Goal: Task Accomplishment & Management: Manage account settings

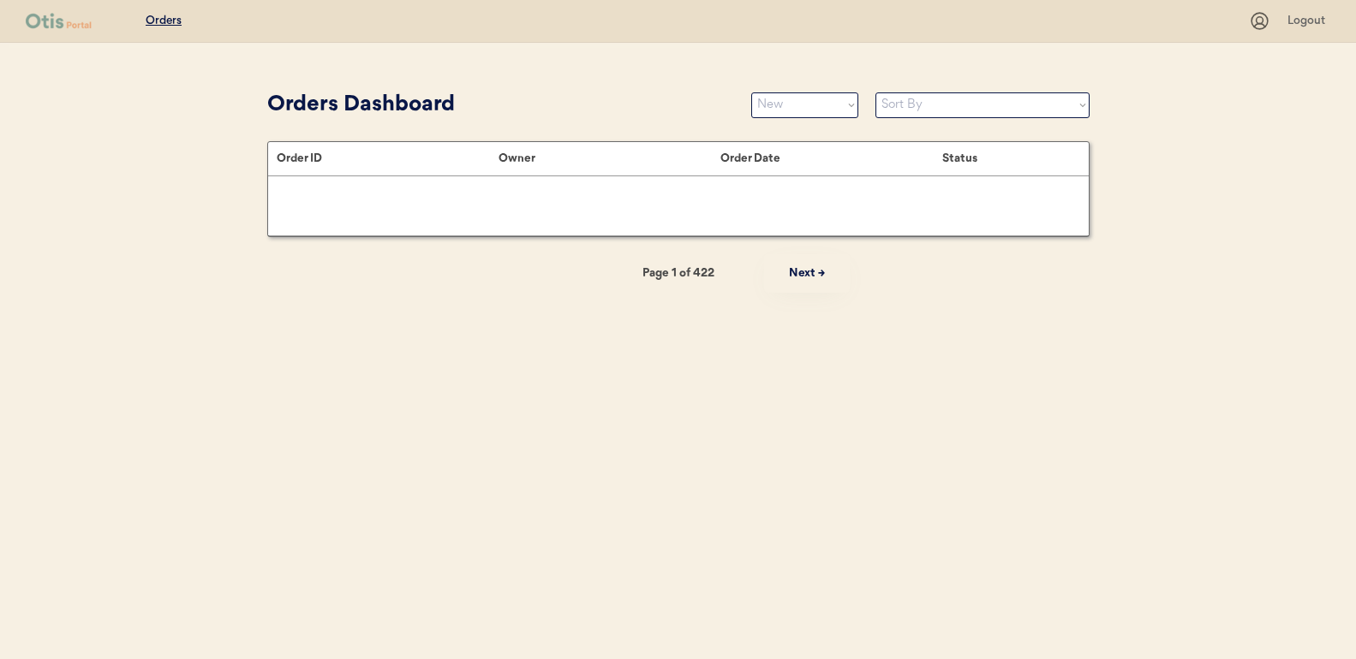
select select ""new""
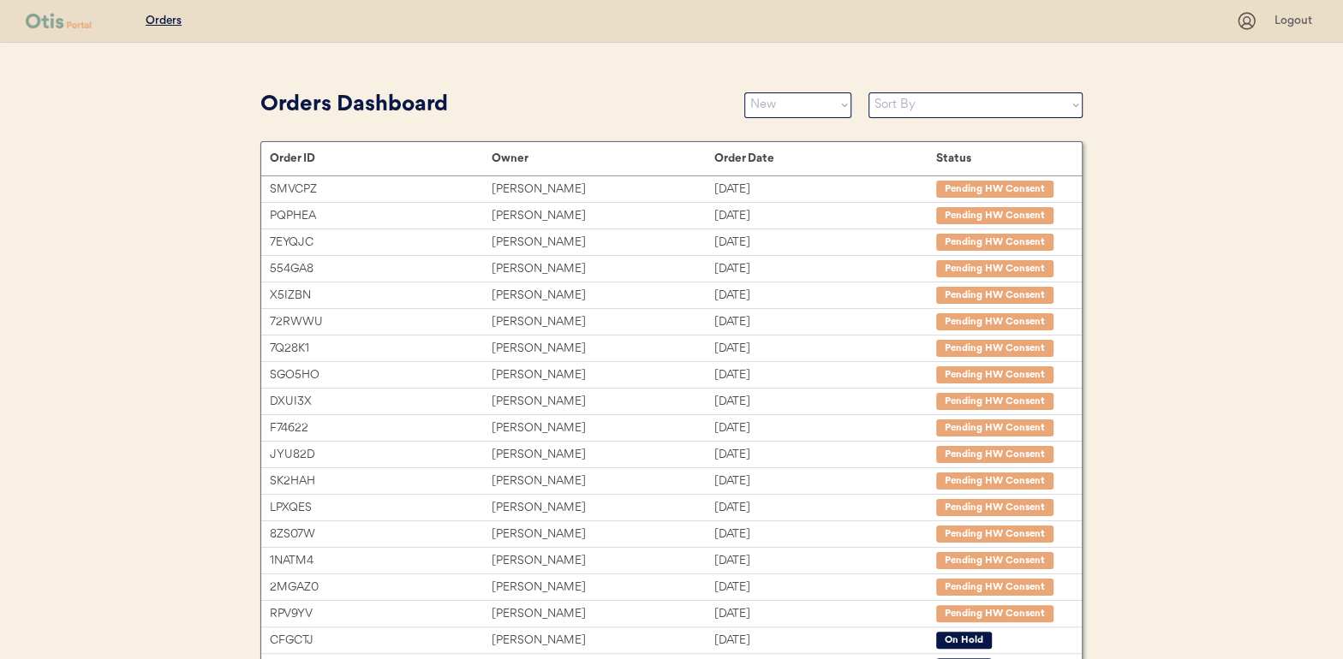
click at [778, 95] on select "Status On Hold New In Progress Complete Pending HW Consent Cancelled" at bounding box center [797, 105] width 107 height 26
click at [744, 92] on select "Status On Hold New In Progress Complete Pending HW Consent Cancelled" at bounding box center [797, 105] width 107 height 26
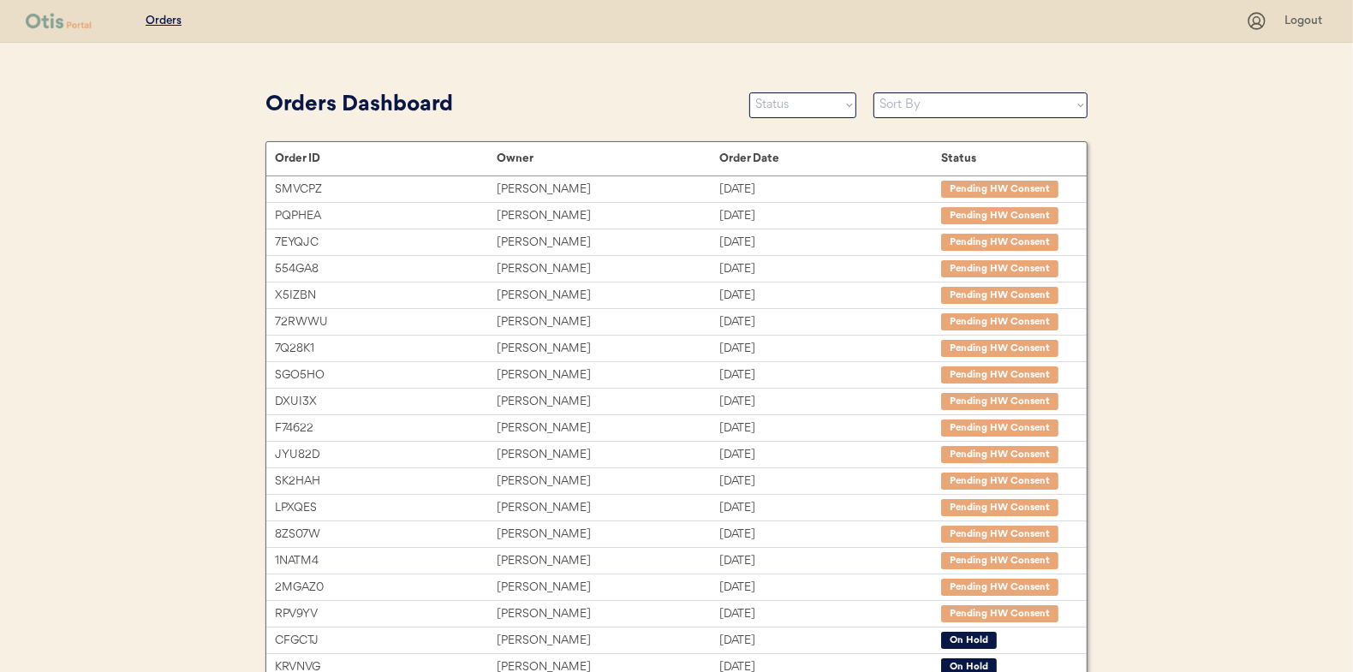
click at [781, 105] on select "Status On Hold New In Progress Complete Pending HW Consent Cancelled" at bounding box center [802, 105] width 107 height 26
select select ""new""
click at [749, 92] on select "Status On Hold New In Progress Complete Pending HW Consent Cancelled" at bounding box center [802, 105] width 107 height 26
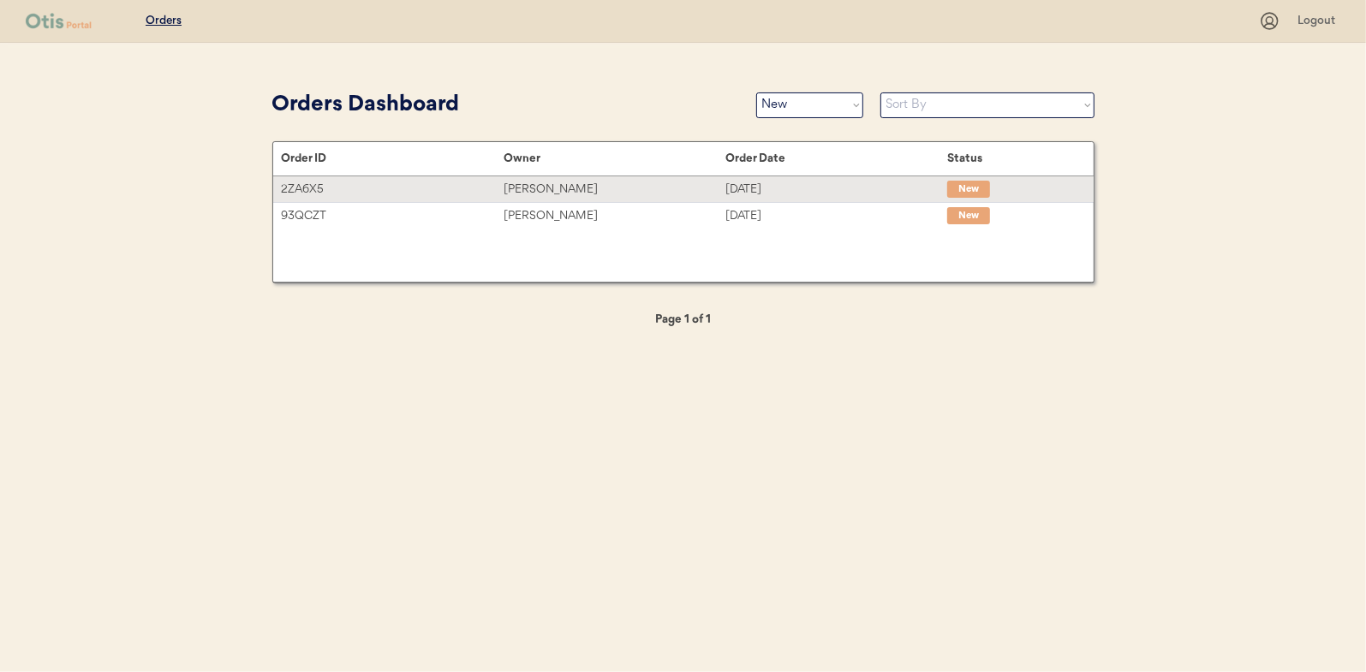
click at [540, 183] on div "Cheryl Doucette" at bounding box center [615, 190] width 222 height 20
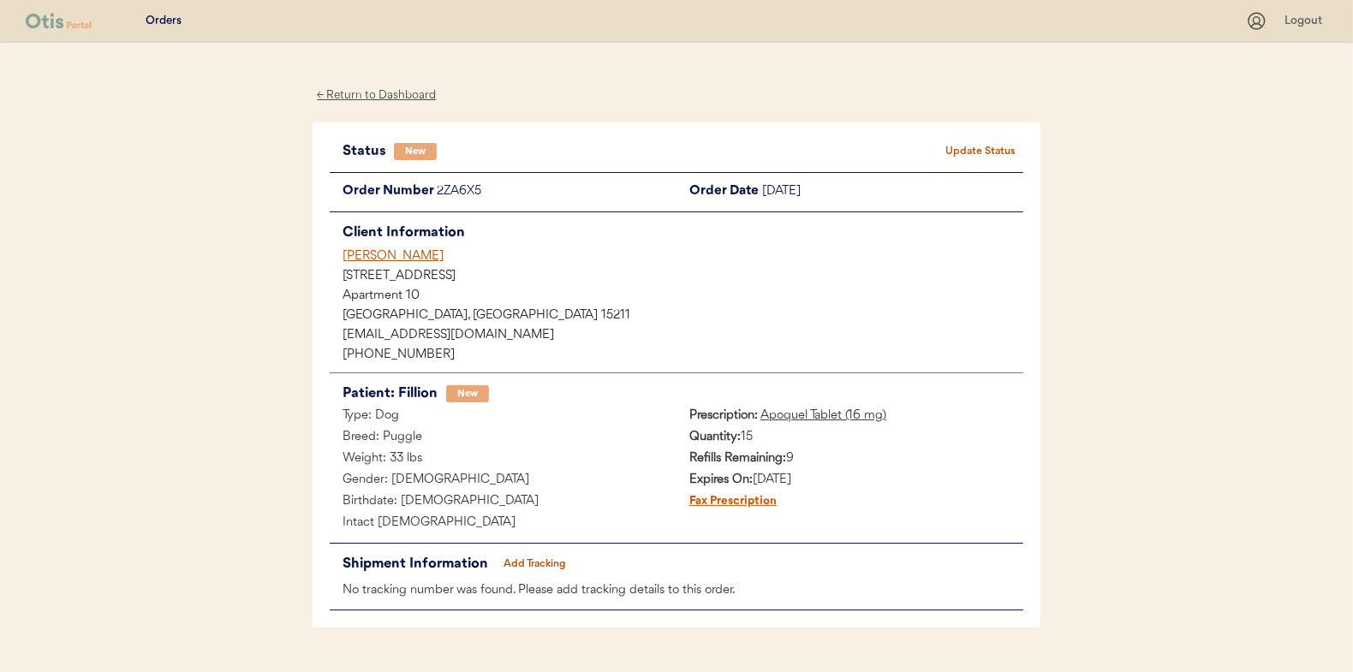
click at [982, 150] on button "Update Status" at bounding box center [981, 152] width 86 height 24
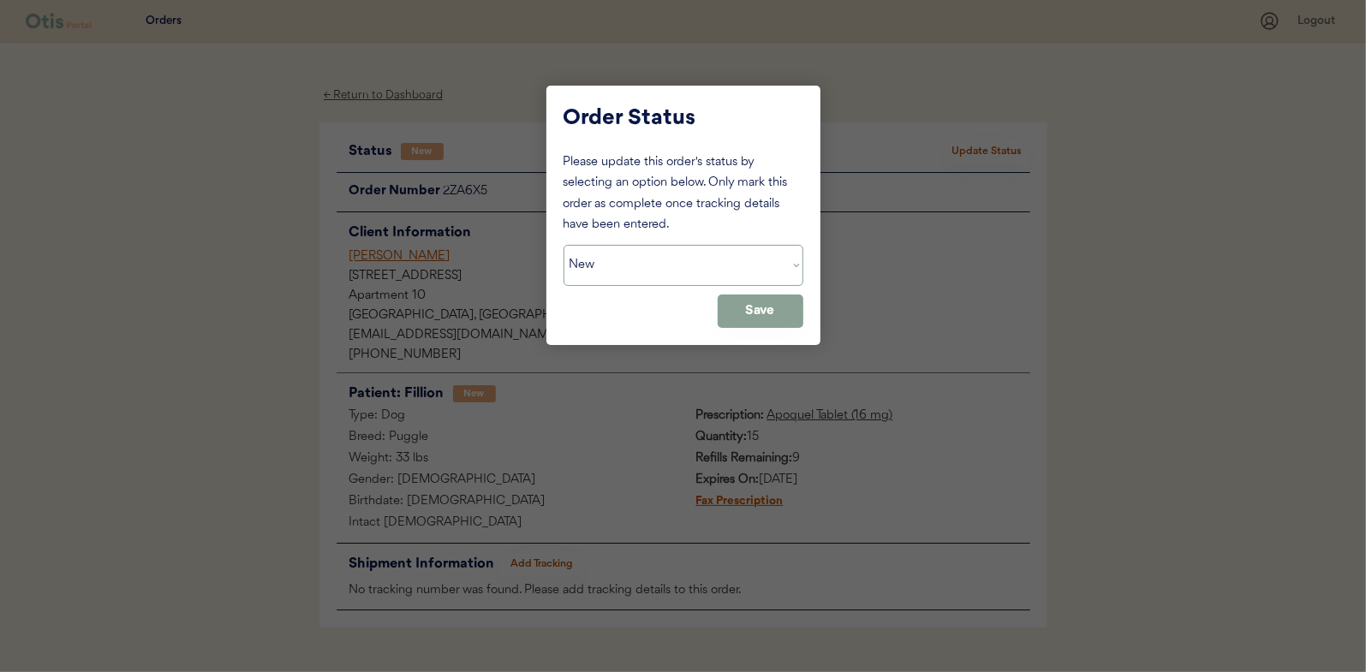
click at [622, 265] on select "Status On Hold New In Progress Complete Pending HW Consent Cancelled" at bounding box center [684, 265] width 240 height 41
select select ""in_progress""
click at [564, 245] on select "Status On Hold New In Progress Complete Pending HW Consent Cancelled" at bounding box center [684, 265] width 240 height 41
click at [783, 320] on button "Save" at bounding box center [761, 311] width 86 height 33
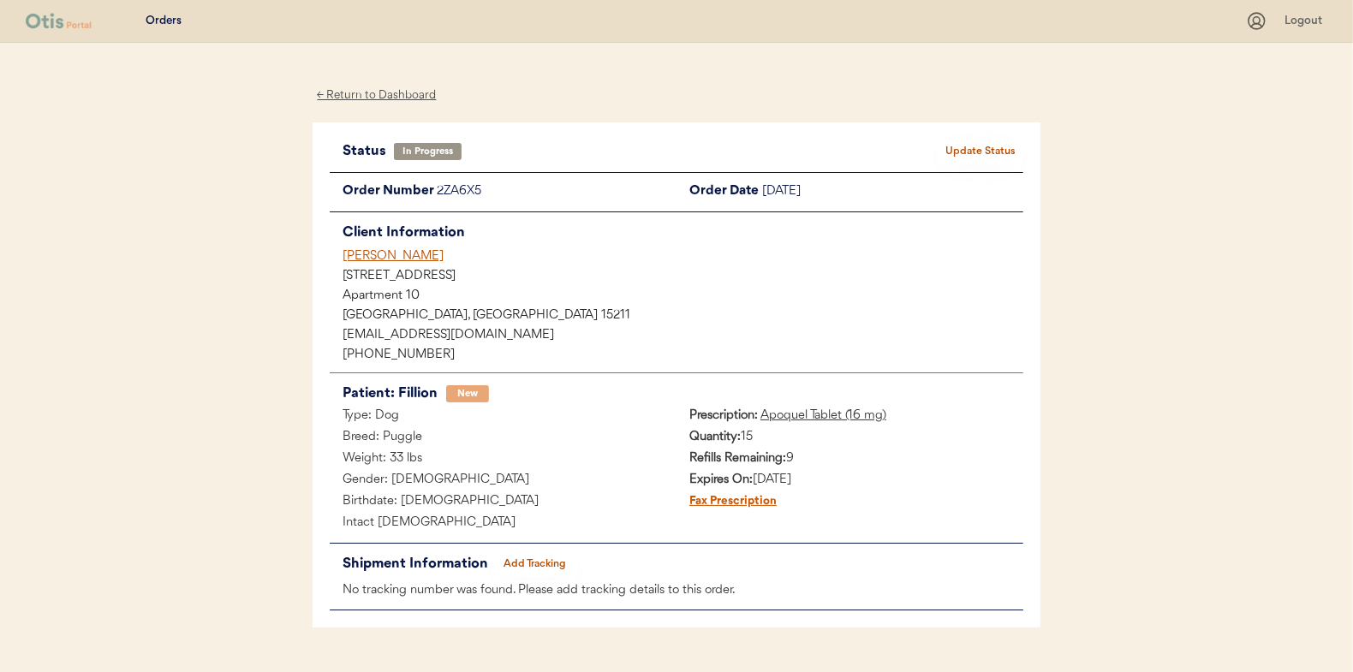
click at [377, 97] on div "← Return to Dashboard" at bounding box center [377, 96] width 128 height 20
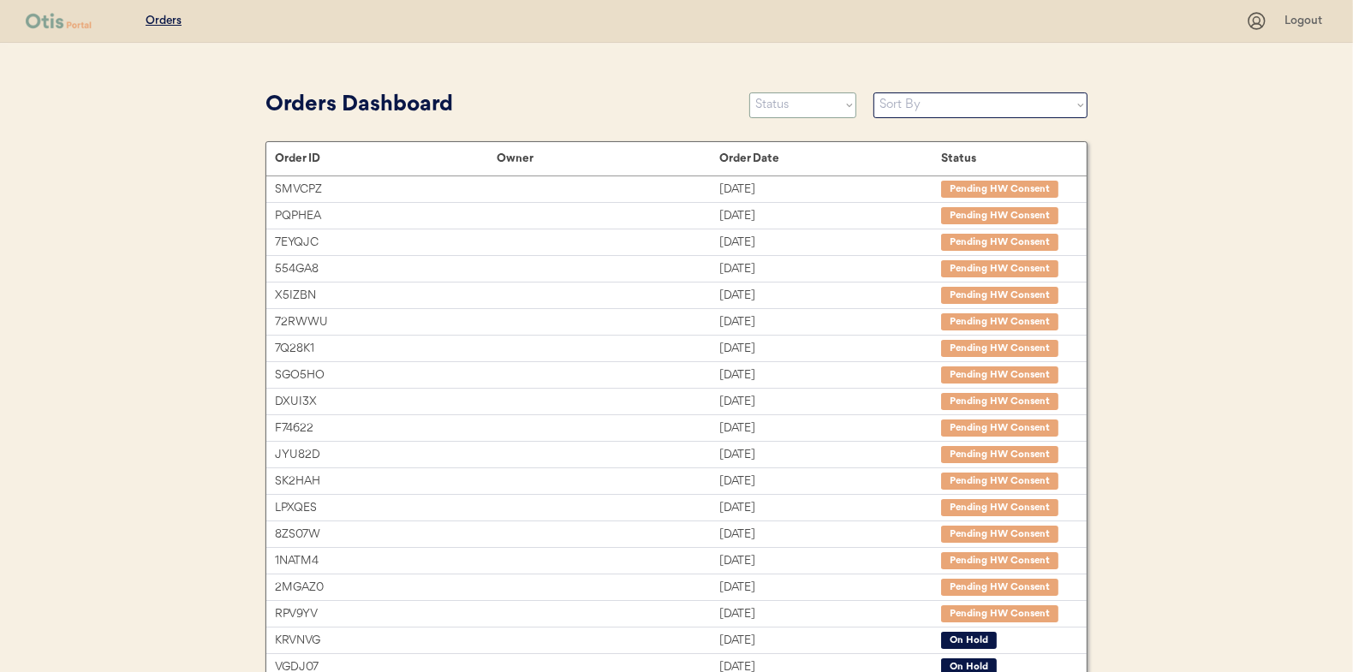
click at [810, 101] on select "Status On Hold New In Progress Complete Pending HW Consent Cancelled" at bounding box center [802, 105] width 107 height 26
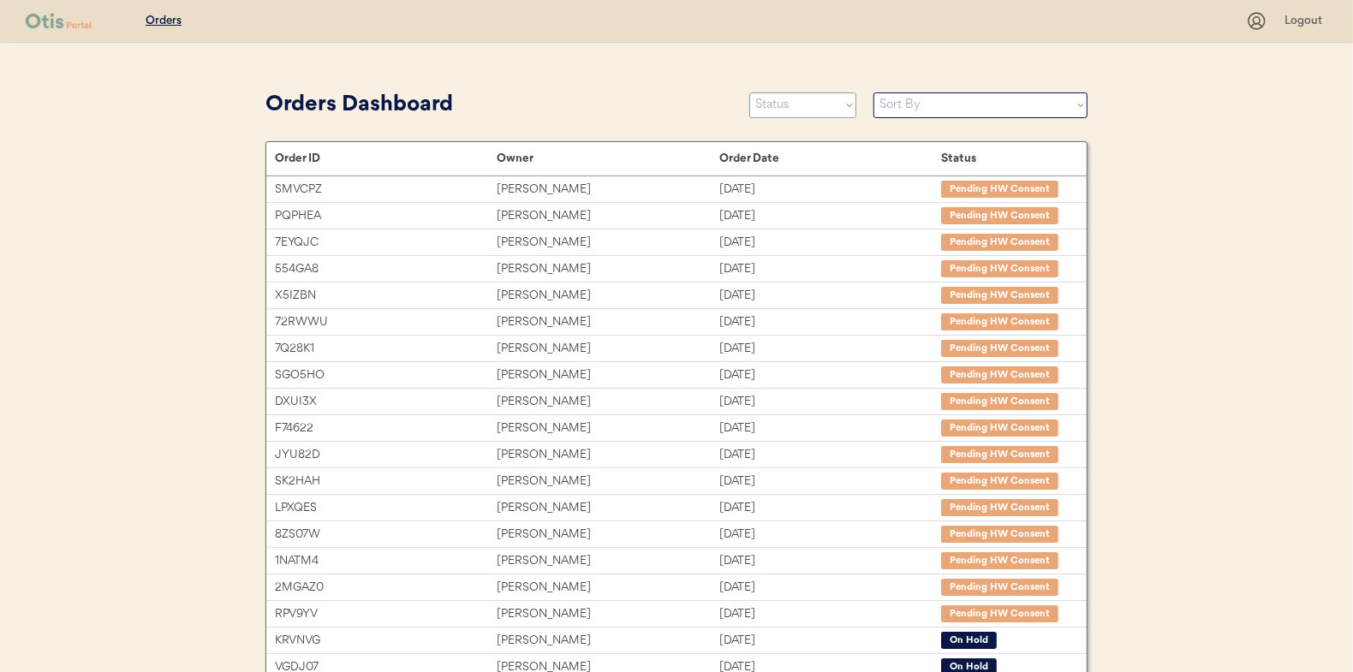
select select ""new""
click at [749, 92] on select "Status On Hold New In Progress Complete Pending HW Consent Cancelled" at bounding box center [802, 105] width 107 height 26
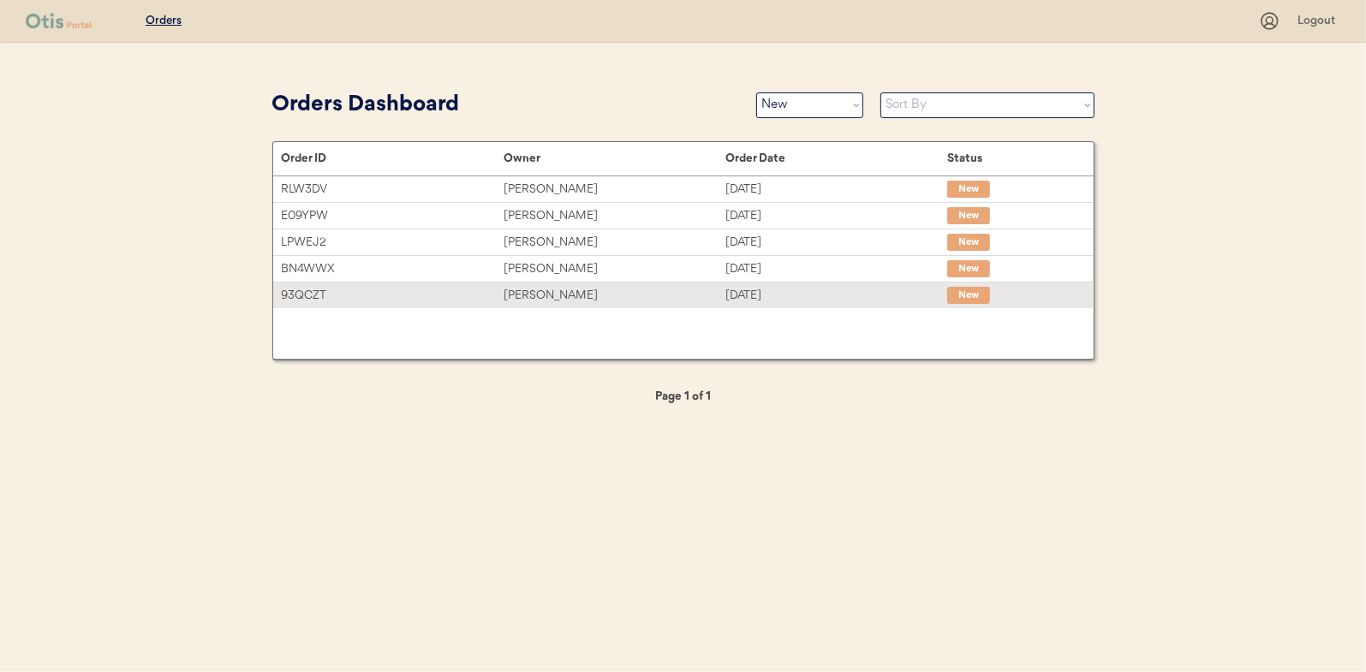
click at [532, 294] on div "[PERSON_NAME]" at bounding box center [615, 296] width 222 height 20
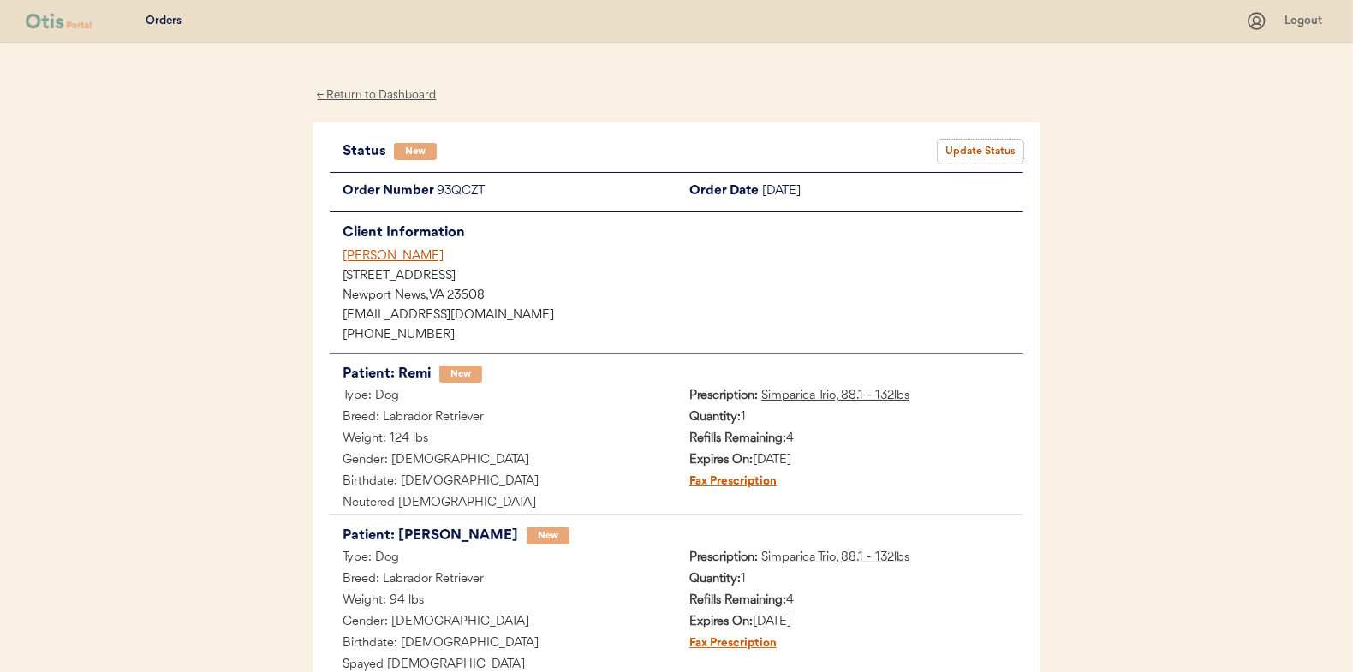
click at [965, 152] on button "Update Status" at bounding box center [981, 152] width 86 height 24
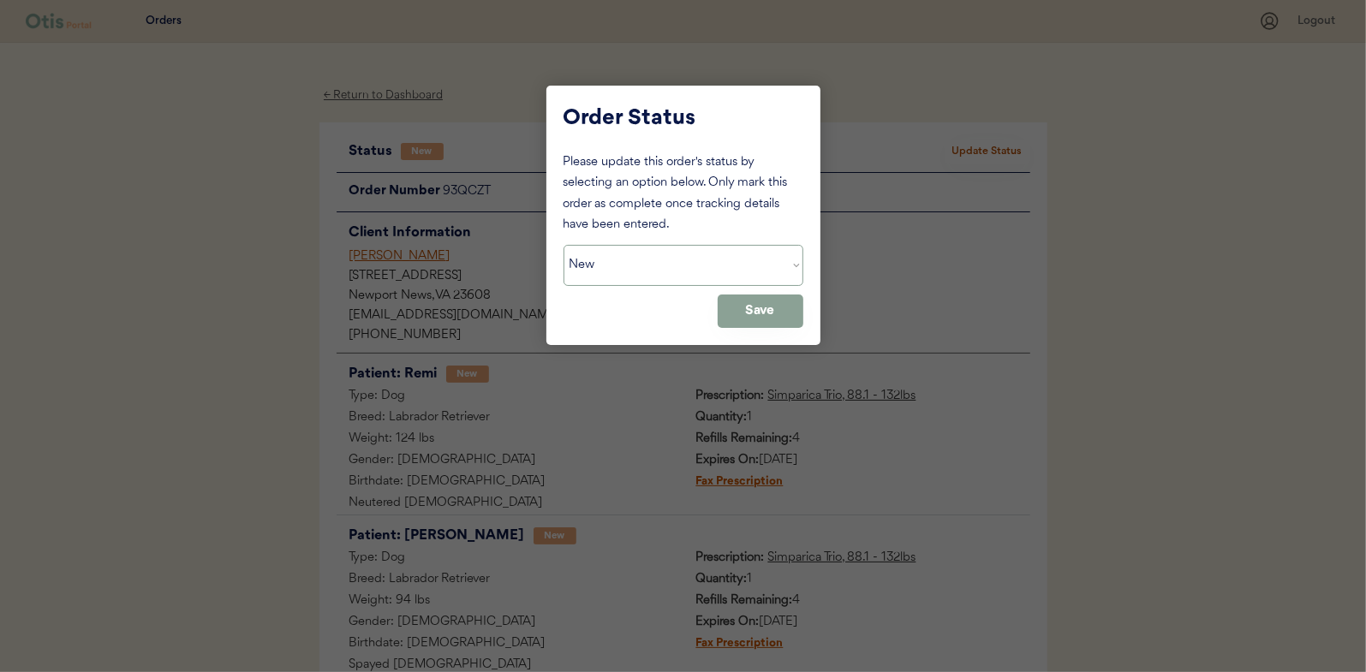
click at [612, 260] on select "Status On Hold New In Progress Complete Pending HW Consent Cancelled" at bounding box center [684, 265] width 240 height 41
select select ""in_progress""
click at [564, 245] on select "Status On Hold New In Progress Complete Pending HW Consent Cancelled" at bounding box center [684, 265] width 240 height 41
click at [762, 313] on button "Save" at bounding box center [761, 311] width 86 height 33
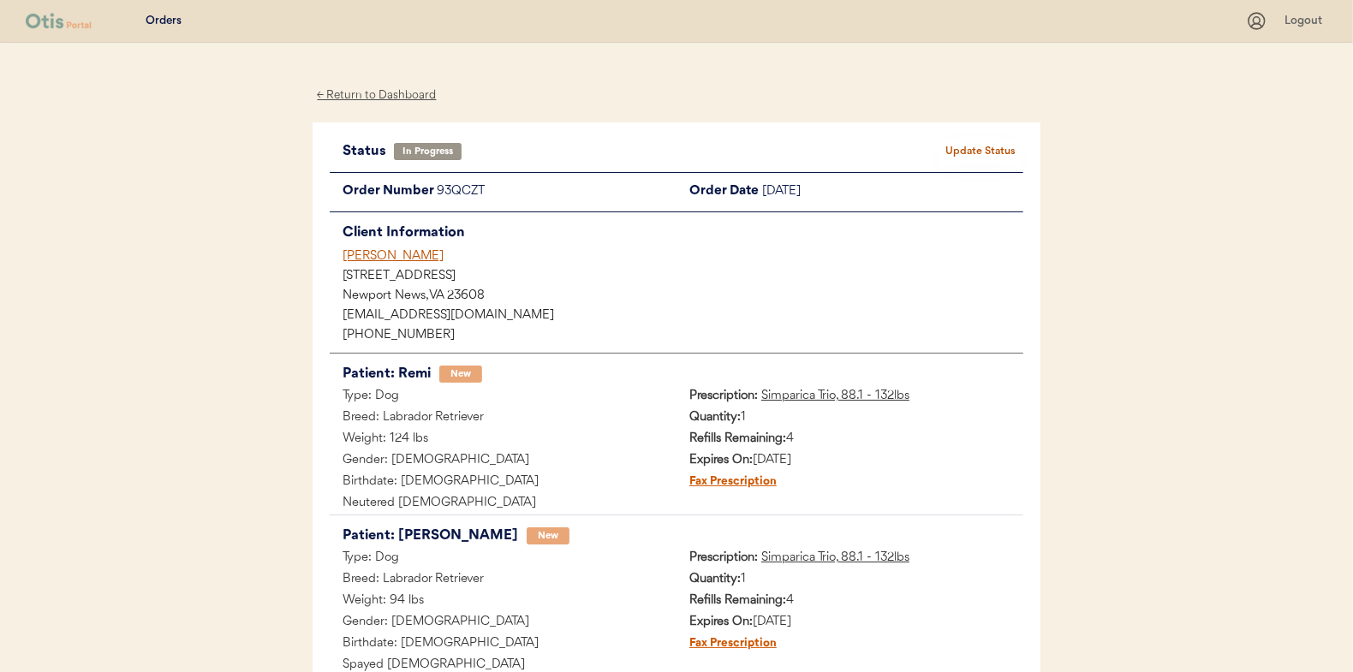
click at [390, 93] on div "← Return to Dashboard" at bounding box center [377, 96] width 128 height 20
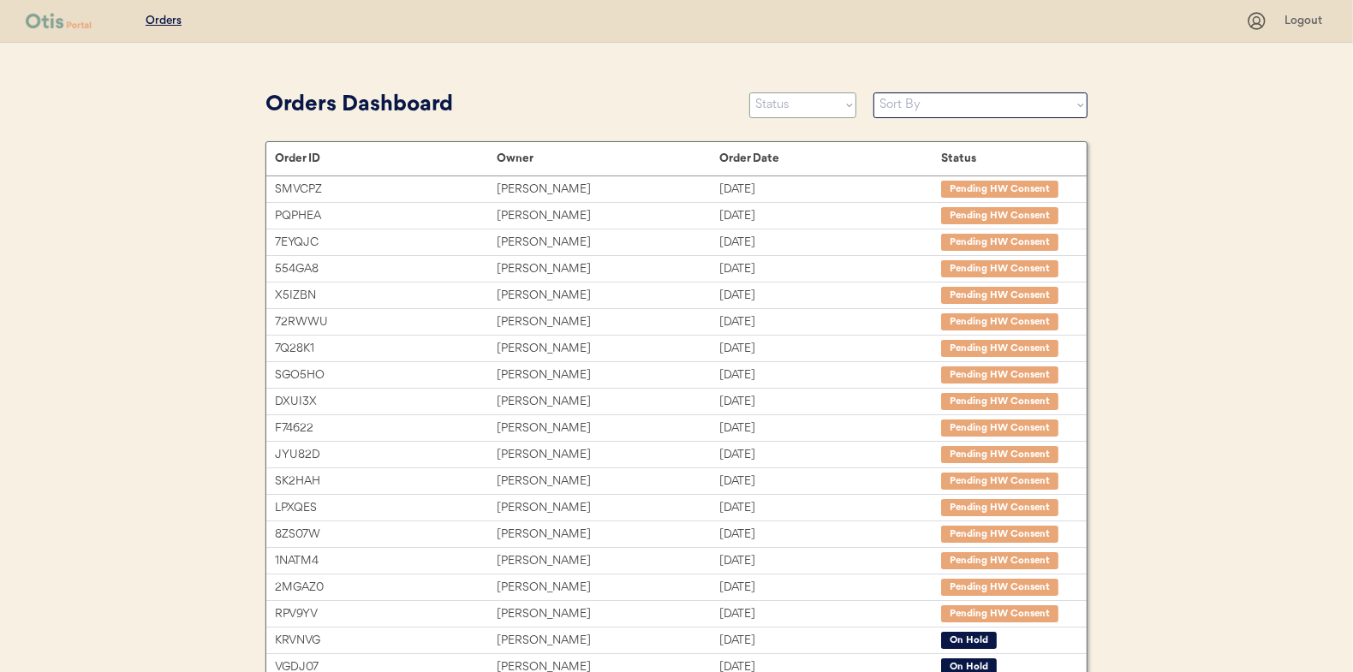
click at [800, 104] on select "Status On Hold New In Progress Complete Pending HW Consent Cancelled" at bounding box center [802, 105] width 107 height 26
select select ""new""
click at [749, 92] on select "Status On Hold New In Progress Complete Pending HW Consent Cancelled" at bounding box center [802, 105] width 107 height 26
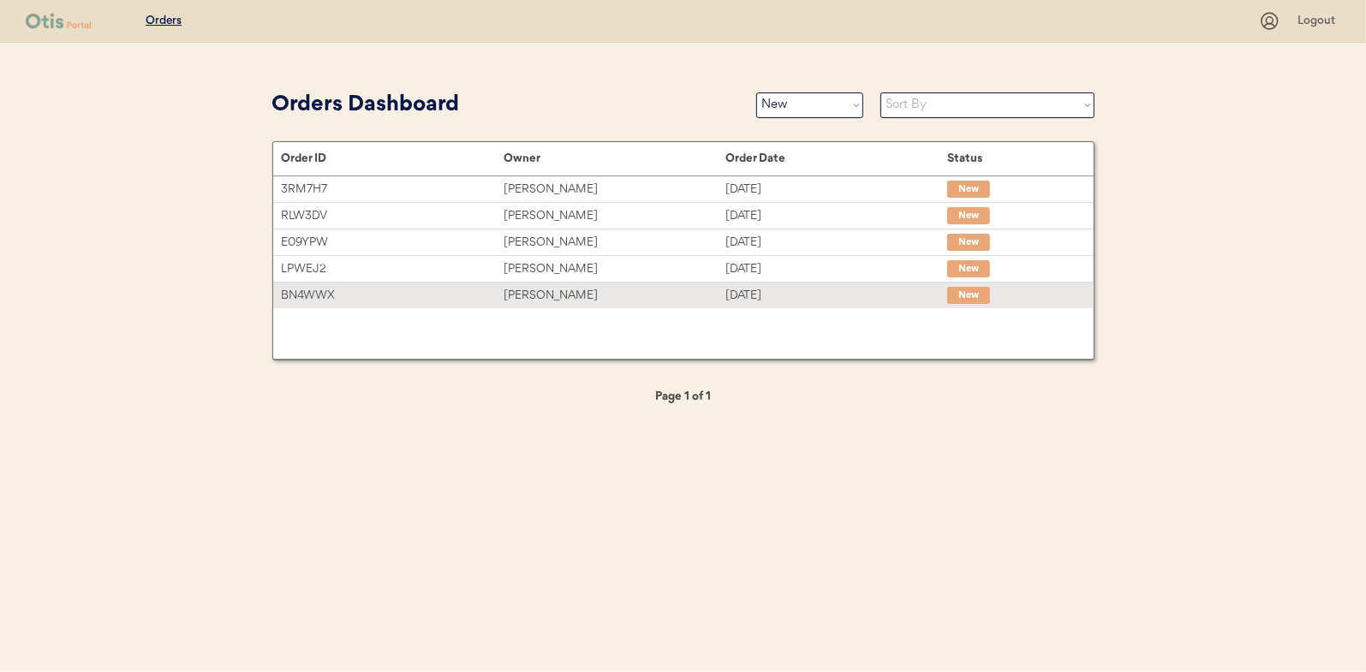
click at [553, 287] on div "Christopher Plane" at bounding box center [615, 296] width 222 height 20
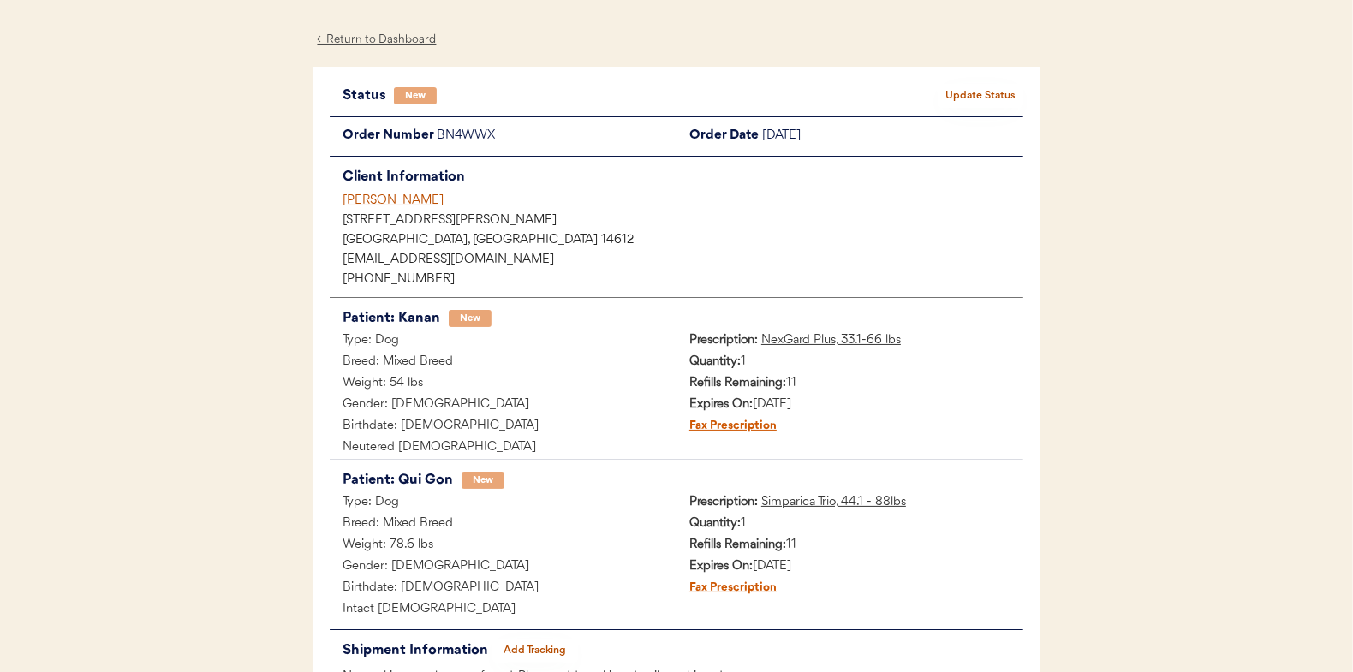
scroll to position [86, 0]
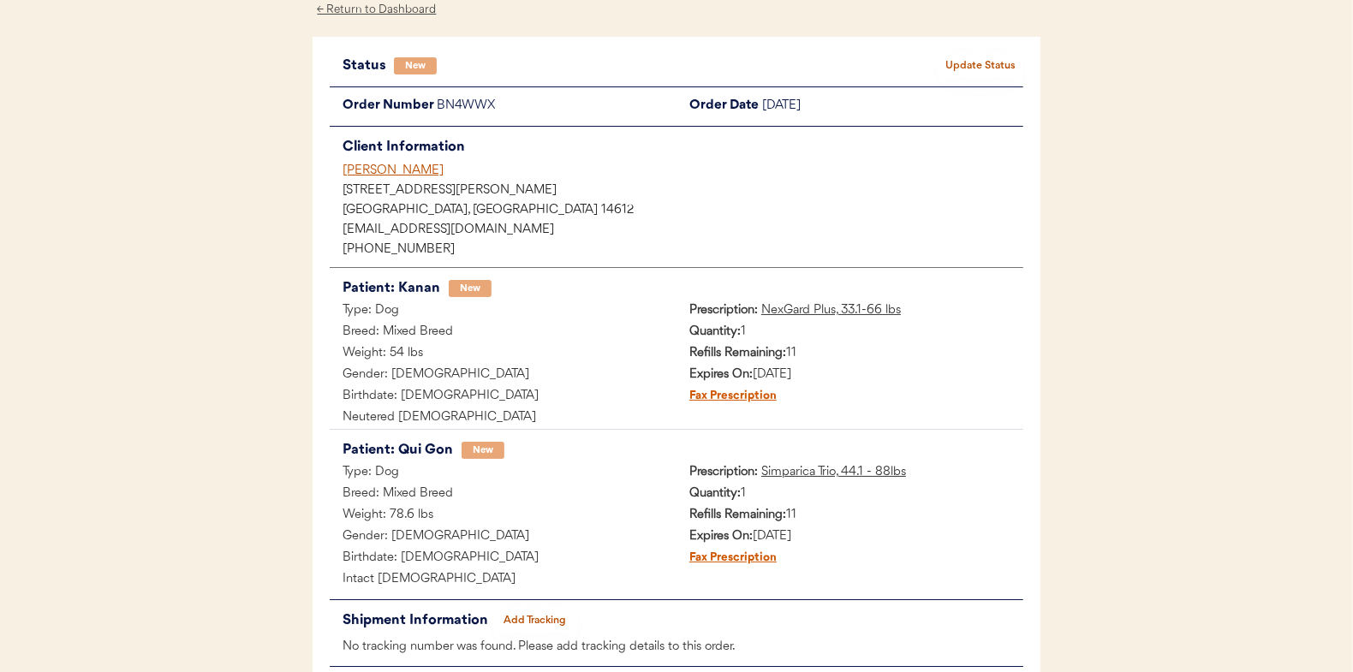
click at [1005, 65] on button "Update Status" at bounding box center [981, 66] width 86 height 24
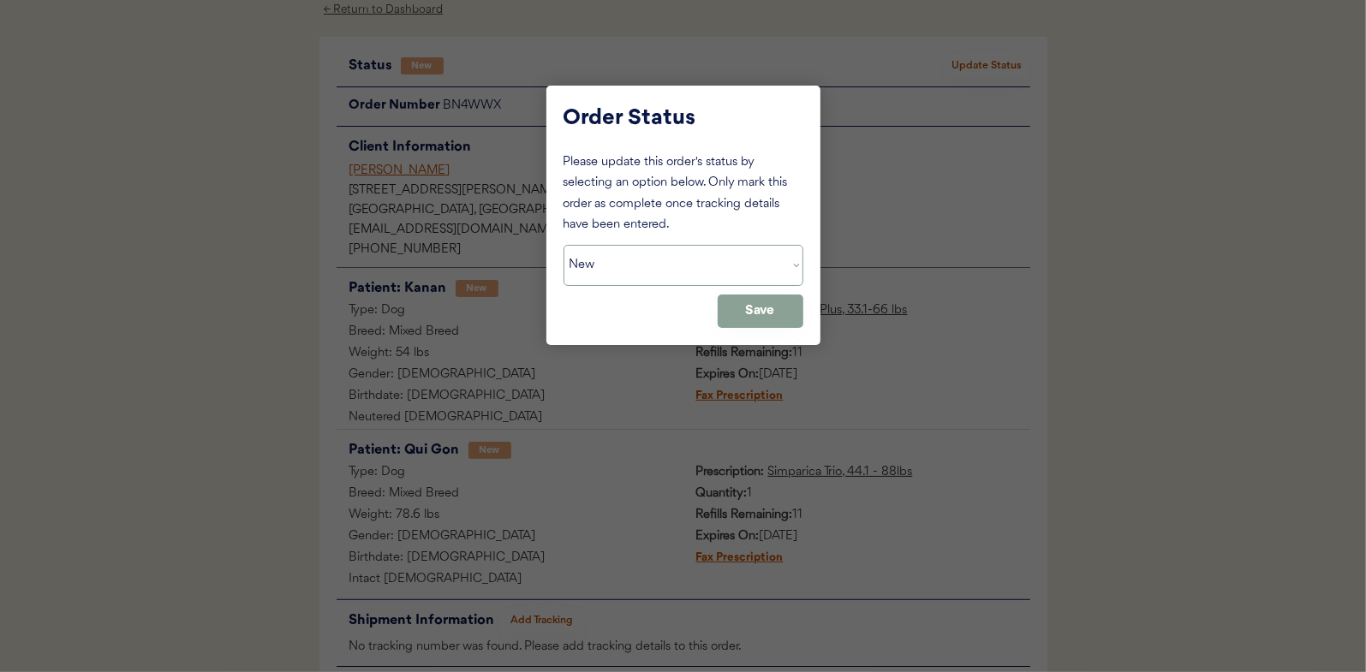
click at [602, 260] on select "Status On Hold New In Progress Complete Pending HW Consent Cancelled" at bounding box center [684, 265] width 240 height 41
select select ""in_progress""
click at [564, 245] on select "Status On Hold New In Progress Complete Pending HW Consent Cancelled" at bounding box center [684, 265] width 240 height 41
click at [762, 311] on button "Save" at bounding box center [761, 311] width 86 height 33
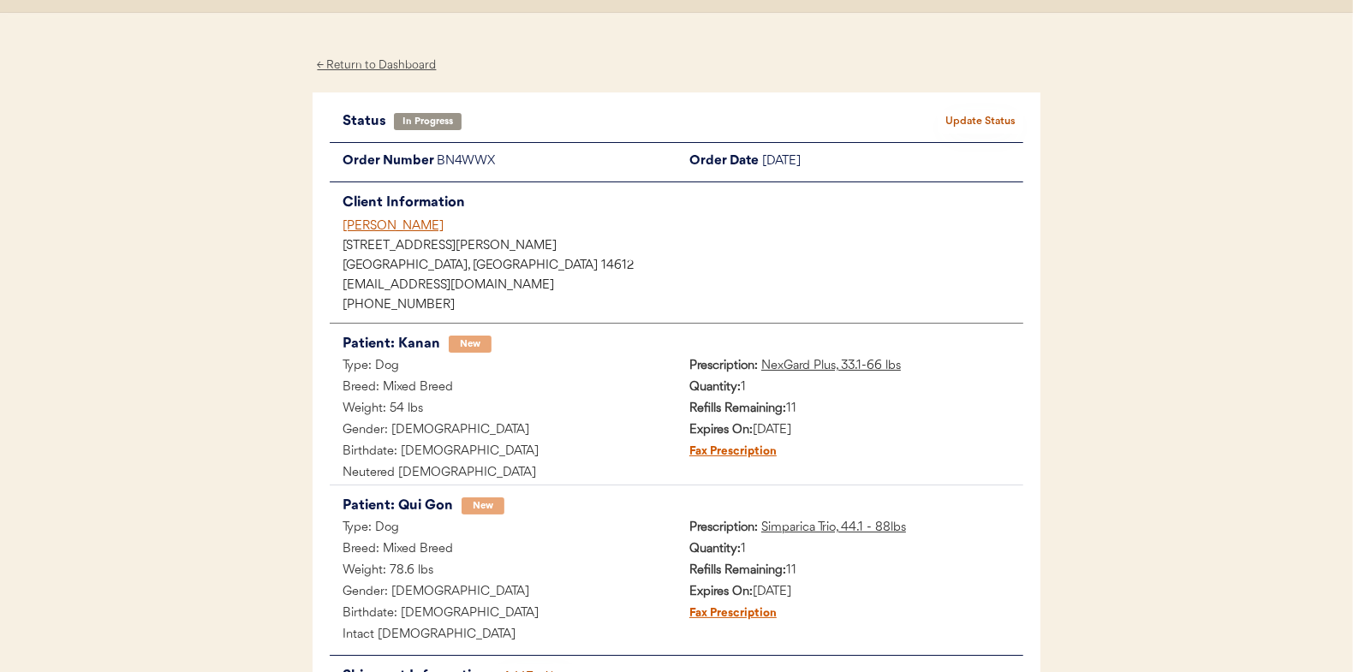
scroll to position [0, 0]
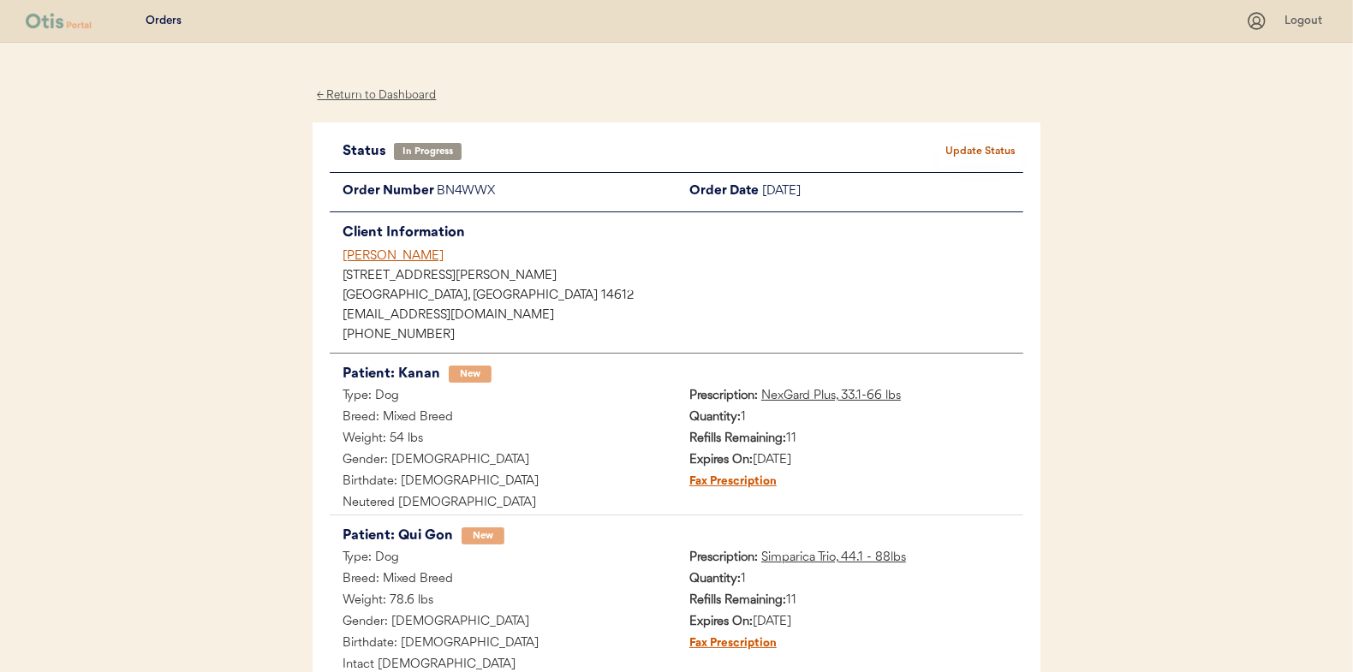
click at [383, 97] on div "← Return to Dashboard" at bounding box center [377, 96] width 128 height 20
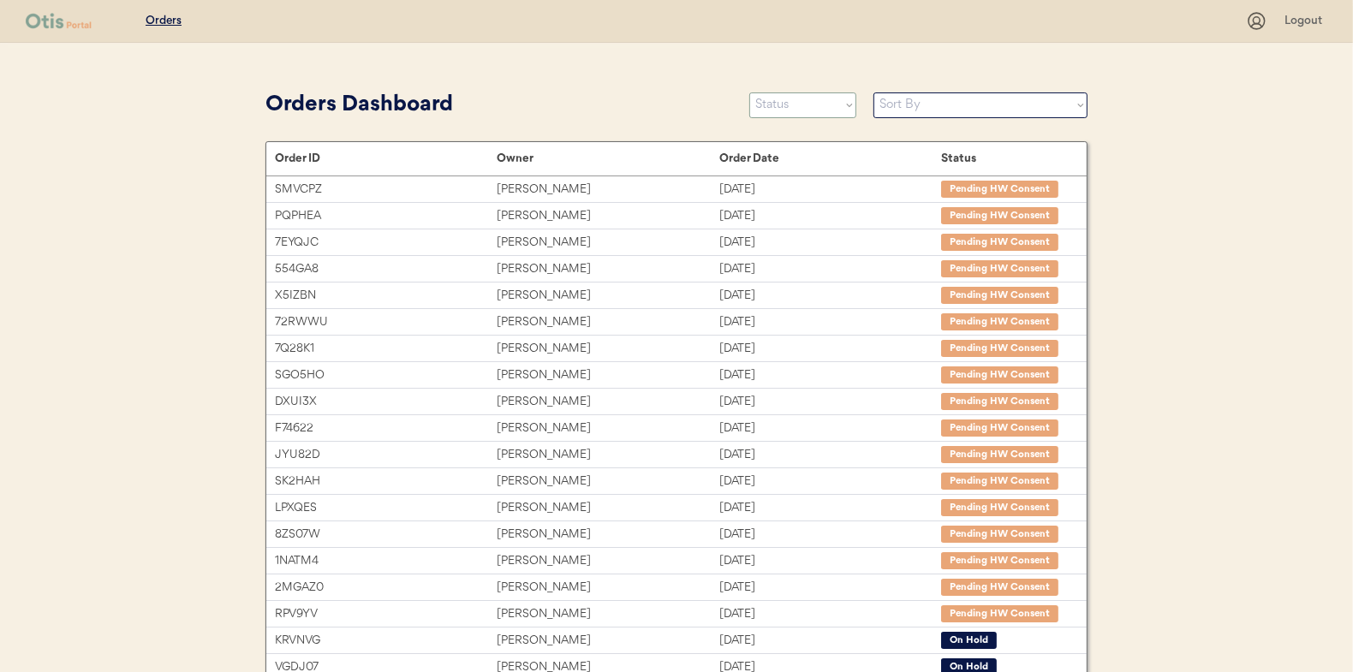
click at [803, 103] on select "Status On Hold New In Progress Complete Pending HW Consent Cancelled" at bounding box center [802, 105] width 107 height 26
select select ""new""
click at [749, 92] on select "Status On Hold New In Progress Complete Pending HW Consent Cancelled" at bounding box center [802, 105] width 107 height 26
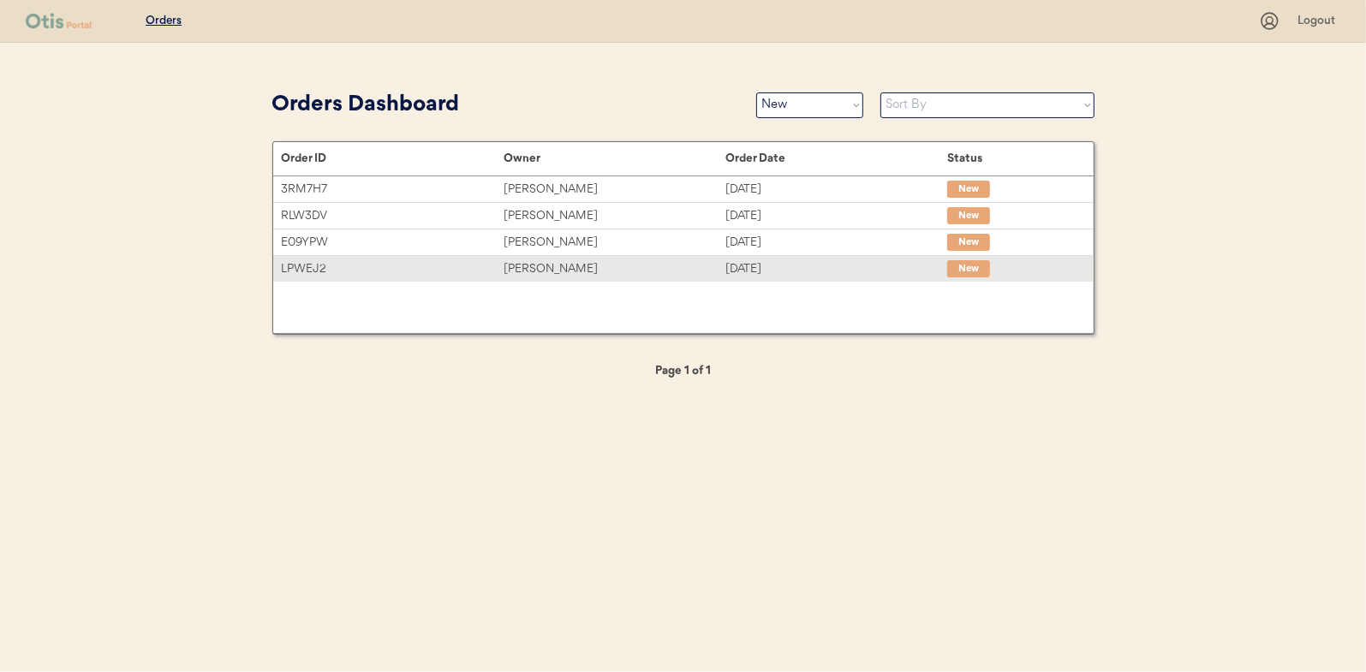
click at [563, 266] on div "Tonya Hammond" at bounding box center [615, 270] width 222 height 20
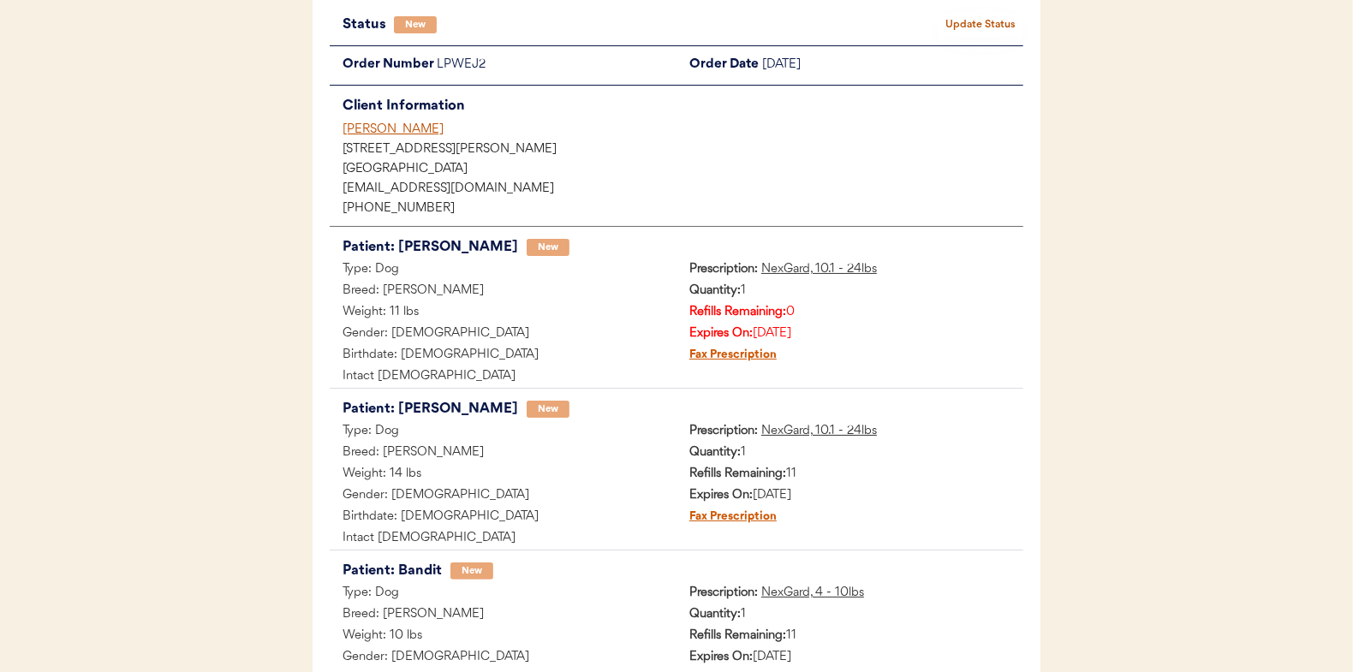
scroll to position [86, 0]
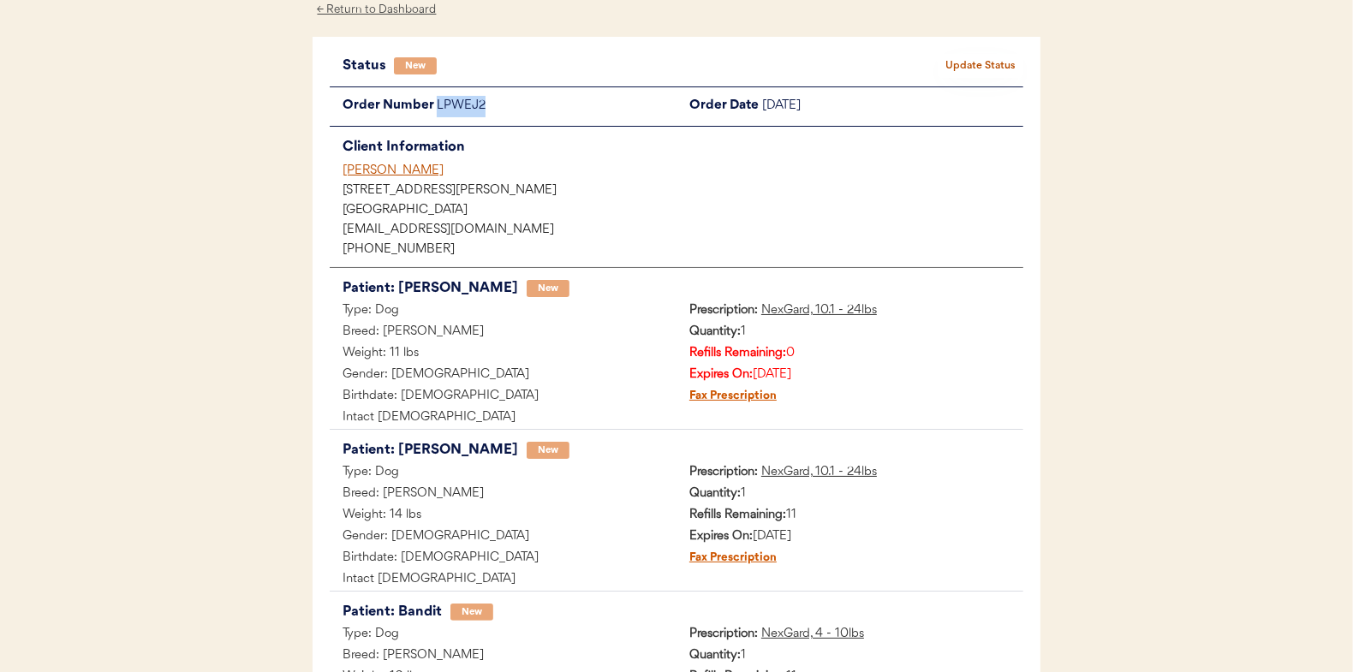
drag, startPoint x: 492, startPoint y: 107, endPoint x: 433, endPoint y: 112, distance: 59.3
click at [433, 112] on div "Order Number LPWEJ2" at bounding box center [503, 106] width 347 height 21
copy div "LPWEJ2"
click at [995, 57] on button "Update Status" at bounding box center [981, 66] width 86 height 24
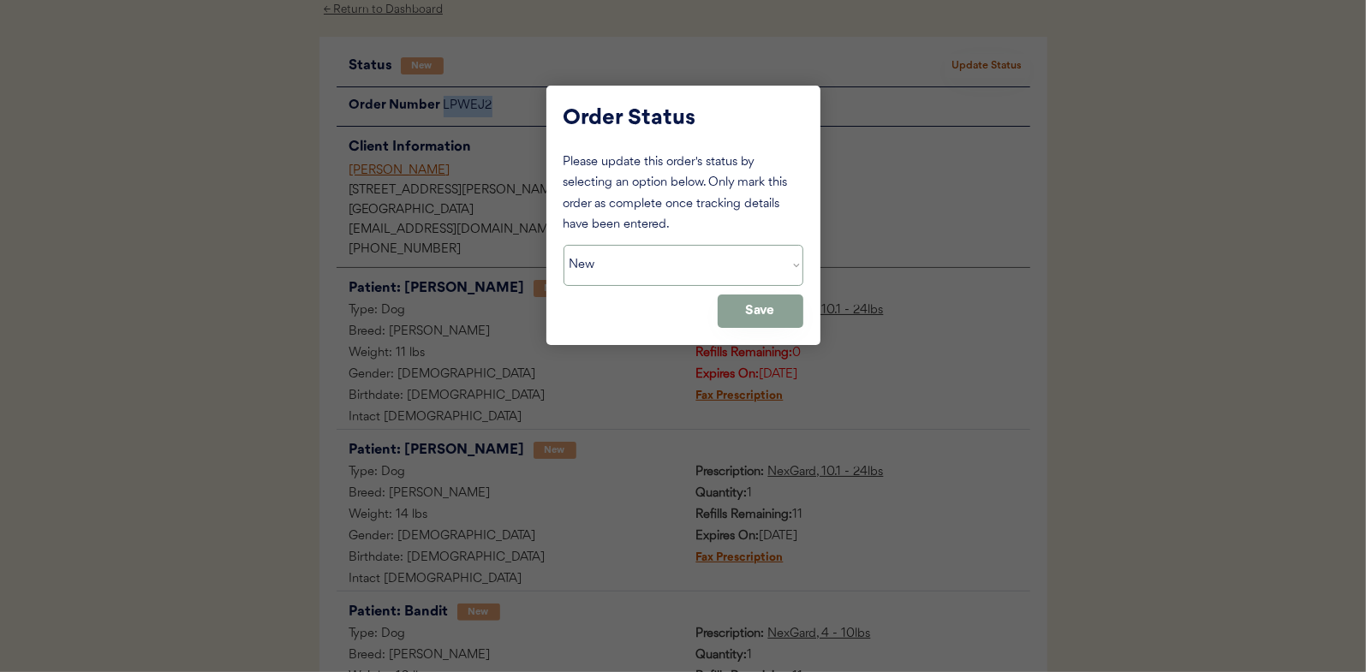
click at [626, 264] on select "Status On Hold New In Progress Complete Pending HW Consent Cancelled" at bounding box center [684, 265] width 240 height 41
select select ""on_hold""
click at [564, 245] on select "Status On Hold New In Progress Complete Pending HW Consent Cancelled" at bounding box center [684, 265] width 240 height 41
click at [742, 309] on button "Save" at bounding box center [761, 311] width 86 height 33
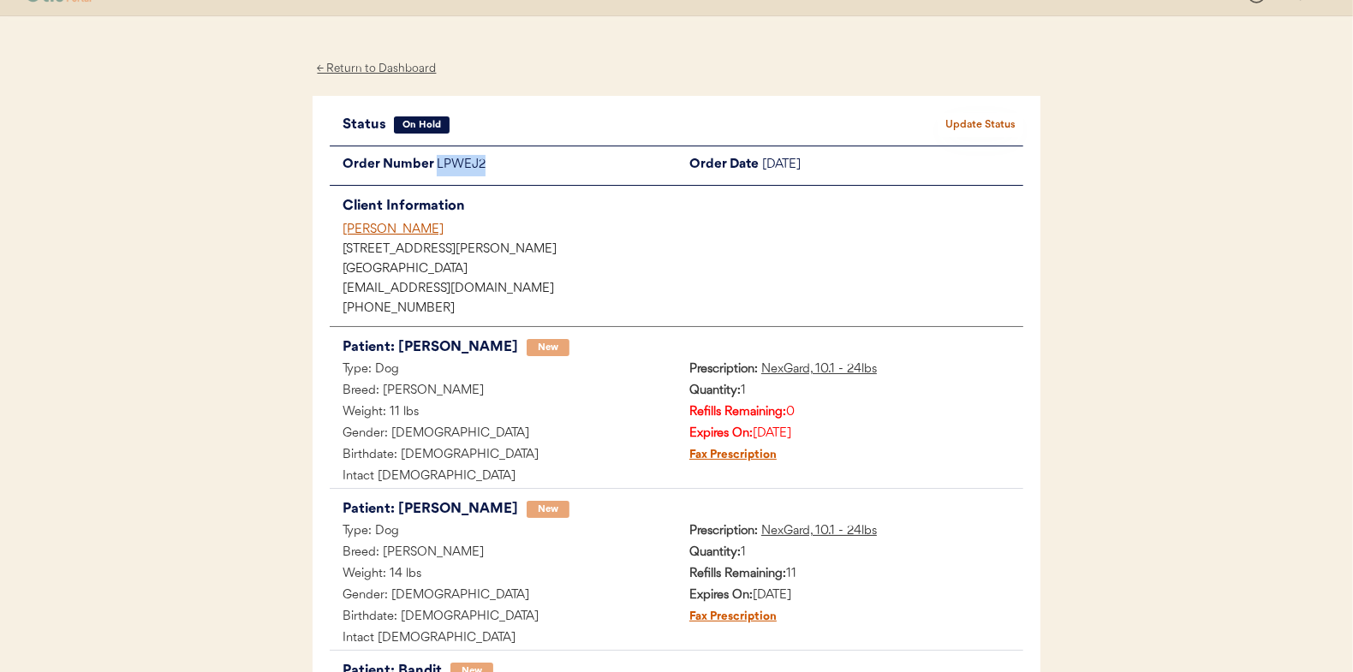
scroll to position [0, 0]
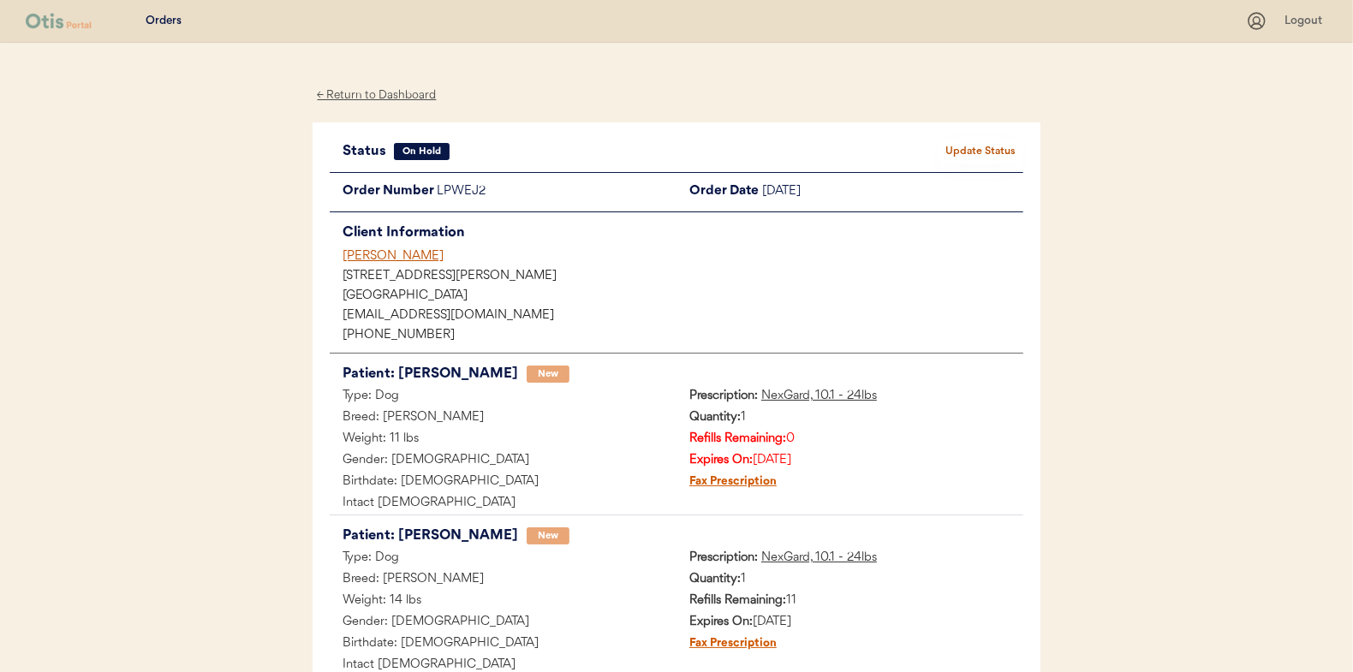
click at [382, 94] on div "← Return to Dashboard" at bounding box center [377, 96] width 128 height 20
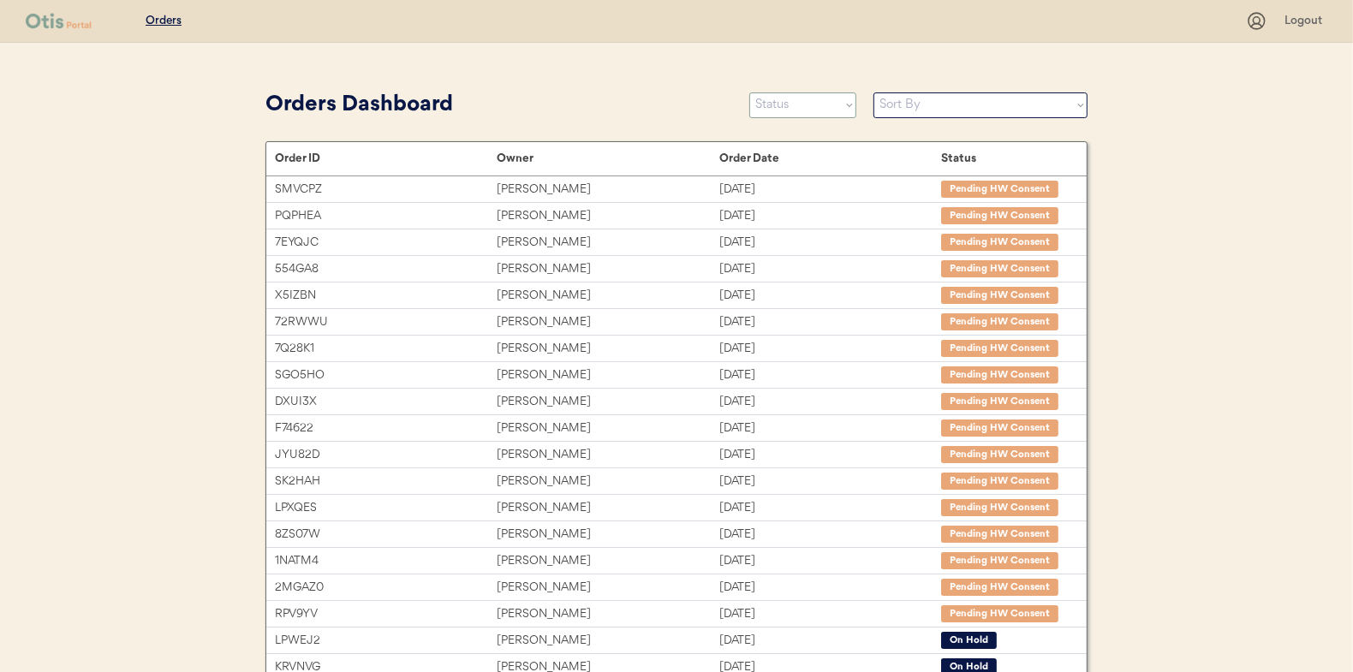
click at [821, 110] on select "Status On Hold New In Progress Complete Pending HW Consent Cancelled" at bounding box center [802, 105] width 107 height 26
select select ""new""
click at [749, 92] on select "Status On Hold New In Progress Complete Pending HW Consent Cancelled" at bounding box center [802, 105] width 107 height 26
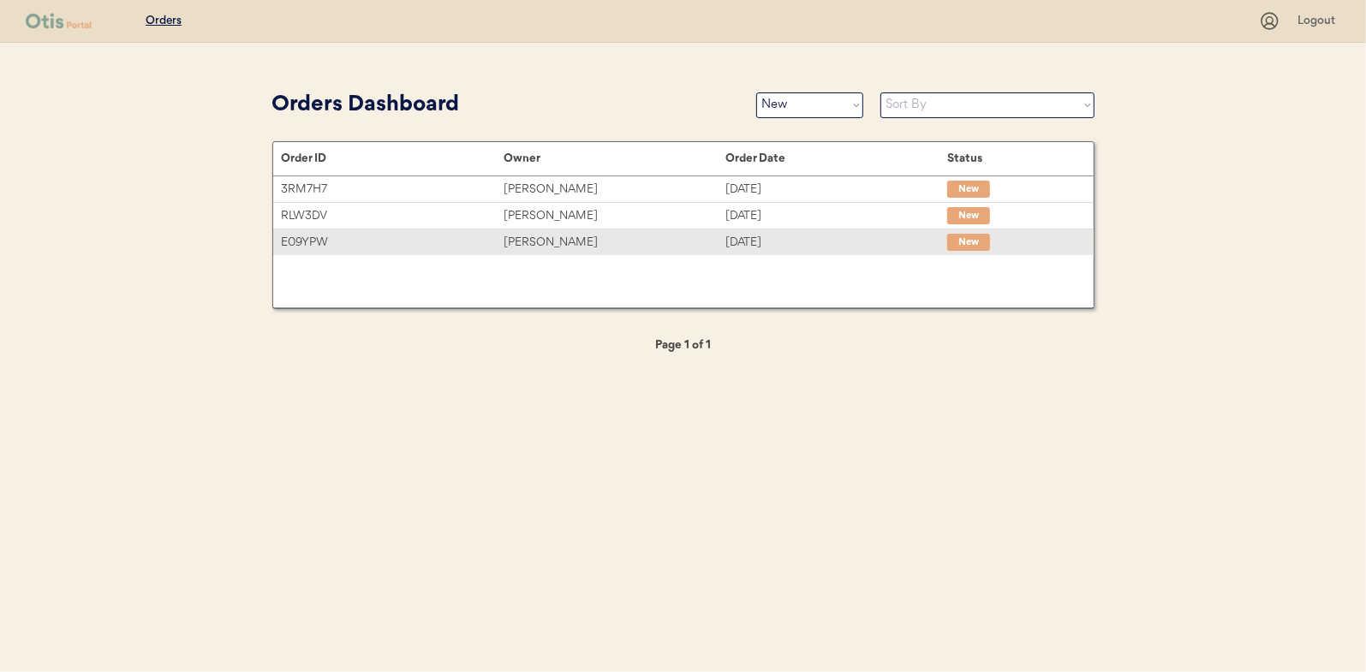
click at [534, 242] on div "[PERSON_NAME]" at bounding box center [615, 243] width 222 height 20
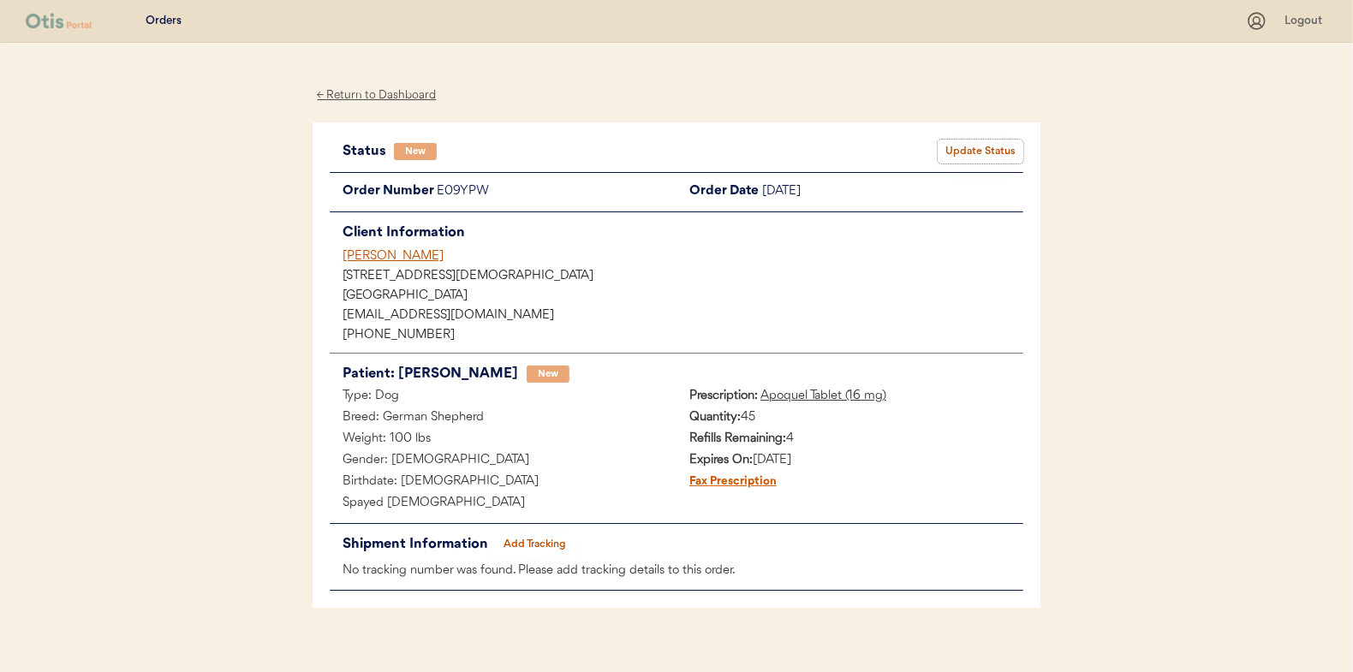
click at [984, 152] on button "Update Status" at bounding box center [981, 152] width 86 height 24
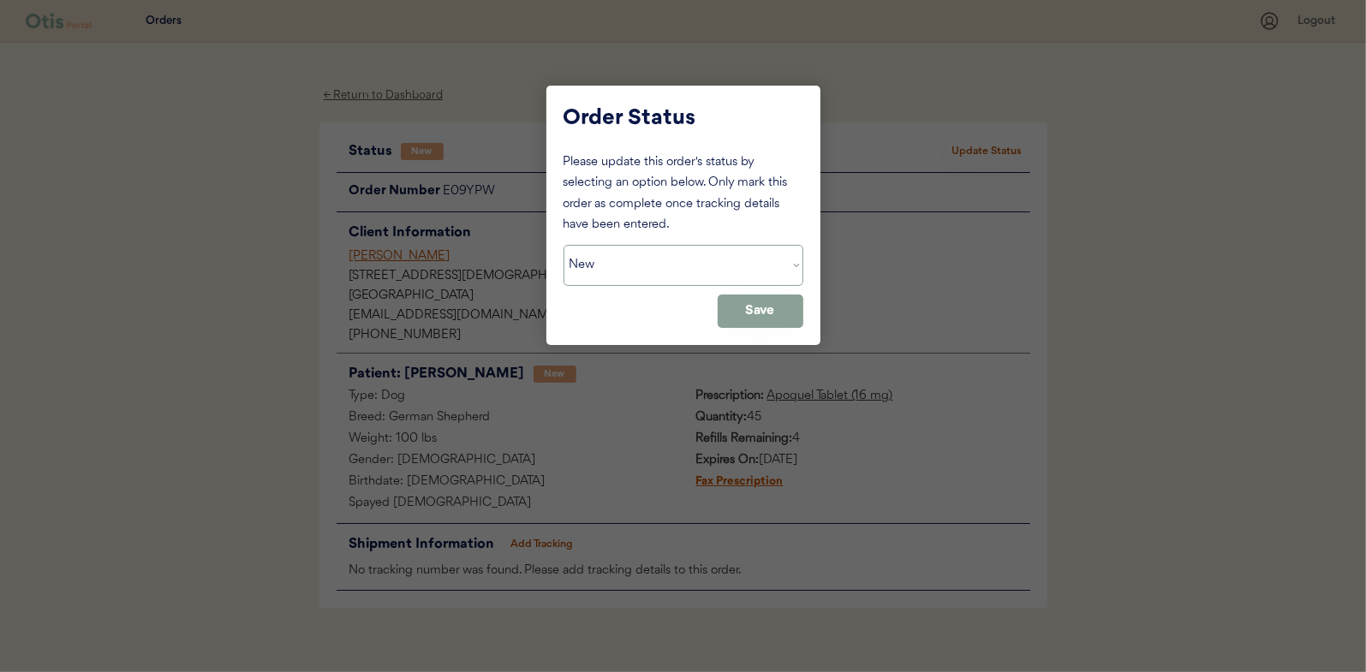
click at [606, 261] on select "Status On Hold New In Progress Complete Pending HW Consent Cancelled" at bounding box center [684, 265] width 240 height 41
select select ""in_progress""
click at [564, 245] on select "Status On Hold New In Progress Complete Pending HW Consent Cancelled" at bounding box center [684, 265] width 240 height 41
click at [756, 317] on button "Save" at bounding box center [761, 311] width 86 height 33
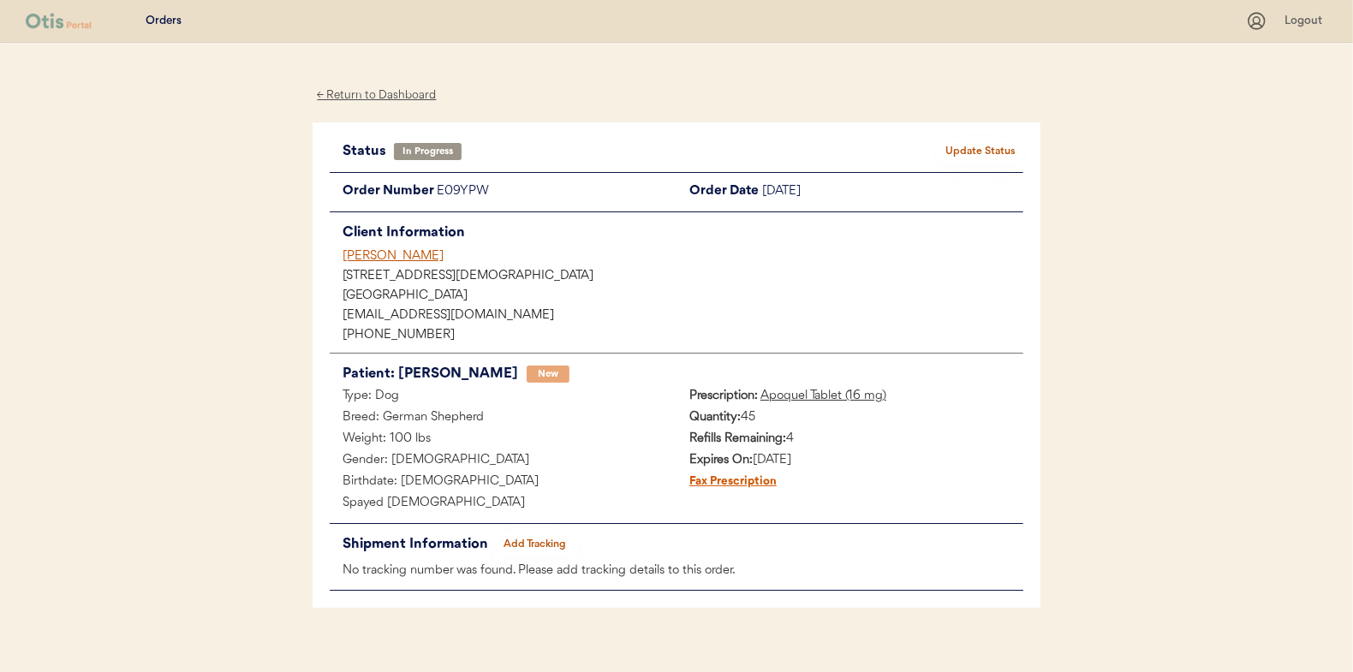
click at [382, 90] on div "← Return to Dashboard" at bounding box center [377, 96] width 128 height 20
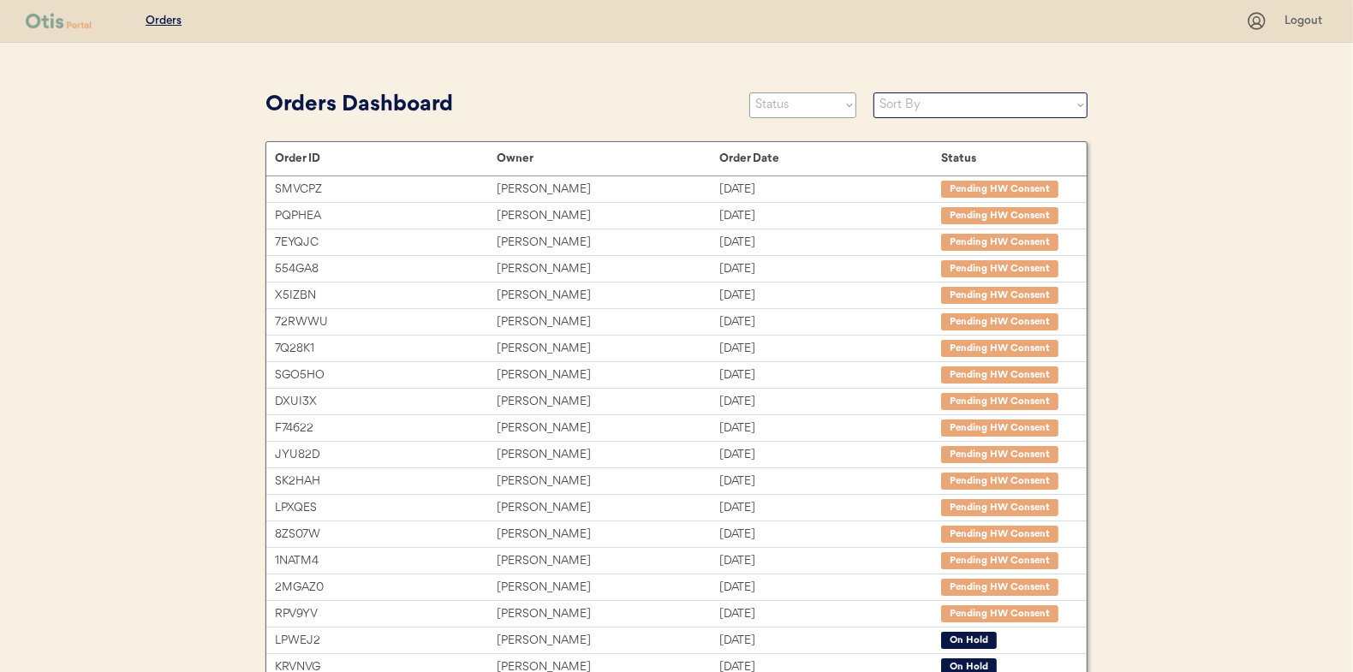
click at [790, 106] on select "Status On Hold New In Progress Complete Pending HW Consent Cancelled" at bounding box center [802, 105] width 107 height 26
select select ""new""
click at [749, 92] on select "Status On Hold New In Progress Complete Pending HW Consent Cancelled" at bounding box center [802, 105] width 107 height 26
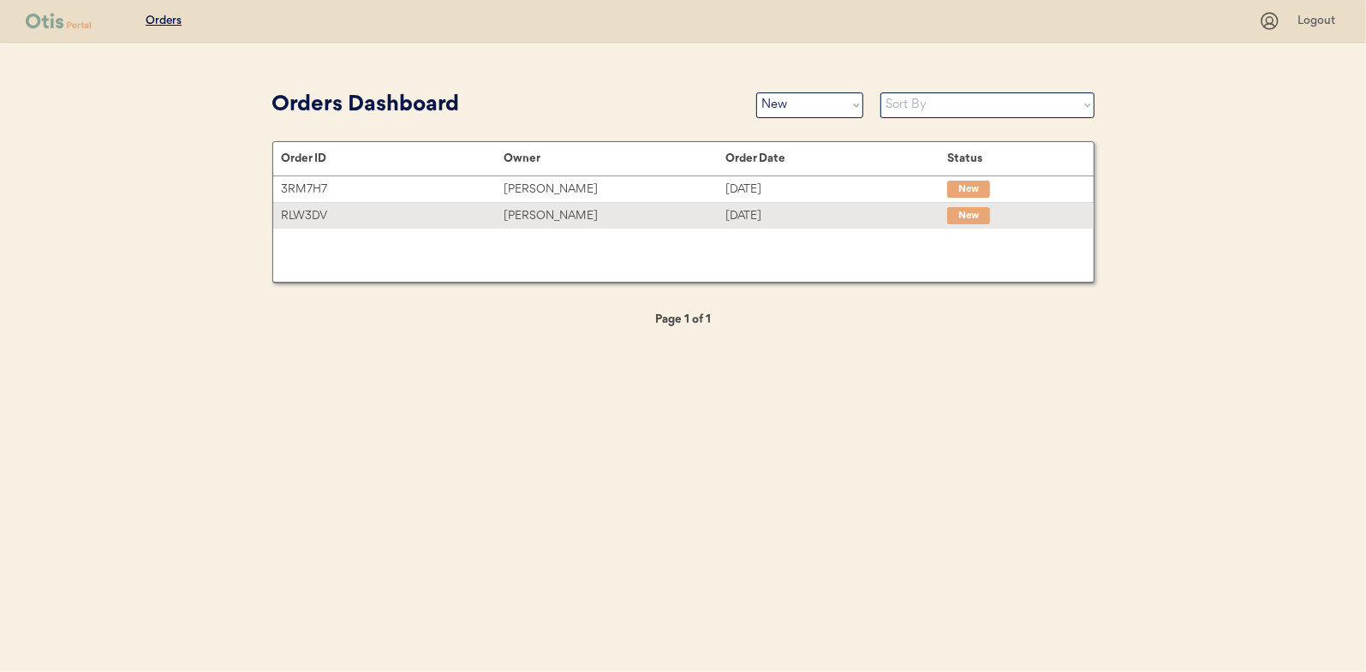
click at [535, 206] on div "Andrea Litsey" at bounding box center [615, 216] width 222 height 20
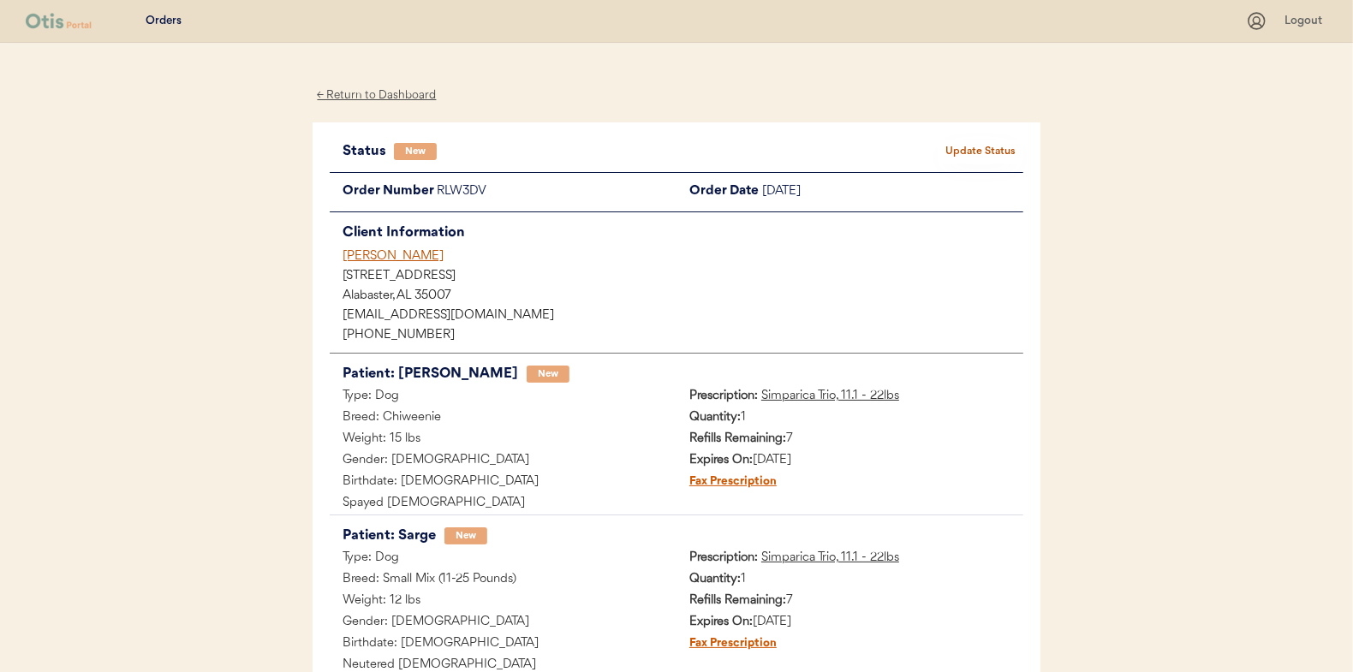
click at [970, 148] on button "Update Status" at bounding box center [981, 152] width 86 height 24
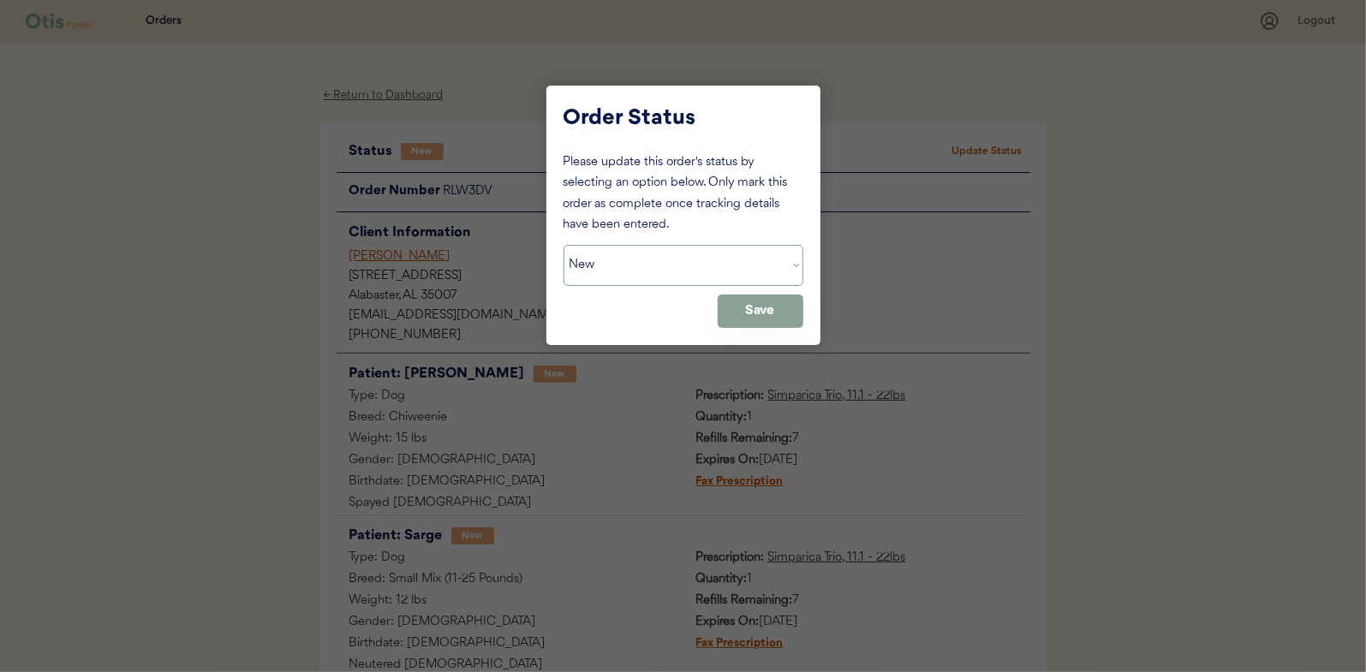
click at [625, 256] on select "Status On Hold New In Progress Complete Pending HW Consent Cancelled" at bounding box center [684, 265] width 240 height 41
select select ""in_progress""
click at [564, 245] on select "Status On Hold New In Progress Complete Pending HW Consent Cancelled" at bounding box center [684, 265] width 240 height 41
click at [763, 301] on button "Save" at bounding box center [761, 311] width 86 height 33
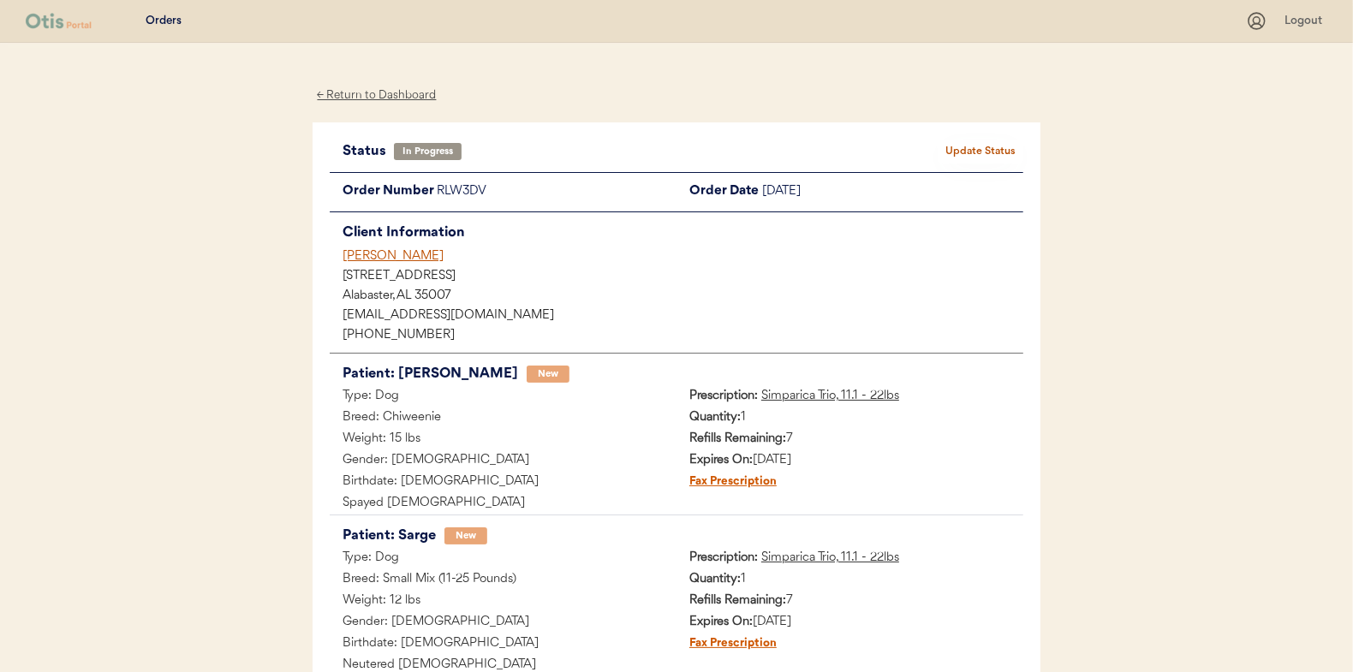
click at [390, 95] on div "← Return to Dashboard" at bounding box center [377, 96] width 128 height 20
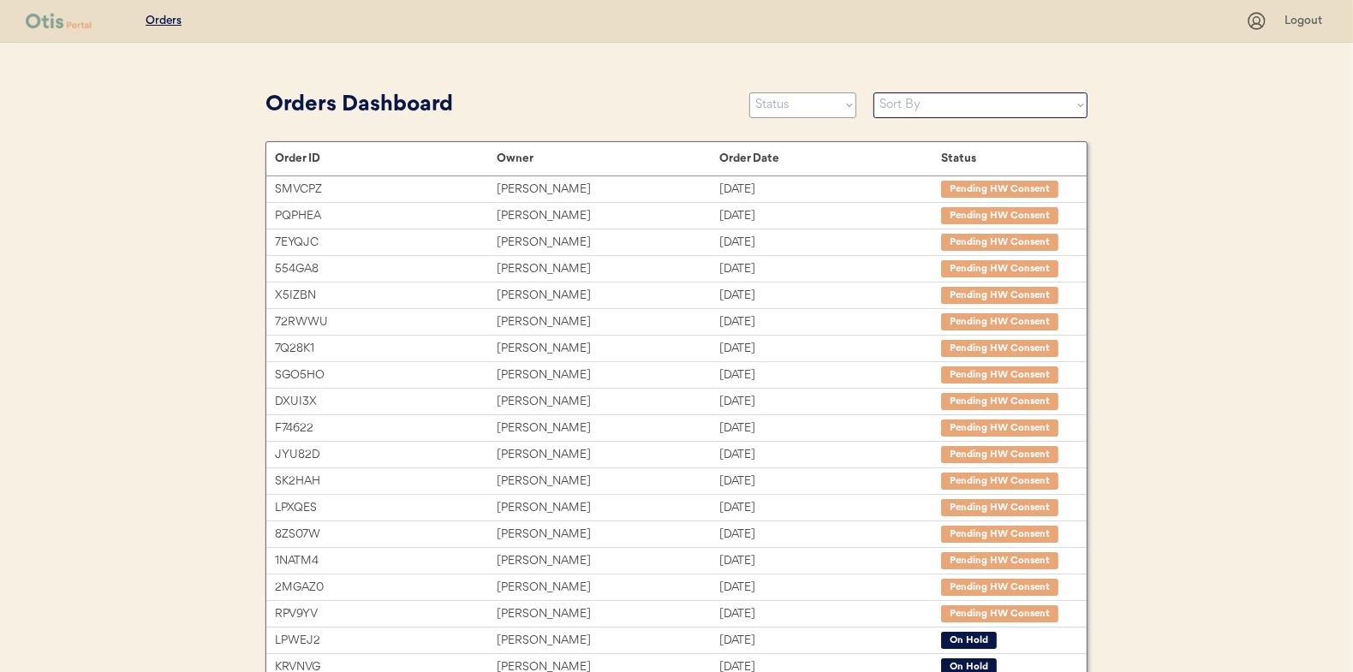
click at [812, 96] on select "Status On Hold New In Progress Complete Pending HW Consent Cancelled" at bounding box center [802, 105] width 107 height 26
select select ""new""
click at [749, 92] on select "Status On Hold New In Progress Complete Pending HW Consent Cancelled" at bounding box center [802, 105] width 107 height 26
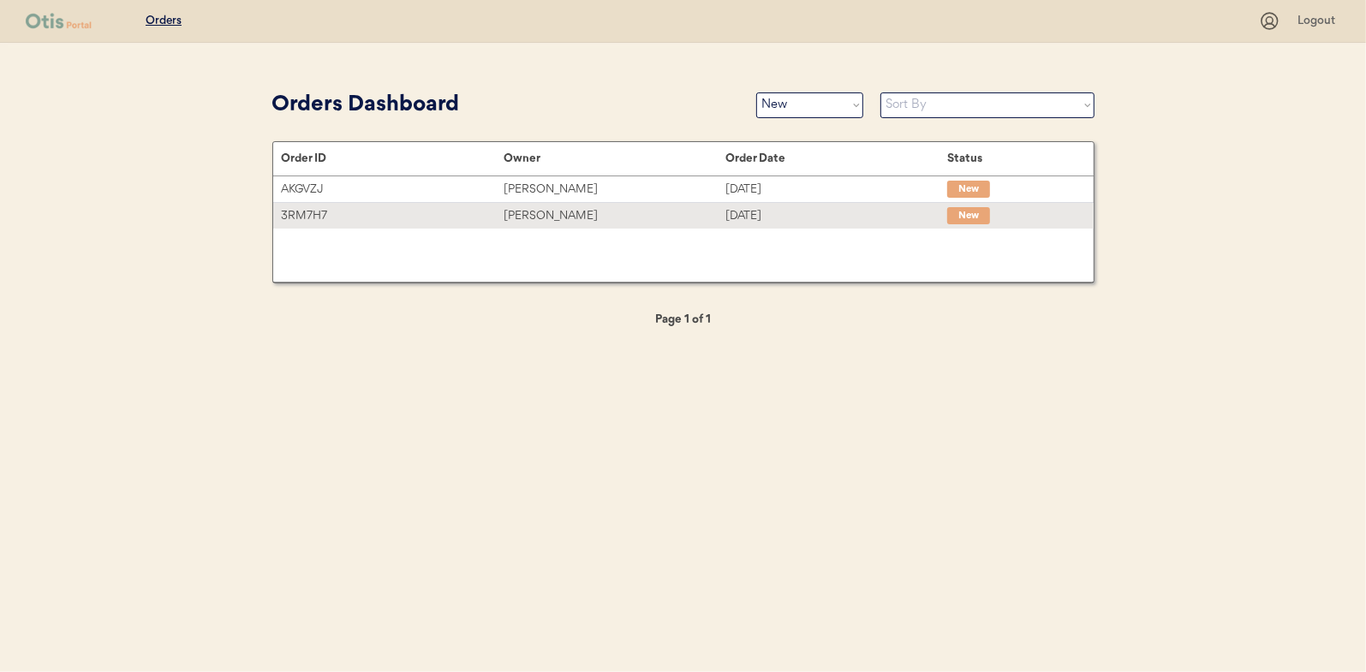
click at [554, 213] on div "Rachel Gibson" at bounding box center [615, 216] width 222 height 20
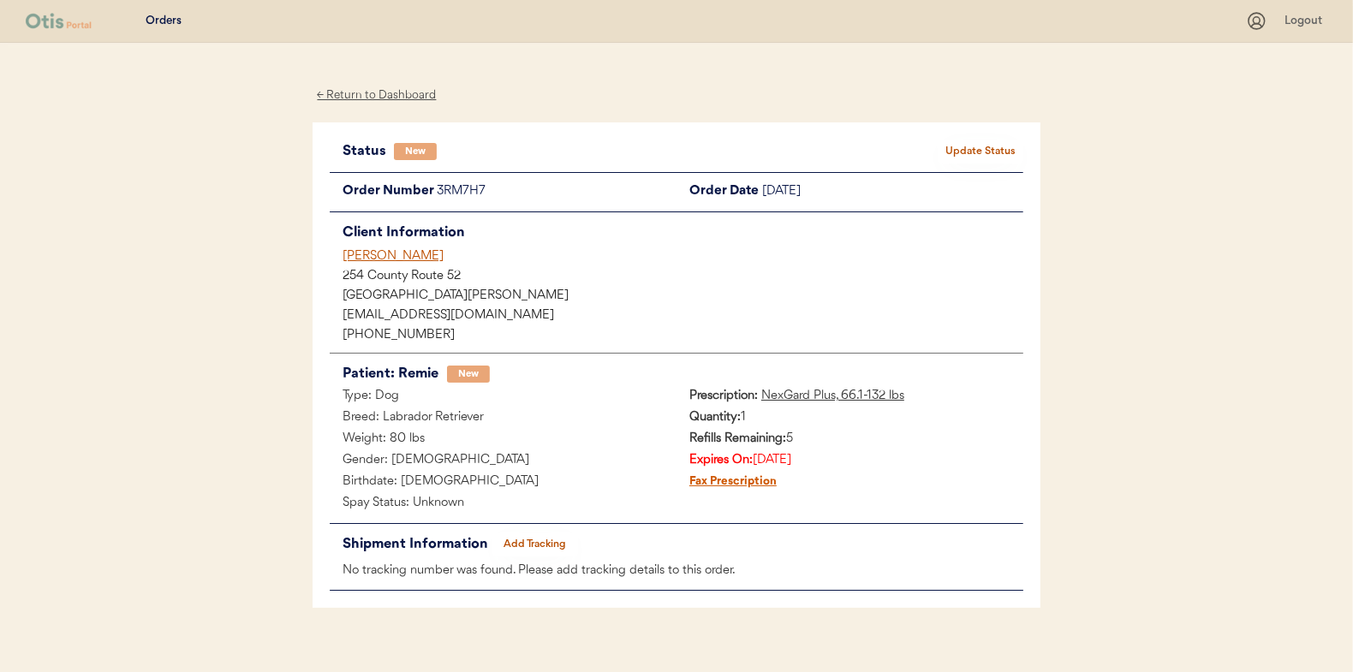
click at [977, 150] on button "Update Status" at bounding box center [981, 152] width 86 height 24
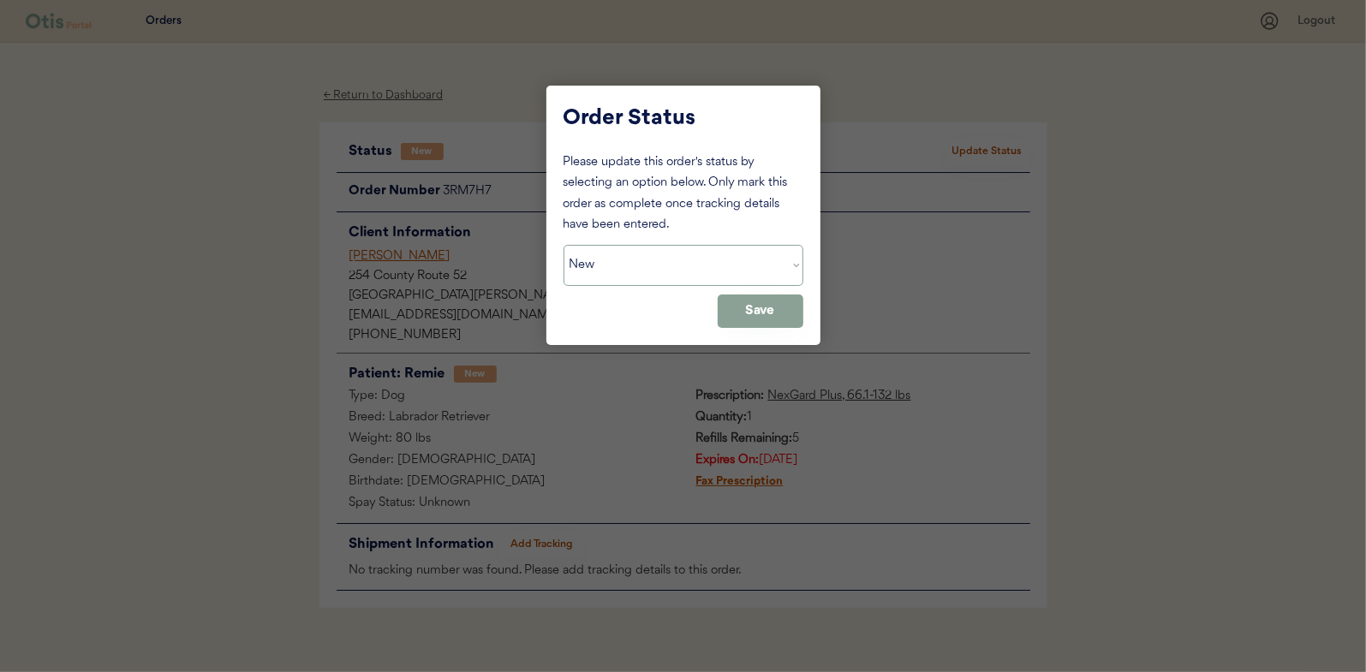
click at [628, 274] on select "Status On Hold New In Progress Complete Pending HW Consent Cancelled" at bounding box center [684, 265] width 240 height 41
select select ""in_progress""
click at [564, 245] on select "Status On Hold New In Progress Complete Pending HW Consent Cancelled" at bounding box center [684, 265] width 240 height 41
click at [757, 309] on button "Save" at bounding box center [761, 311] width 86 height 33
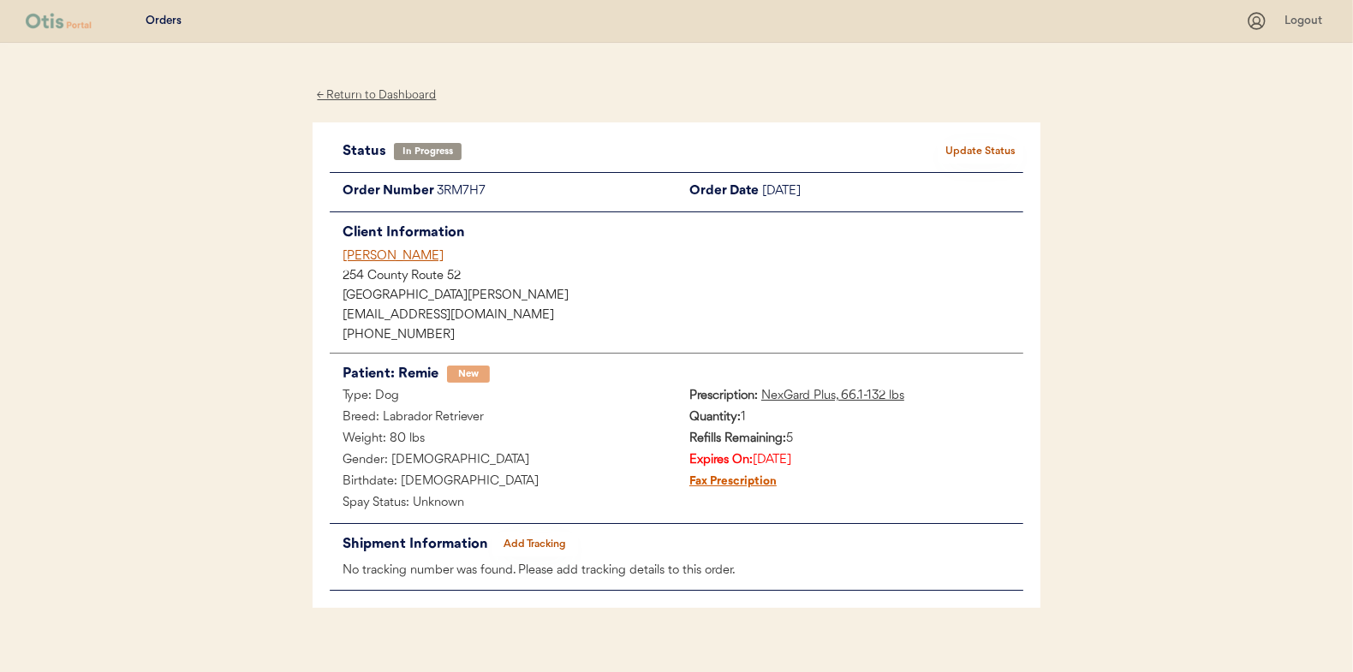
click at [387, 96] on div "← Return to Dashboard" at bounding box center [377, 96] width 128 height 20
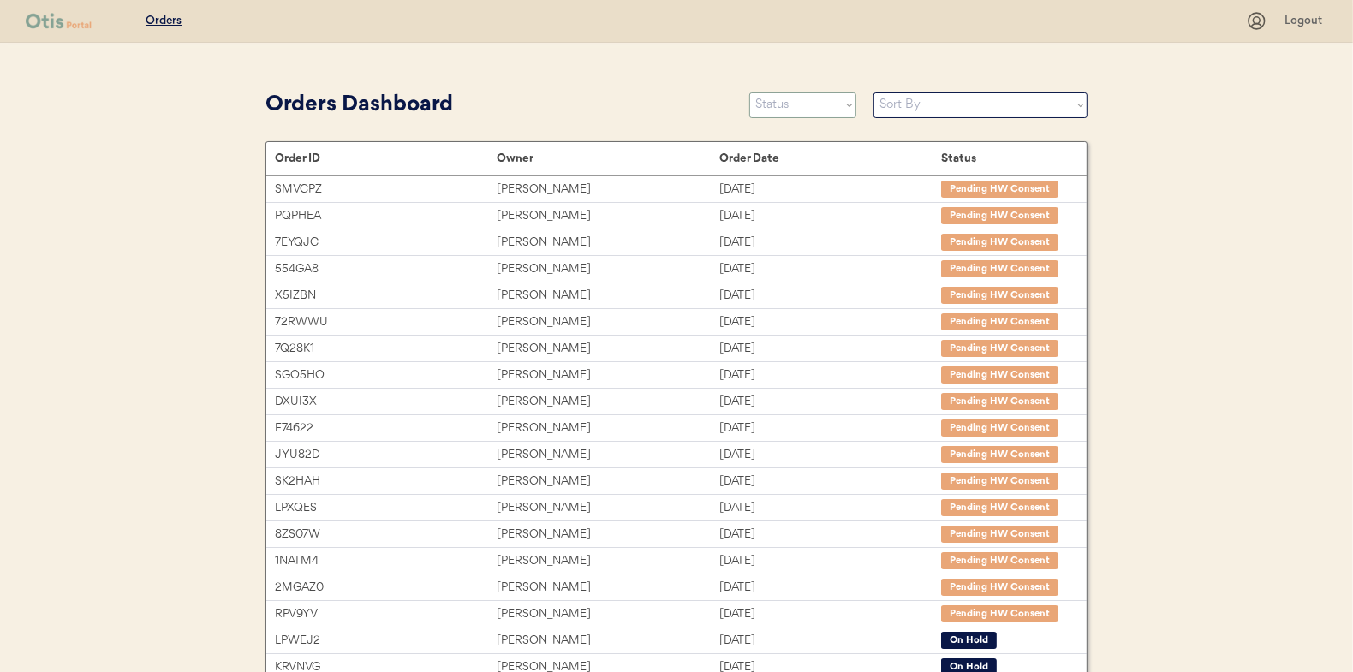
click at [784, 111] on select "Status On Hold New In Progress Complete Pending HW Consent Cancelled" at bounding box center [802, 105] width 107 height 26
select select ""new""
click at [749, 92] on select "Status On Hold New In Progress Complete Pending HW Consent Cancelled" at bounding box center [802, 105] width 107 height 26
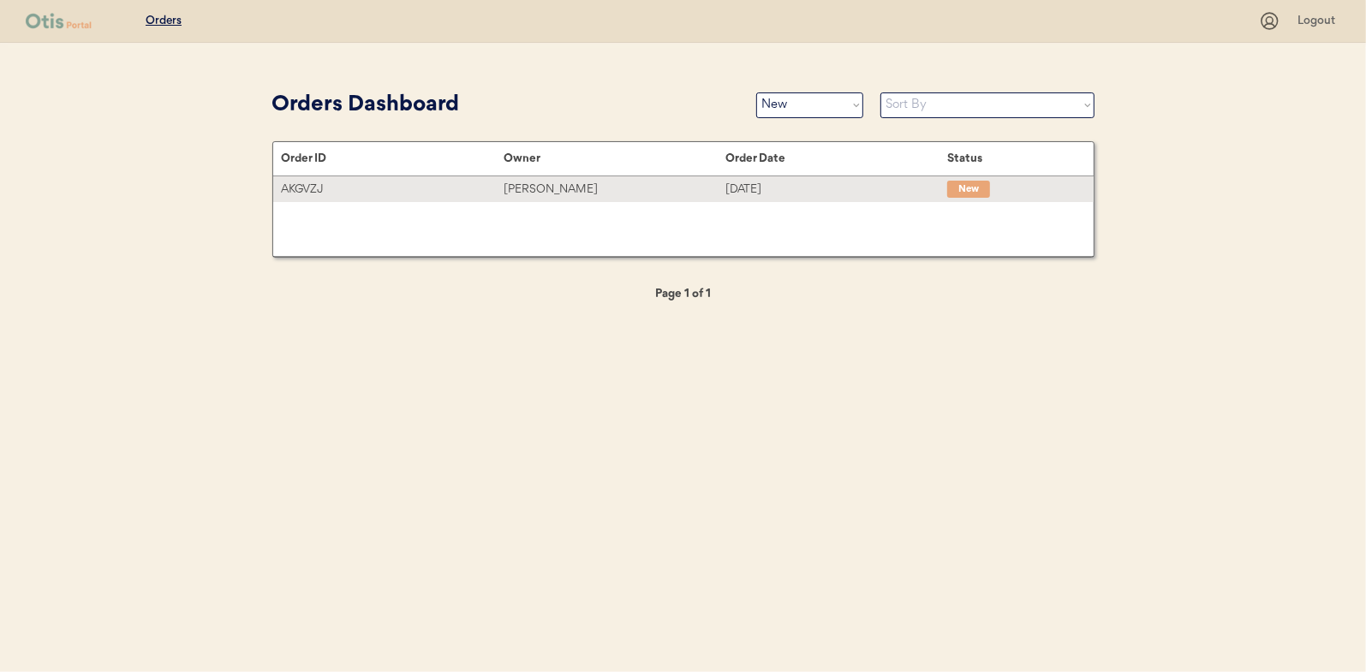
click at [546, 186] on div "[PERSON_NAME]" at bounding box center [615, 190] width 222 height 20
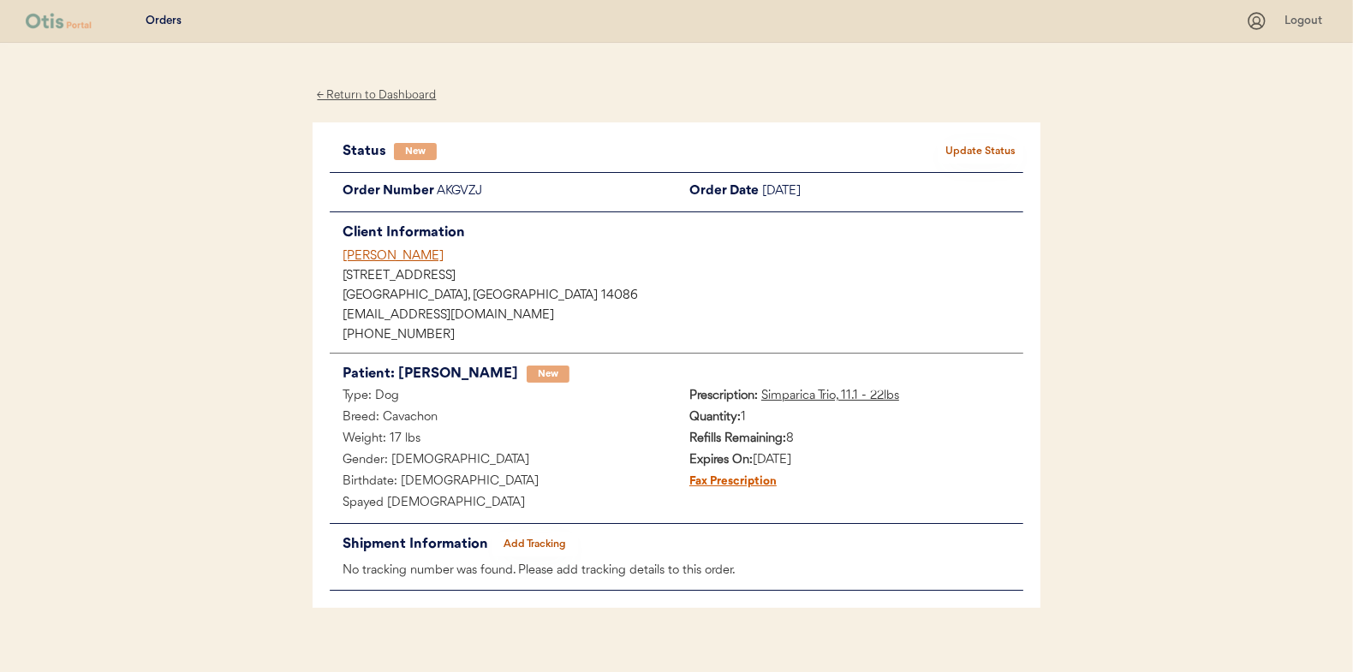
click at [1005, 152] on button "Update Status" at bounding box center [981, 152] width 86 height 24
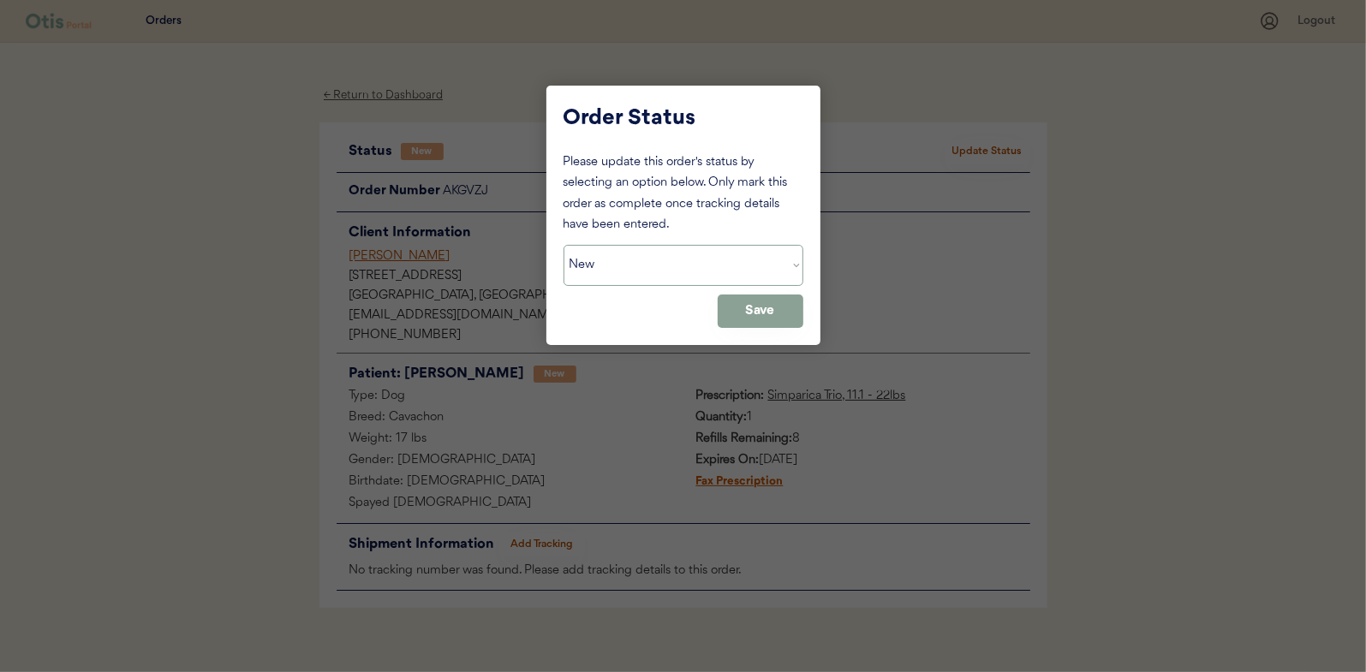
click at [619, 256] on select "Status On Hold New In Progress Complete Pending HW Consent Cancelled" at bounding box center [684, 265] width 240 height 41
select select ""in_progress""
click at [564, 245] on select "Status On Hold New In Progress Complete Pending HW Consent Cancelled" at bounding box center [684, 265] width 240 height 41
click at [755, 318] on button "Save" at bounding box center [761, 311] width 86 height 33
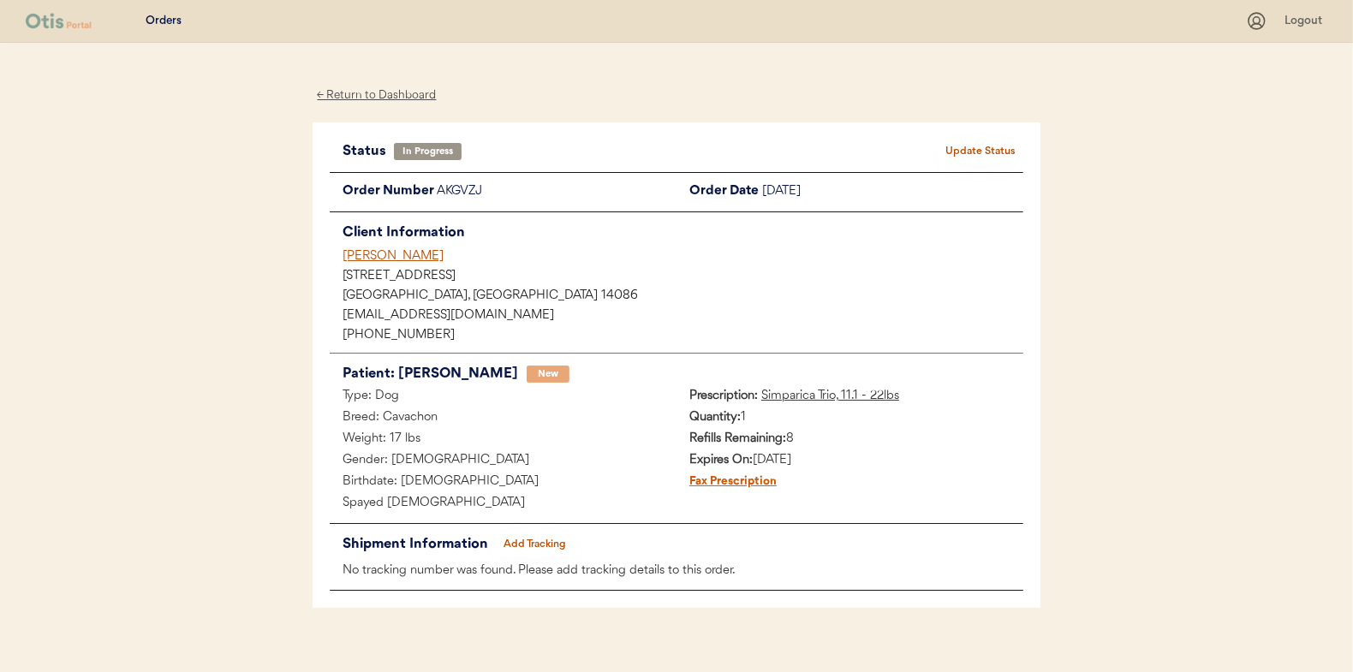
click at [359, 97] on div "← Return to Dashboard" at bounding box center [377, 96] width 128 height 20
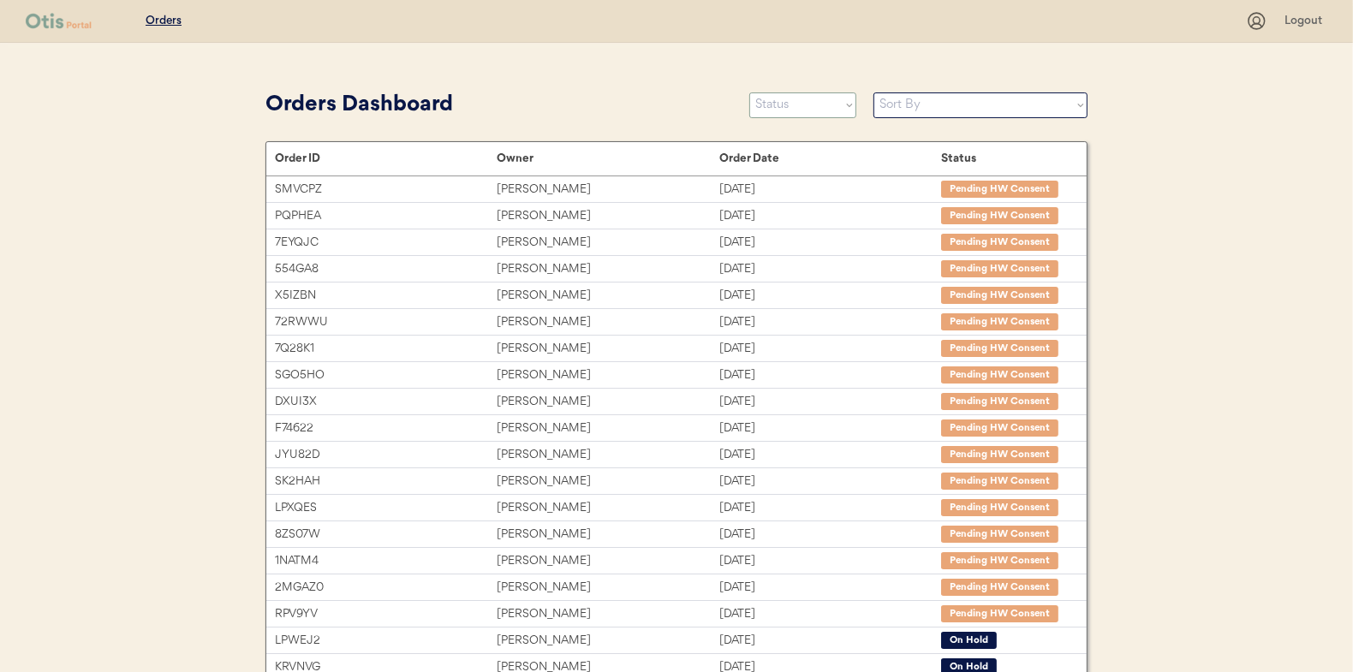
click at [786, 102] on select "Status On Hold New In Progress Complete Pending HW Consent Cancelled" at bounding box center [802, 105] width 107 height 26
click at [749, 92] on select "Status On Hold New In Progress Complete Pending HW Consent Cancelled" at bounding box center [802, 105] width 107 height 26
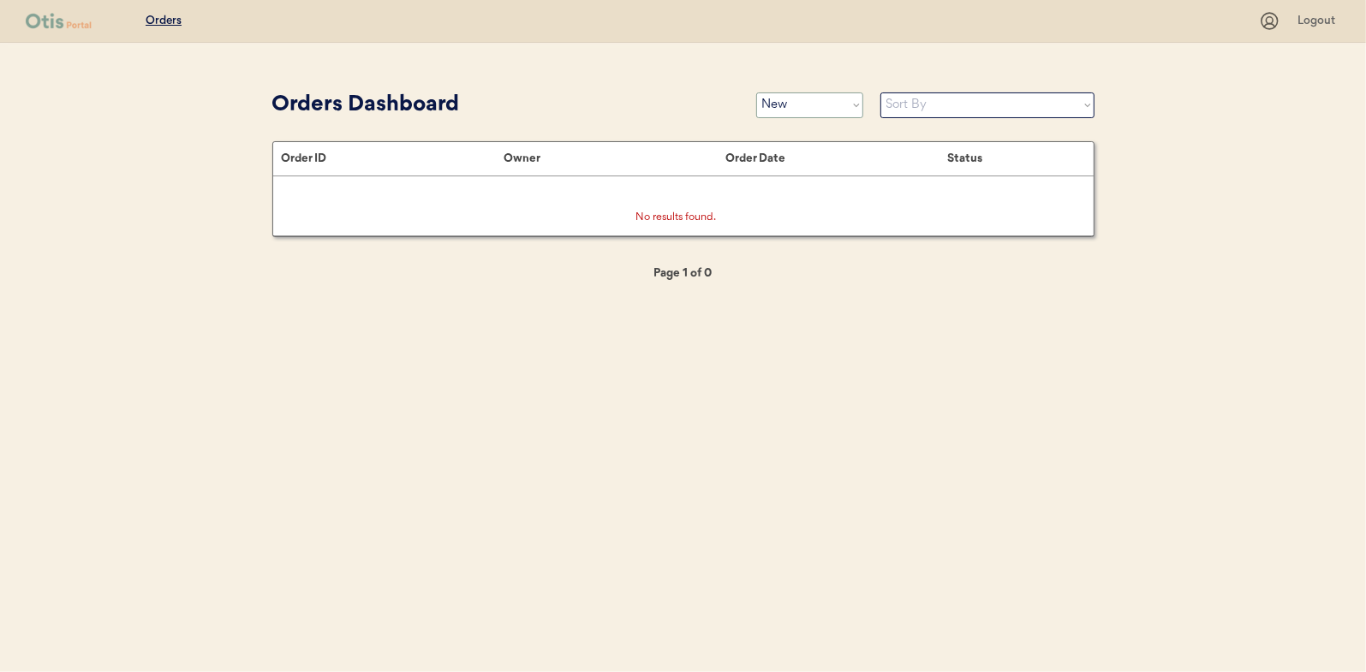
click at [803, 103] on select "Status On Hold New In Progress Complete Pending HW Consent Cancelled" at bounding box center [809, 105] width 107 height 26
select select ""in_progress""
click at [756, 92] on select "Status On Hold New In Progress Complete Pending HW Consent Cancelled" at bounding box center [809, 105] width 107 height 26
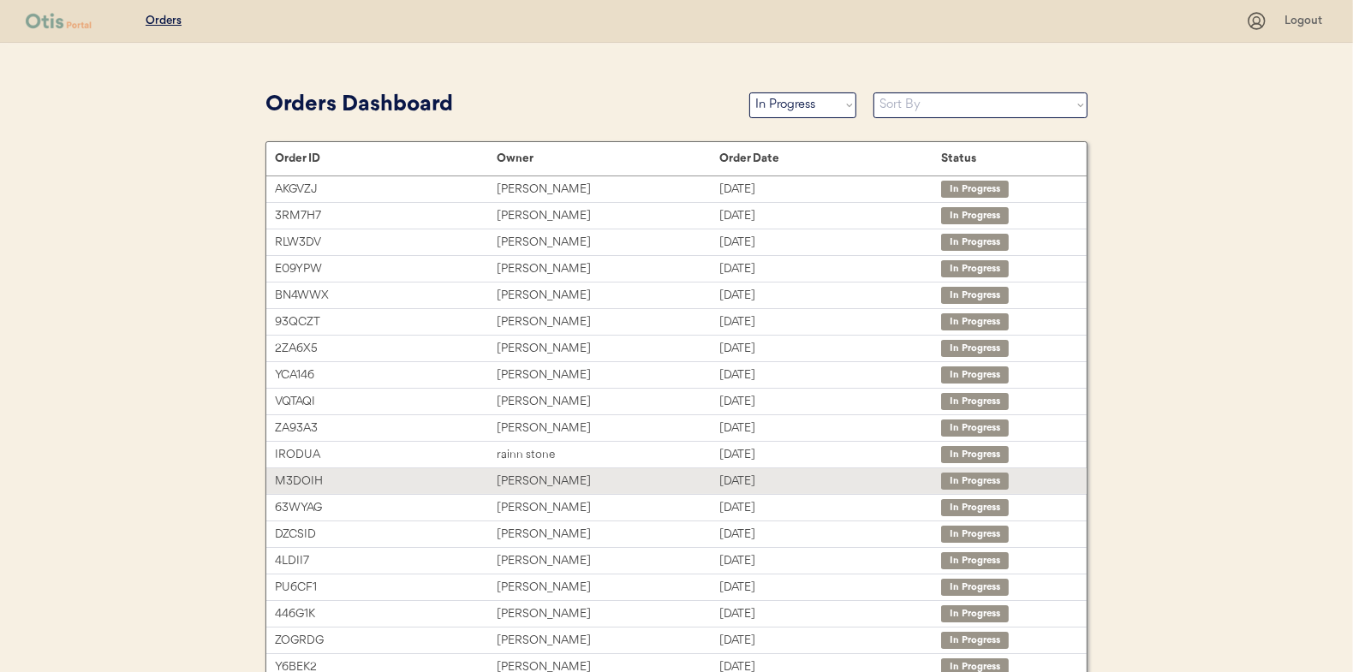
click at [530, 472] on div "[PERSON_NAME]" at bounding box center [608, 482] width 222 height 20
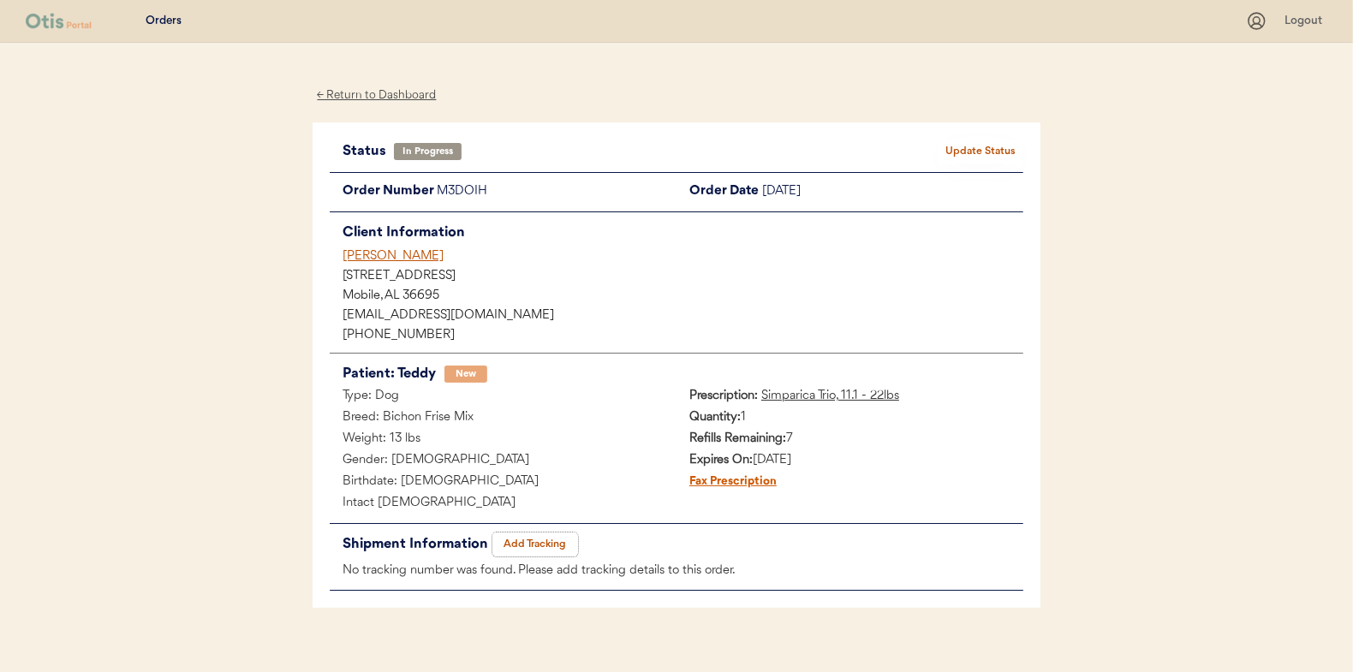
click at [541, 534] on button "Add Tracking" at bounding box center [535, 545] width 86 height 24
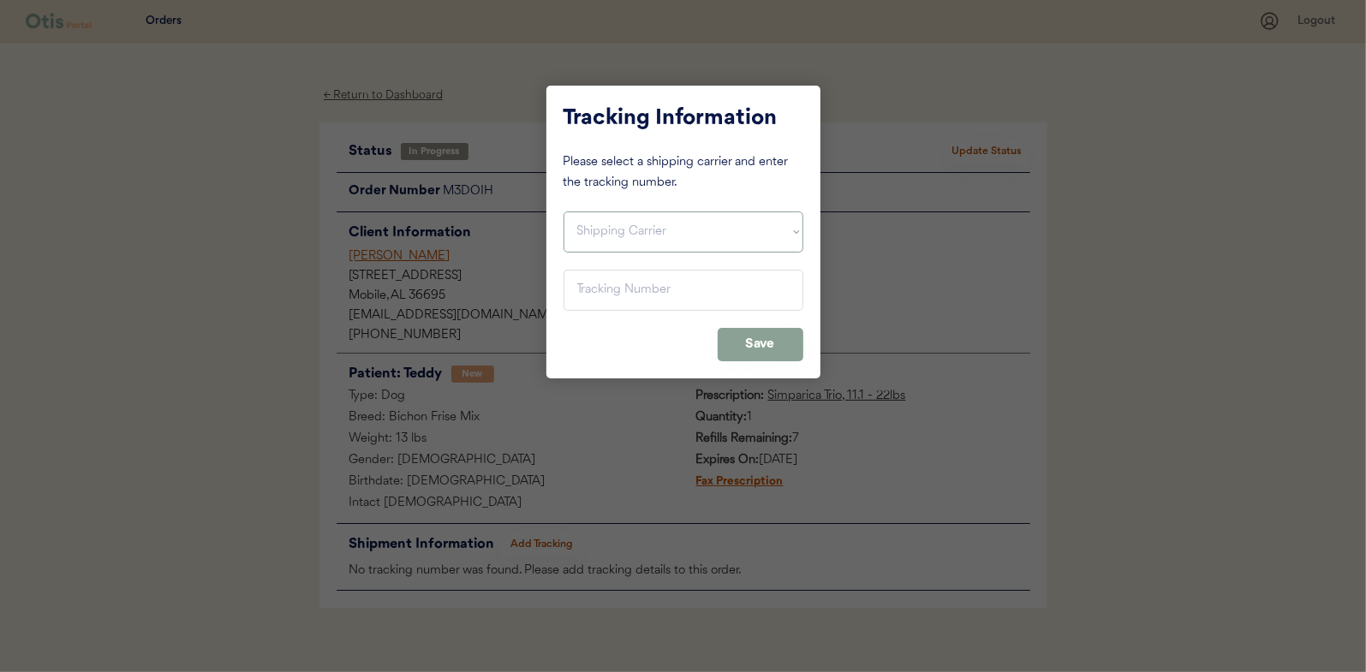
click at [601, 224] on select "Shipping Carrier FedEx FedEx Ground Economy UPS USPS" at bounding box center [684, 232] width 240 height 41
select select ""usps""
click at [564, 212] on select "Shipping Carrier FedEx FedEx Ground Economy UPS USPS" at bounding box center [684, 232] width 240 height 41
click at [584, 291] on input "input" at bounding box center [684, 290] width 240 height 41
paste input "9400150105800023176080"
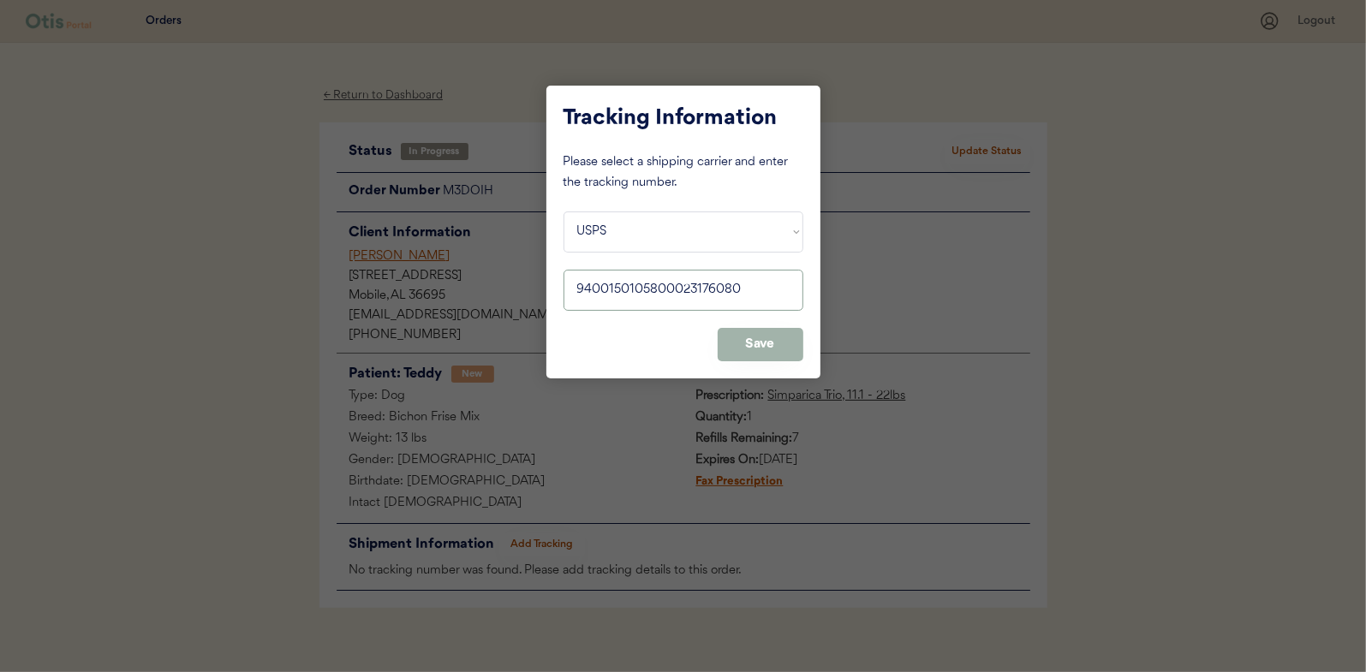
type input "9400150105800023176080"
click at [767, 337] on button "Save" at bounding box center [761, 344] width 86 height 33
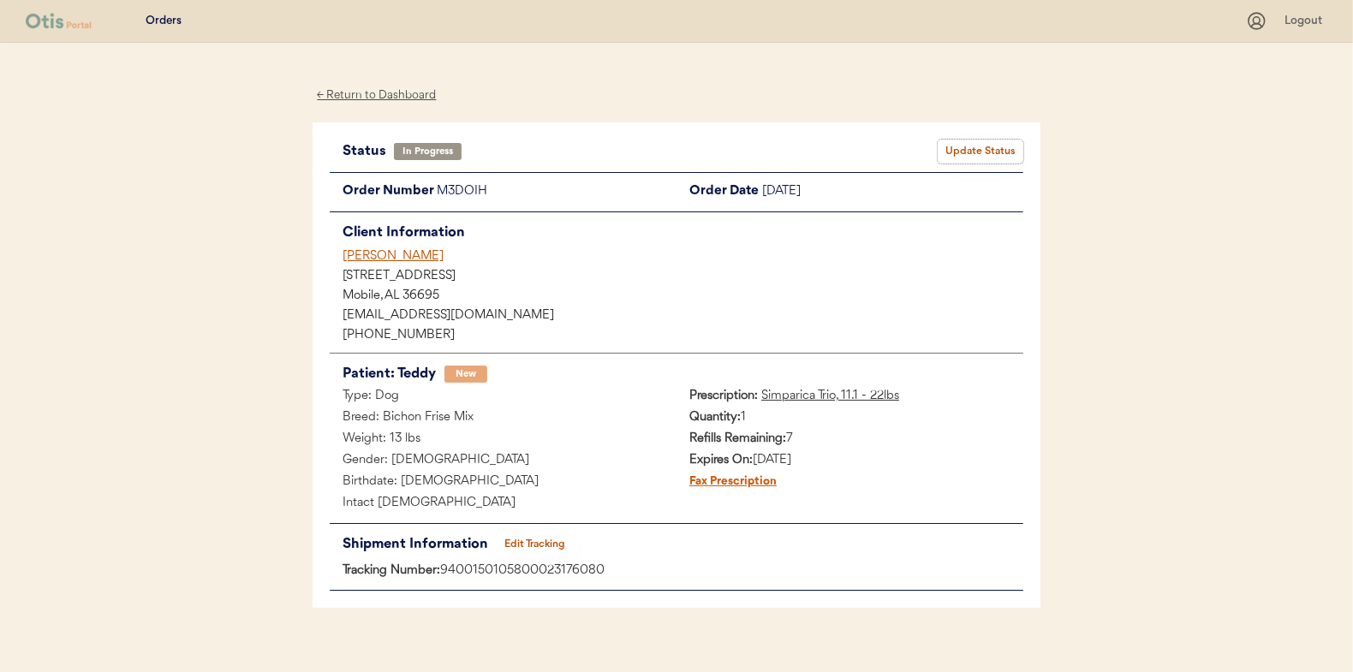
click at [971, 144] on button "Update Status" at bounding box center [981, 152] width 86 height 24
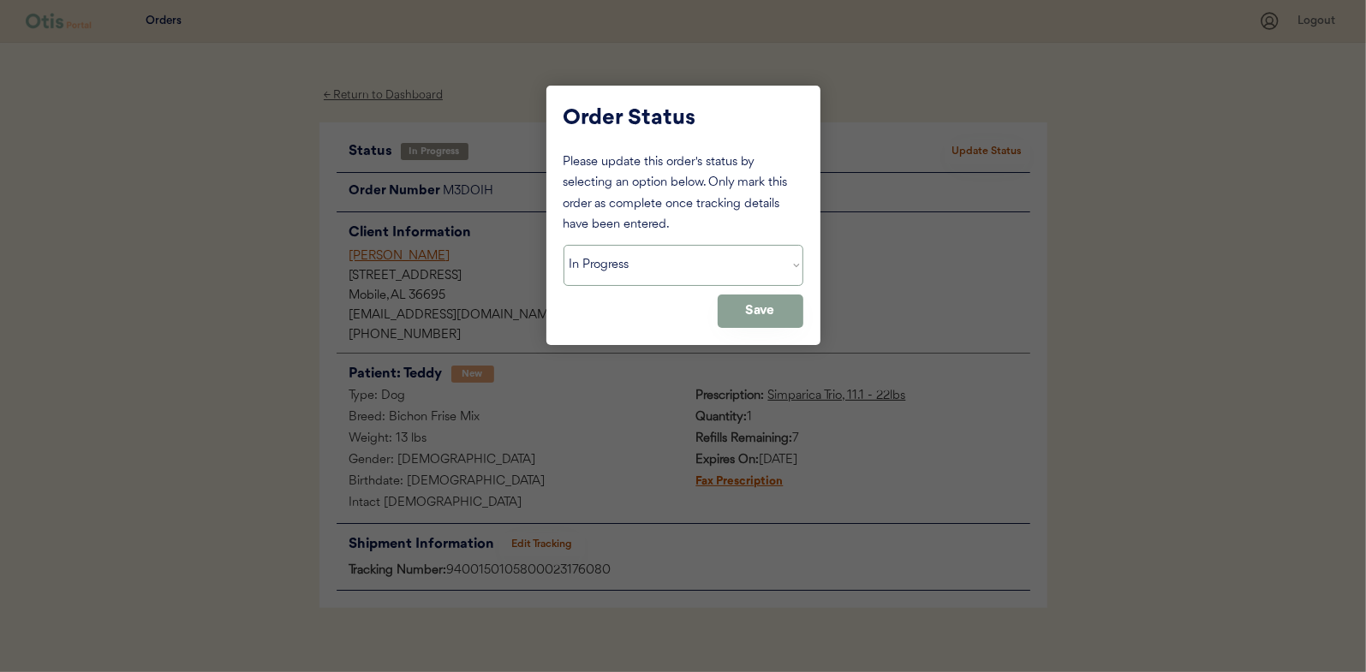
click at [584, 260] on select "Status On Hold New In Progress Complete Pending HW Consent Cancelled" at bounding box center [684, 265] width 240 height 41
select select ""complete""
click at [564, 245] on select "Status On Hold New In Progress Complete Pending HW Consent Cancelled" at bounding box center [684, 265] width 240 height 41
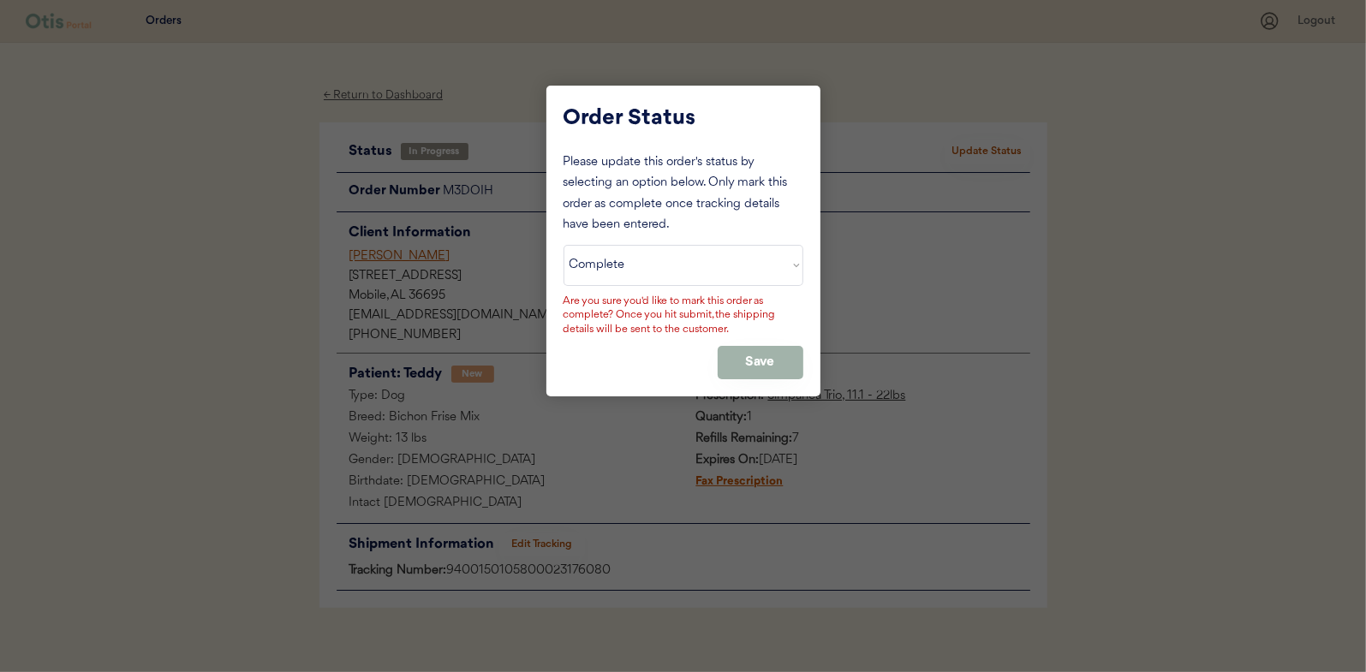
click at [744, 362] on button "Save" at bounding box center [761, 362] width 86 height 33
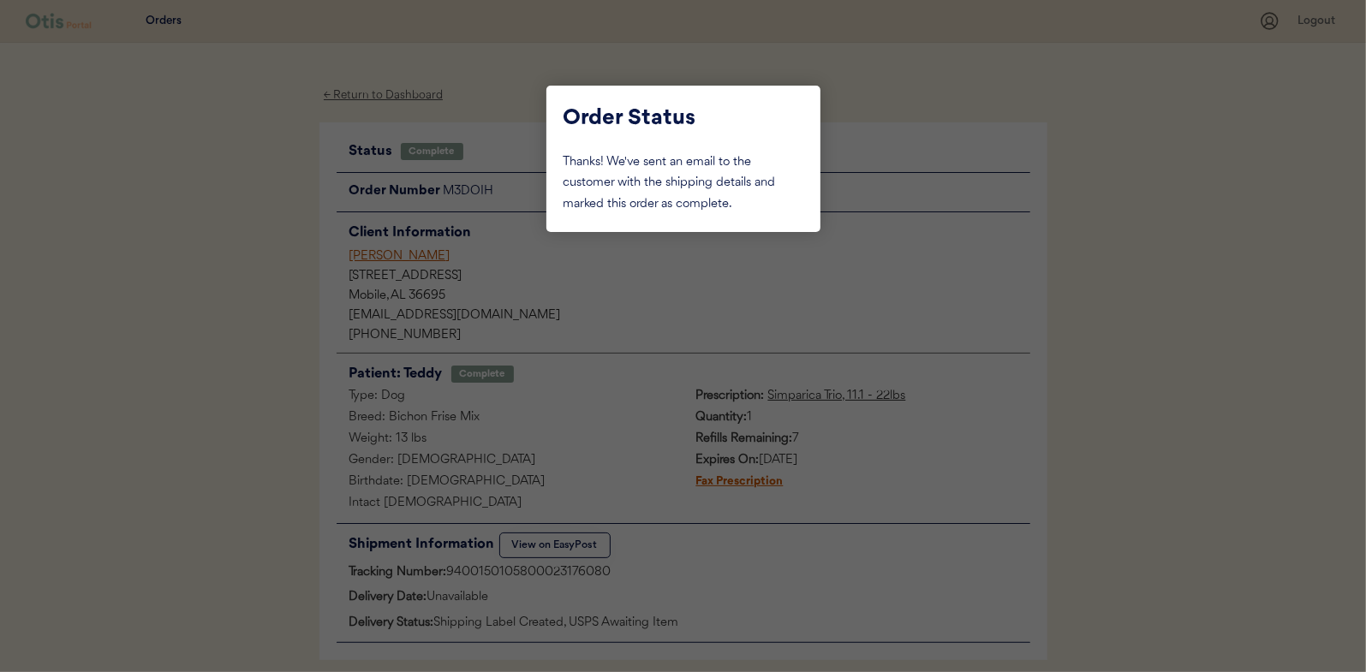
click at [265, 158] on div at bounding box center [683, 336] width 1366 height 672
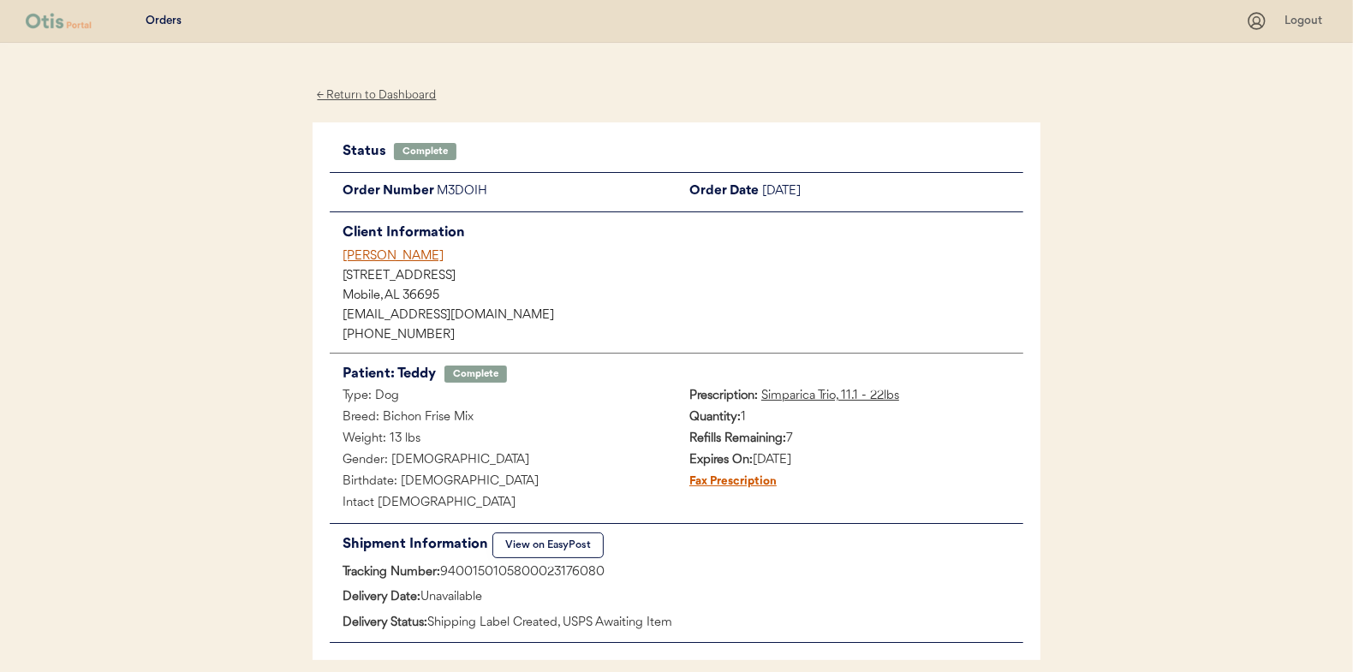
click at [356, 94] on div "← Return to Dashboard" at bounding box center [377, 96] width 128 height 20
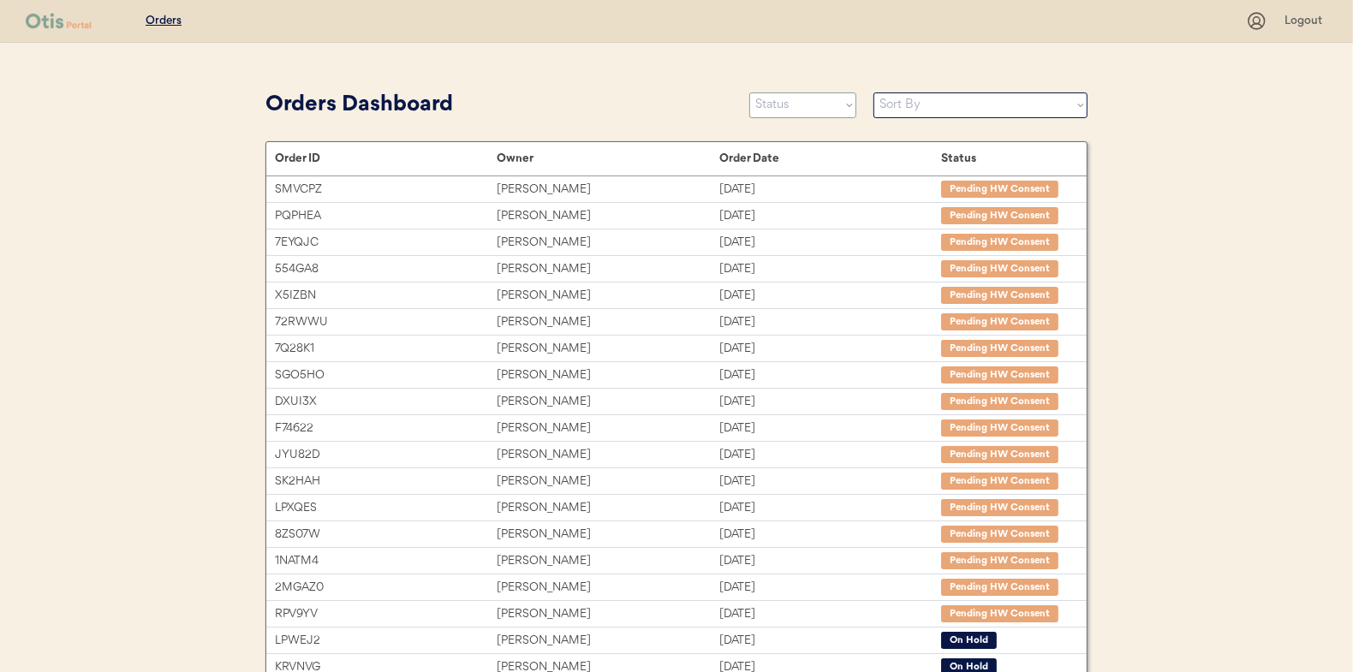
click at [826, 104] on select "Status On Hold New In Progress Complete Pending HW Consent Cancelled" at bounding box center [802, 105] width 107 height 26
select select ""in_progress""
click at [749, 92] on select "Status On Hold New In Progress Complete Pending HW Consent Cancelled" at bounding box center [802, 105] width 107 height 26
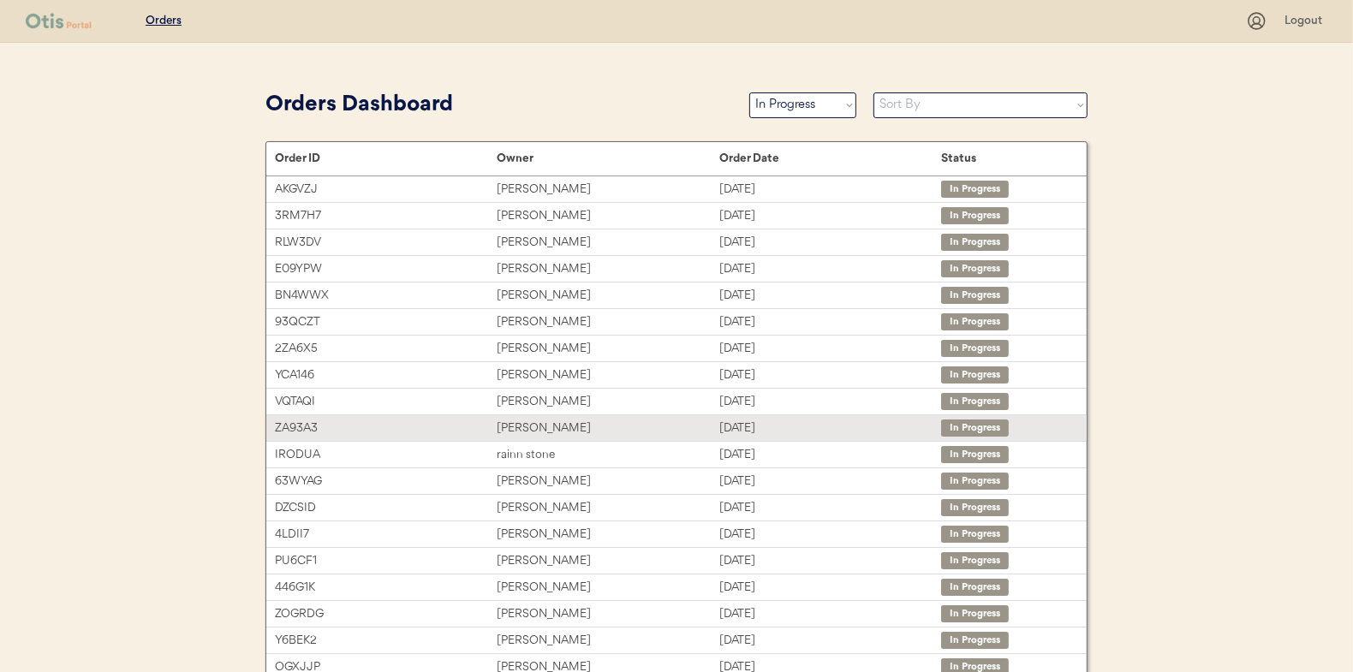
click at [547, 427] on div "[PERSON_NAME]" at bounding box center [608, 429] width 222 height 20
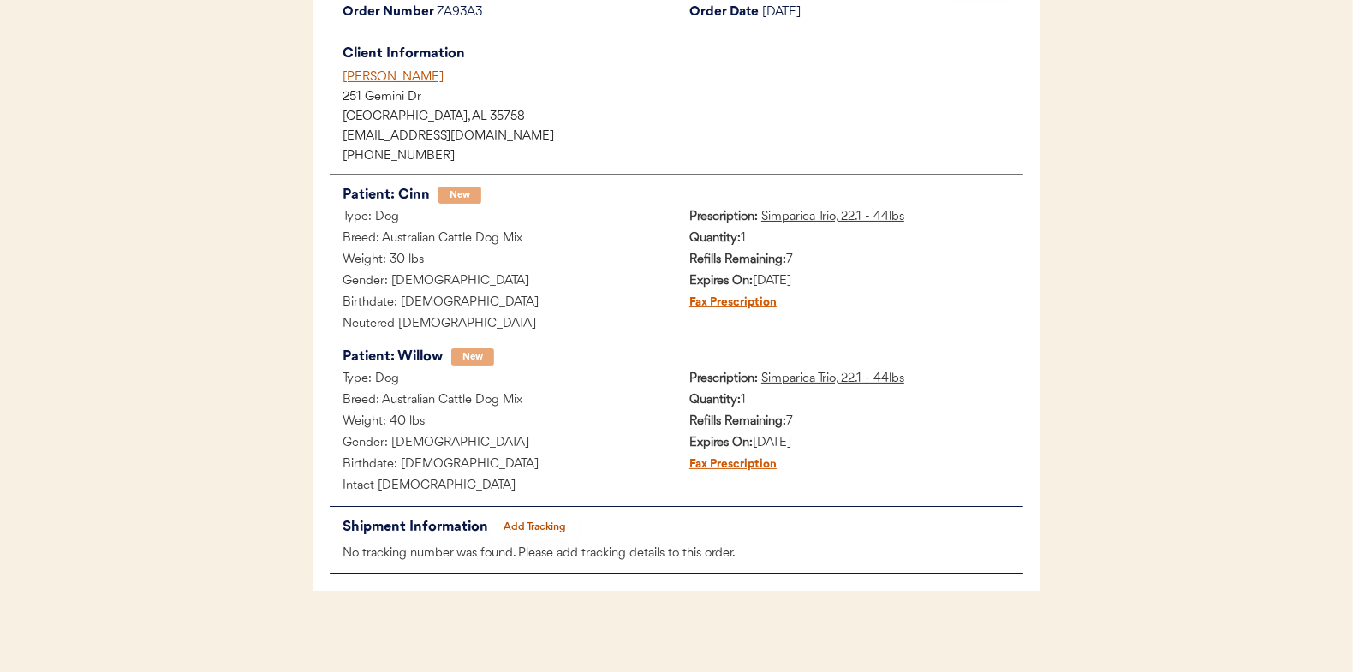
scroll to position [182, 0]
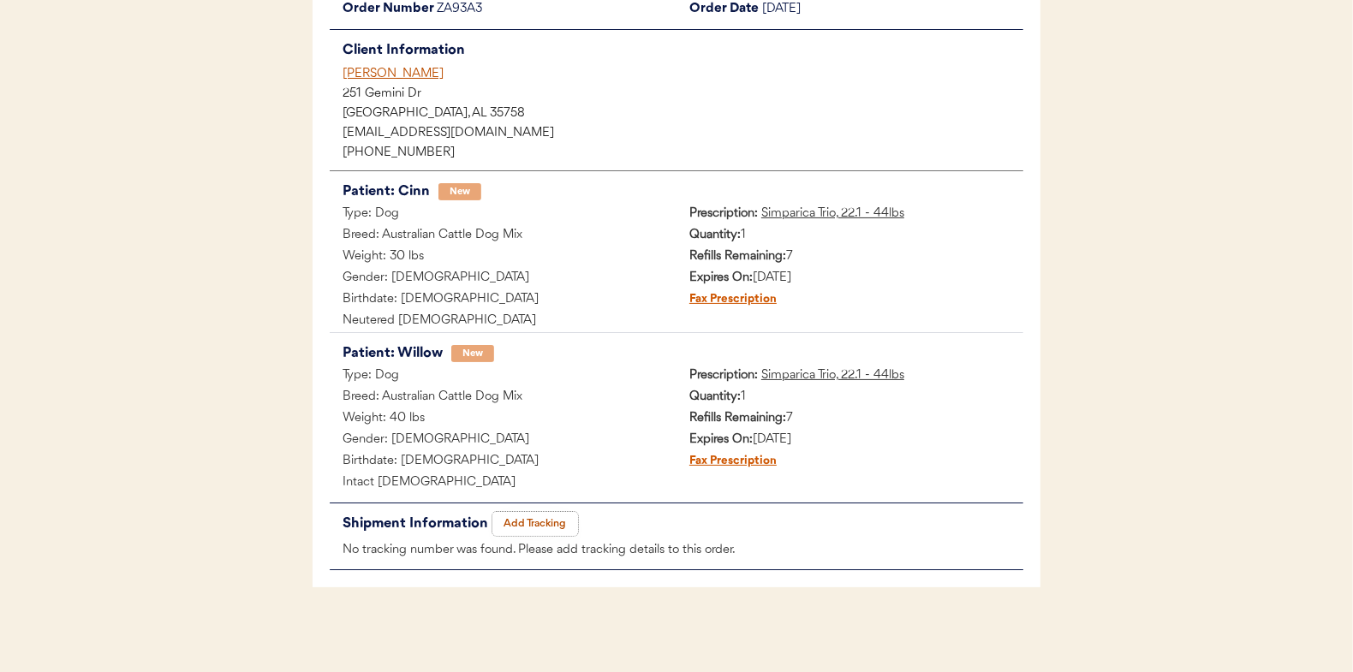
click at [536, 518] on button "Add Tracking" at bounding box center [535, 524] width 86 height 24
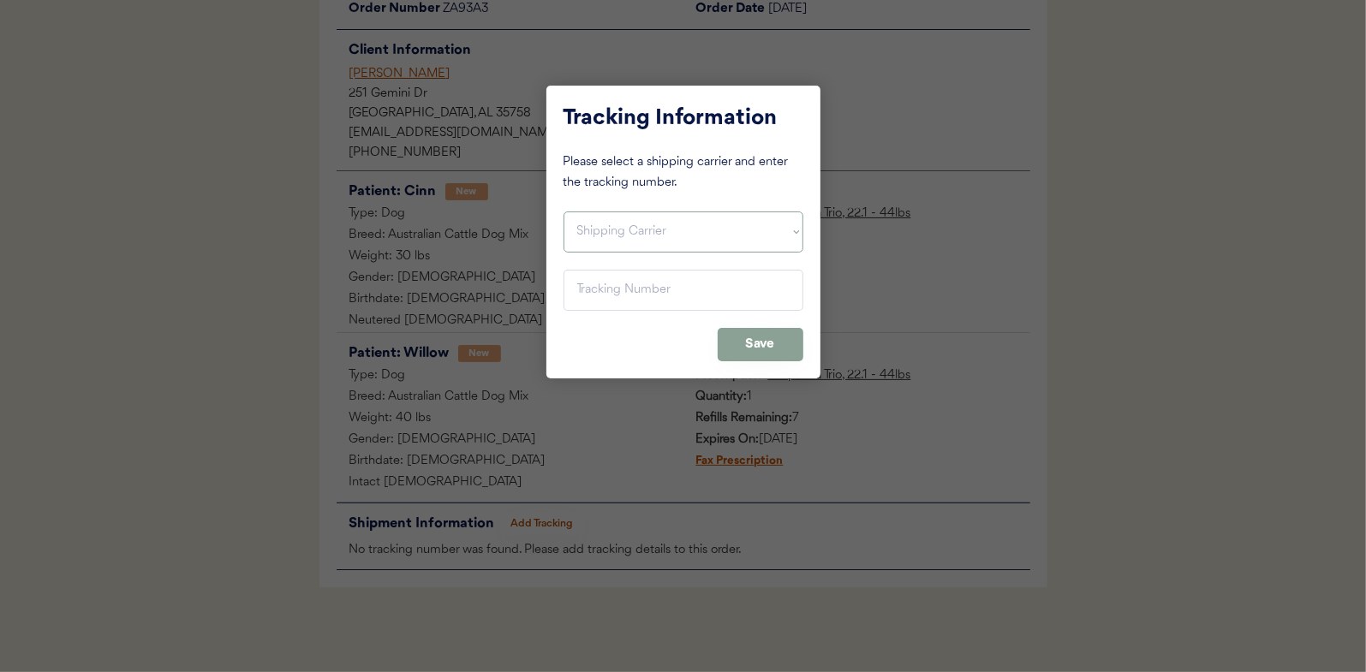
click at [595, 222] on select "Shipping Carrier FedEx FedEx Ground Economy UPS USPS" at bounding box center [684, 232] width 240 height 41
select select ""usps""
click at [564, 212] on select "Shipping Carrier FedEx FedEx Ground Economy UPS USPS" at bounding box center [684, 232] width 240 height 41
click at [594, 287] on input "input" at bounding box center [684, 290] width 240 height 41
paste input "9400150105800023172112"
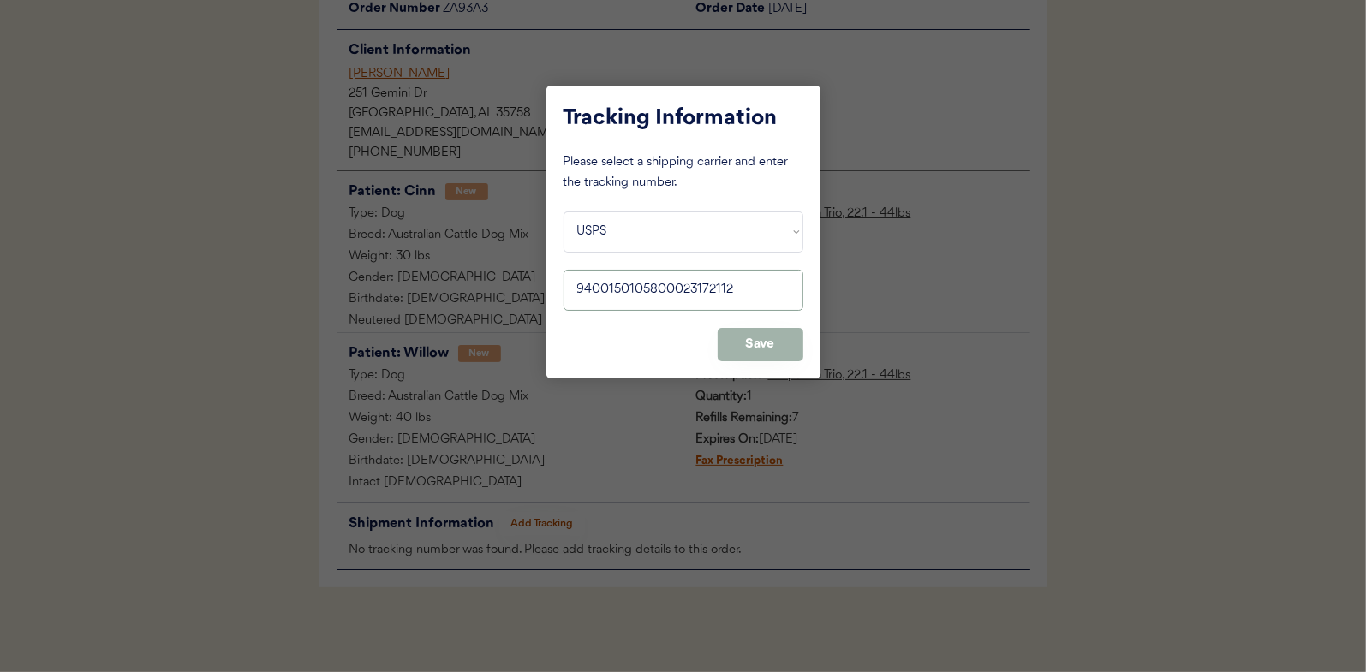
type input "9400150105800023172112"
click at [760, 338] on button "Save" at bounding box center [761, 344] width 86 height 33
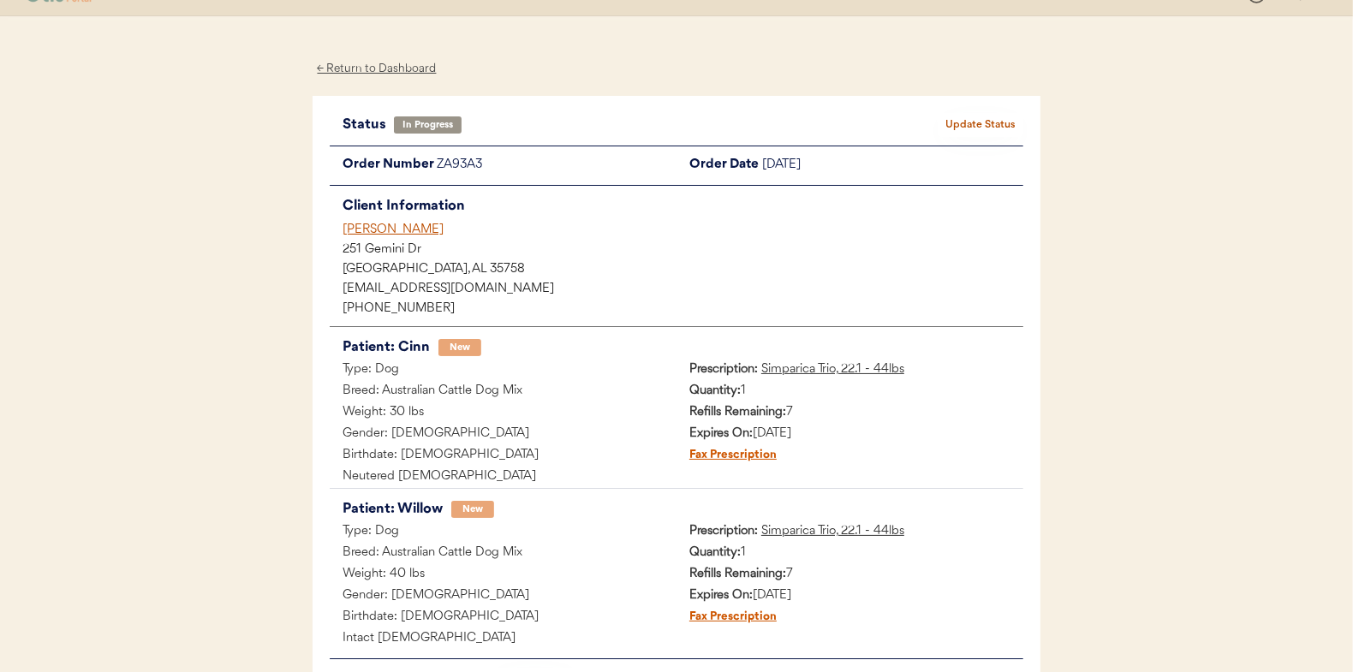
scroll to position [0, 0]
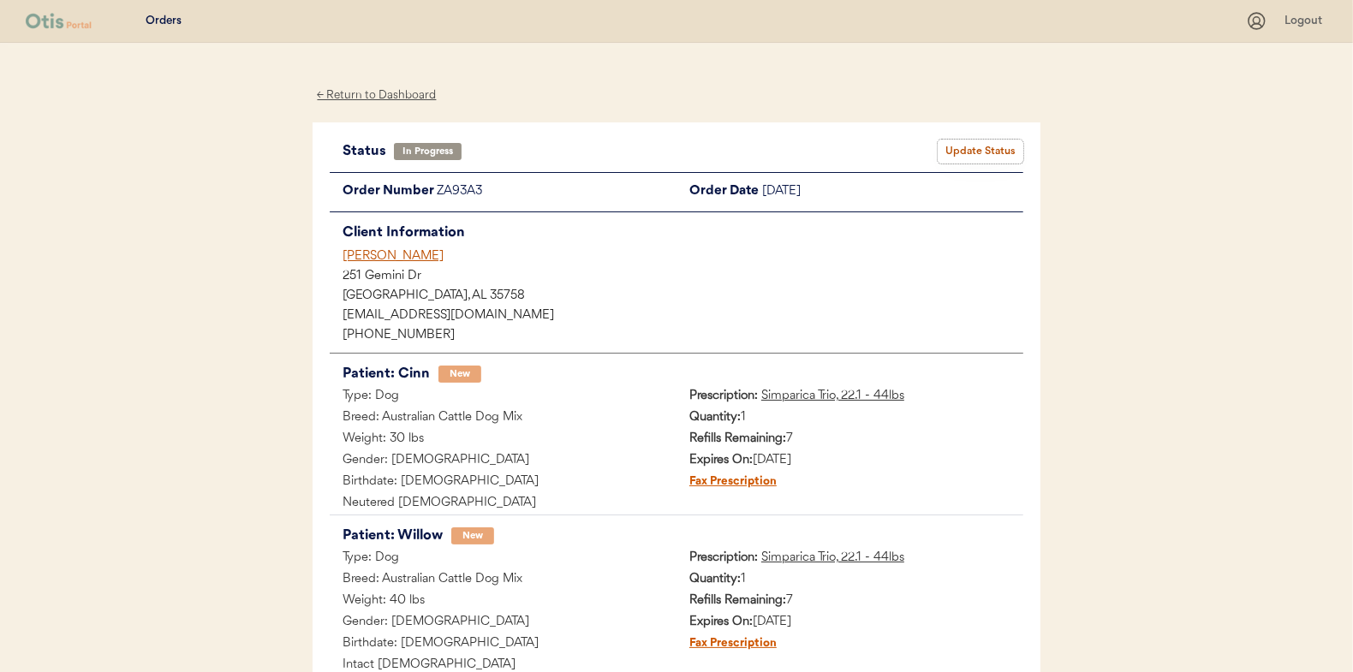
click at [974, 147] on button "Update Status" at bounding box center [981, 152] width 86 height 24
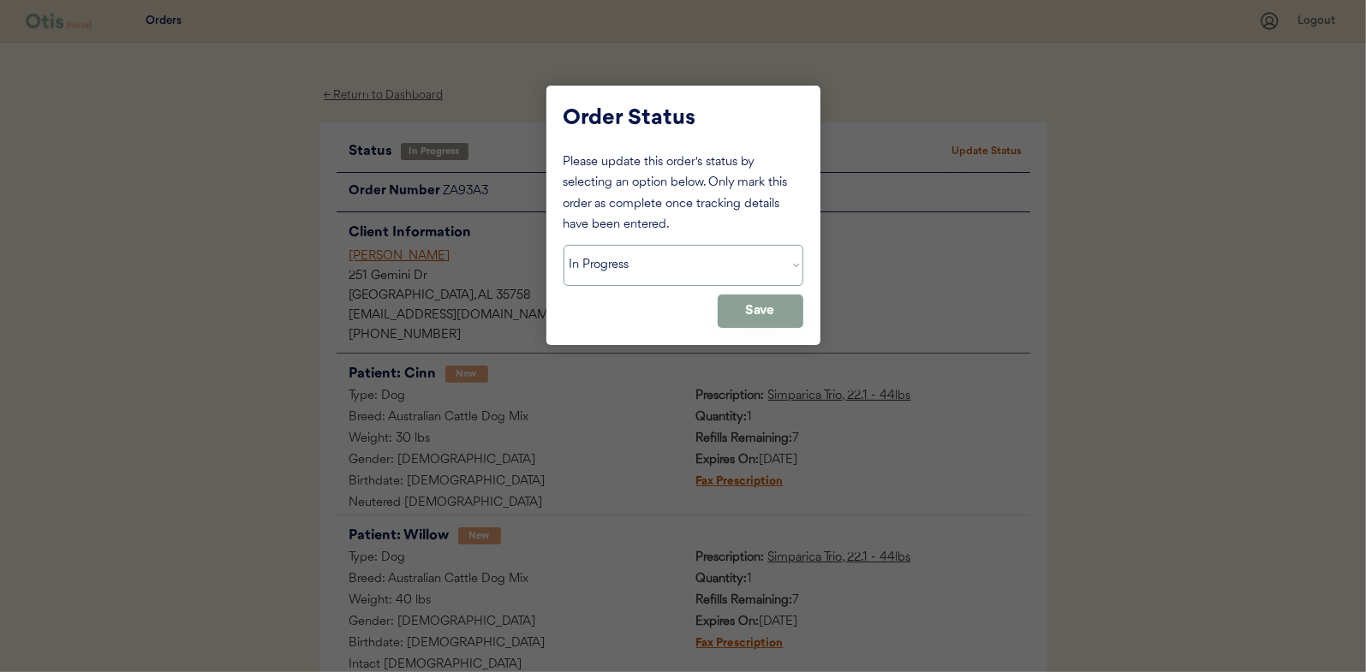
click at [611, 259] on select "Status On Hold New In Progress Complete Pending HW Consent Cancelled" at bounding box center [684, 265] width 240 height 41
select select ""complete""
click at [564, 245] on select "Status On Hold New In Progress Complete Pending HW Consent Cancelled" at bounding box center [684, 265] width 240 height 41
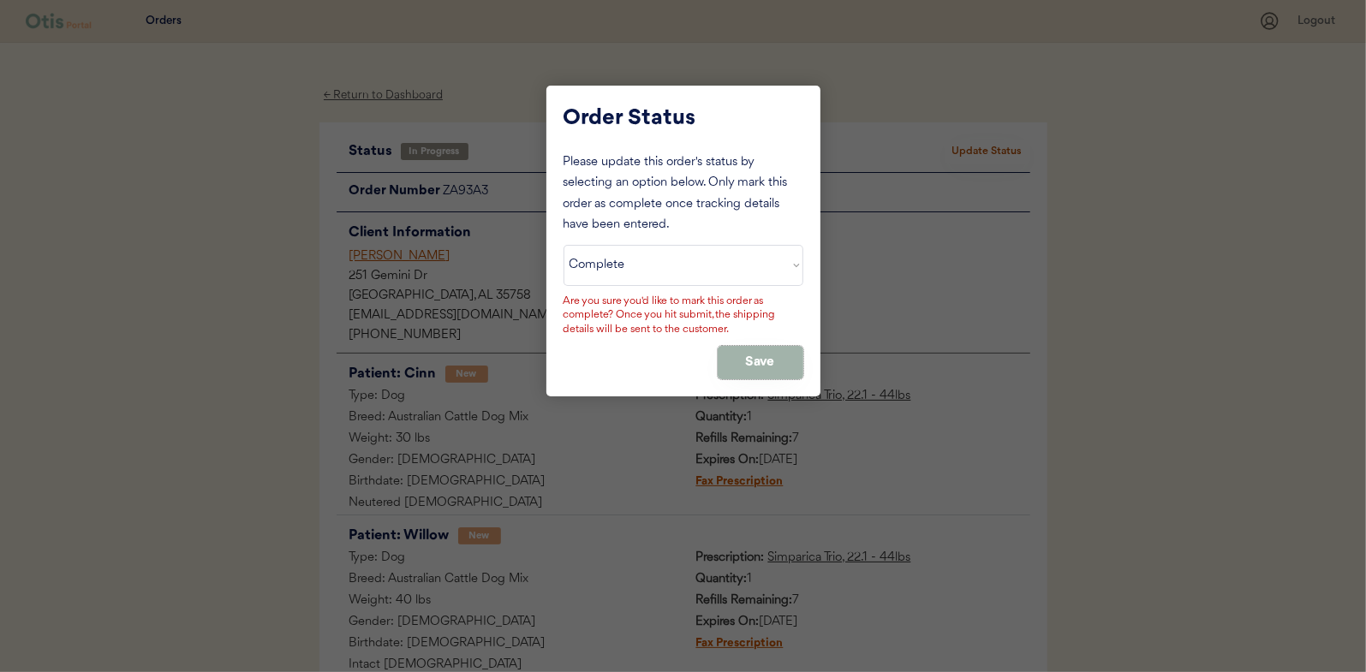
click at [761, 355] on button "Save" at bounding box center [761, 362] width 86 height 33
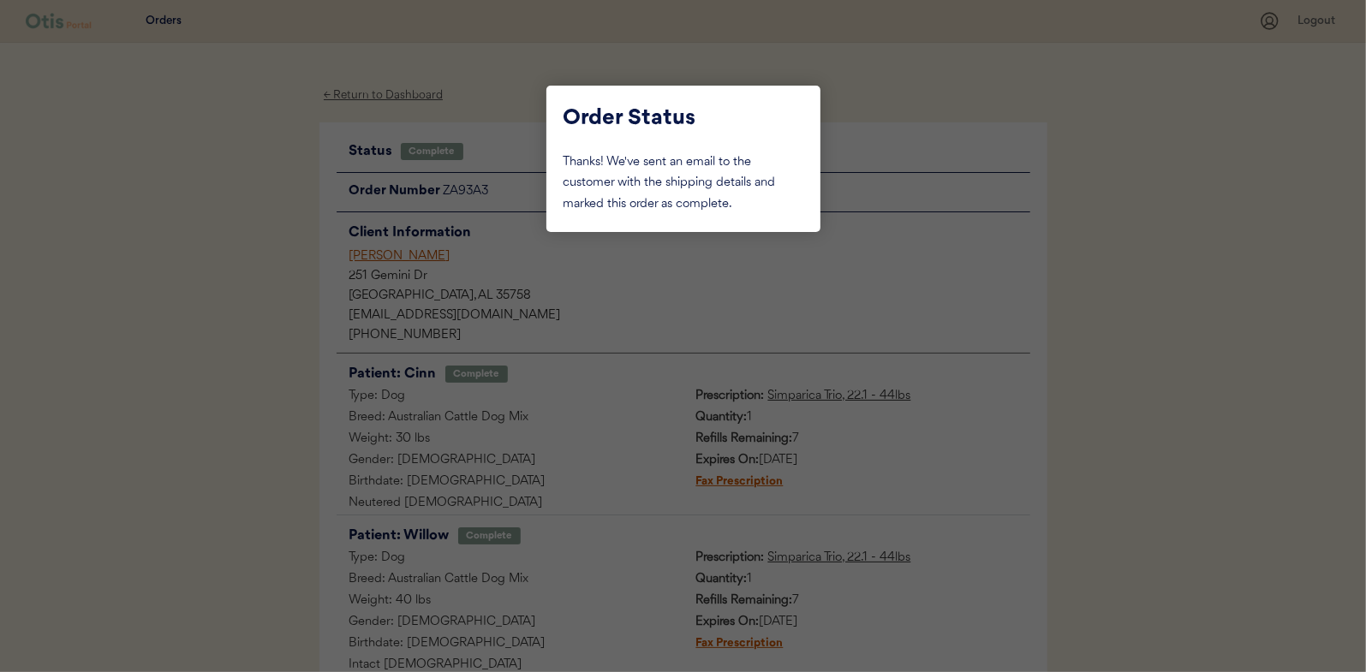
drag, startPoint x: 249, startPoint y: 192, endPoint x: 303, endPoint y: 131, distance: 81.3
click at [248, 192] on div at bounding box center [683, 336] width 1366 height 672
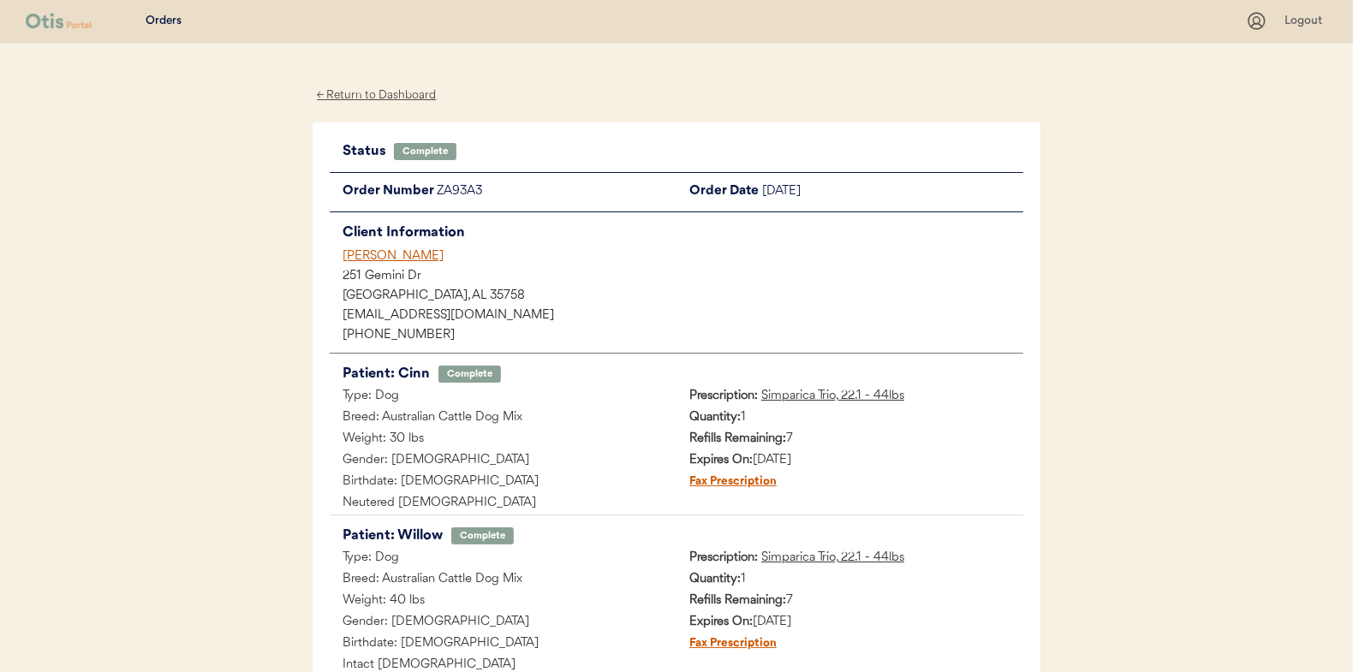
click at [354, 96] on div "← Return to Dashboard" at bounding box center [377, 96] width 128 height 20
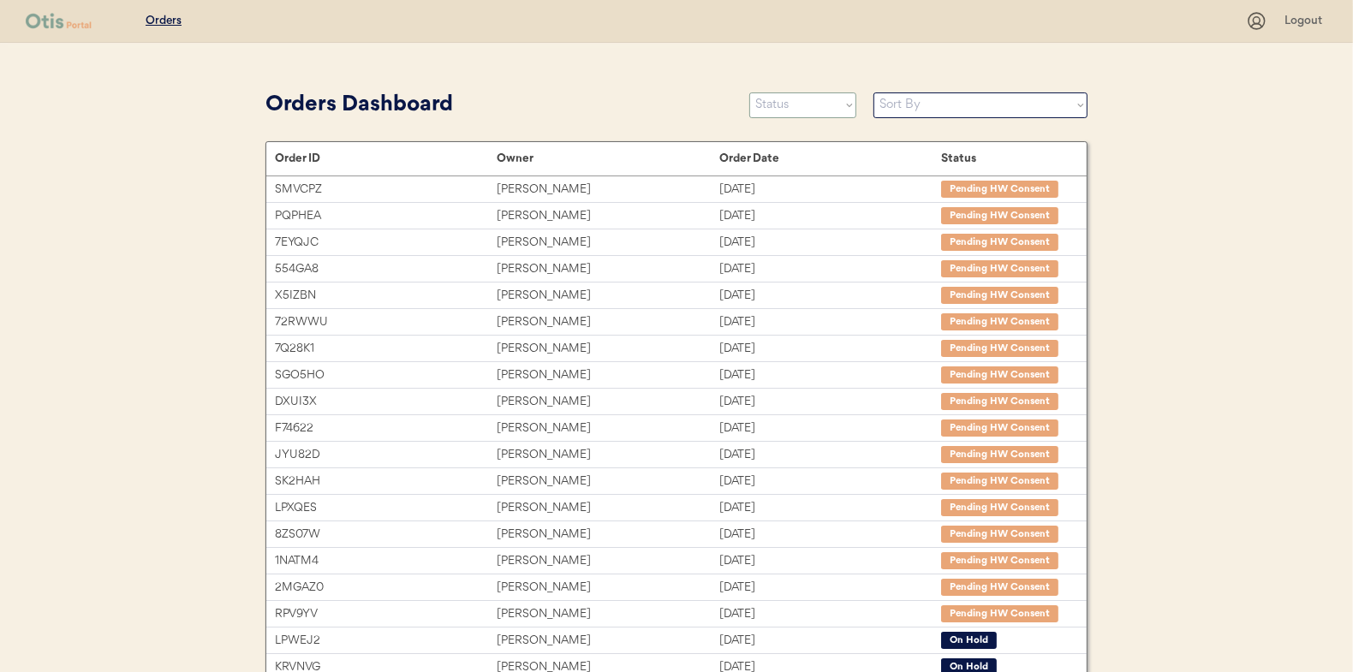
click at [792, 104] on select "Status On Hold New In Progress Complete Pending HW Consent Cancelled" at bounding box center [802, 105] width 107 height 26
click at [749, 92] on select "Status On Hold New In Progress Complete Pending HW Consent Cancelled" at bounding box center [802, 105] width 107 height 26
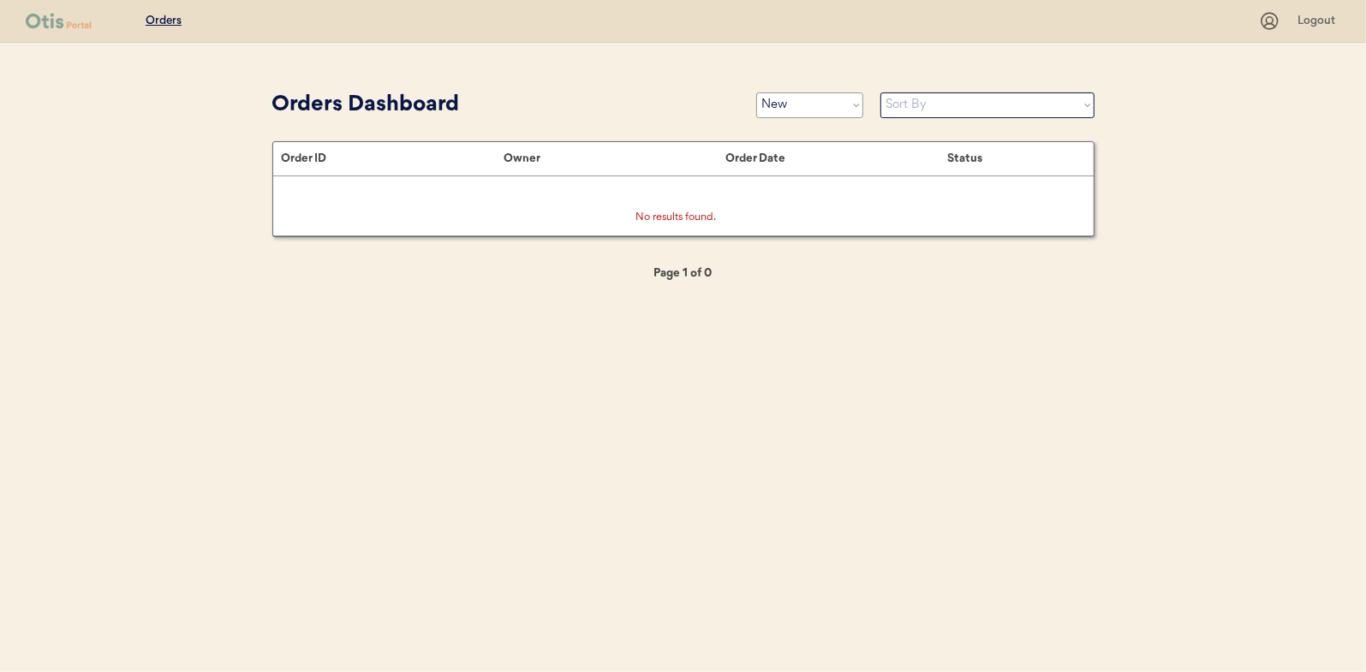
click at [773, 106] on select "Status On Hold New In Progress Complete Pending HW Consent Cancelled" at bounding box center [809, 105] width 107 height 26
select select ""in_progress""
click at [756, 92] on select "Status On Hold New In Progress Complete Pending HW Consent Cancelled" at bounding box center [809, 105] width 107 height 26
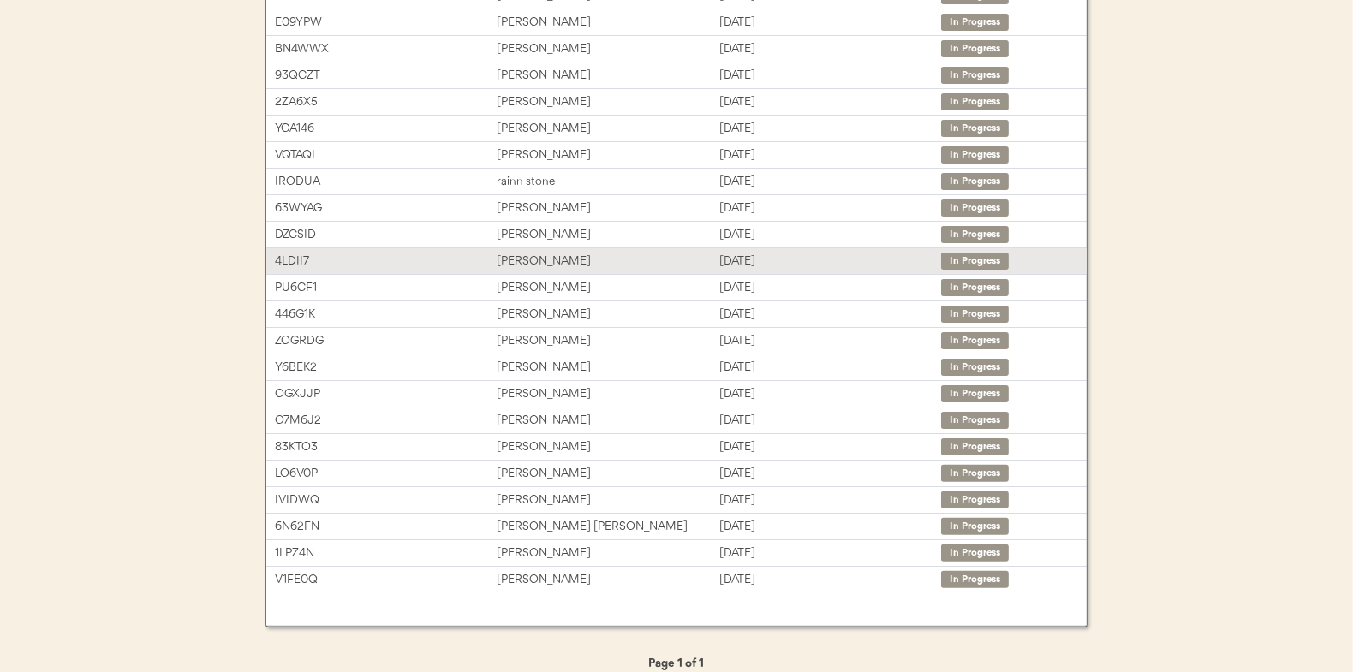
scroll to position [263, 0]
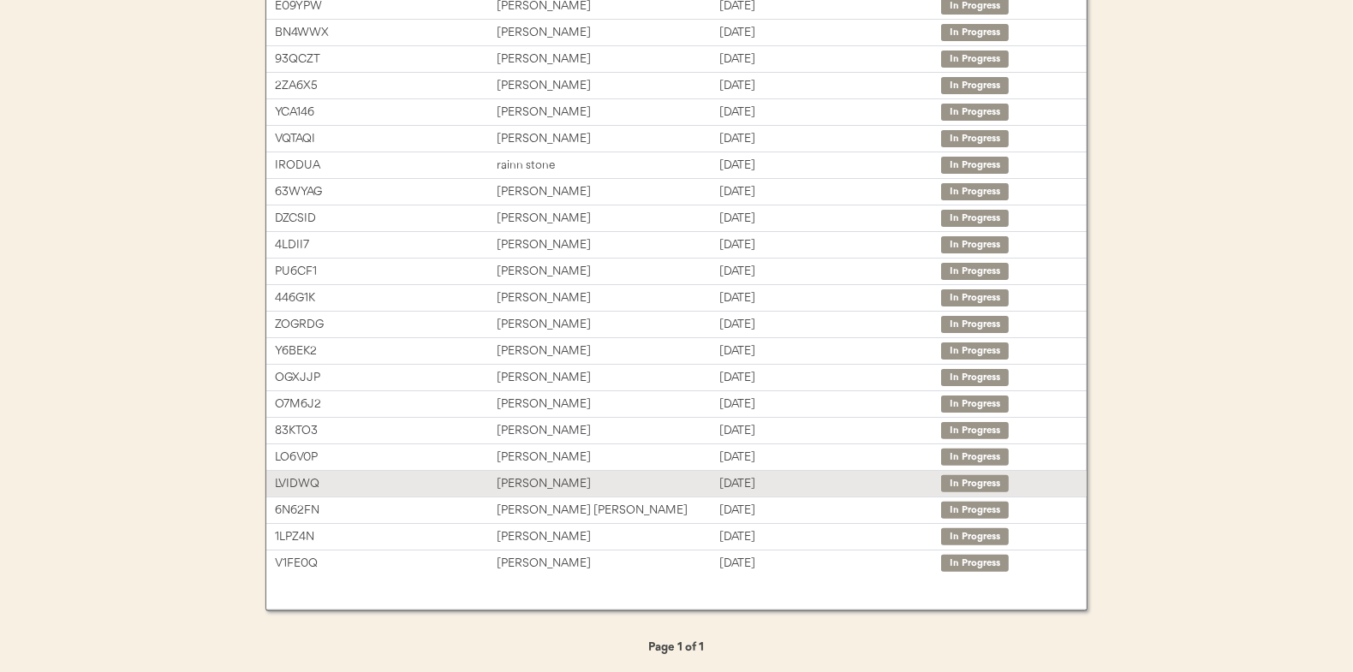
click at [540, 476] on div "[PERSON_NAME]" at bounding box center [608, 484] width 222 height 20
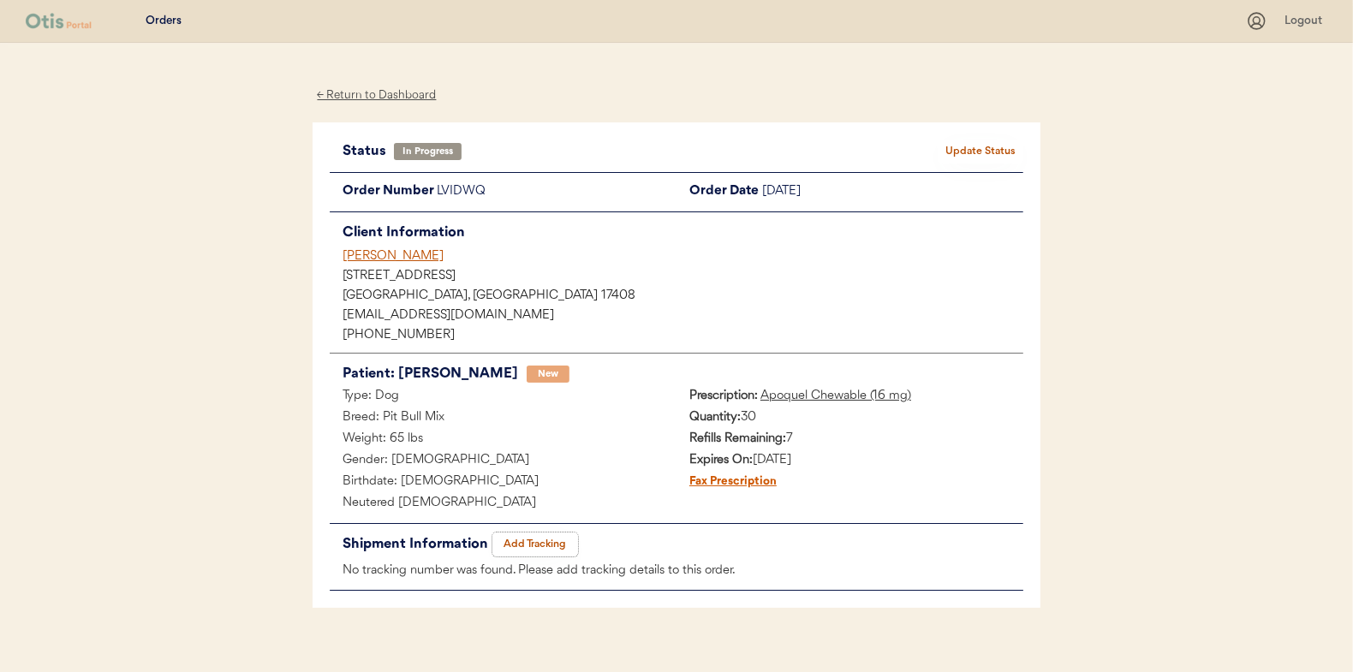
click at [528, 533] on button "Add Tracking" at bounding box center [535, 545] width 86 height 24
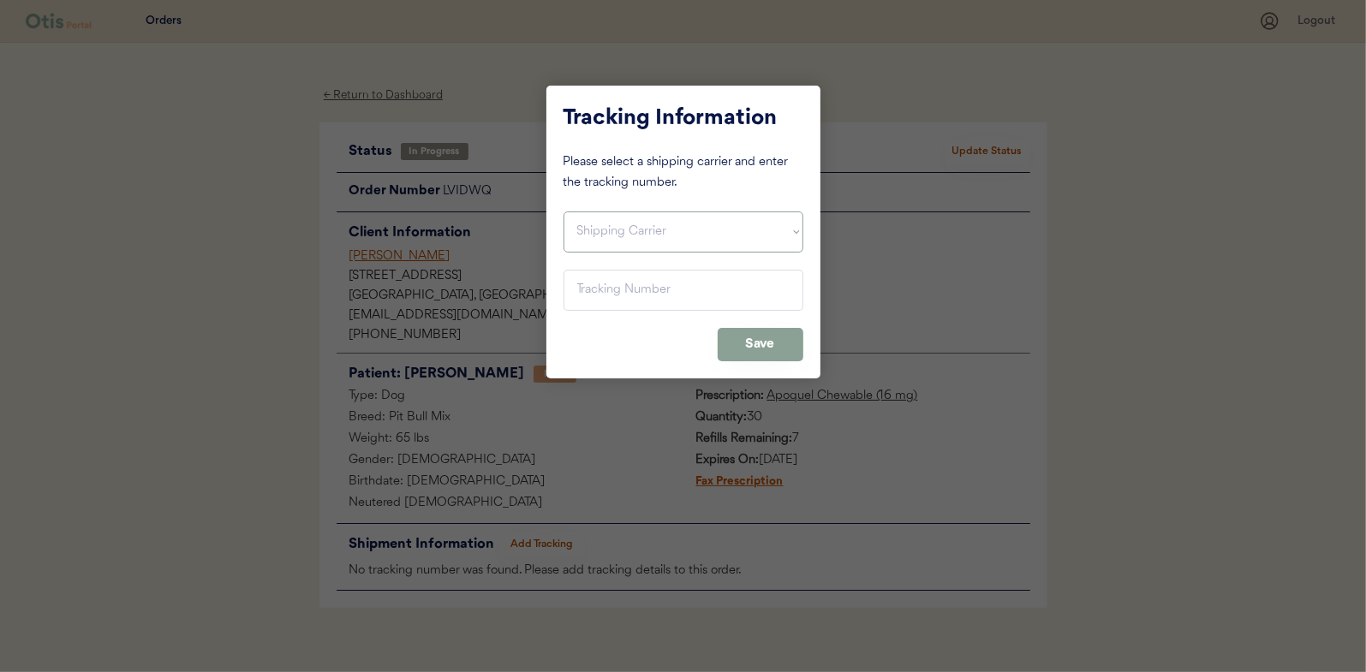
click at [588, 224] on select "Shipping Carrier FedEx FedEx Ground Economy UPS USPS" at bounding box center [684, 232] width 240 height 41
select select ""usps""
click at [564, 212] on select "Shipping Carrier FedEx FedEx Ground Economy UPS USPS" at bounding box center [684, 232] width 240 height 41
click at [576, 276] on input "input" at bounding box center [684, 290] width 240 height 41
paste input "9400150105497023335519"
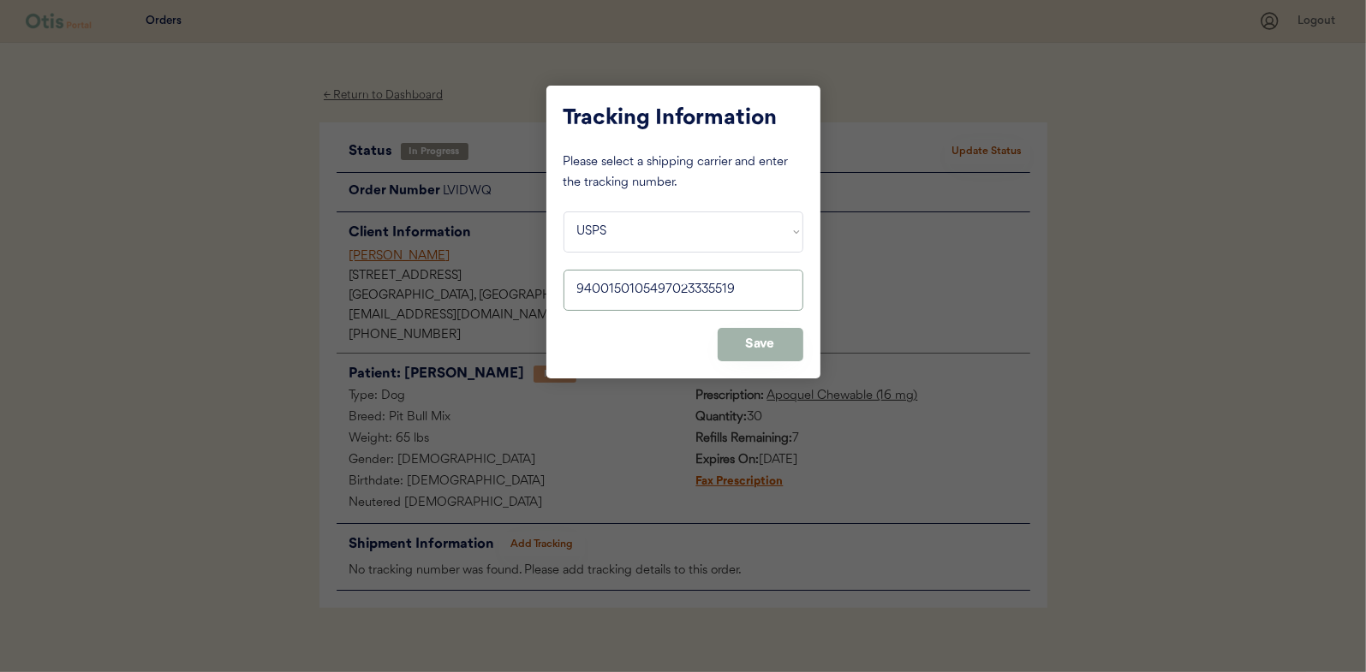
type input "9400150105497023335519"
click at [760, 350] on button "Save" at bounding box center [761, 344] width 86 height 33
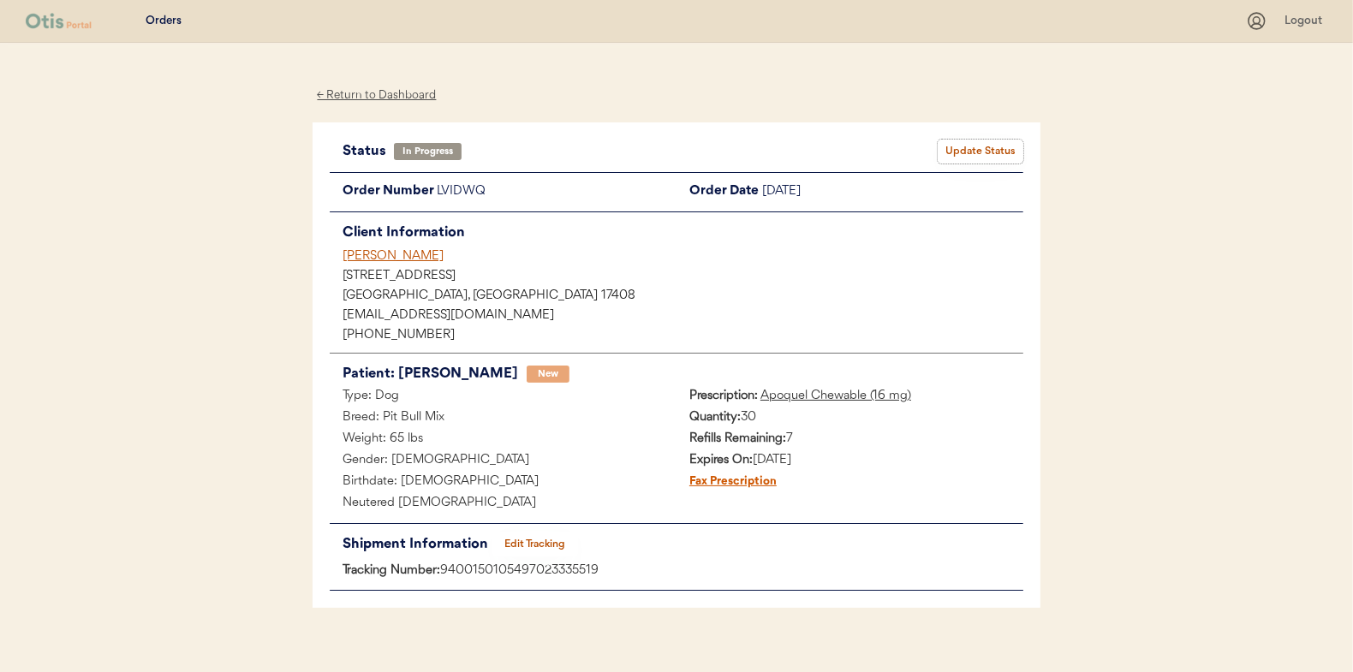
click at [998, 149] on button "Update Status" at bounding box center [981, 152] width 86 height 24
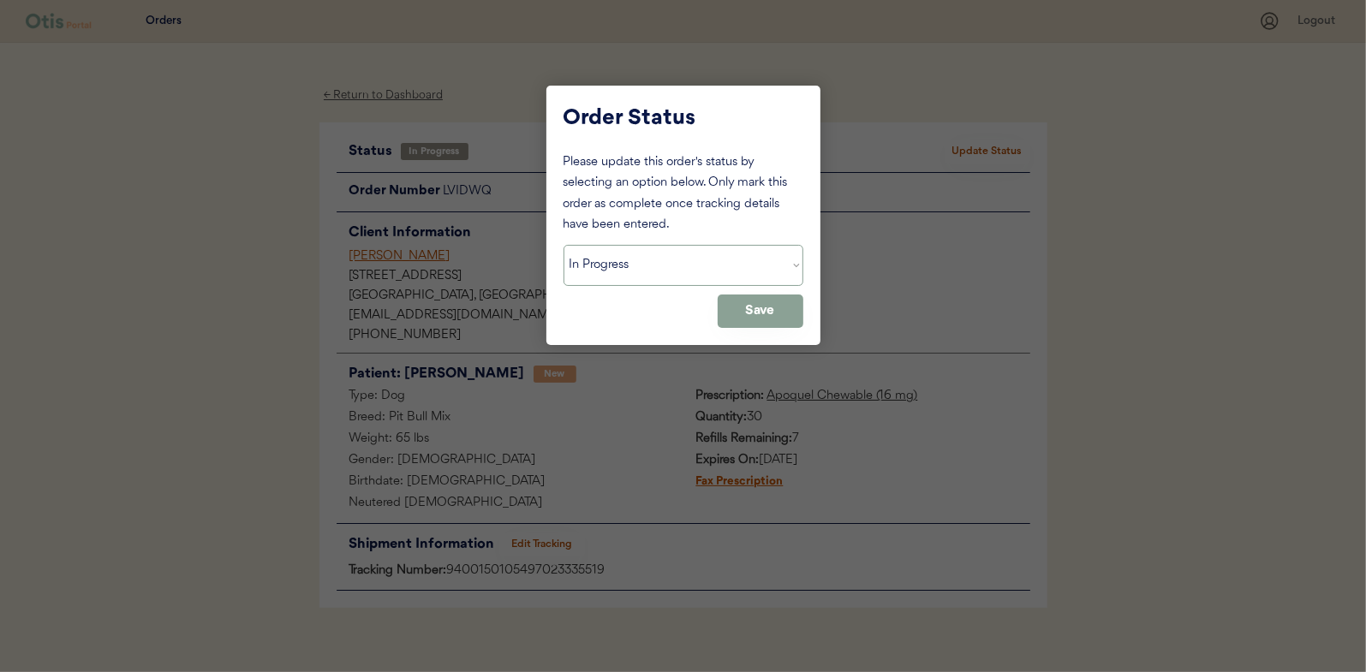
click at [599, 258] on select "Status On Hold New In Progress Complete Pending HW Consent Cancelled" at bounding box center [684, 265] width 240 height 41
select select ""complete""
click at [564, 245] on select "Status On Hold New In Progress Complete Pending HW Consent Cancelled" at bounding box center [684, 265] width 240 height 41
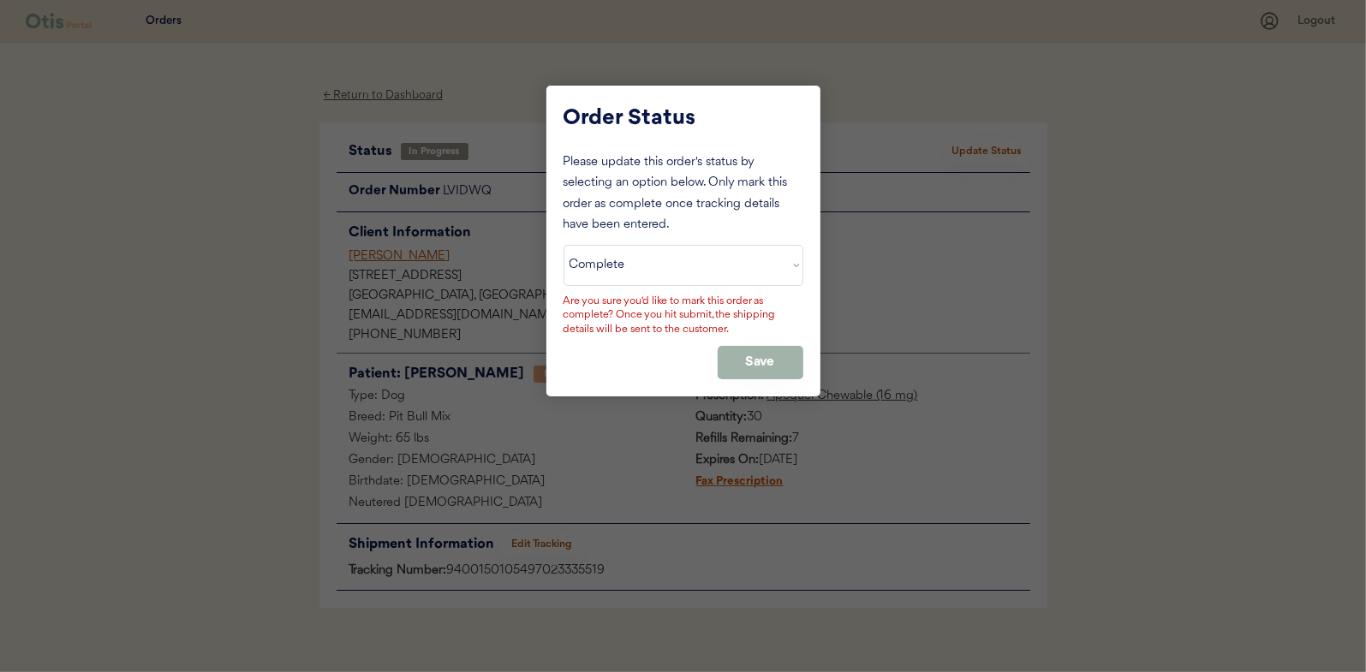
click at [763, 348] on button "Save" at bounding box center [761, 362] width 86 height 33
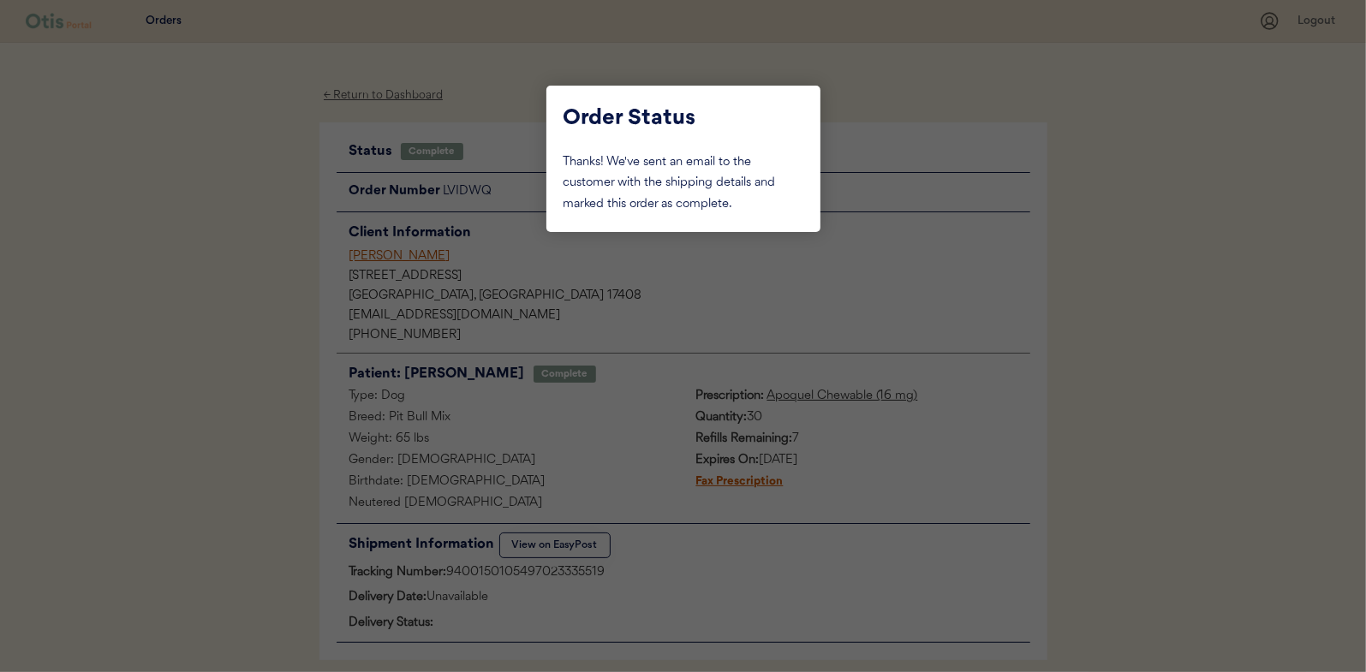
click at [235, 260] on div at bounding box center [683, 336] width 1366 height 672
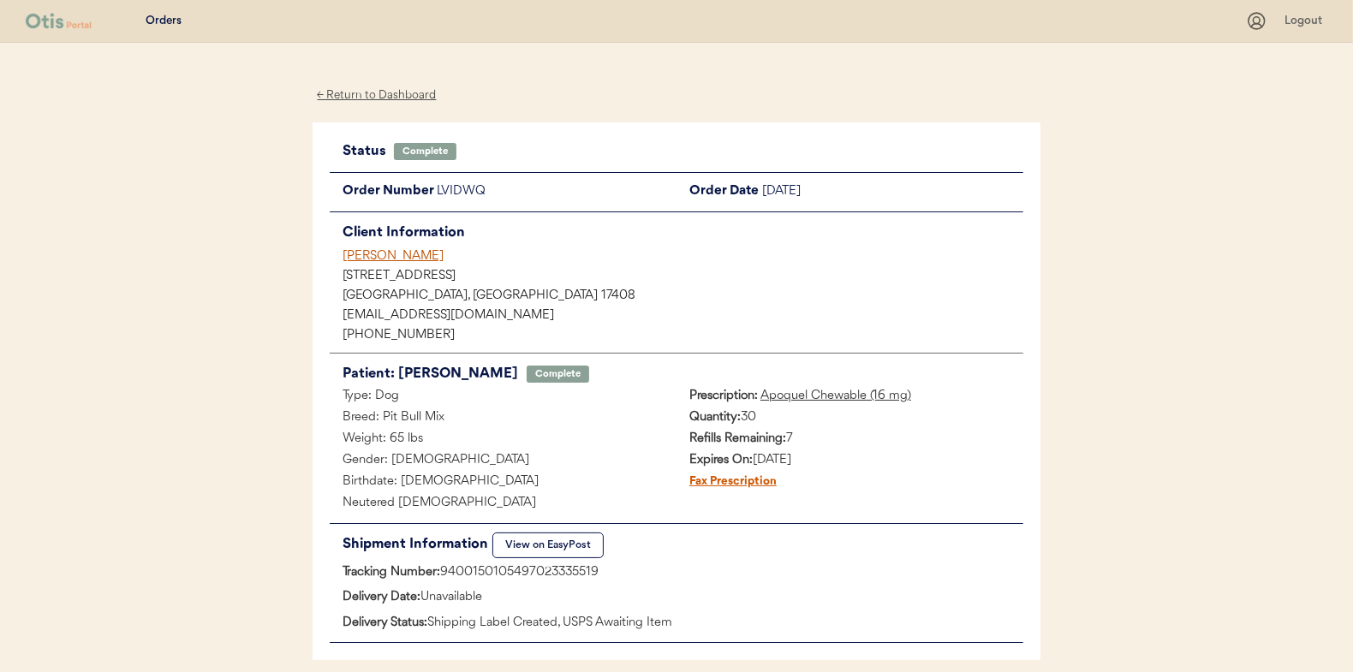
click at [359, 97] on div "← Return to Dashboard" at bounding box center [377, 96] width 128 height 20
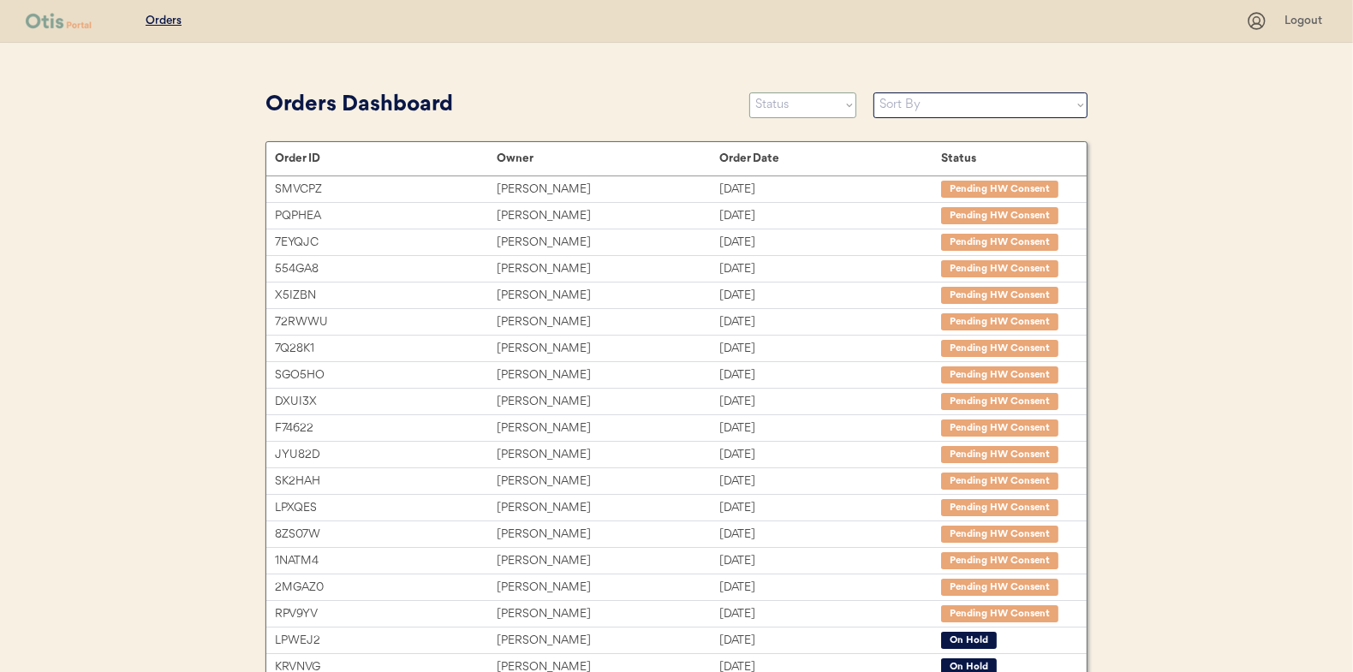
click at [775, 108] on select "Status On Hold New In Progress Complete Pending HW Consent Cancelled" at bounding box center [802, 105] width 107 height 26
select select ""in_progress""
click at [749, 92] on select "Status On Hold New In Progress Complete Pending HW Consent Cancelled" at bounding box center [802, 105] width 107 height 26
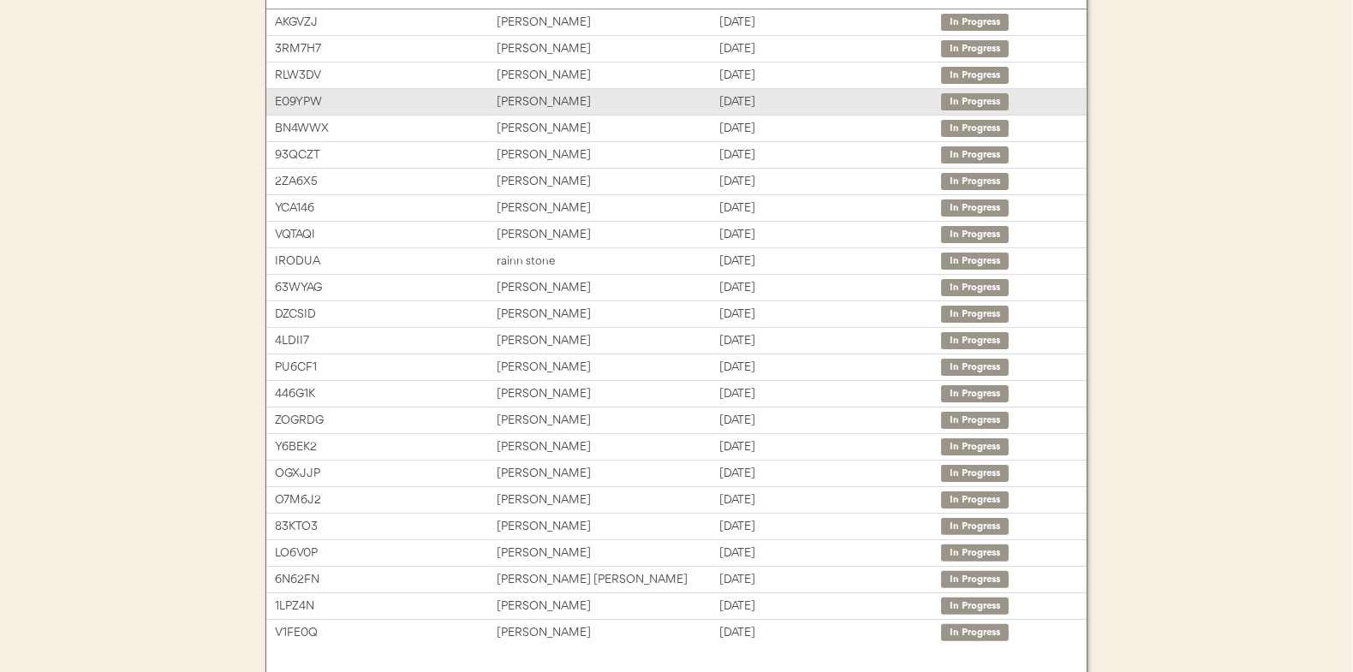
scroll to position [171, 0]
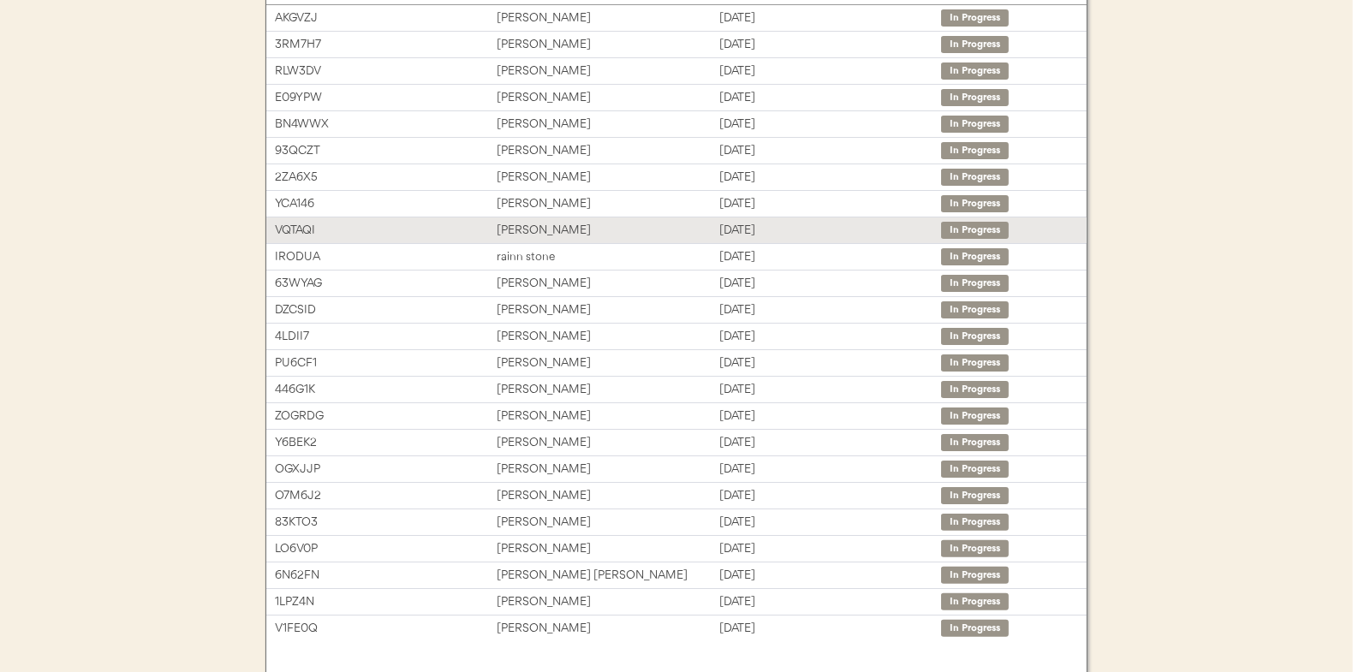
click at [522, 221] on div "[PERSON_NAME]" at bounding box center [608, 231] width 222 height 20
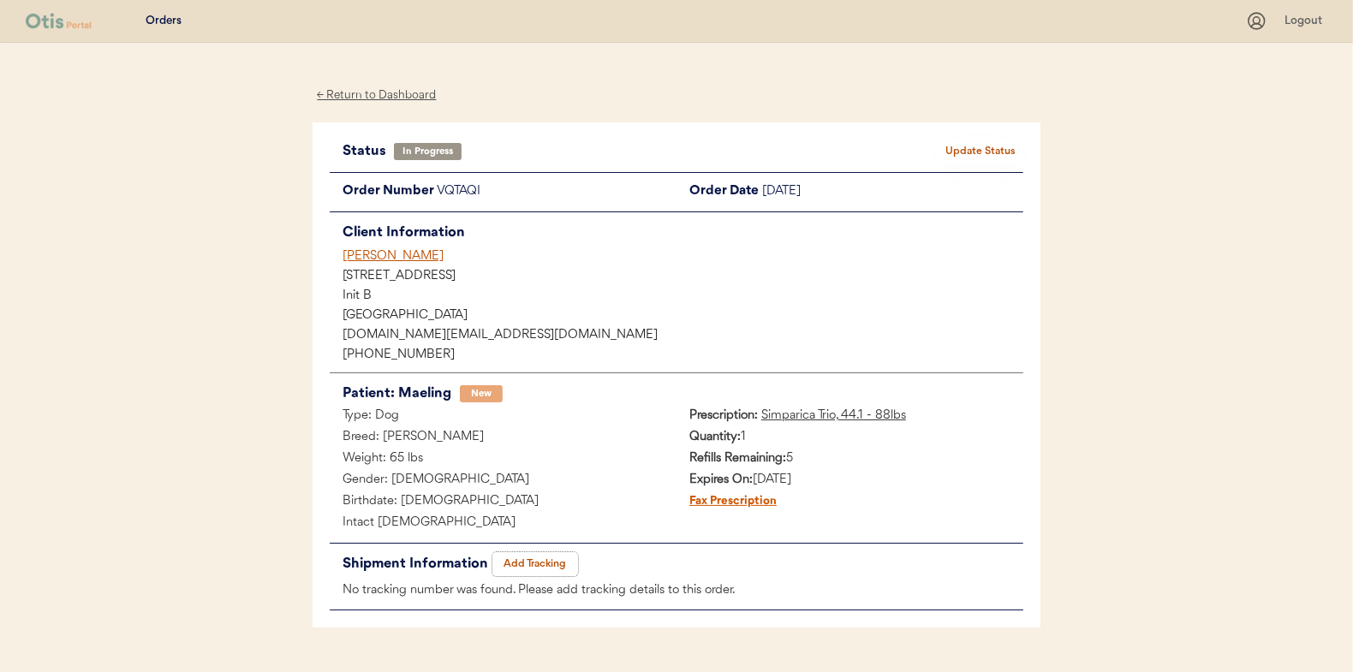
click at [522, 563] on button "Add Tracking" at bounding box center [535, 564] width 86 height 24
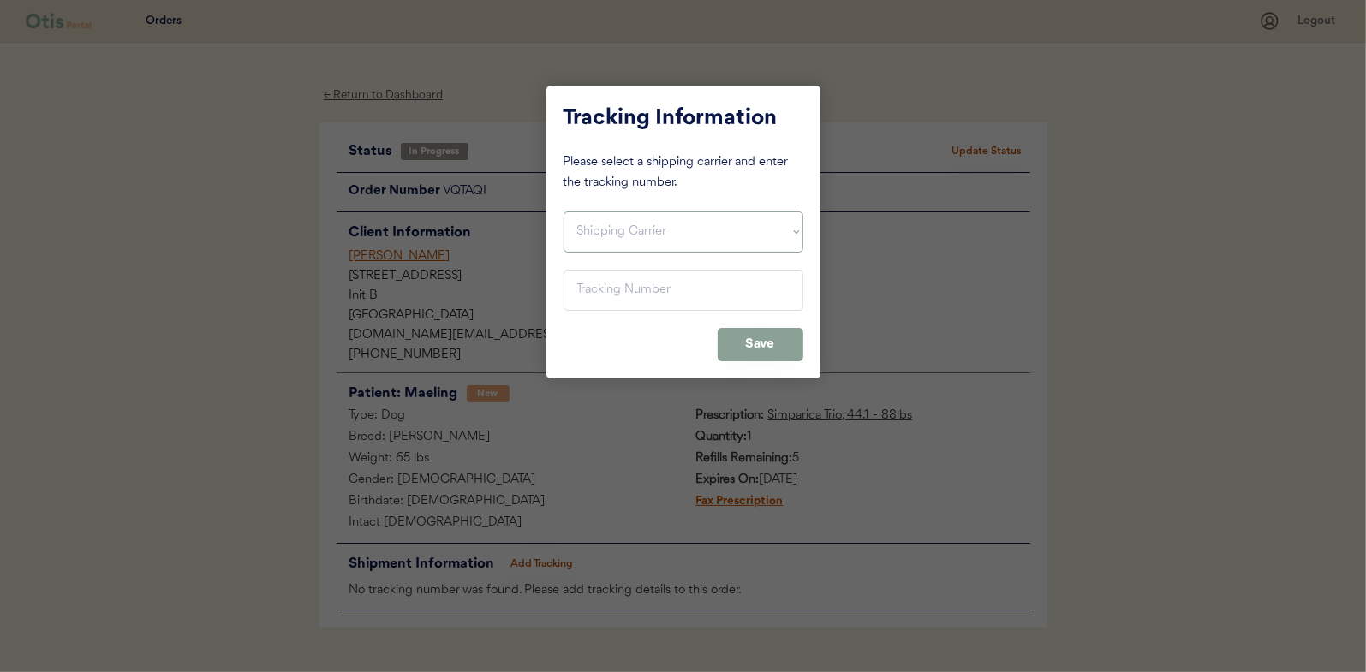
click at [600, 230] on select "Shipping Carrier FedEx FedEx Ground Economy UPS USPS" at bounding box center [684, 232] width 240 height 41
select select ""usps""
click at [564, 212] on select "Shipping Carrier FedEx FedEx Ground Economy UPS USPS" at bounding box center [684, 232] width 240 height 41
click at [604, 287] on input "input" at bounding box center [684, 290] width 240 height 41
paste input "9400150105800023175199"
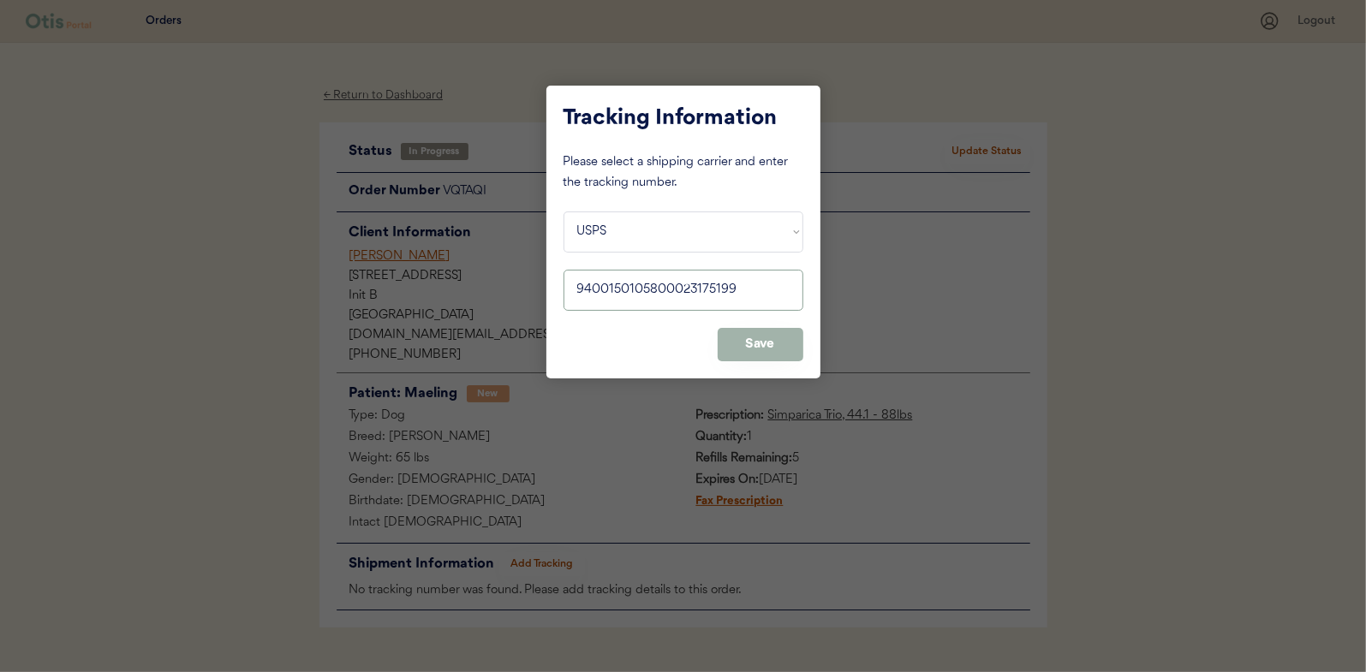
type input "9400150105800023175199"
click at [767, 346] on button "Save" at bounding box center [761, 344] width 86 height 33
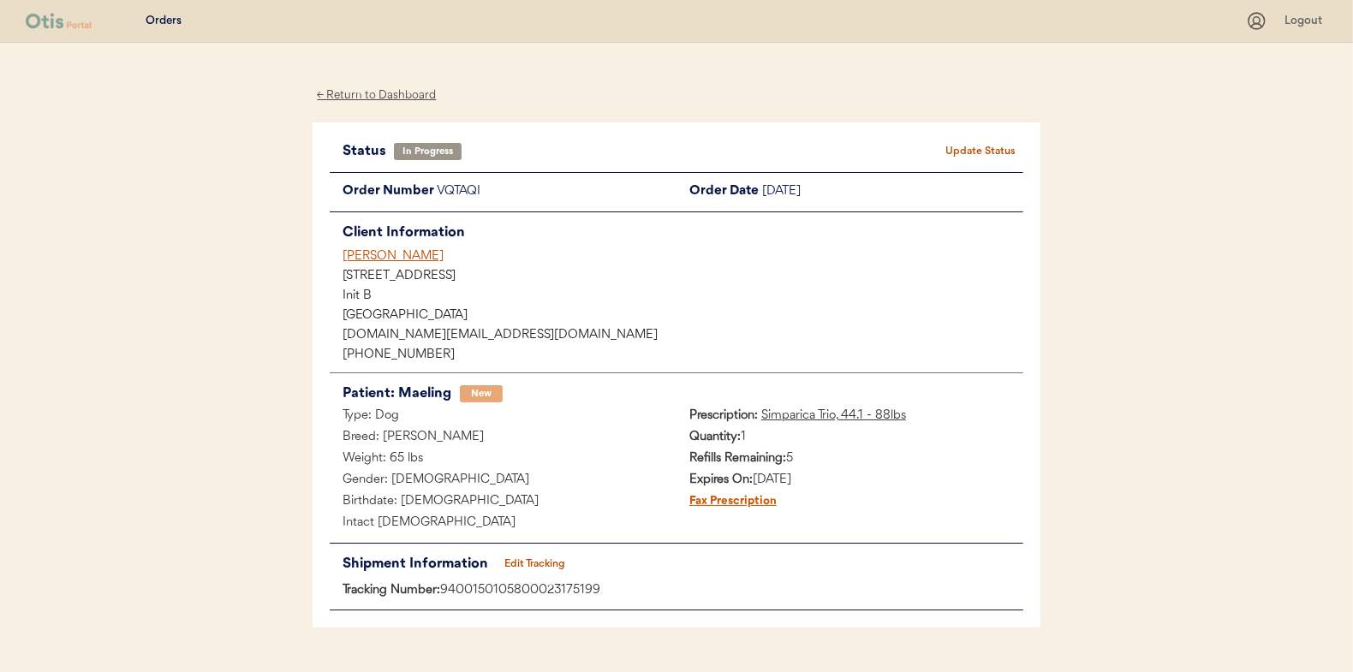
click at [976, 146] on button "Update Status" at bounding box center [981, 152] width 86 height 24
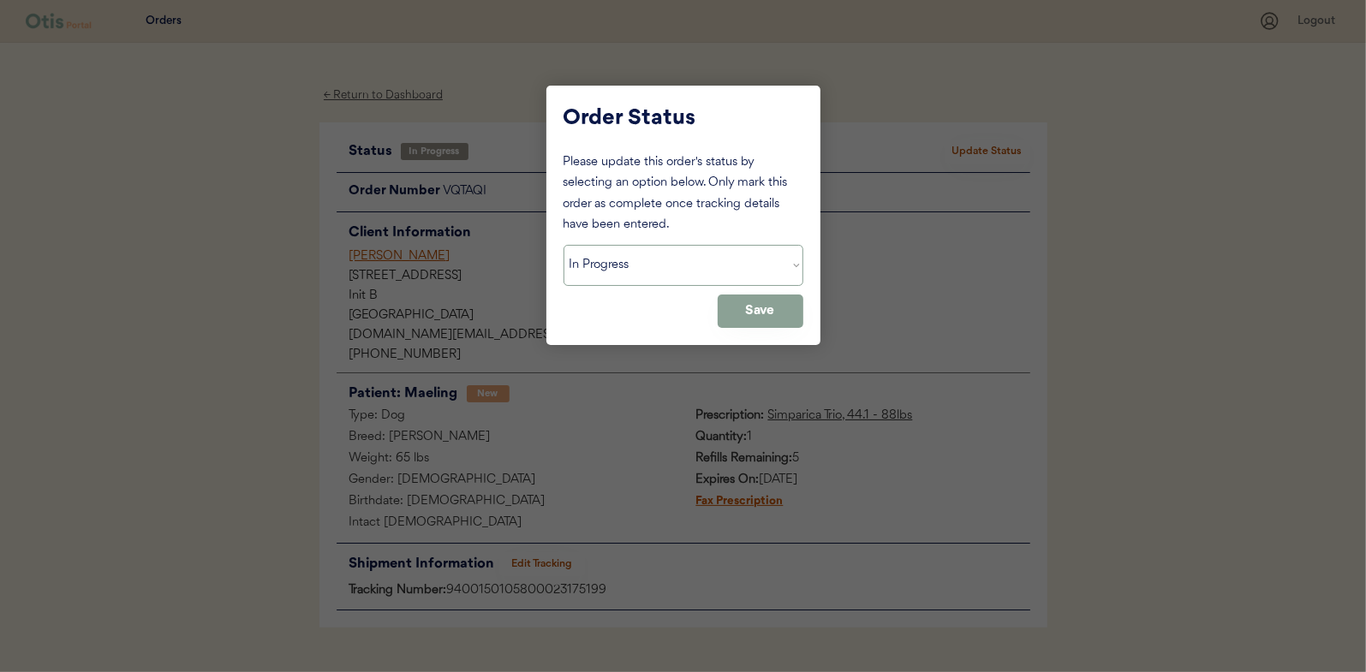
click at [595, 258] on select "Status On Hold New In Progress Complete Pending HW Consent Cancelled" at bounding box center [684, 265] width 240 height 41
select select ""complete""
click at [564, 245] on select "Status On Hold New In Progress Complete Pending HW Consent Cancelled" at bounding box center [684, 265] width 240 height 41
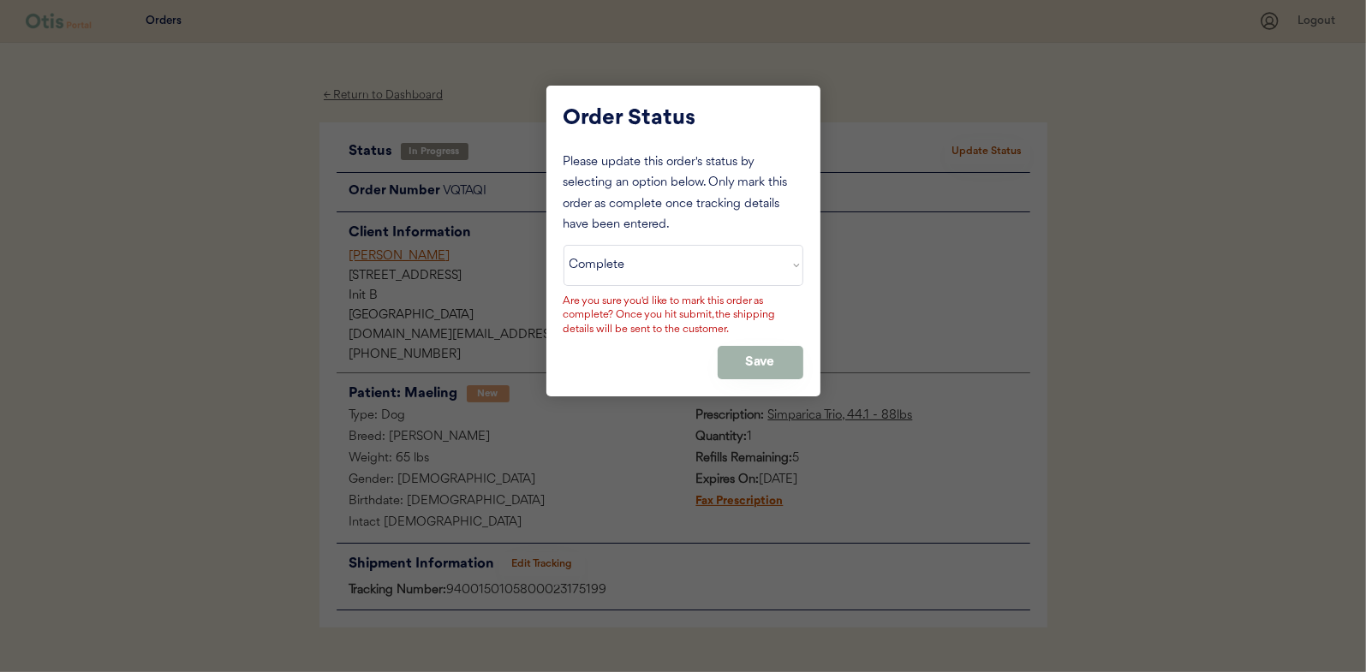
click at [760, 361] on button "Save" at bounding box center [761, 362] width 86 height 33
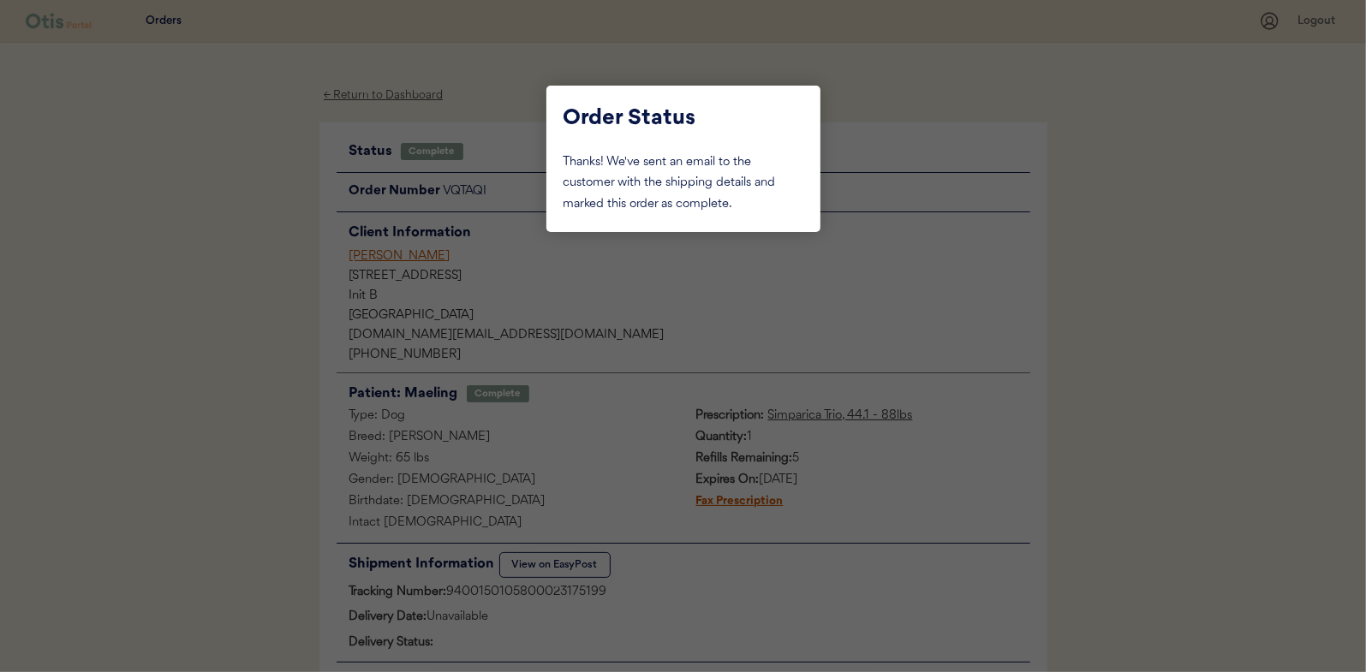
click at [254, 236] on div at bounding box center [683, 336] width 1366 height 672
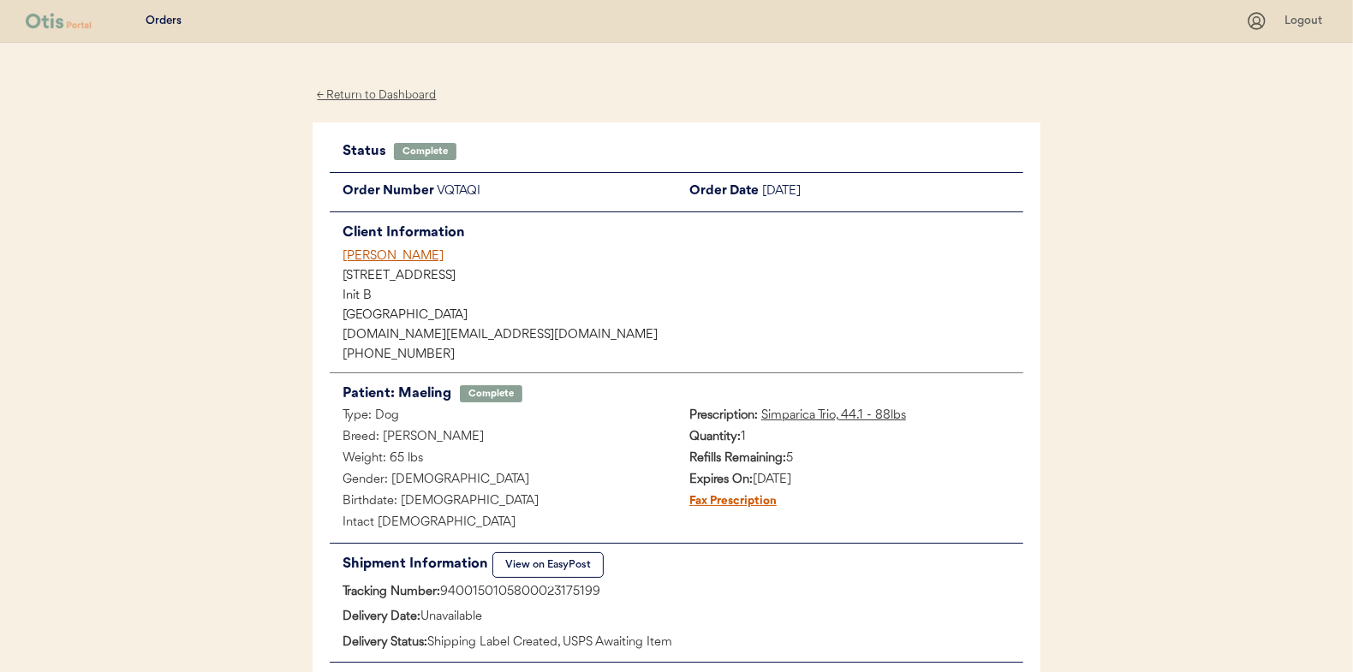
click at [411, 92] on div "← Return to Dashboard" at bounding box center [377, 96] width 128 height 20
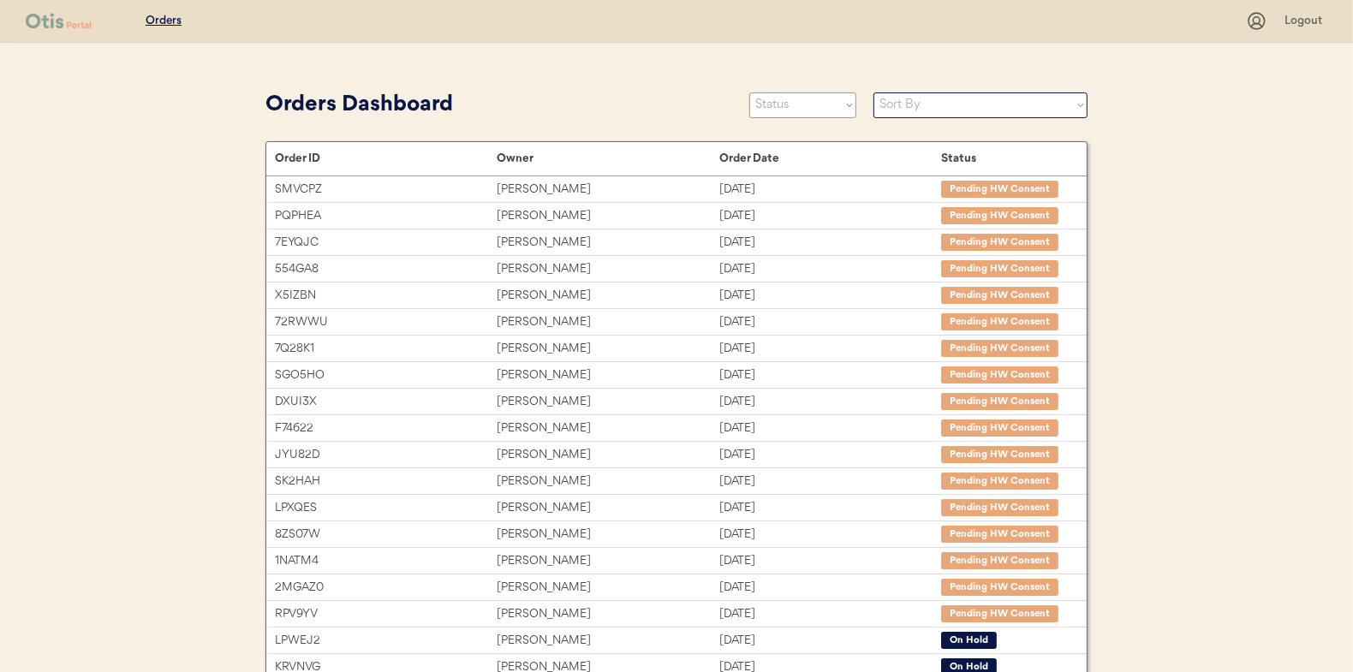
click at [802, 101] on select "Status On Hold New In Progress Complete Pending HW Consent Cancelled" at bounding box center [802, 105] width 107 height 26
click at [749, 92] on select "Status On Hold New In Progress Complete Pending HW Consent Cancelled" at bounding box center [802, 105] width 107 height 26
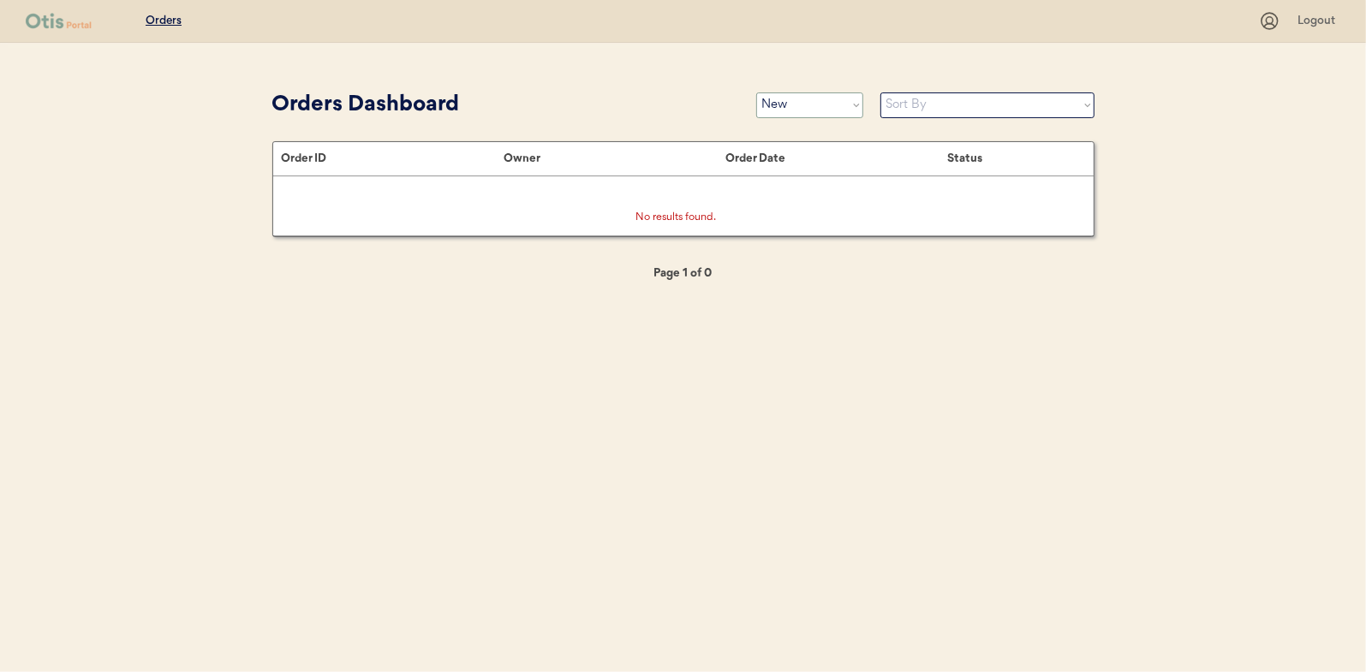
click at [775, 92] on select "Status On Hold New In Progress Complete Pending HW Consent Cancelled" at bounding box center [809, 105] width 107 height 26
select select ""in_progress""
click at [756, 92] on select "Status On Hold New In Progress Complete Pending HW Consent Cancelled" at bounding box center [809, 105] width 107 height 26
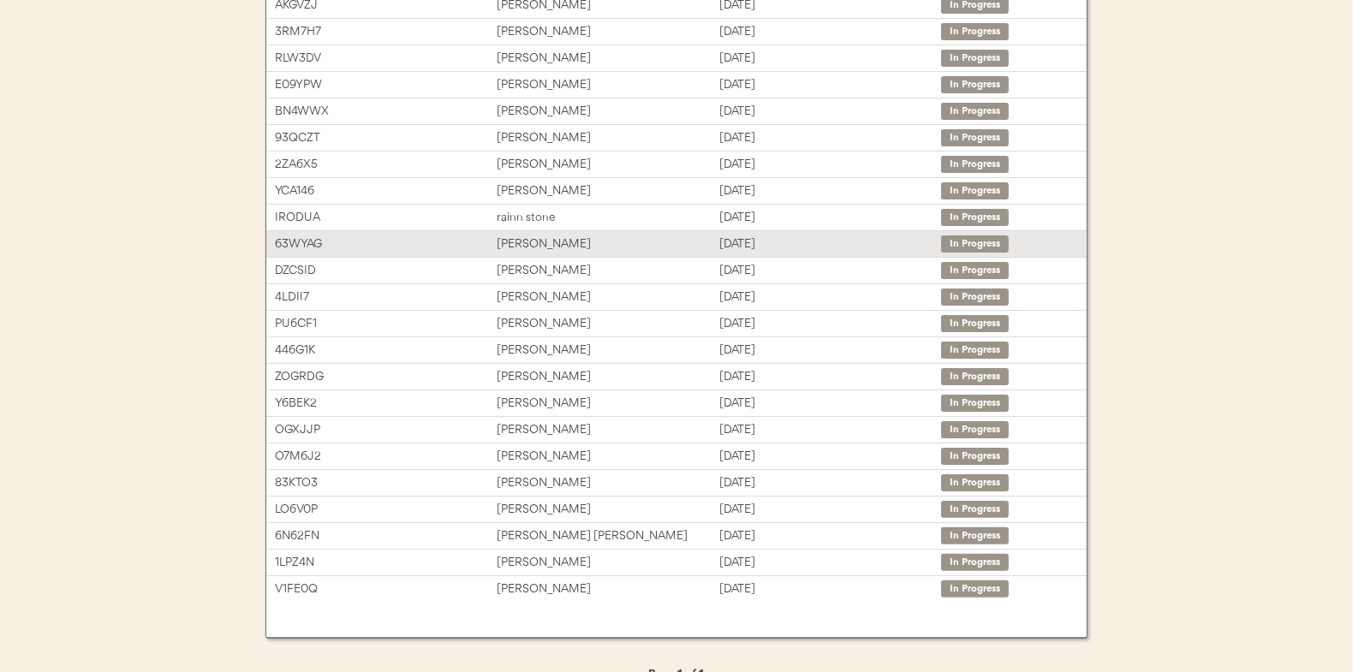
scroll to position [212, 0]
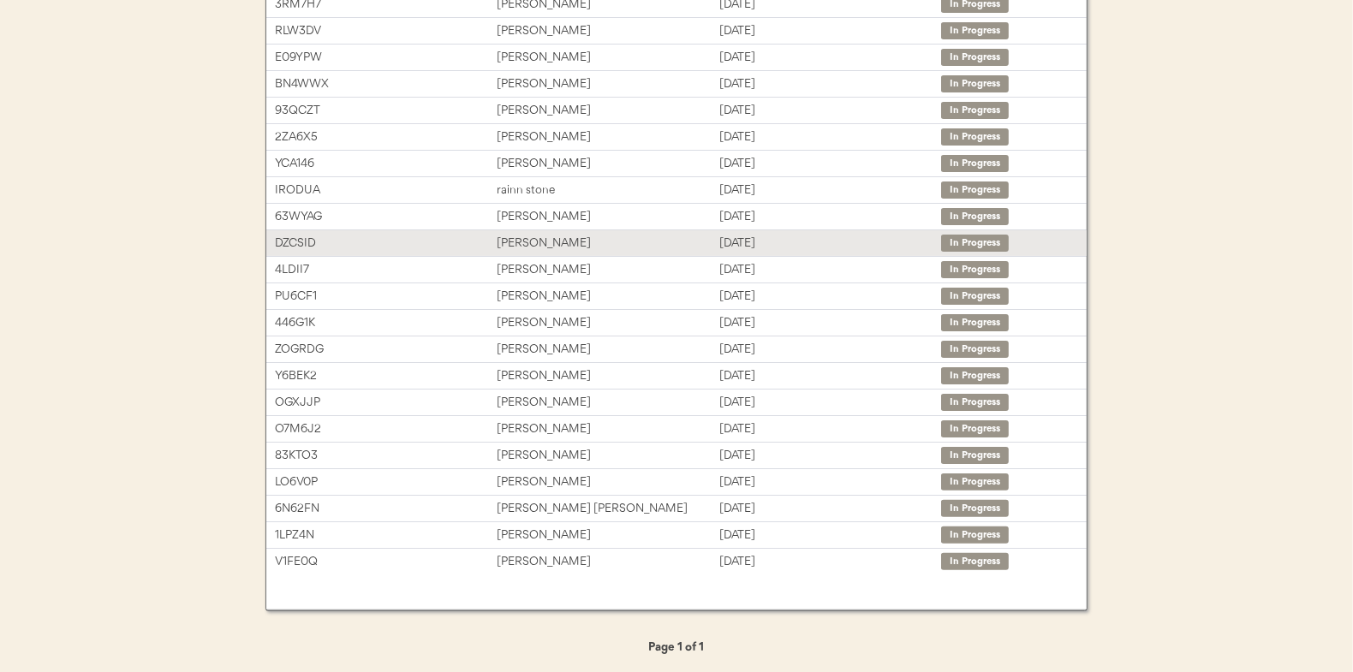
click at [528, 236] on div "[PERSON_NAME]" at bounding box center [608, 244] width 222 height 20
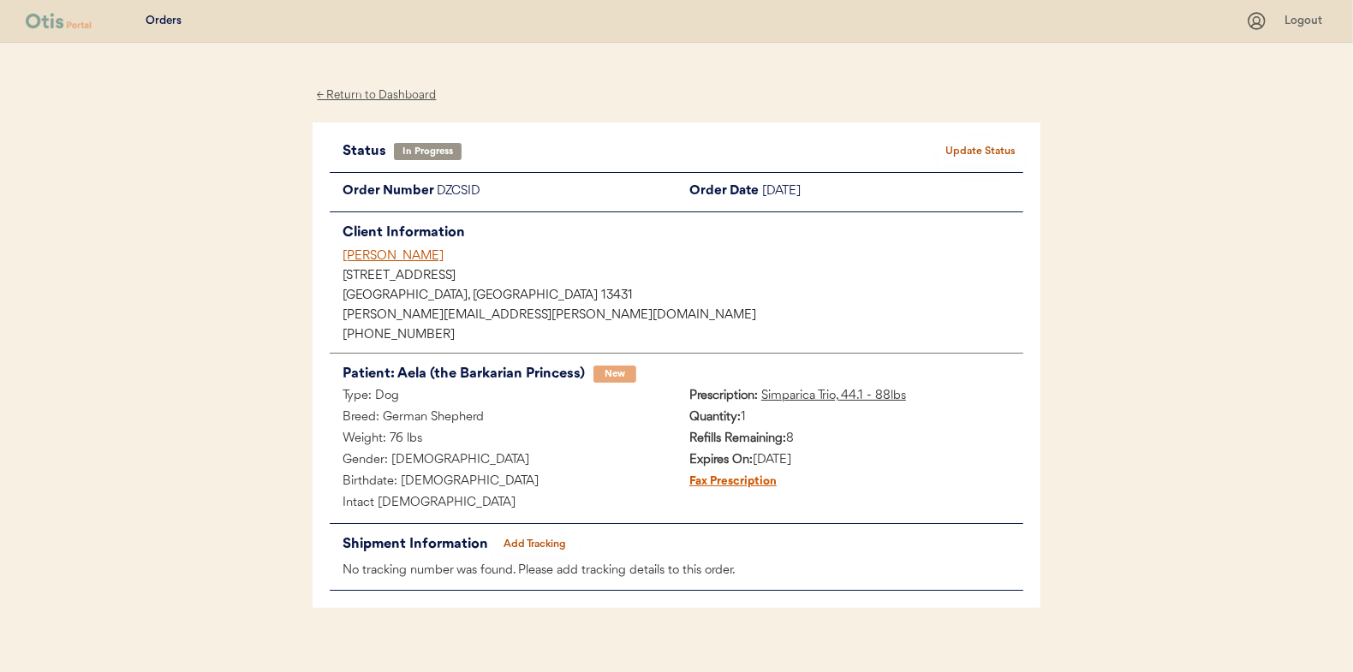
click at [544, 542] on button "Add Tracking" at bounding box center [535, 545] width 86 height 24
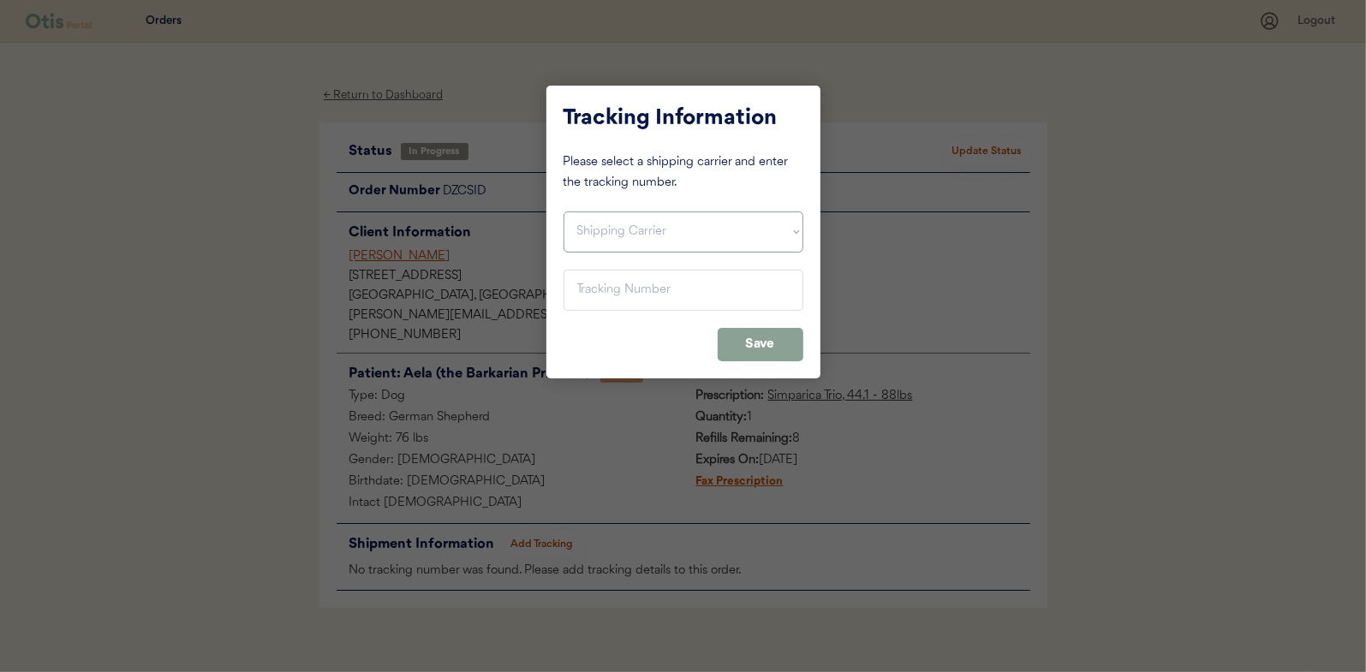
click at [616, 230] on select "Shipping Carrier FedEx FedEx Ground Economy UPS USPS" at bounding box center [684, 232] width 240 height 41
select select ""usps""
click at [564, 212] on select "Shipping Carrier FedEx FedEx Ground Economy UPS USPS" at bounding box center [684, 232] width 240 height 41
click at [594, 299] on input "input" at bounding box center [684, 290] width 240 height 41
paste input "9400150105497023294939"
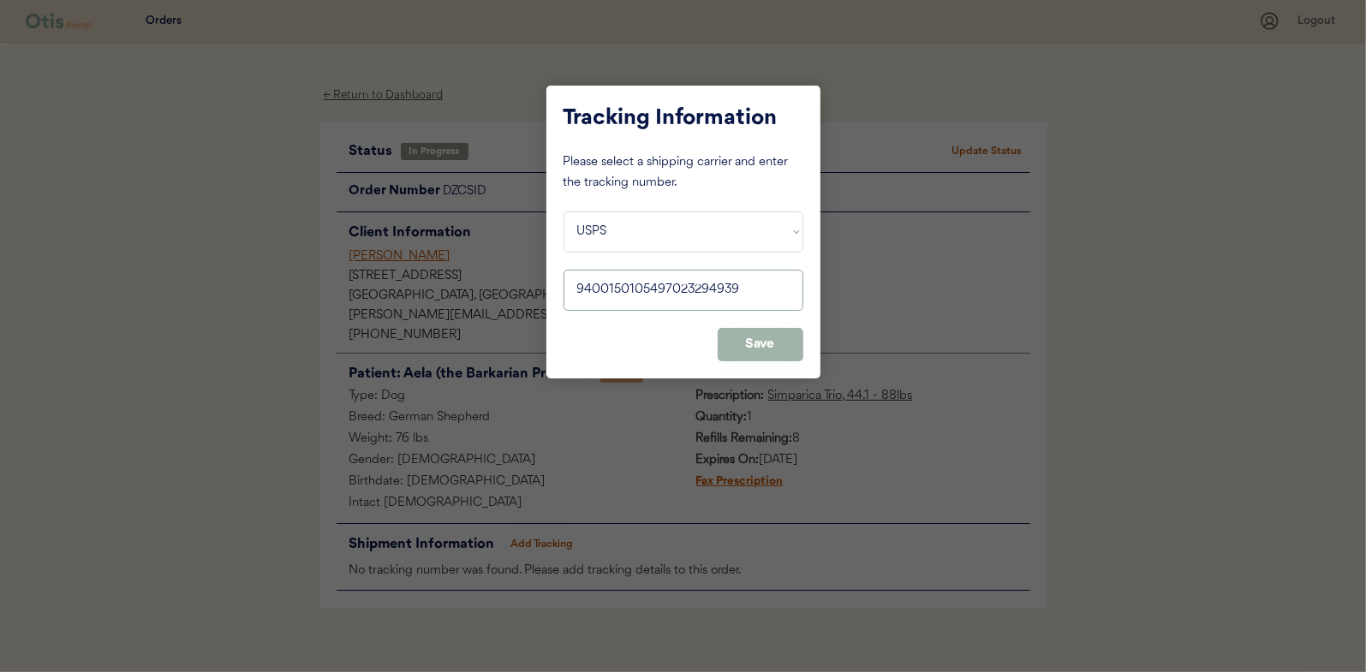
type input "9400150105497023294939"
click at [765, 339] on button "Save" at bounding box center [761, 344] width 86 height 33
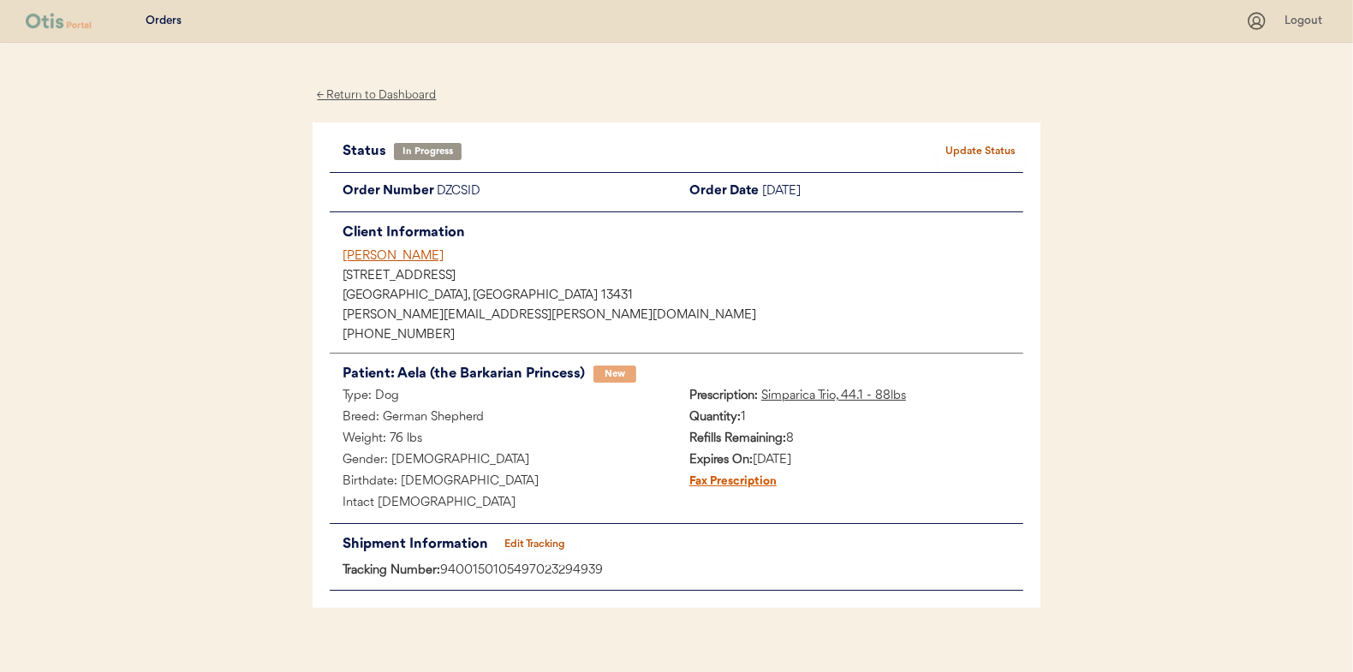
click at [991, 142] on button "Update Status" at bounding box center [981, 152] width 86 height 24
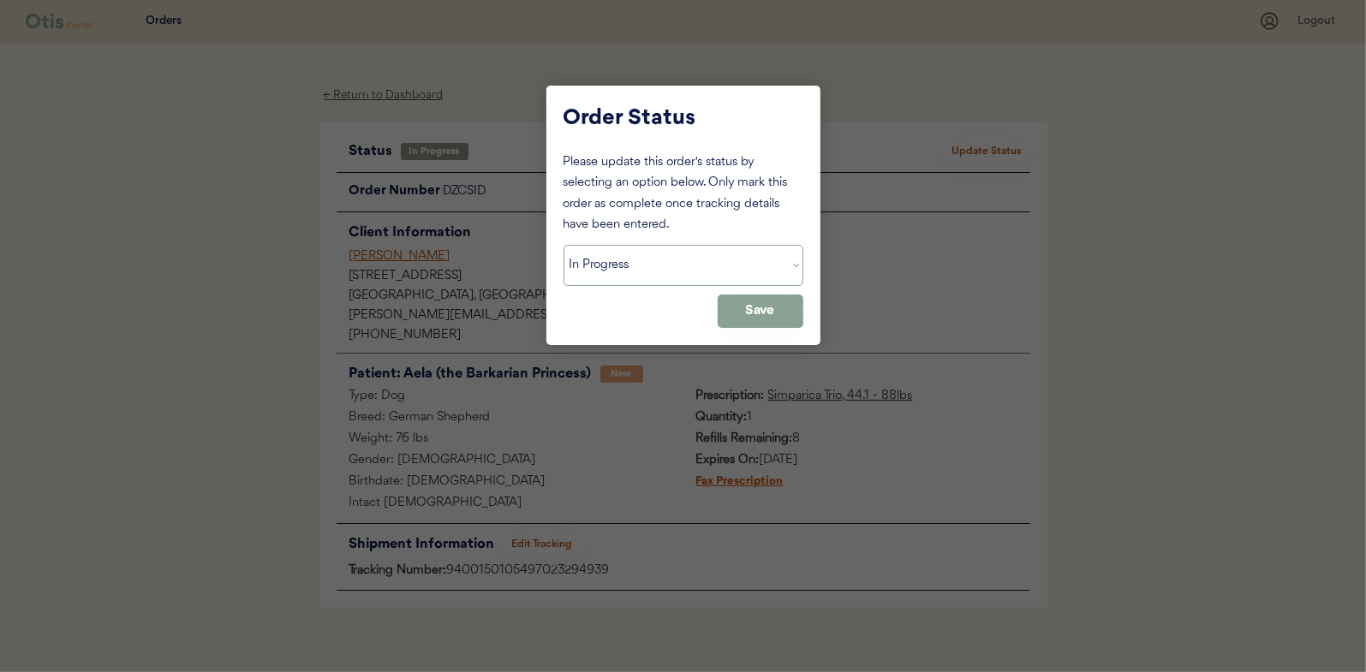
click at [624, 262] on select "Status On Hold New In Progress Complete Pending HW Consent Cancelled" at bounding box center [684, 265] width 240 height 41
select select ""complete""
click at [564, 245] on select "Status On Hold New In Progress Complete Pending HW Consent Cancelled" at bounding box center [684, 265] width 240 height 41
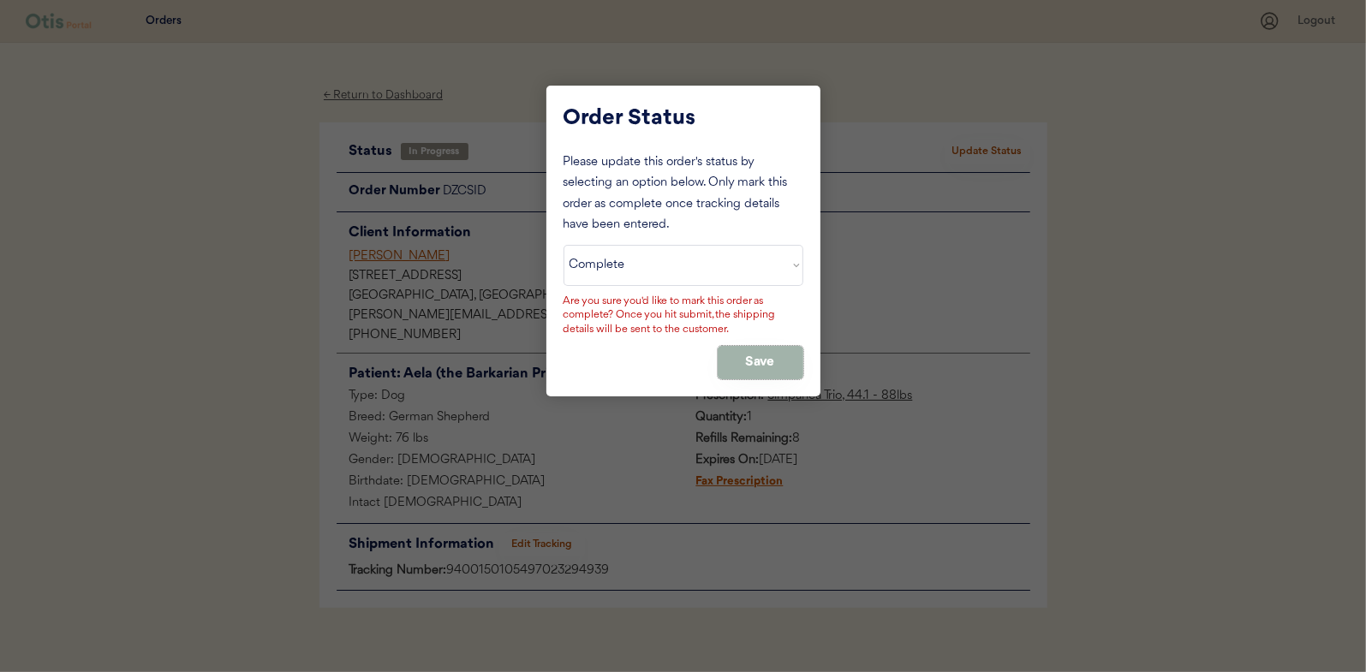
click at [748, 354] on button "Save" at bounding box center [761, 362] width 86 height 33
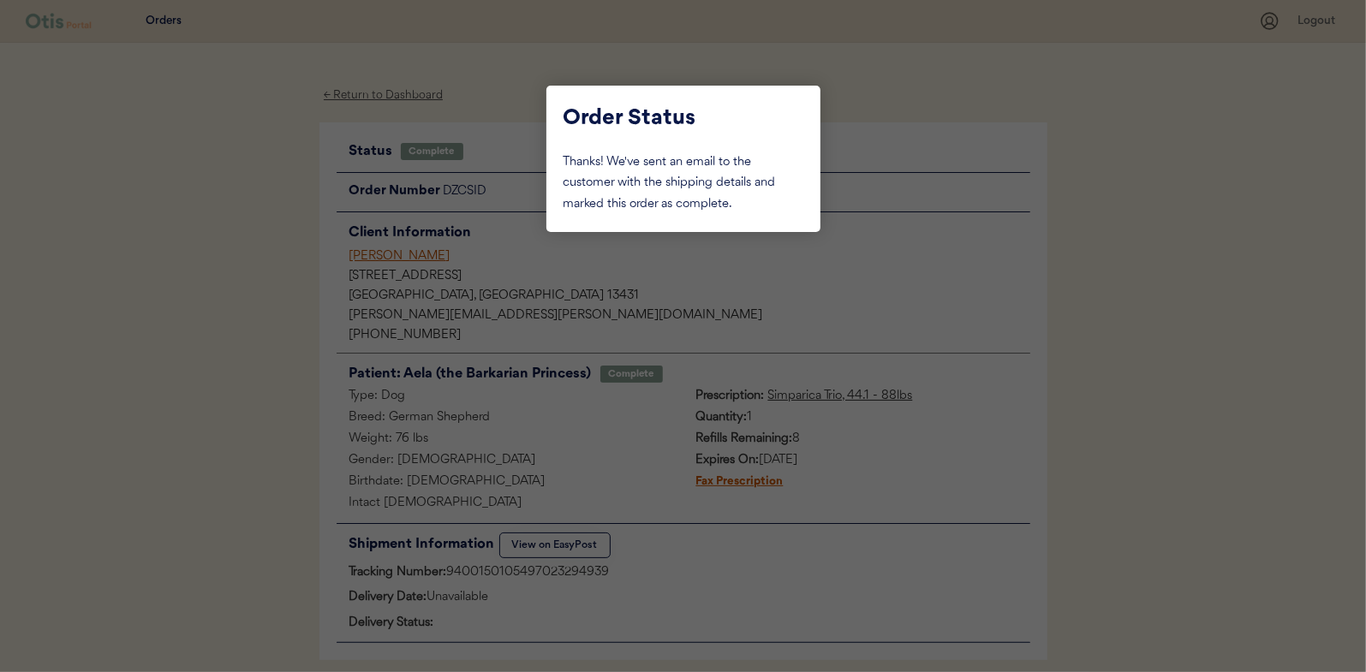
drag, startPoint x: 256, startPoint y: 170, endPoint x: 272, endPoint y: 161, distance: 18.4
click at [259, 168] on div at bounding box center [683, 336] width 1366 height 672
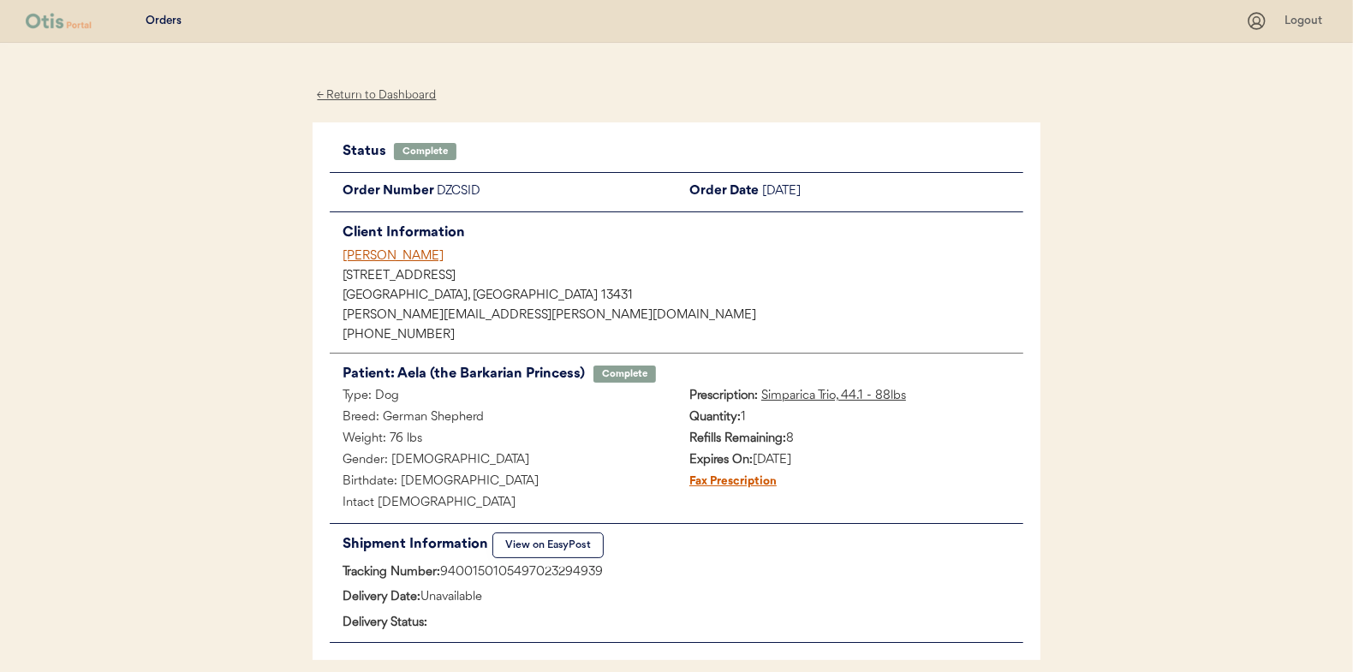
click at [371, 92] on div "← Return to Dashboard" at bounding box center [377, 96] width 128 height 20
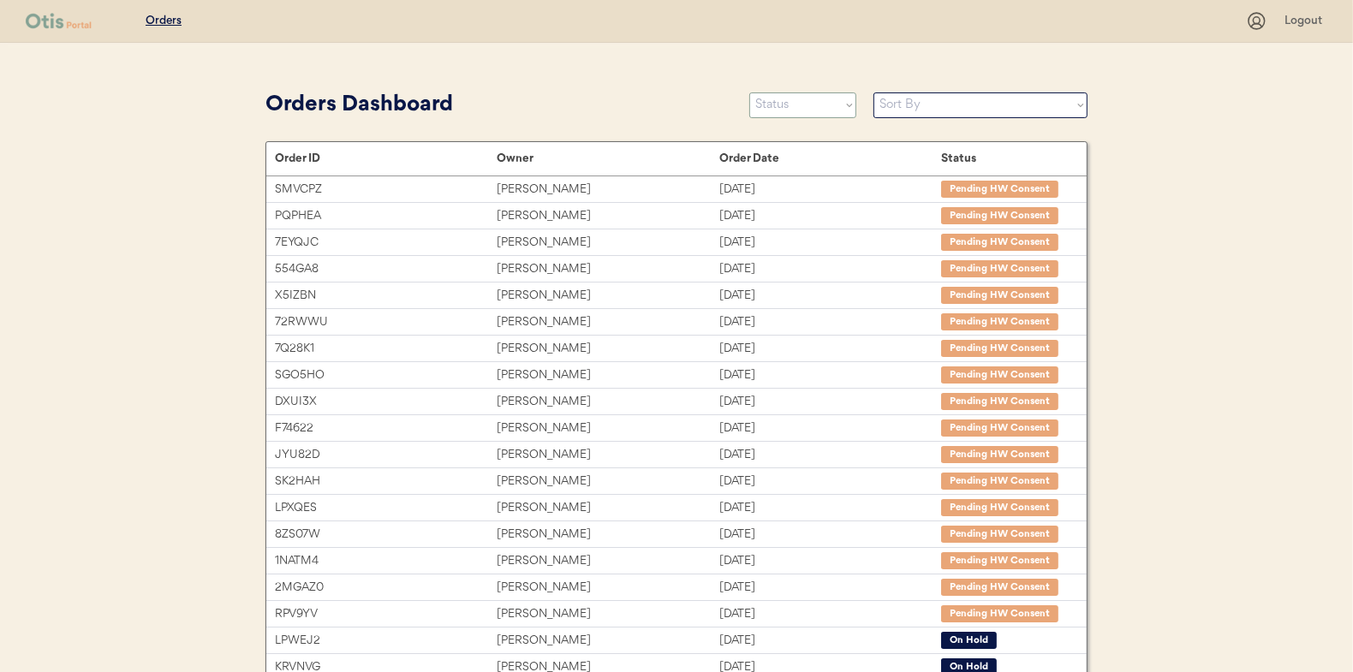
click at [798, 105] on select "Status On Hold New In Progress Complete Pending HW Consent Cancelled" at bounding box center [802, 105] width 107 height 26
select select ""in_progress""
click at [749, 92] on select "Status On Hold New In Progress Complete Pending HW Consent Cancelled" at bounding box center [802, 105] width 107 height 26
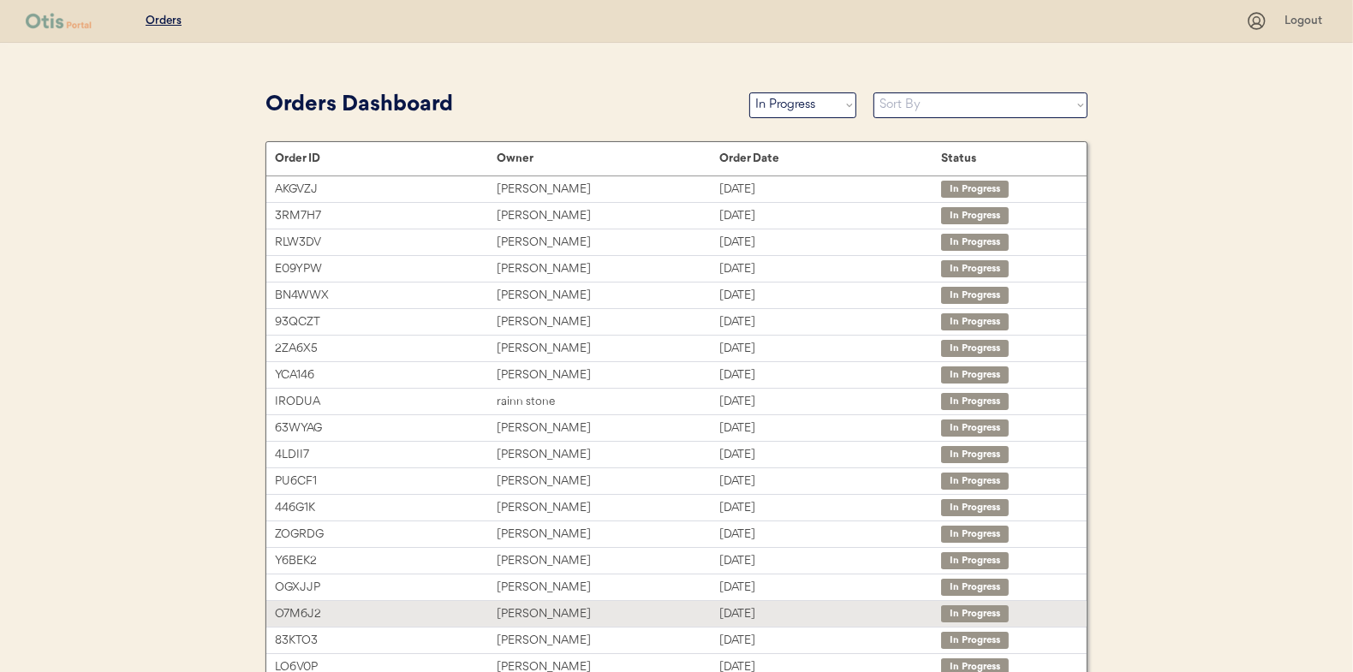
click at [530, 608] on div "[PERSON_NAME]" at bounding box center [608, 615] width 222 height 20
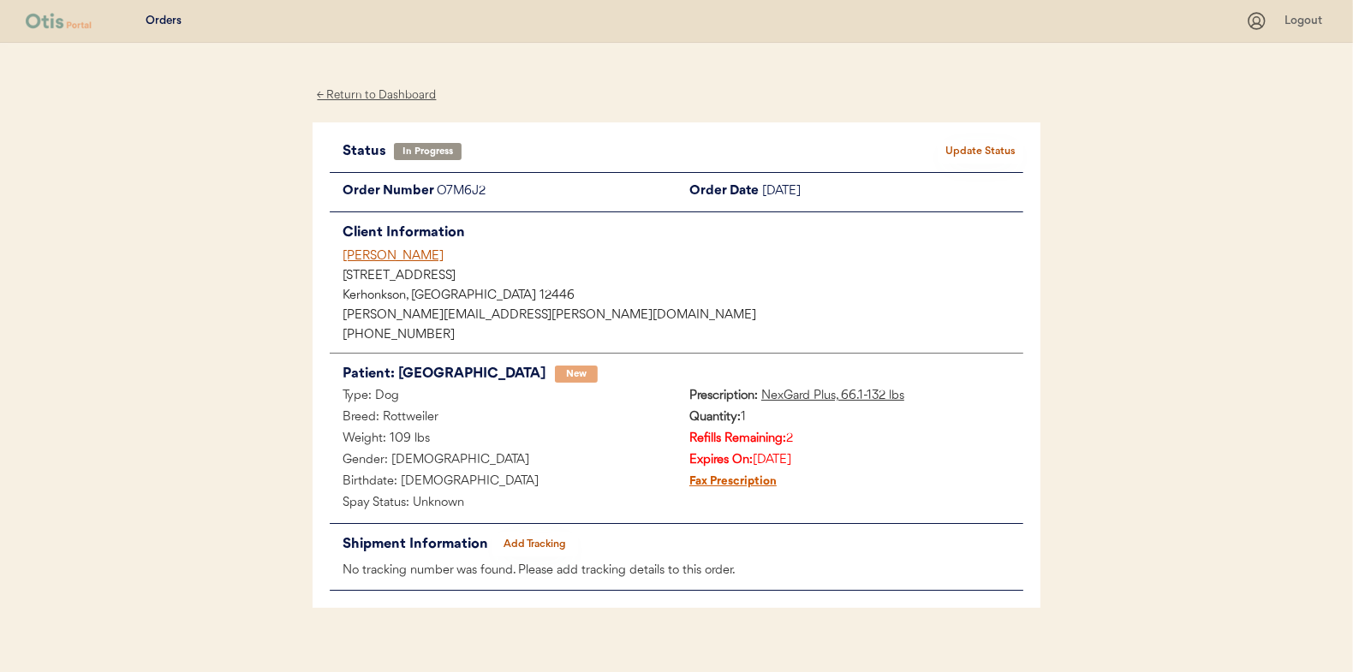
click at [540, 545] on button "Add Tracking" at bounding box center [535, 545] width 86 height 24
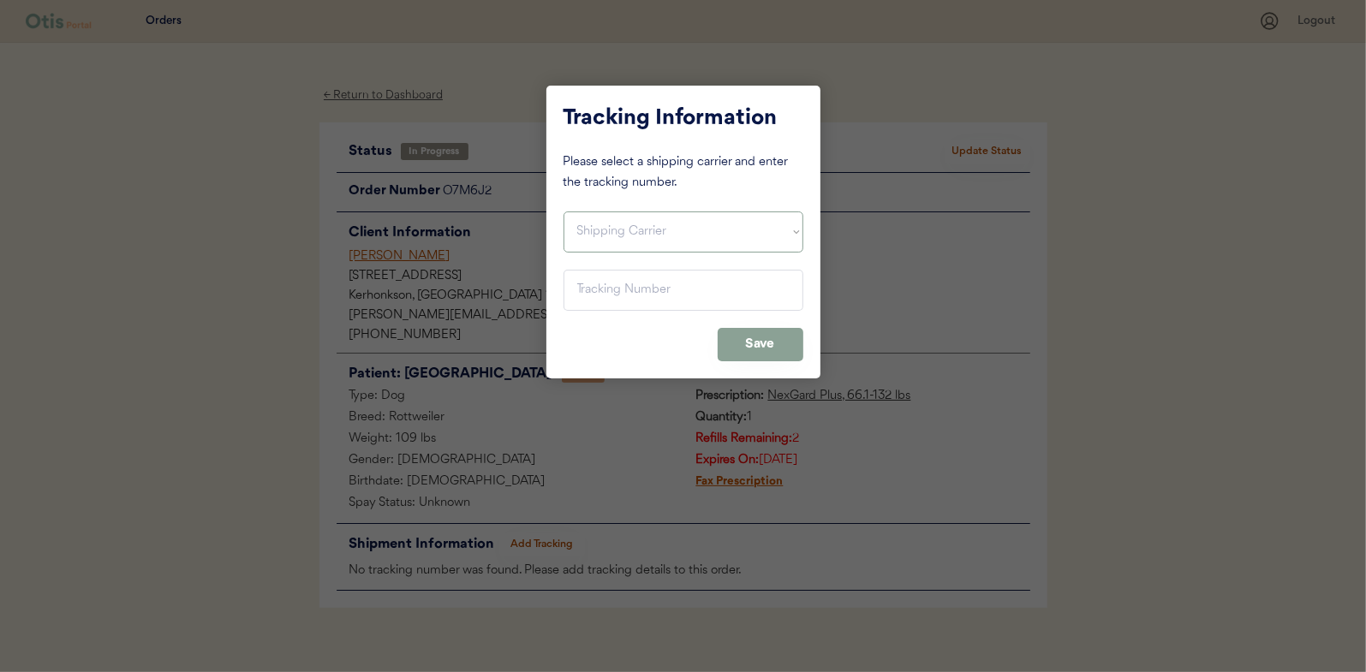
click at [615, 226] on select "Shipping Carrier FedEx FedEx Ground Economy UPS USPS" at bounding box center [684, 232] width 240 height 41
select select ""usps""
click at [564, 212] on select "Shipping Carrier FedEx FedEx Ground Economy UPS USPS" at bounding box center [684, 232] width 240 height 41
click at [601, 301] on input "input" at bounding box center [684, 290] width 240 height 41
paste input "9400150105798023154118"
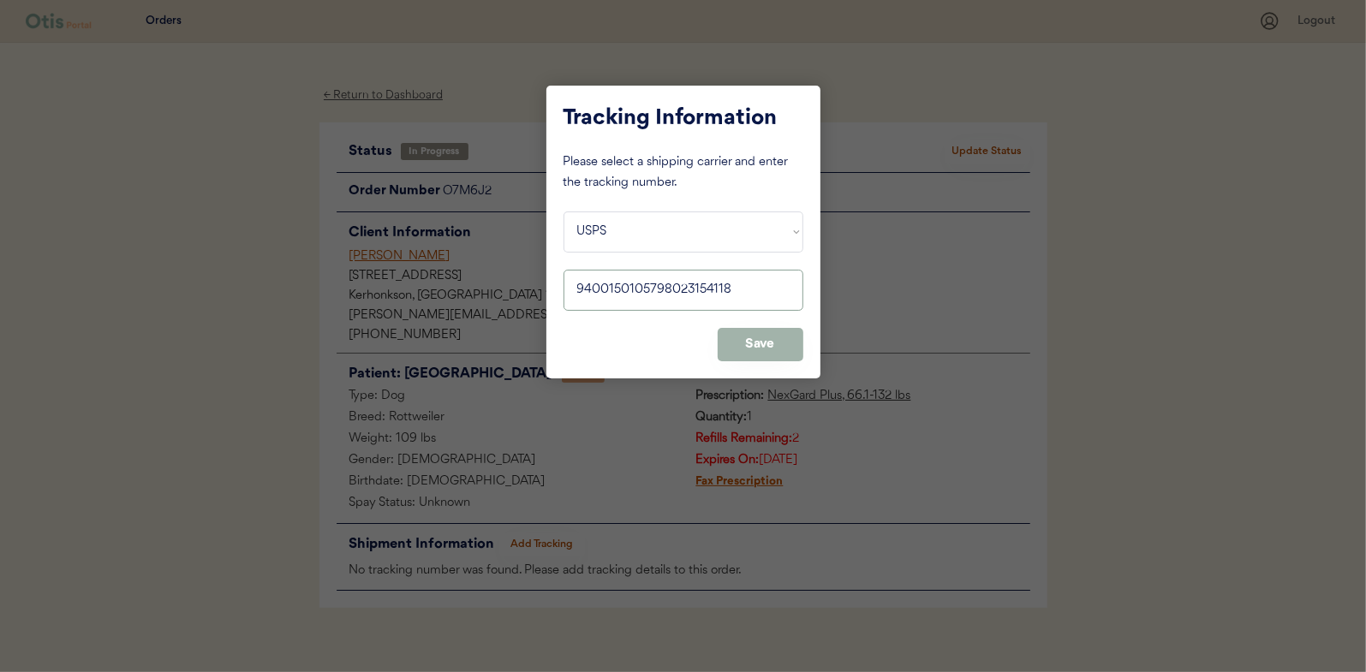
type input "9400150105798023154118"
click at [767, 337] on button "Save" at bounding box center [761, 344] width 86 height 33
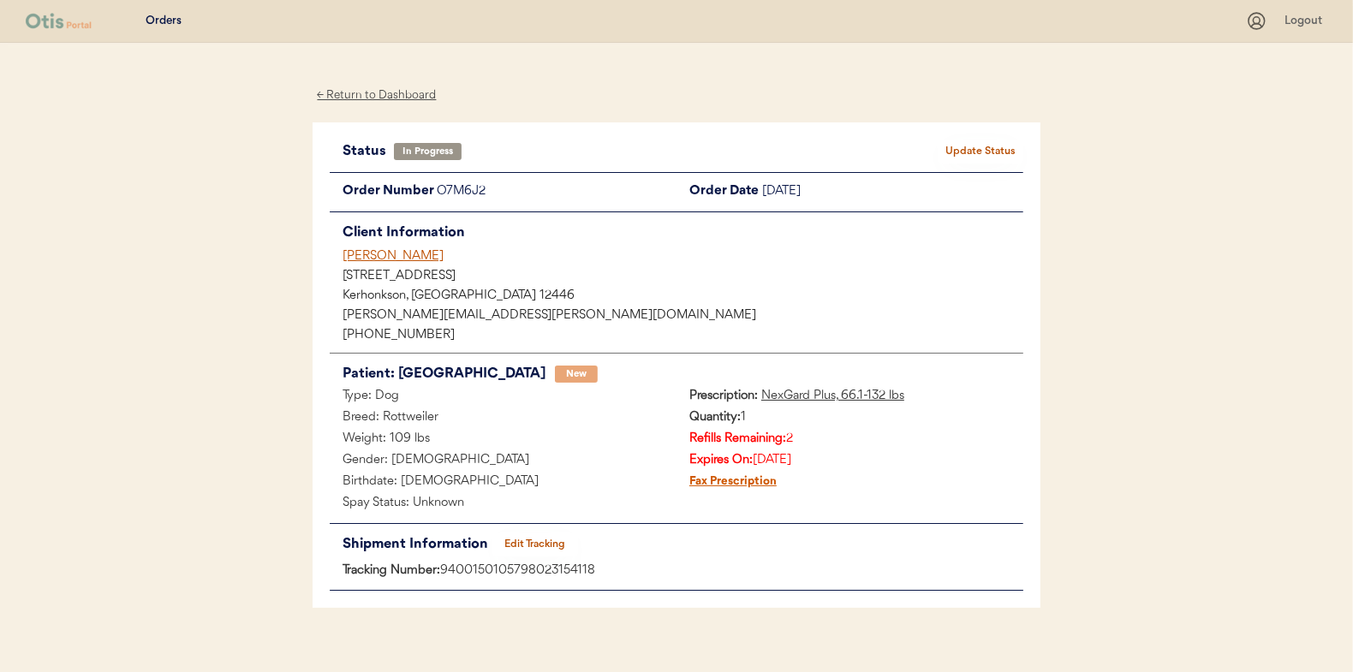
click at [1001, 142] on button "Update Status" at bounding box center [981, 152] width 86 height 24
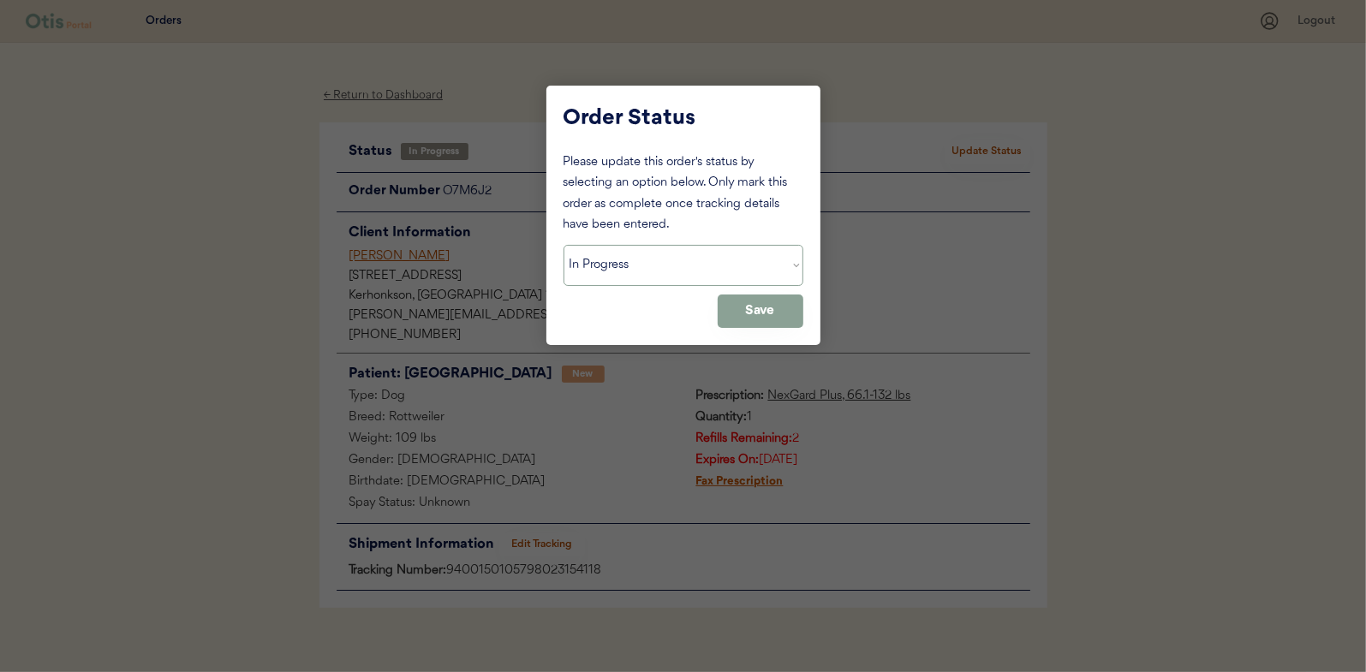
click at [598, 270] on select "Status On Hold New In Progress Complete Pending HW Consent Cancelled" at bounding box center [684, 265] width 240 height 41
select select ""complete""
click at [564, 245] on select "Status On Hold New In Progress Complete Pending HW Consent Cancelled" at bounding box center [684, 265] width 240 height 41
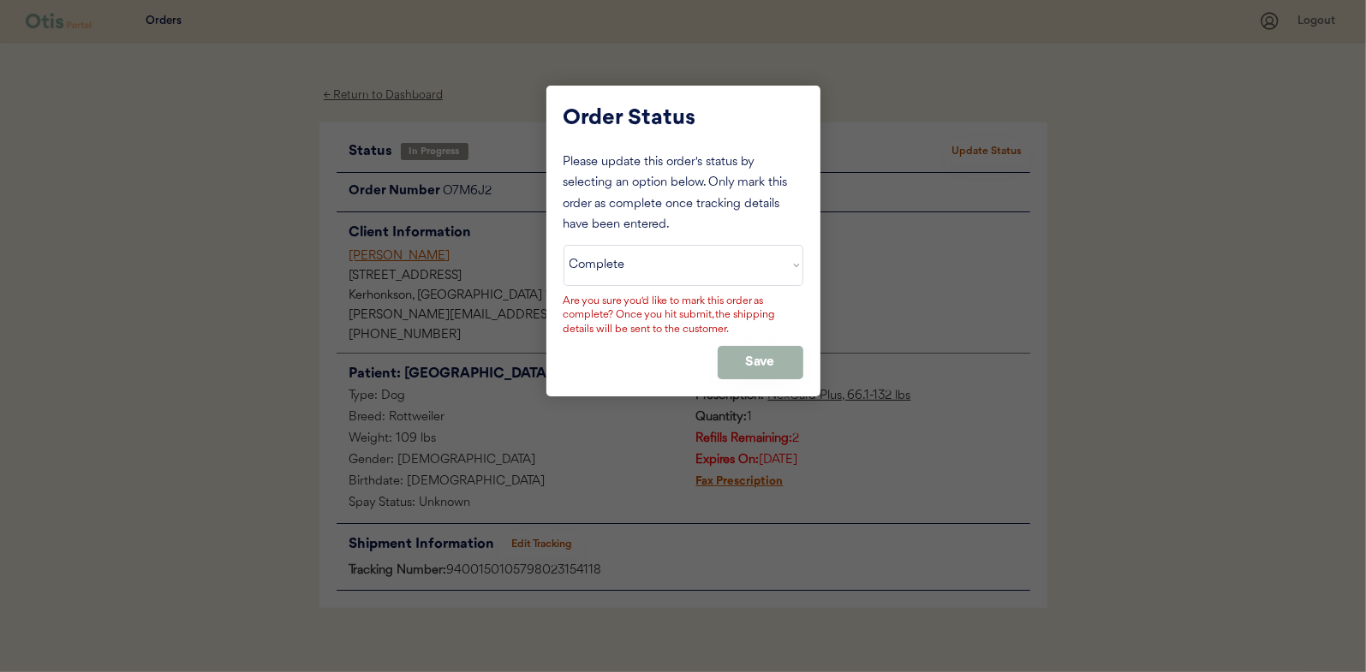
click at [748, 349] on button "Save" at bounding box center [761, 362] width 86 height 33
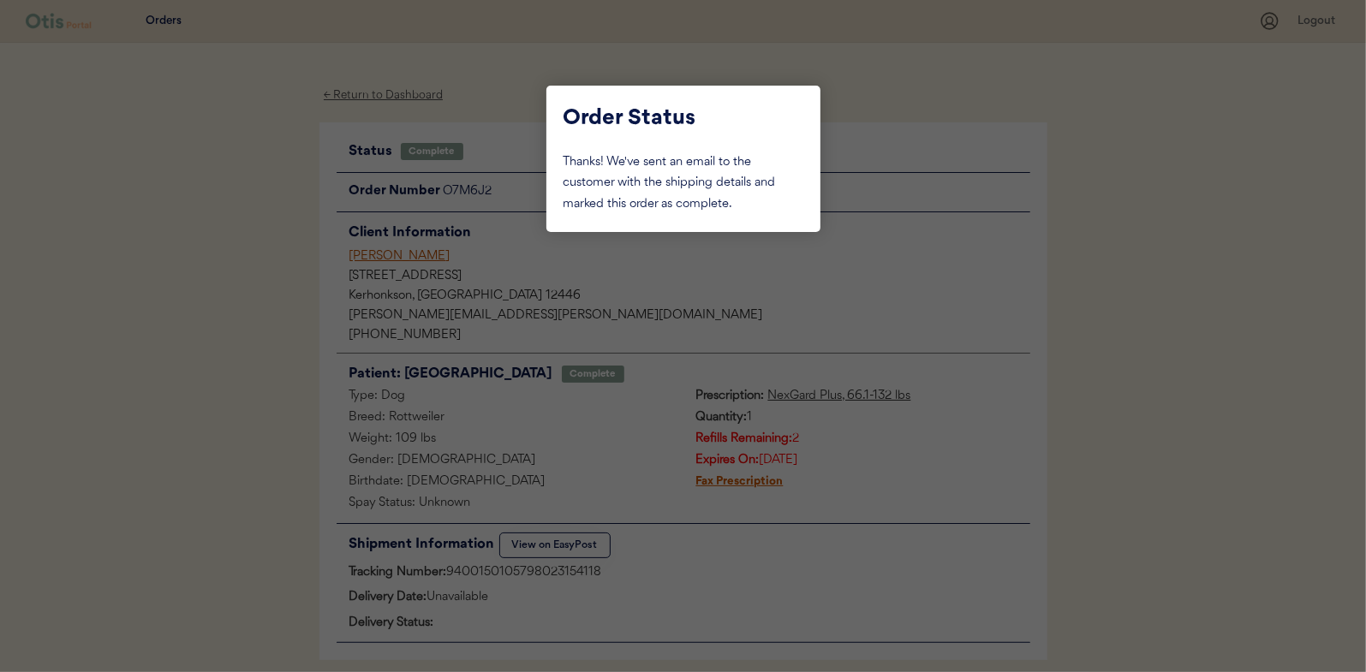
click at [254, 193] on div at bounding box center [683, 336] width 1366 height 672
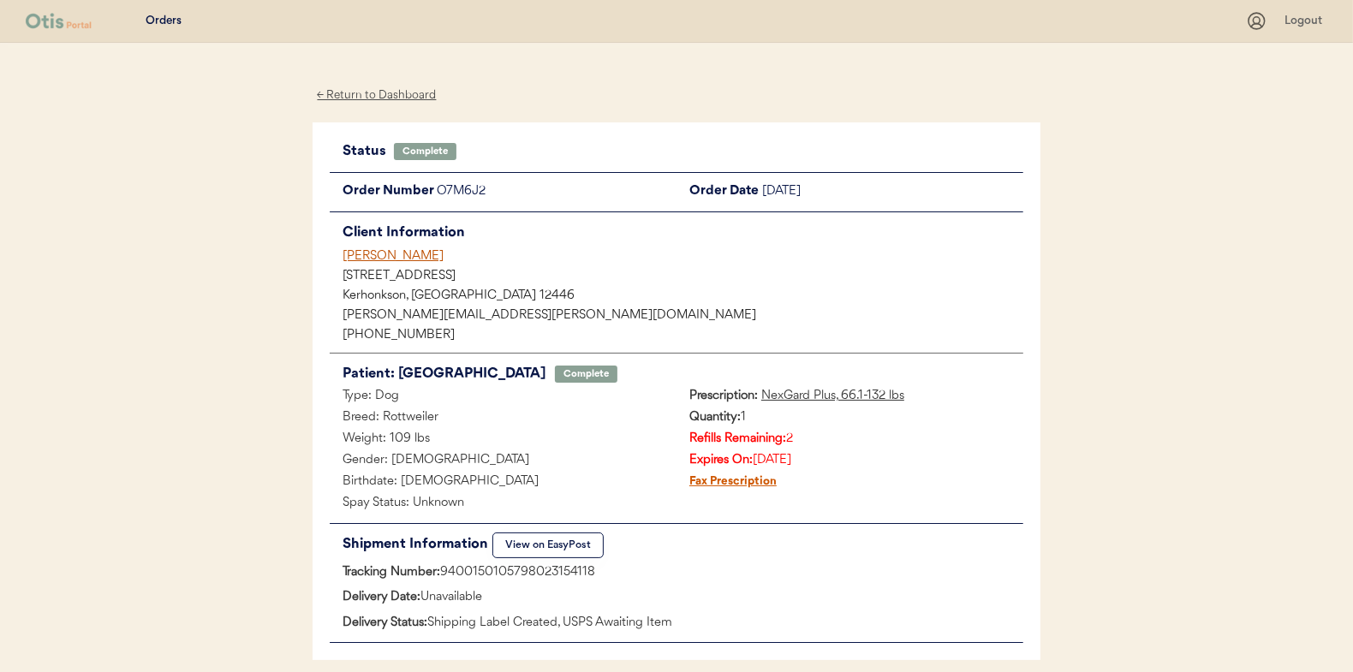
click at [360, 98] on div "← Return to Dashboard" at bounding box center [377, 96] width 128 height 20
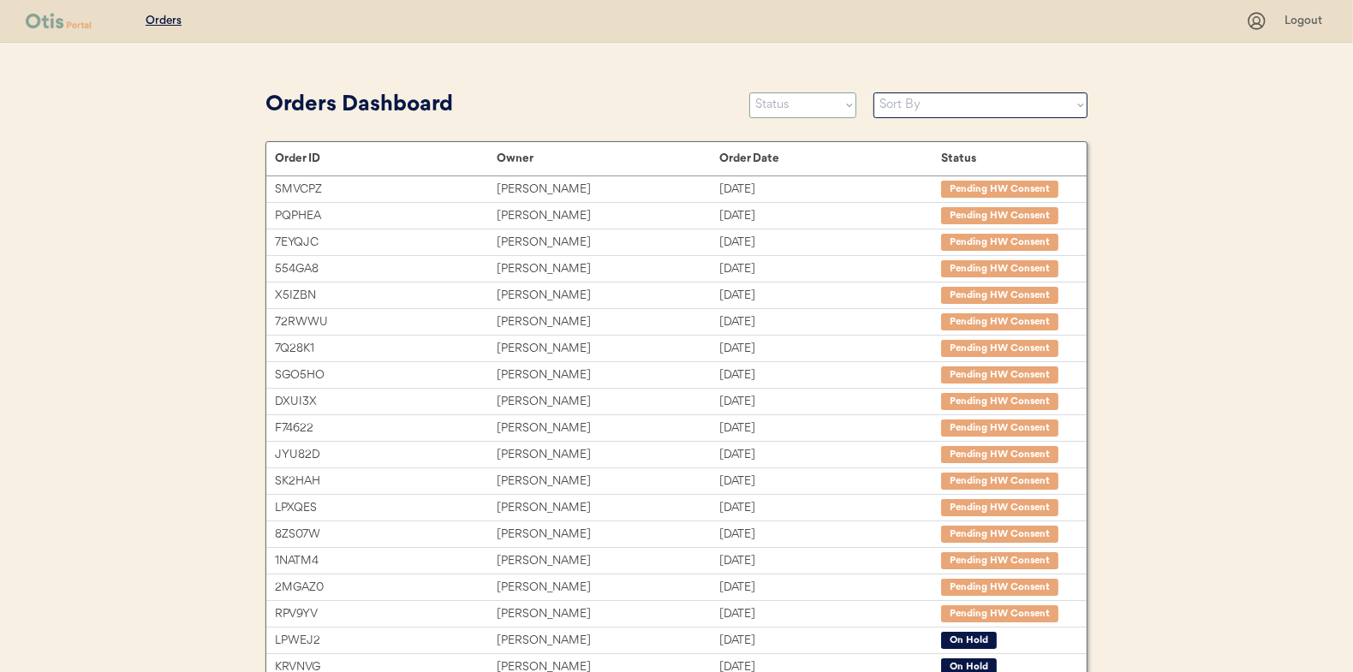
click at [811, 110] on select "Status On Hold New In Progress Complete Pending HW Consent Cancelled" at bounding box center [802, 105] width 107 height 26
select select ""in_progress""
click at [749, 92] on select "Status On Hold New In Progress Complete Pending HW Consent Cancelled" at bounding box center [802, 105] width 107 height 26
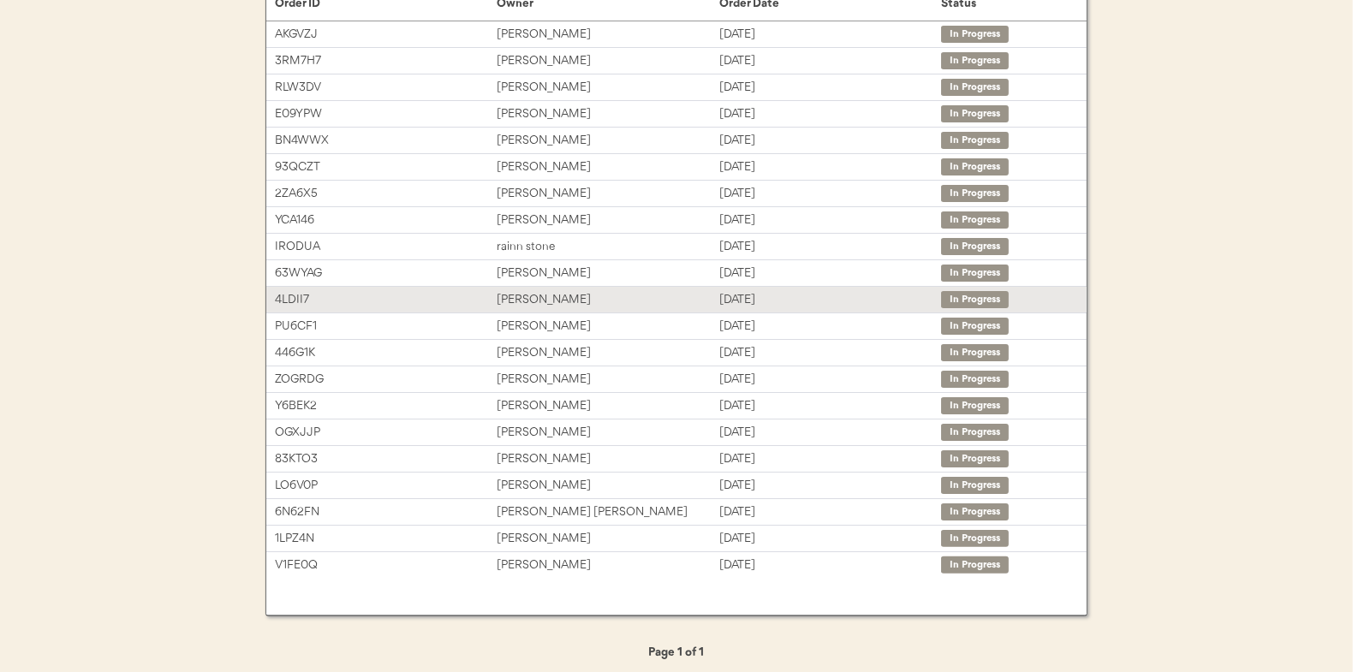
scroll to position [160, 0]
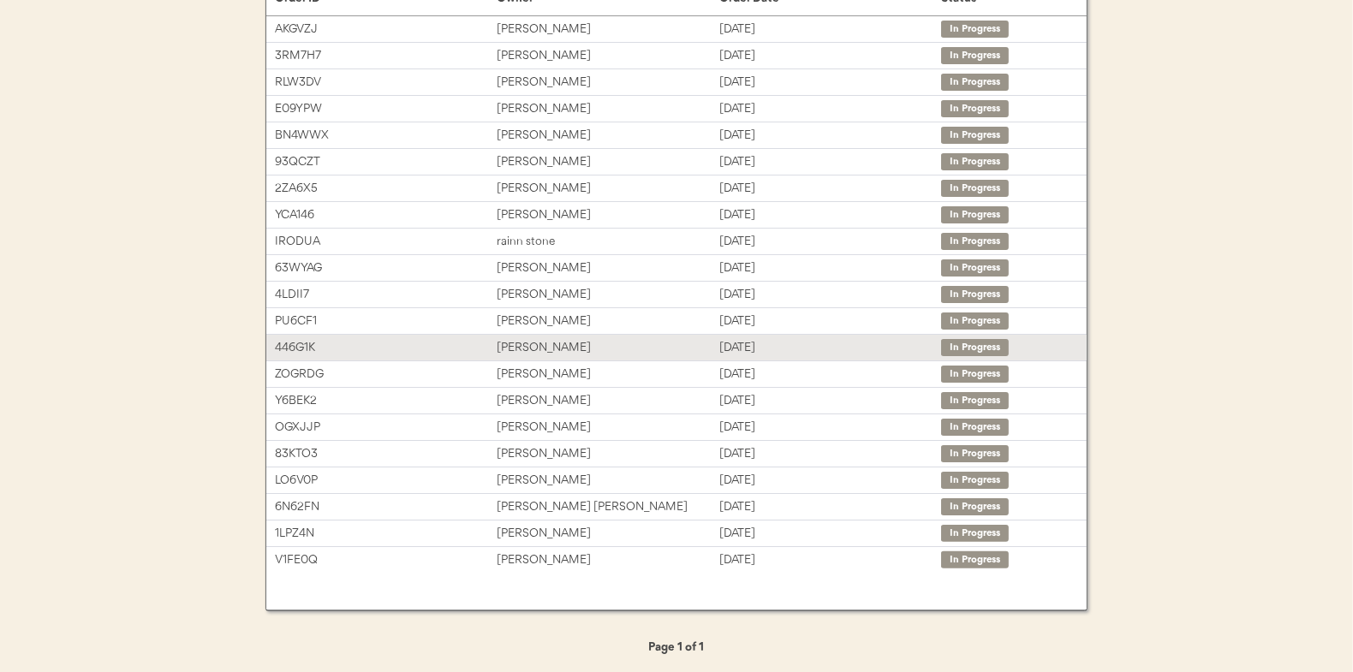
click at [525, 339] on div "[PERSON_NAME]" at bounding box center [608, 348] width 222 height 20
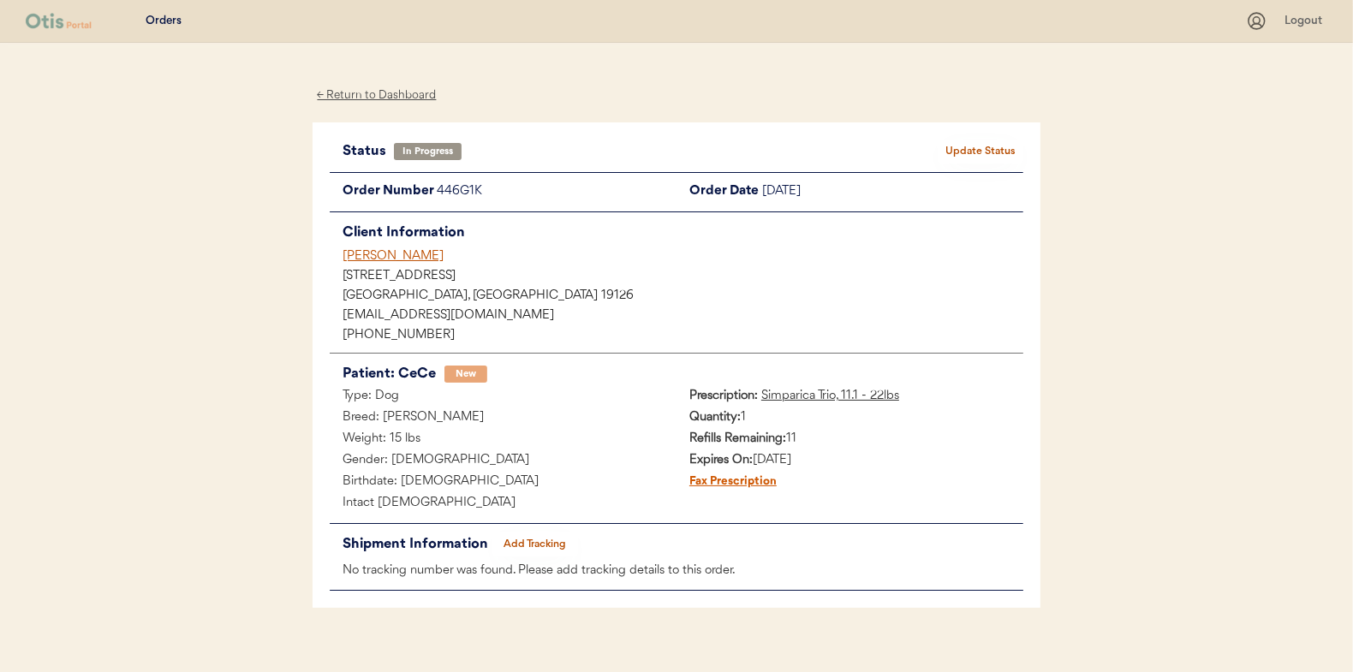
click at [546, 539] on button "Add Tracking" at bounding box center [535, 545] width 86 height 24
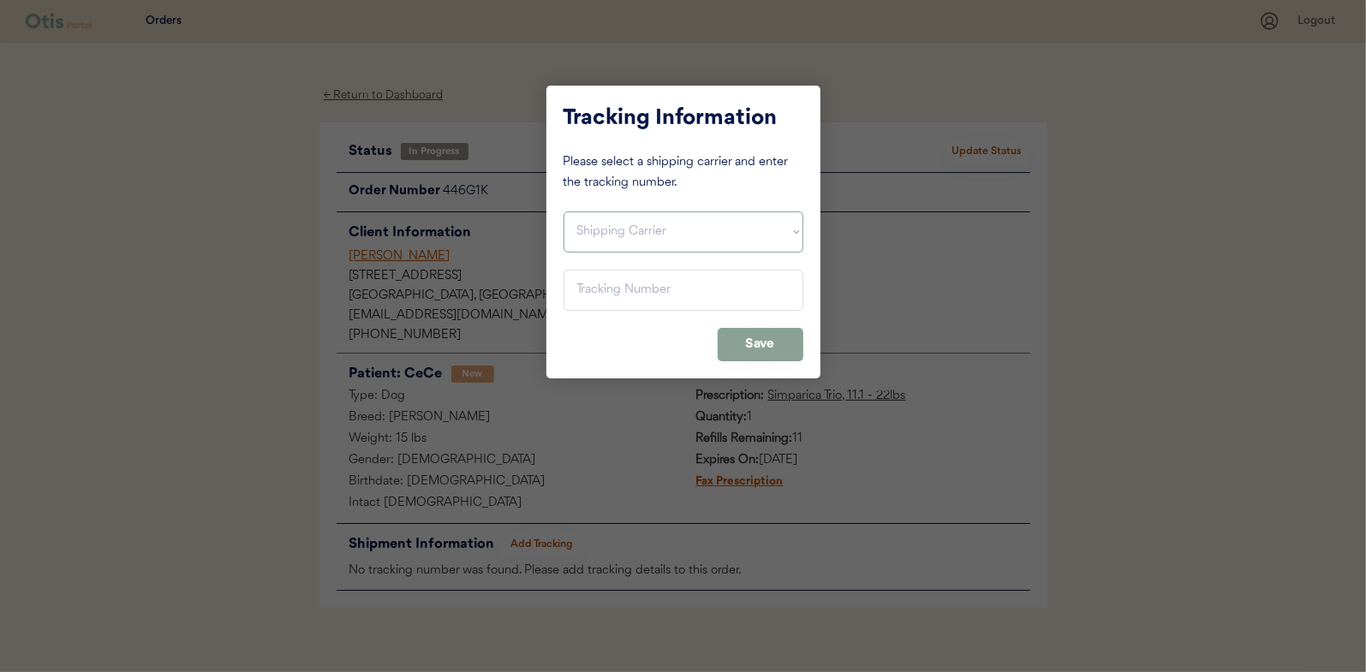
click at [592, 229] on select "Shipping Carrier FedEx FedEx Ground Economy UPS USPS" at bounding box center [684, 232] width 240 height 41
select select ""usps""
click at [564, 212] on select "Shipping Carrier FedEx FedEx Ground Economy UPS USPS" at bounding box center [684, 232] width 240 height 41
click at [602, 280] on input "input" at bounding box center [684, 290] width 240 height 41
paste input "9400150105497023291983"
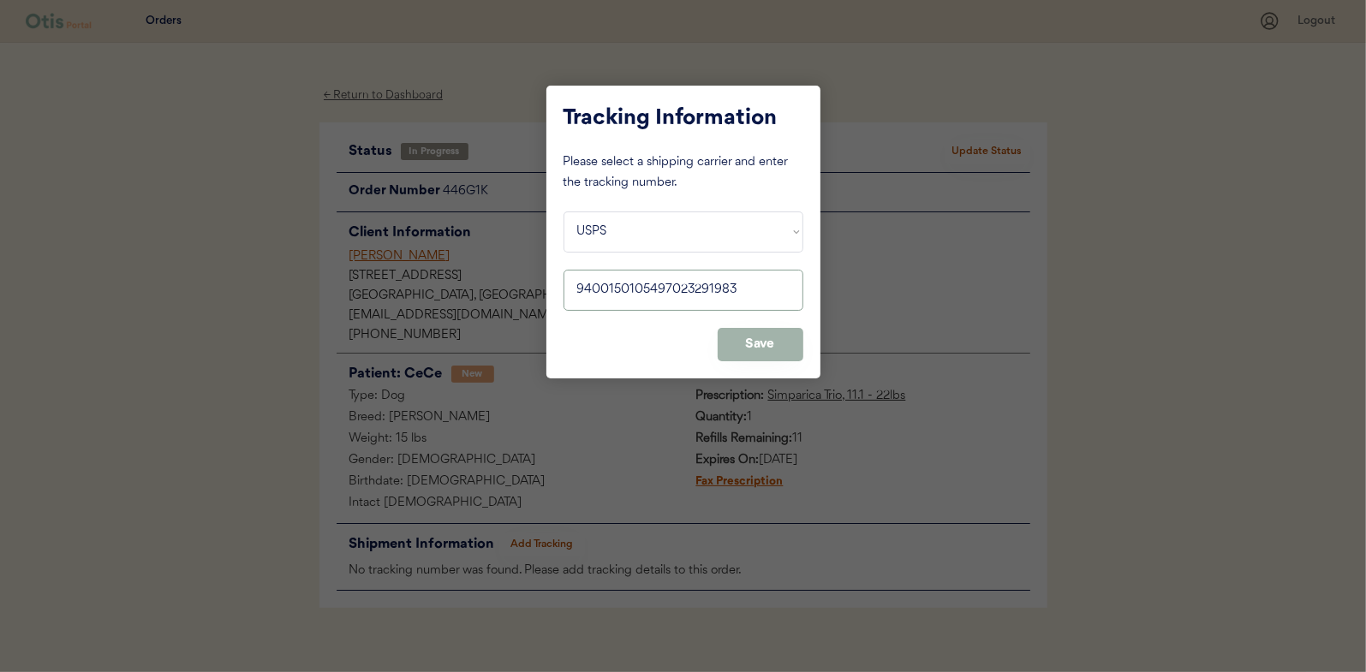
type input "9400150105497023291983"
click at [770, 338] on button "Save" at bounding box center [761, 344] width 86 height 33
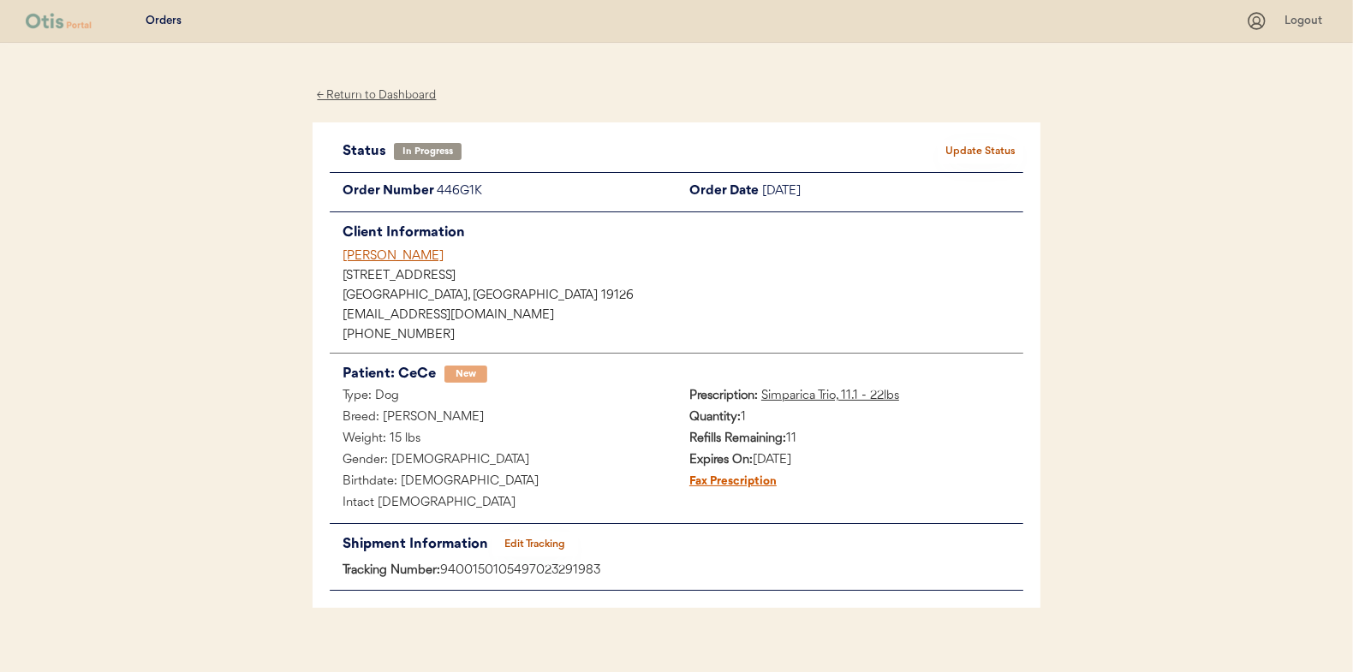
click at [1000, 140] on button "Update Status" at bounding box center [981, 152] width 86 height 24
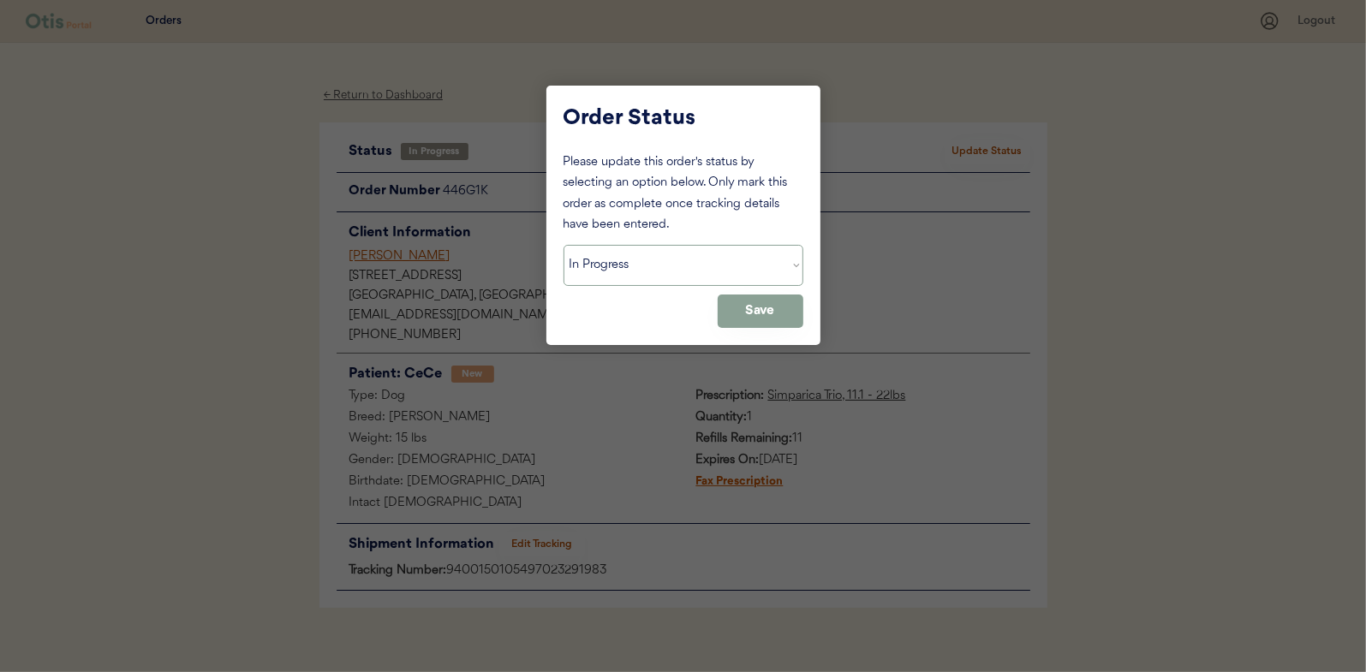
click at [641, 270] on select "Status On Hold New In Progress Complete Pending HW Consent Cancelled" at bounding box center [684, 265] width 240 height 41
select select ""complete""
click at [564, 245] on select "Status On Hold New In Progress Complete Pending HW Consent Cancelled" at bounding box center [684, 265] width 240 height 41
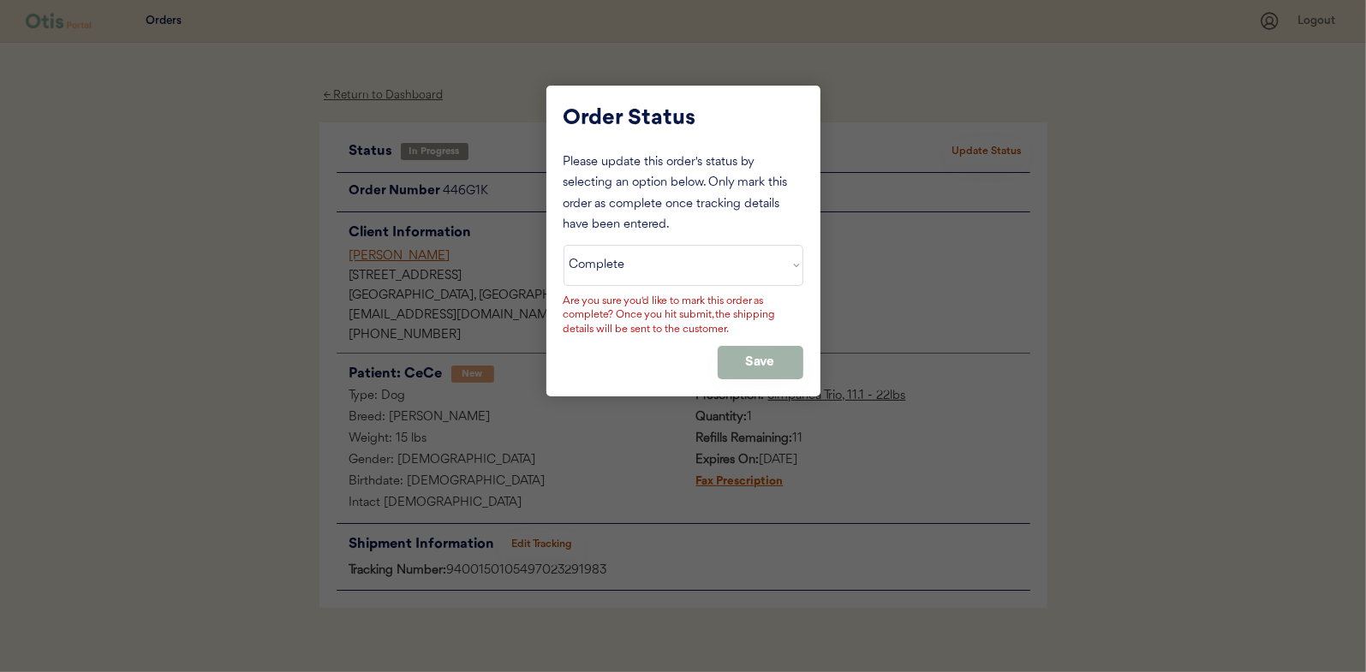
click at [749, 358] on button "Save" at bounding box center [761, 362] width 86 height 33
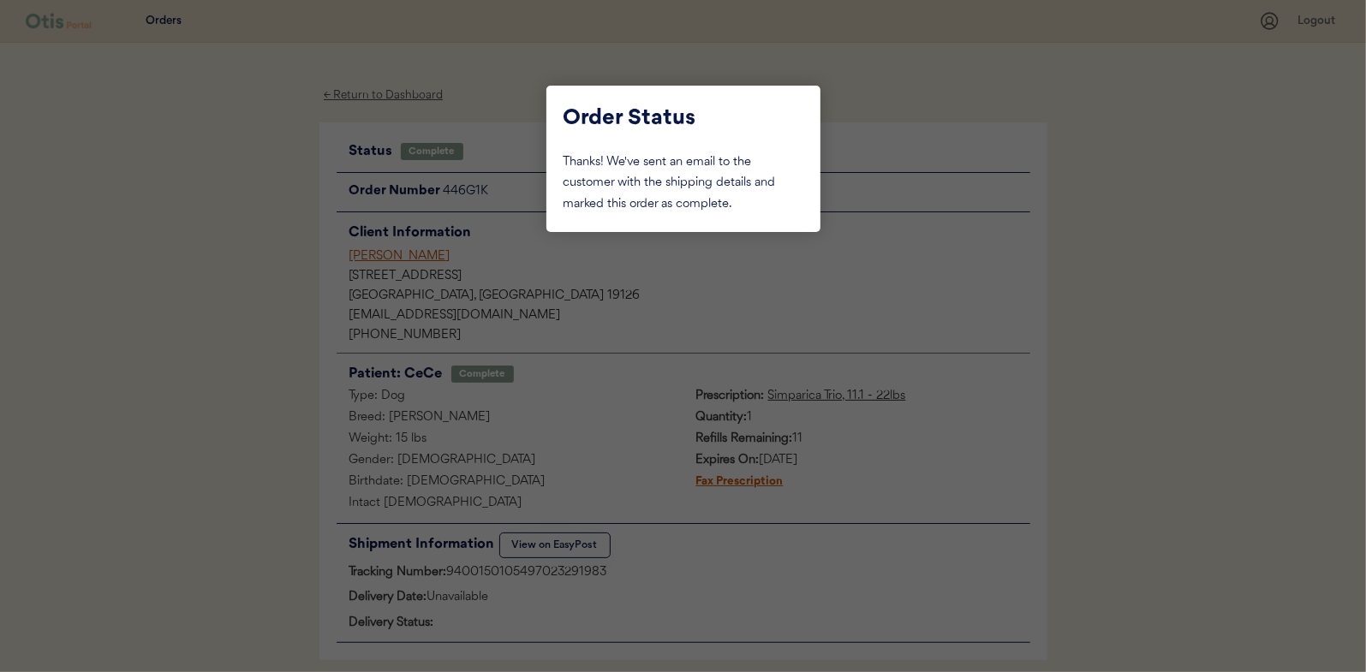
click at [277, 199] on div at bounding box center [683, 336] width 1366 height 672
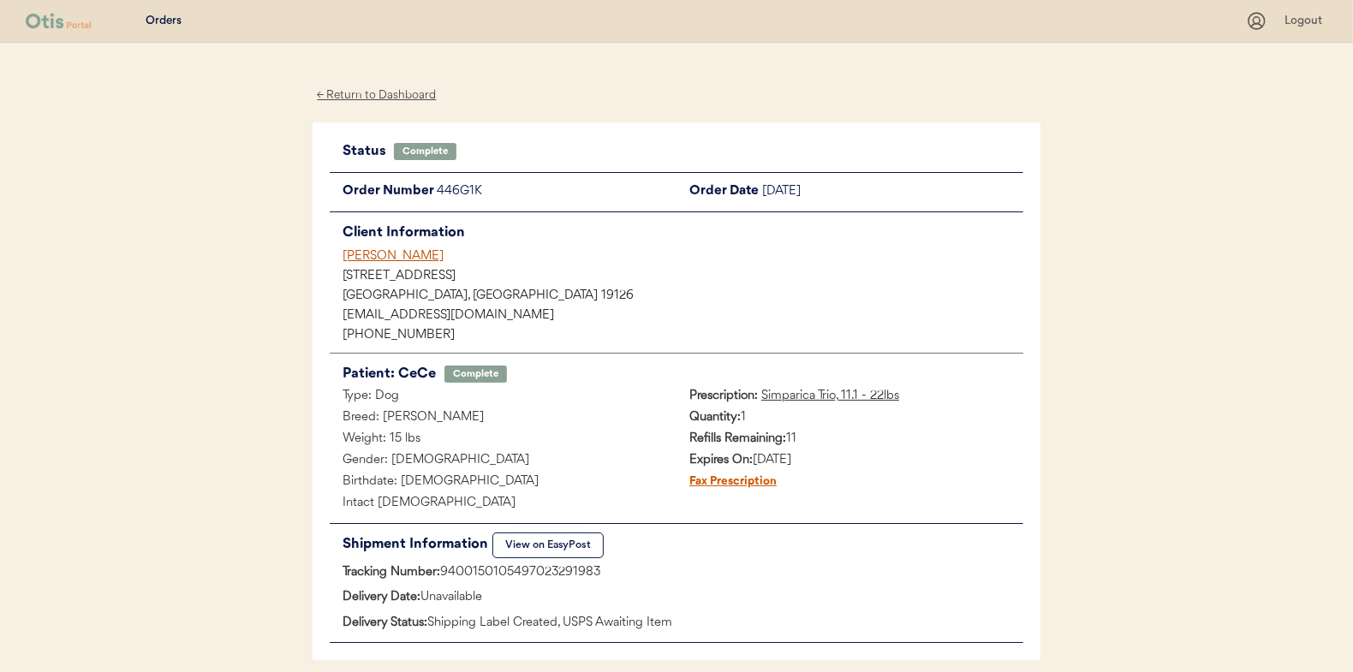
click at [379, 91] on div "← Return to Dashboard" at bounding box center [377, 96] width 128 height 20
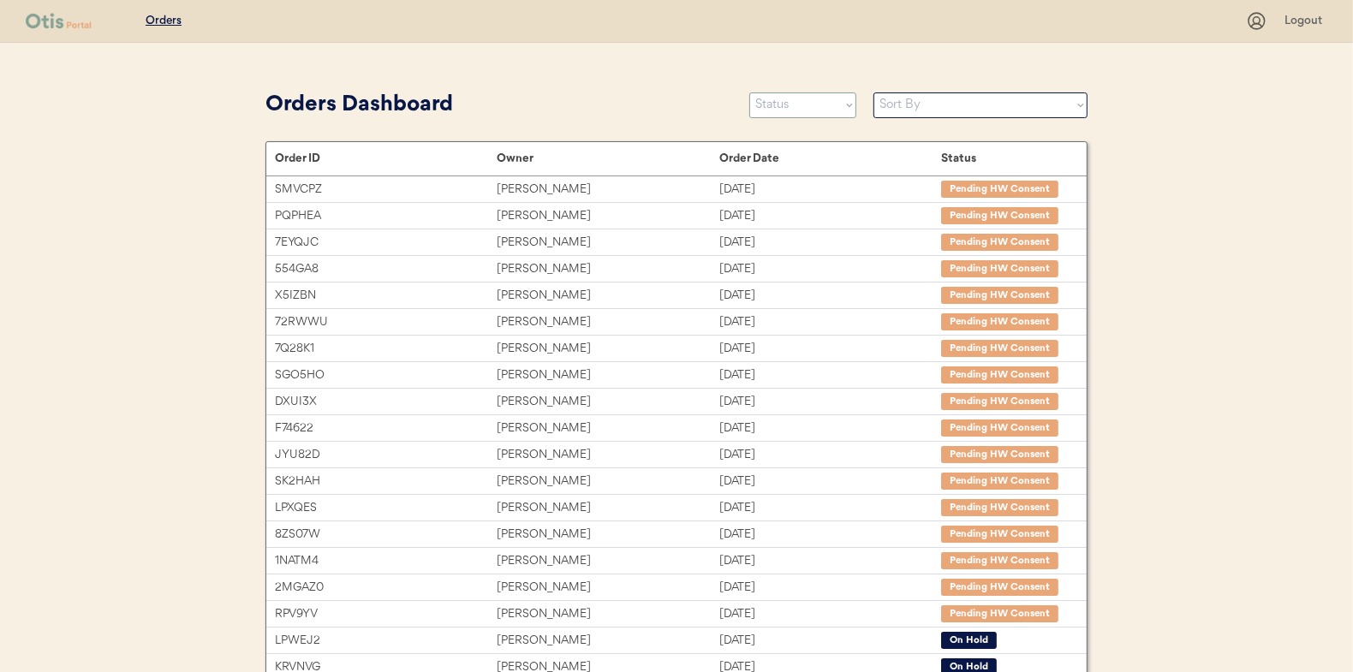
click at [787, 105] on select "Status On Hold New In Progress Complete Pending HW Consent Cancelled" at bounding box center [802, 105] width 107 height 26
select select ""in_progress""
click at [749, 92] on select "Status On Hold New In Progress Complete Pending HW Consent Cancelled" at bounding box center [802, 105] width 107 height 26
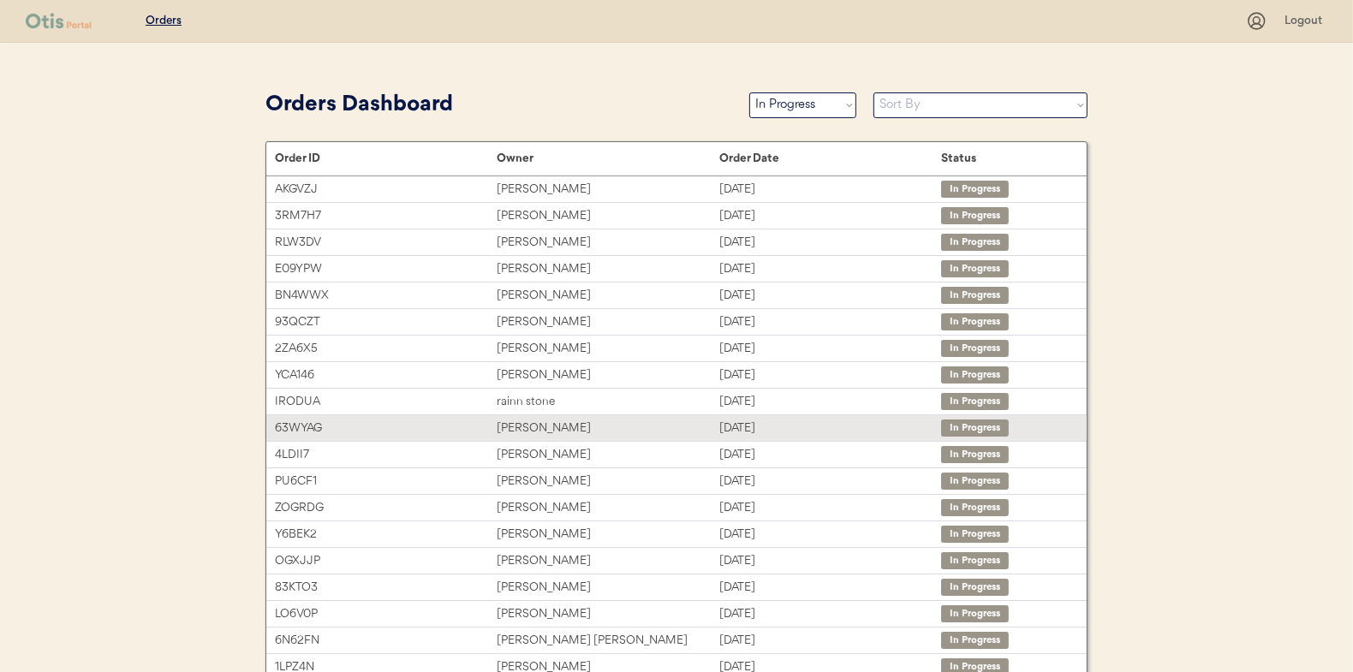
click at [520, 422] on div "[PERSON_NAME]" at bounding box center [608, 429] width 222 height 20
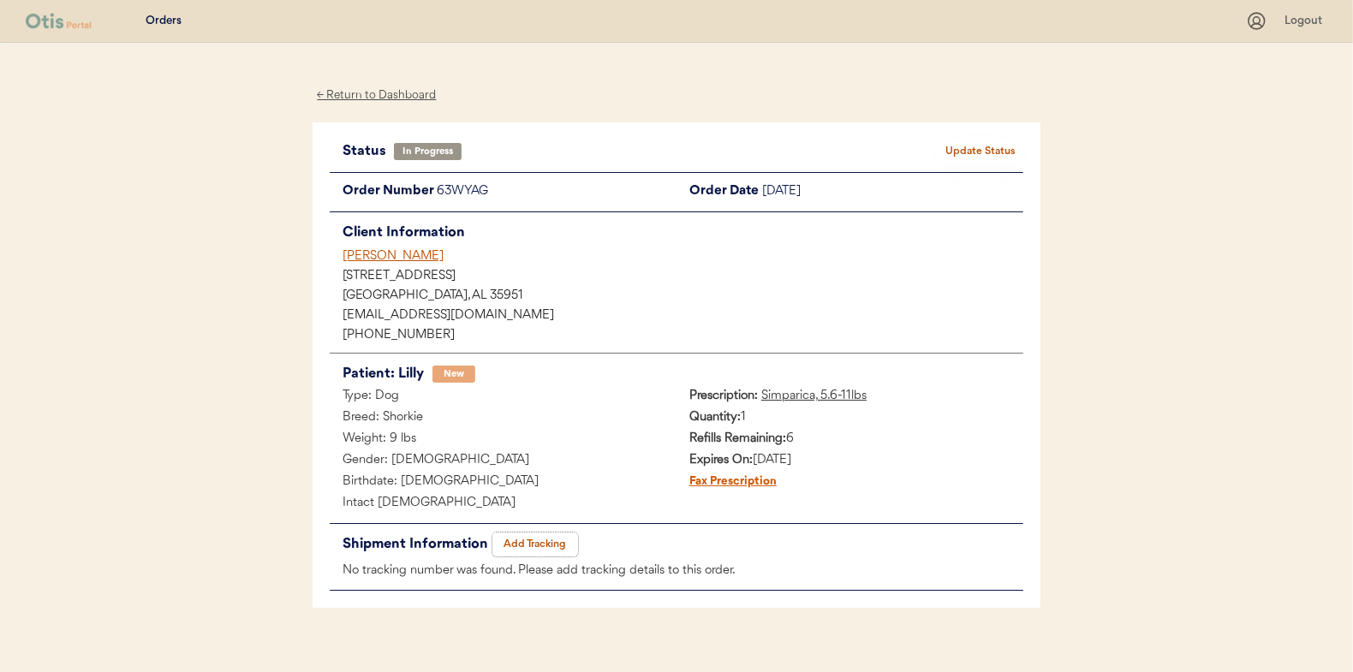
click at [529, 542] on button "Add Tracking" at bounding box center [535, 545] width 86 height 24
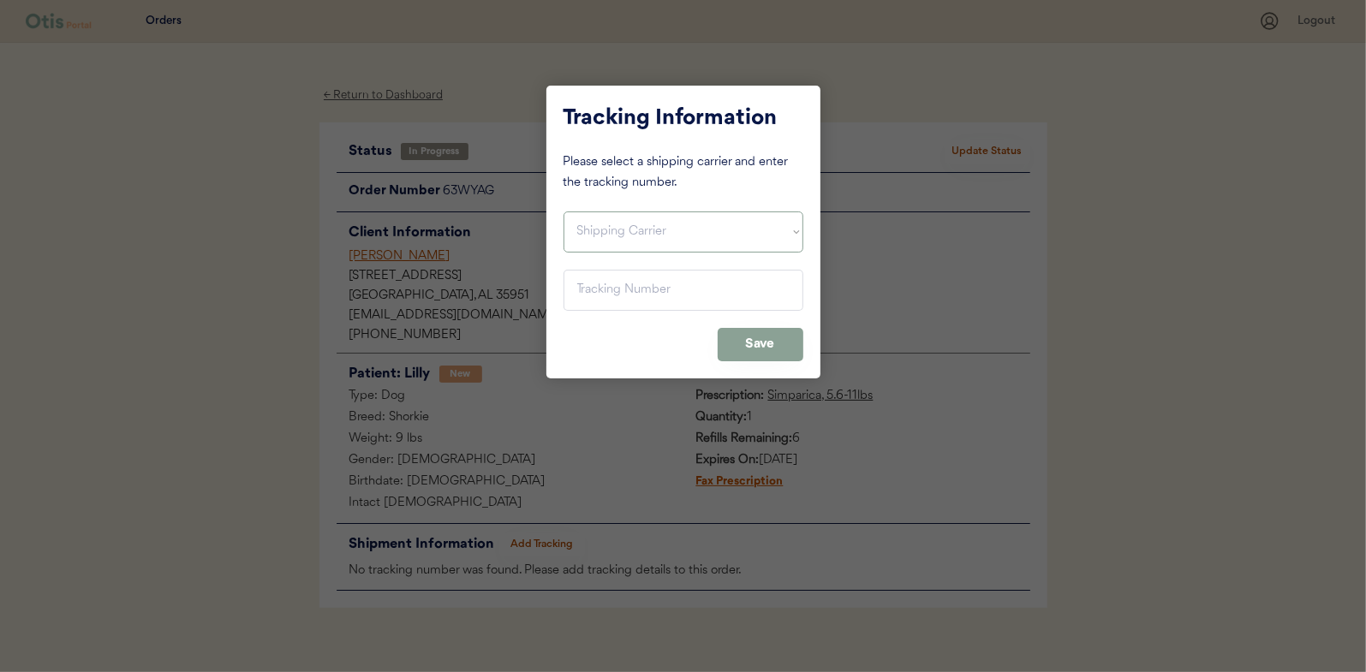
click at [605, 230] on select "Shipping Carrier FedEx FedEx Ground Economy UPS USPS" at bounding box center [684, 232] width 240 height 41
select select ""usps""
click at [564, 212] on select "Shipping Carrier FedEx FedEx Ground Economy UPS USPS" at bounding box center [684, 232] width 240 height 41
click at [602, 291] on input "input" at bounding box center [684, 290] width 240 height 41
paste input "9400150105798023189233"
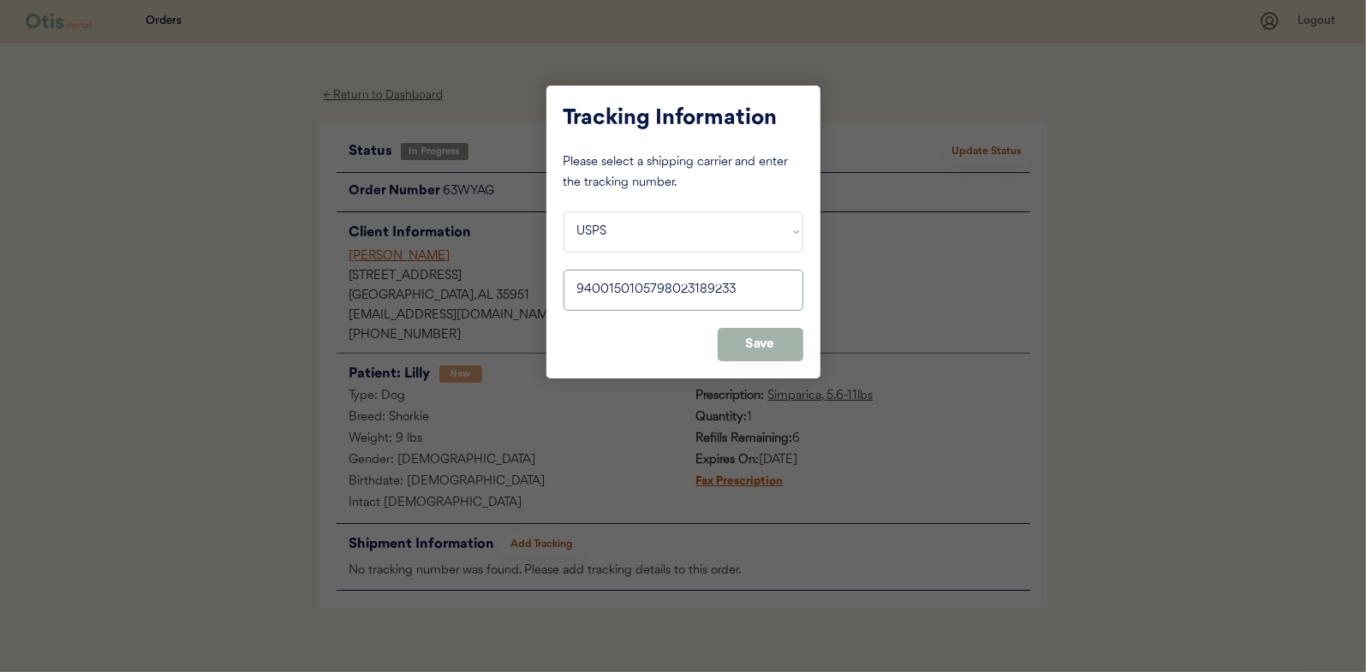
type input "9400150105798023189233"
click at [767, 340] on button "Save" at bounding box center [761, 344] width 86 height 33
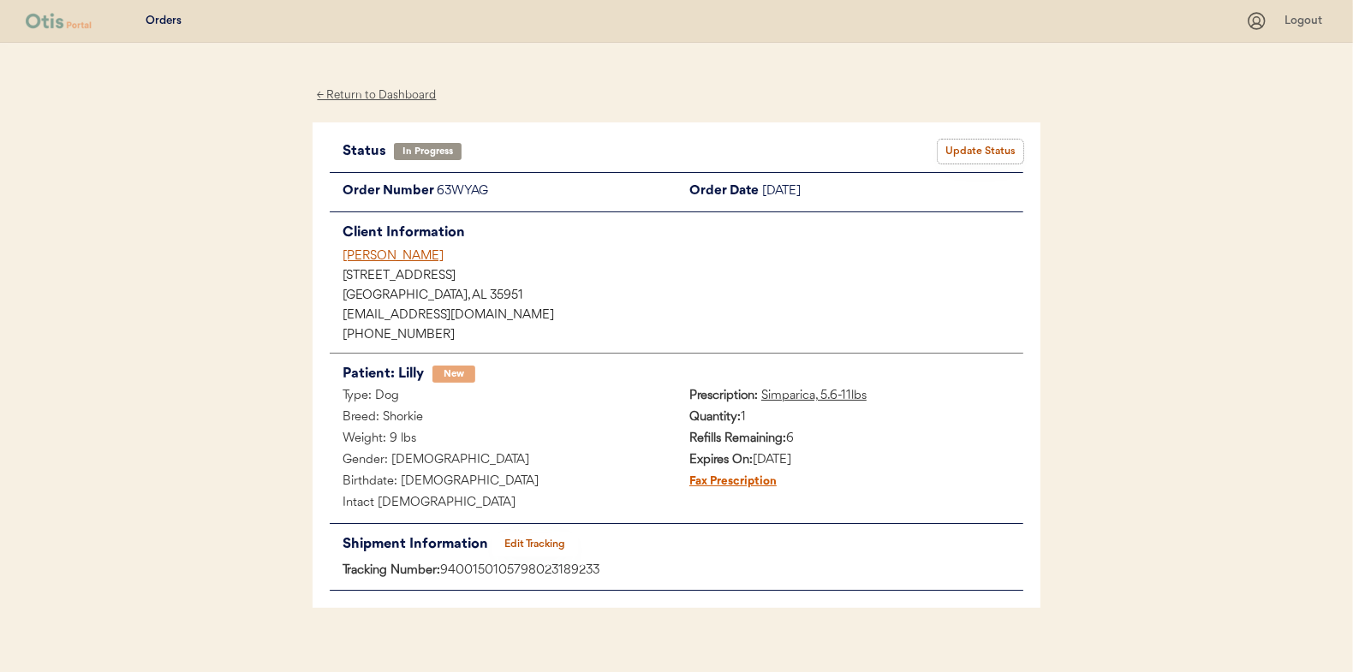
click at [975, 149] on button "Update Status" at bounding box center [981, 152] width 86 height 24
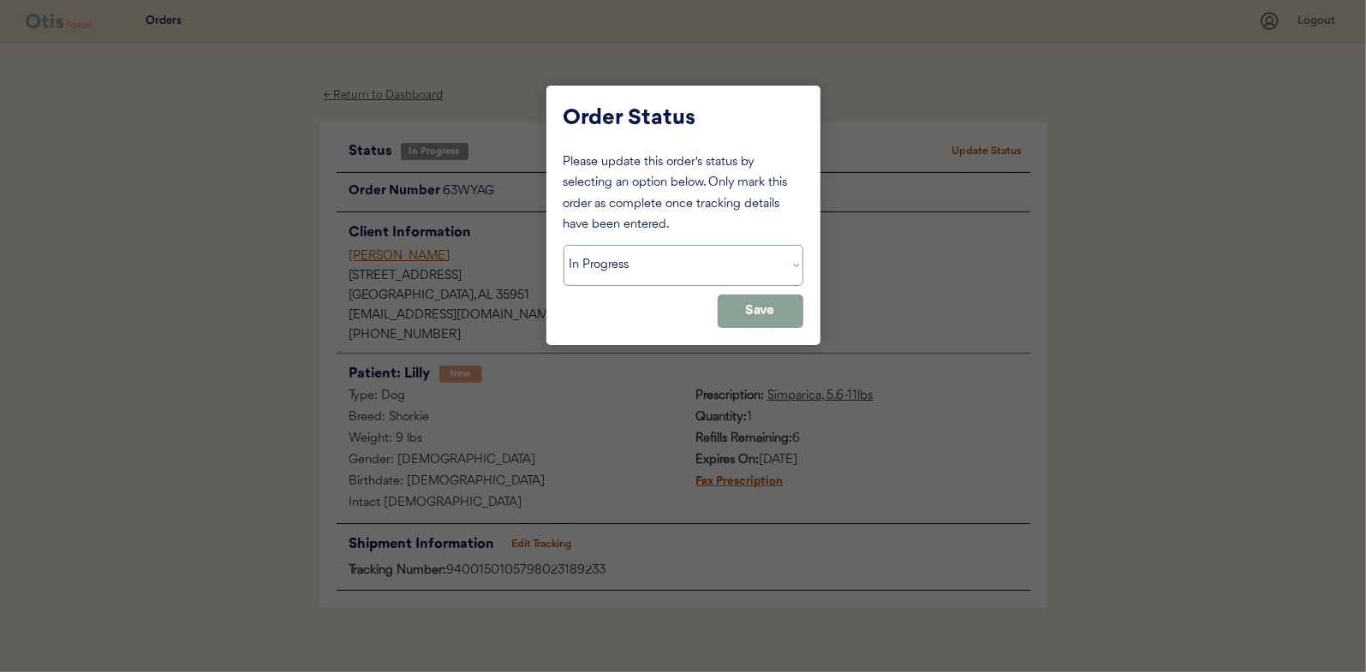
click at [624, 266] on select "Status On Hold New In Progress Complete Pending HW Consent Cancelled" at bounding box center [684, 265] width 240 height 41
select select ""complete""
click at [564, 245] on select "Status On Hold New In Progress Complete Pending HW Consent Cancelled" at bounding box center [684, 265] width 240 height 41
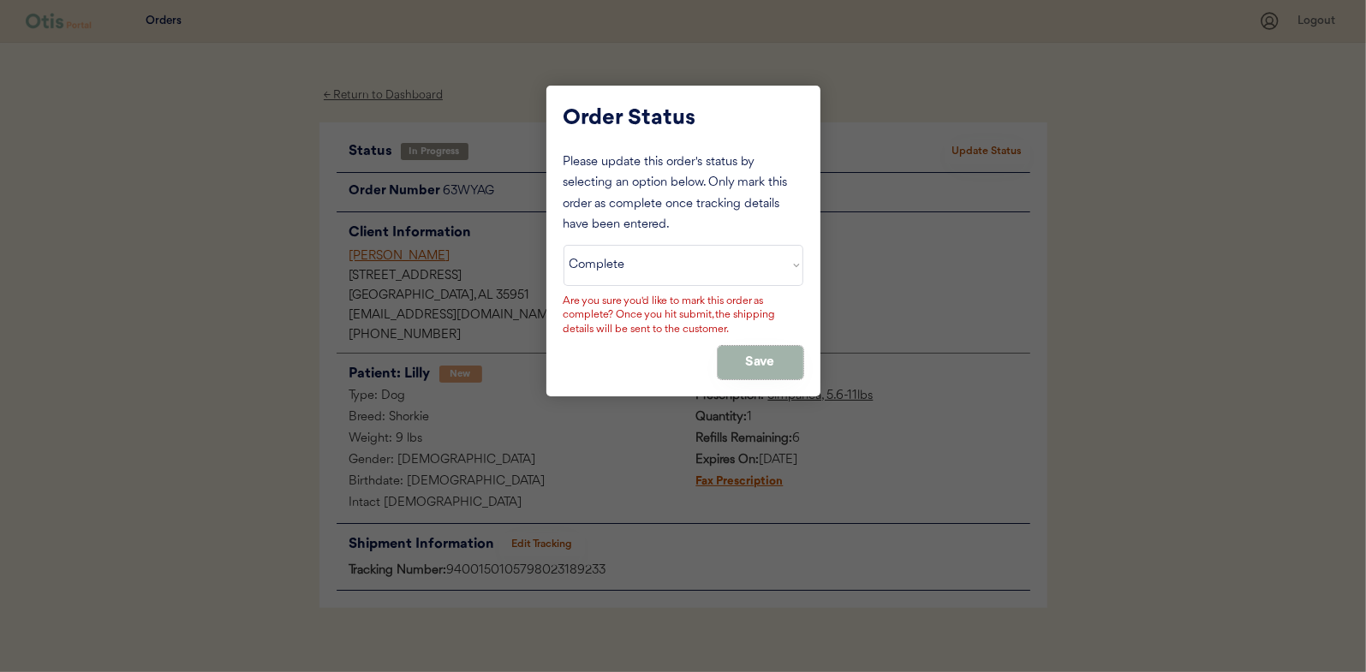
click at [757, 356] on button "Save" at bounding box center [761, 362] width 86 height 33
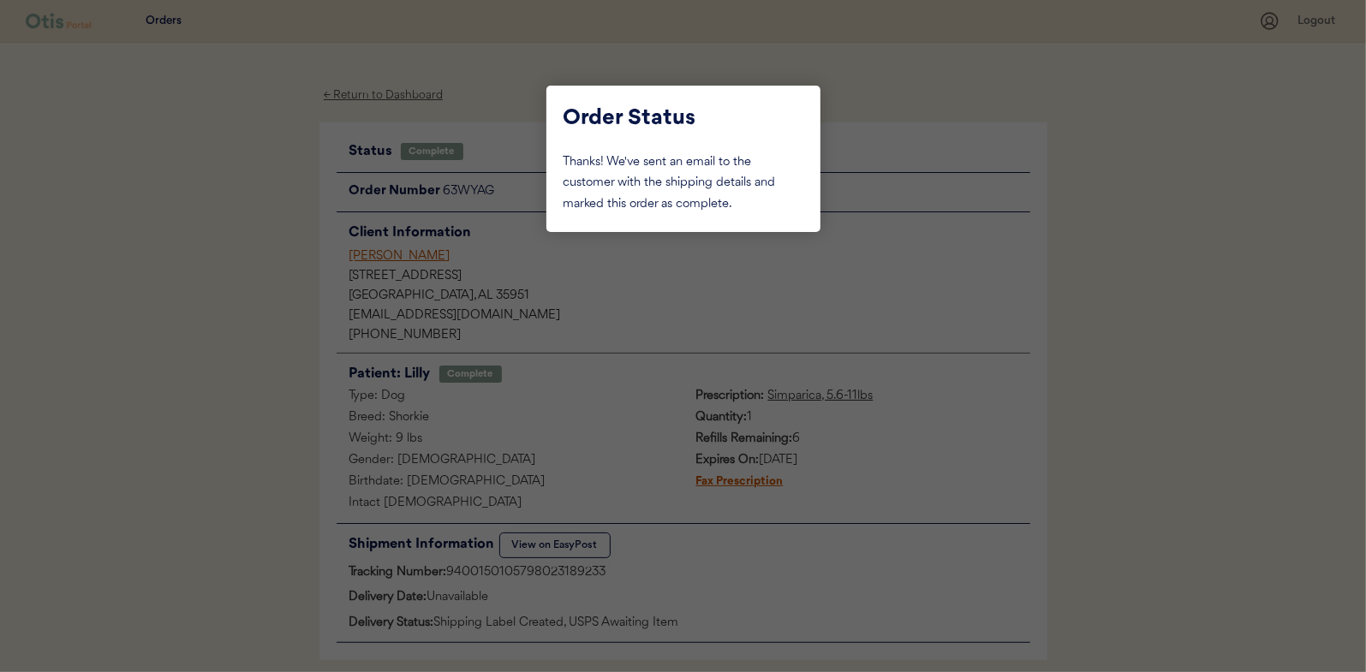
click at [224, 235] on div at bounding box center [683, 336] width 1366 height 672
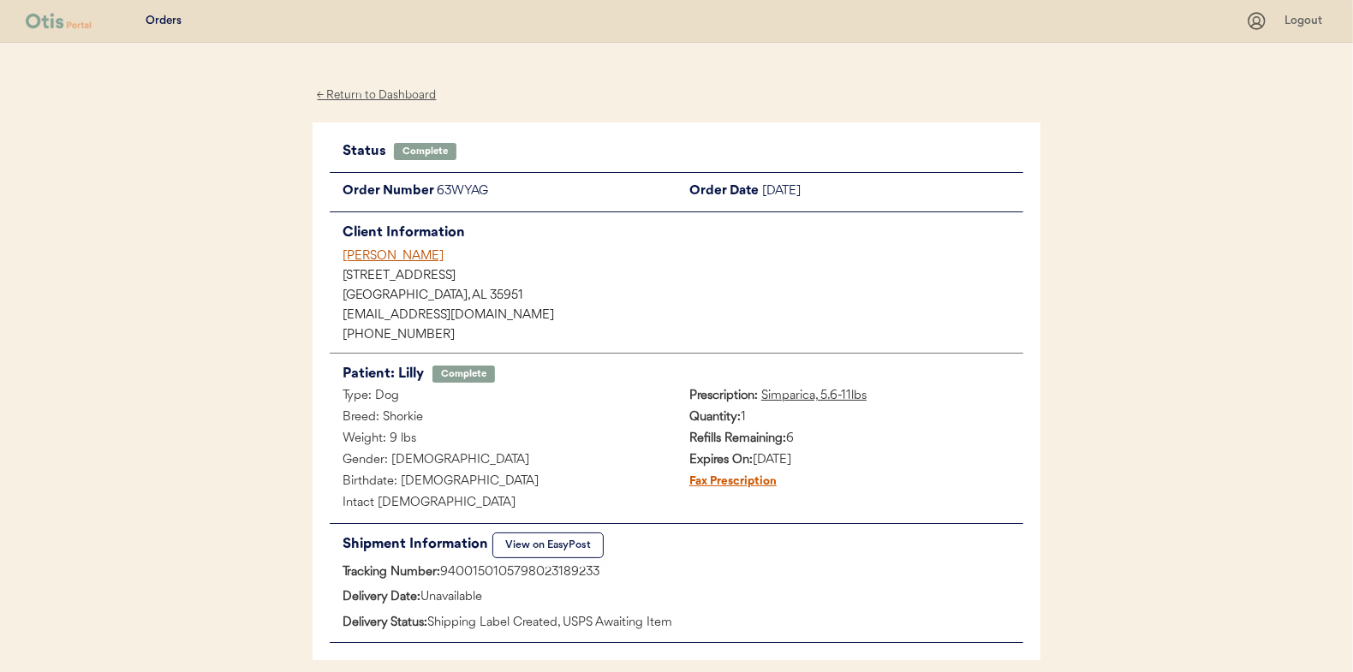
click at [362, 91] on div "← Return to Dashboard" at bounding box center [377, 96] width 128 height 20
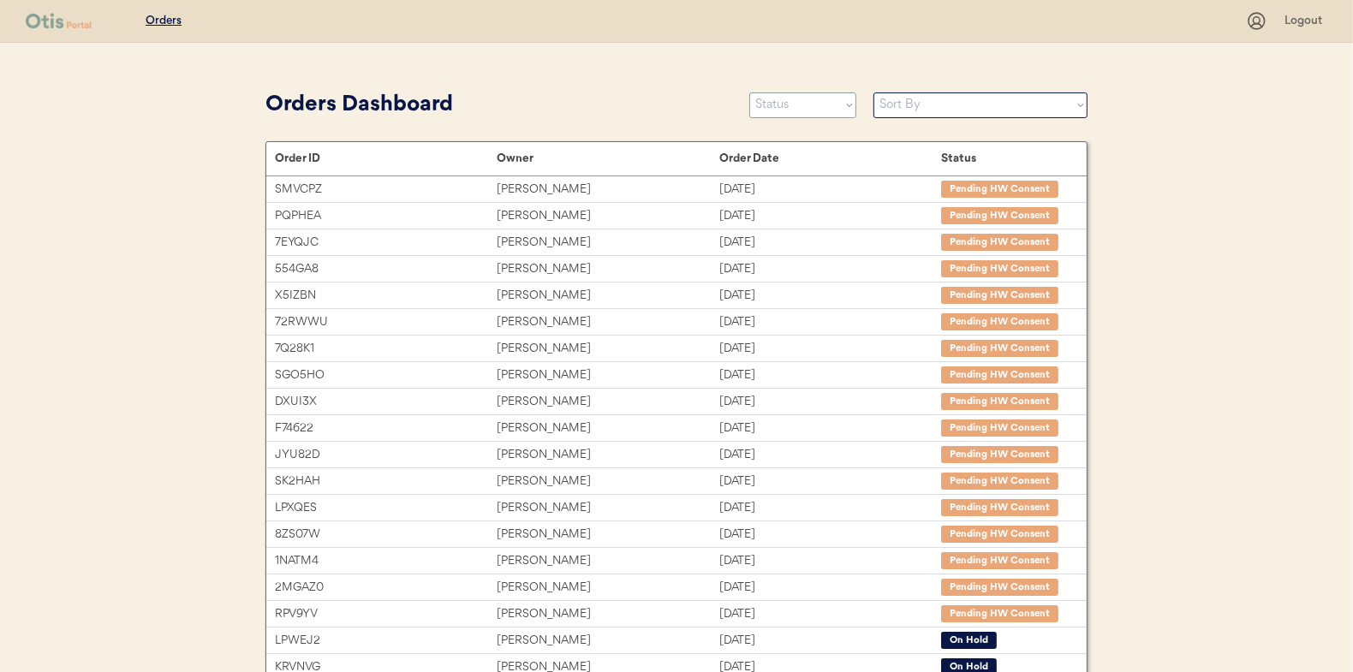
click at [792, 110] on select "Status On Hold New In Progress Complete Pending HW Consent Cancelled" at bounding box center [802, 105] width 107 height 26
select select ""in_progress""
click at [749, 92] on select "Status On Hold New In Progress Complete Pending HW Consent Cancelled" at bounding box center [802, 105] width 107 height 26
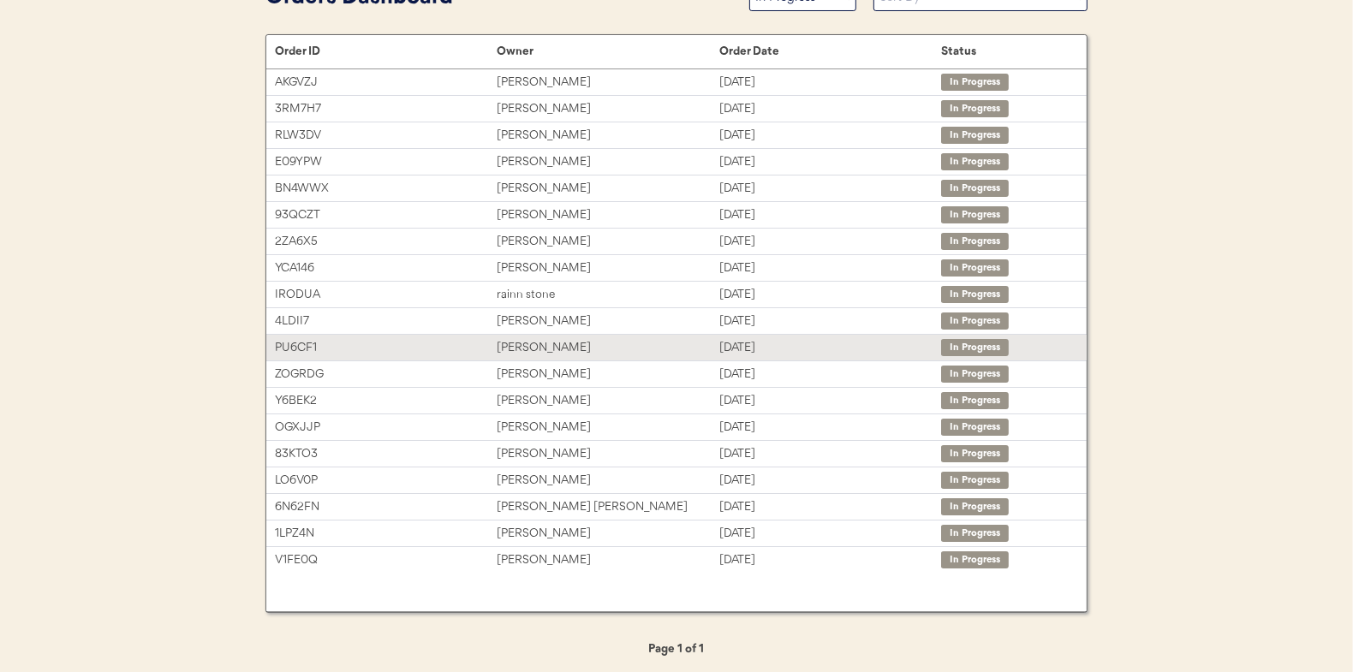
scroll to position [109, 0]
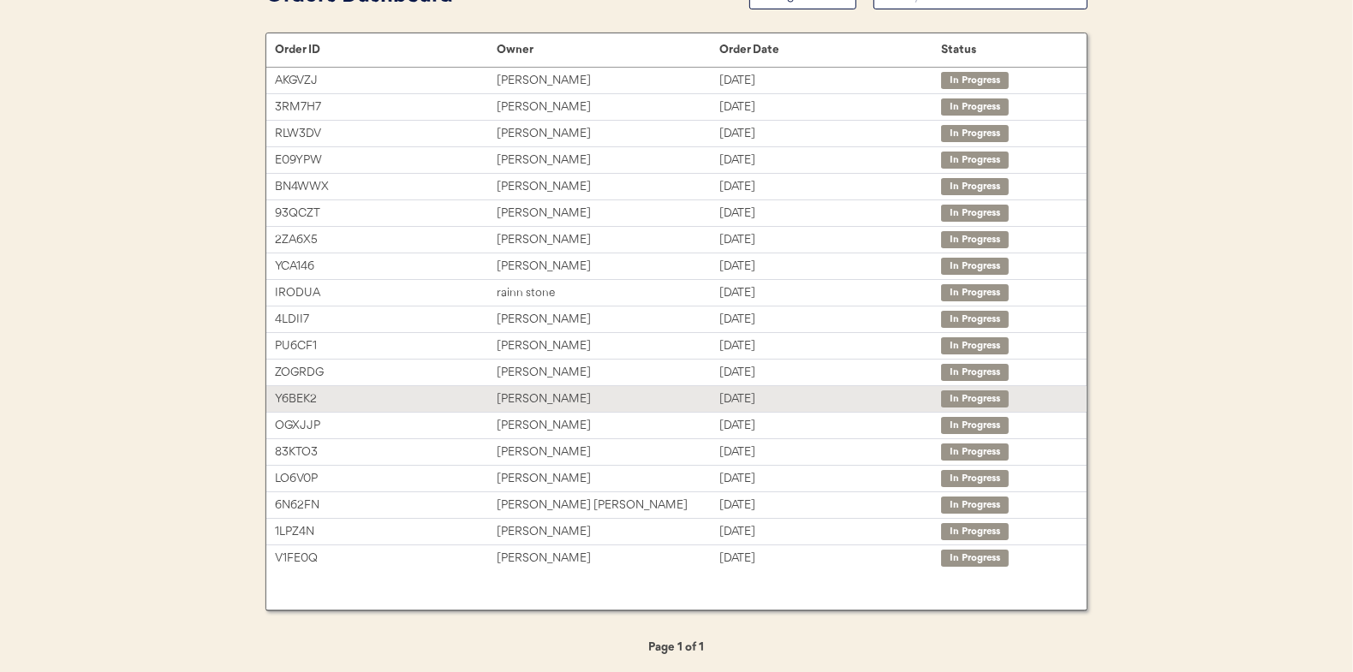
click at [549, 393] on div "[PERSON_NAME]" at bounding box center [608, 400] width 222 height 20
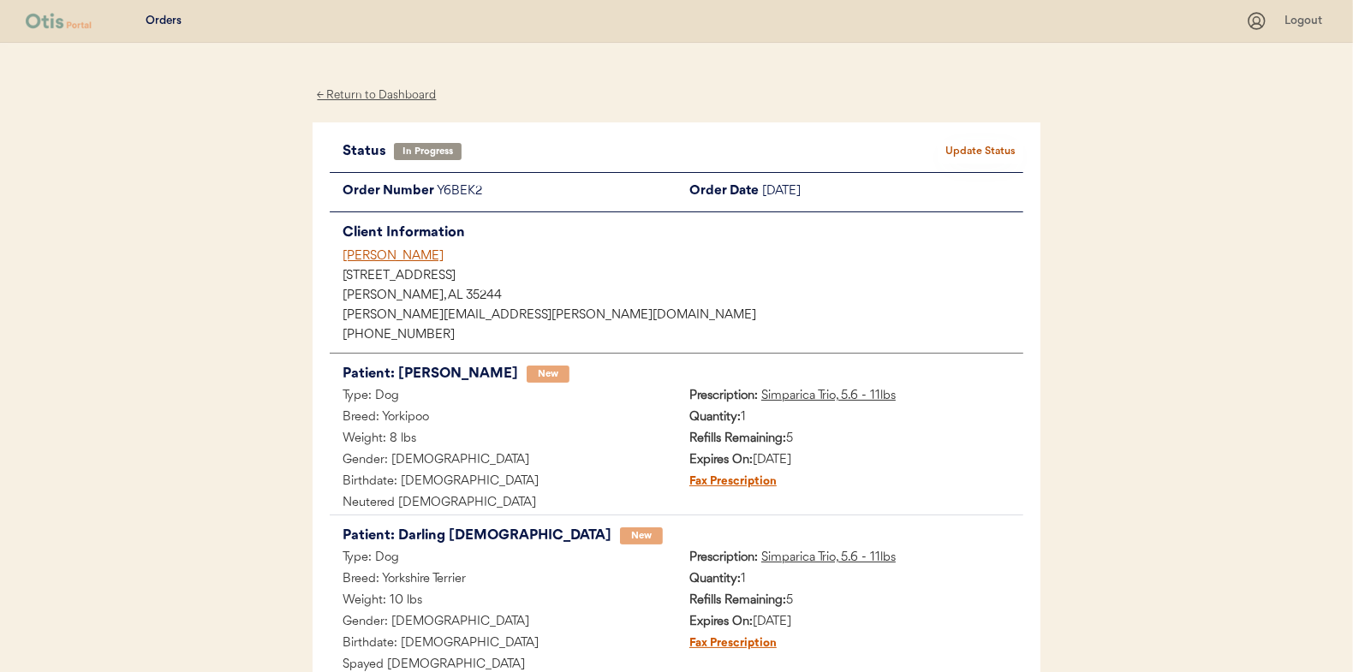
scroll to position [182, 0]
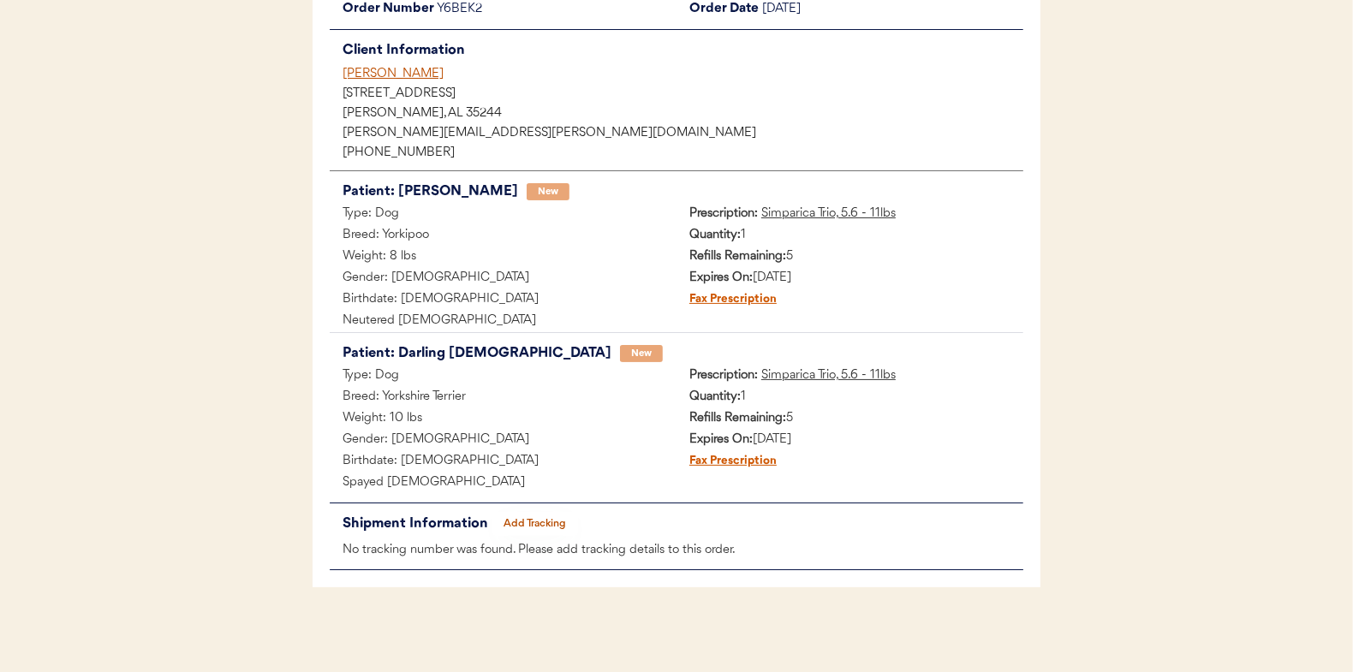
click at [540, 521] on button "Add Tracking" at bounding box center [535, 524] width 86 height 24
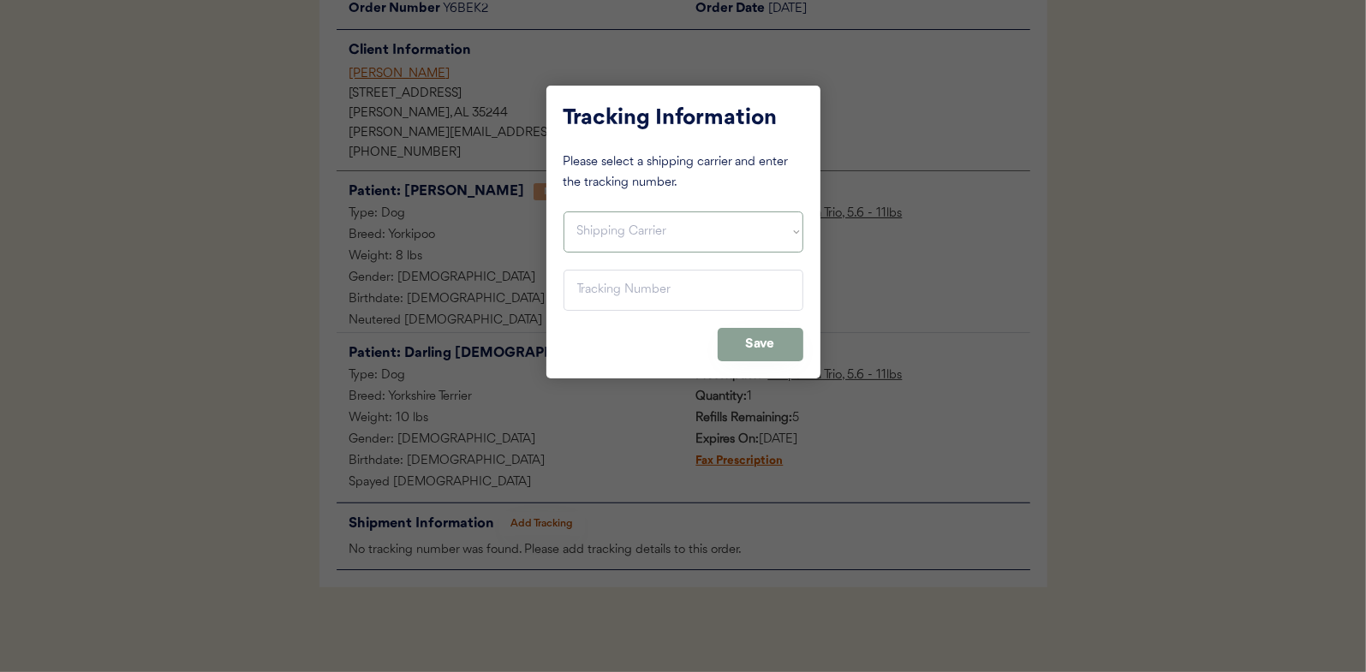
click at [589, 231] on select "Shipping Carrier FedEx FedEx Ground Economy UPS USPS" at bounding box center [684, 232] width 240 height 41
select select ""usps""
click at [564, 212] on select "Shipping Carrier FedEx FedEx Ground Economy UPS USPS" at bounding box center [684, 232] width 240 height 41
click at [589, 287] on input "input" at bounding box center [684, 290] width 240 height 41
paste input "9400150105798023150721"
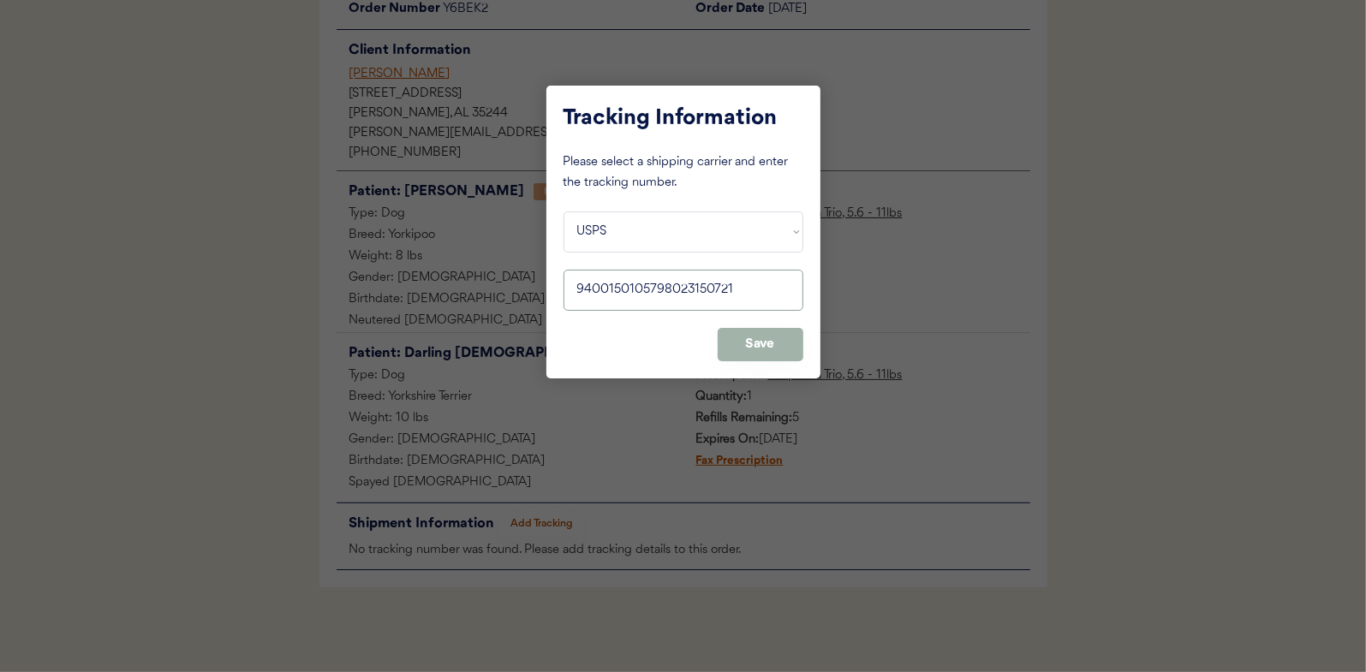
type input "9400150105798023150721"
click at [760, 338] on button "Save" at bounding box center [761, 344] width 86 height 33
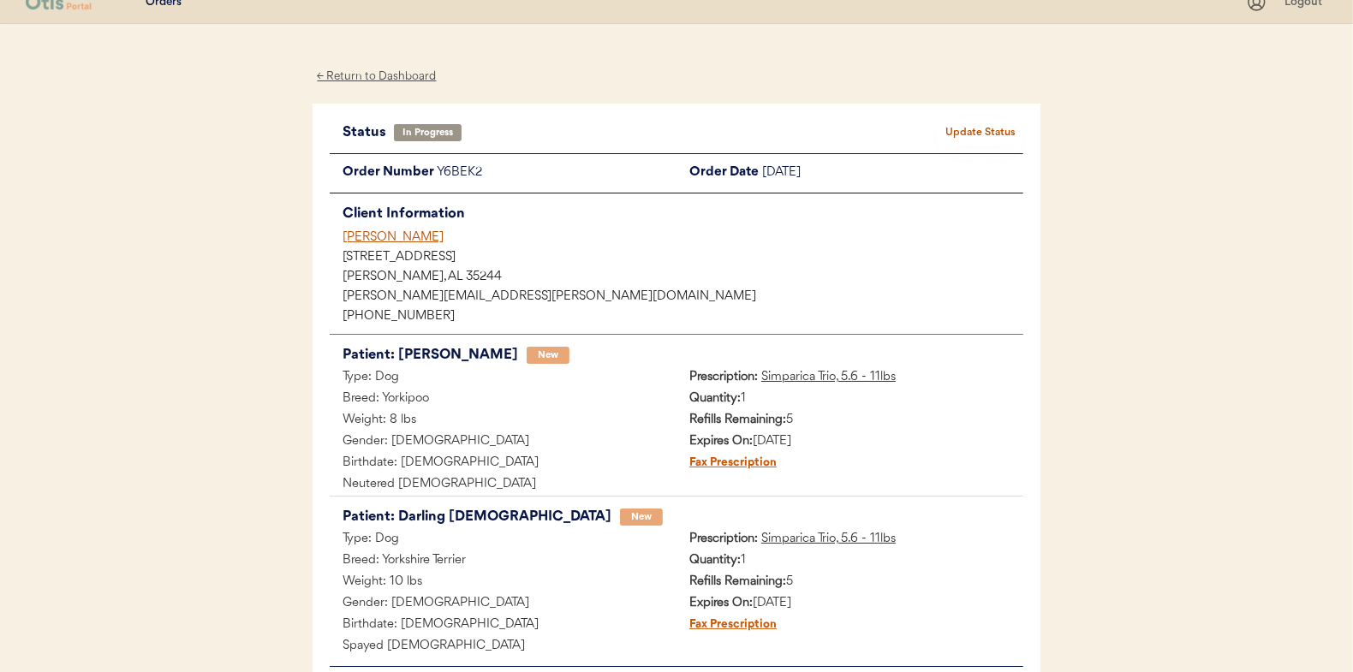
scroll to position [0, 0]
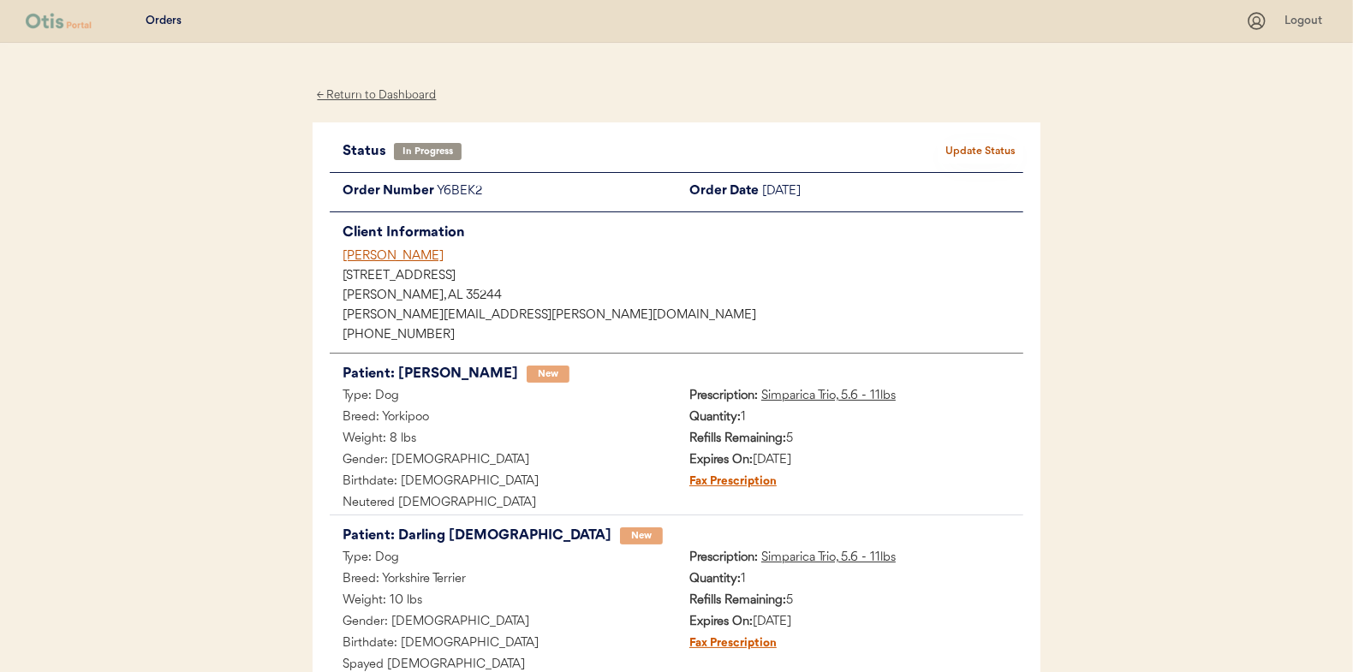
click at [992, 145] on button "Update Status" at bounding box center [981, 152] width 86 height 24
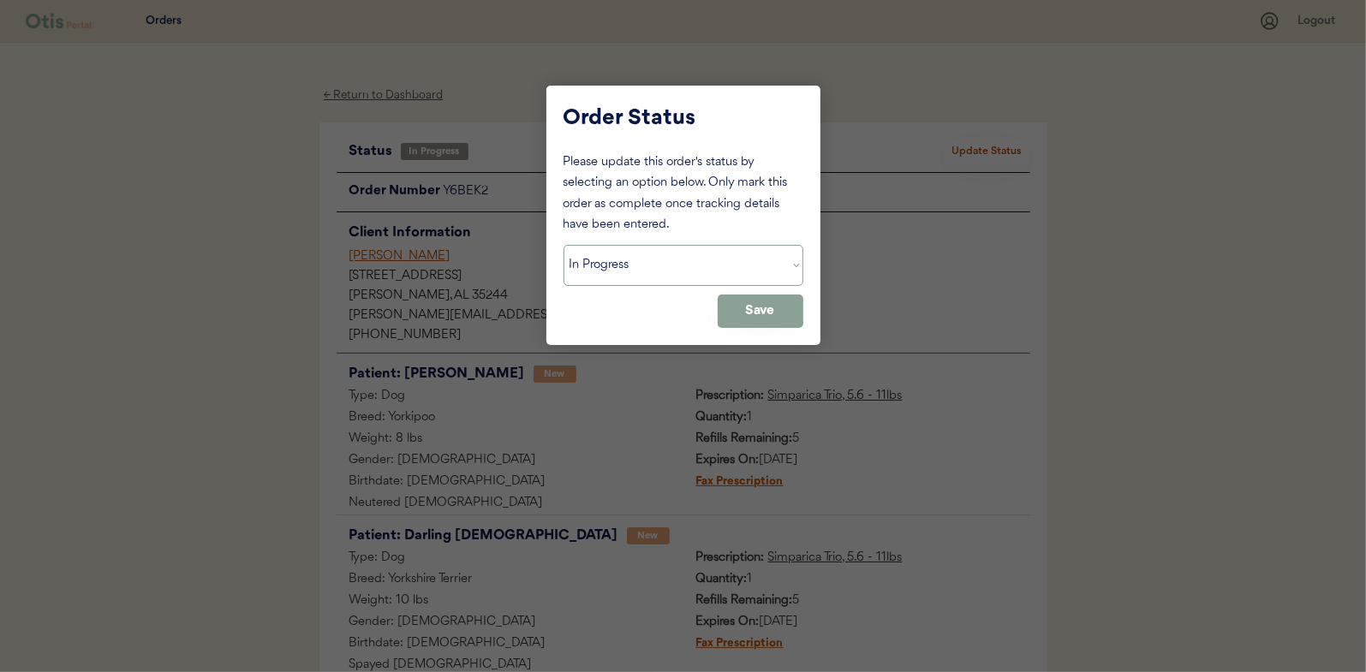
click at [623, 266] on select "Status On Hold New In Progress Complete Pending HW Consent Cancelled" at bounding box center [684, 265] width 240 height 41
select select ""complete""
click at [564, 245] on select "Status On Hold New In Progress Complete Pending HW Consent Cancelled" at bounding box center [684, 265] width 240 height 41
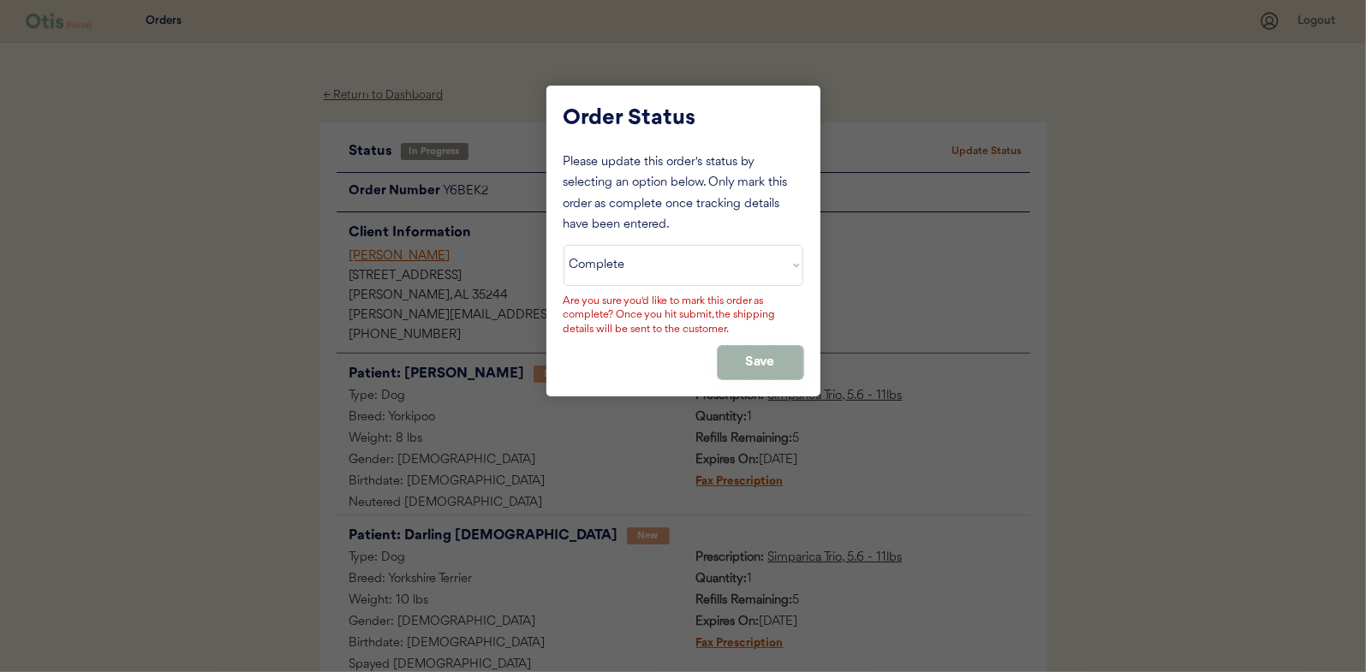
click at [774, 352] on button "Save" at bounding box center [761, 362] width 86 height 33
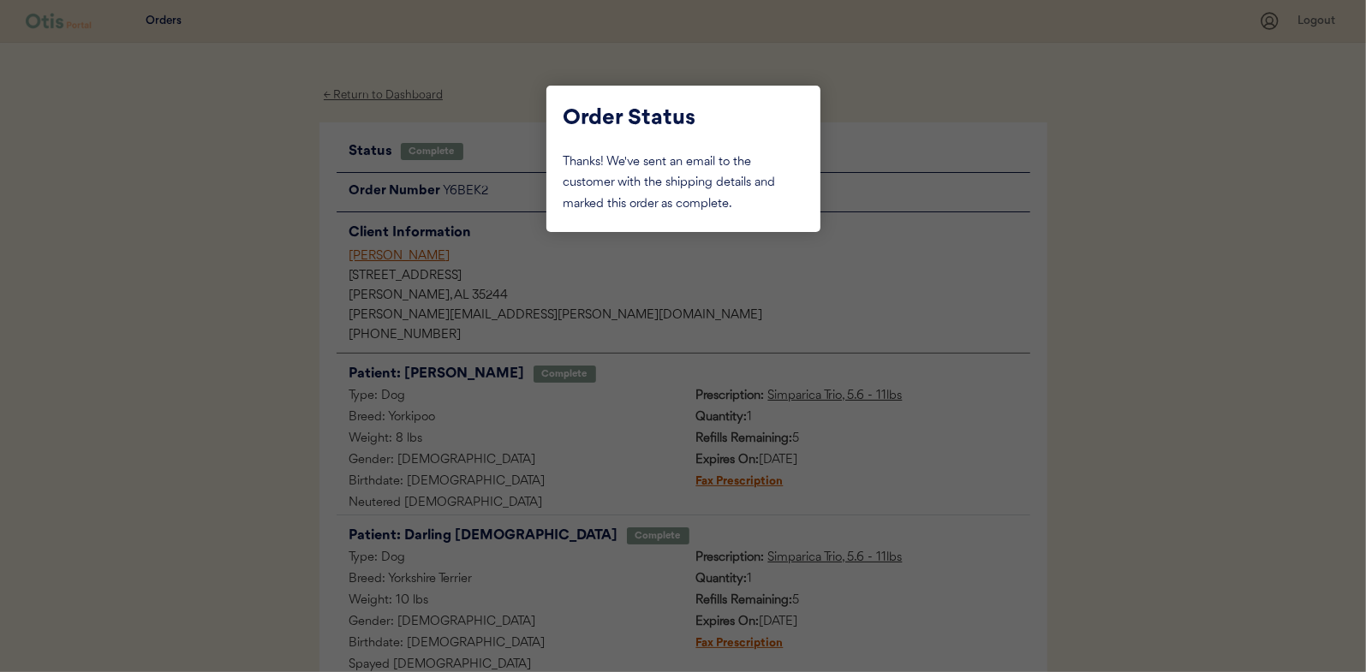
click at [256, 256] on div at bounding box center [683, 336] width 1366 height 672
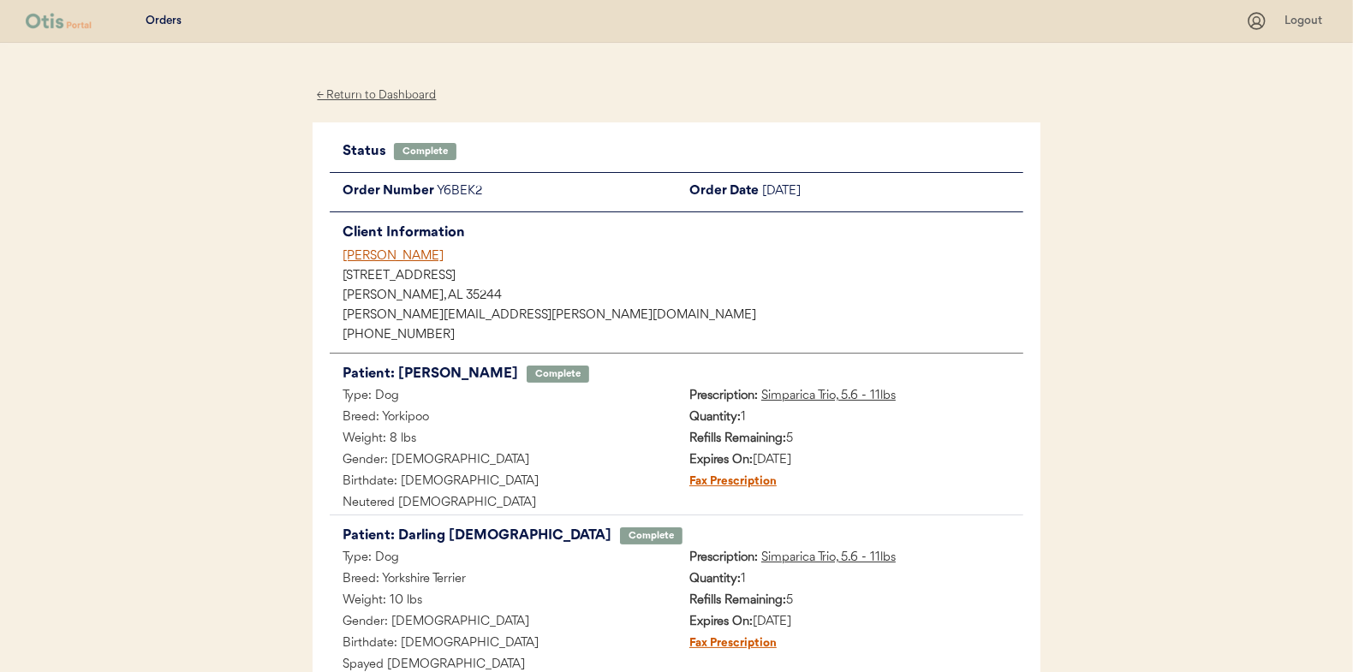
click at [375, 93] on div "← Return to Dashboard" at bounding box center [377, 96] width 128 height 20
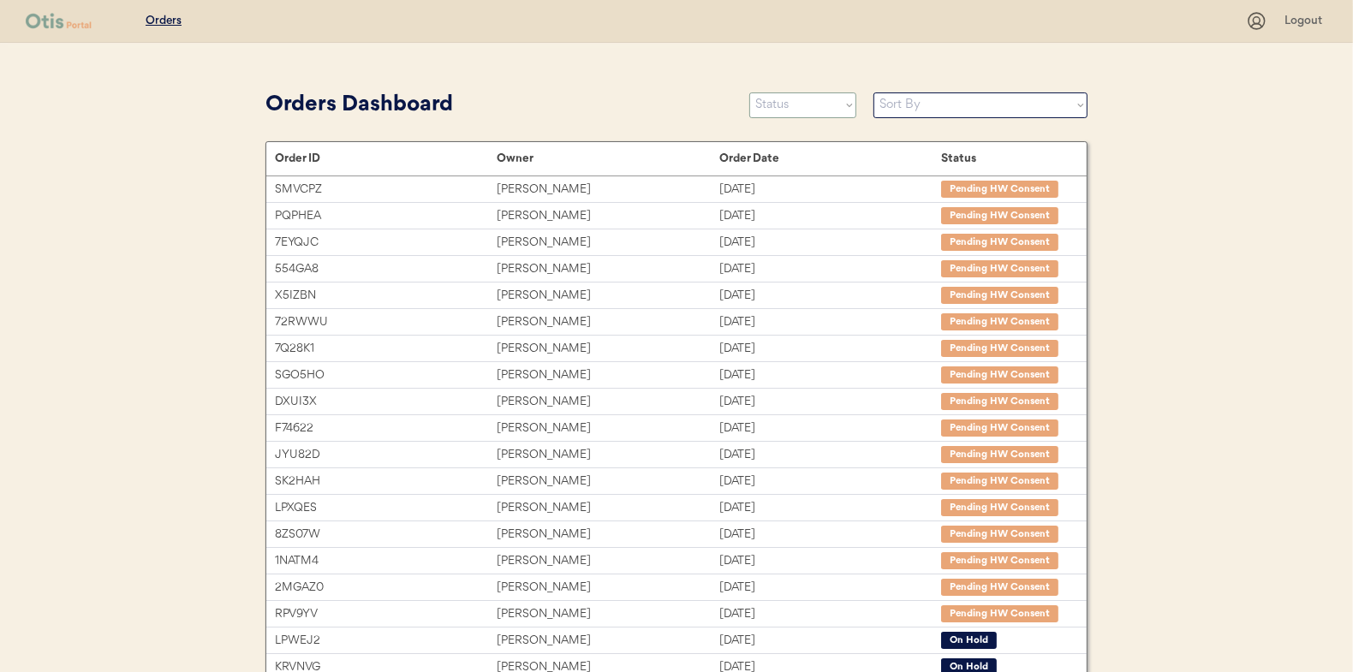
click at [784, 102] on select "Status On Hold New In Progress Complete Pending HW Consent Cancelled" at bounding box center [802, 105] width 107 height 26
select select ""in_progress""
click at [749, 92] on select "Status On Hold New In Progress Complete Pending HW Consent Cancelled" at bounding box center [802, 105] width 107 height 26
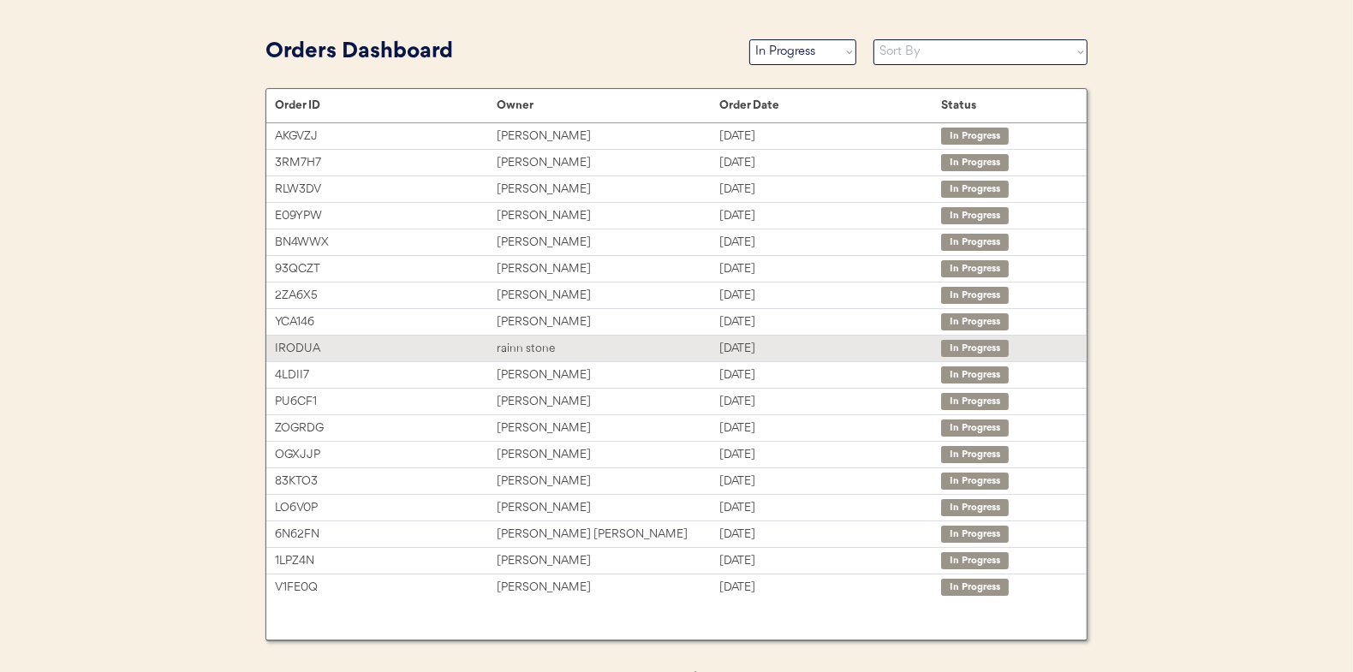
scroll to position [83, 0]
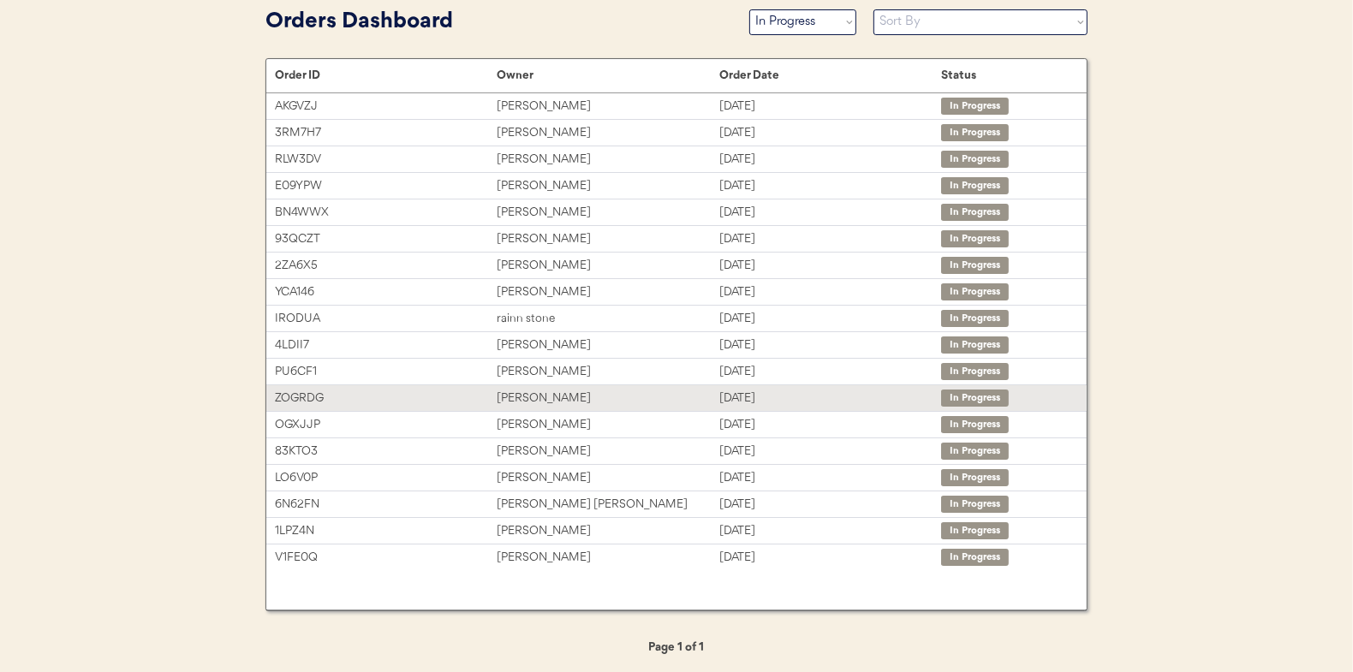
click at [530, 394] on div "[PERSON_NAME]" at bounding box center [608, 399] width 222 height 20
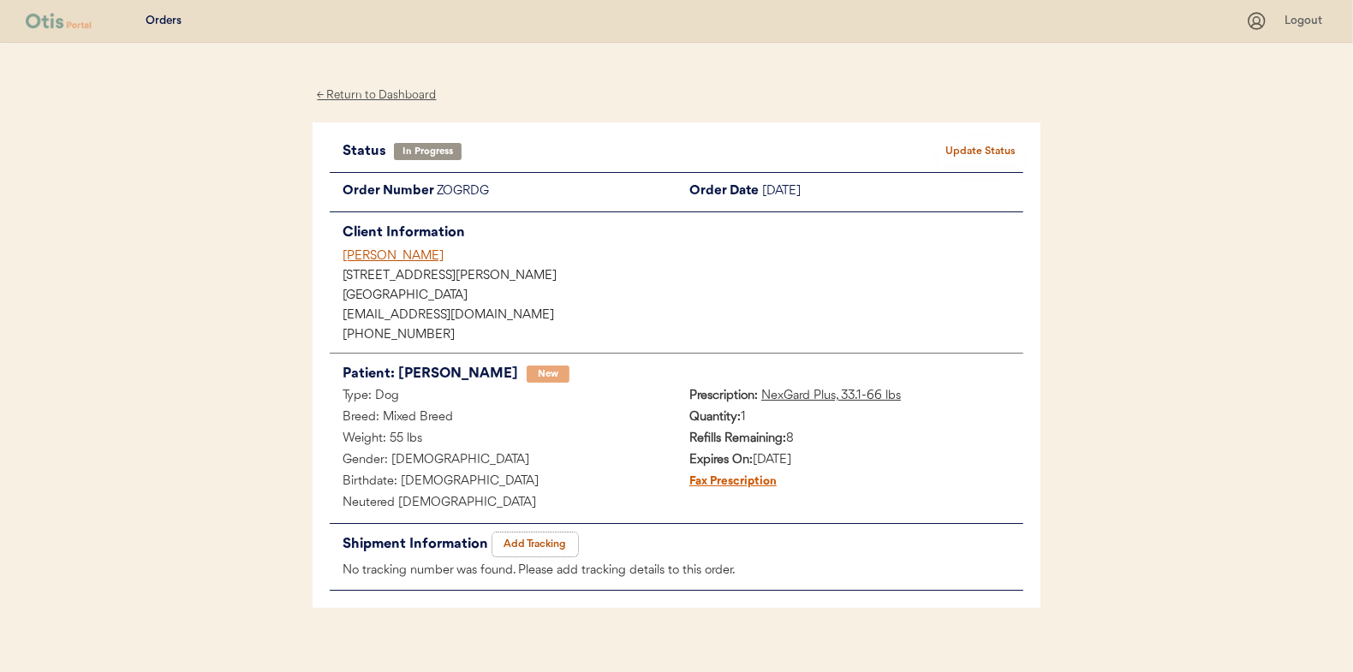
click at [534, 539] on button "Add Tracking" at bounding box center [535, 545] width 86 height 24
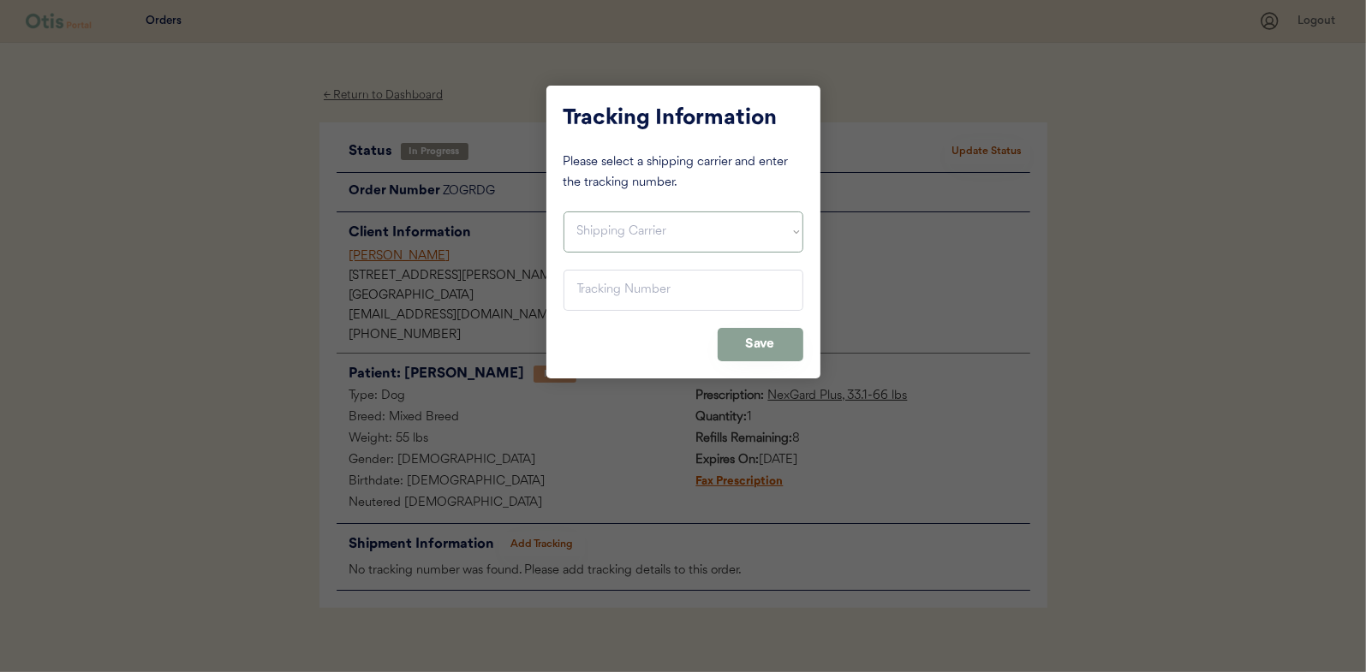
click at [606, 230] on select "Shipping Carrier FedEx FedEx Ground Economy UPS USPS" at bounding box center [684, 232] width 240 height 41
select select ""usps""
click at [564, 212] on select "Shipping Carrier FedEx FedEx Ground Economy UPS USPS" at bounding box center [684, 232] width 240 height 41
click at [599, 287] on input "input" at bounding box center [684, 290] width 240 height 41
paste input "9400150105497023285180"
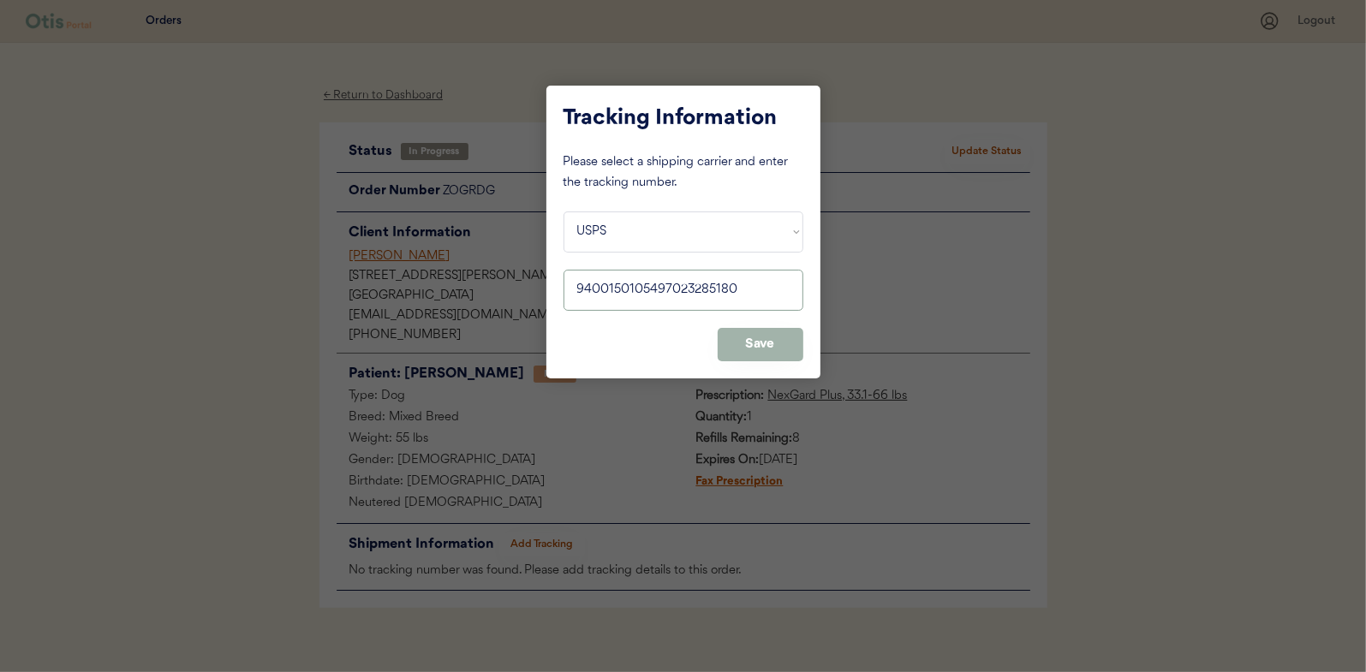
type input "9400150105497023285180"
click at [773, 337] on button "Save" at bounding box center [761, 344] width 86 height 33
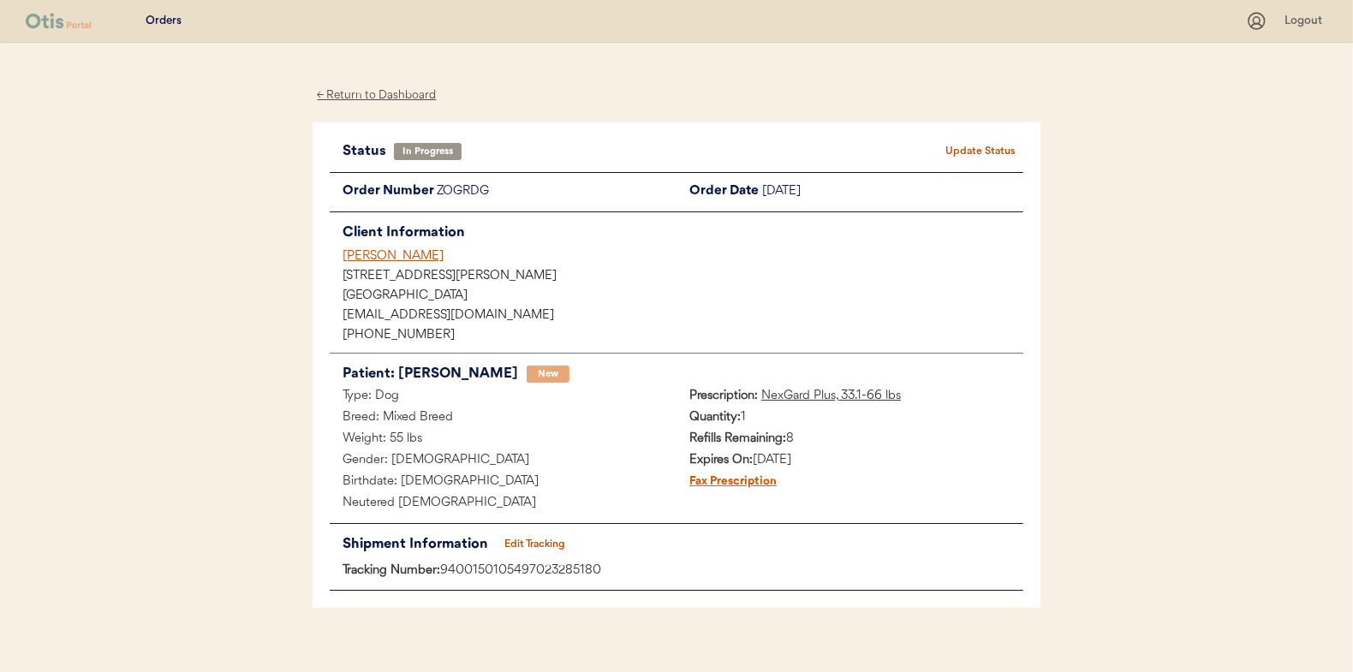
click at [979, 144] on button "Update Status" at bounding box center [981, 152] width 86 height 24
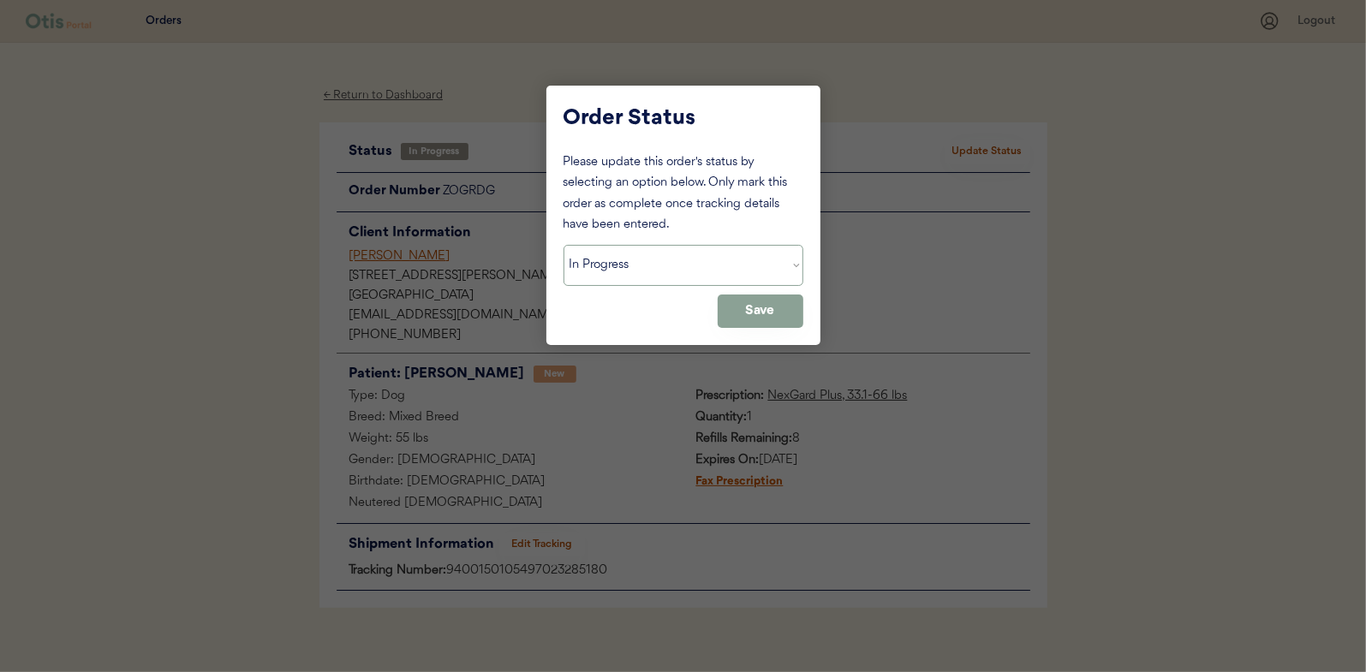
click at [635, 274] on select "Status On Hold New In Progress Complete Pending HW Consent Cancelled" at bounding box center [684, 265] width 240 height 41
select select ""complete""
click at [564, 245] on select "Status On Hold New In Progress Complete Pending HW Consent Cancelled" at bounding box center [684, 265] width 240 height 41
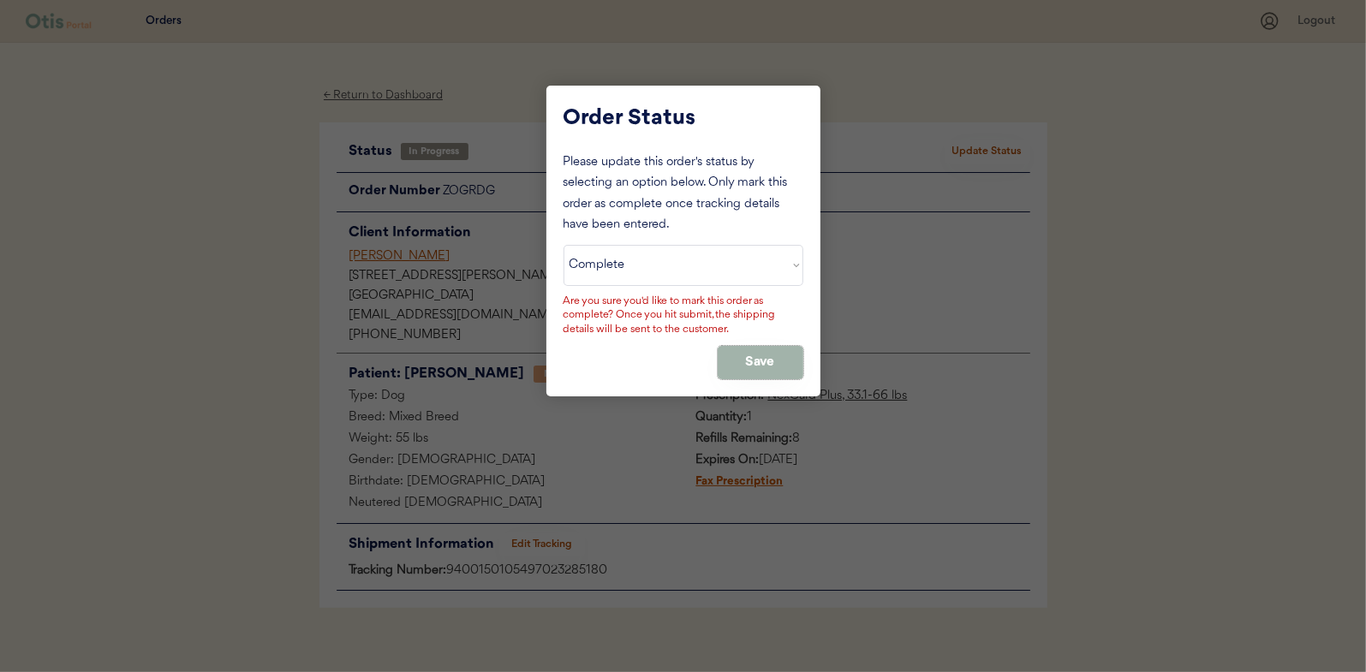
click at [755, 356] on button "Save" at bounding box center [761, 362] width 86 height 33
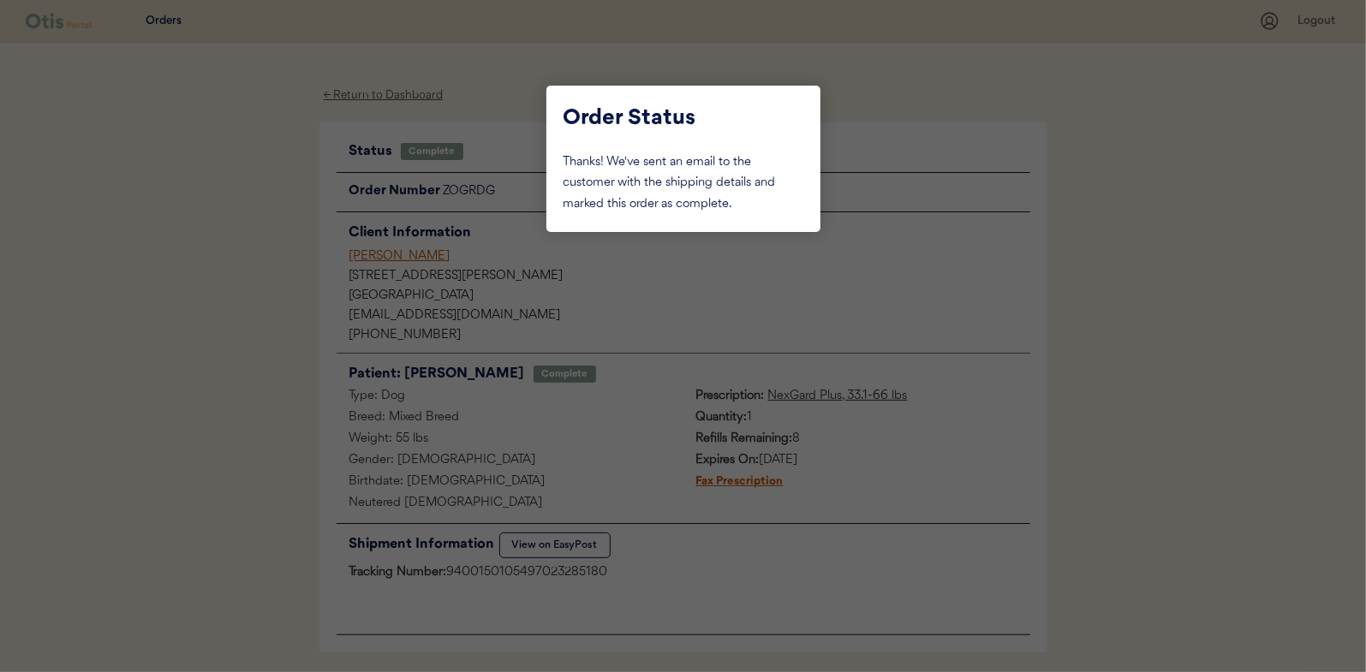
drag, startPoint x: 272, startPoint y: 224, endPoint x: 394, endPoint y: 118, distance: 160.9
click at [273, 223] on div at bounding box center [683, 336] width 1366 height 672
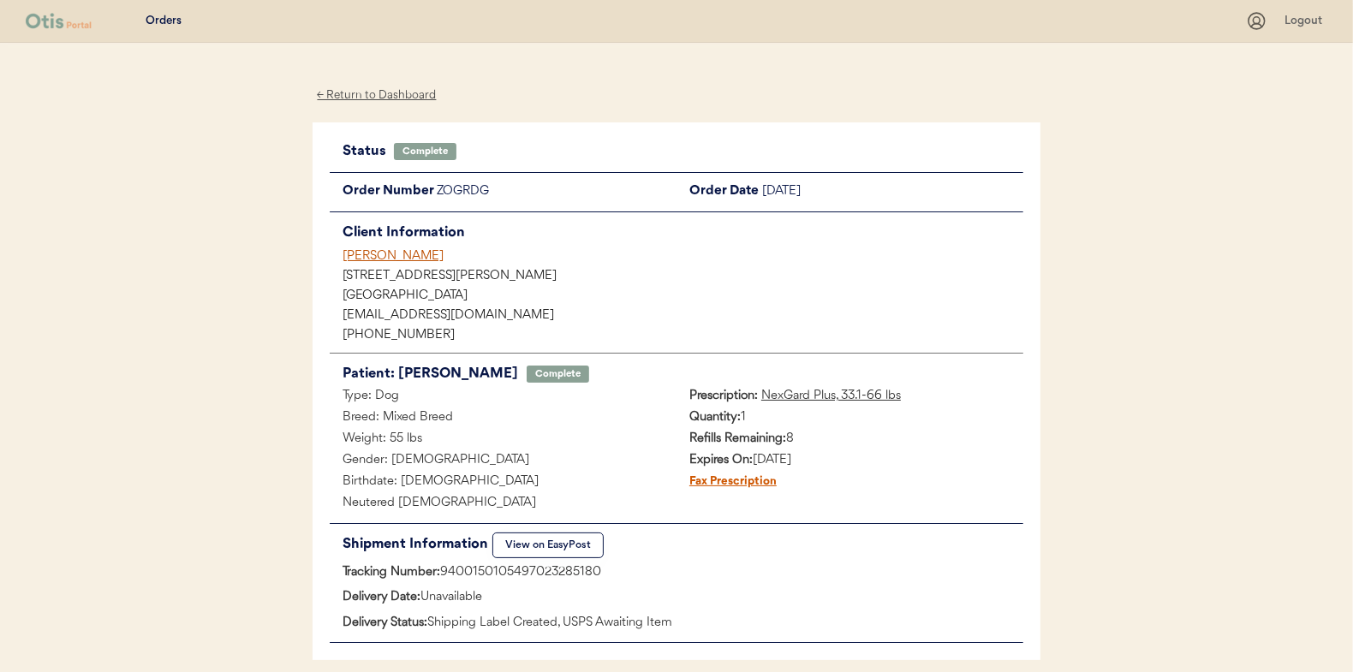
click at [373, 101] on div "← Return to Dashboard" at bounding box center [377, 96] width 128 height 20
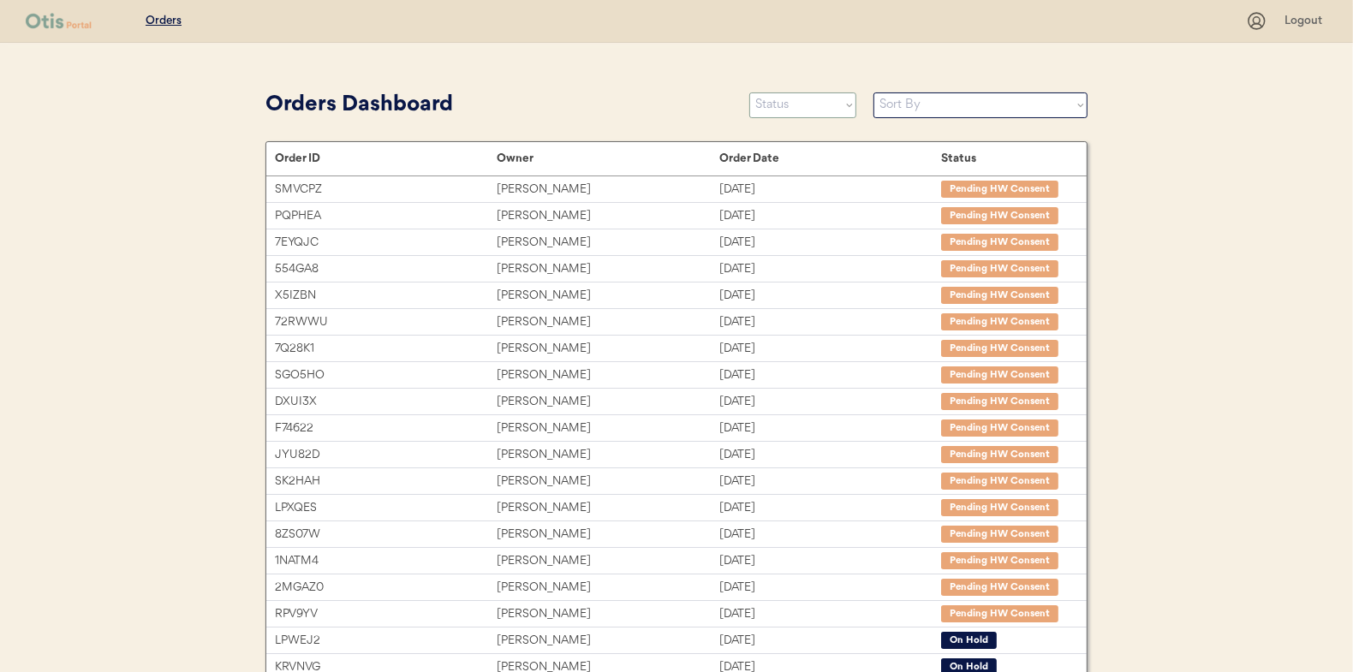
click at [771, 114] on select "Status On Hold New In Progress Complete Pending HW Consent Cancelled" at bounding box center [802, 105] width 107 height 26
click at [749, 92] on select "Status On Hold New In Progress Complete Pending HW Consent Cancelled" at bounding box center [802, 105] width 107 height 26
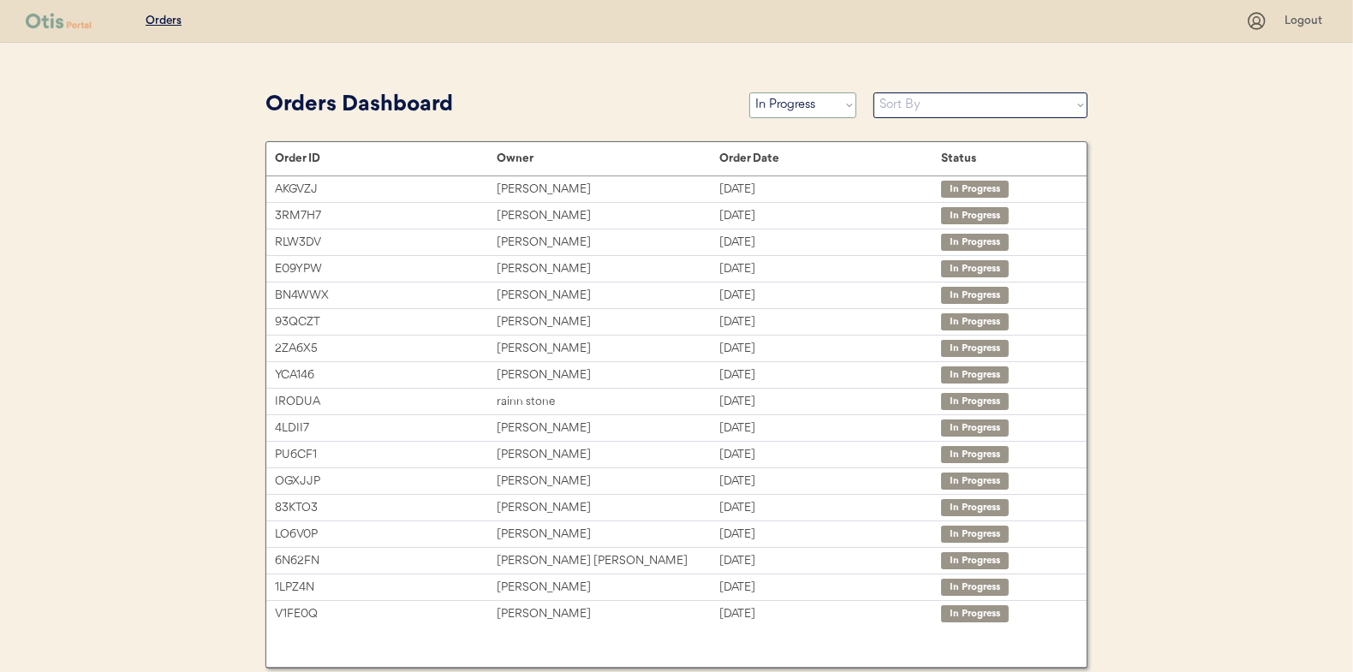
click at [819, 101] on select "Status On Hold New In Progress Complete Pending HW Consent Cancelled" at bounding box center [802, 105] width 107 height 26
click at [749, 92] on select "Status On Hold New In Progress Complete Pending HW Consent Cancelled" at bounding box center [802, 105] width 107 height 26
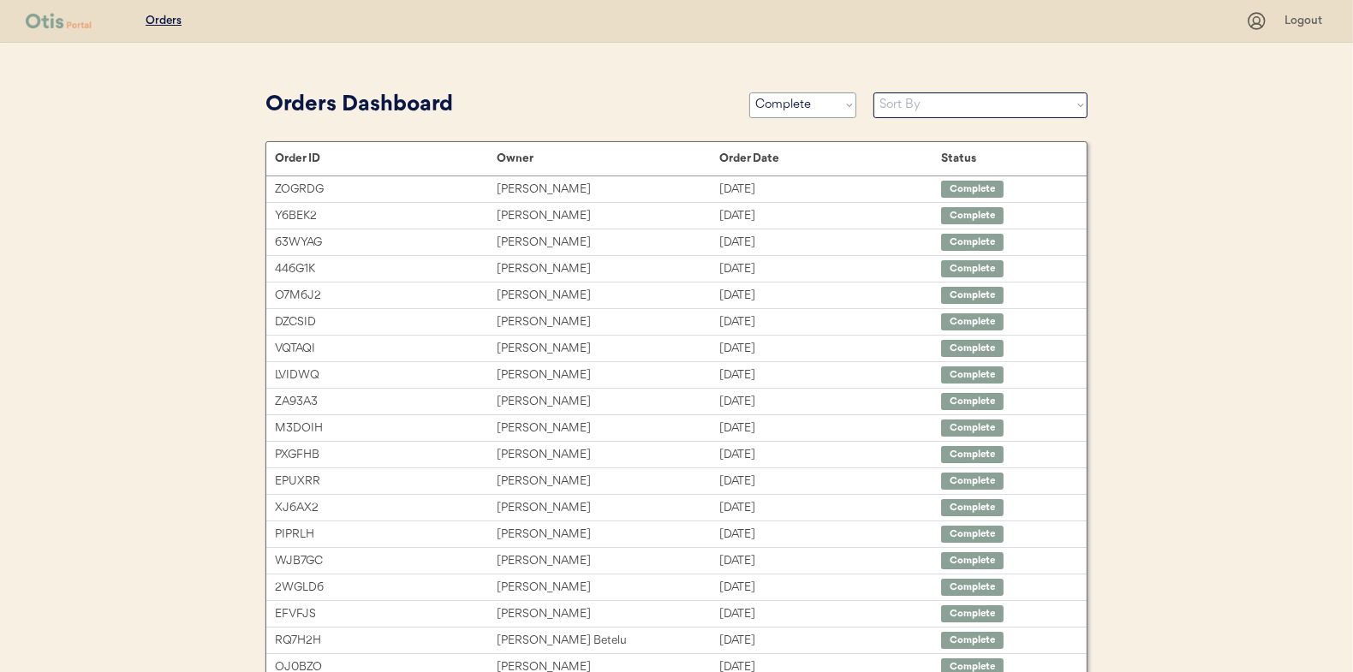
click at [793, 110] on select "Status On Hold New In Progress Complete Pending HW Consent Cancelled" at bounding box center [802, 105] width 107 height 26
select select ""in_progress""
click at [749, 92] on select "Status On Hold New In Progress Complete Pending HW Consent Cancelled" at bounding box center [802, 105] width 107 height 26
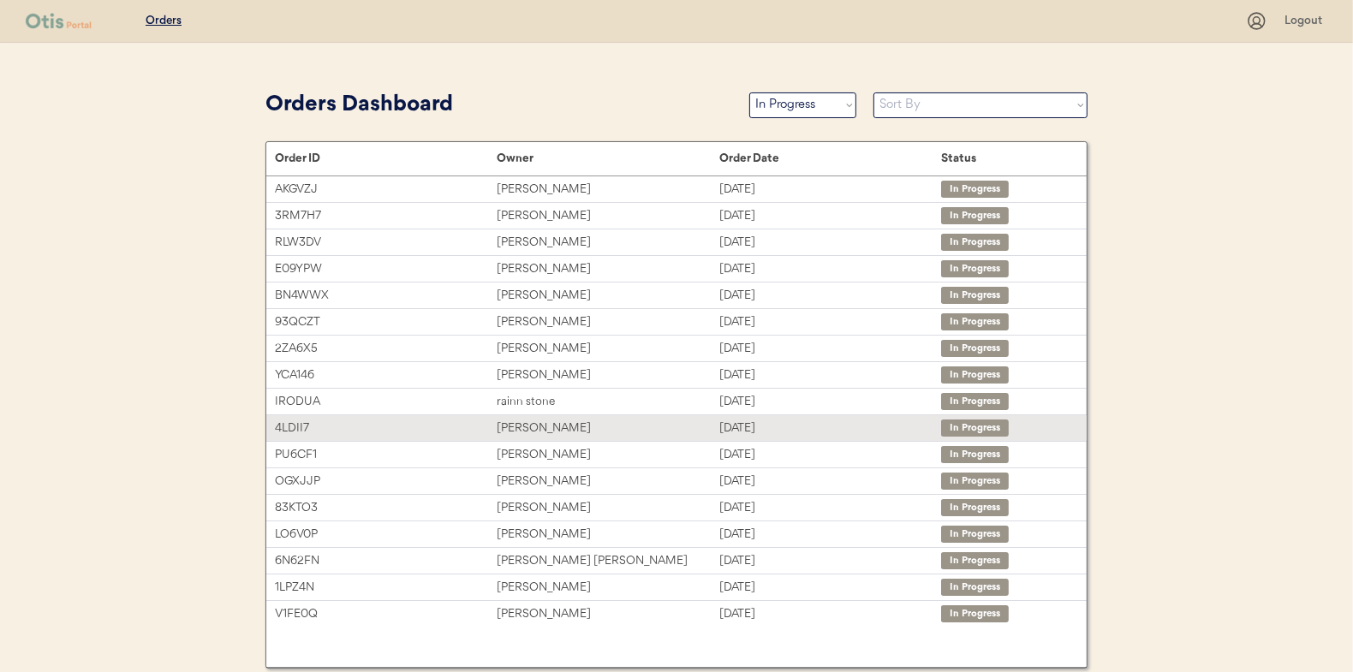
click at [546, 420] on div "[PERSON_NAME]" at bounding box center [608, 429] width 222 height 20
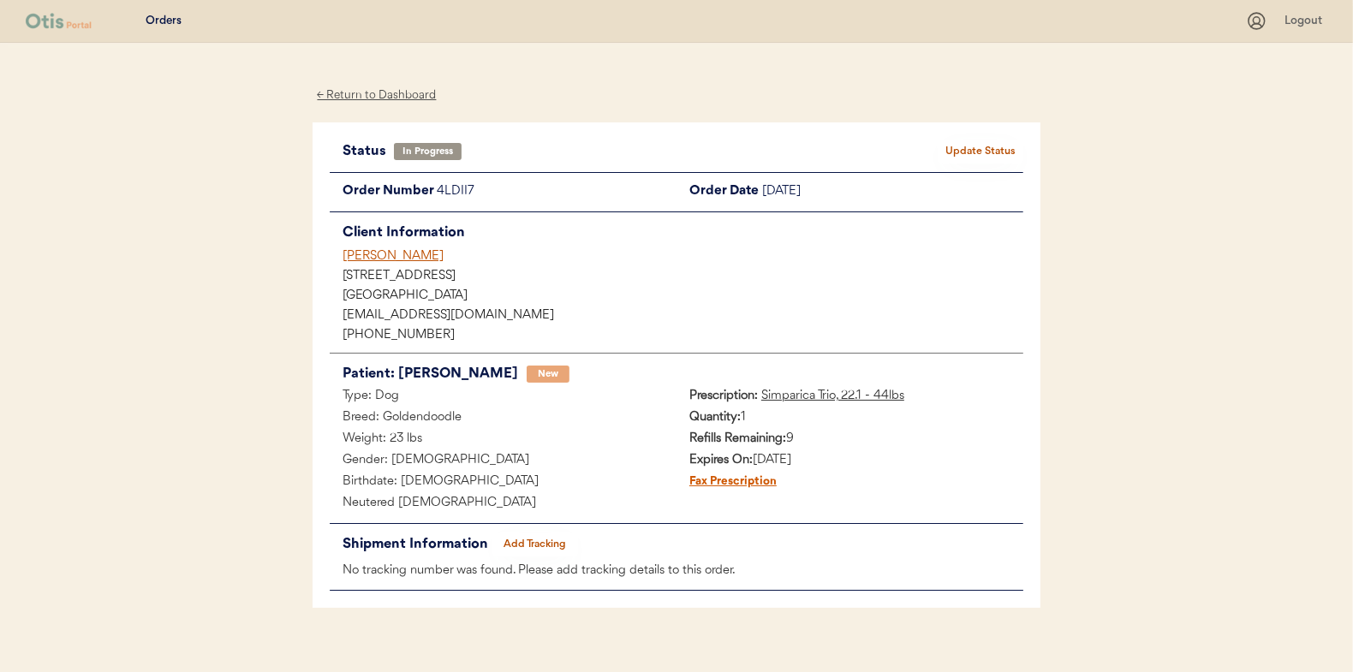
click at [521, 539] on button "Add Tracking" at bounding box center [535, 545] width 86 height 24
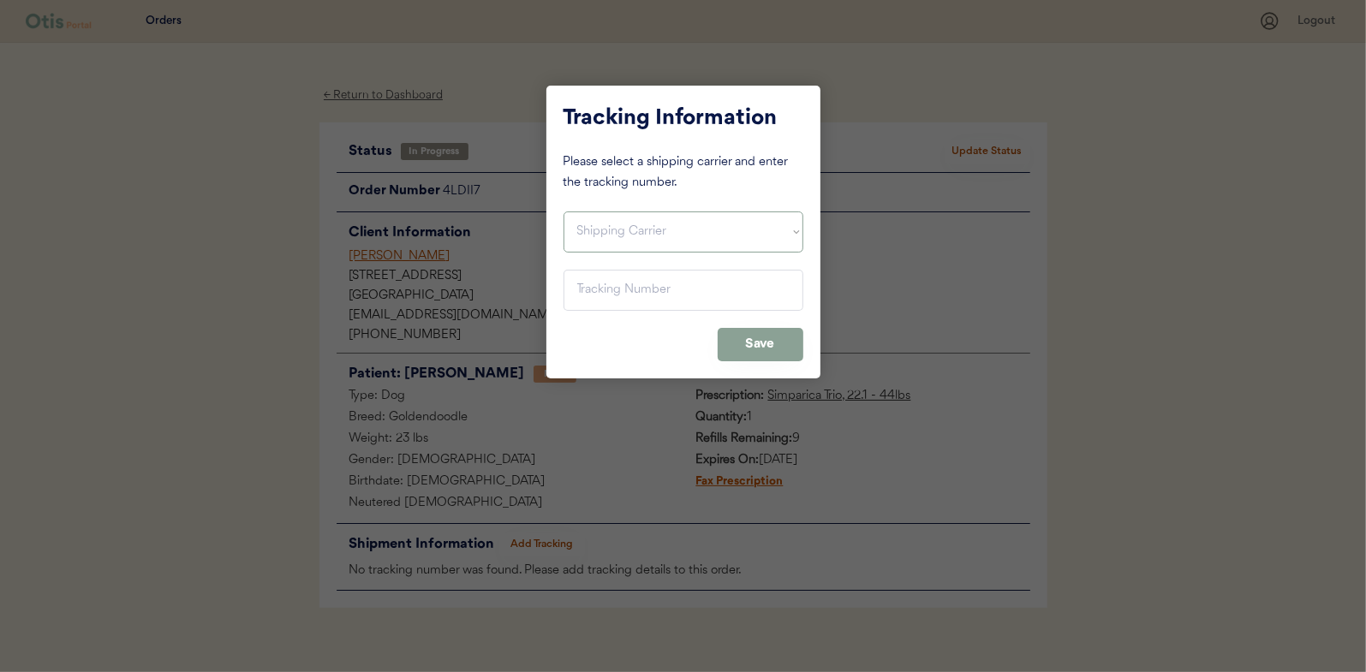
click at [597, 220] on select "Shipping Carrier FedEx FedEx Ground Economy UPS USPS" at bounding box center [684, 232] width 240 height 41
select select ""usps""
click at [564, 212] on select "Shipping Carrier FedEx FedEx Ground Economy UPS USPS" at bounding box center [684, 232] width 240 height 41
click at [576, 287] on input "input" at bounding box center [684, 290] width 240 height 41
paste input "9400150105497023329006"
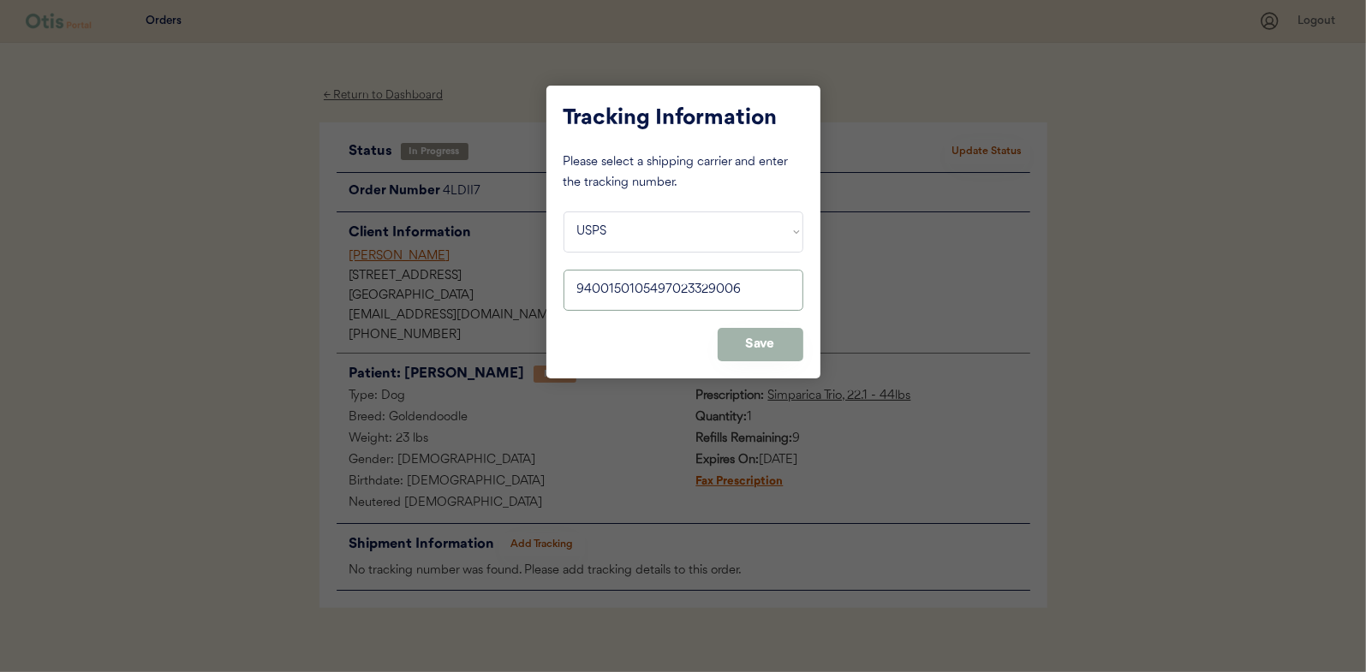
type input "9400150105497023329006"
click at [761, 341] on button "Save" at bounding box center [761, 344] width 86 height 33
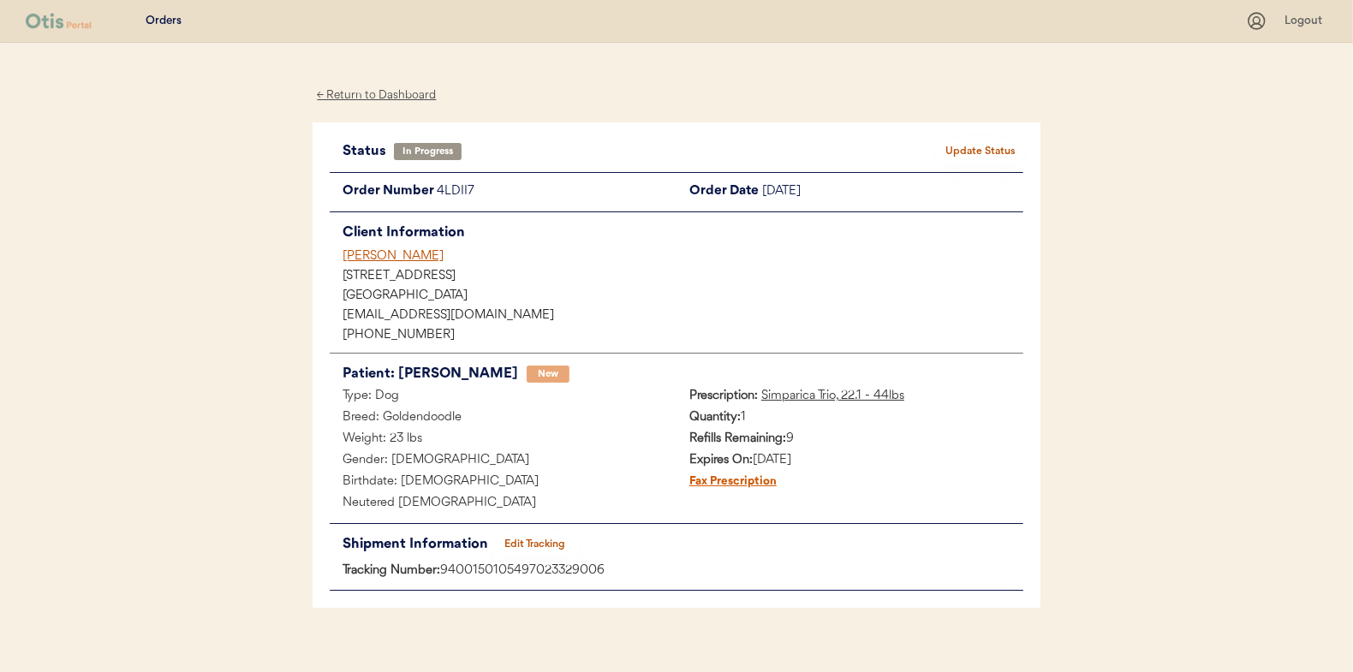
click at [988, 152] on button "Update Status" at bounding box center [981, 152] width 86 height 24
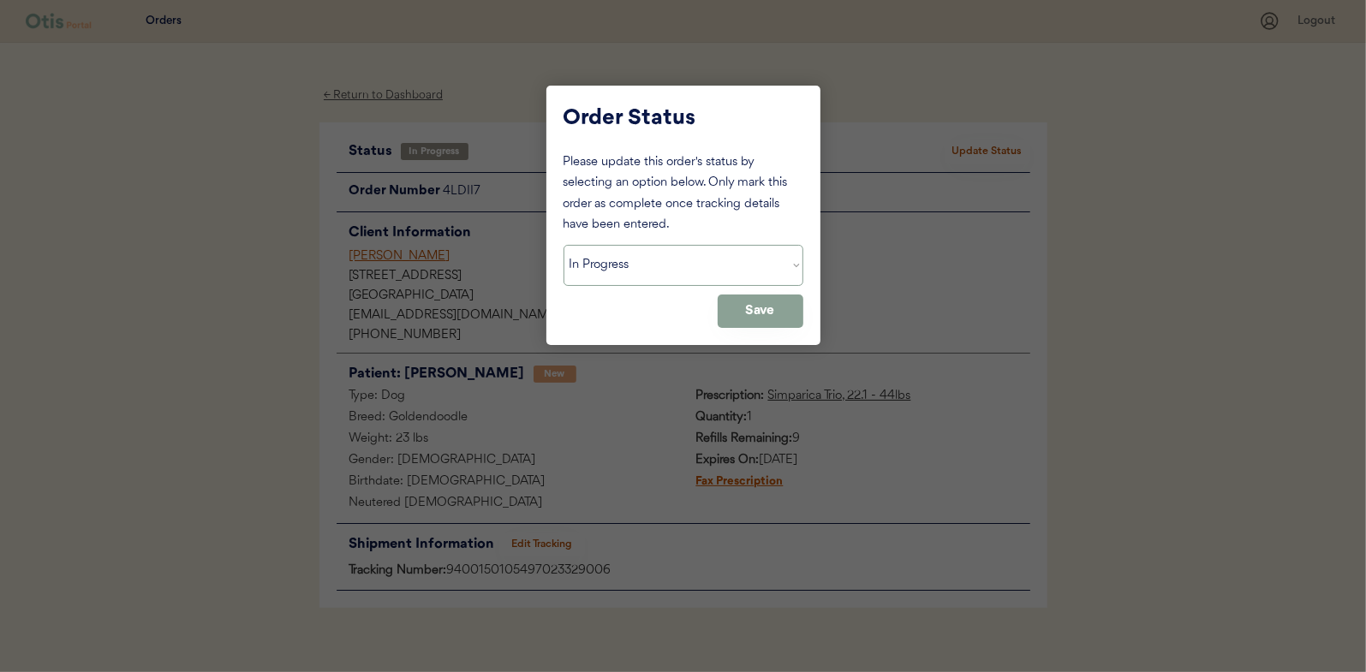
click at [636, 266] on select "Status On Hold New In Progress Complete Pending HW Consent Cancelled" at bounding box center [684, 265] width 240 height 41
select select ""complete""
click at [564, 245] on select "Status On Hold New In Progress Complete Pending HW Consent Cancelled" at bounding box center [684, 265] width 240 height 41
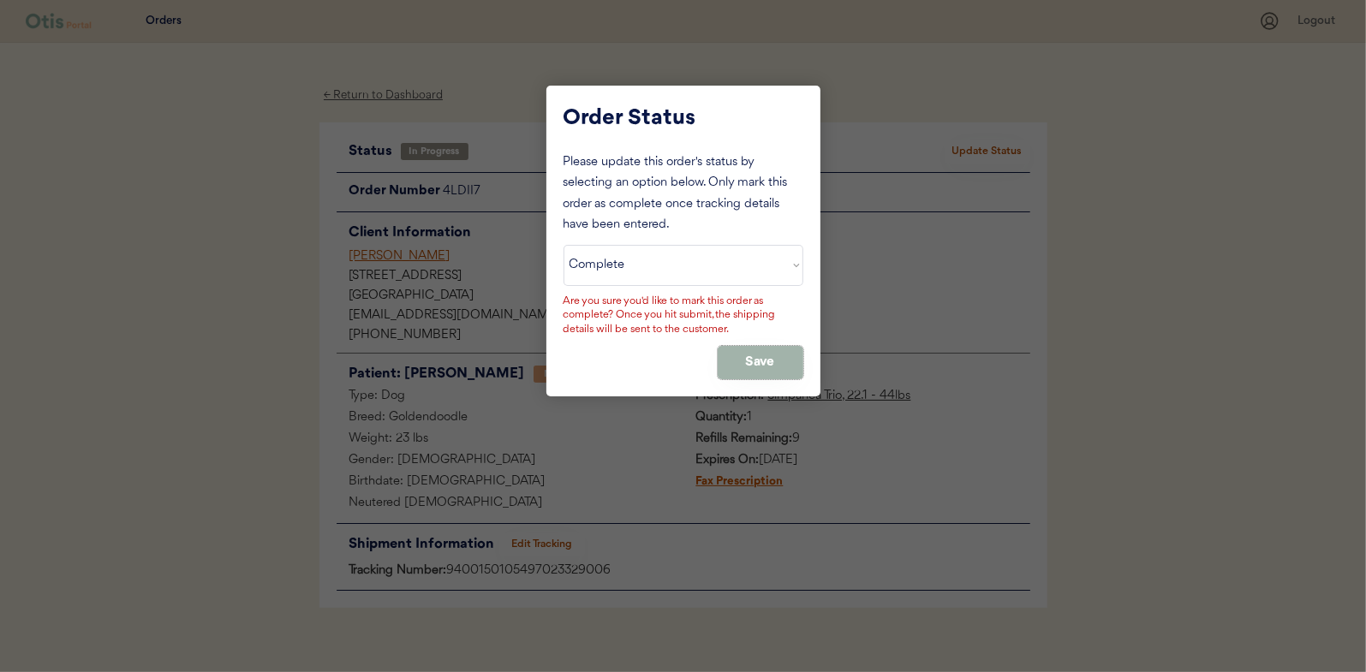
click at [752, 365] on button "Save" at bounding box center [761, 362] width 86 height 33
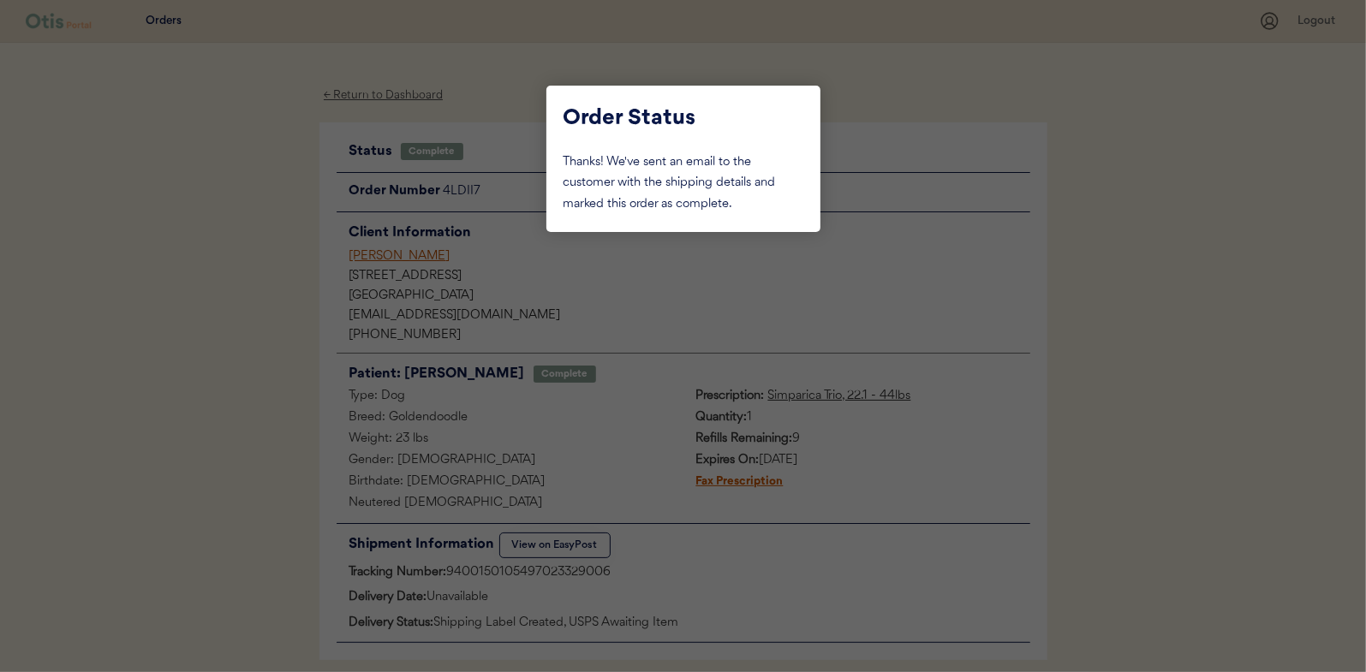
drag, startPoint x: 212, startPoint y: 194, endPoint x: 343, endPoint y: 85, distance: 169.6
click at [218, 193] on div at bounding box center [683, 336] width 1366 height 672
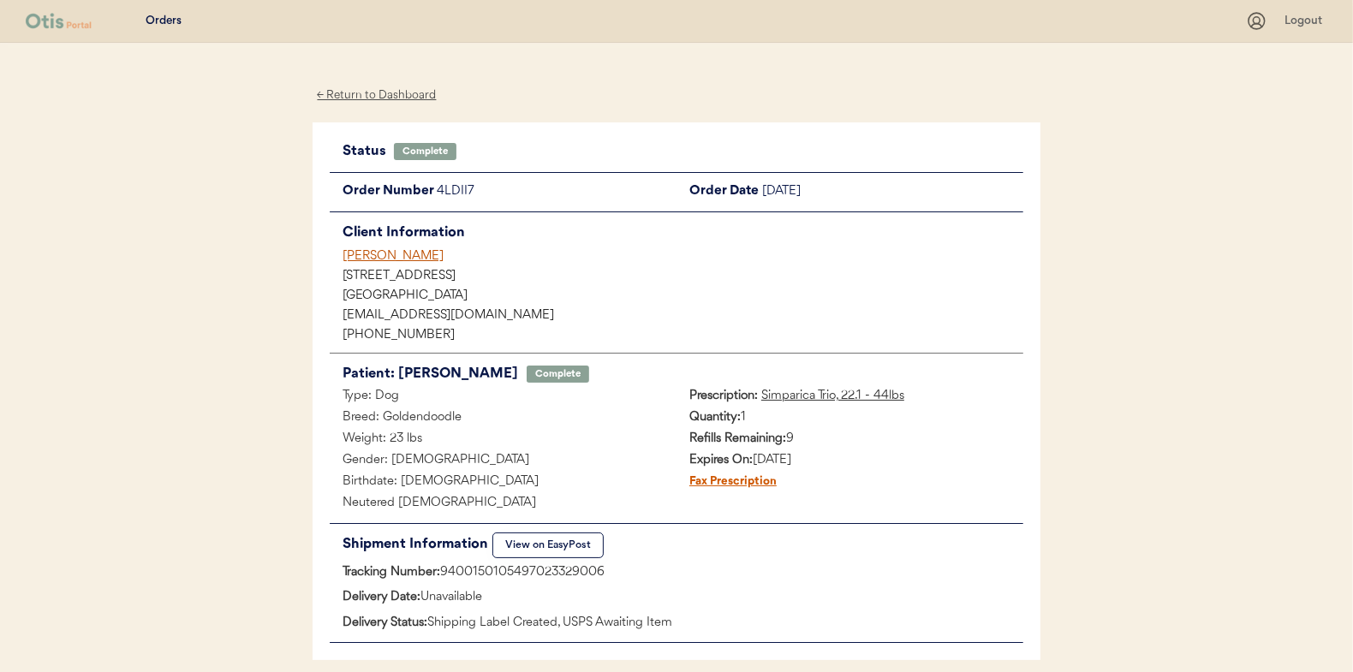
click at [365, 92] on div "← Return to Dashboard" at bounding box center [377, 96] width 128 height 20
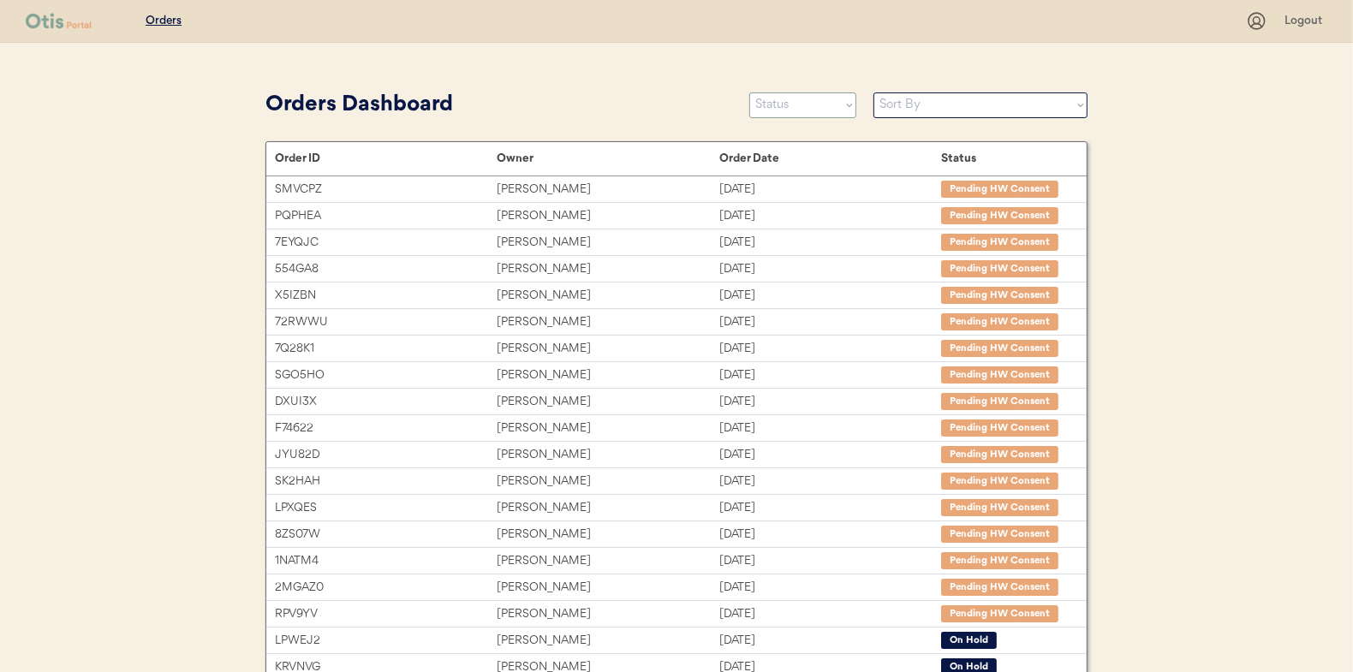
click at [809, 111] on select "Status On Hold New In Progress Complete Pending HW Consent Cancelled" at bounding box center [802, 105] width 107 height 26
select select ""in_progress""
click at [749, 92] on select "Status On Hold New In Progress Complete Pending HW Consent Cancelled" at bounding box center [802, 105] width 107 height 26
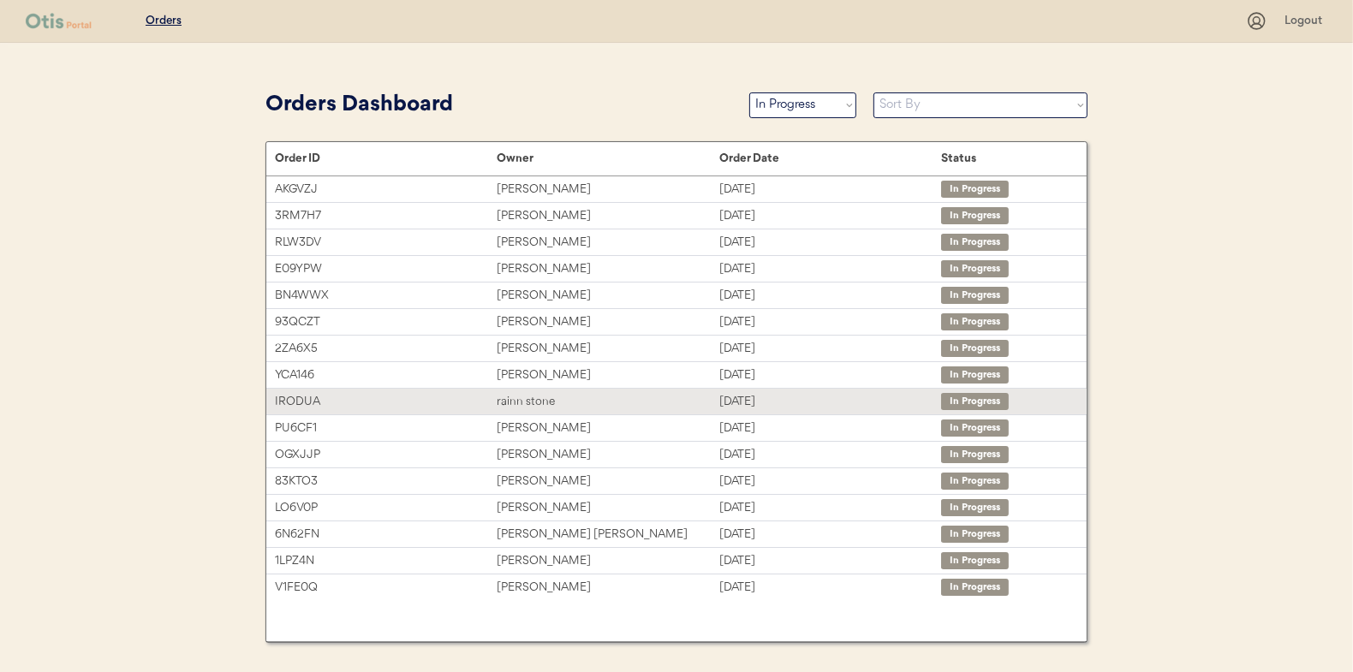
click at [516, 395] on div "rainn stone" at bounding box center [608, 402] width 222 height 20
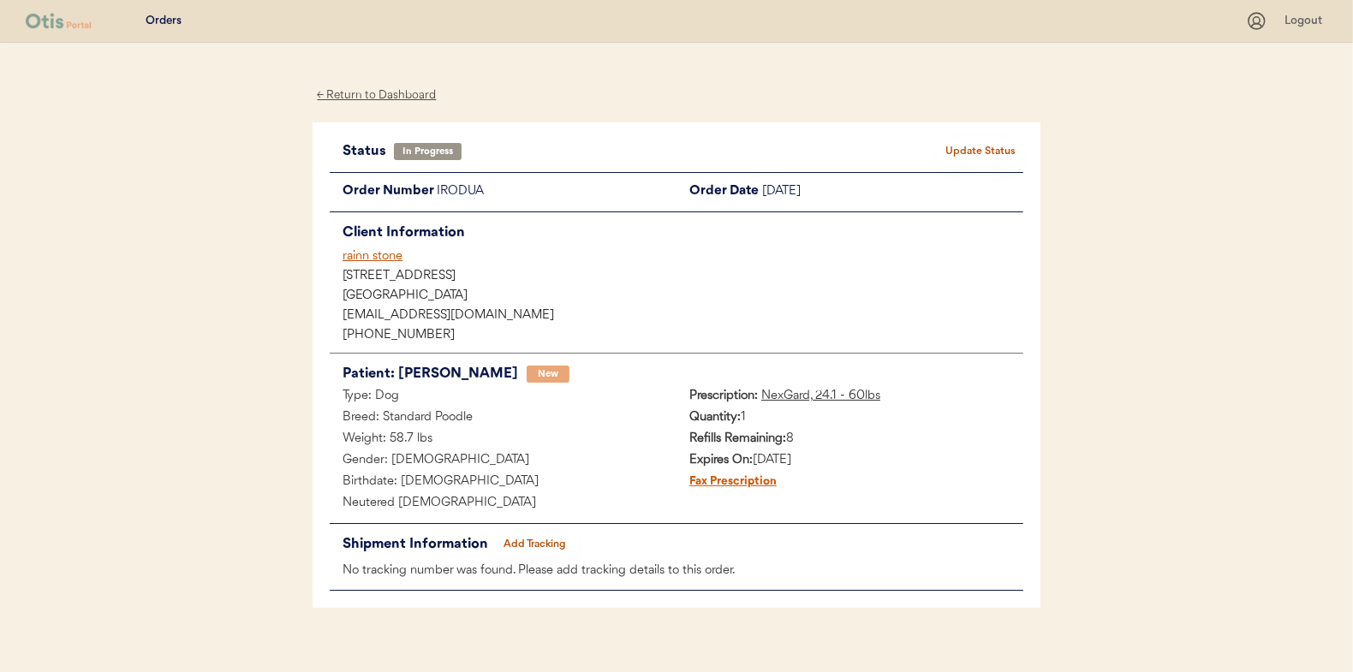
click at [548, 543] on button "Add Tracking" at bounding box center [535, 545] width 86 height 24
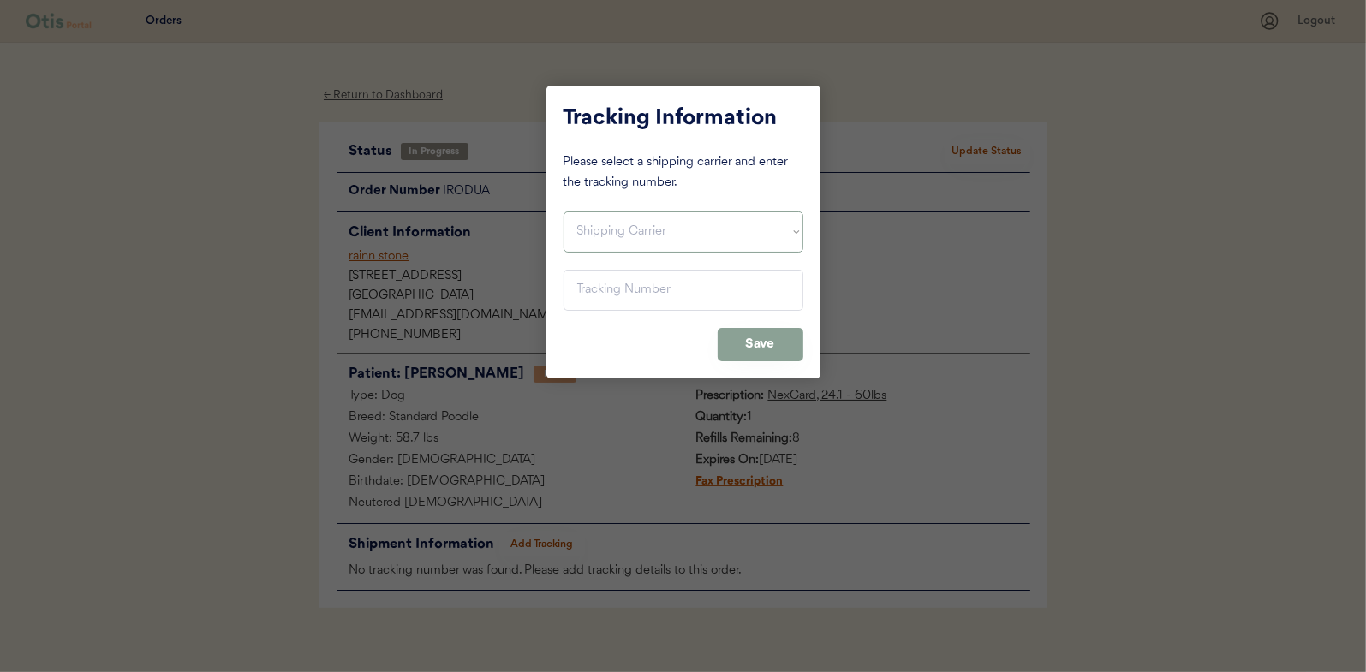
click at [612, 224] on select "Shipping Carrier FedEx FedEx Ground Economy UPS USPS" at bounding box center [684, 232] width 240 height 41
select select ""usps""
click at [564, 212] on select "Shipping Carrier FedEx FedEx Ground Economy UPS USPS" at bounding box center [684, 232] width 240 height 41
click at [582, 291] on input "input" at bounding box center [684, 290] width 240 height 41
paste input "9400150105496024801207"
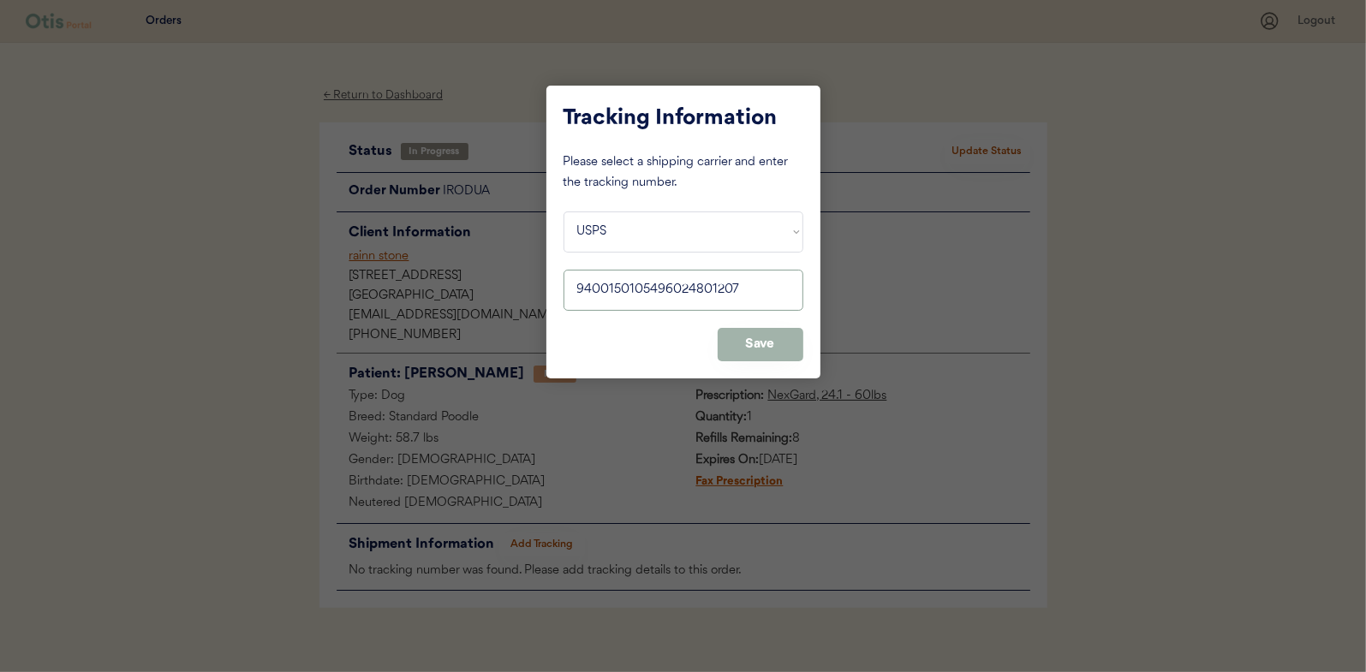
type input "9400150105496024801207"
drag, startPoint x: 788, startPoint y: 346, endPoint x: 805, endPoint y: 331, distance: 22.5
click at [790, 347] on button "Save" at bounding box center [761, 344] width 86 height 33
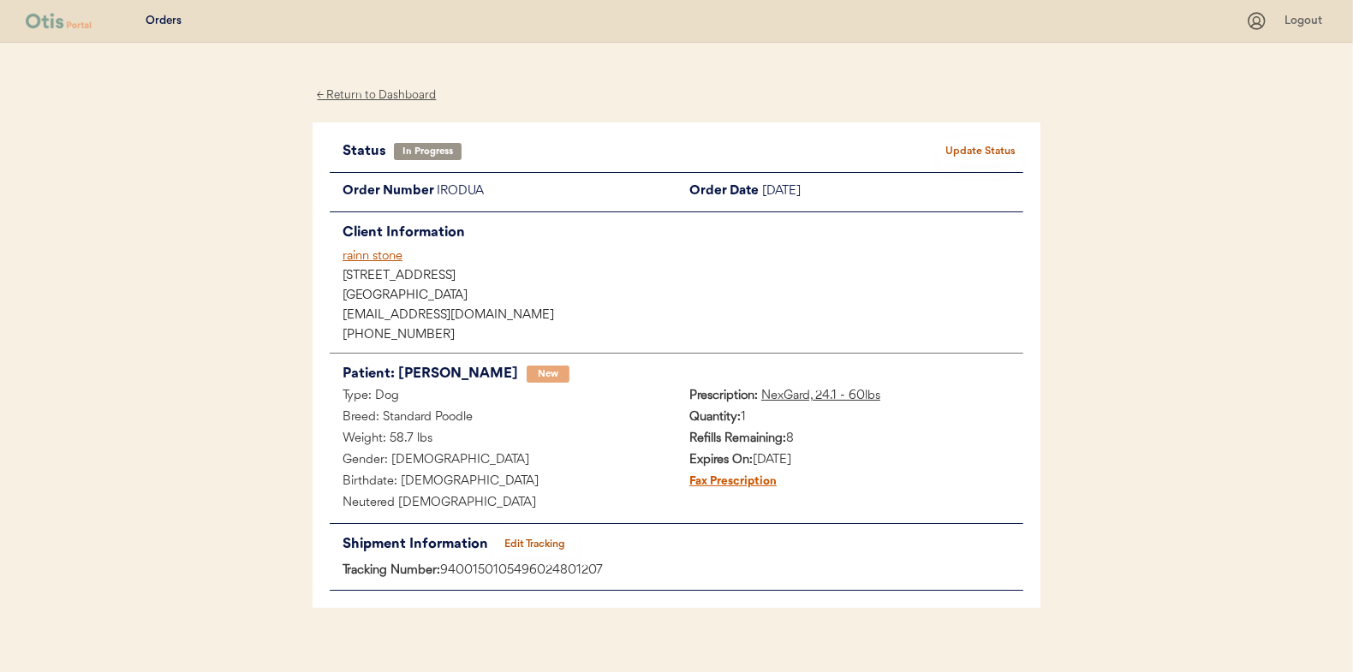
click at [982, 143] on button "Update Status" at bounding box center [981, 152] width 86 height 24
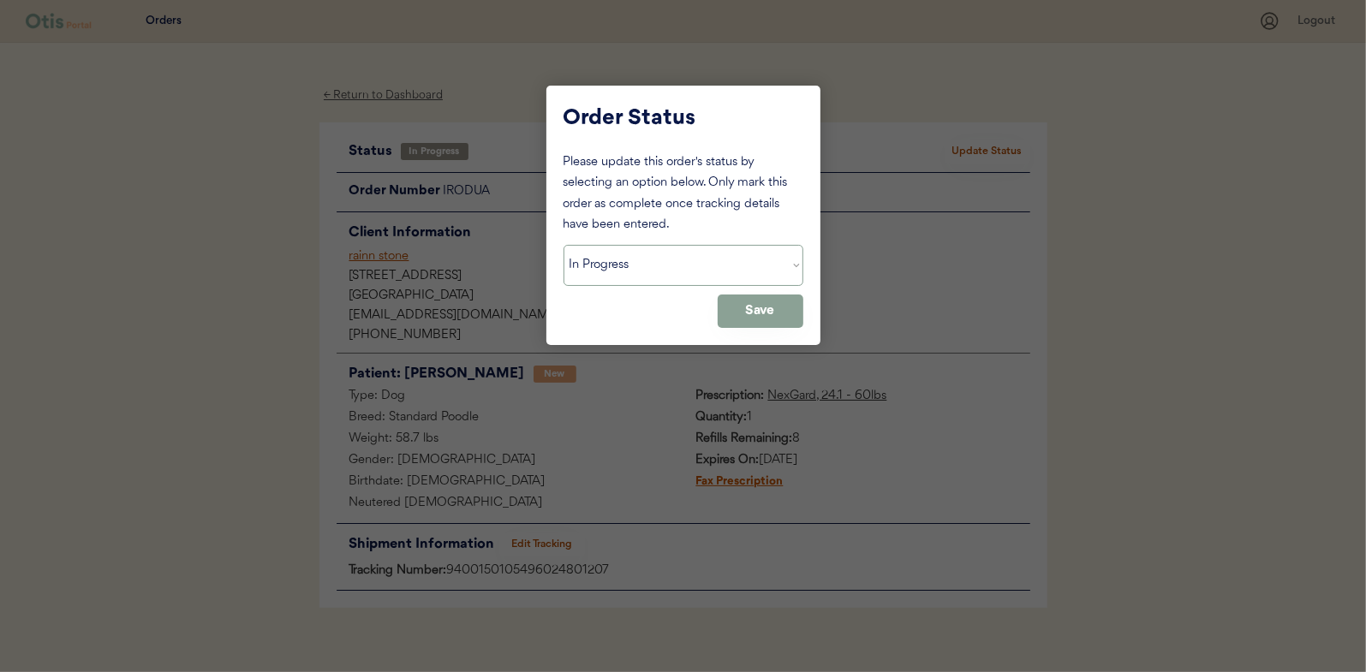
click at [615, 279] on select "Status On Hold New In Progress Complete Pending HW Consent Cancelled" at bounding box center [684, 265] width 240 height 41
select select ""complete""
click at [564, 245] on select "Status On Hold New In Progress Complete Pending HW Consent Cancelled" at bounding box center [684, 265] width 240 height 41
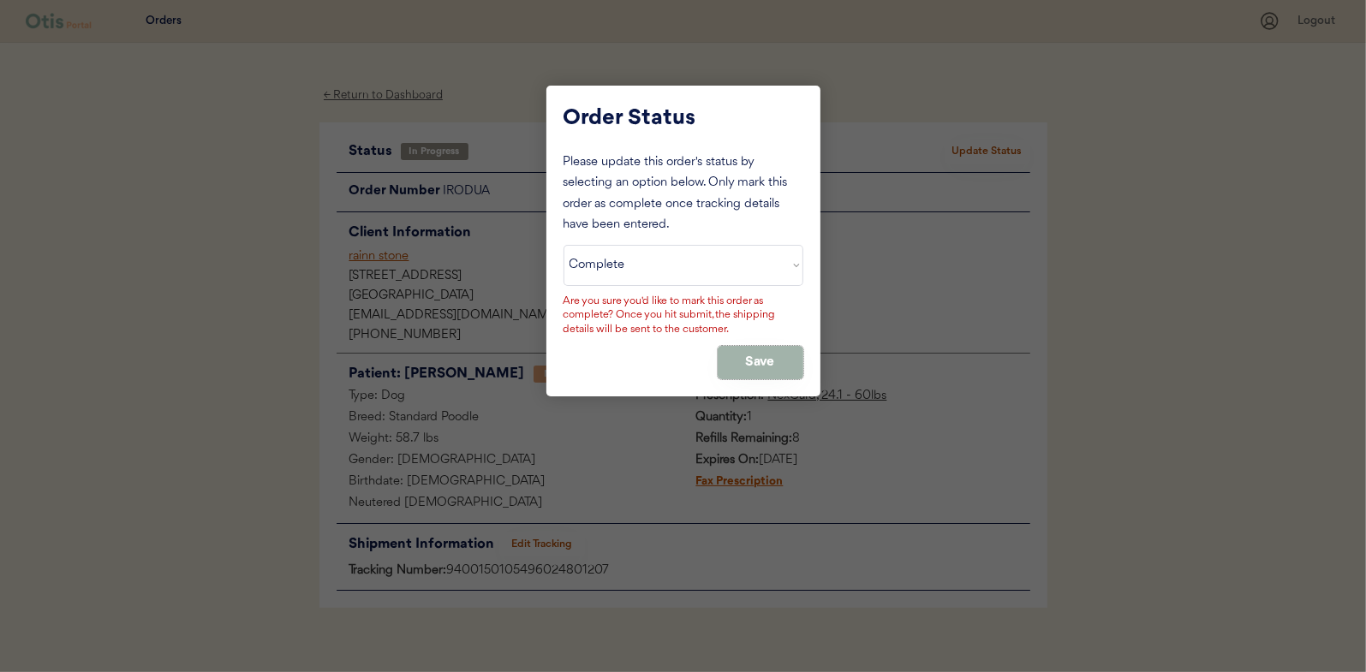
click at [737, 356] on button "Save" at bounding box center [761, 362] width 86 height 33
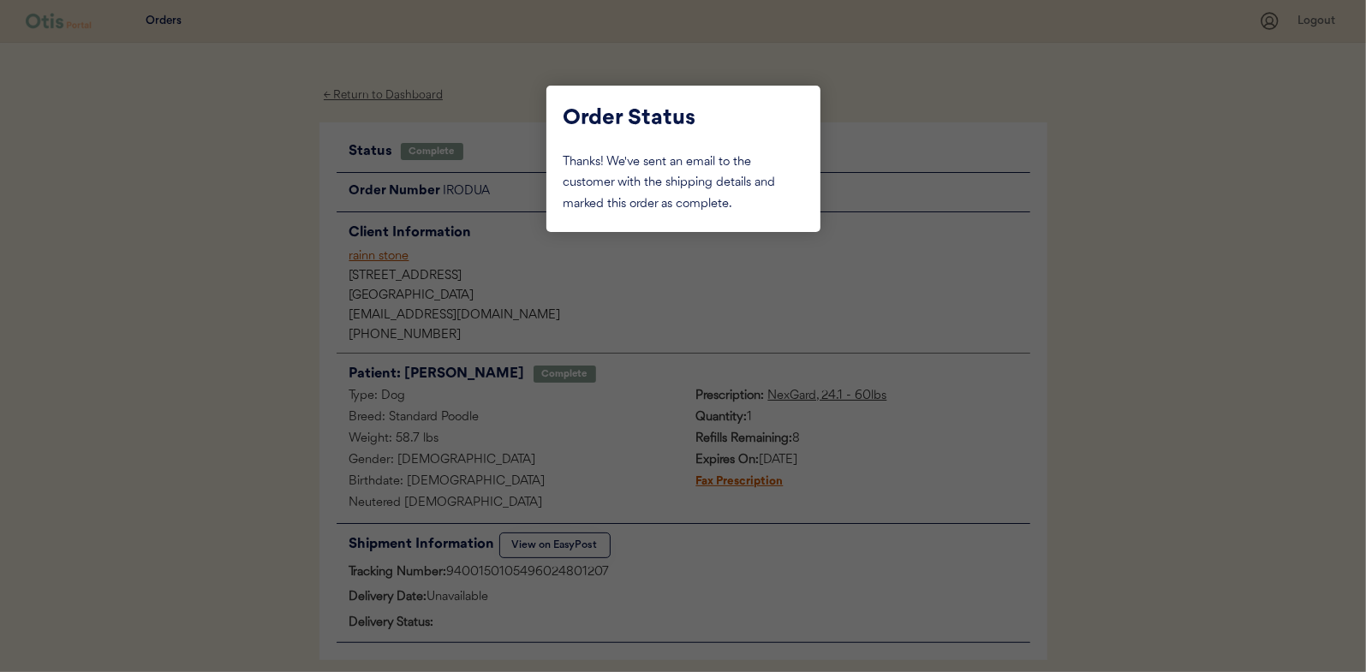
drag, startPoint x: 255, startPoint y: 171, endPoint x: 367, endPoint y: 117, distance: 123.7
click at [259, 170] on div at bounding box center [683, 336] width 1366 height 672
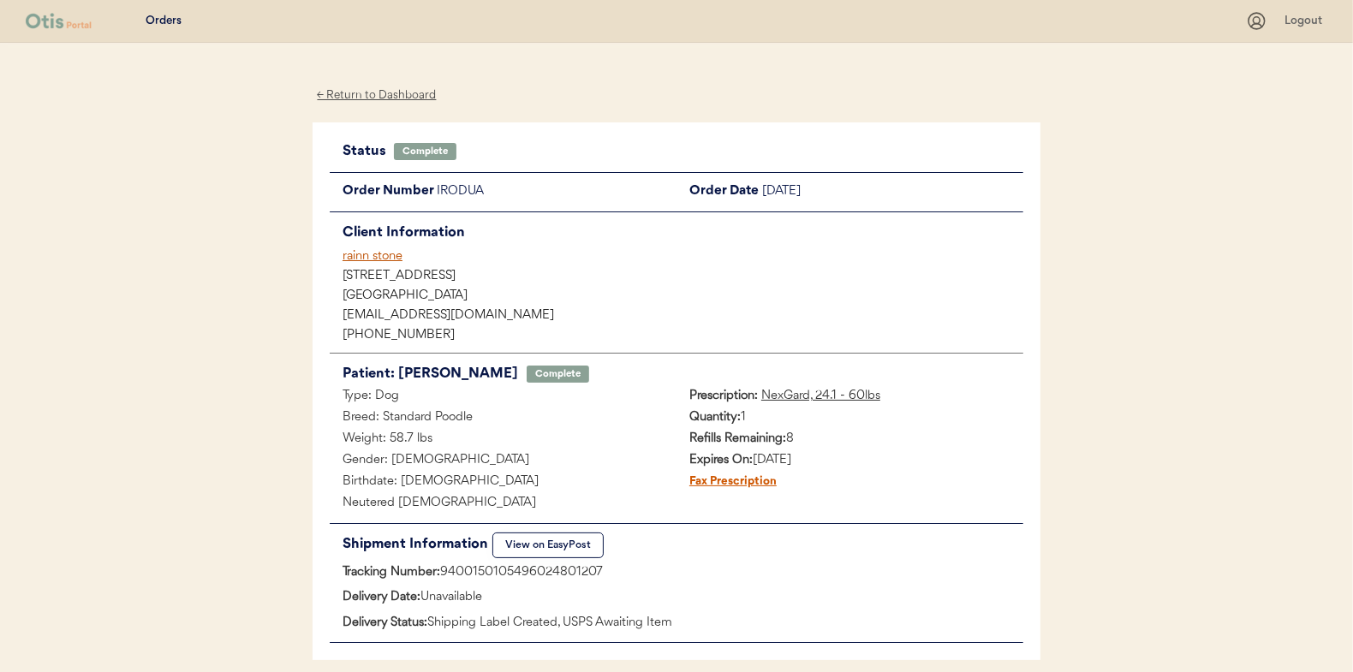
drag, startPoint x: 373, startPoint y: 98, endPoint x: 65, endPoint y: 51, distance: 311.9
click at [373, 96] on div "← Return to Dashboard" at bounding box center [377, 96] width 128 height 20
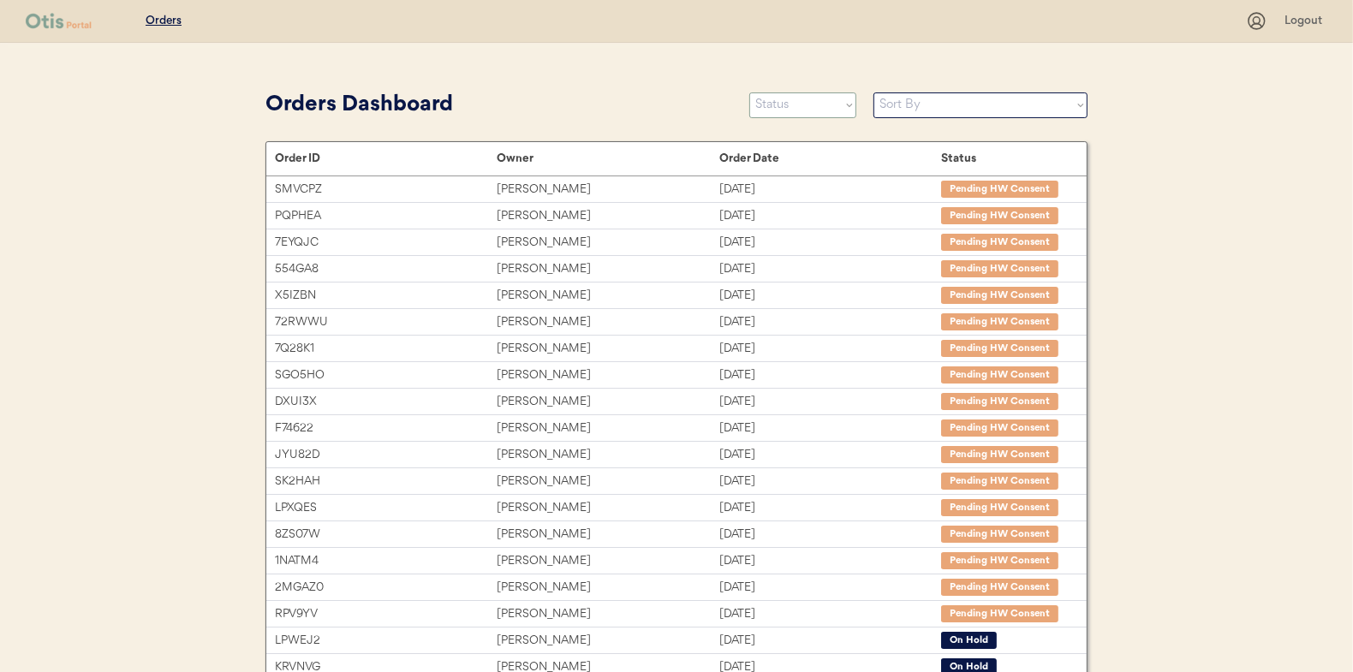
click at [788, 98] on select "Status On Hold New In Progress Complete Pending HW Consent Cancelled" at bounding box center [802, 105] width 107 height 26
select select ""in_progress""
click at [749, 92] on select "Status On Hold New In Progress Complete Pending HW Consent Cancelled" at bounding box center [802, 105] width 107 height 26
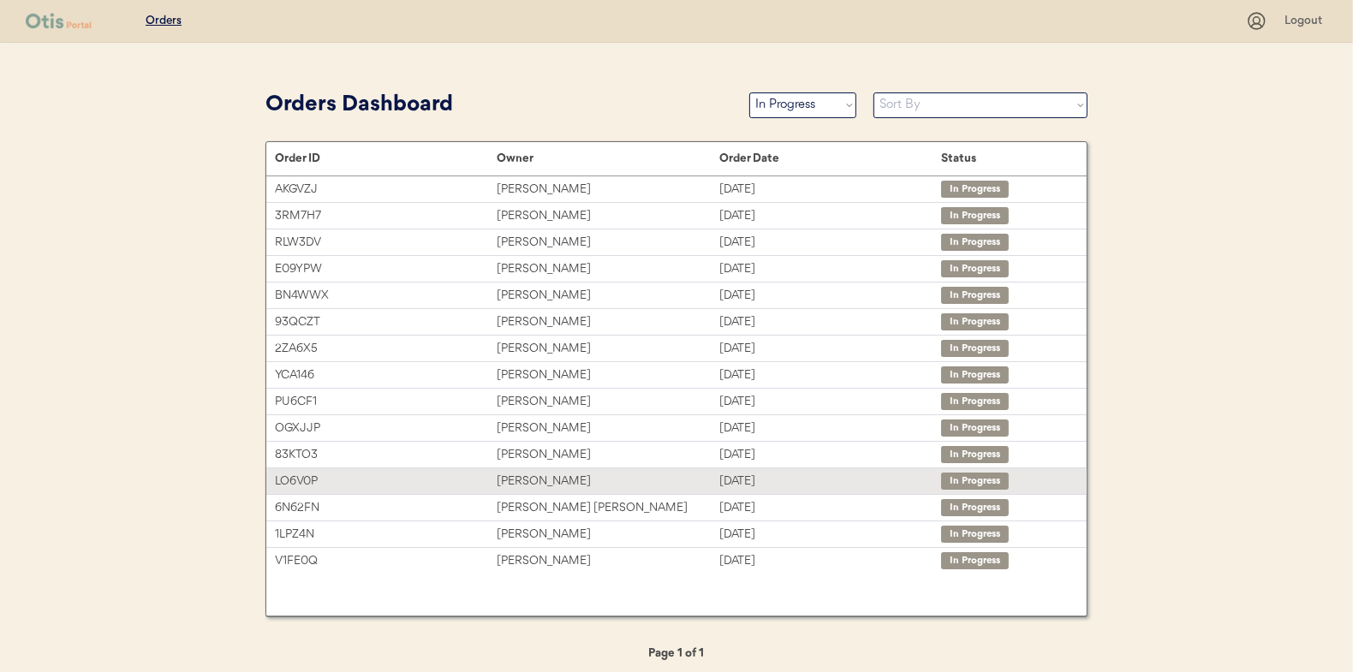
click at [534, 481] on div "Robyn Lloyd" at bounding box center [608, 482] width 222 height 20
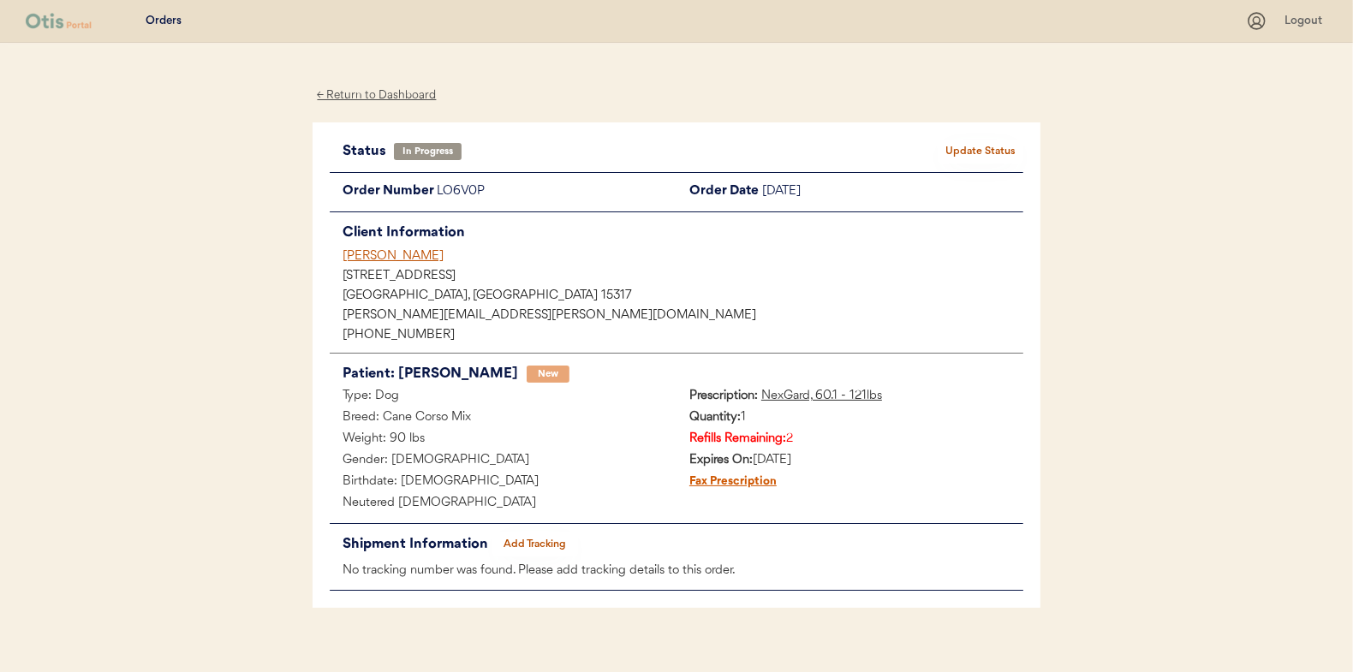
click at [541, 538] on button "Add Tracking" at bounding box center [535, 545] width 86 height 24
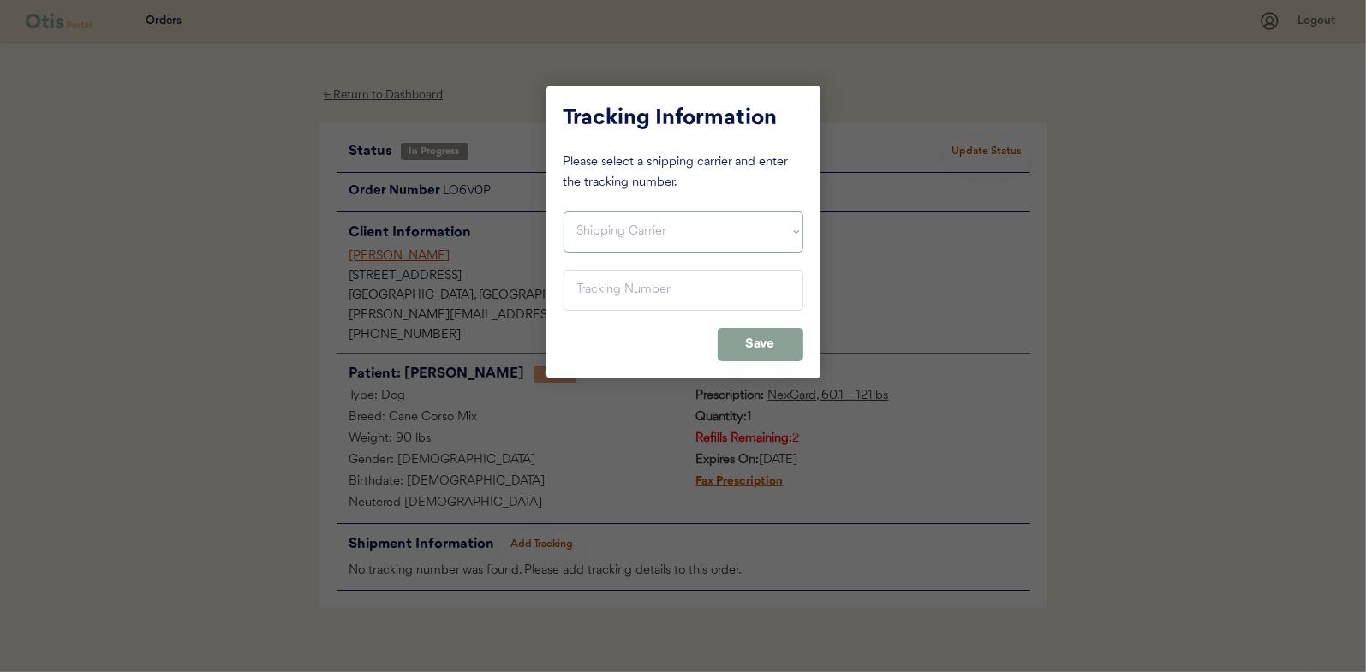
click at [594, 227] on select "Shipping Carrier FedEx FedEx Ground Economy UPS USPS" at bounding box center [684, 232] width 240 height 41
select select ""usps""
click at [564, 212] on select "Shipping Carrier FedEx FedEx Ground Economy UPS USPS" at bounding box center [684, 232] width 240 height 41
click at [585, 286] on input "input" at bounding box center [684, 290] width 240 height 41
paste input "9400150105798023151506"
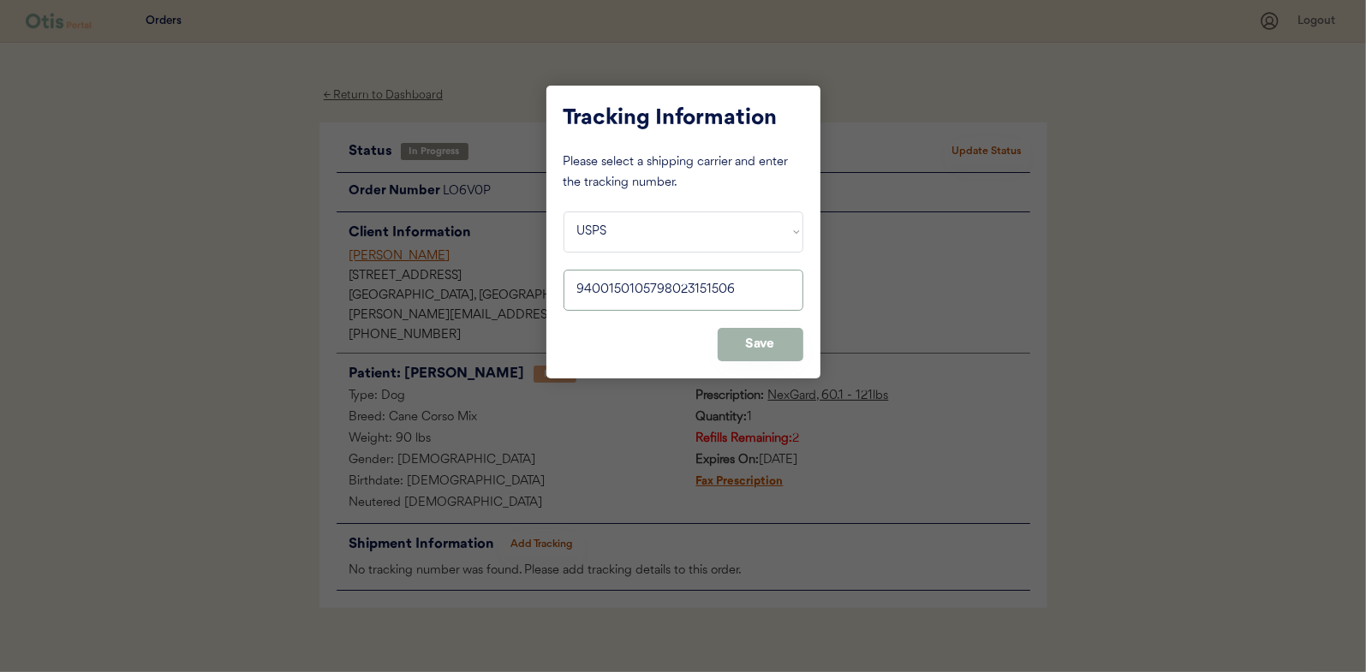
type input "9400150105798023151506"
click at [755, 355] on button "Save" at bounding box center [761, 344] width 86 height 33
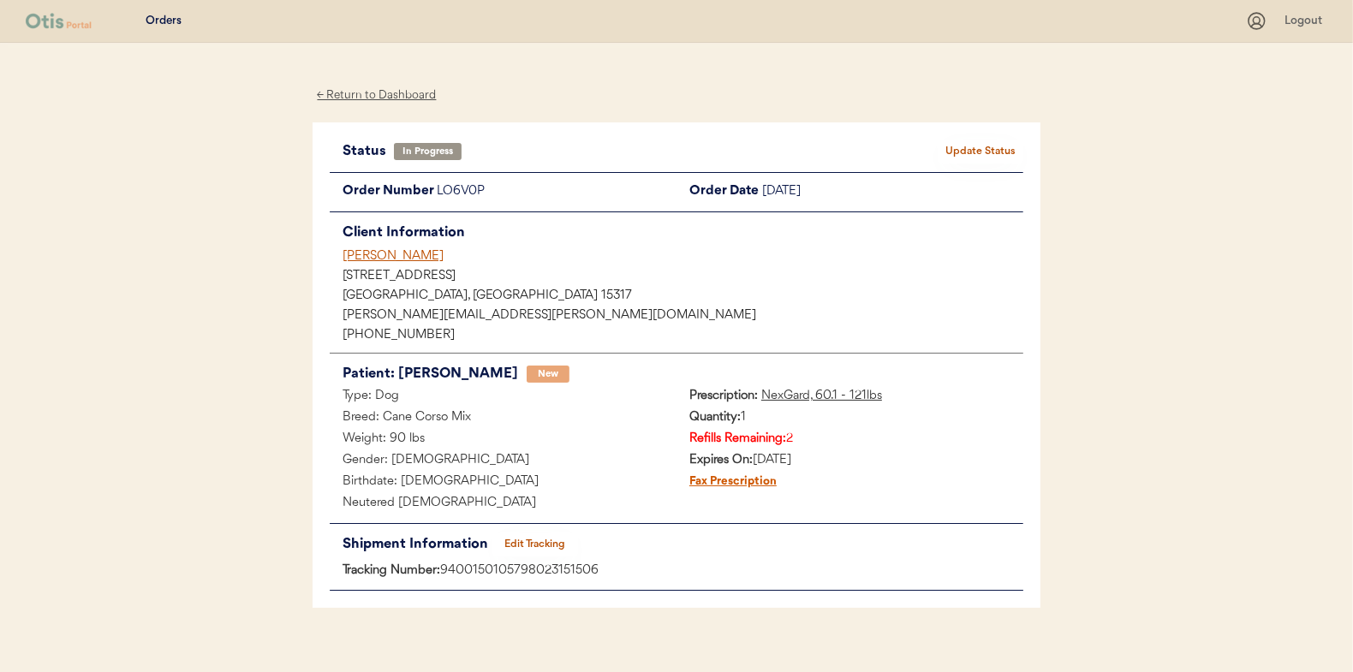
click at [979, 144] on button "Update Status" at bounding box center [981, 152] width 86 height 24
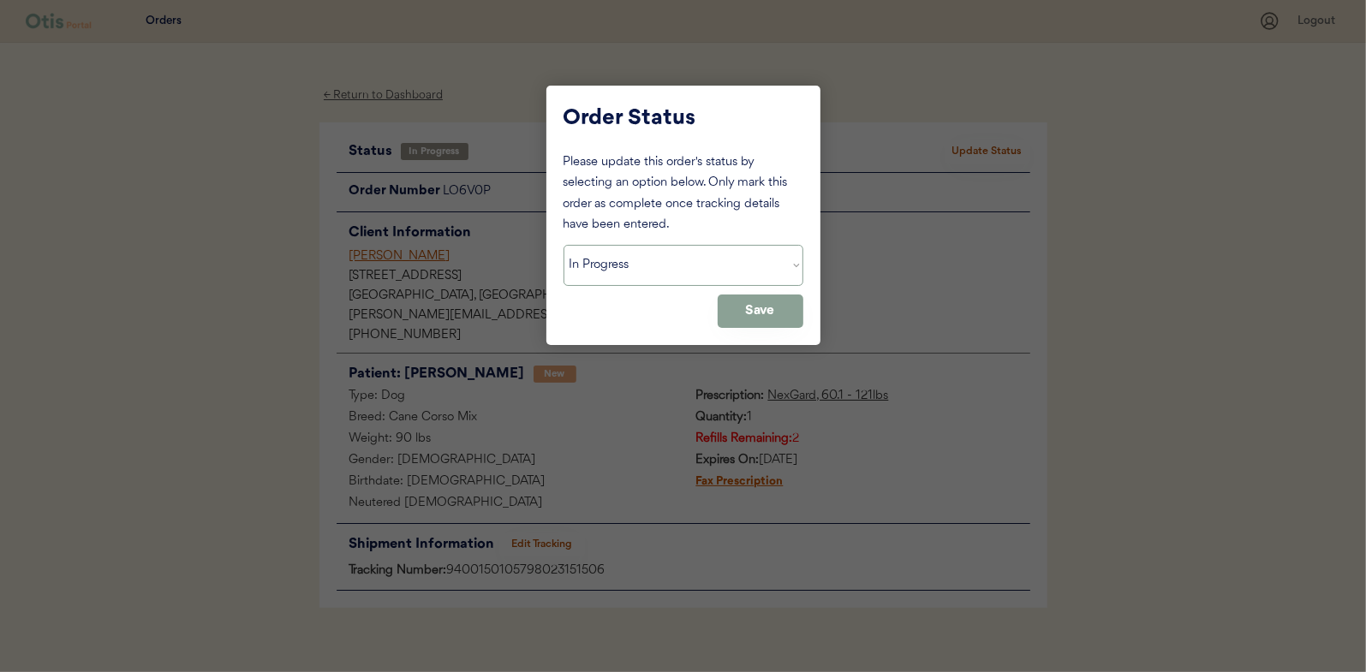
click at [619, 261] on select "Status On Hold New In Progress Complete Pending HW Consent Cancelled" at bounding box center [684, 265] width 240 height 41
select select ""complete""
click at [564, 245] on select "Status On Hold New In Progress Complete Pending HW Consent Cancelled" at bounding box center [684, 265] width 240 height 41
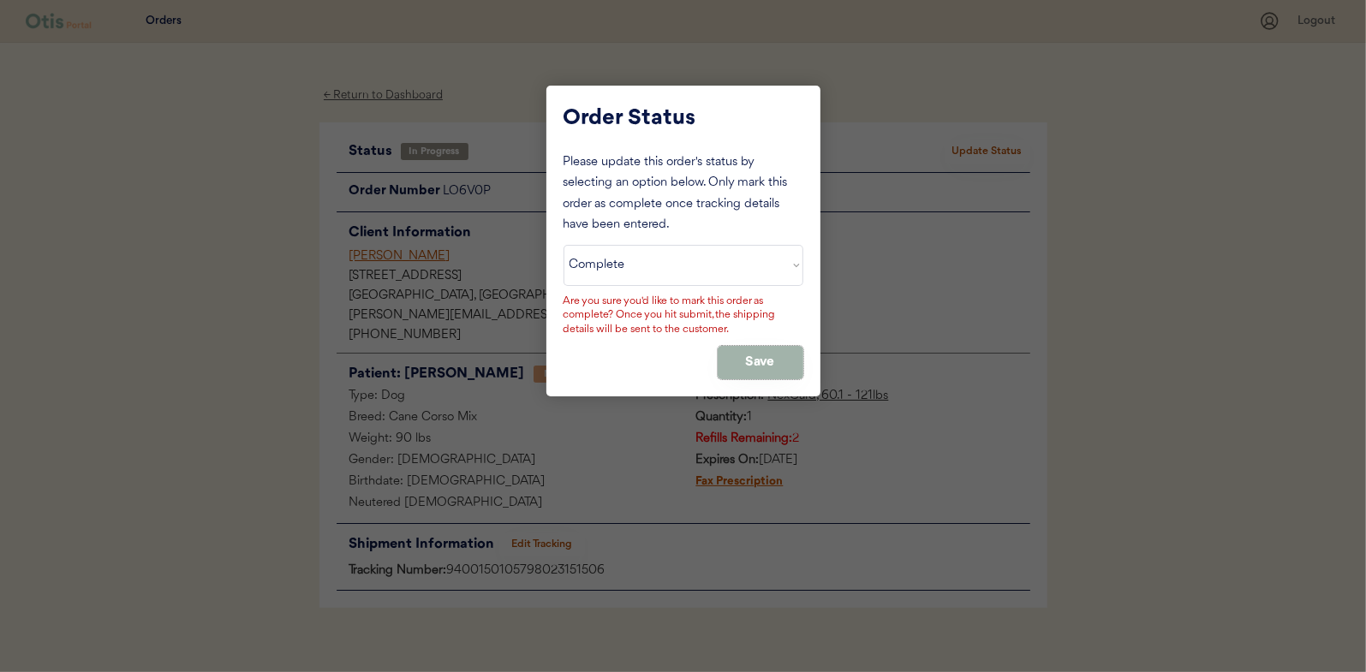
click at [762, 356] on button "Save" at bounding box center [761, 362] width 86 height 33
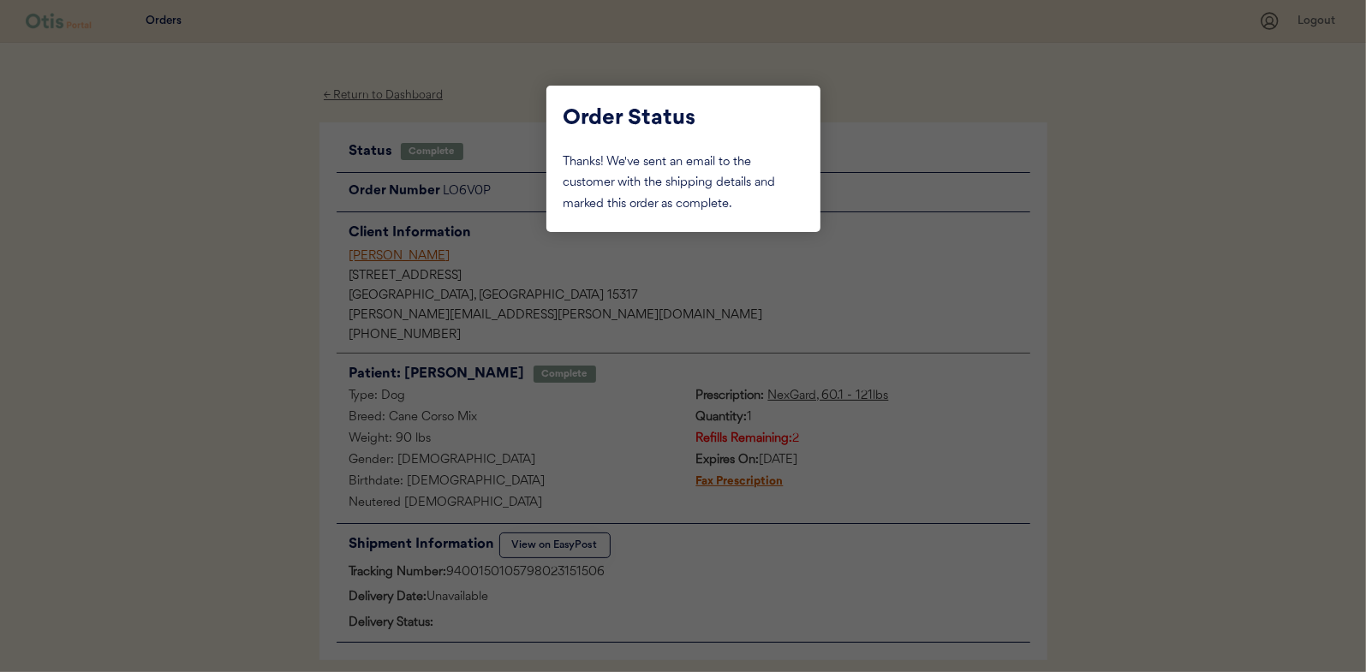
click at [252, 283] on div at bounding box center [683, 336] width 1366 height 672
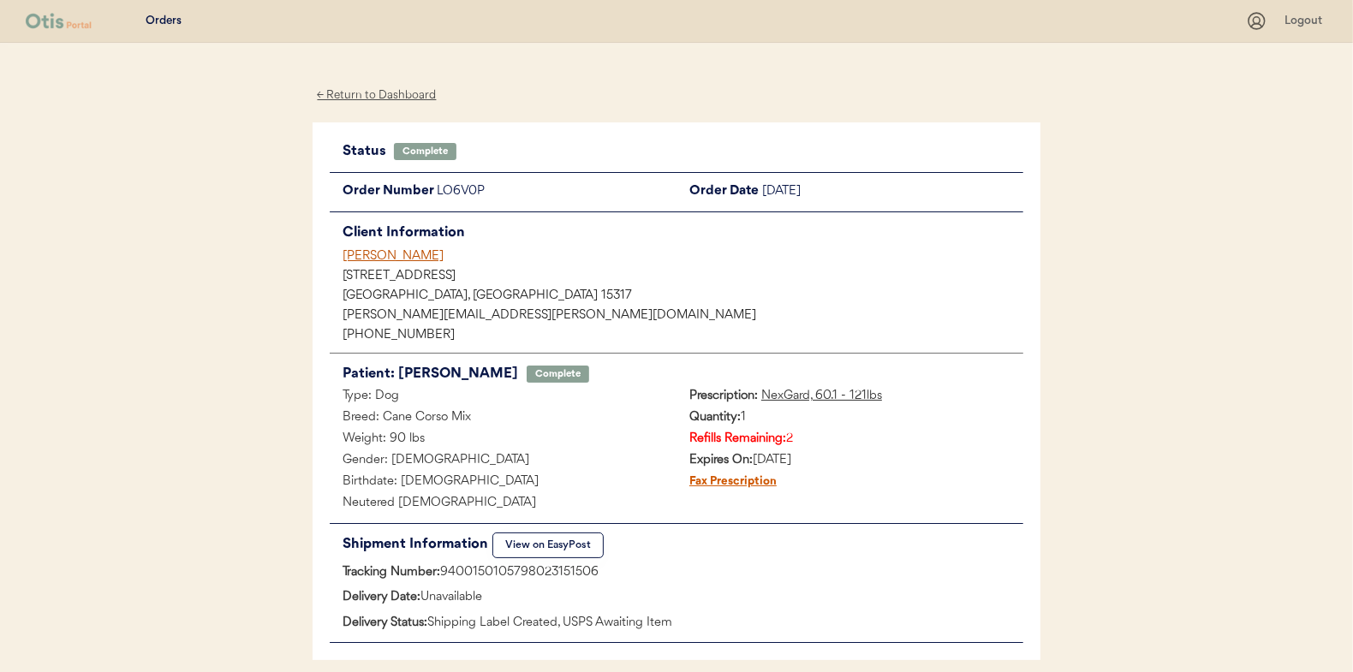
click at [365, 93] on div "← Return to Dashboard" at bounding box center [377, 96] width 128 height 20
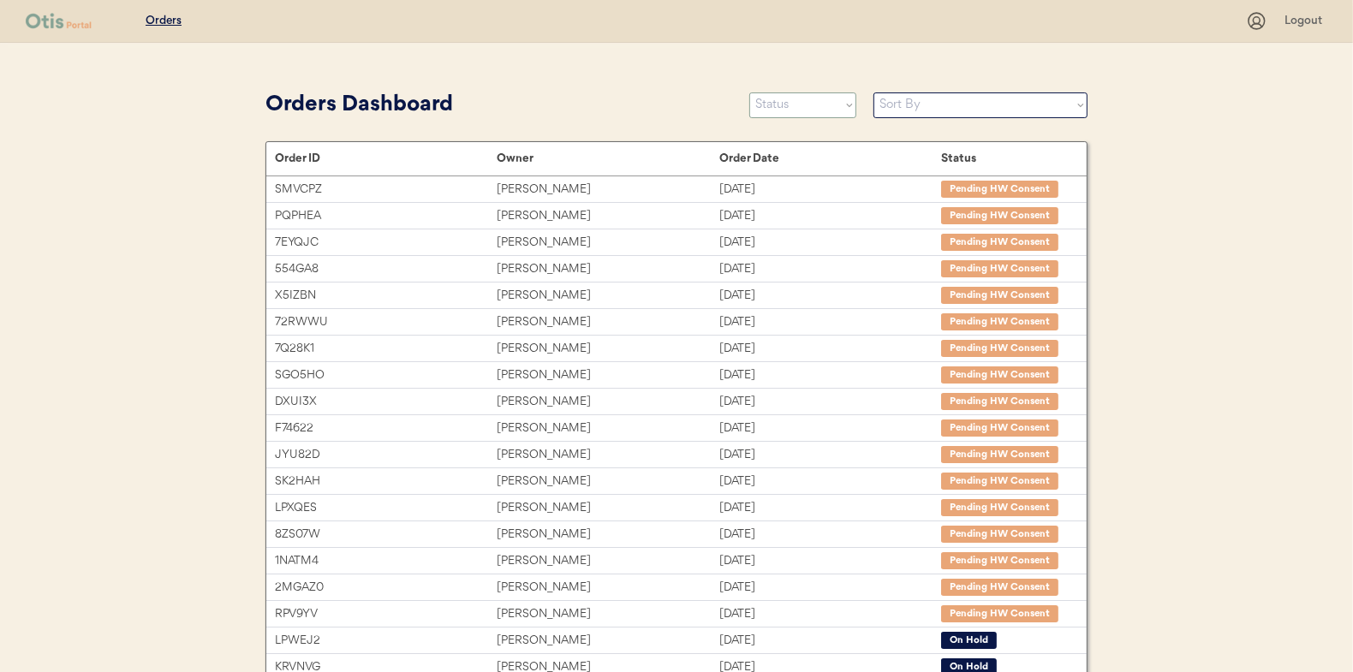
click at [782, 101] on select "Status On Hold New In Progress Complete Pending HW Consent Cancelled" at bounding box center [802, 105] width 107 height 26
select select ""in_progress""
click at [749, 92] on select "Status On Hold New In Progress Complete Pending HW Consent Cancelled" at bounding box center [802, 105] width 107 height 26
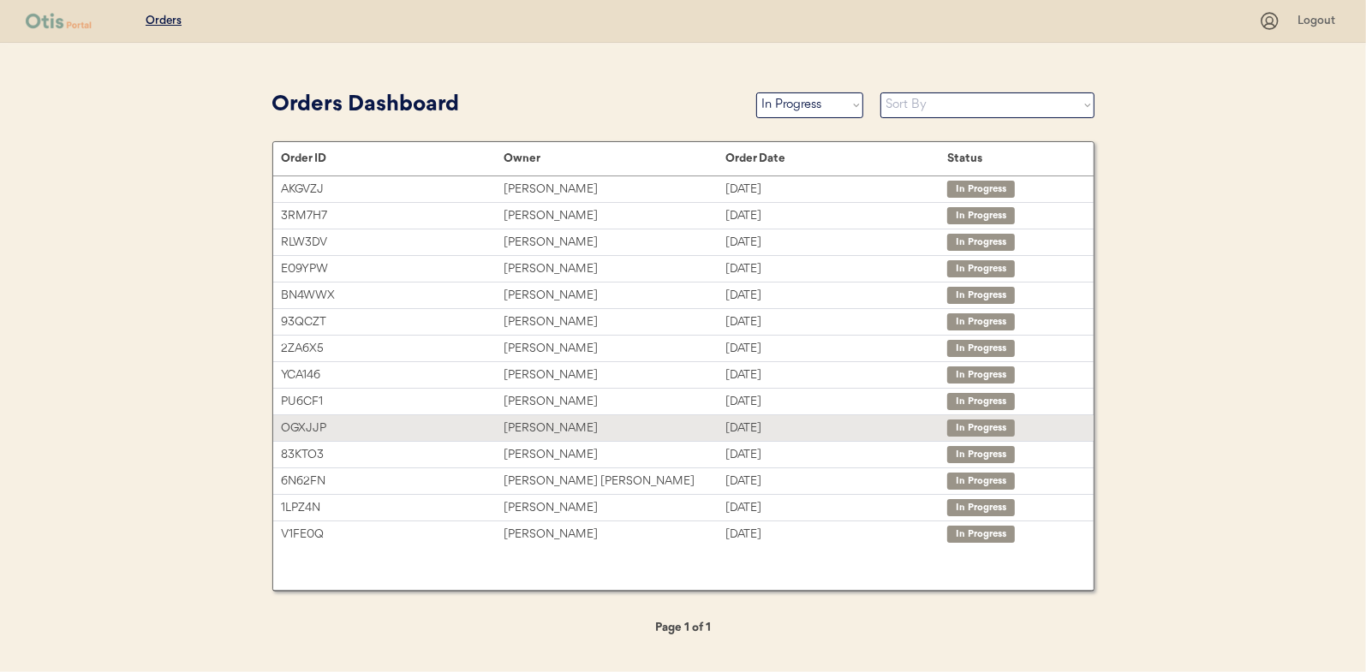
click at [536, 427] on div "[PERSON_NAME]" at bounding box center [615, 429] width 222 height 20
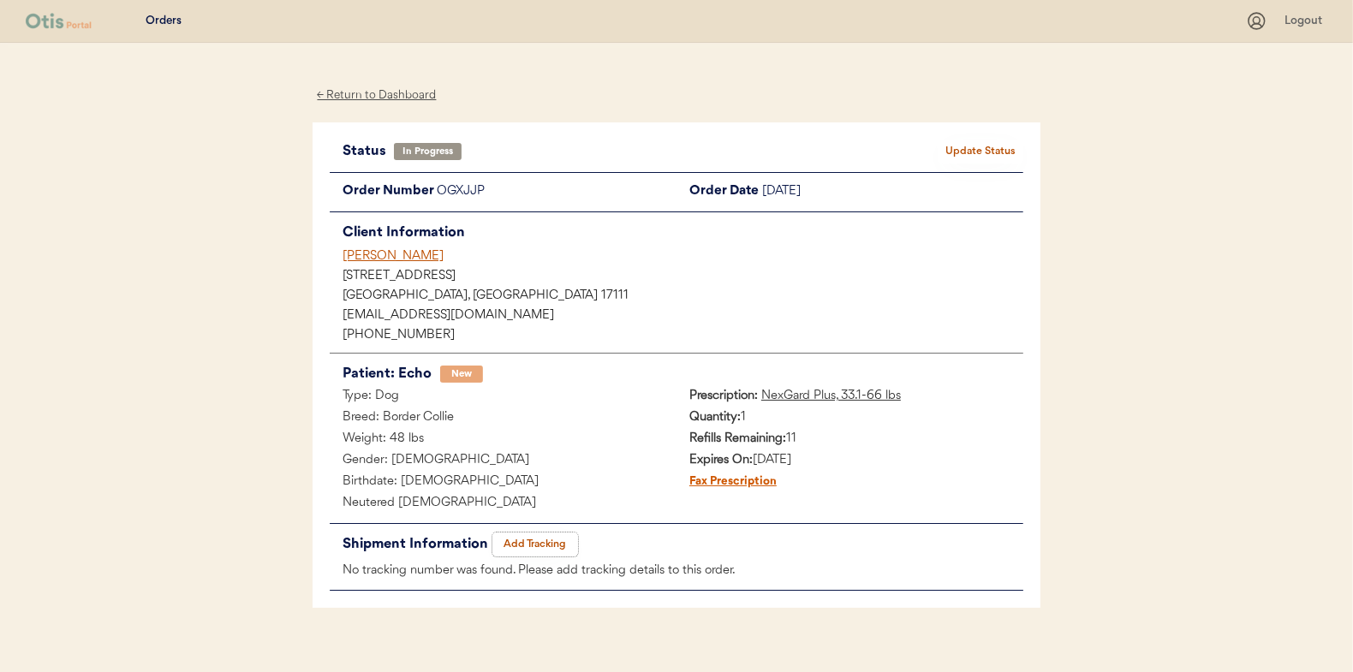
click at [541, 542] on button "Add Tracking" at bounding box center [535, 545] width 86 height 24
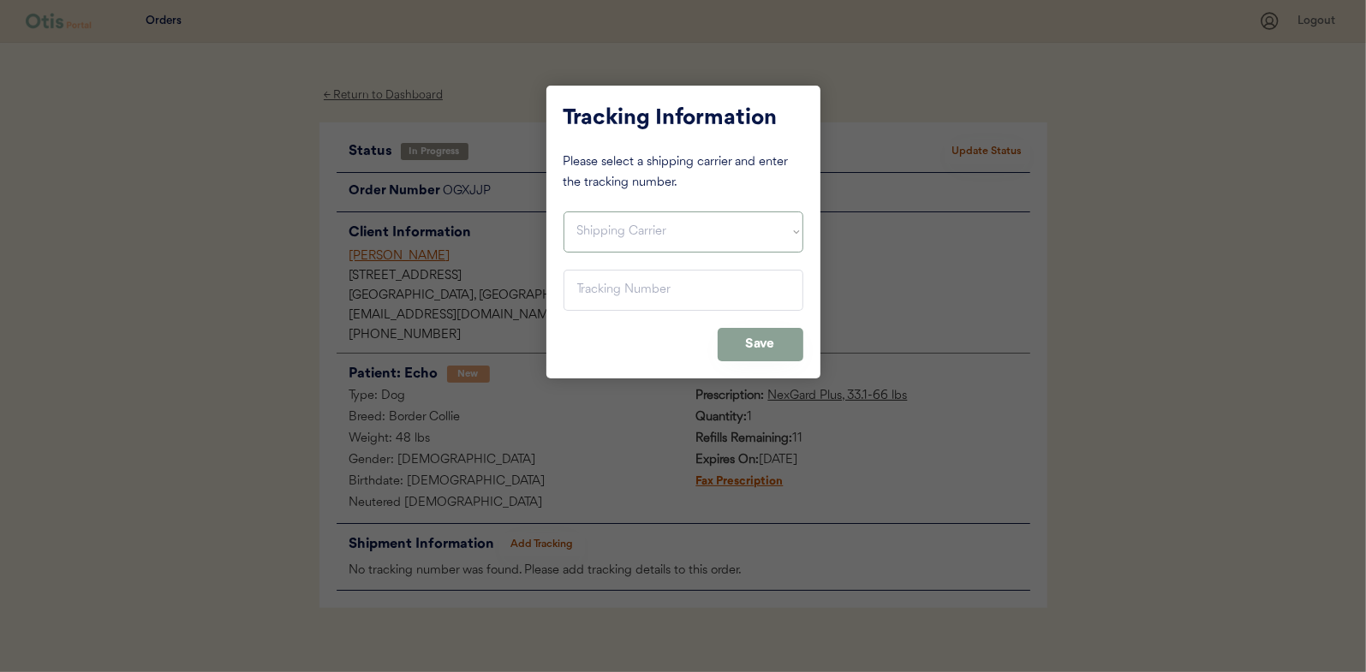
click at [579, 235] on select "Shipping Carrier FedEx FedEx Ground Economy UPS USPS" at bounding box center [684, 232] width 240 height 41
select select ""usps""
click at [564, 212] on select "Shipping Carrier FedEx FedEx Ground Economy UPS USPS" at bounding box center [684, 232] width 240 height 41
click at [593, 298] on input "input" at bounding box center [684, 290] width 240 height 41
paste input "9400150105497023330828"
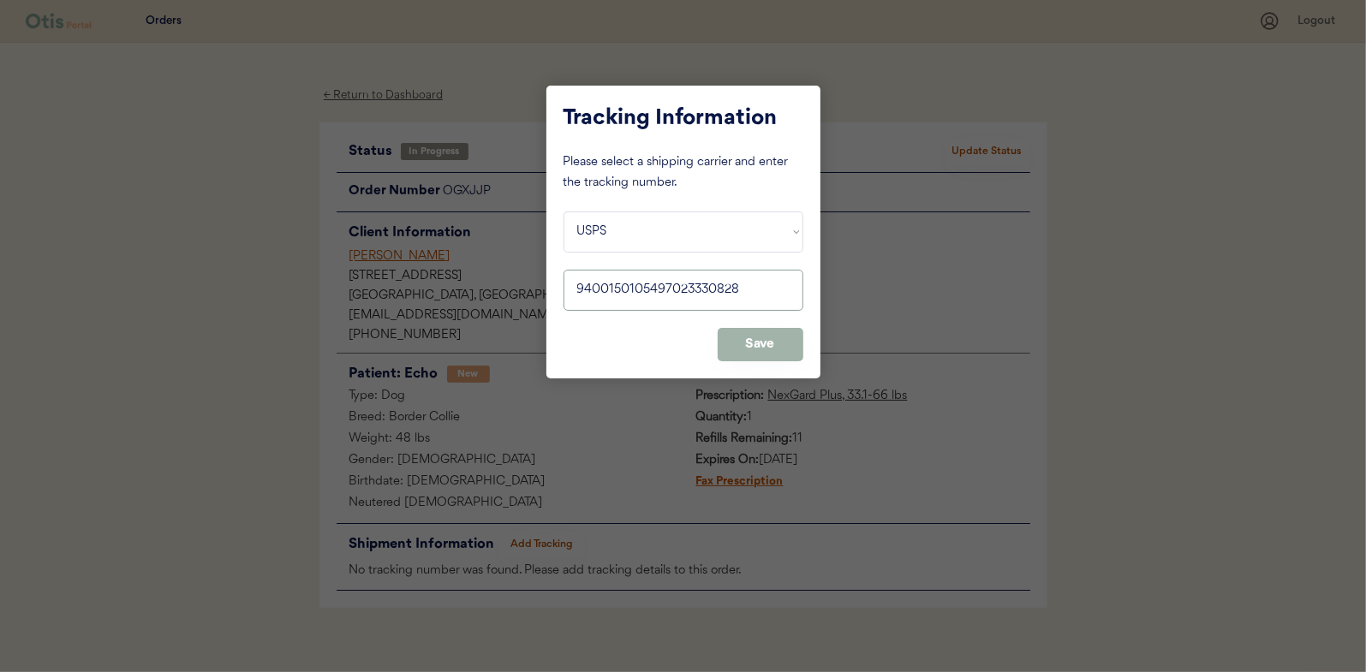
type input "9400150105497023330828"
click at [781, 342] on button "Save" at bounding box center [761, 344] width 86 height 33
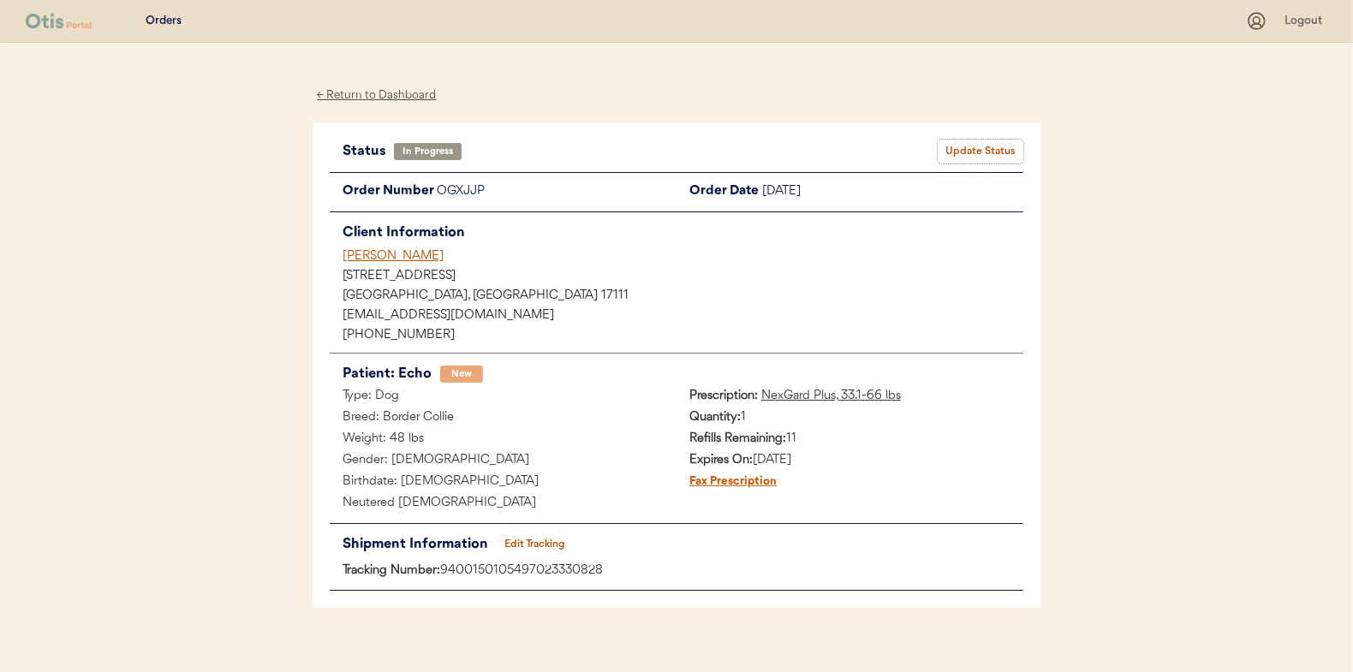
click at [986, 148] on button "Update Status" at bounding box center [981, 152] width 86 height 24
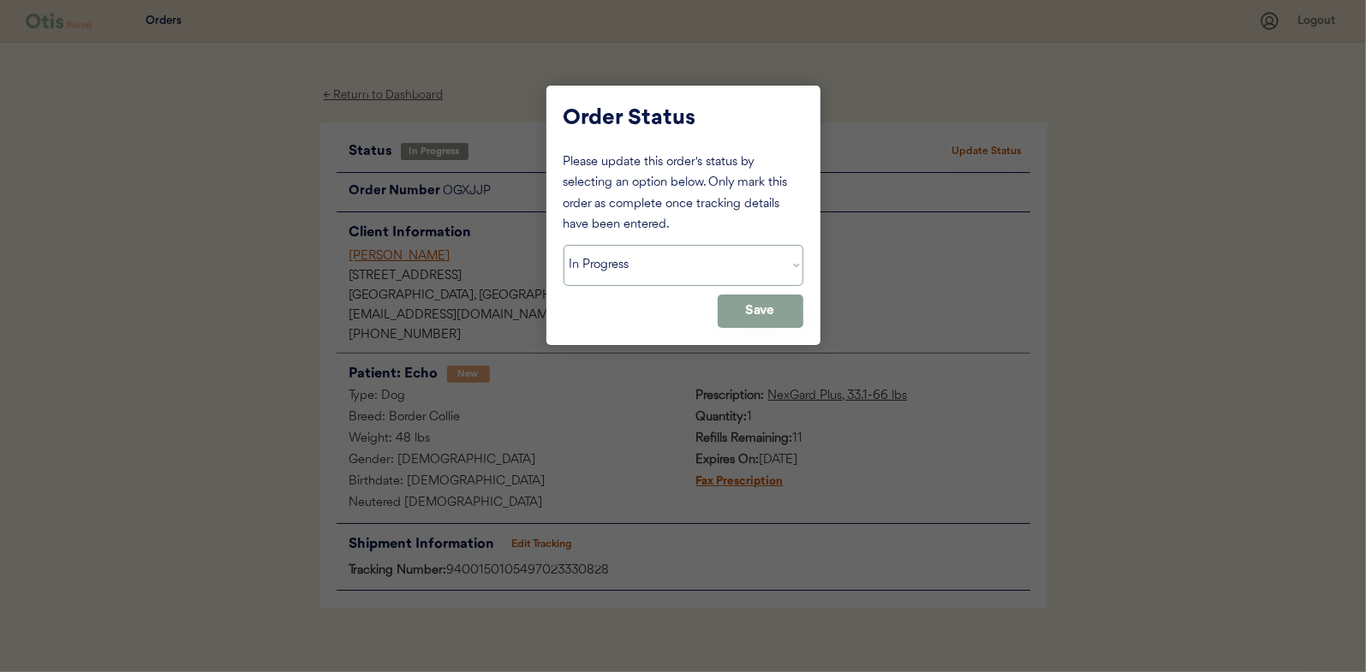
click at [627, 264] on select "Status On Hold New In Progress Complete Pending HW Consent Cancelled" at bounding box center [684, 265] width 240 height 41
select select ""complete""
click at [564, 245] on select "Status On Hold New In Progress Complete Pending HW Consent Cancelled" at bounding box center [684, 265] width 240 height 41
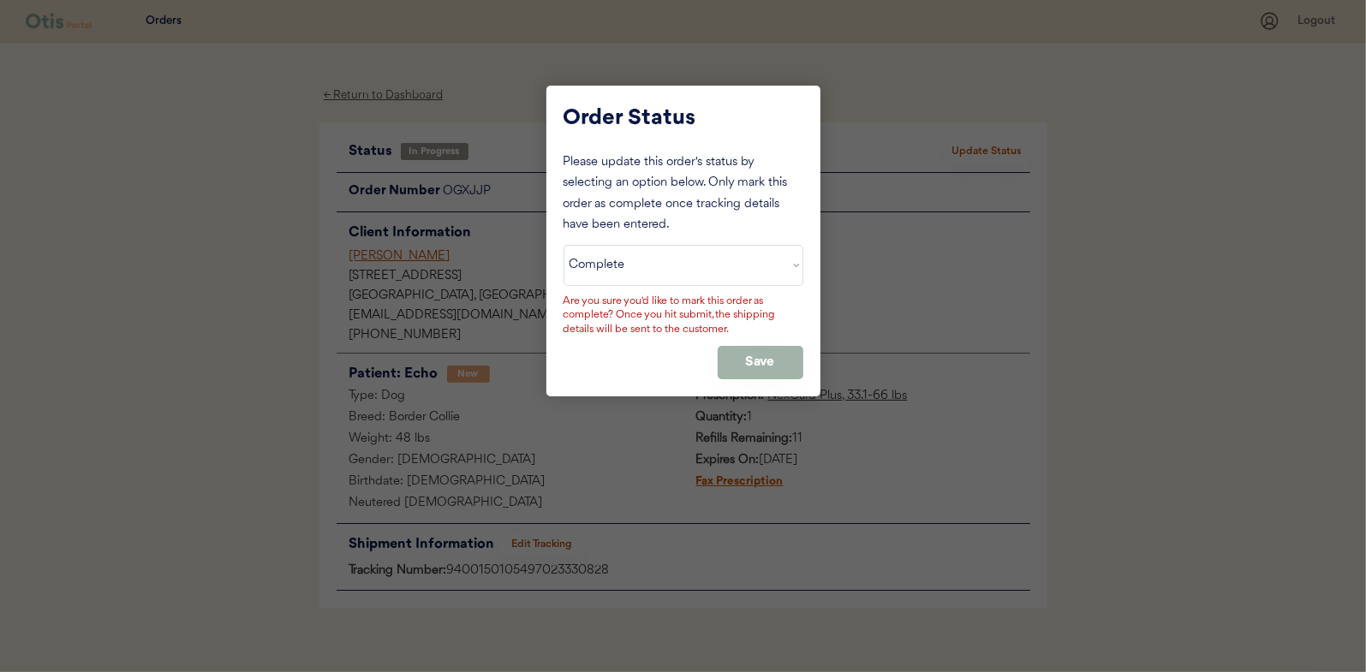
click at [772, 361] on button "Save" at bounding box center [761, 362] width 86 height 33
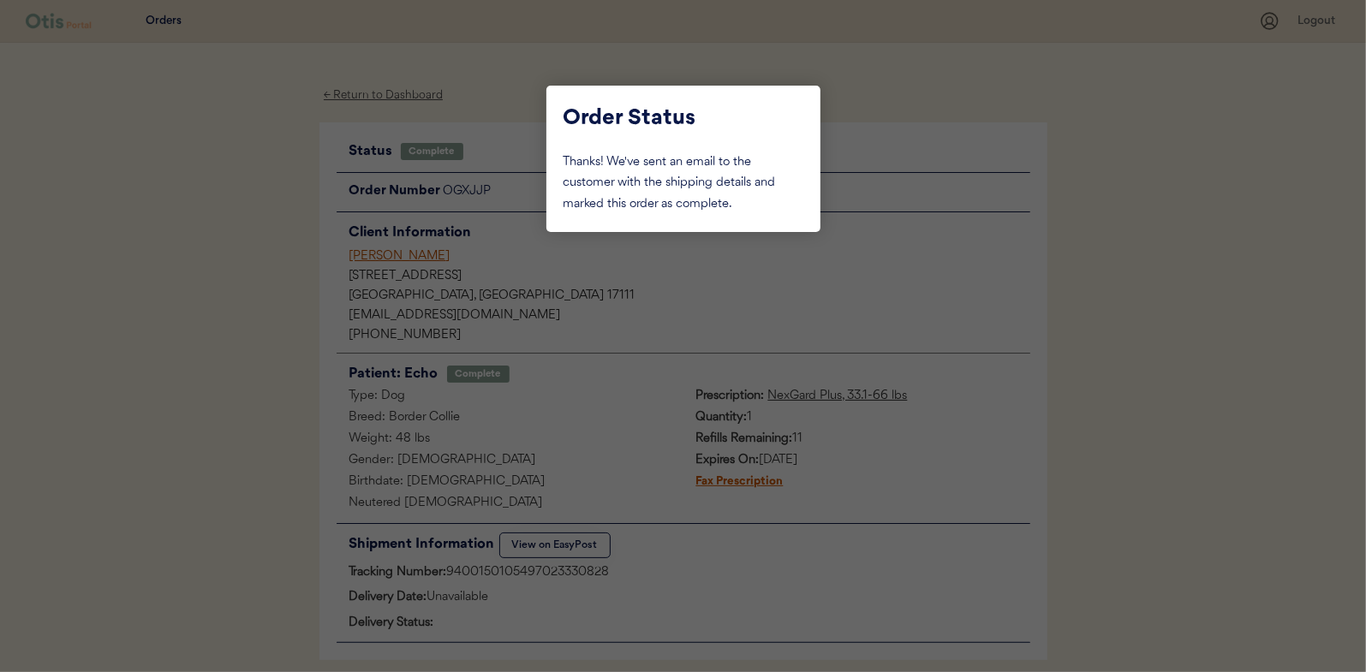
click at [231, 224] on div at bounding box center [683, 336] width 1366 height 672
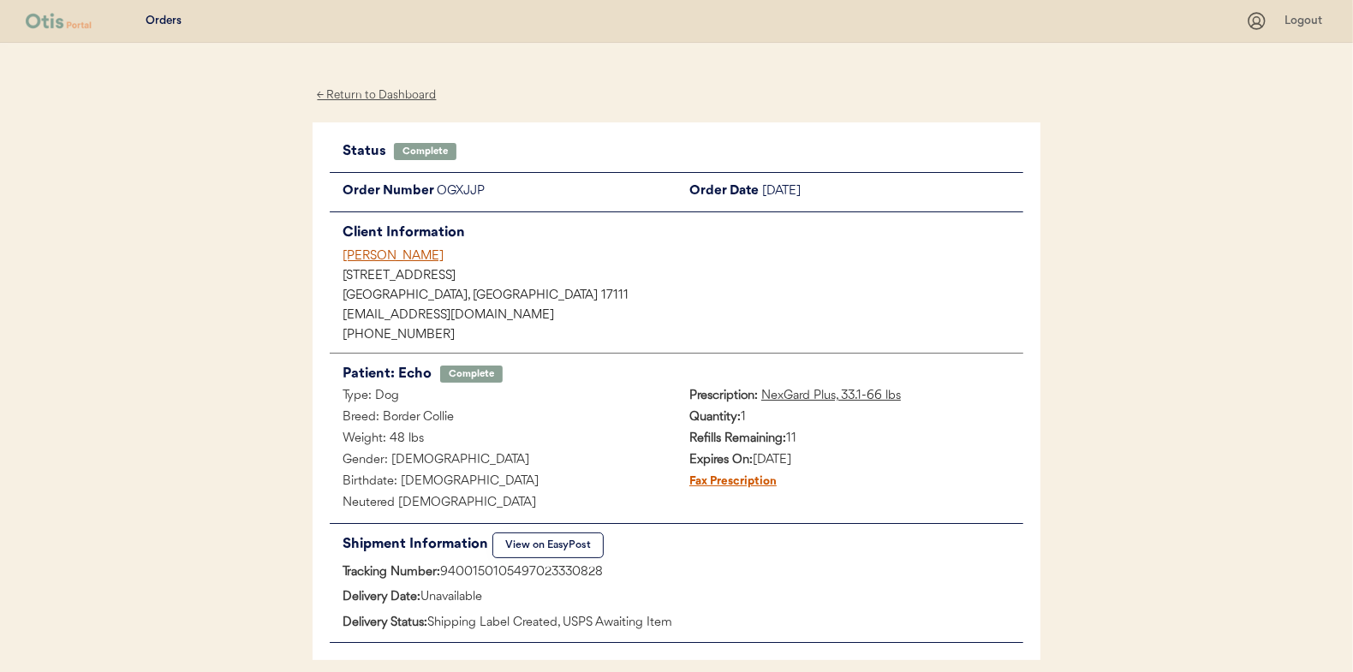
click at [372, 92] on div "← Return to Dashboard" at bounding box center [377, 96] width 128 height 20
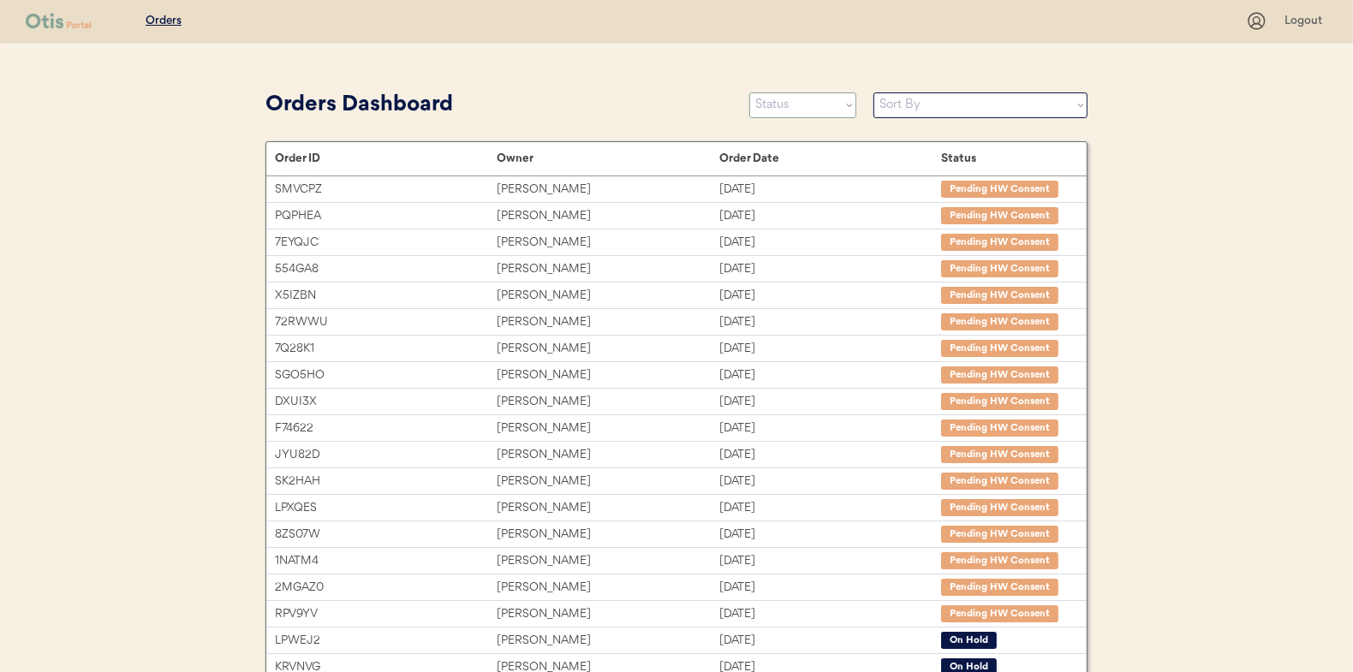
click at [775, 99] on select "Status On Hold New In Progress Complete Pending HW Consent Cancelled" at bounding box center [802, 105] width 107 height 26
select select ""in_progress""
click at [749, 92] on select "Status On Hold New In Progress Complete Pending HW Consent Cancelled" at bounding box center [802, 105] width 107 height 26
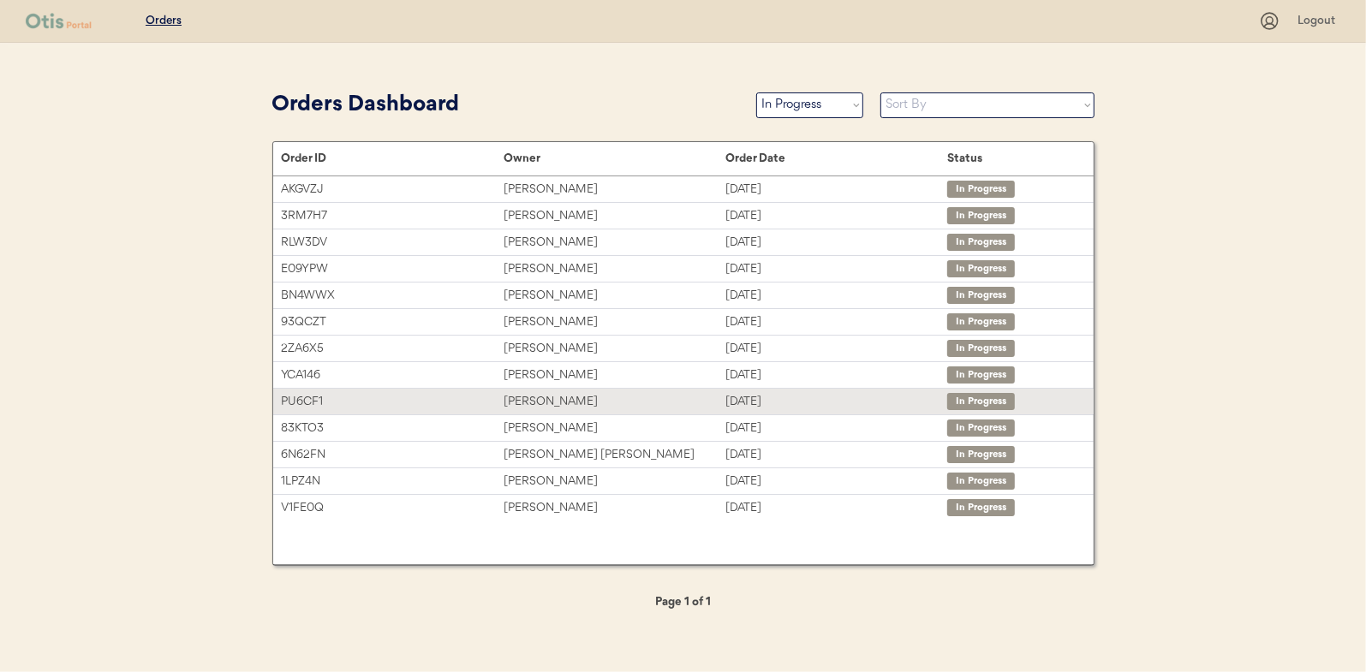
click at [514, 393] on div "Sky Nelson" at bounding box center [615, 402] width 222 height 20
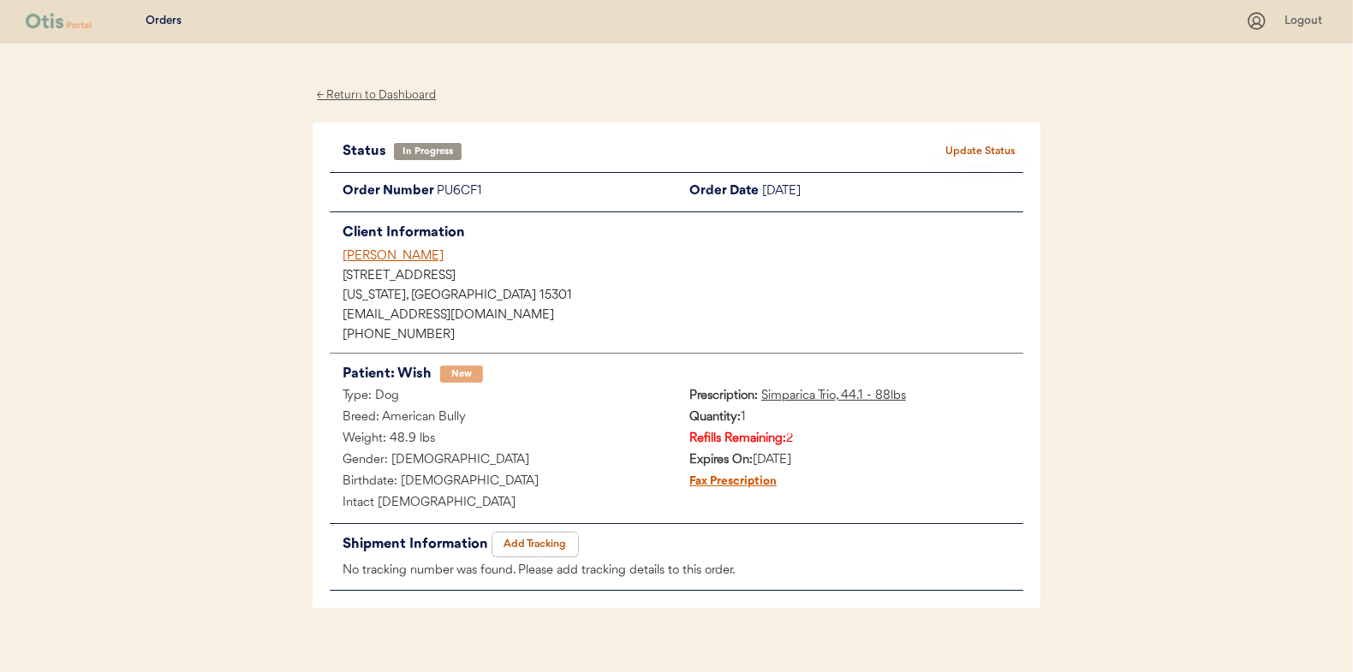
click at [546, 542] on button "Add Tracking" at bounding box center [535, 545] width 86 height 24
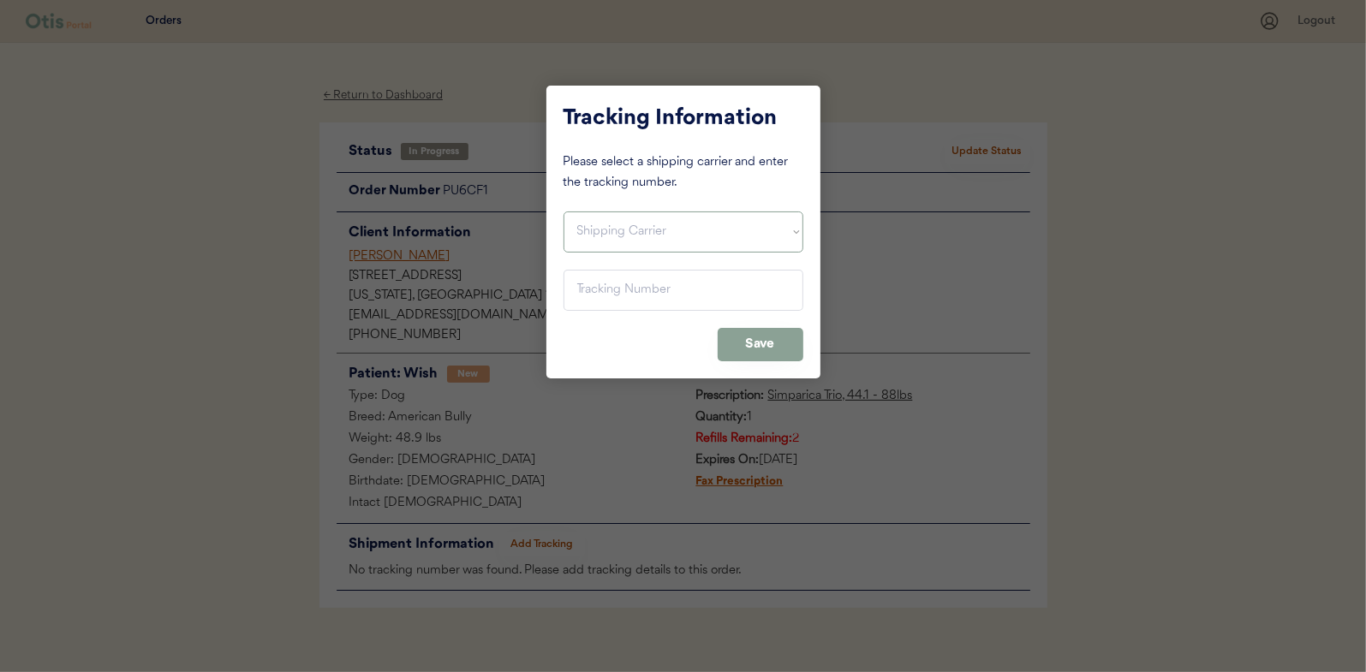
click at [589, 226] on select "Shipping Carrier FedEx FedEx Ground Economy UPS USPS" at bounding box center [684, 232] width 240 height 41
select select ""usps""
click at [564, 212] on select "Shipping Carrier FedEx FedEx Ground Economy UPS USPS" at bounding box center [684, 232] width 240 height 41
click at [594, 291] on input "input" at bounding box center [684, 290] width 240 height 41
paste input "9400150105497023283681"
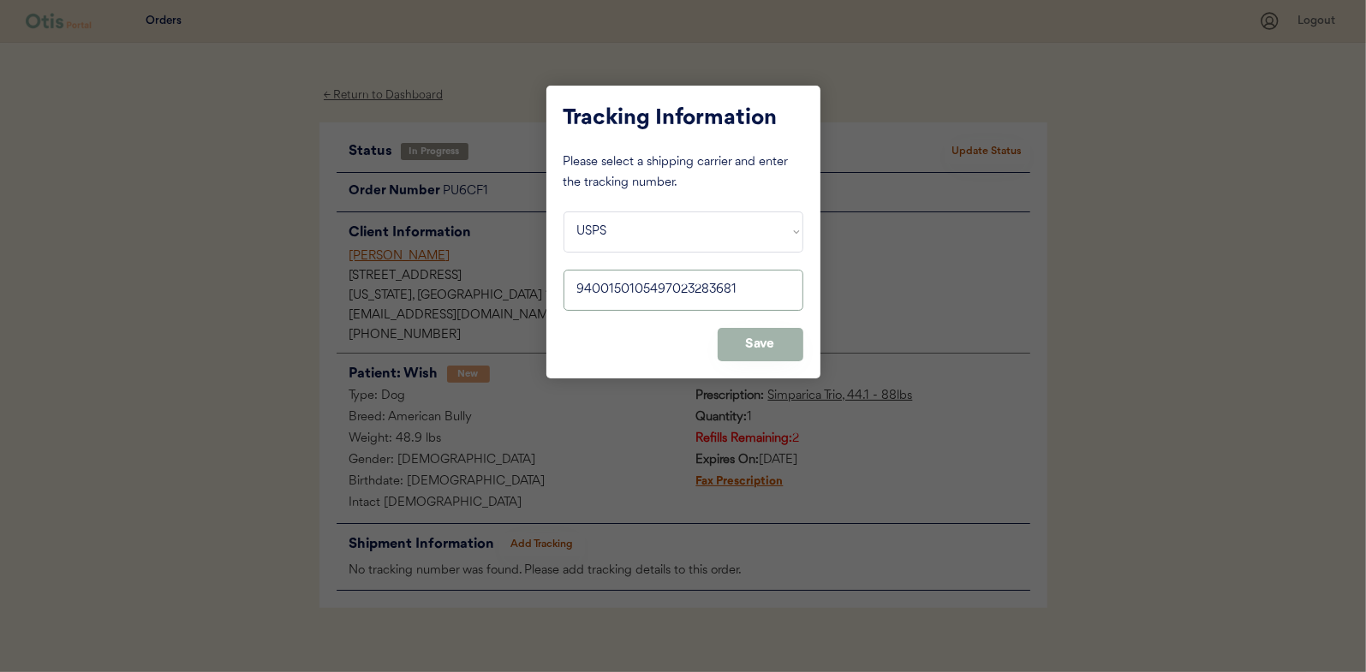
type input "9400150105497023283681"
click at [782, 338] on button "Save" at bounding box center [761, 344] width 86 height 33
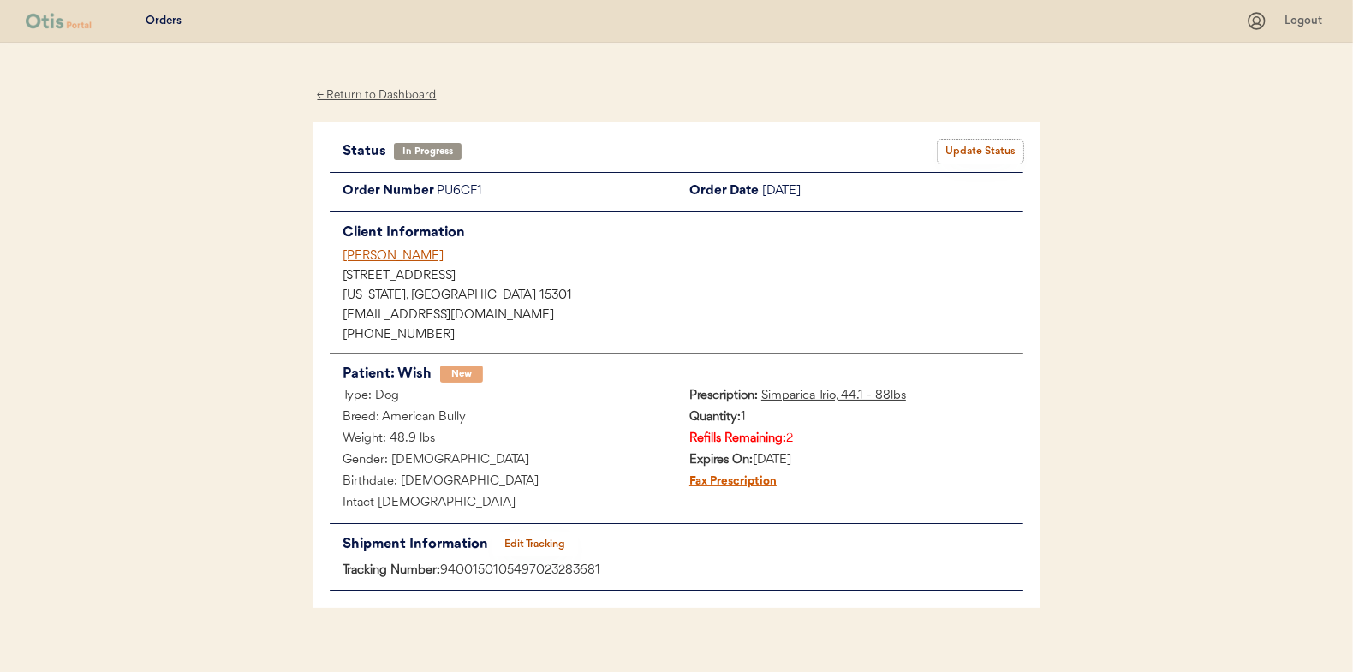
click at [982, 152] on button "Update Status" at bounding box center [981, 152] width 86 height 24
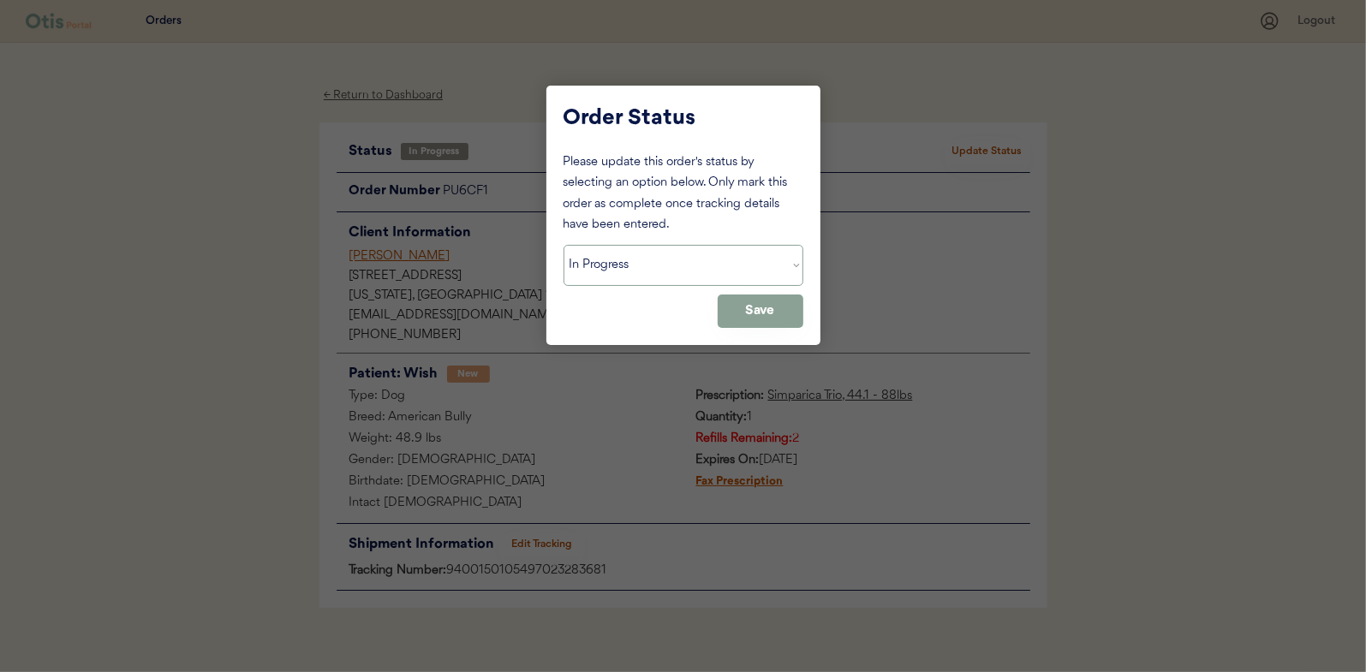
click at [602, 266] on select "Status On Hold New In Progress Complete Pending HW Consent Cancelled" at bounding box center [684, 265] width 240 height 41
select select ""complete""
click at [564, 245] on select "Status On Hold New In Progress Complete Pending HW Consent Cancelled" at bounding box center [684, 265] width 240 height 41
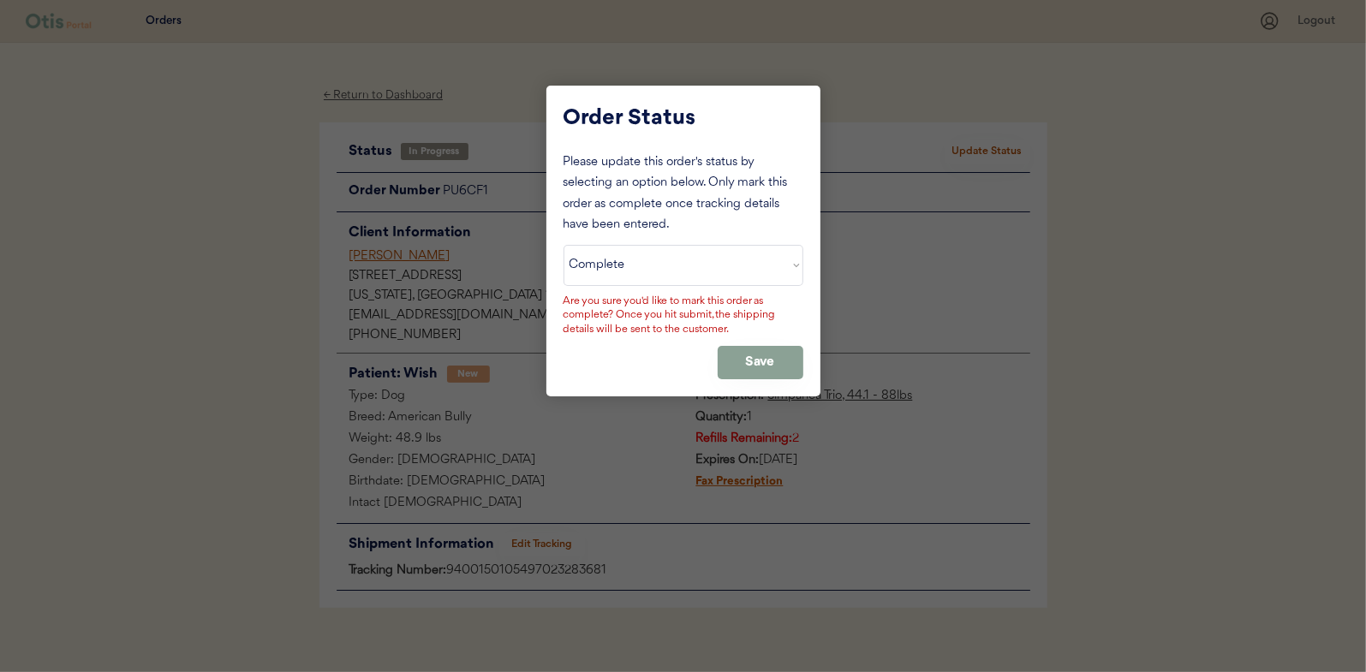
click at [753, 346] on button "Save" at bounding box center [761, 362] width 86 height 33
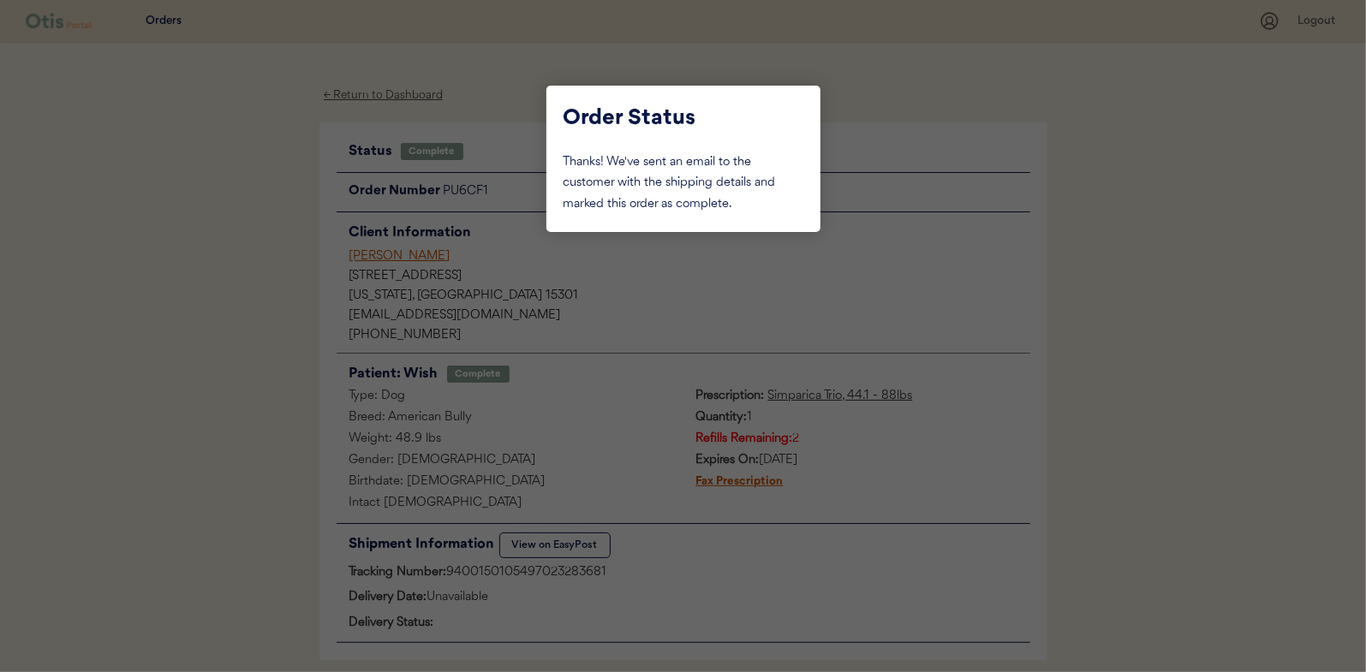
drag, startPoint x: 273, startPoint y: 260, endPoint x: 329, endPoint y: 147, distance: 126.0
click at [273, 259] on div at bounding box center [683, 336] width 1366 height 672
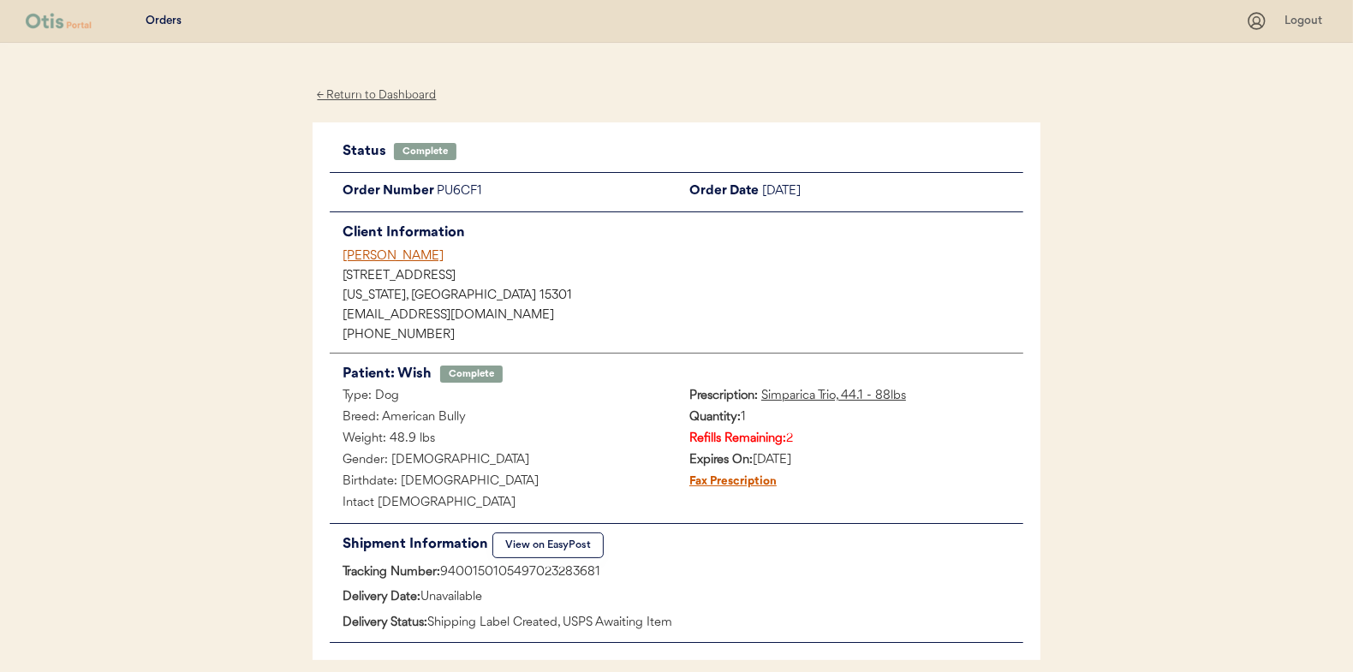
click at [365, 96] on div "← Return to Dashboard" at bounding box center [377, 96] width 128 height 20
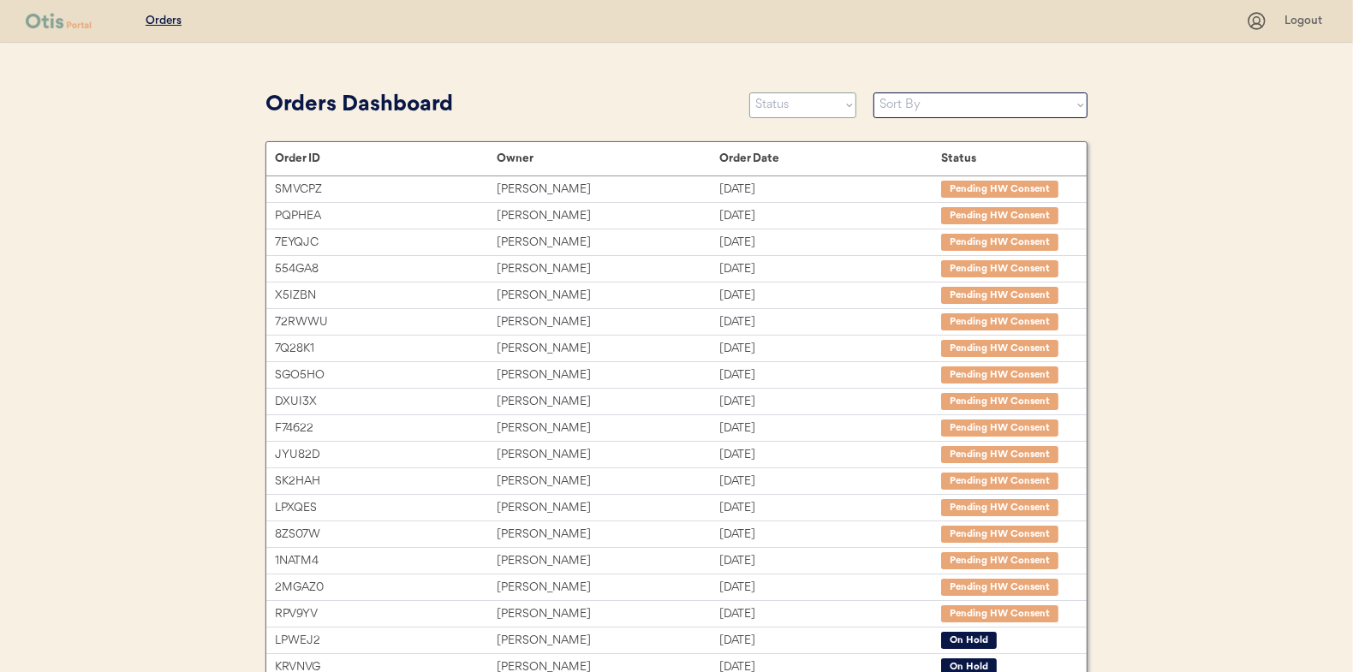
click at [759, 100] on select "Status On Hold New In Progress Complete Pending HW Consent Cancelled" at bounding box center [802, 105] width 107 height 26
select select ""in_progress""
click at [749, 92] on select "Status On Hold New In Progress Complete Pending HW Consent Cancelled" at bounding box center [802, 105] width 107 height 26
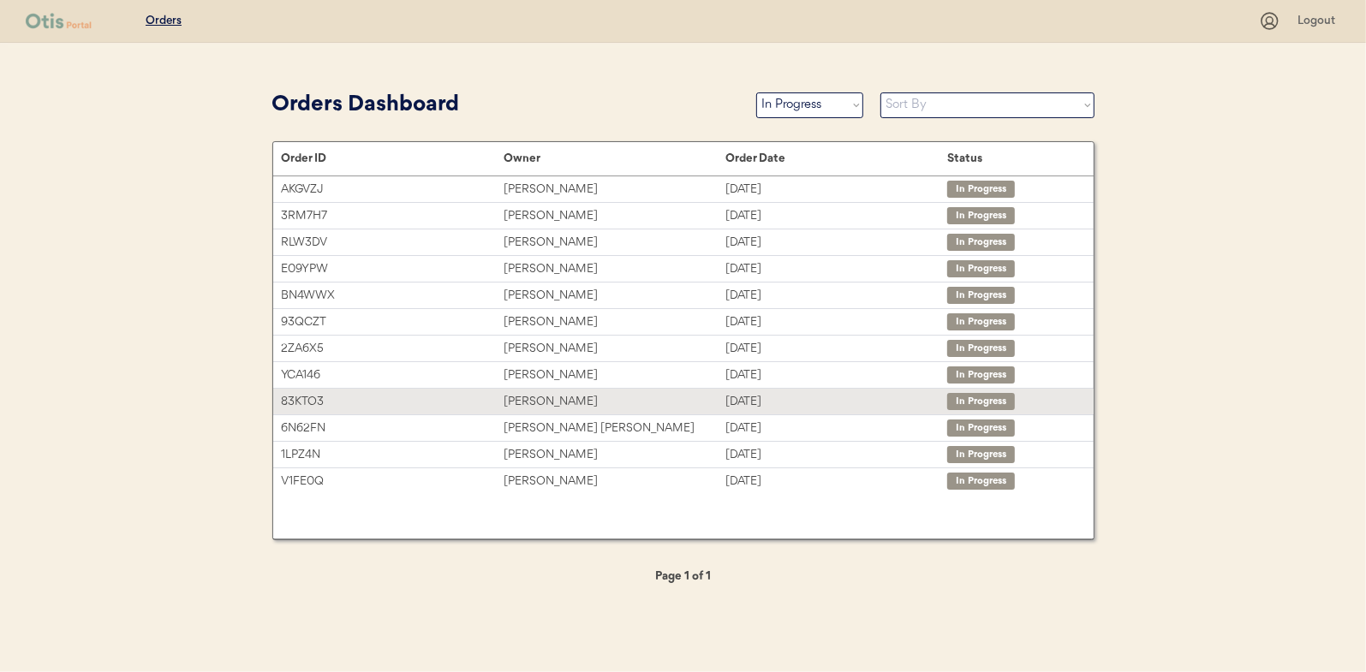
click at [538, 395] on div "[PERSON_NAME]" at bounding box center [615, 402] width 222 height 20
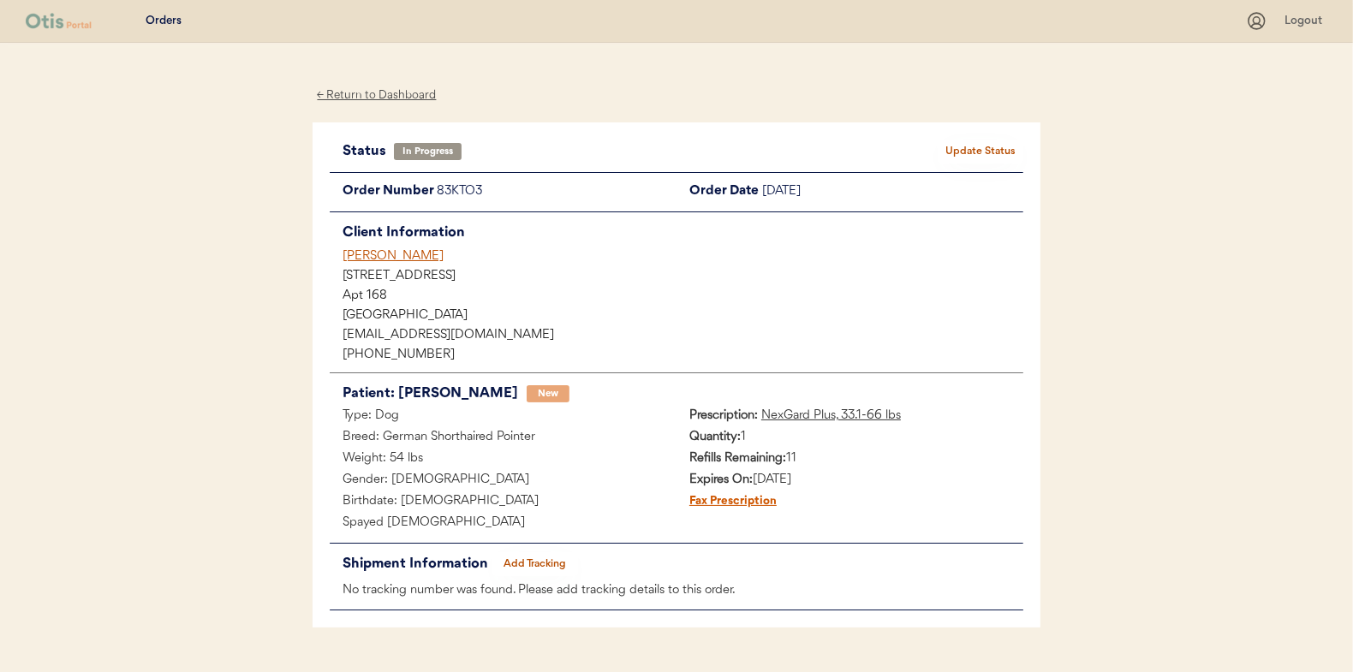
click at [533, 562] on button "Add Tracking" at bounding box center [535, 564] width 86 height 24
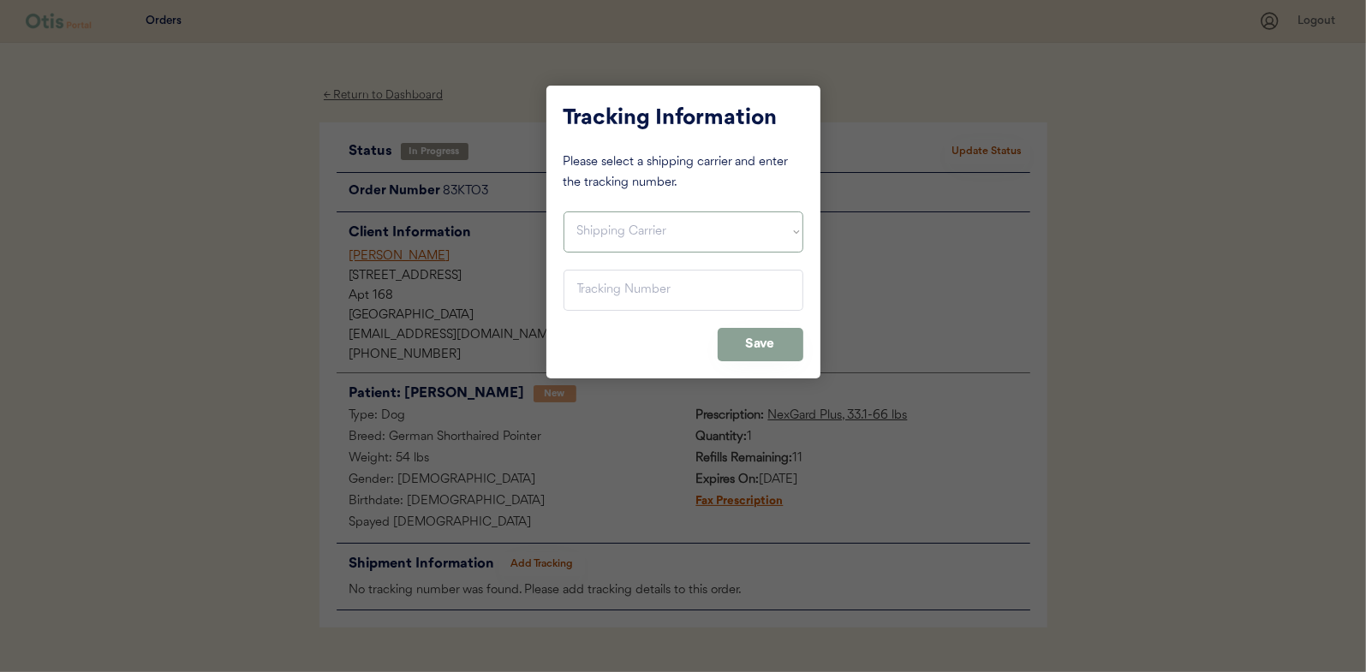
click at [589, 236] on select "Shipping Carrier FedEx FedEx Ground Economy UPS USPS" at bounding box center [684, 232] width 240 height 41
select select ""usps""
click at [564, 212] on select "Shipping Carrier FedEx FedEx Ground Economy UPS USPS" at bounding box center [684, 232] width 240 height 41
click at [590, 295] on input "input" at bounding box center [684, 290] width 240 height 41
paste input "9400150105800023165725"
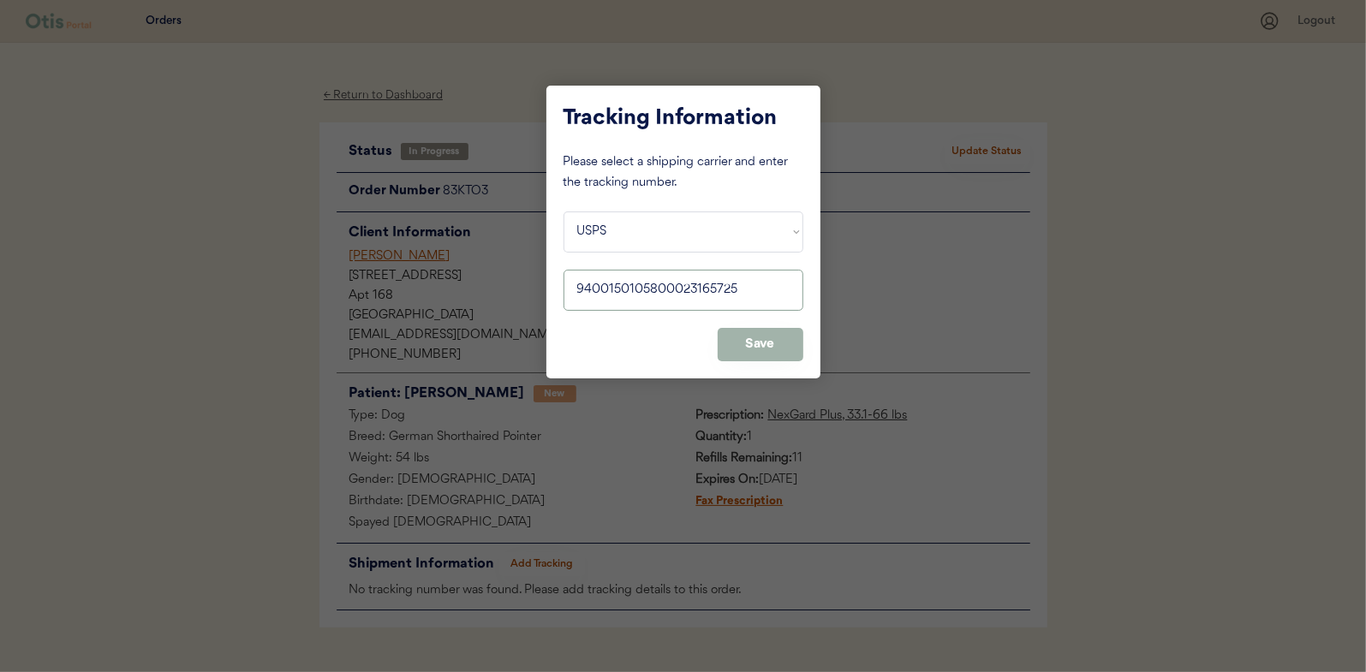
type input "9400150105800023165725"
click at [759, 343] on button "Save" at bounding box center [761, 344] width 86 height 33
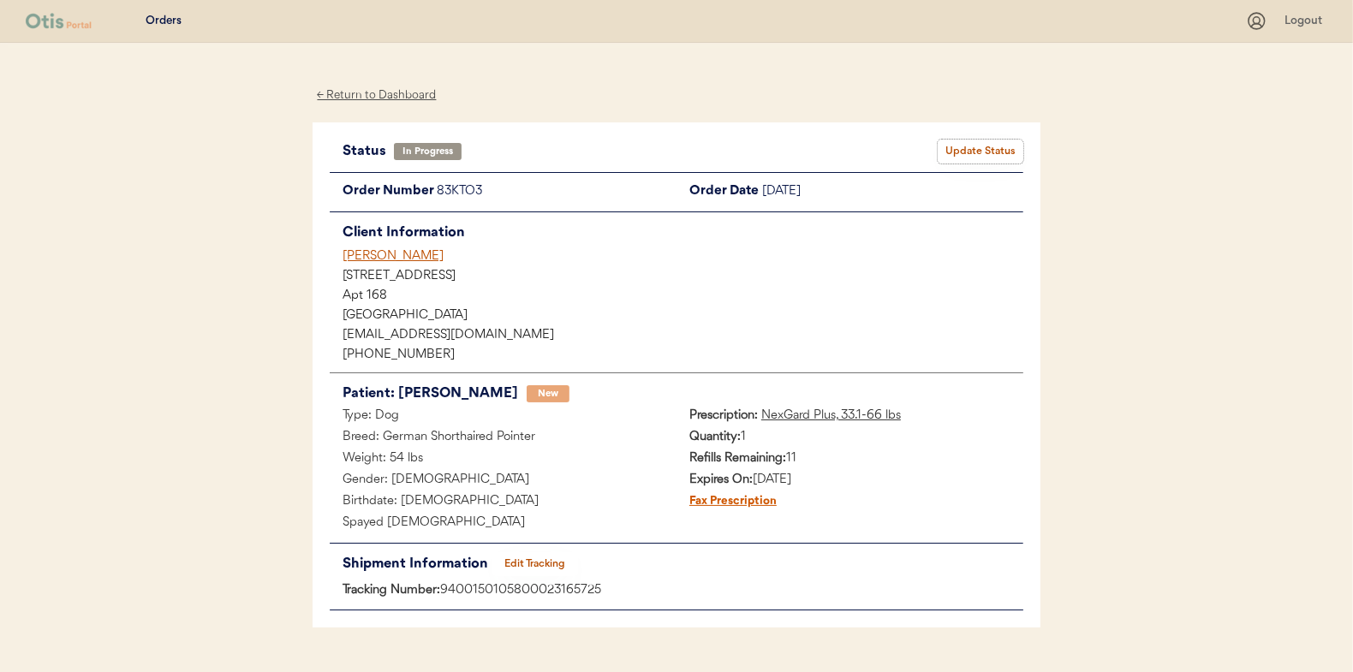
click at [1009, 146] on button "Update Status" at bounding box center [981, 152] width 86 height 24
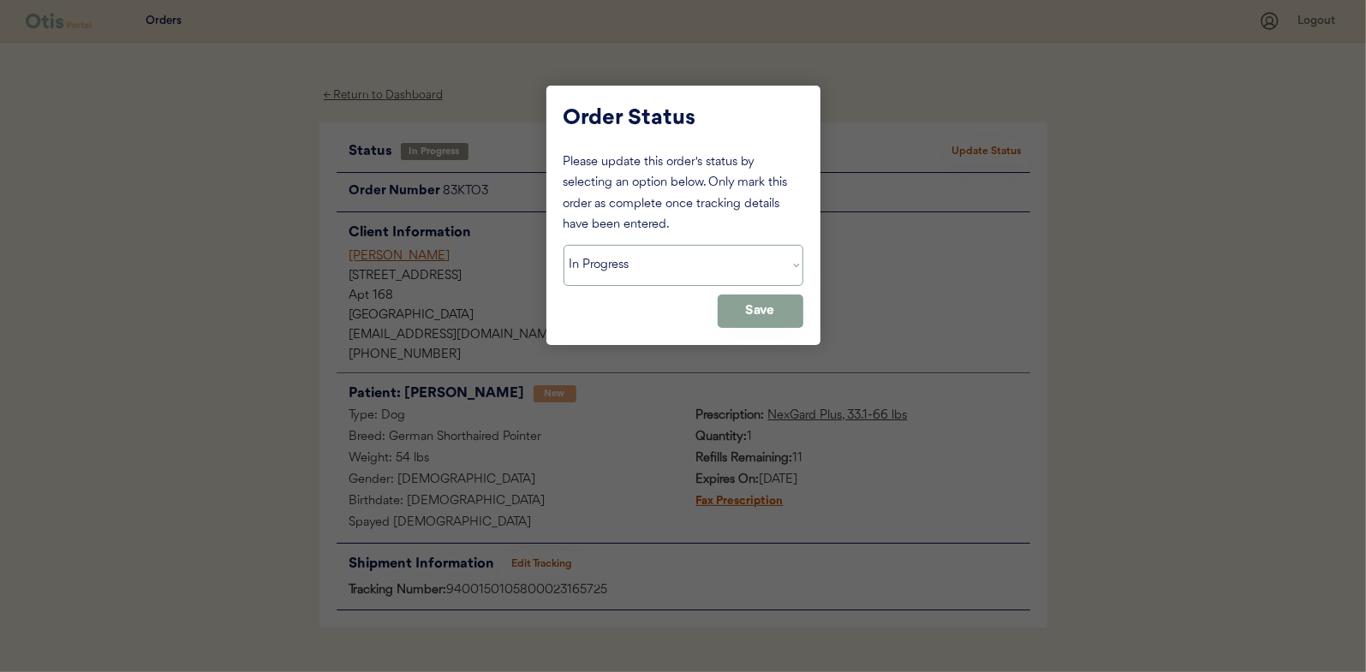
click at [634, 276] on select "Status On Hold New In Progress Complete Pending HW Consent Cancelled" at bounding box center [684, 265] width 240 height 41
select select ""complete""
click at [564, 245] on select "Status On Hold New In Progress Complete Pending HW Consent Cancelled" at bounding box center [684, 265] width 240 height 41
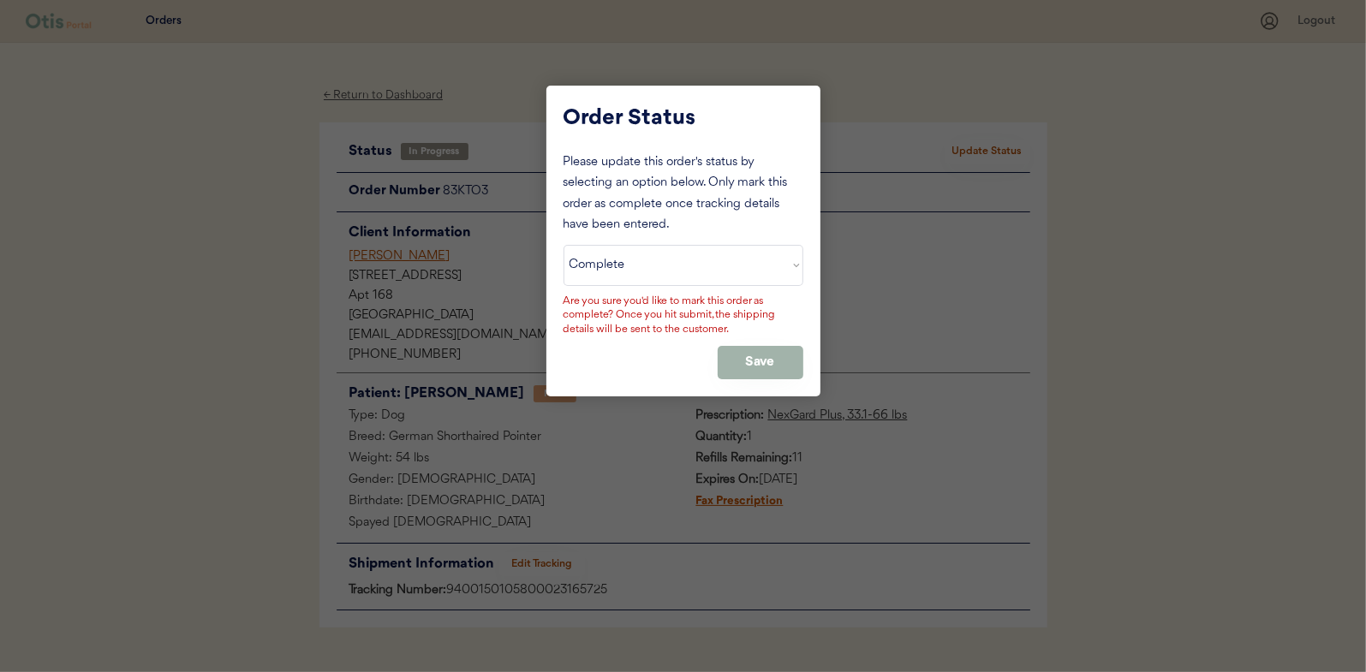
click at [760, 362] on button "Save" at bounding box center [761, 362] width 86 height 33
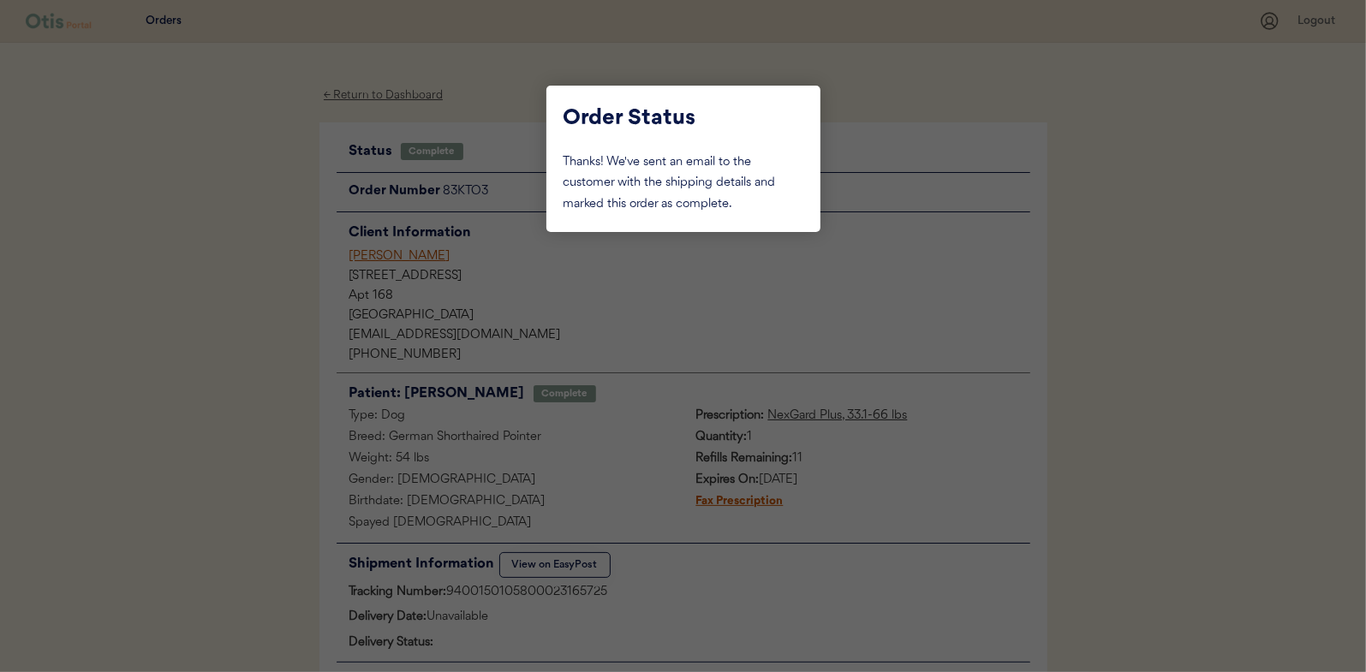
click at [207, 268] on div at bounding box center [683, 336] width 1366 height 672
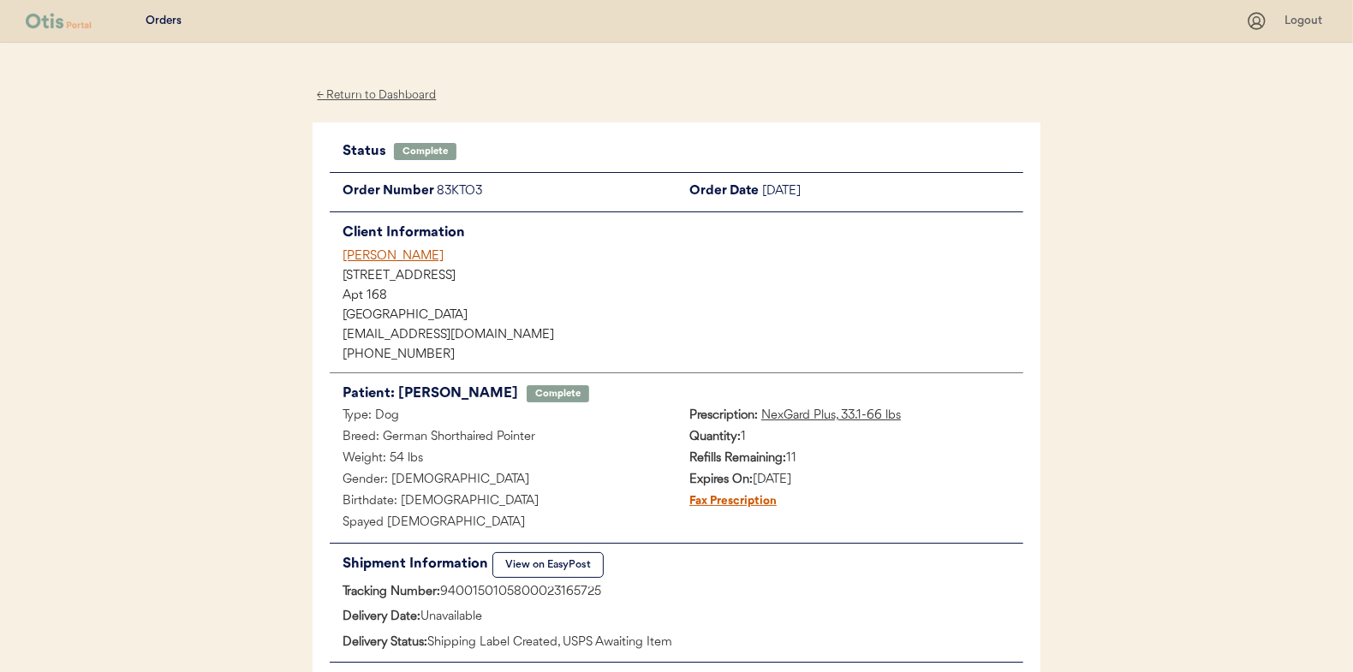
click at [352, 97] on div "← Return to Dashboard" at bounding box center [377, 96] width 128 height 20
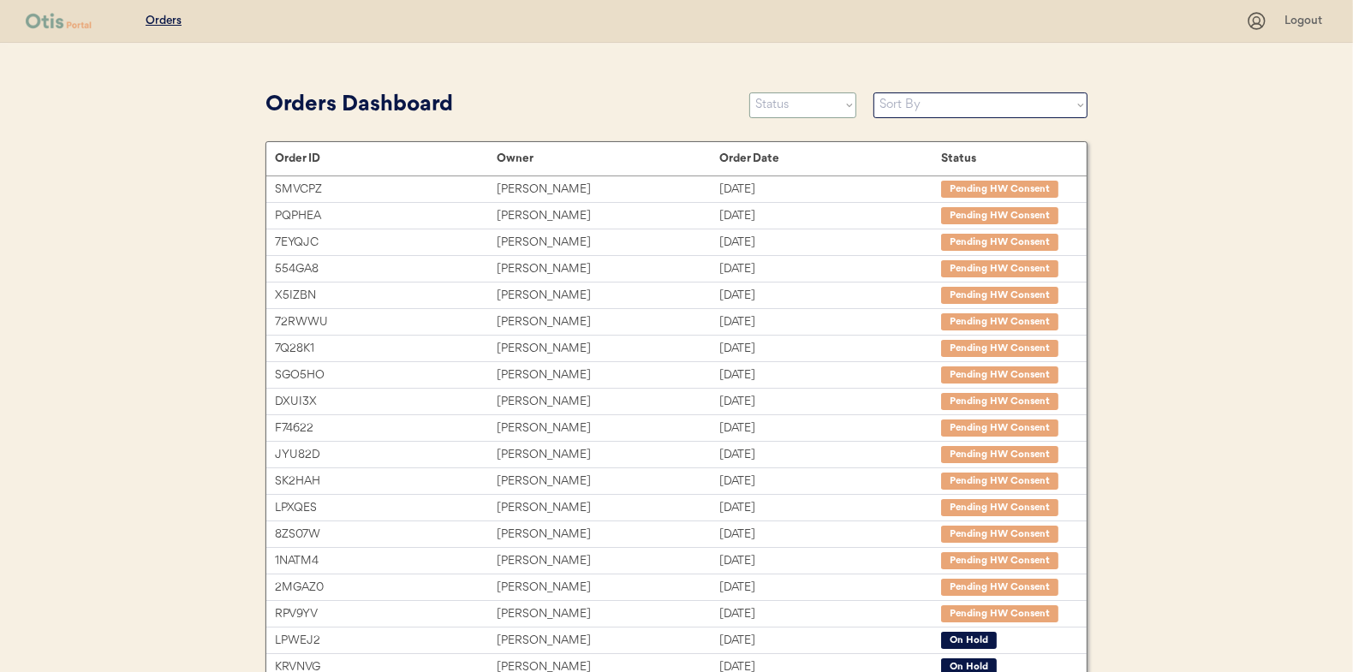
click at [780, 97] on select "Status On Hold New In Progress Complete Pending HW Consent Cancelled" at bounding box center [802, 105] width 107 height 26
click at [749, 92] on select "Status On Hold New In Progress Complete Pending HW Consent Cancelled" at bounding box center [802, 105] width 107 height 26
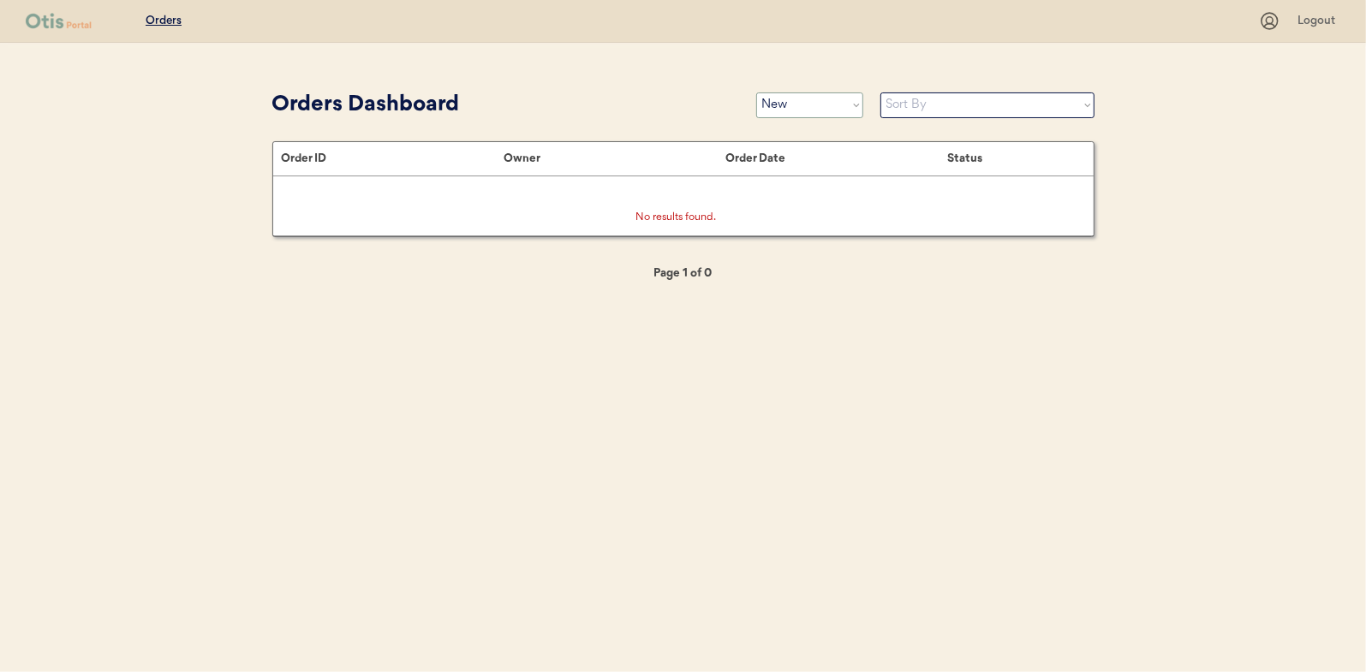
click at [814, 107] on select "Status On Hold New In Progress Complete Pending HW Consent Cancelled" at bounding box center [809, 105] width 107 height 26
select select ""in_progress""
click at [756, 92] on select "Status On Hold New In Progress Complete Pending HW Consent Cancelled" at bounding box center [809, 105] width 107 height 26
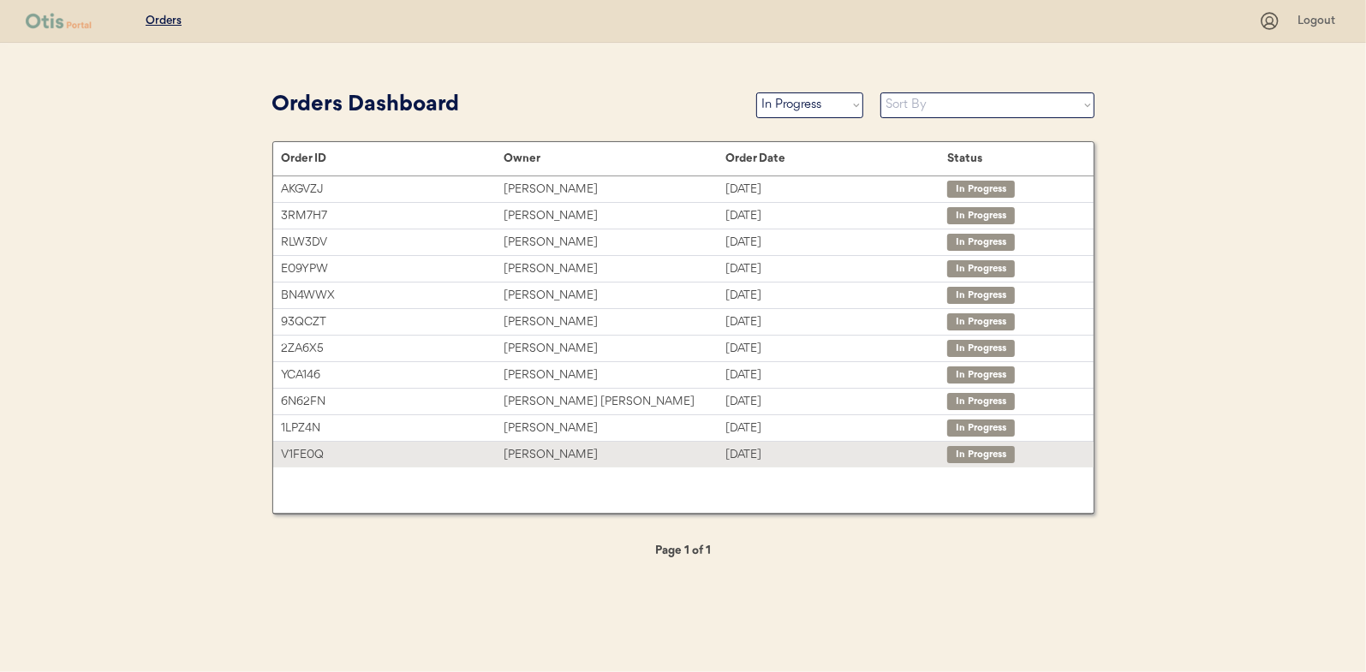
click at [560, 456] on div "[PERSON_NAME]" at bounding box center [615, 455] width 222 height 20
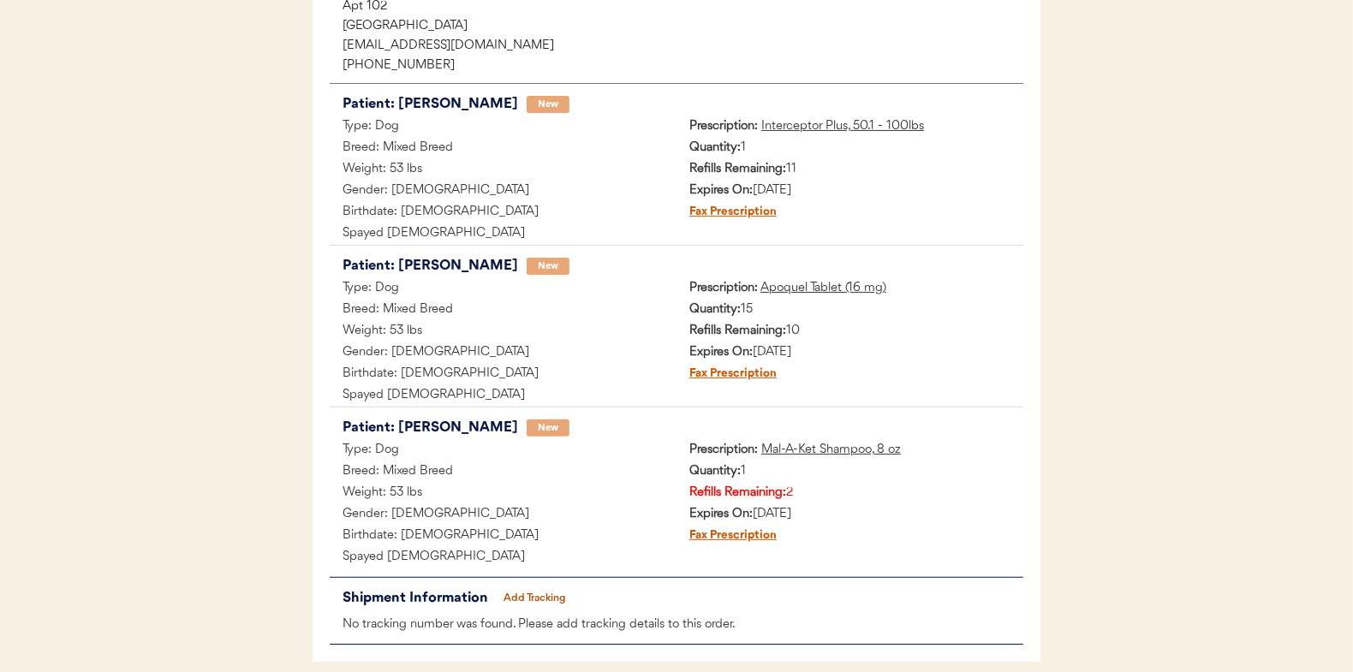
scroll to position [342, 0]
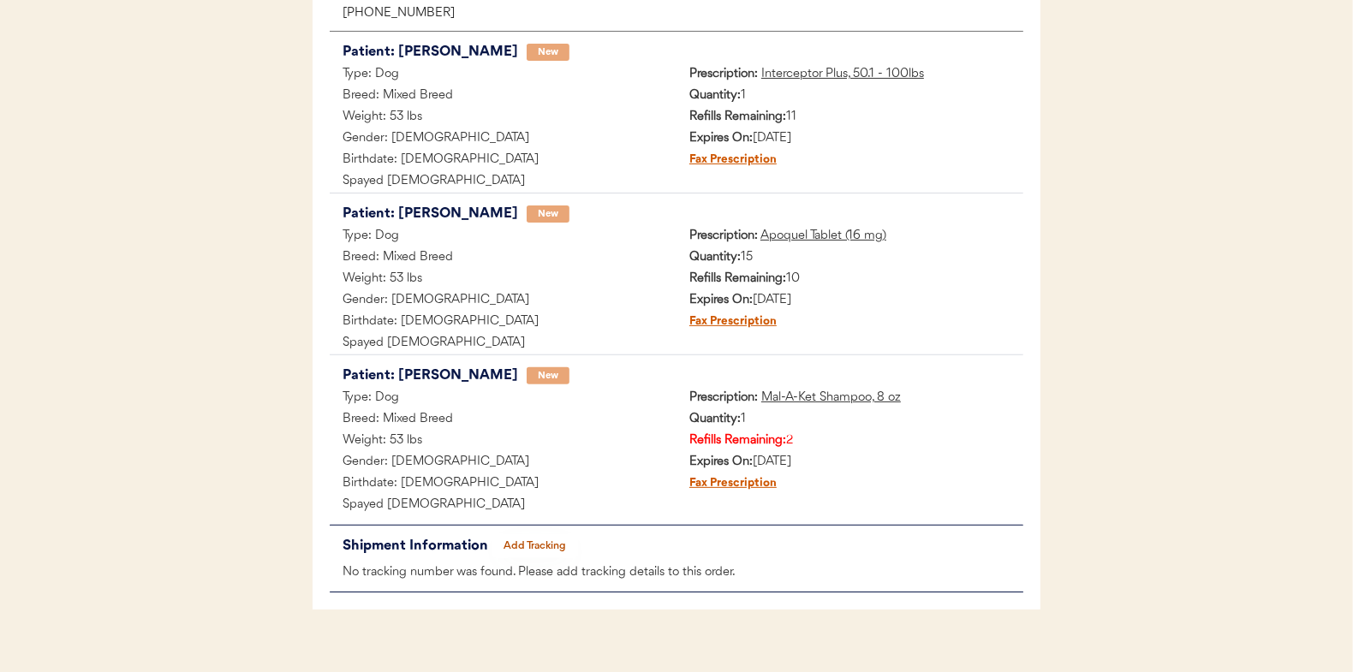
click at [530, 542] on button "Add Tracking" at bounding box center [535, 546] width 86 height 24
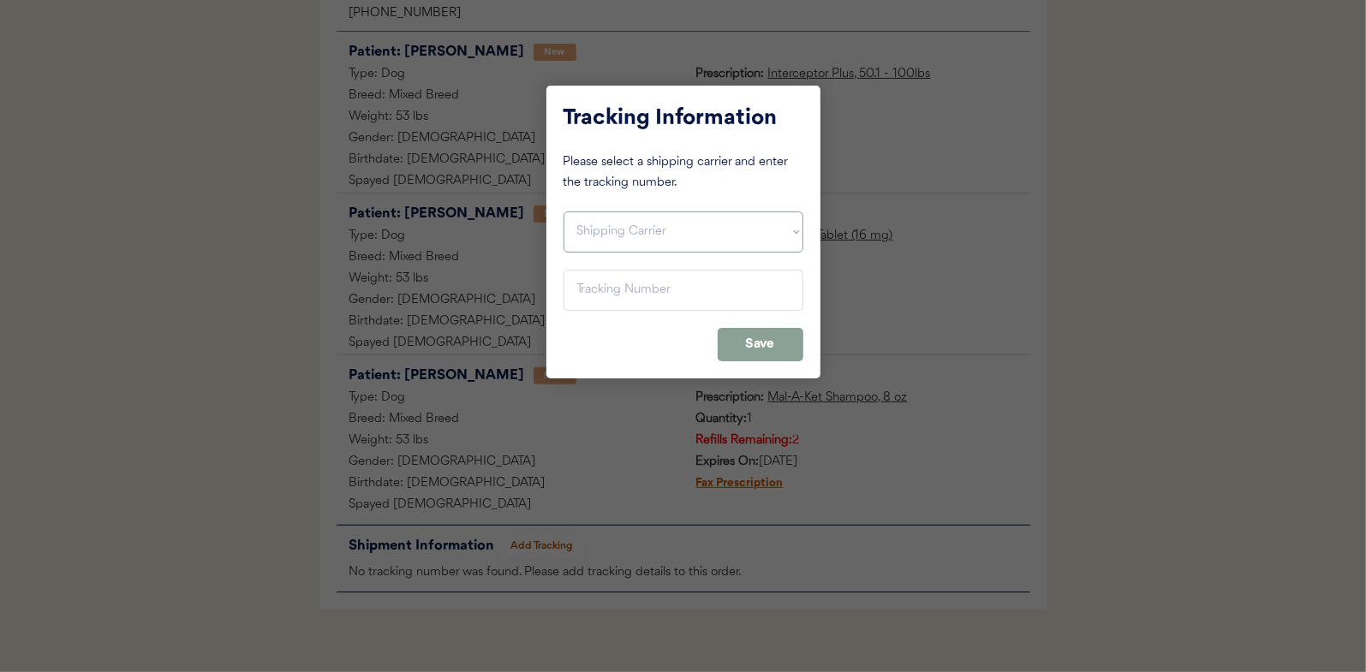
click at [585, 234] on select "Shipping Carrier FedEx FedEx Ground Economy UPS USPS" at bounding box center [684, 232] width 240 height 41
select select ""ups""
click at [564, 212] on select "Shipping Carrier FedEx FedEx Ground Economy UPS USPS" at bounding box center [684, 232] width 240 height 41
drag, startPoint x: 582, startPoint y: 296, endPoint x: 24, endPoint y: 248, distance: 560.5
click at [582, 296] on input "input" at bounding box center [684, 290] width 240 height 41
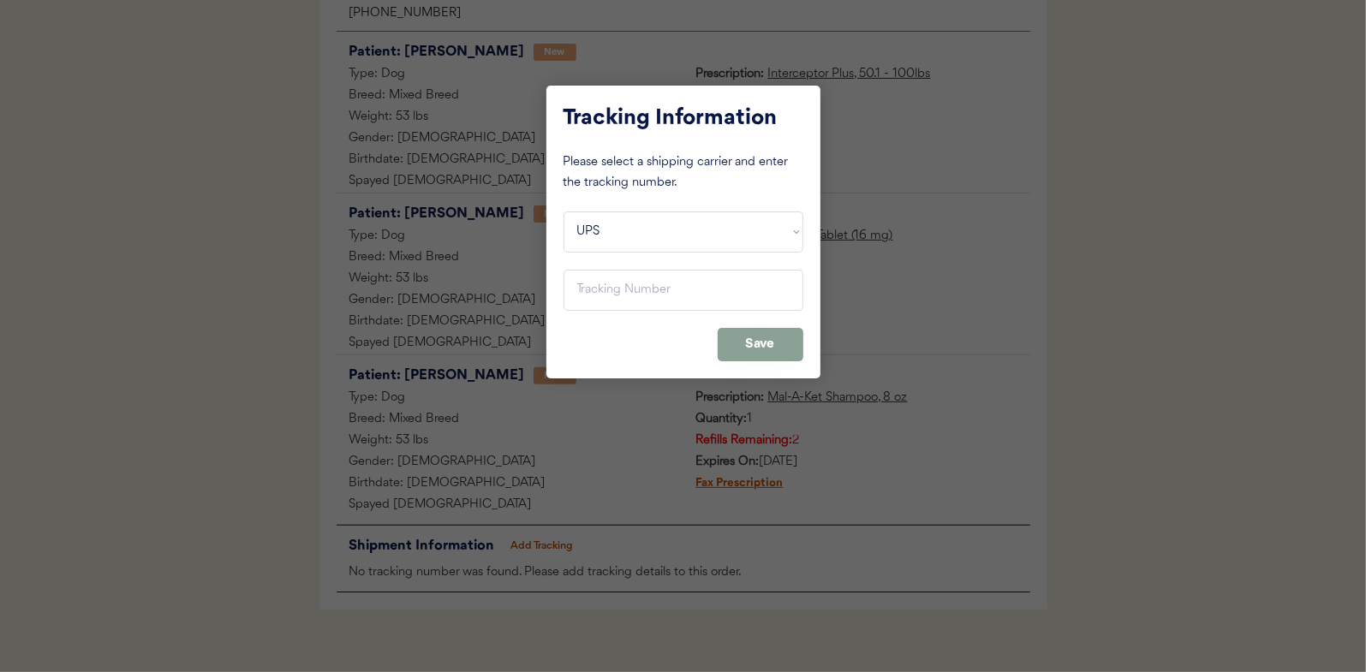
click at [269, 329] on div at bounding box center [683, 336] width 1366 height 672
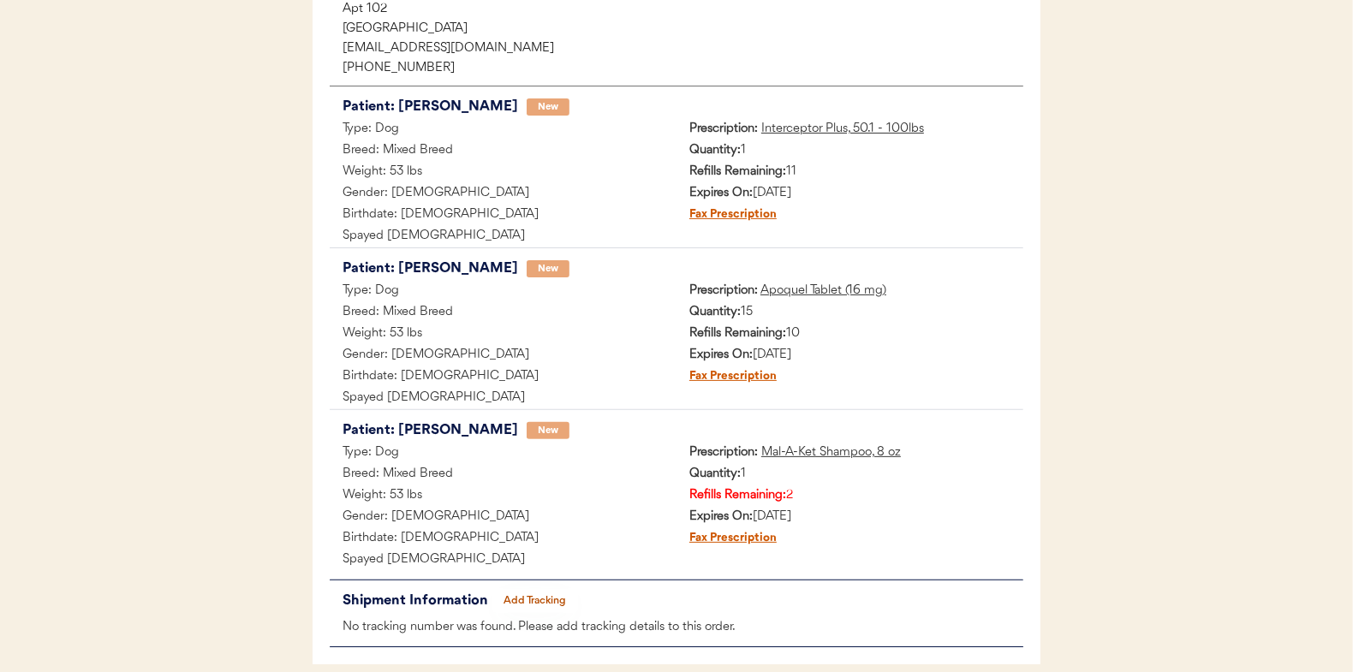
scroll to position [256, 0]
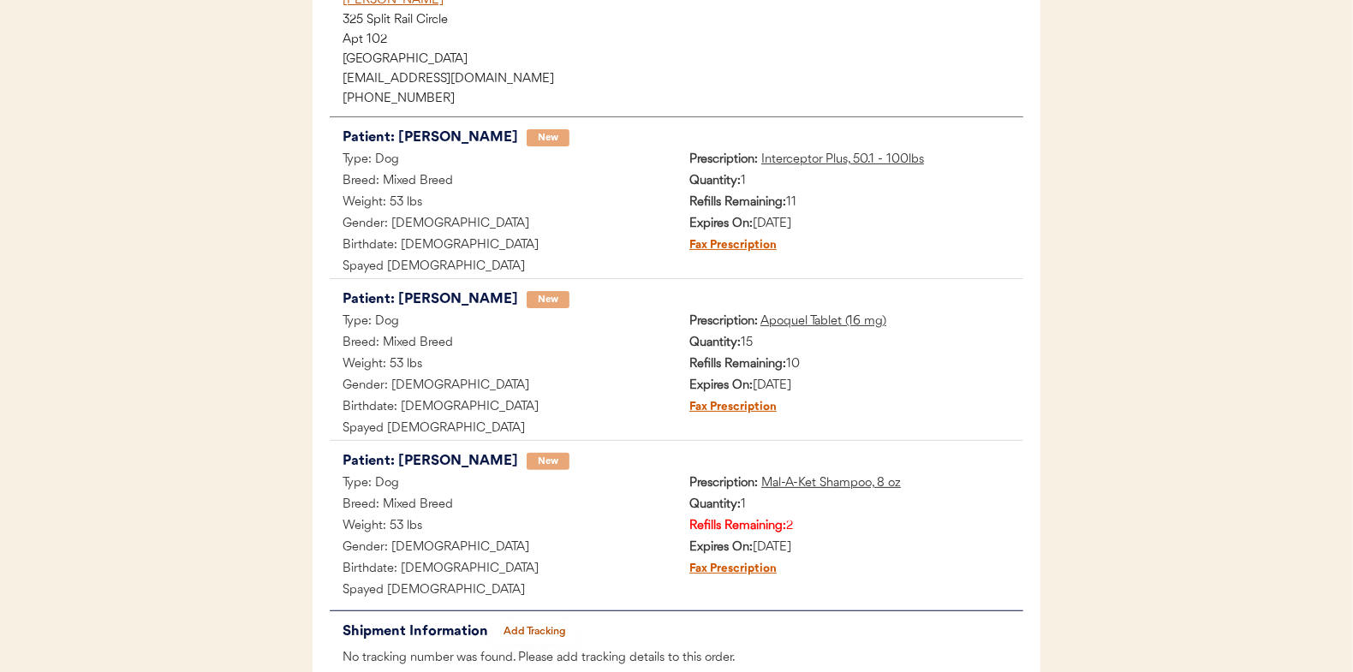
click at [542, 630] on button "Add Tracking" at bounding box center [535, 632] width 86 height 24
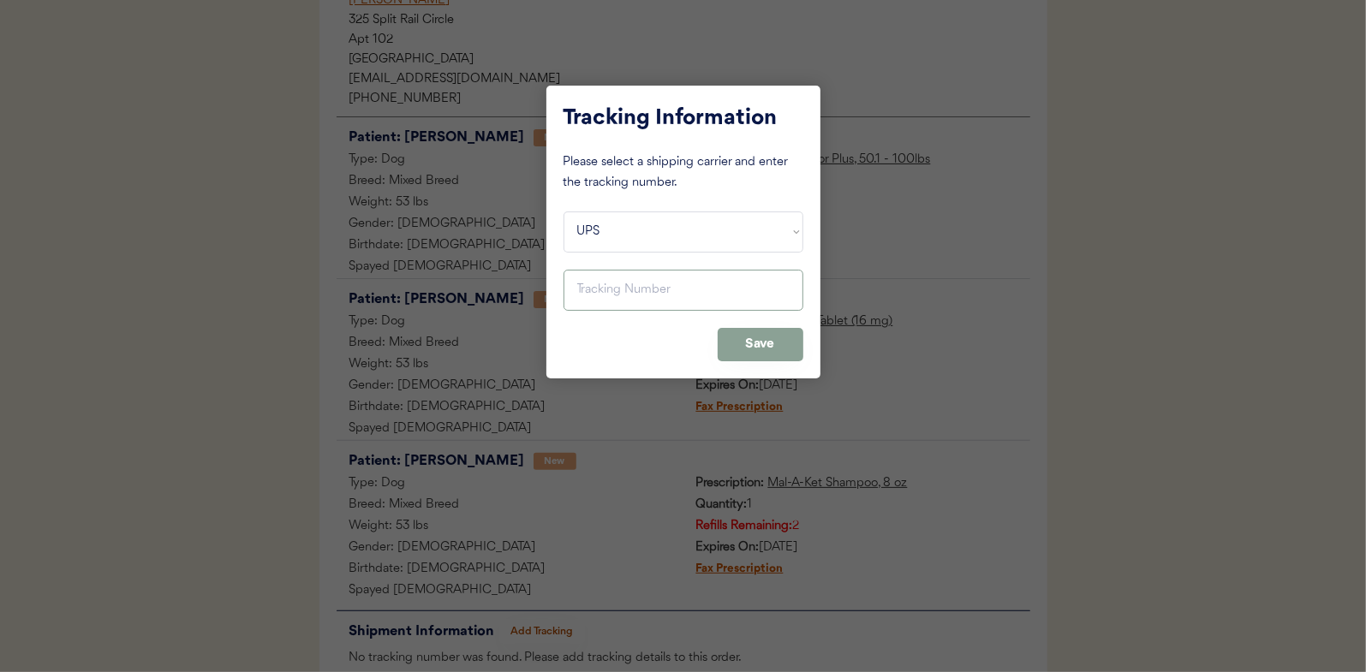
click at [584, 295] on input "input" at bounding box center [684, 290] width 240 height 41
click at [600, 292] on input "input" at bounding box center [684, 290] width 240 height 41
drag, startPoint x: 719, startPoint y: 291, endPoint x: 537, endPoint y: 287, distance: 182.5
click at [537, 287] on body "Orders Logout ← Return to Dashboard Status In Progress Update Status Order Numb…" at bounding box center [683, 80] width 1366 height 672
type input "1Z16X77E0209550815"
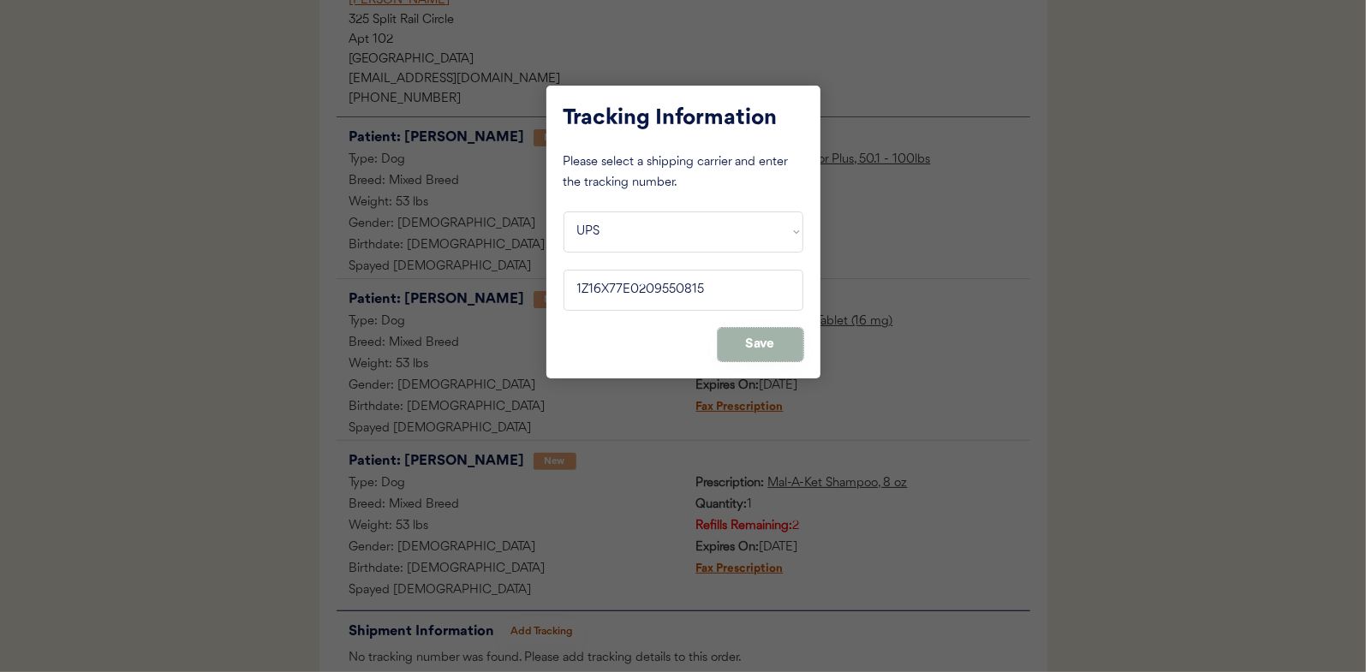
click at [773, 349] on button "Save" at bounding box center [761, 344] width 86 height 33
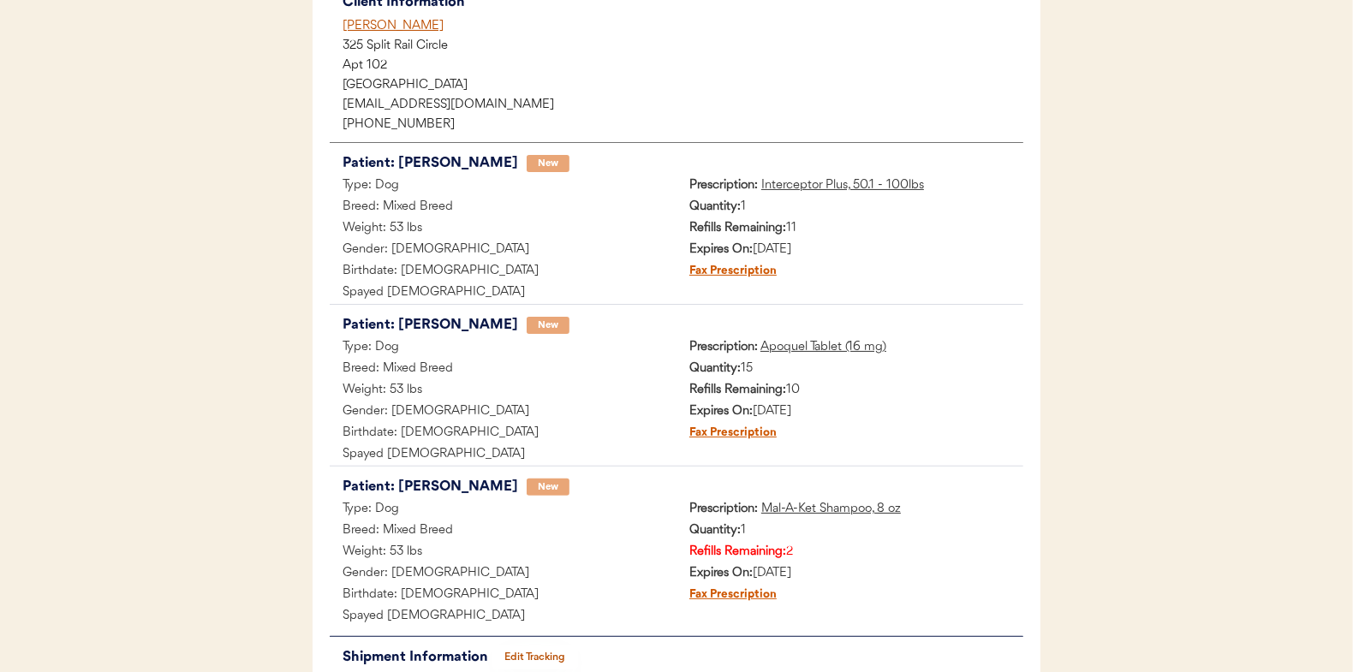
scroll to position [86, 0]
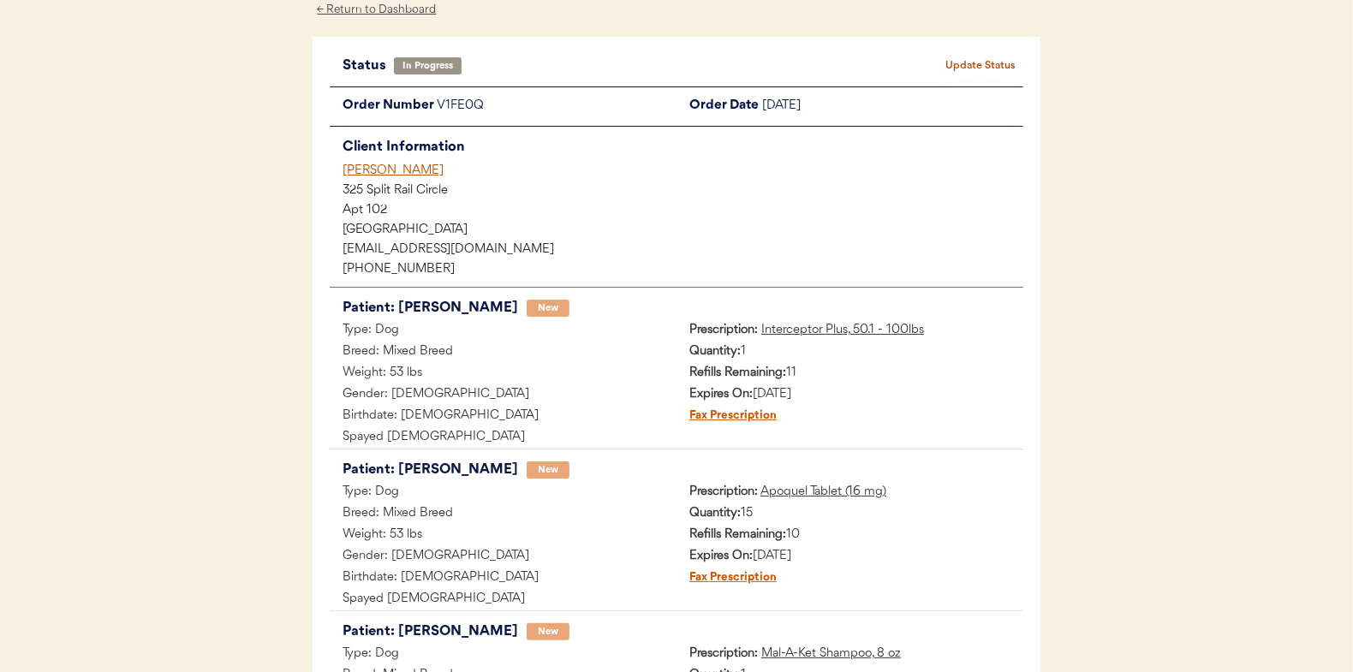
click at [982, 58] on button "Update Status" at bounding box center [981, 66] width 86 height 24
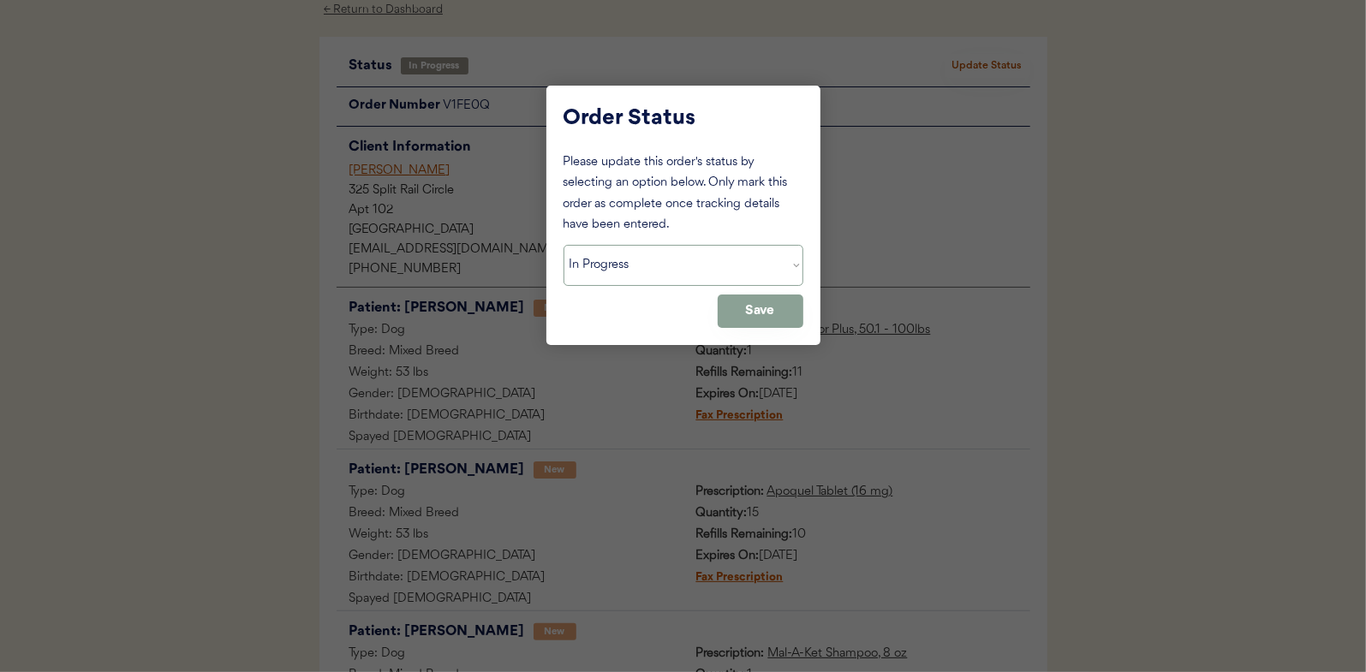
click at [619, 267] on select "Status On Hold New In Progress Complete Pending HW Consent Cancelled" at bounding box center [684, 265] width 240 height 41
select select ""complete""
click at [564, 245] on select "Status On Hold New In Progress Complete Pending HW Consent Cancelled" at bounding box center [684, 265] width 240 height 41
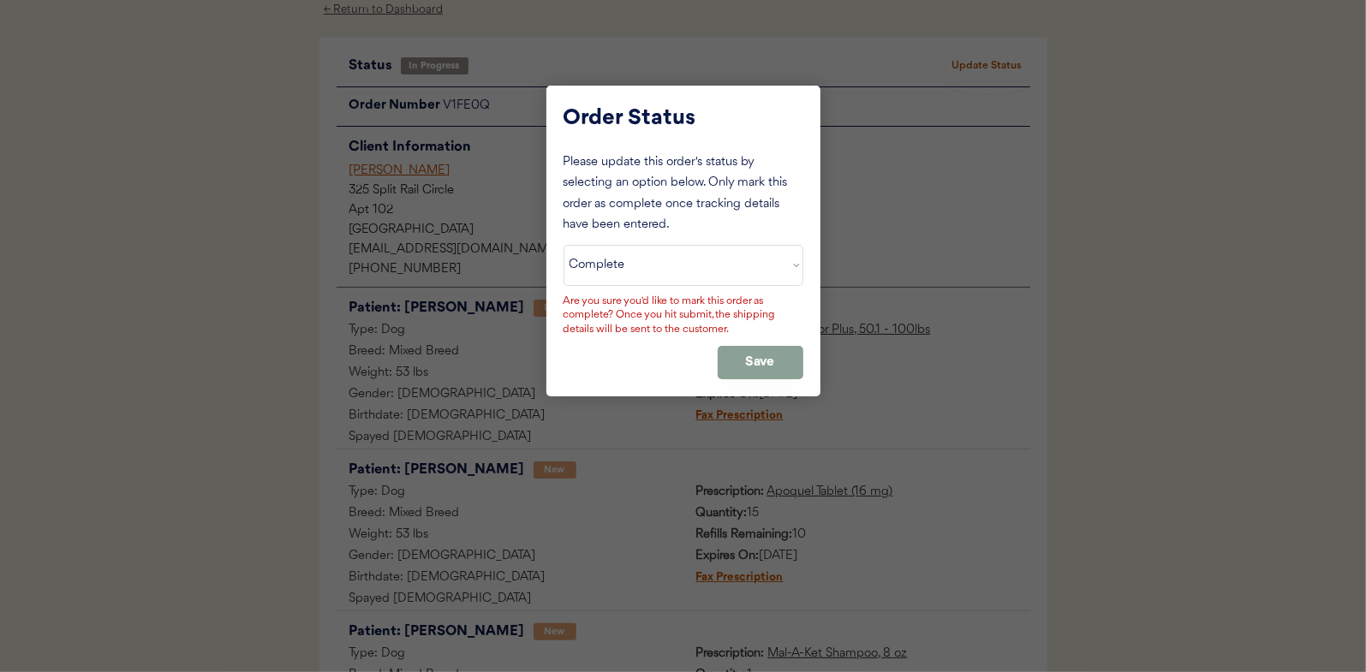
click at [767, 344] on div "Please update this order's status by selecting an option below. Only mark this …" at bounding box center [684, 265] width 240 height 227
click at [740, 359] on button "Save" at bounding box center [761, 362] width 86 height 33
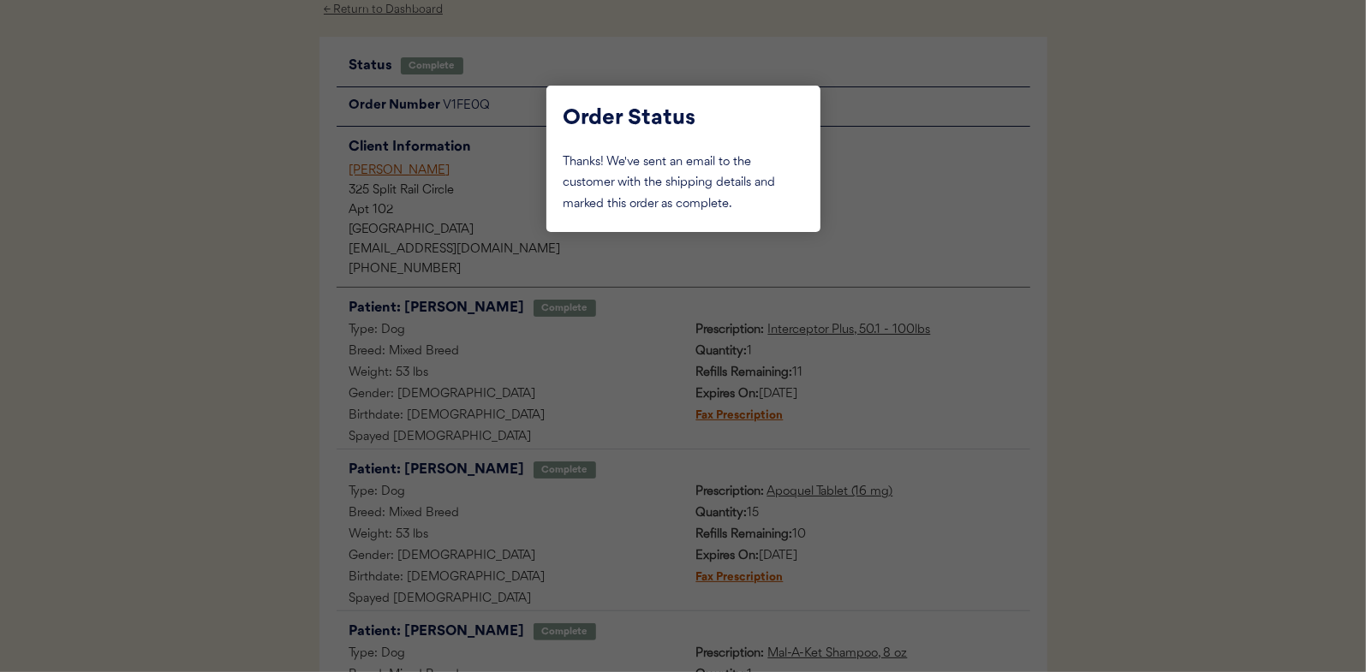
click at [250, 275] on div at bounding box center [683, 336] width 1366 height 672
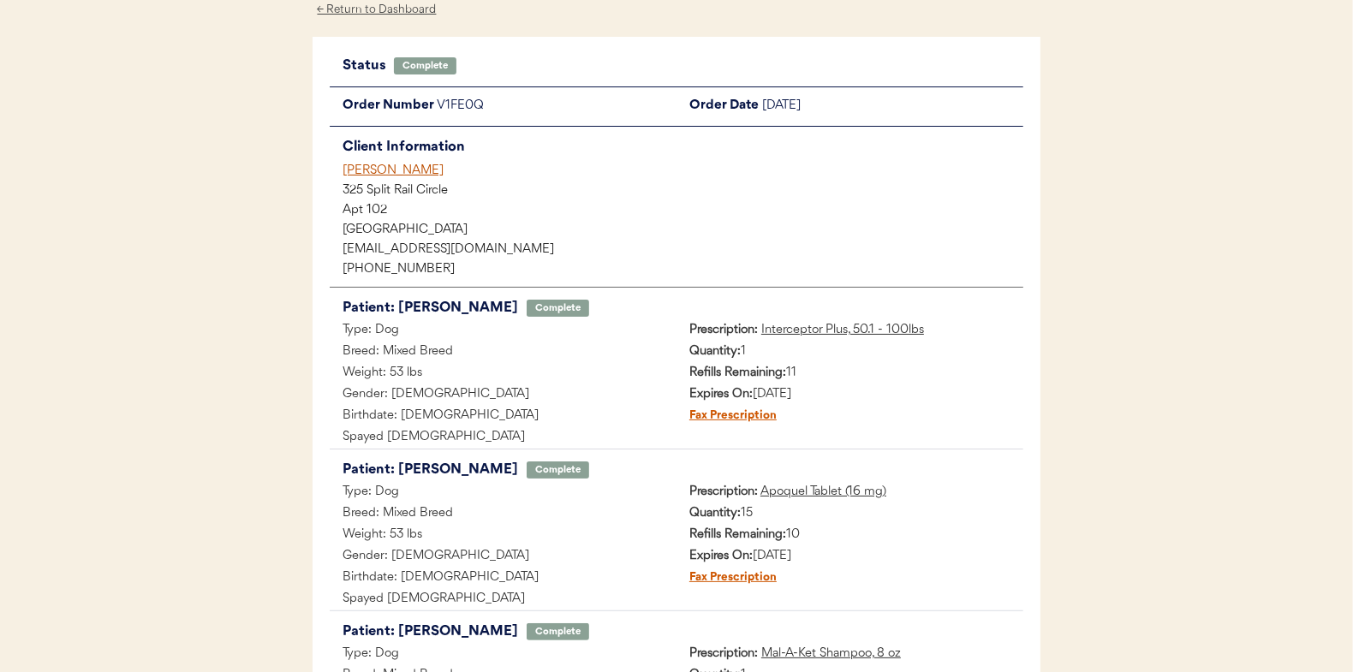
scroll to position [0, 0]
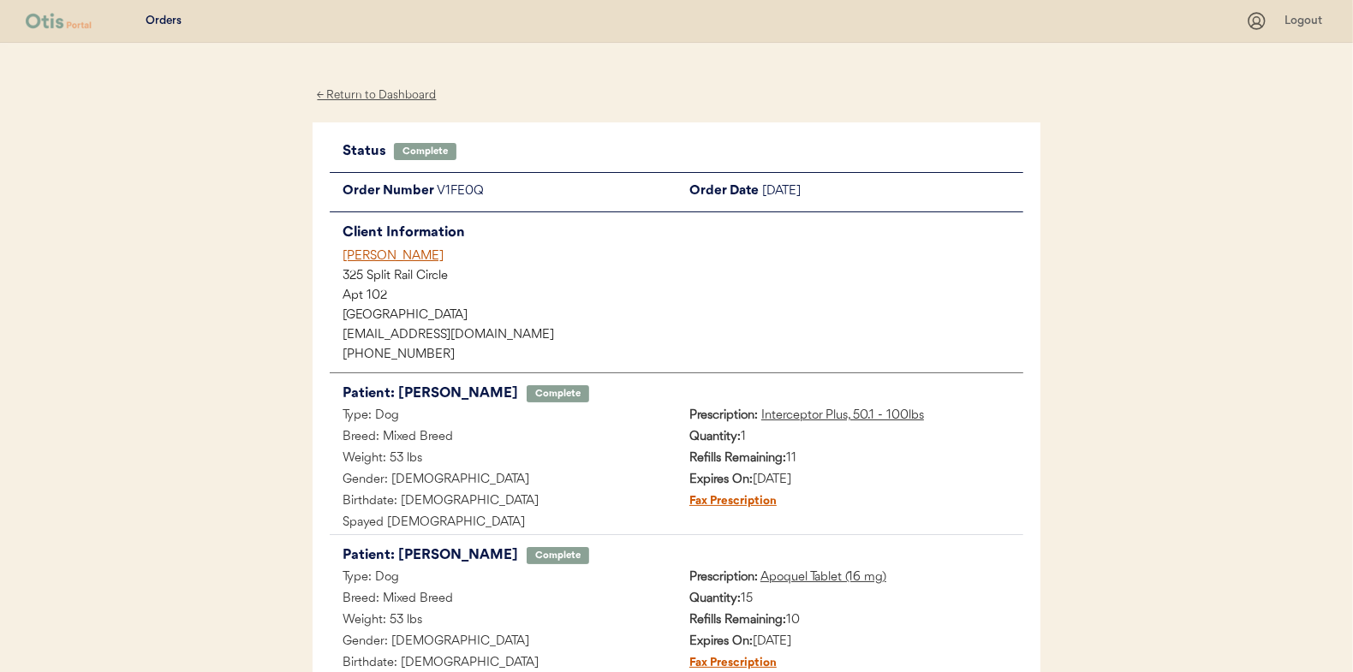
click at [370, 91] on div "← Return to Dashboard" at bounding box center [377, 96] width 128 height 20
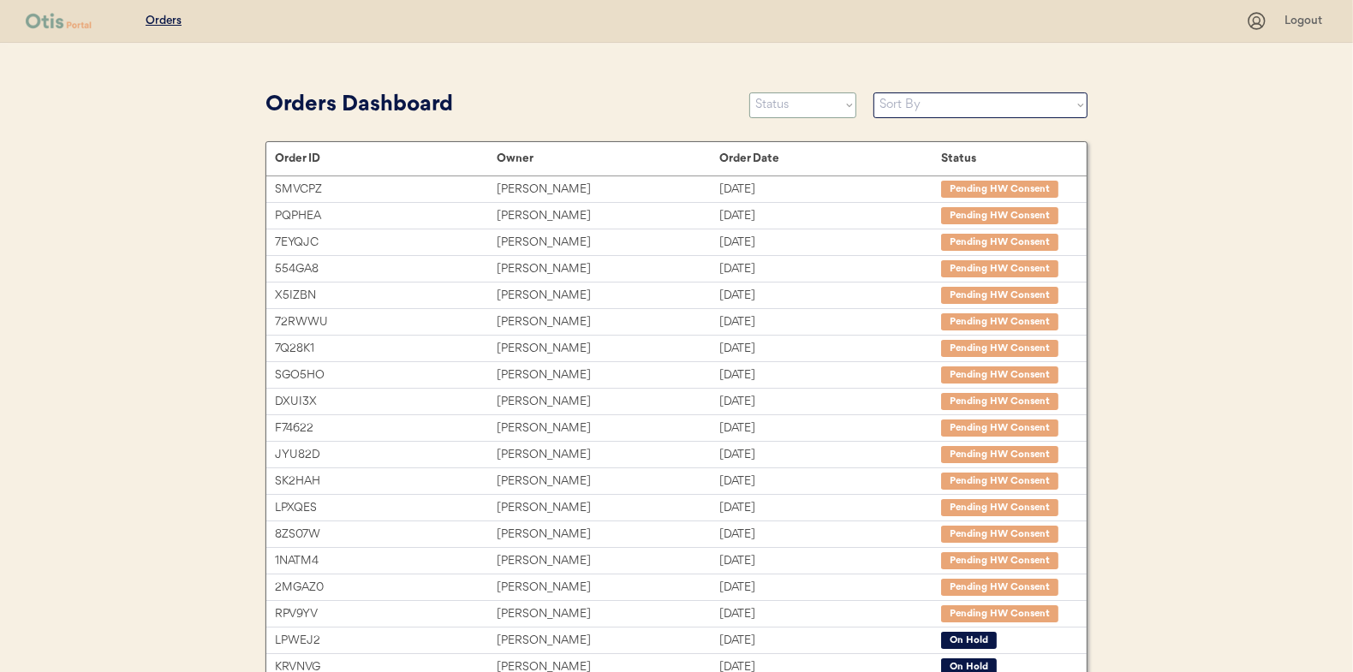
click at [777, 110] on select "Status On Hold New In Progress Complete Pending HW Consent Cancelled" at bounding box center [802, 105] width 107 height 26
click at [749, 92] on select "Status On Hold New In Progress Complete Pending HW Consent Cancelled" at bounding box center [802, 105] width 107 height 26
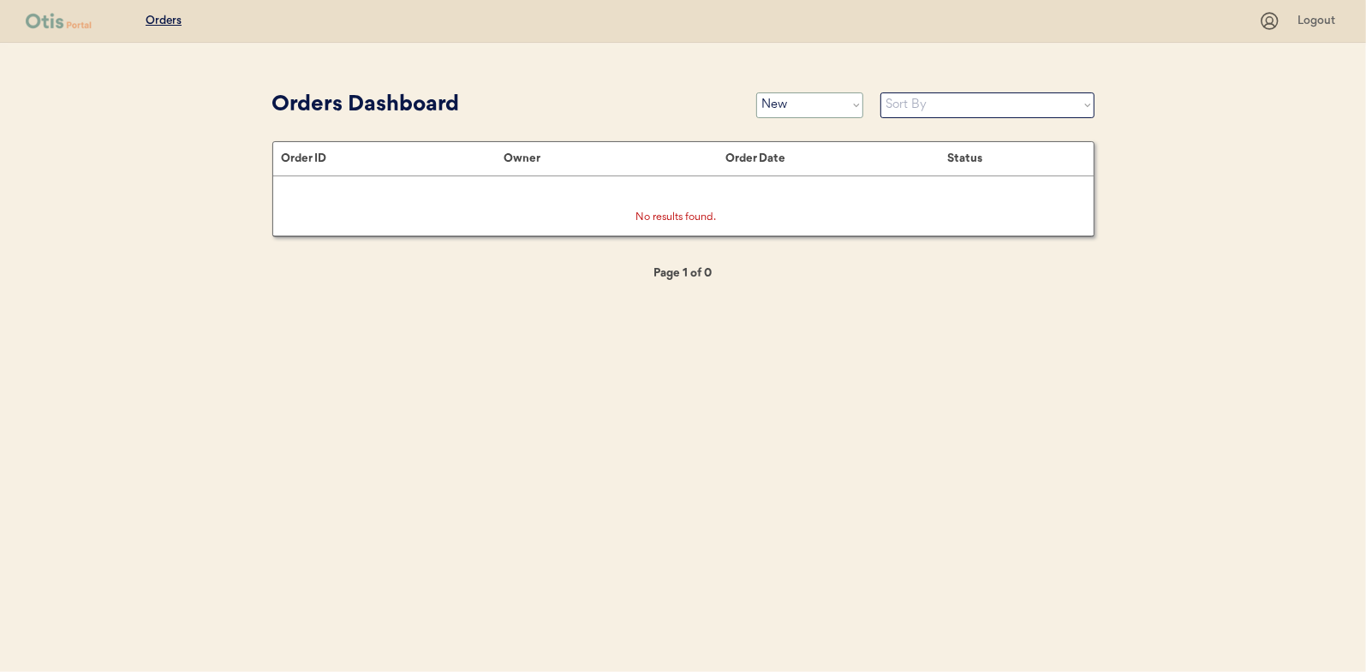
click at [775, 104] on select "Status On Hold New In Progress Complete Pending HW Consent Cancelled" at bounding box center [809, 105] width 107 height 26
select select ""in_progress""
click at [756, 92] on select "Status On Hold New In Progress Complete Pending HW Consent Cancelled" at bounding box center [809, 105] width 107 height 26
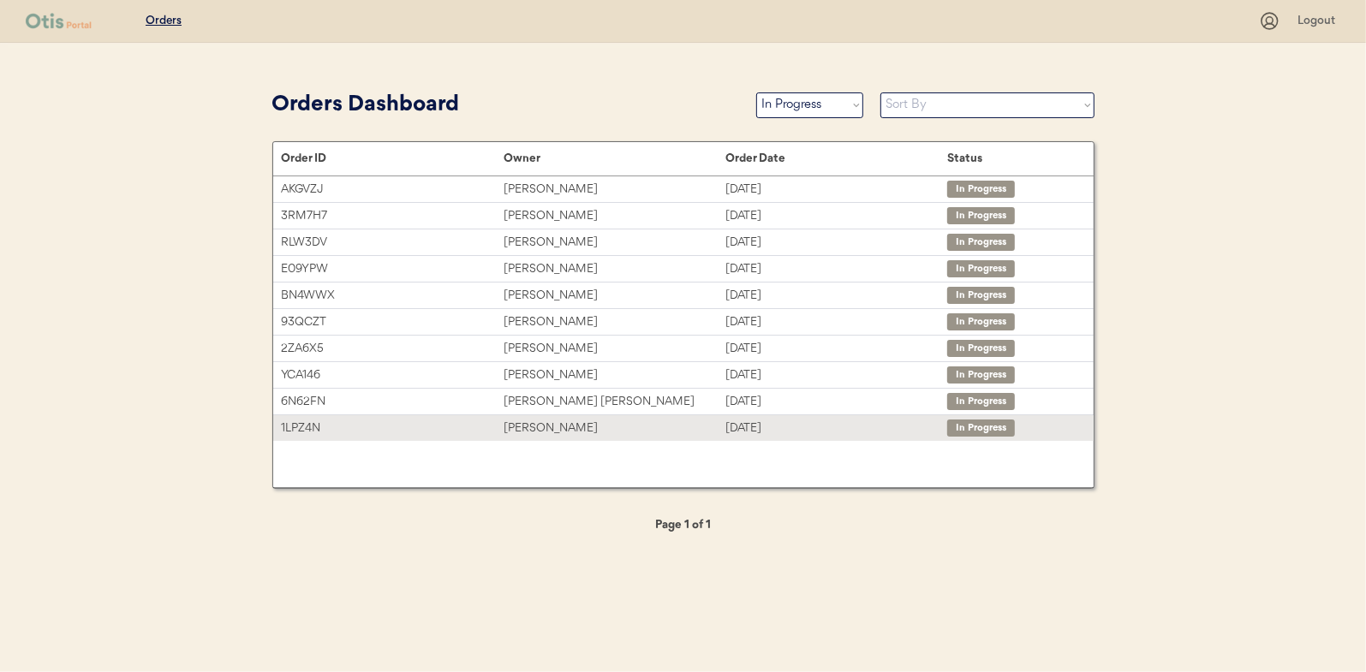
click at [546, 427] on div "[PERSON_NAME]" at bounding box center [615, 429] width 222 height 20
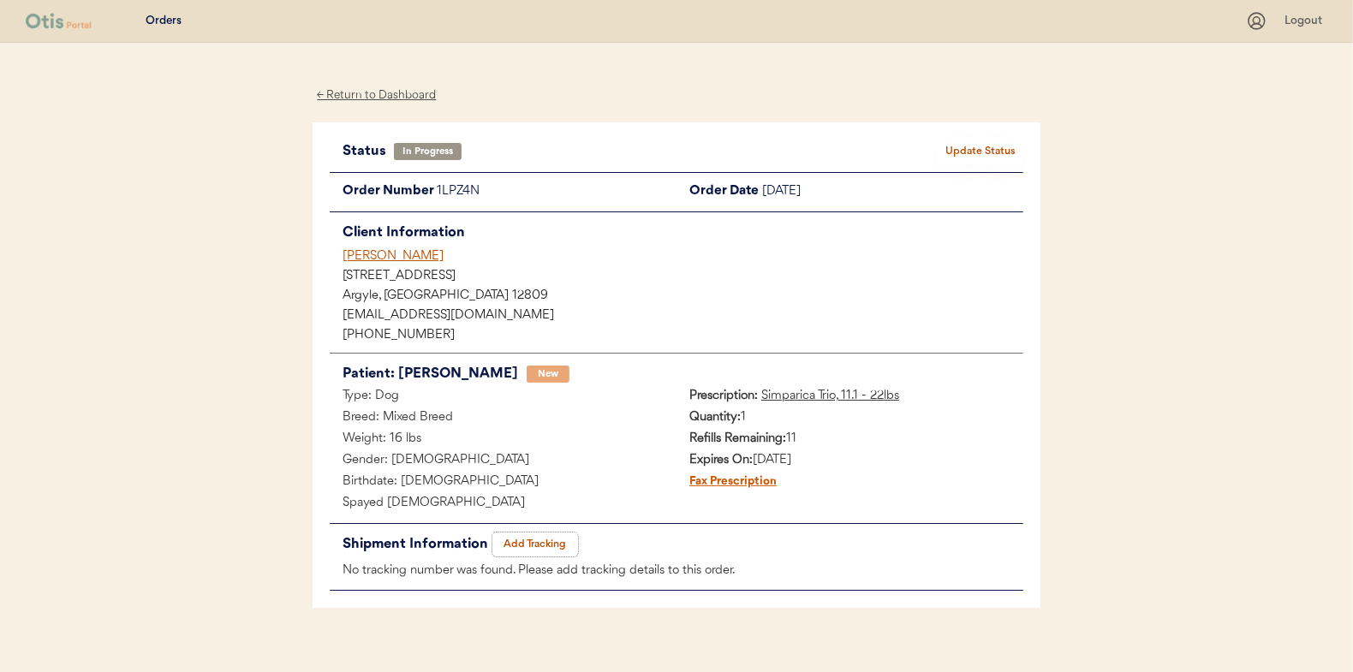
click at [537, 543] on button "Add Tracking" at bounding box center [535, 545] width 86 height 24
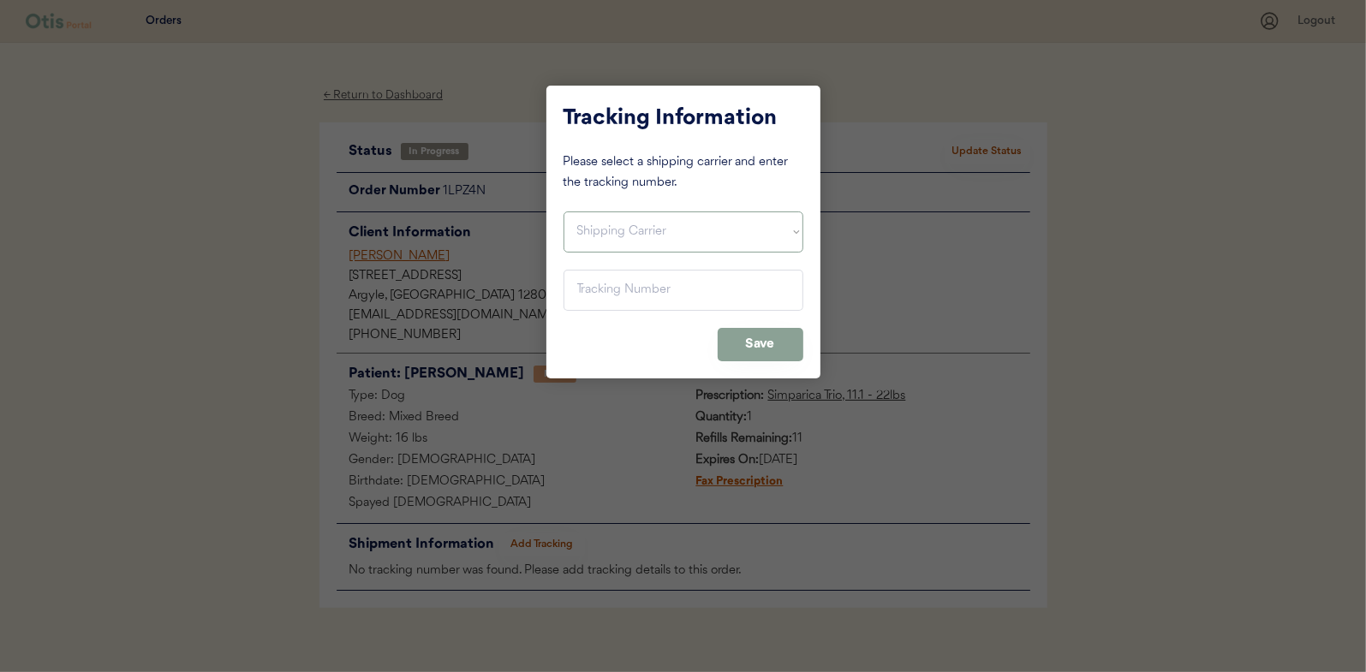
click at [602, 235] on select "Shipping Carrier FedEx FedEx Ground Economy UPS USPS" at bounding box center [684, 232] width 240 height 41
select select ""ups""
click at [564, 212] on select "Shipping Carrier FedEx FedEx Ground Economy UPS USPS" at bounding box center [684, 232] width 240 height 41
click at [611, 287] on input "input" at bounding box center [684, 290] width 240 height 41
type input "1Z16X77E0209551074"
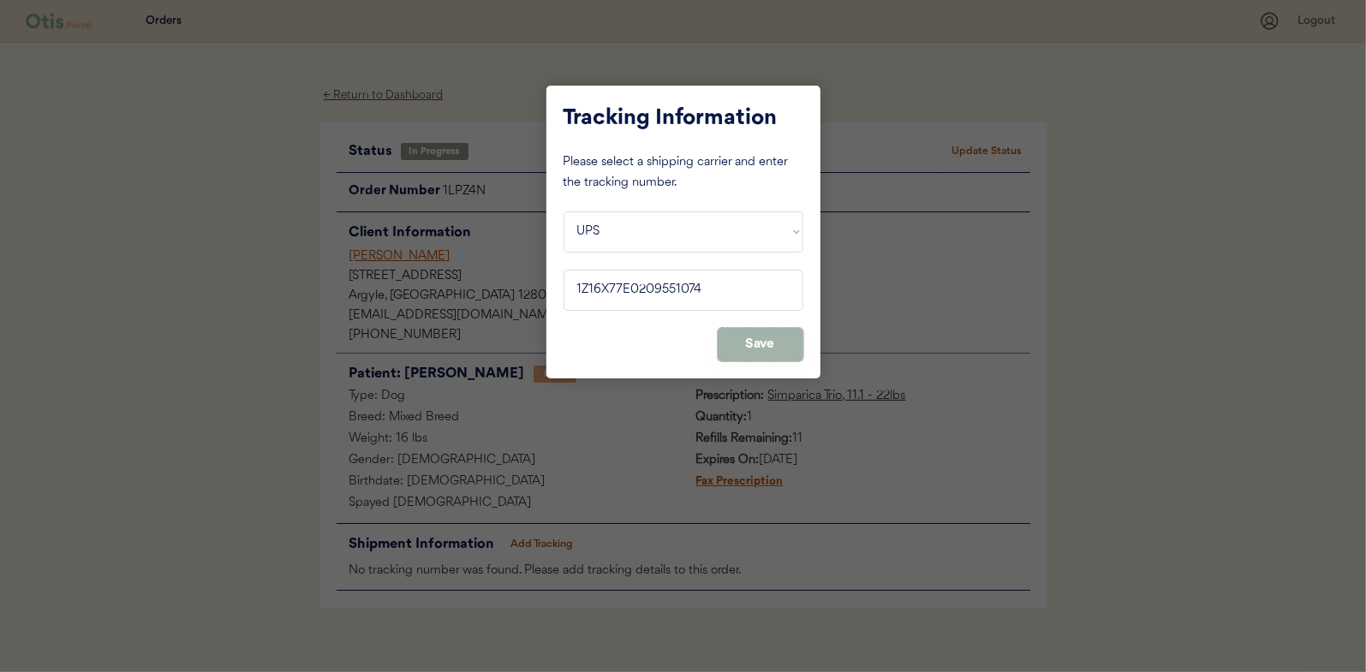
click at [765, 343] on button "Save" at bounding box center [761, 344] width 86 height 33
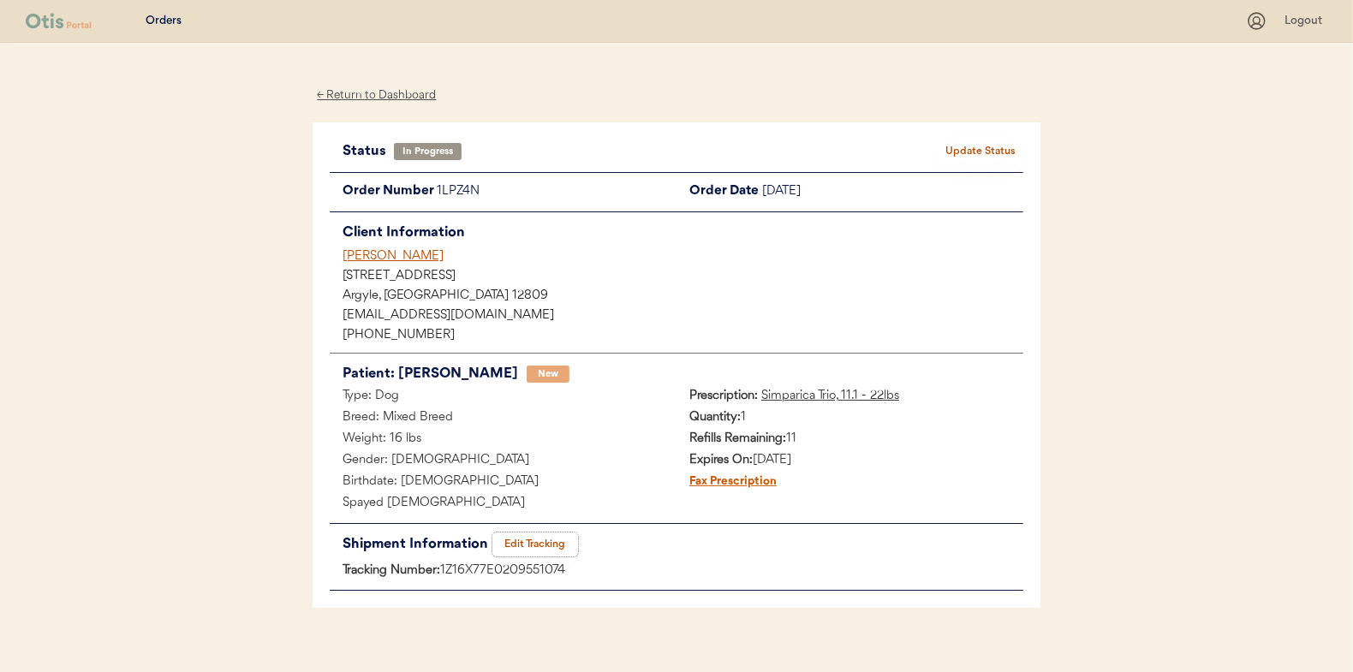
click at [533, 546] on button "Edit Tracking" at bounding box center [535, 545] width 86 height 24
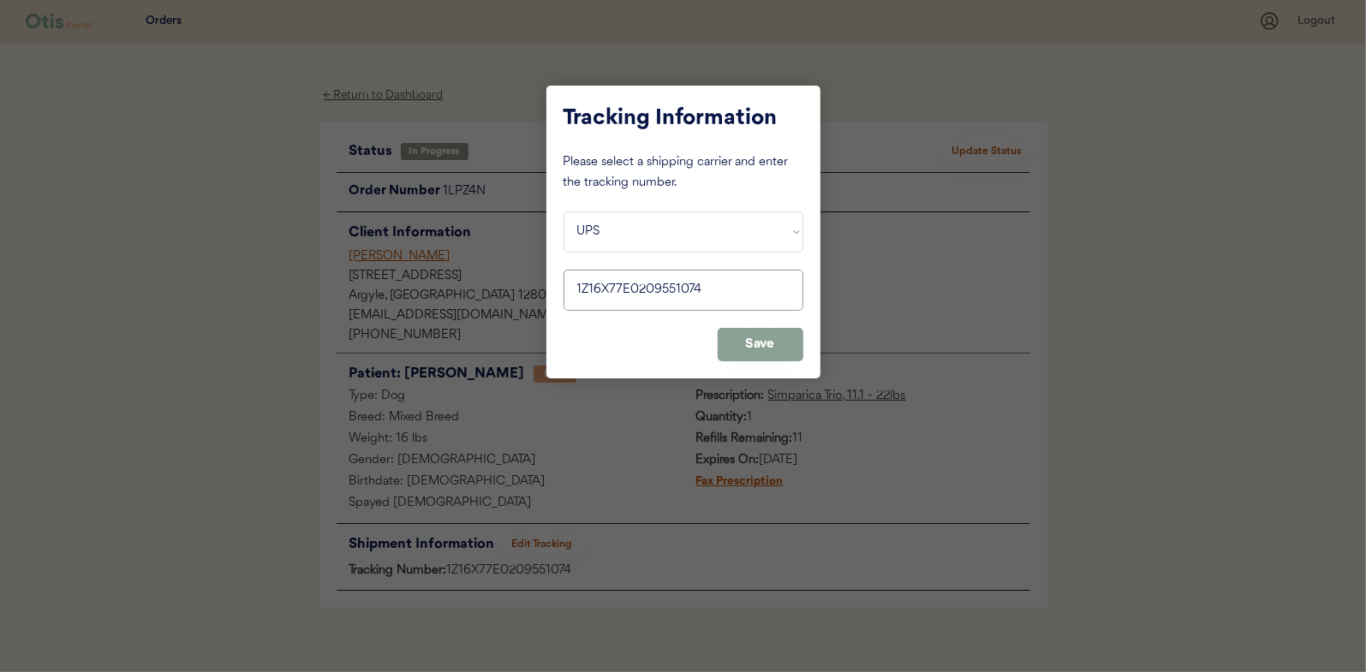
drag, startPoint x: 713, startPoint y: 293, endPoint x: 552, endPoint y: 287, distance: 161.1
click at [552, 287] on div "Tracking Information Please select a shipping carrier and enter the tracking nu…" at bounding box center [683, 232] width 274 height 293
click at [775, 338] on button "Save" at bounding box center [761, 344] width 86 height 33
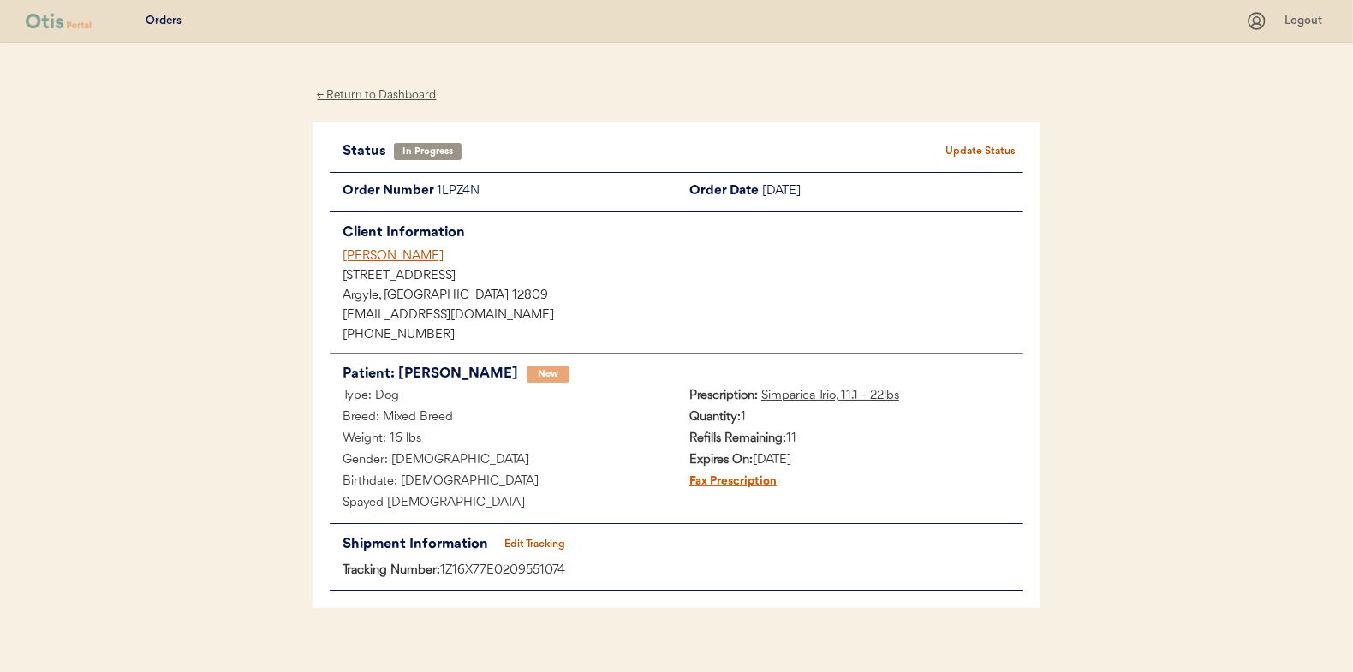
click at [974, 144] on button "Update Status" at bounding box center [981, 152] width 86 height 24
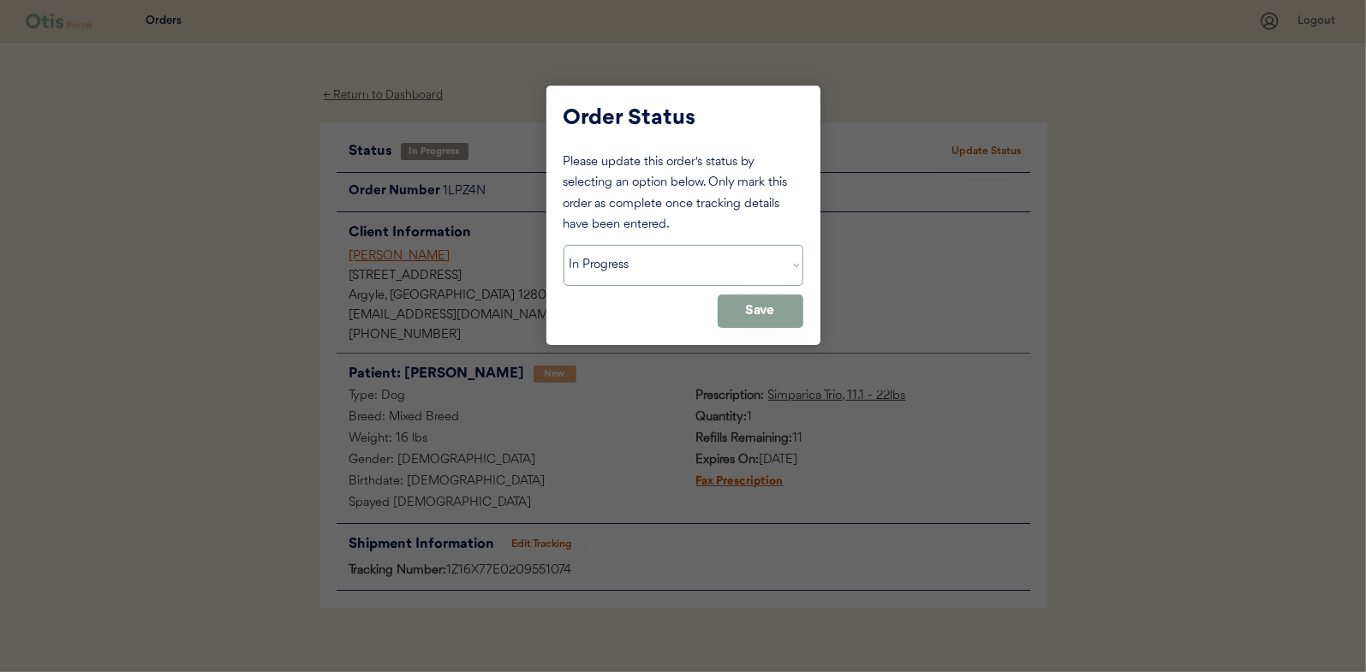
click at [636, 267] on select "Status On Hold New In Progress Complete Pending HW Consent Cancelled" at bounding box center [684, 265] width 240 height 41
select select ""complete""
click at [564, 245] on select "Status On Hold New In Progress Complete Pending HW Consent Cancelled" at bounding box center [684, 265] width 240 height 41
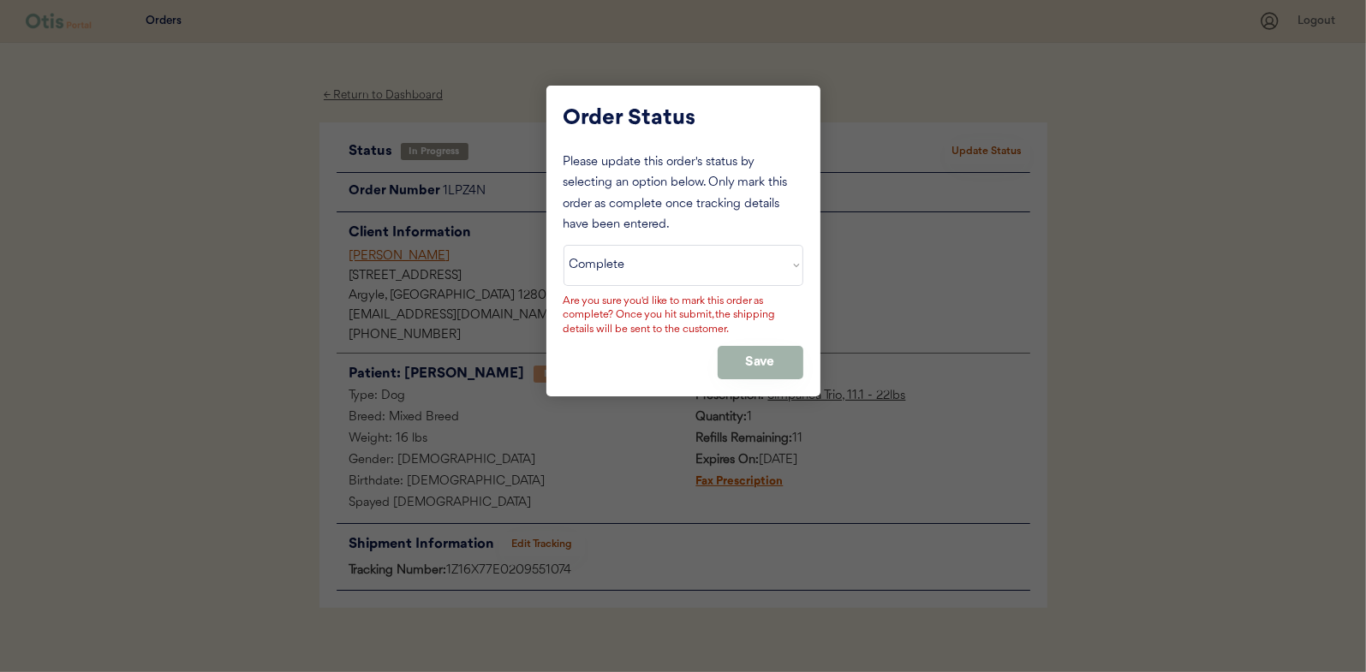
click at [757, 369] on button "Save" at bounding box center [761, 362] width 86 height 33
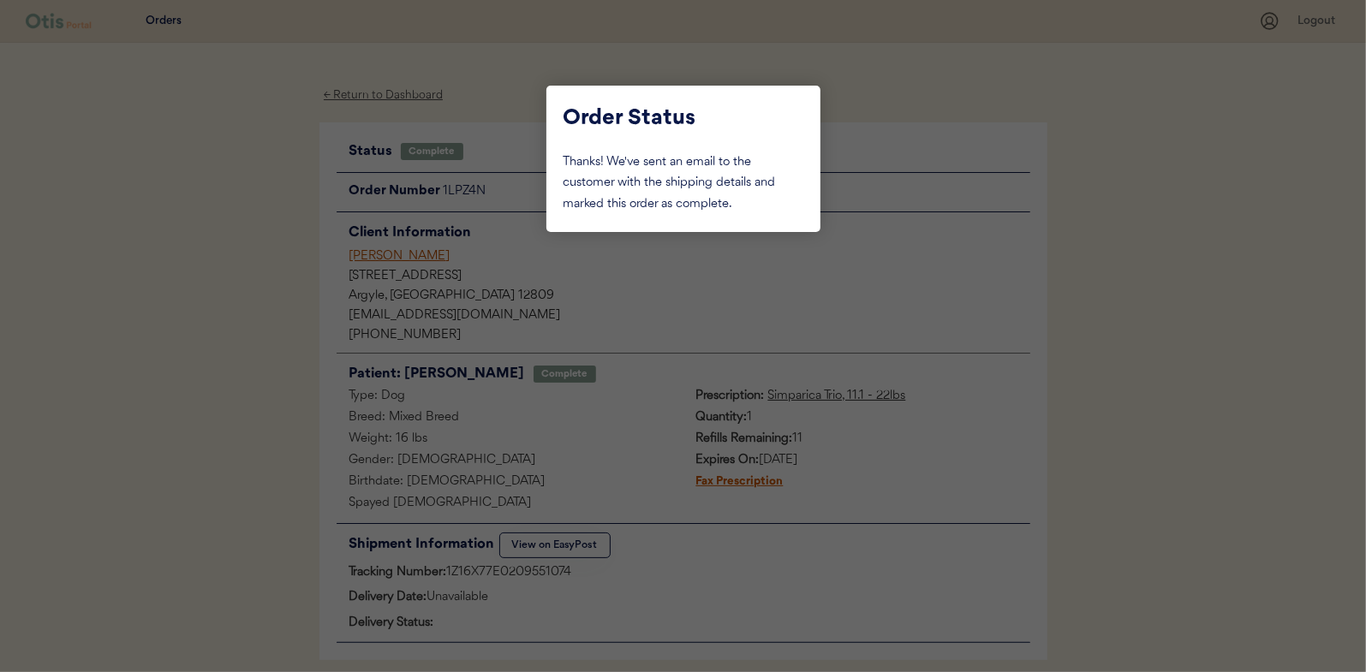
click at [235, 218] on div at bounding box center [683, 336] width 1366 height 672
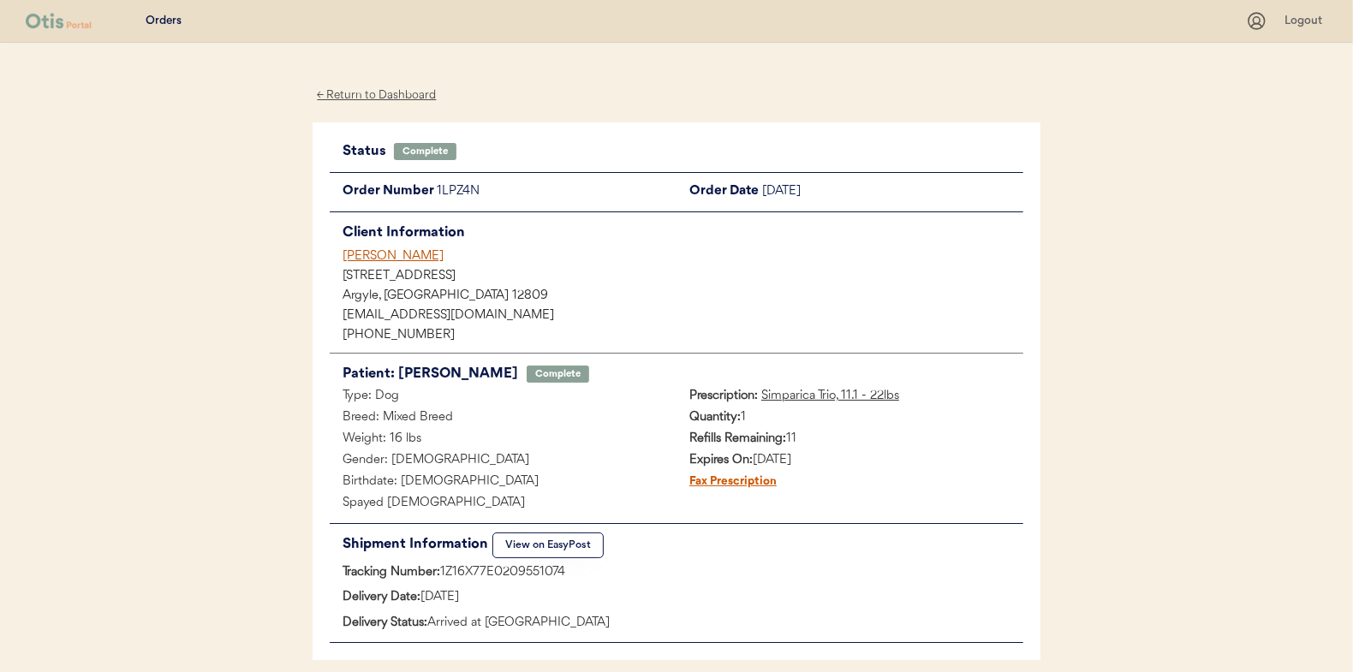
click at [388, 98] on div "← Return to Dashboard" at bounding box center [377, 96] width 128 height 20
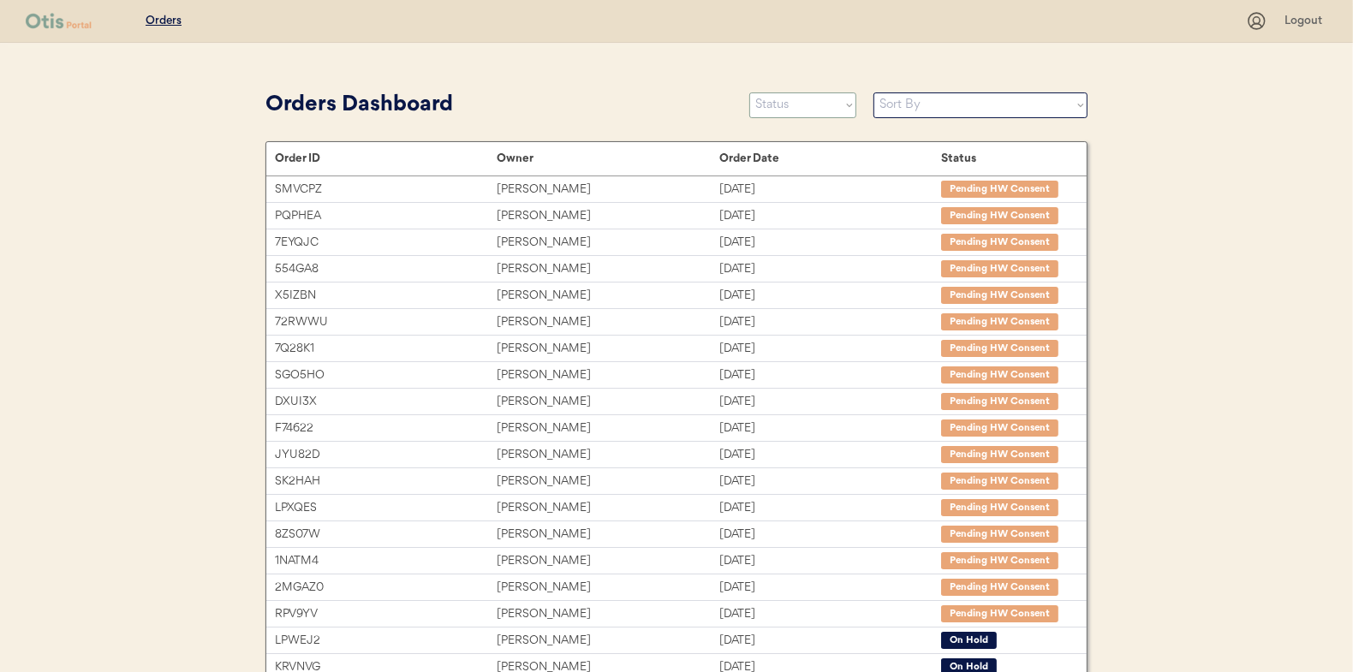
click at [806, 107] on select "Status On Hold New In Progress Complete Pending HW Consent Cancelled" at bounding box center [802, 105] width 107 height 26
select select ""in_progress""
click at [749, 92] on select "Status On Hold New In Progress Complete Pending HW Consent Cancelled" at bounding box center [802, 105] width 107 height 26
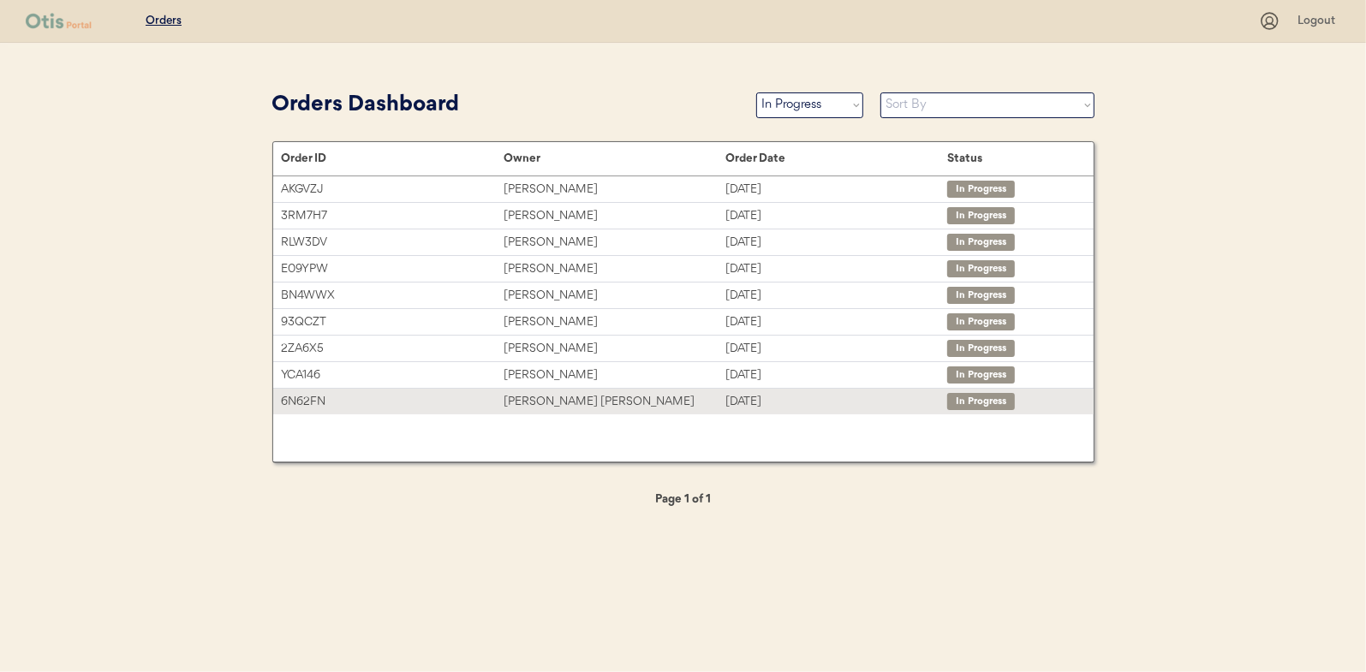
click at [563, 403] on div "[PERSON_NAME] [PERSON_NAME]" at bounding box center [615, 402] width 222 height 20
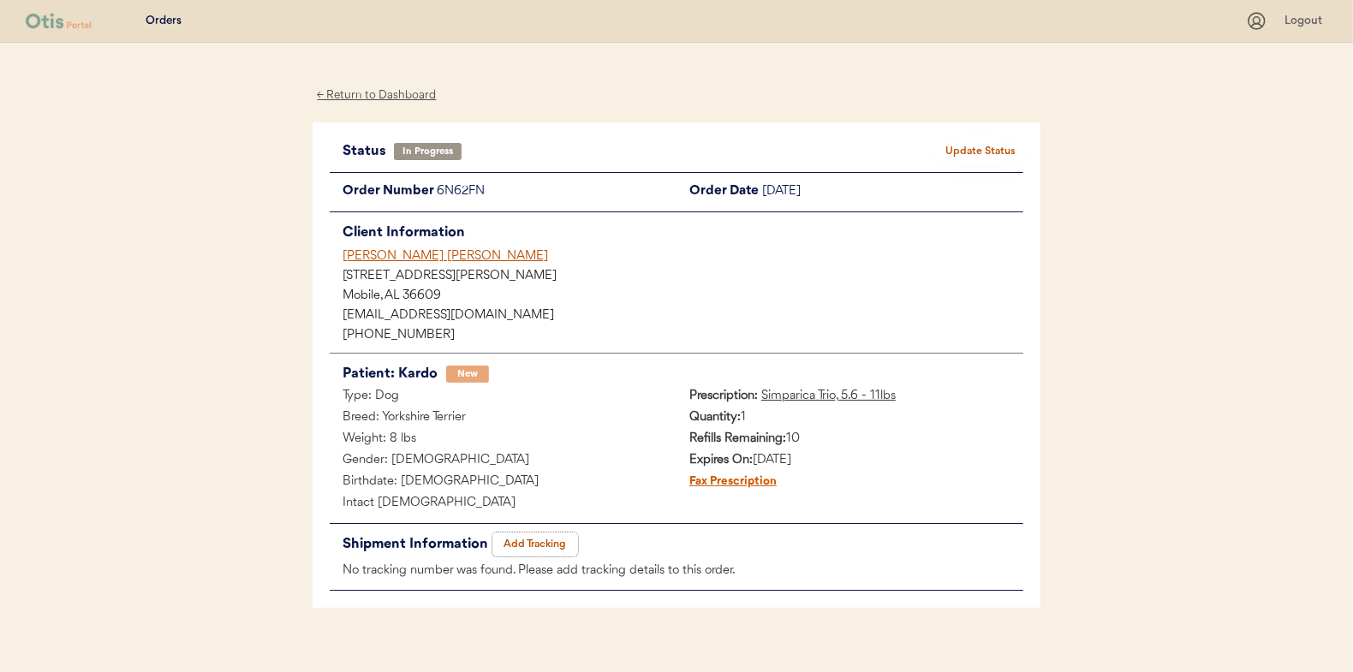
click at [546, 544] on button "Add Tracking" at bounding box center [535, 545] width 86 height 24
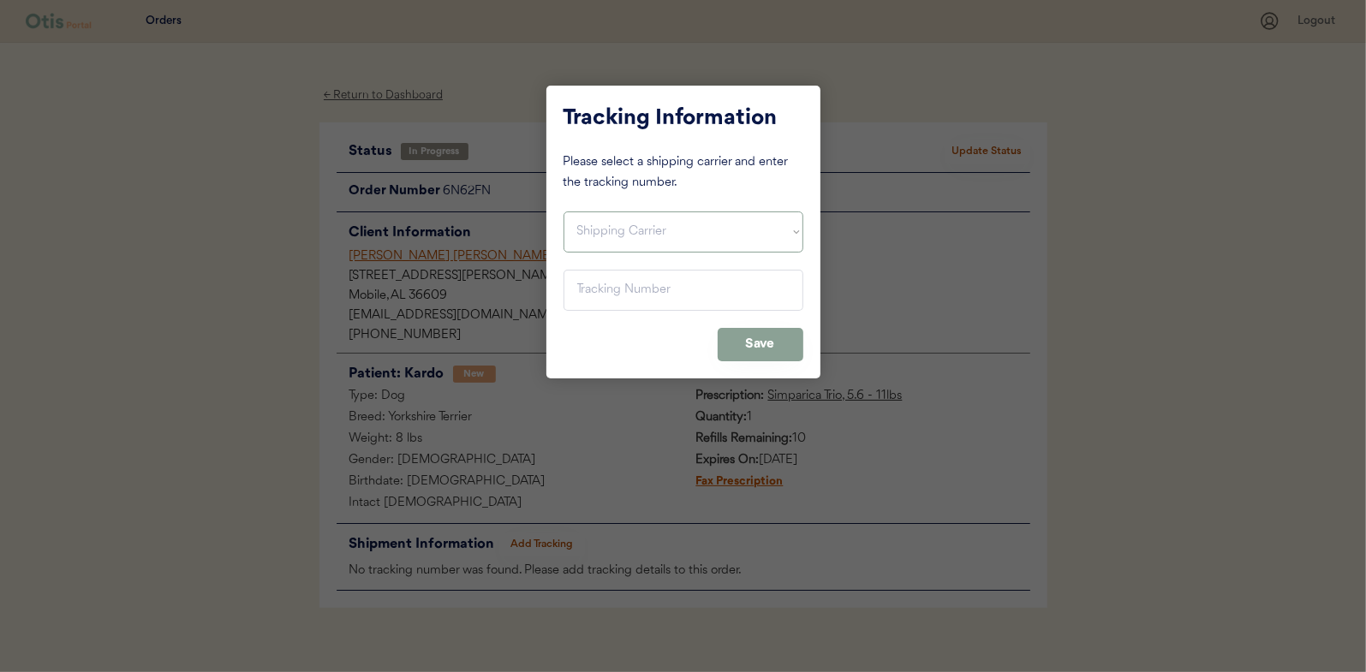
click at [624, 227] on select "Shipping Carrier FedEx FedEx Ground Economy UPS USPS" at bounding box center [684, 232] width 240 height 41
select select ""ups""
click at [564, 212] on select "Shipping Carrier FedEx FedEx Ground Economy UPS USPS" at bounding box center [684, 232] width 240 height 41
click at [598, 291] on input "input" at bounding box center [684, 290] width 240 height 41
paste input "1Z16X77E0209553803"
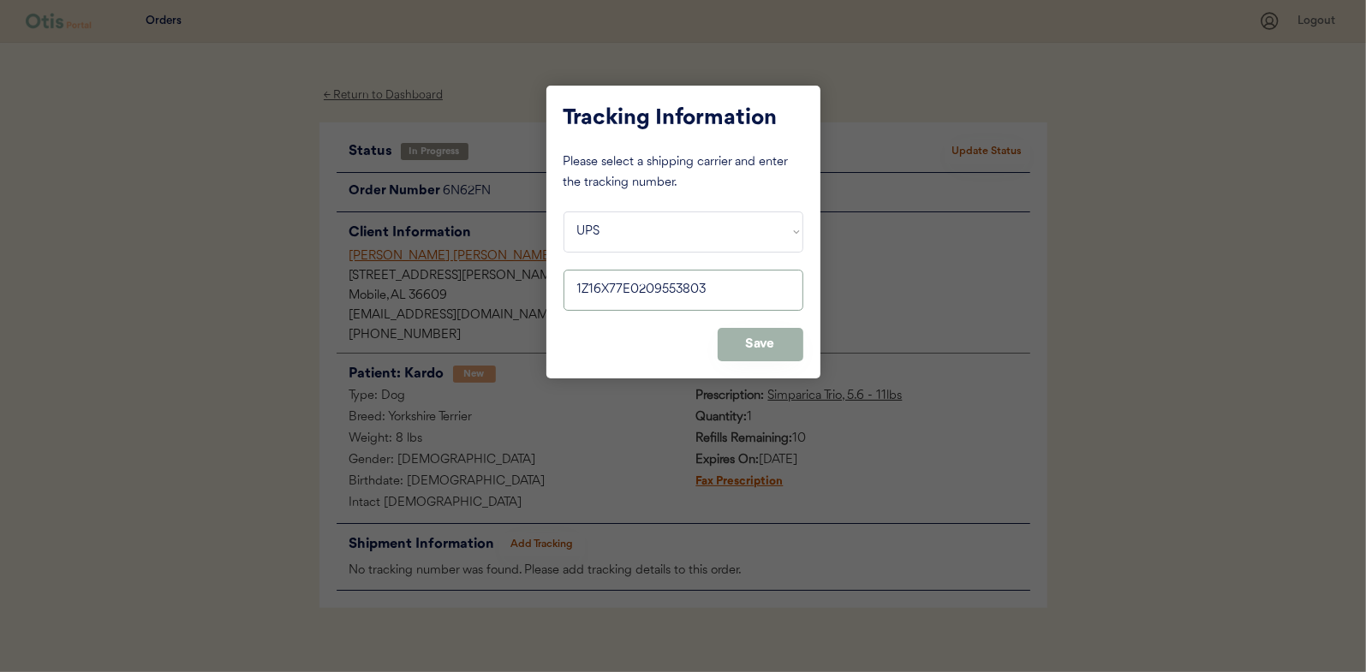
type input "1Z16X77E0209553803"
click at [756, 342] on button "Save" at bounding box center [761, 344] width 86 height 33
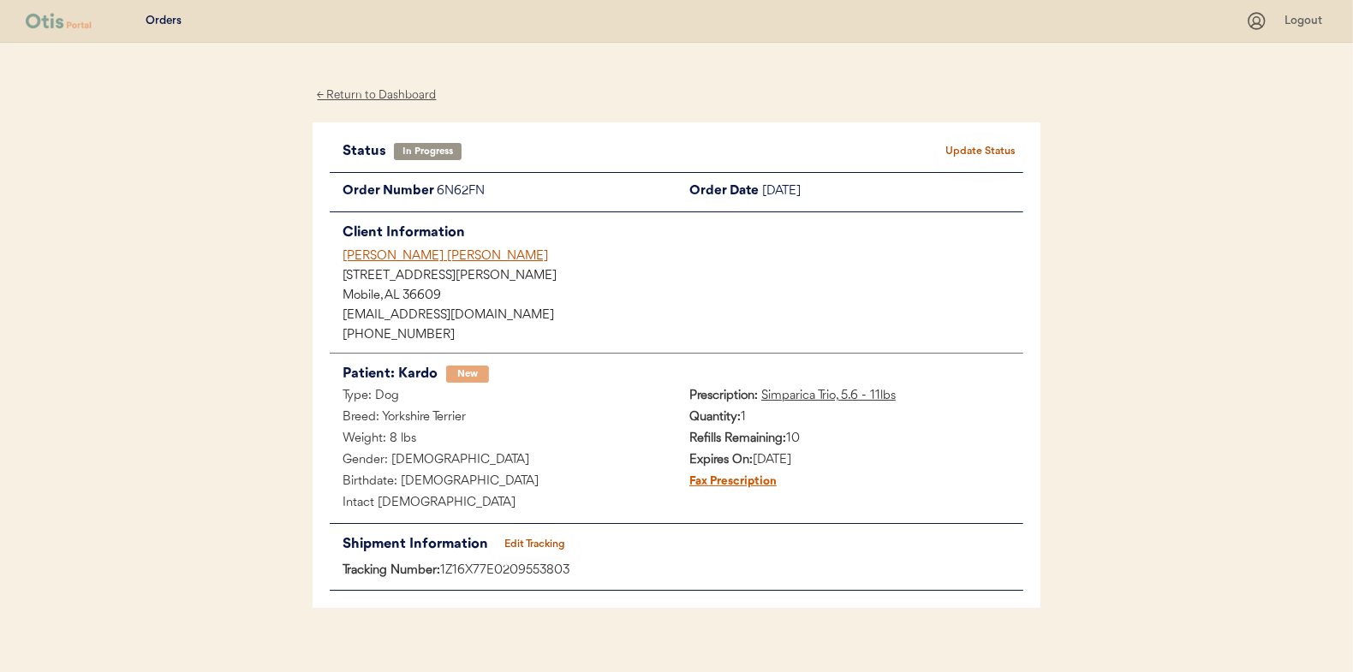
click at [998, 143] on button "Update Status" at bounding box center [981, 152] width 86 height 24
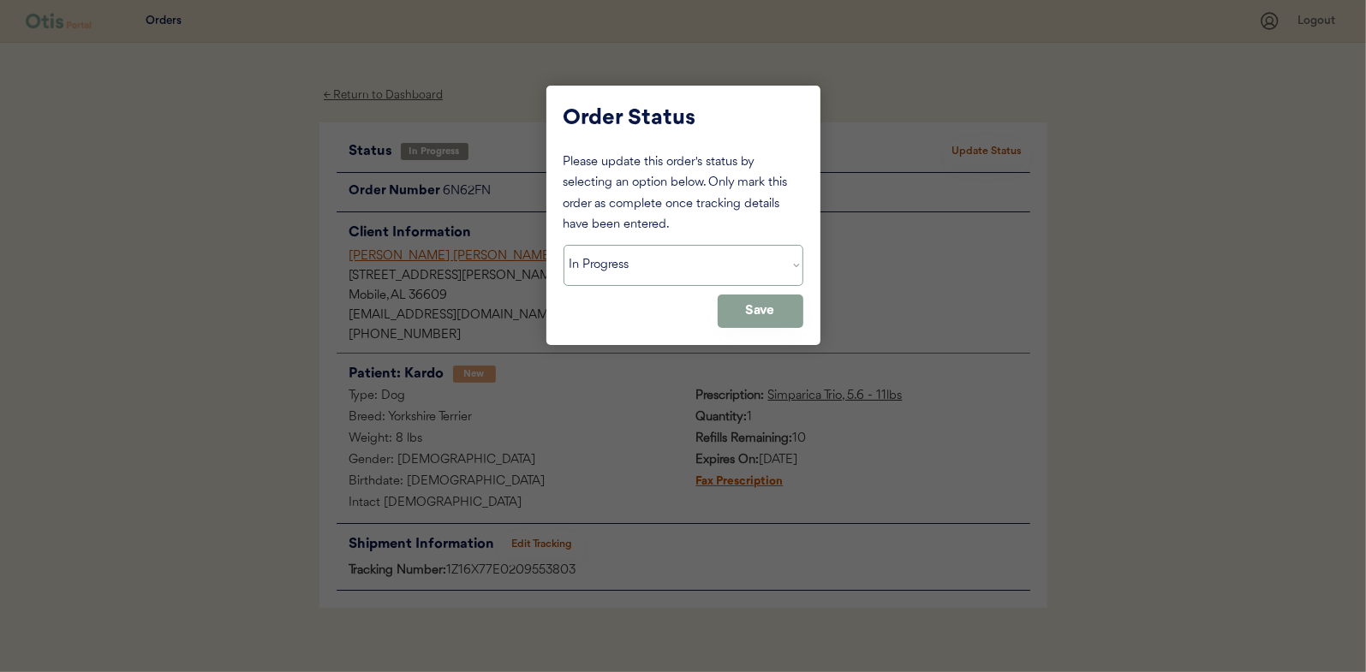
click at [606, 266] on select "Status On Hold New In Progress Complete Pending HW Consent Cancelled" at bounding box center [684, 265] width 240 height 41
select select ""complete""
click at [564, 245] on select "Status On Hold New In Progress Complete Pending HW Consent Cancelled" at bounding box center [684, 265] width 240 height 41
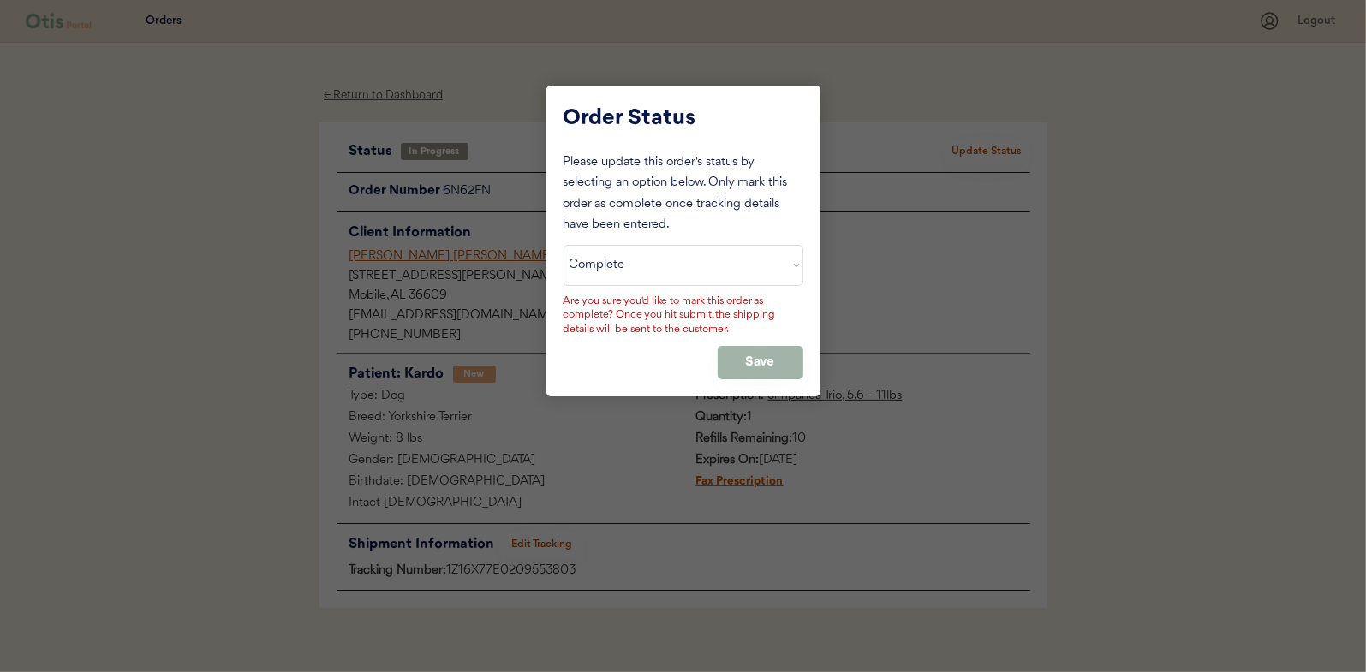
click at [798, 361] on button "Save" at bounding box center [761, 362] width 86 height 33
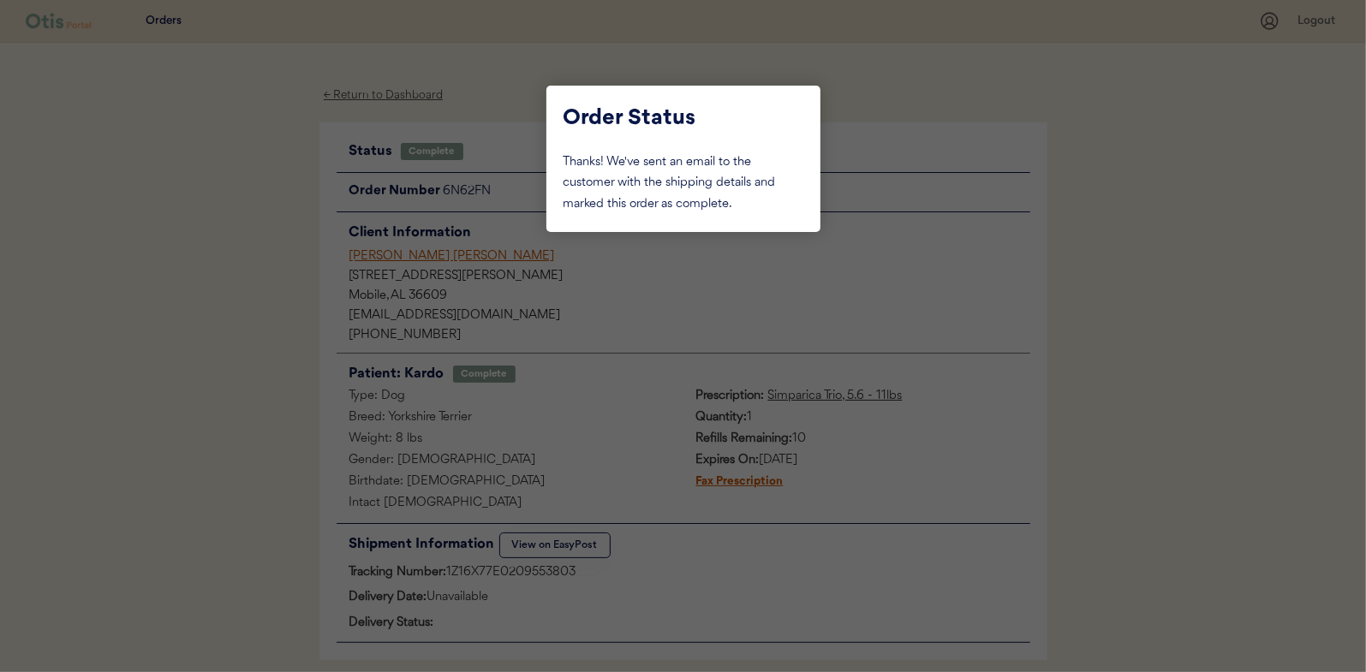
click at [262, 232] on div at bounding box center [683, 336] width 1366 height 672
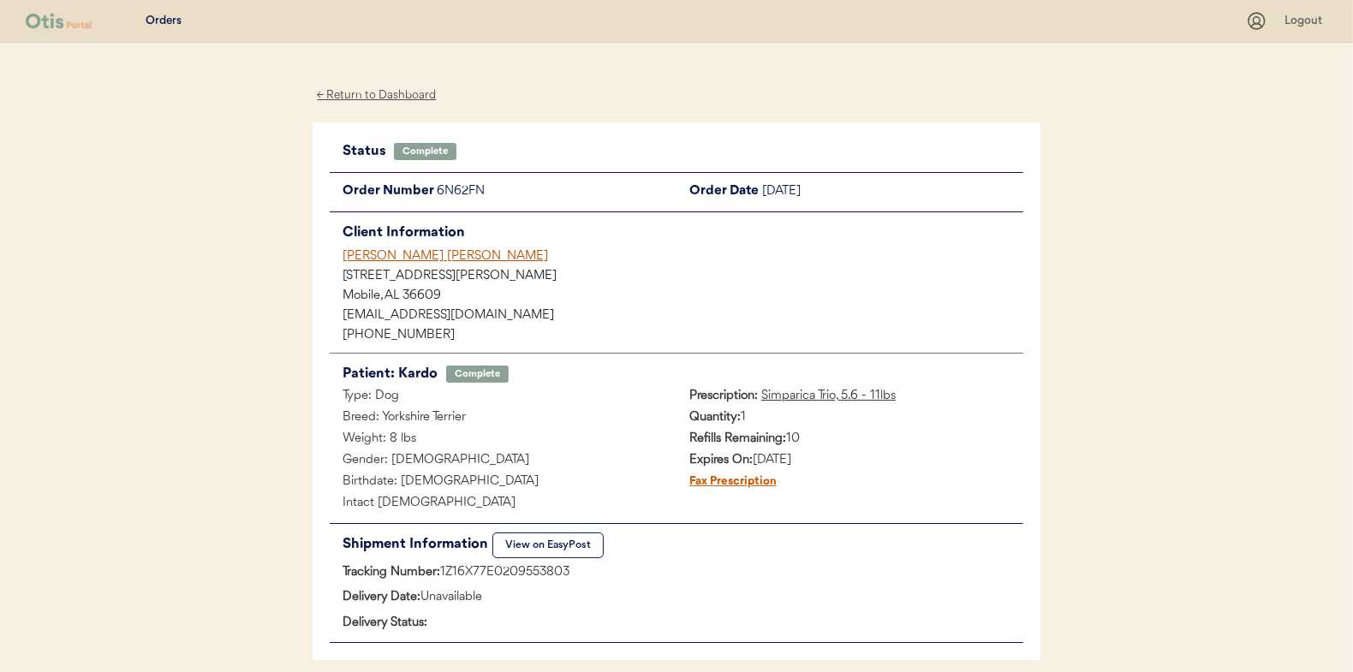
click at [404, 100] on div "← Return to Dashboard" at bounding box center [377, 96] width 128 height 20
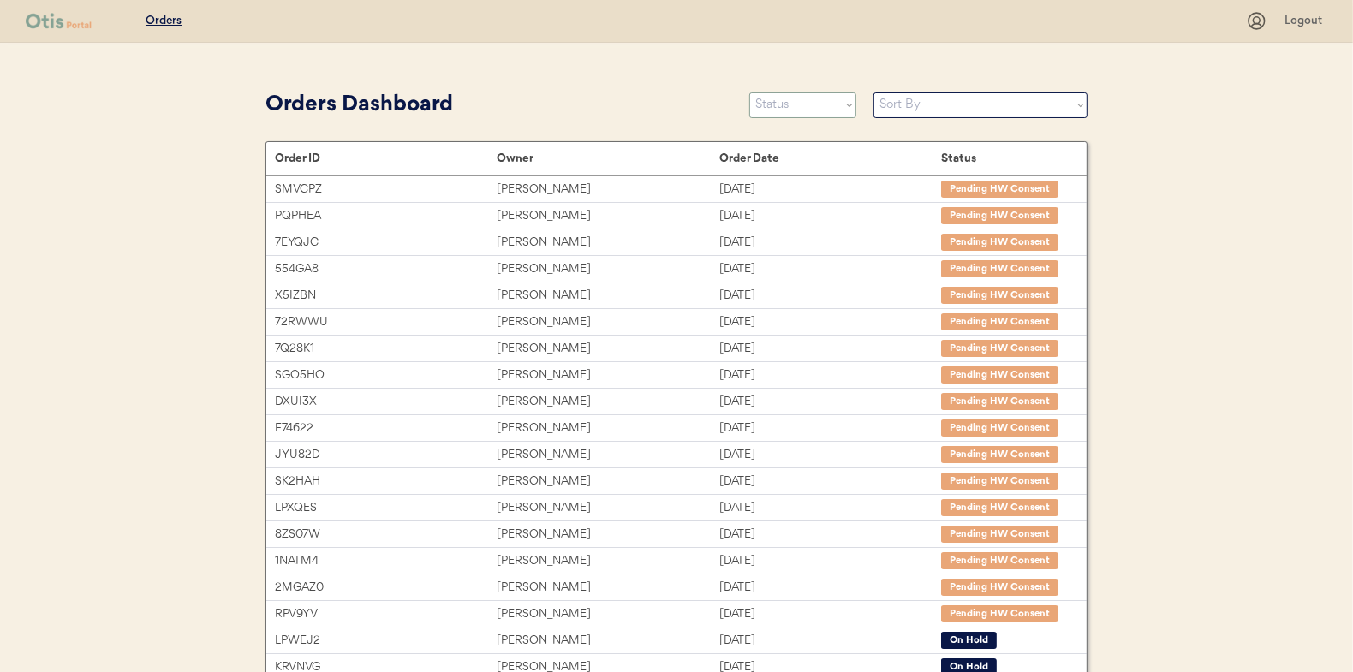
click at [798, 101] on select "Status On Hold New In Progress Complete Pending HW Consent Cancelled" at bounding box center [802, 105] width 107 height 26
click at [749, 92] on select "Status On Hold New In Progress Complete Pending HW Consent Cancelled" at bounding box center [802, 105] width 107 height 26
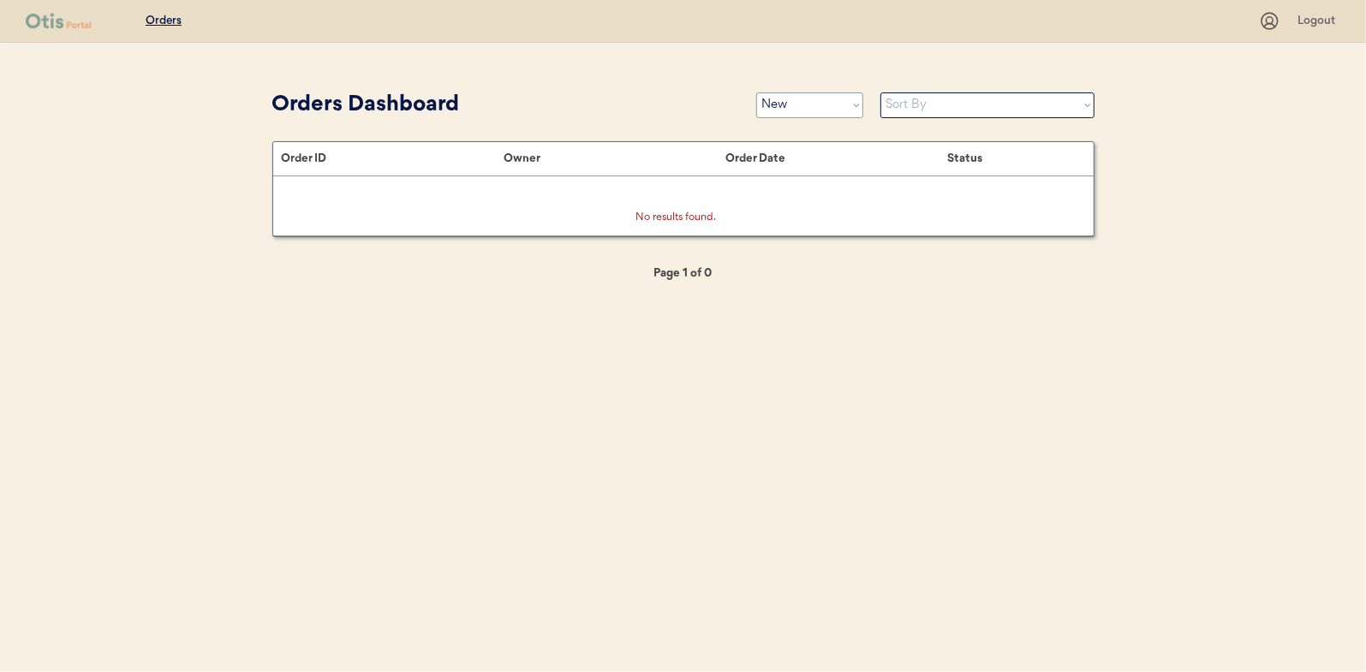
click at [784, 112] on select "Status On Hold New In Progress Complete Pending HW Consent Cancelled" at bounding box center [809, 105] width 107 height 26
select select ""in_progress""
click at [756, 92] on select "Status On Hold New In Progress Complete Pending HW Consent Cancelled" at bounding box center [809, 105] width 107 height 26
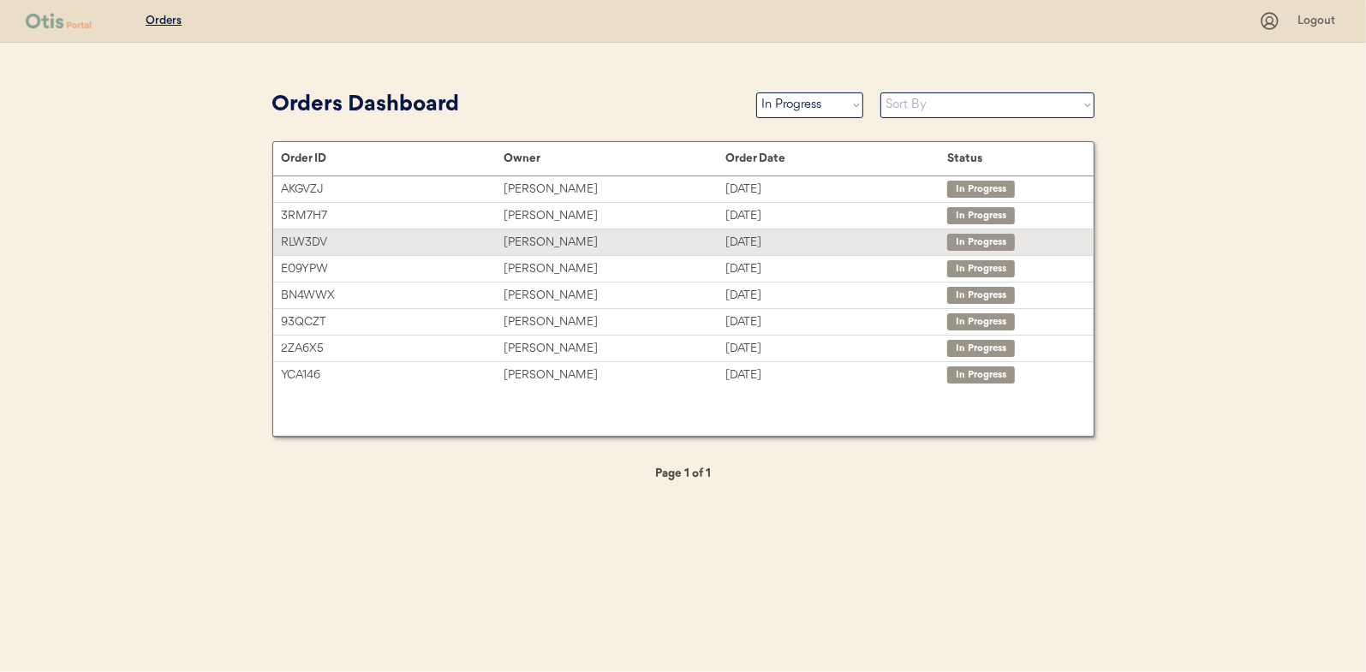
click at [538, 241] on div "[PERSON_NAME]" at bounding box center [615, 243] width 222 height 20
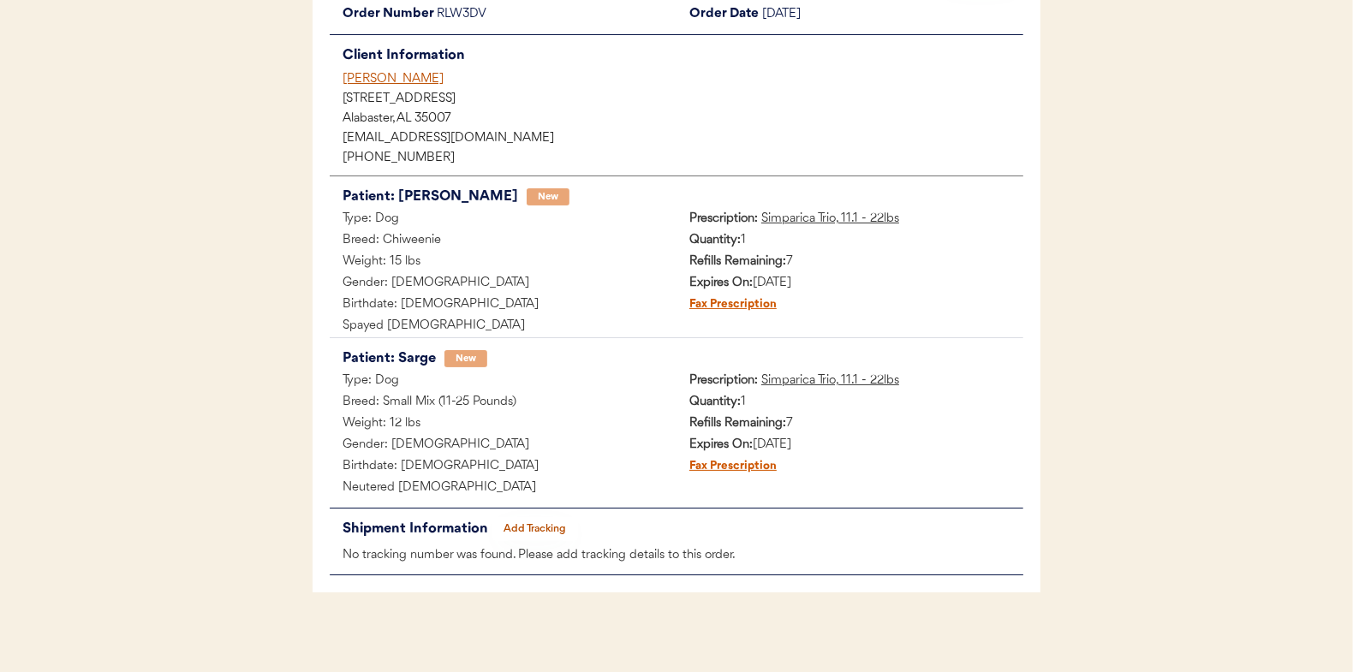
scroll to position [182, 0]
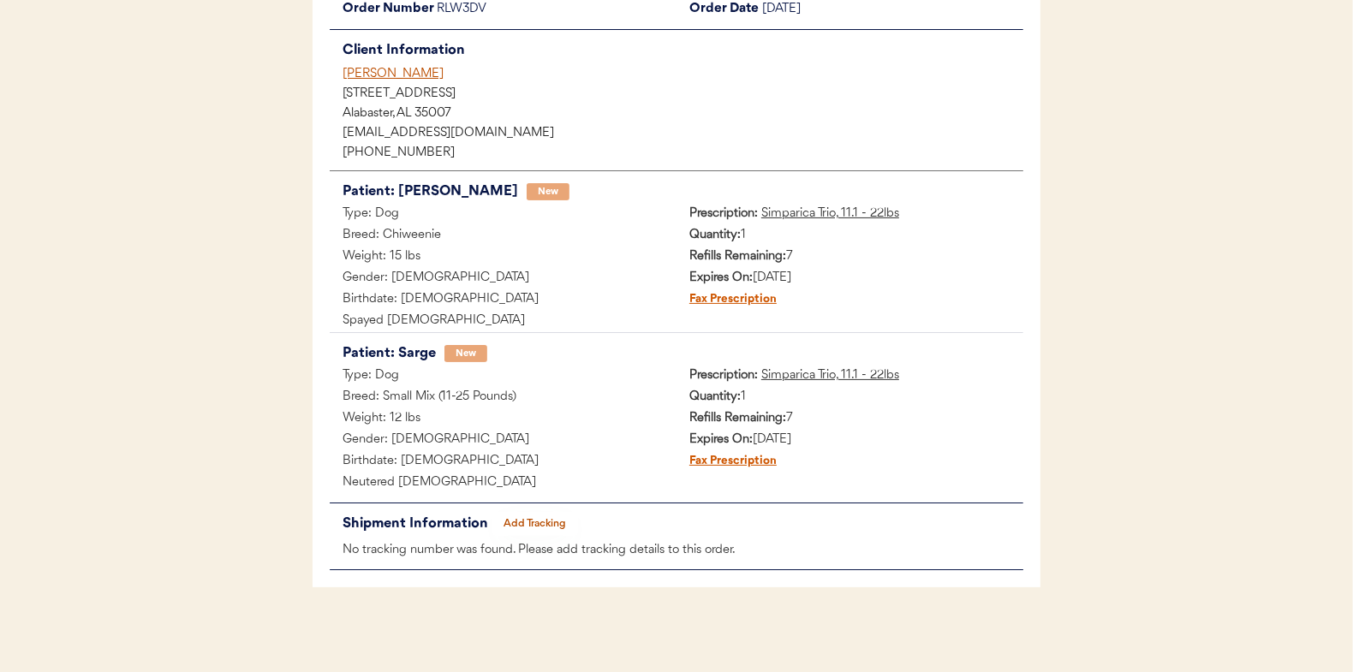
click at [551, 518] on button "Add Tracking" at bounding box center [535, 524] width 86 height 24
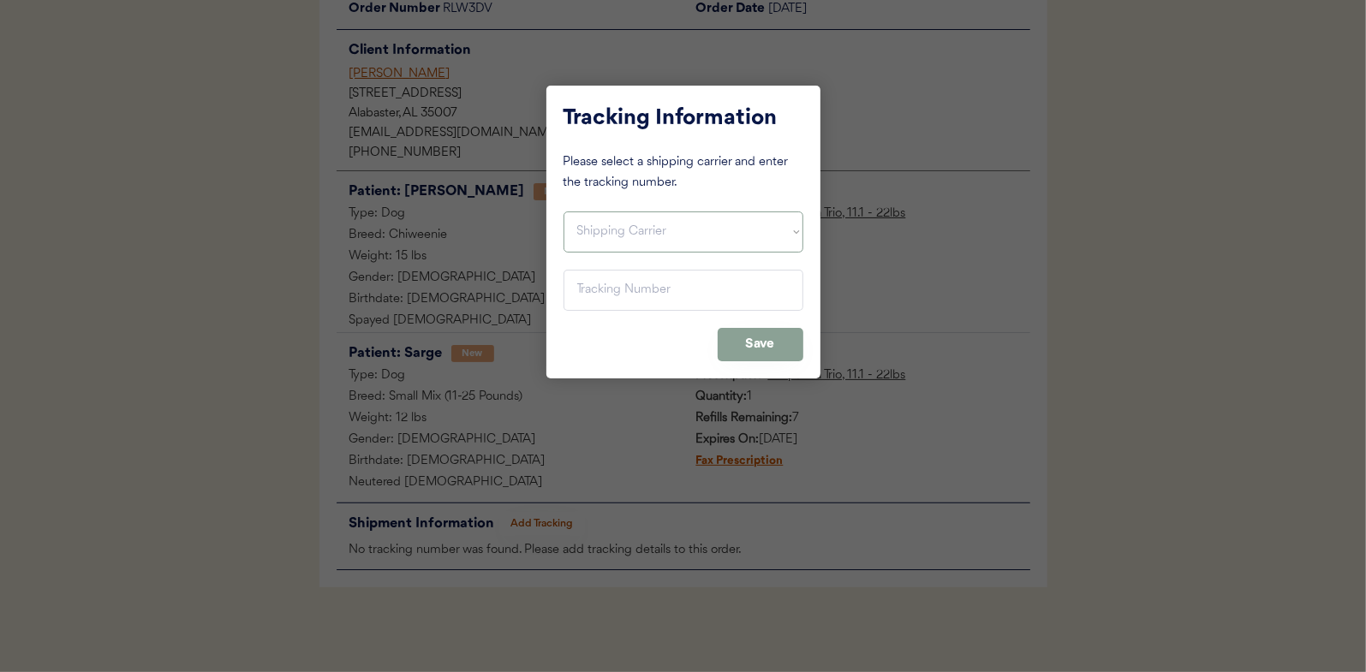
click at [603, 230] on select "Shipping Carrier FedEx FedEx Ground Economy UPS USPS" at bounding box center [684, 232] width 240 height 41
select select ""usps""
click at [564, 212] on select "Shipping Carrier FedEx FedEx Ground Economy UPS USPS" at bounding box center [684, 232] width 240 height 41
click at [588, 290] on input "input" at bounding box center [684, 290] width 240 height 41
paste input "9400150105799023224436"
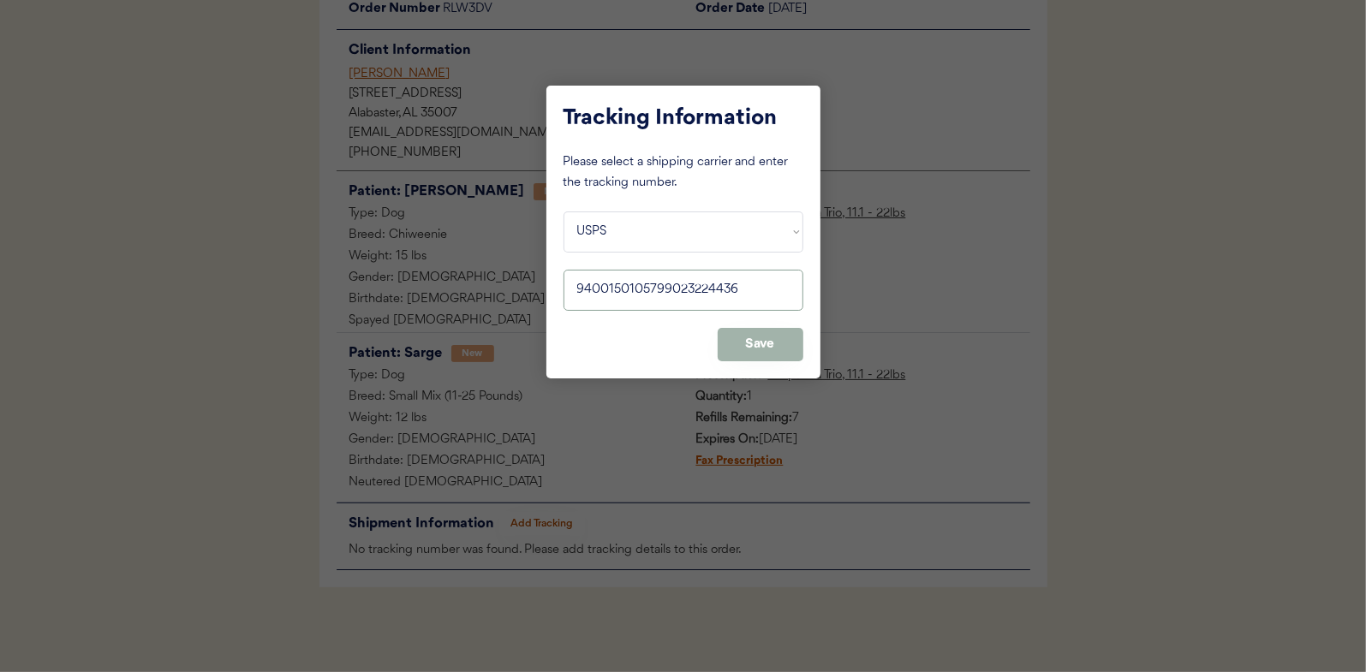
type input "9400150105799023224436"
click at [767, 343] on button "Save" at bounding box center [761, 344] width 86 height 33
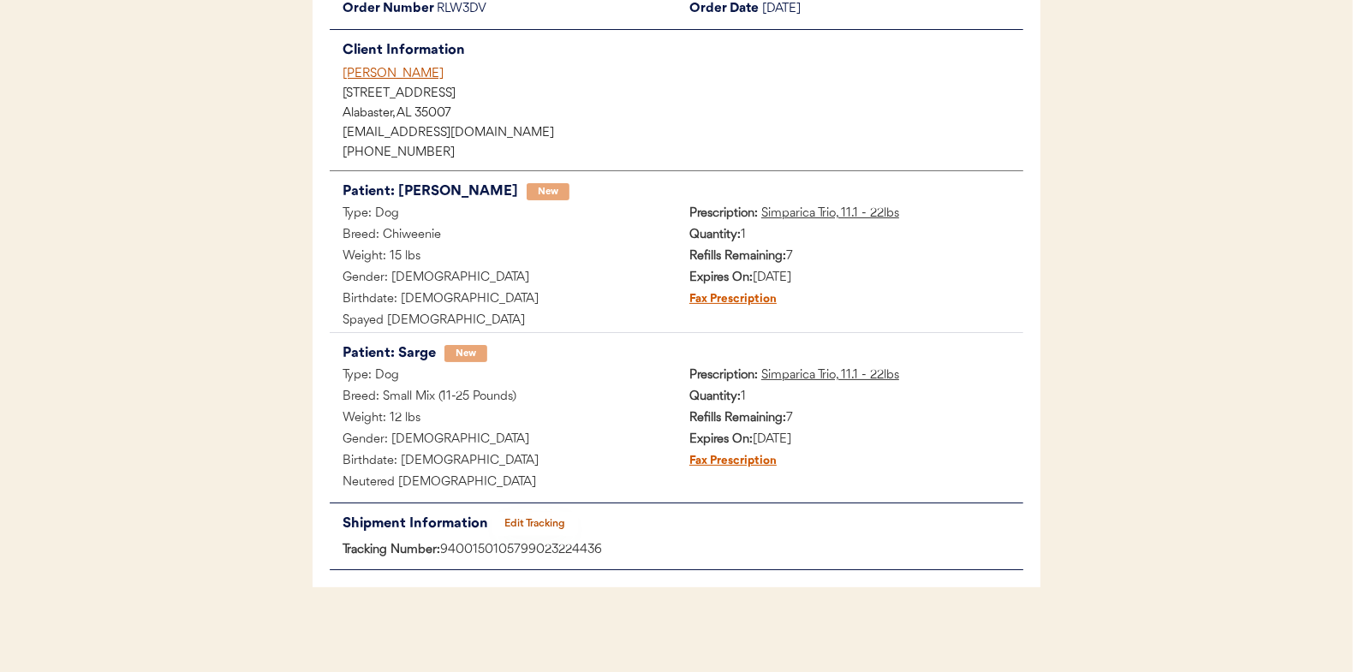
scroll to position [0, 0]
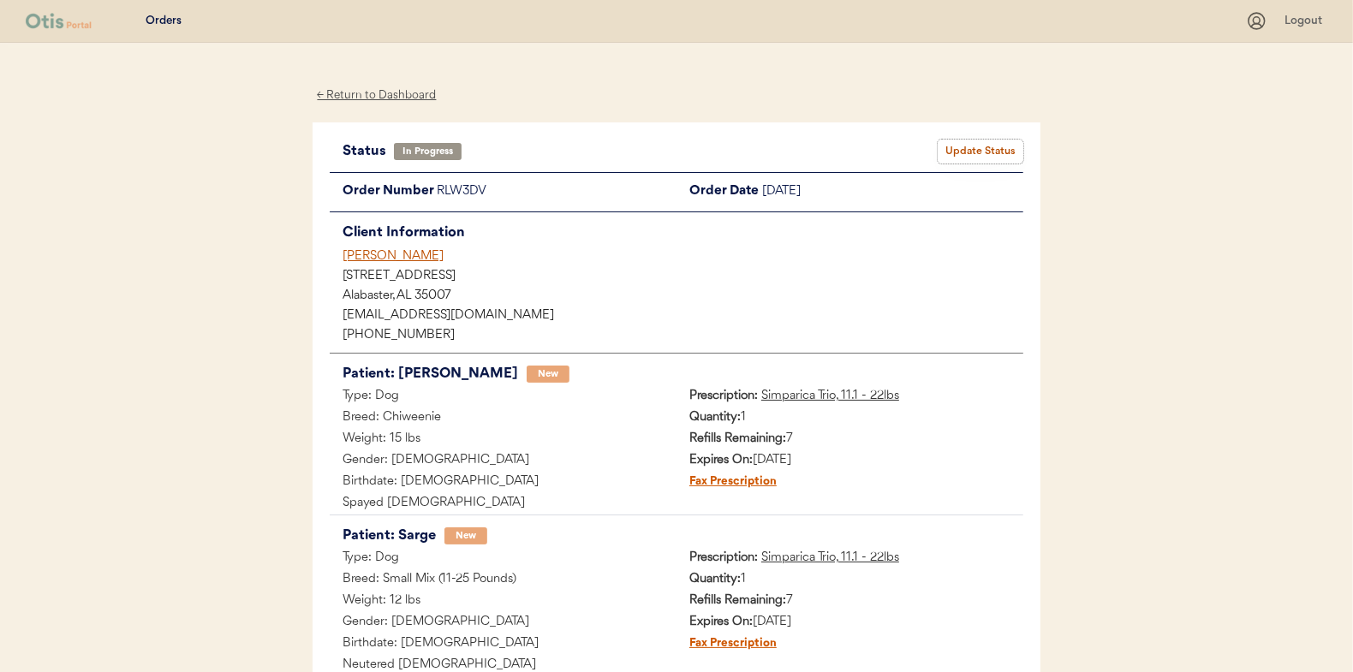
click at [985, 141] on button "Update Status" at bounding box center [981, 152] width 86 height 24
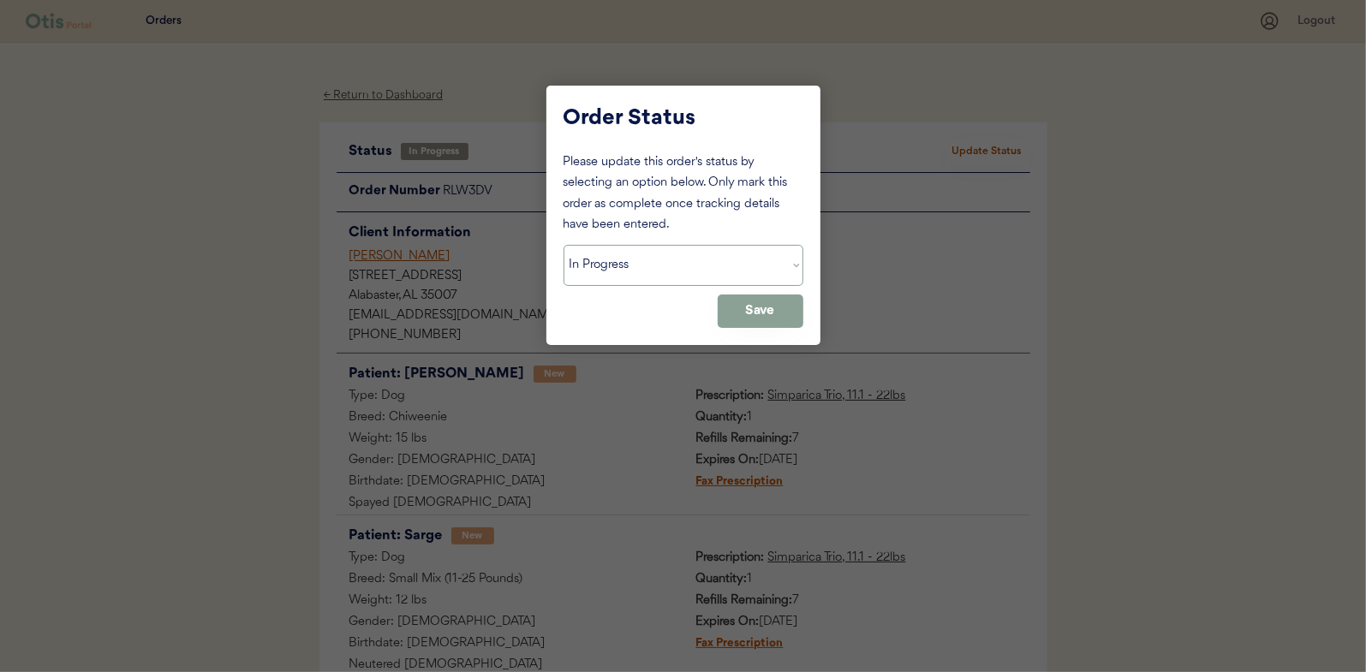
click at [629, 269] on select "Status On Hold New In Progress Complete Pending HW Consent Cancelled" at bounding box center [684, 265] width 240 height 41
select select ""complete""
click at [564, 245] on select "Status On Hold New In Progress Complete Pending HW Consent Cancelled" at bounding box center [684, 265] width 240 height 41
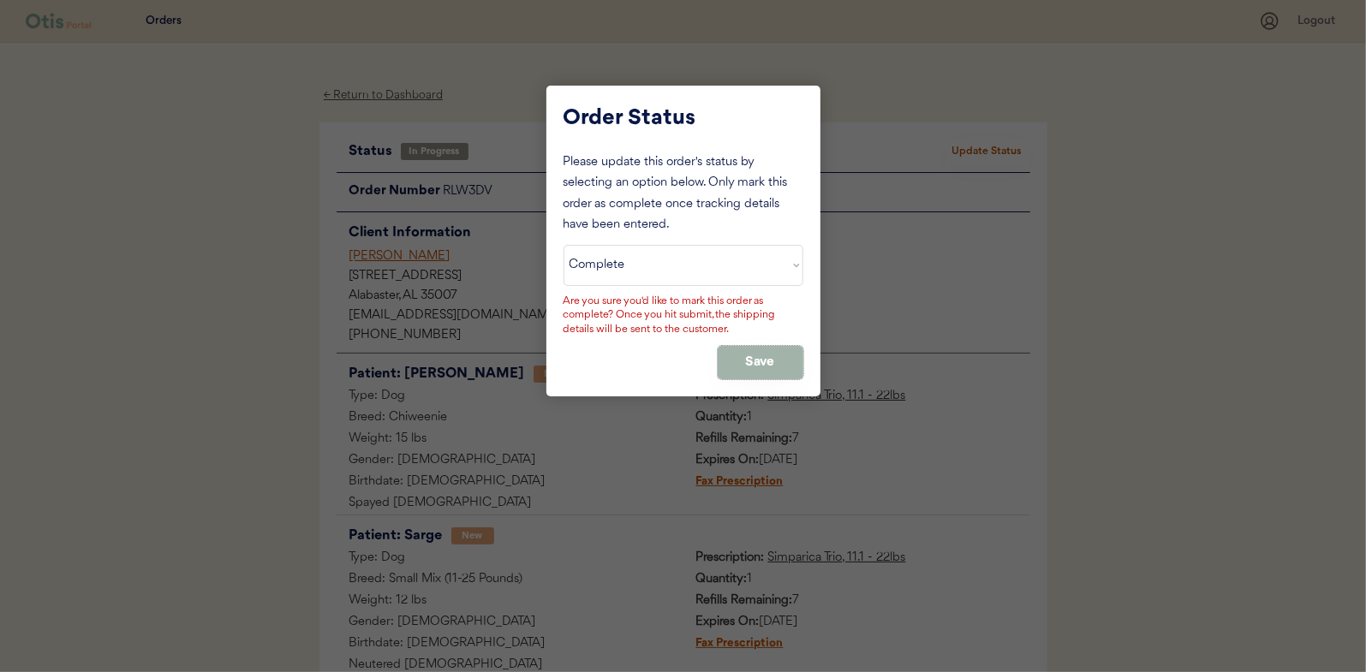
click at [761, 358] on button "Save" at bounding box center [761, 362] width 86 height 33
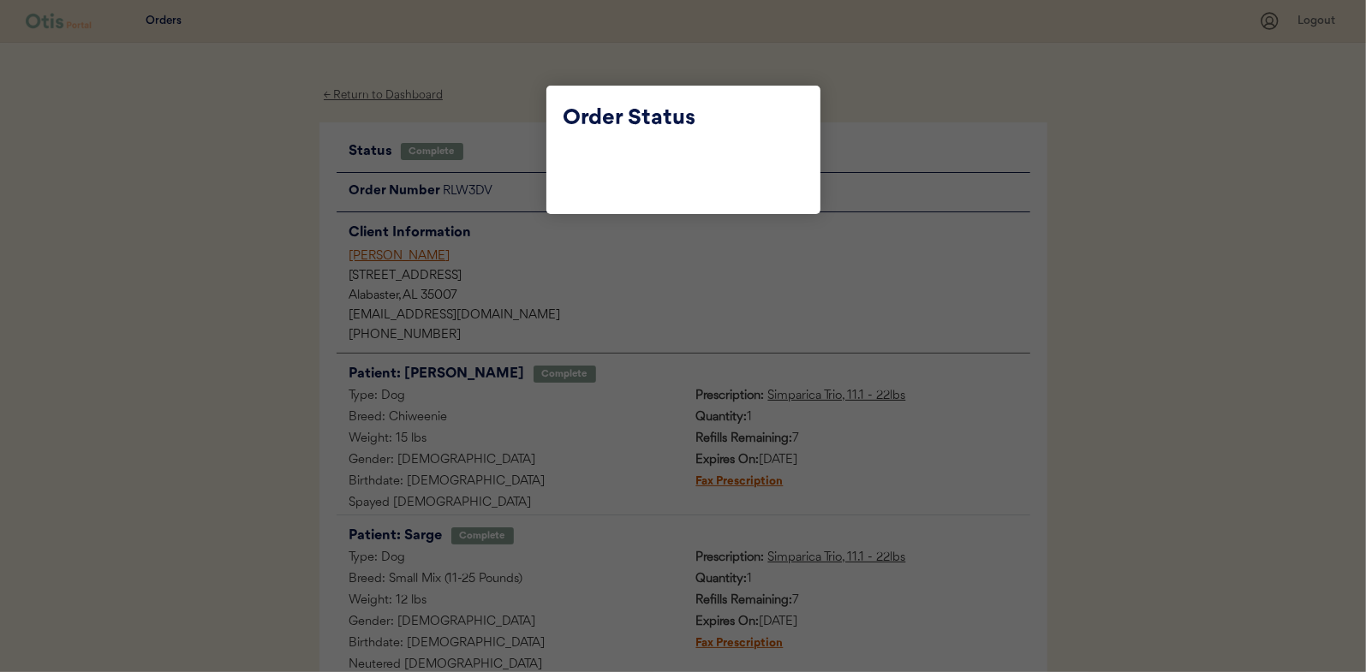
drag, startPoint x: 273, startPoint y: 249, endPoint x: 330, endPoint y: 200, distance: 74.7
click at [273, 250] on div at bounding box center [683, 336] width 1366 height 672
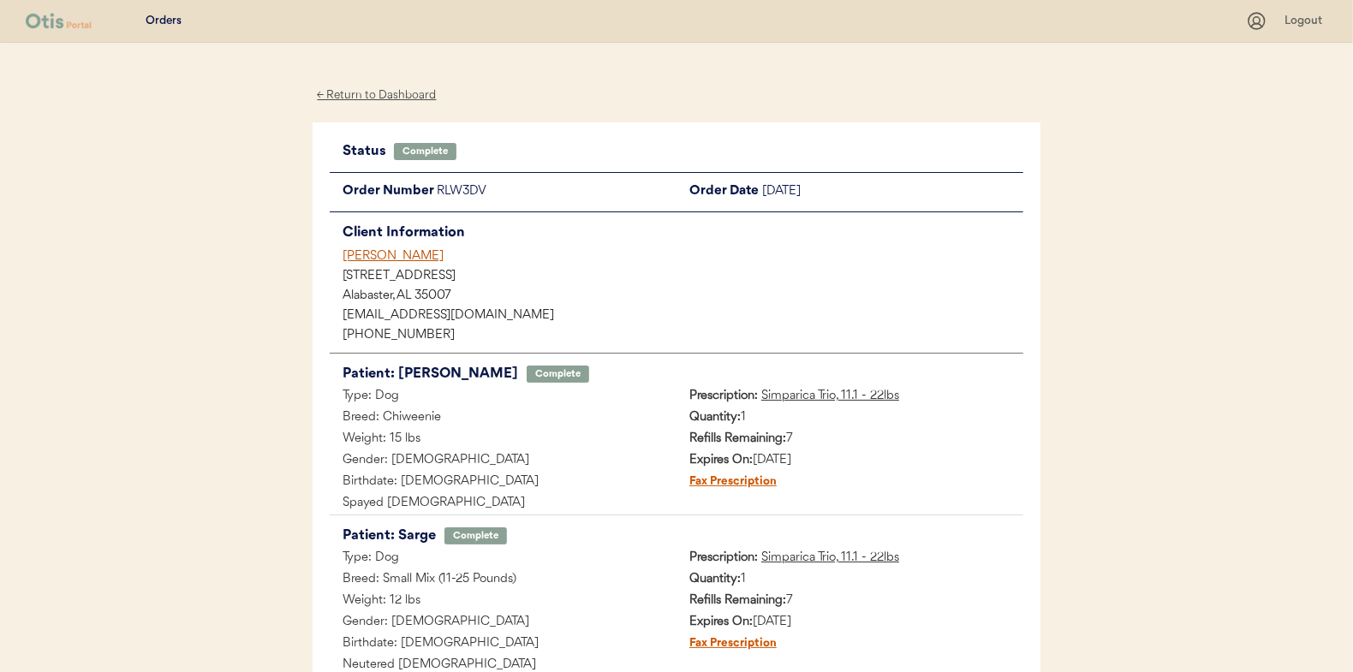
click at [401, 96] on div "← Return to Dashboard" at bounding box center [377, 96] width 128 height 20
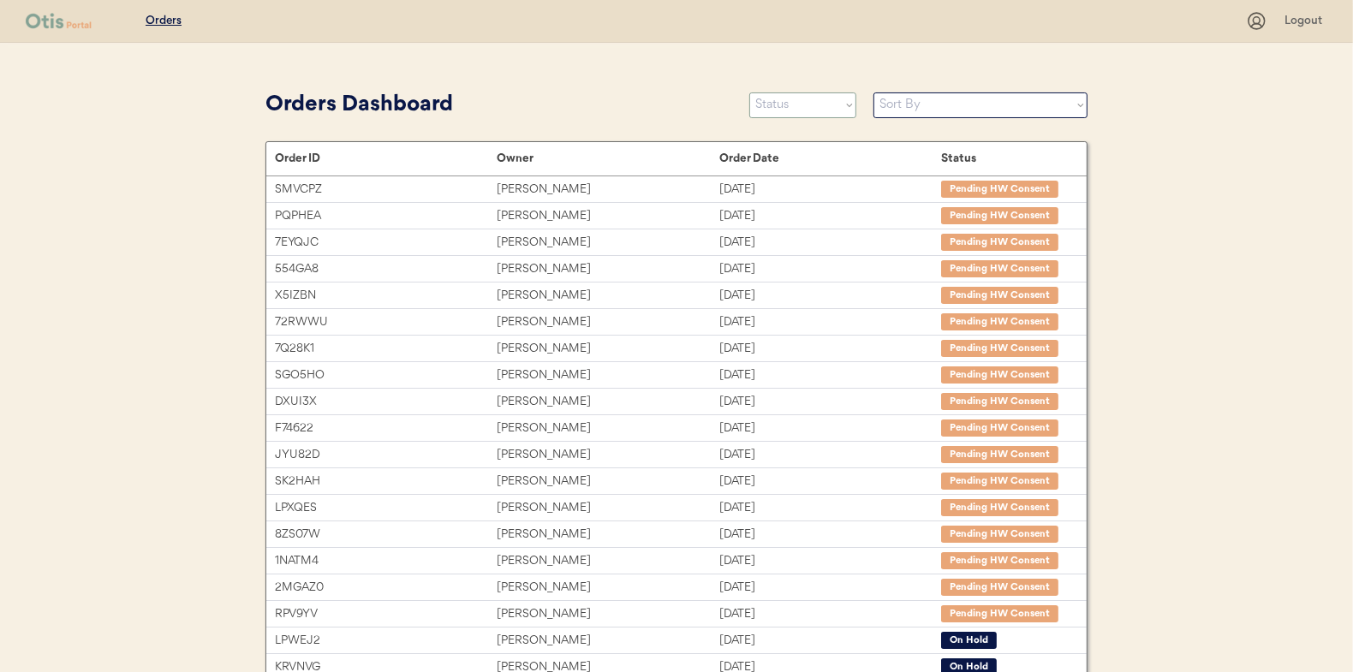
click at [799, 114] on select "Status On Hold New In Progress Complete Pending HW Consent Cancelled" at bounding box center [802, 105] width 107 height 26
select select ""in_progress""
click at [749, 92] on select "Status On Hold New In Progress Complete Pending HW Consent Cancelled" at bounding box center [802, 105] width 107 height 26
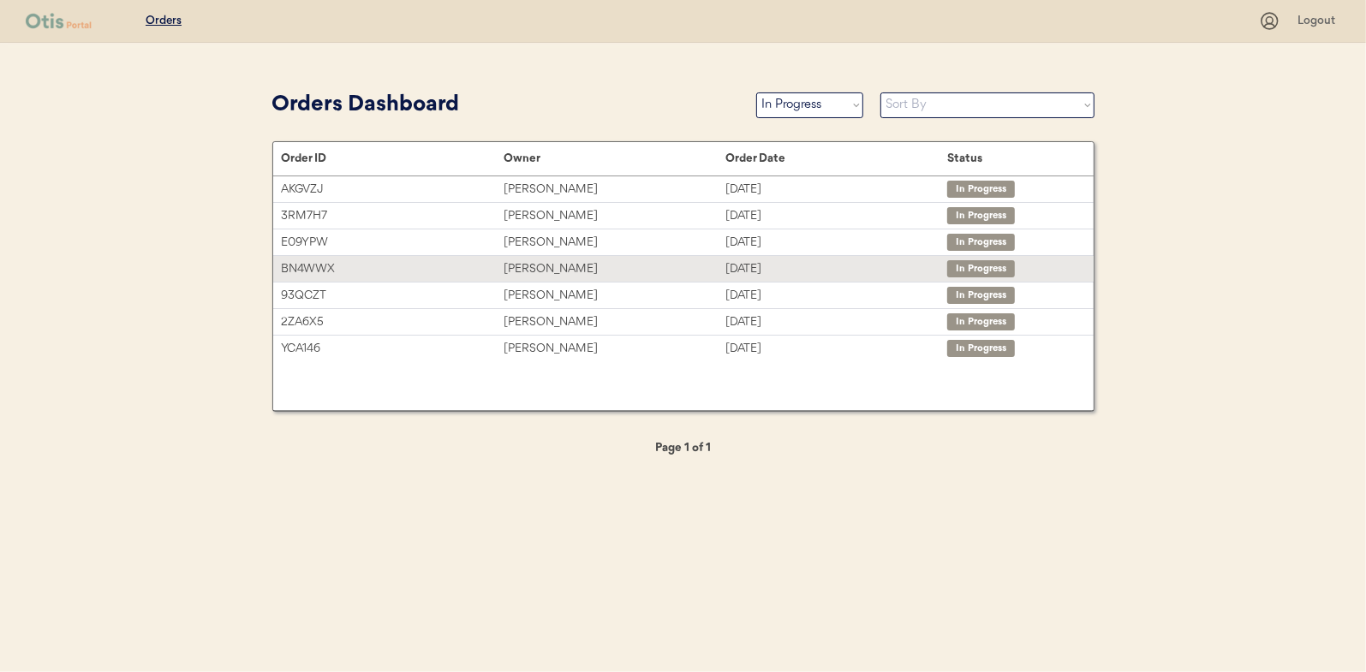
click at [542, 266] on div "Christopher Plane" at bounding box center [615, 270] width 222 height 20
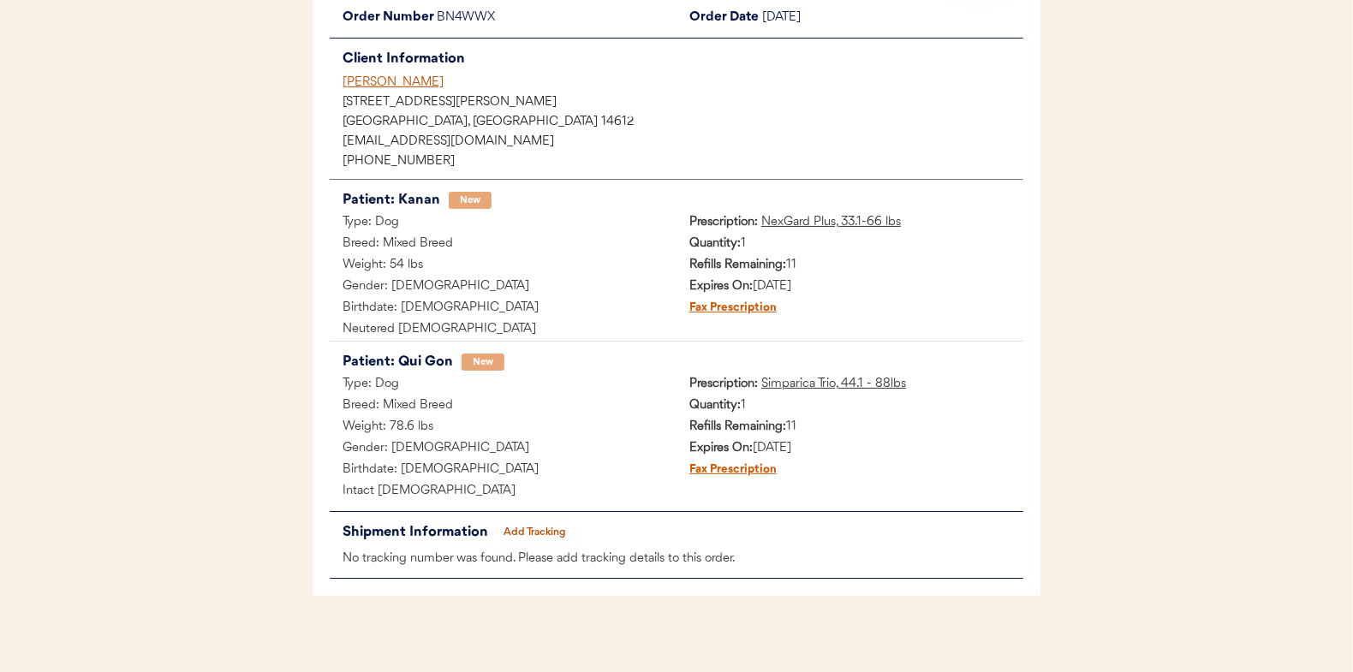
scroll to position [182, 0]
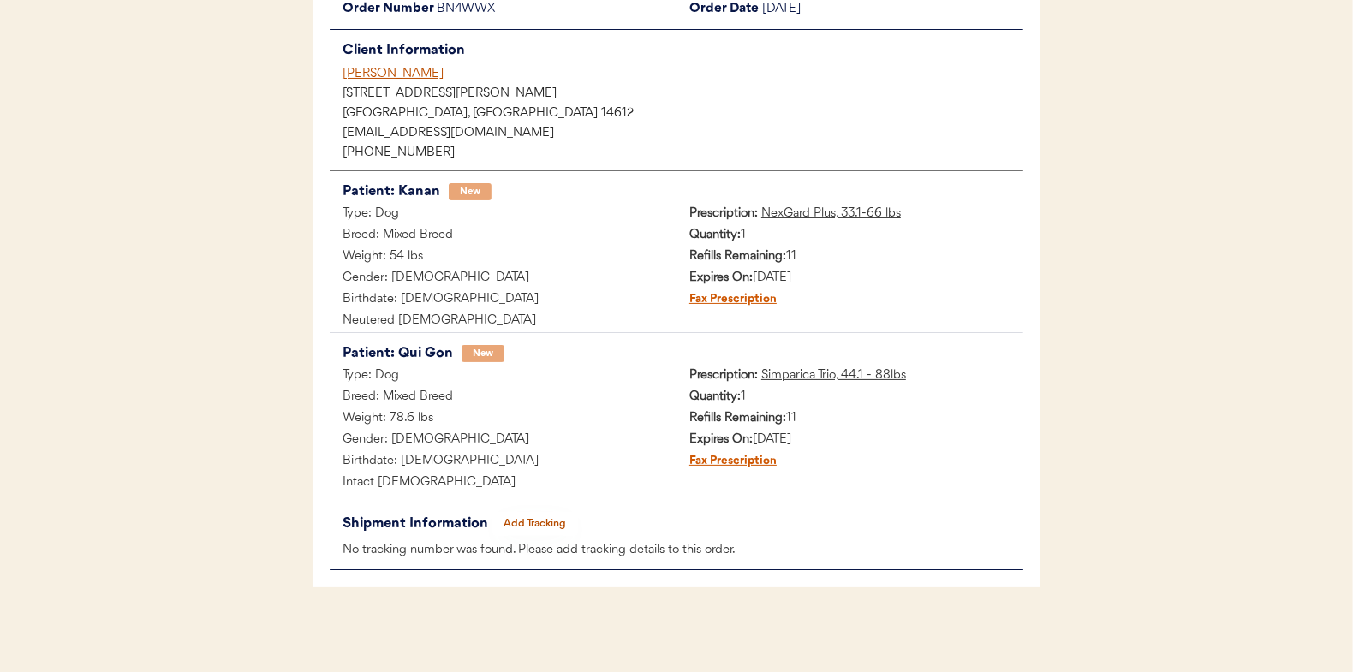
click at [536, 516] on button "Add Tracking" at bounding box center [535, 524] width 86 height 24
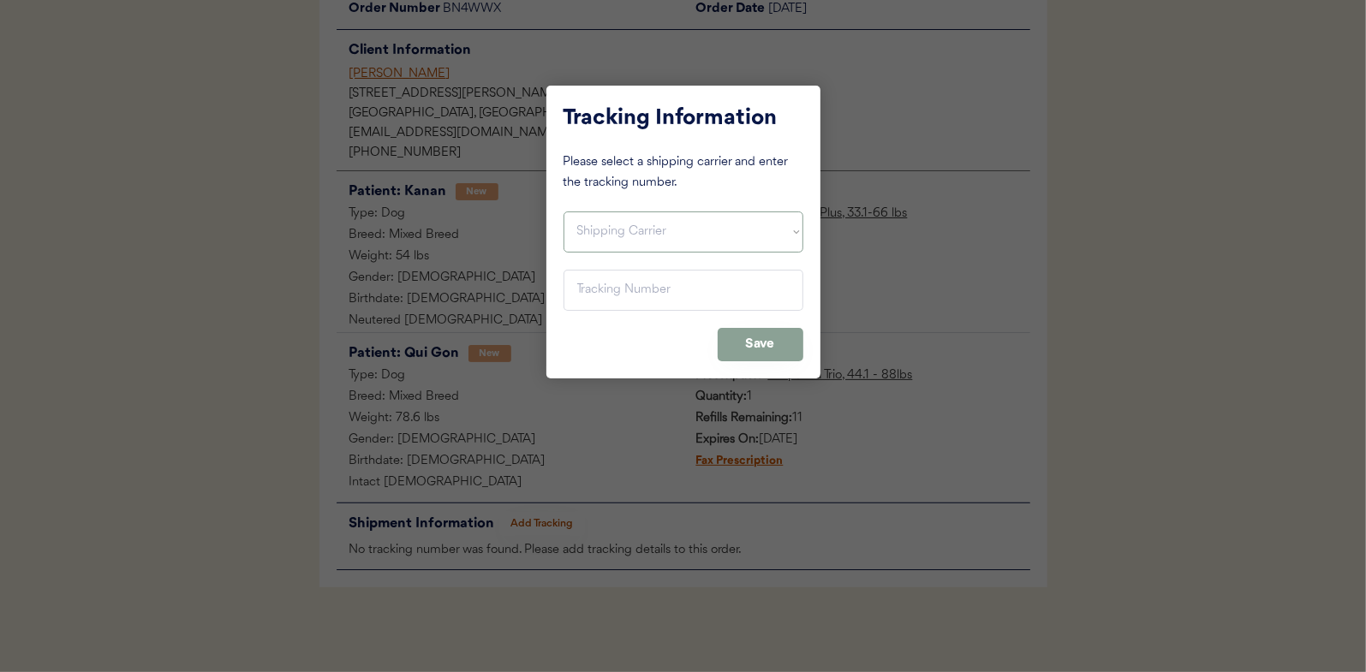
click at [631, 226] on select "Shipping Carrier FedEx FedEx Ground Economy UPS USPS" at bounding box center [684, 232] width 240 height 41
select select ""usps""
click at [564, 212] on select "Shipping Carrier FedEx FedEx Ground Economy UPS USPS" at bounding box center [684, 232] width 240 height 41
click at [601, 283] on input "input" at bounding box center [684, 290] width 240 height 41
paste input "9400150105496024882565"
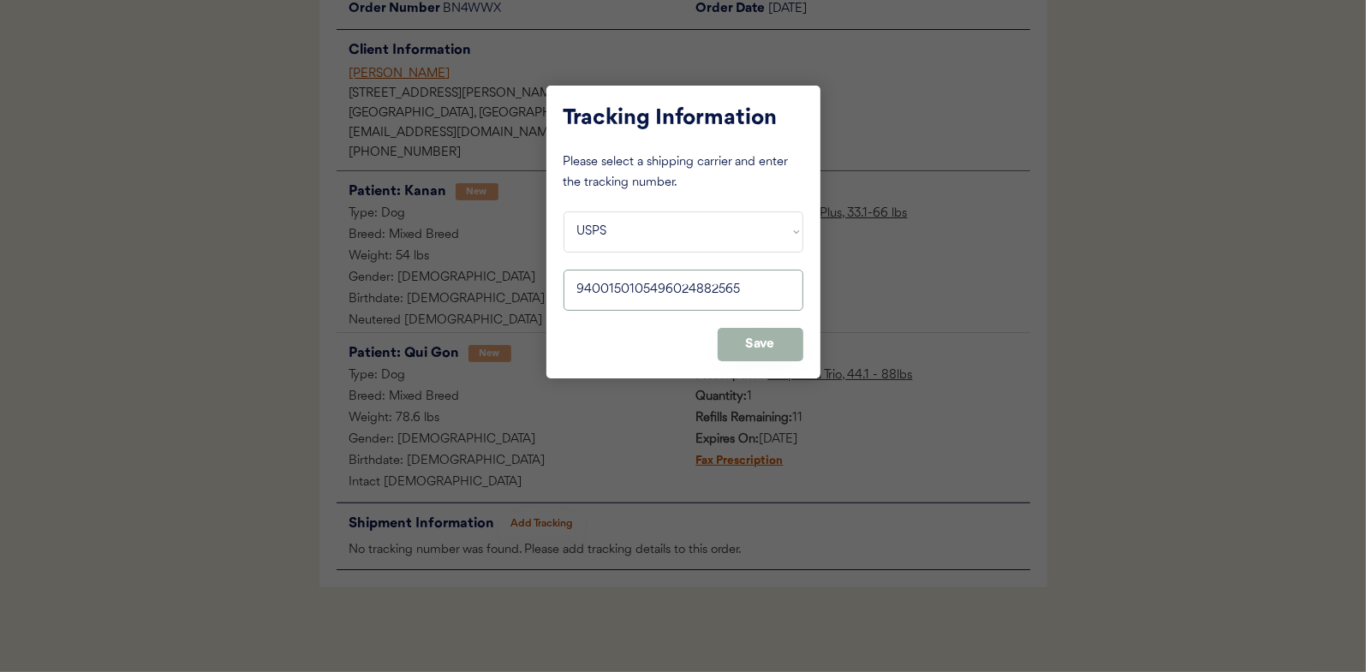
type input "9400150105496024882565"
click at [774, 344] on button "Save" at bounding box center [761, 344] width 86 height 33
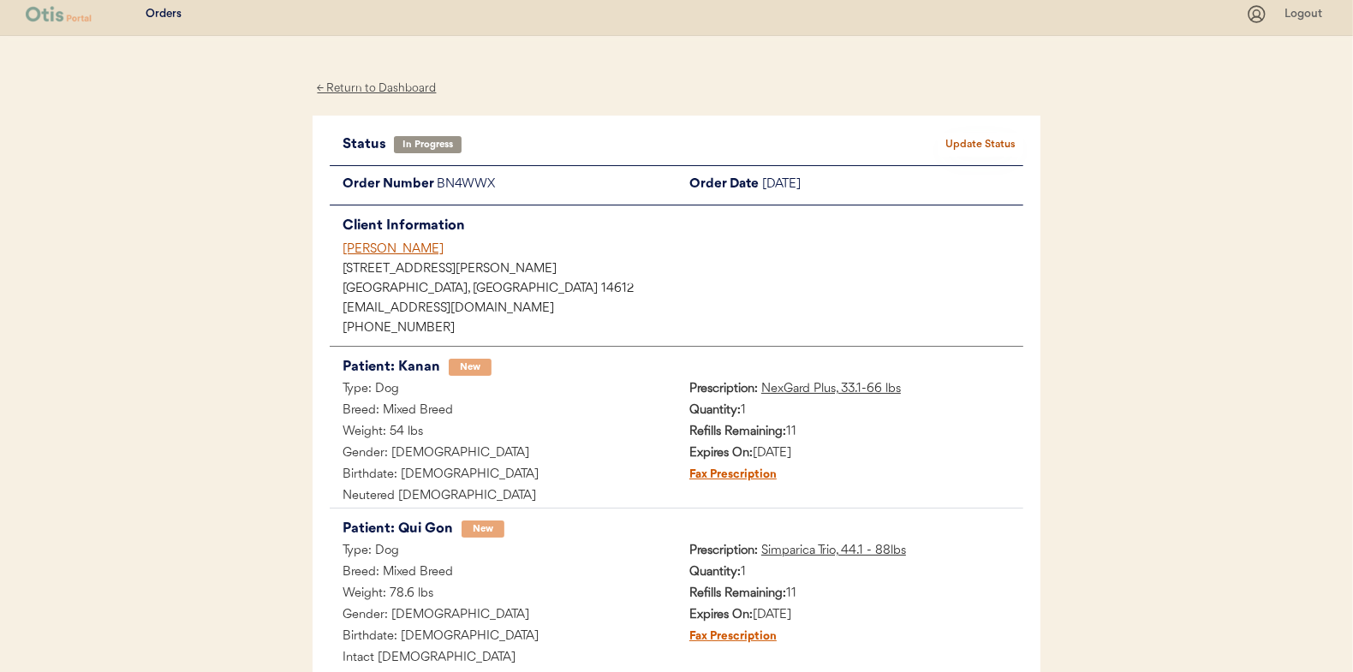
scroll to position [0, 0]
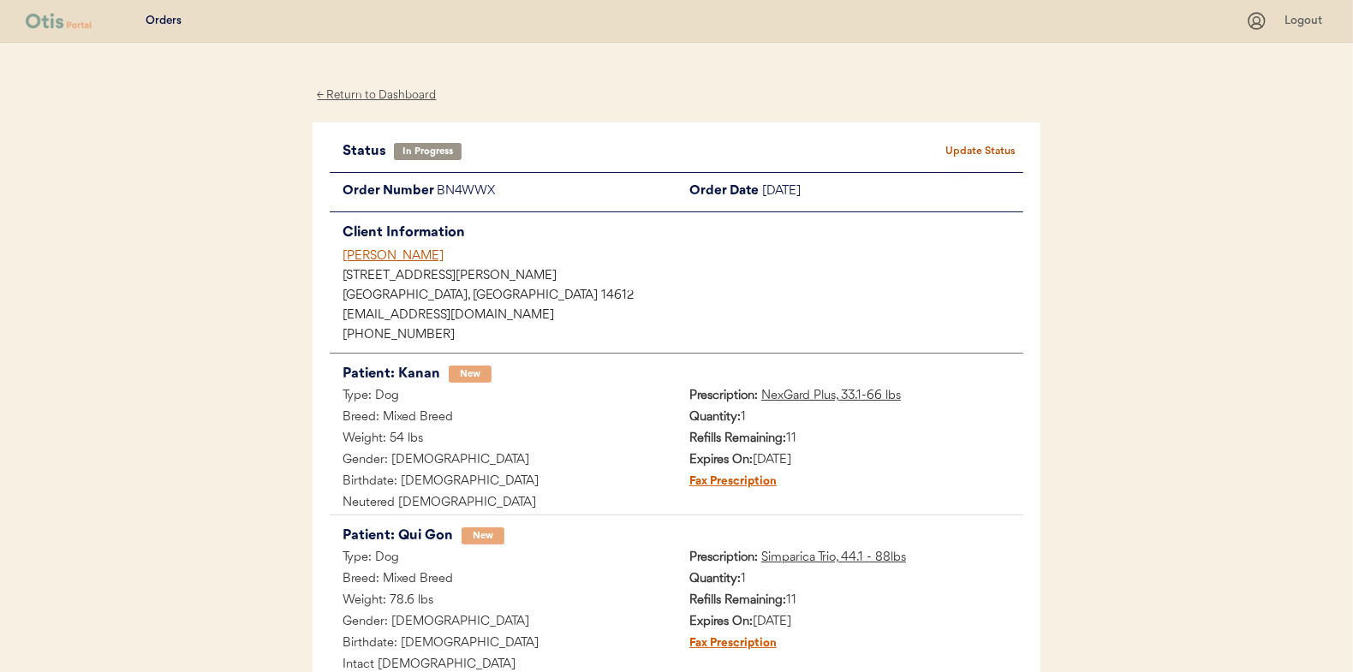
click at [994, 137] on div "Status In Progress Update Status Order Number BN4WWX Order Date August 21, 2025…" at bounding box center [677, 446] width 728 height 648
click at [992, 148] on button "Update Status" at bounding box center [981, 152] width 86 height 24
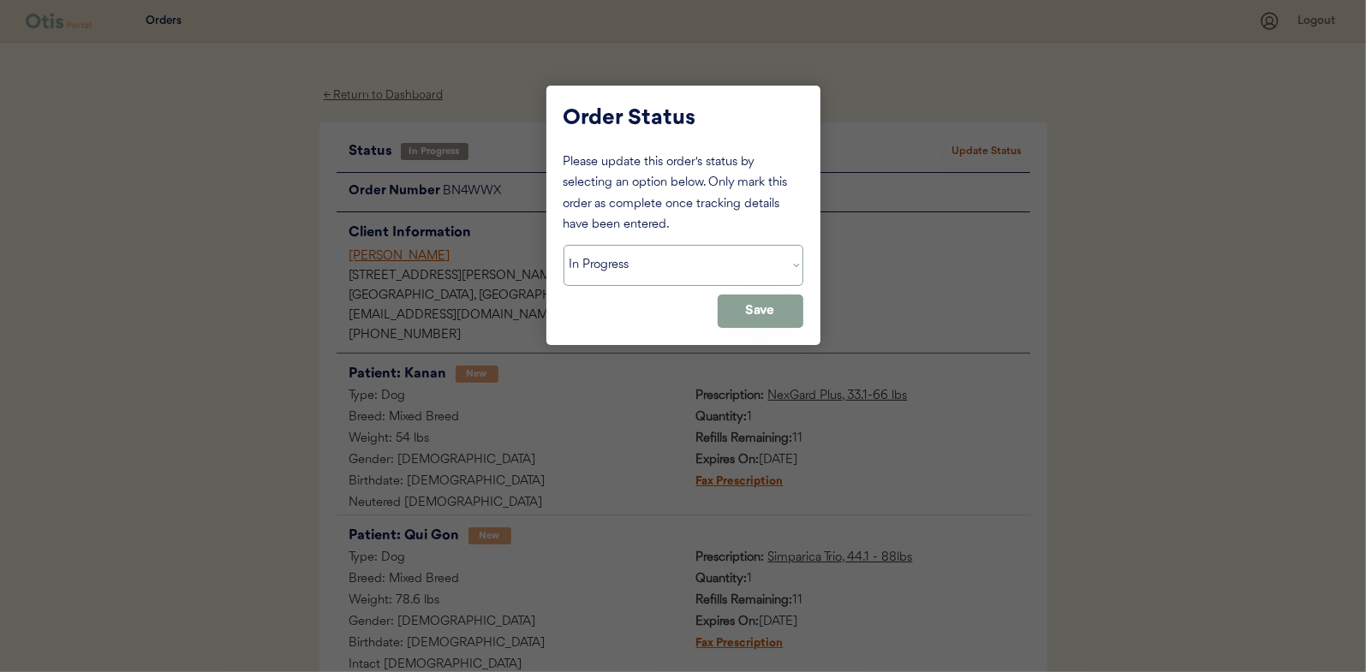
click at [626, 266] on select "Status On Hold New In Progress Complete Pending HW Consent Cancelled" at bounding box center [684, 265] width 240 height 41
select select ""complete""
click at [564, 245] on select "Status On Hold New In Progress Complete Pending HW Consent Cancelled" at bounding box center [684, 265] width 240 height 41
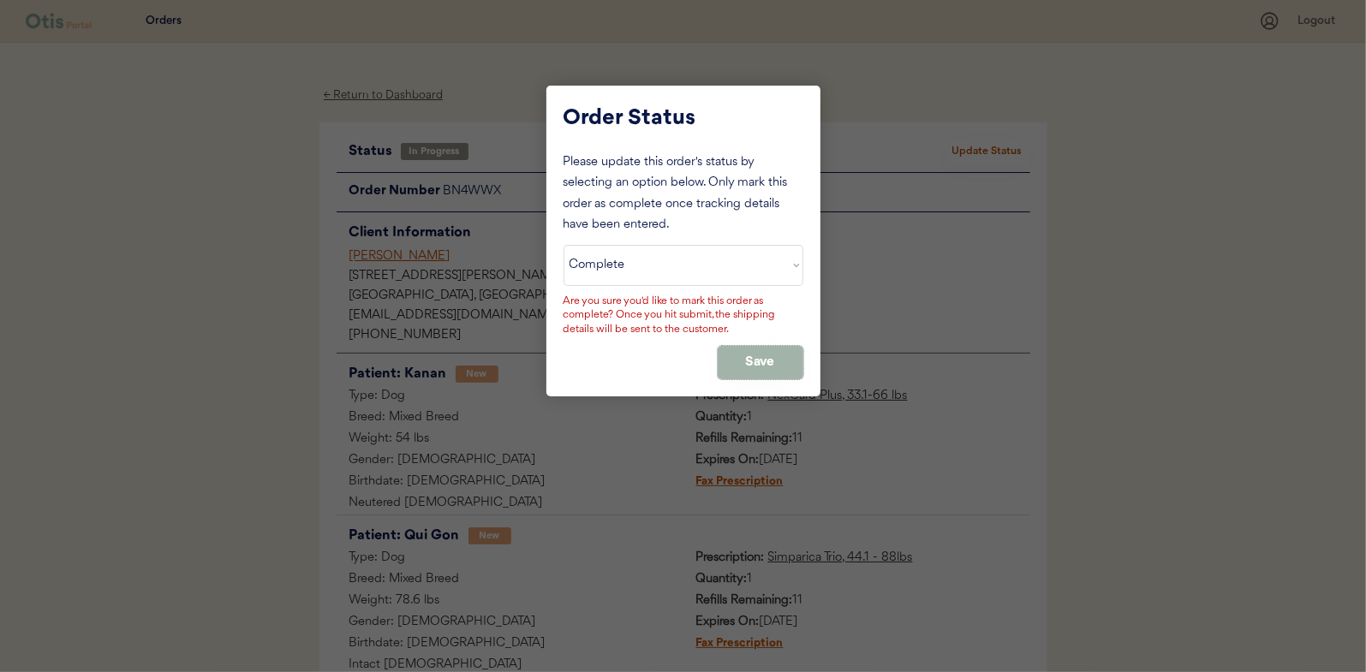
click at [760, 352] on button "Save" at bounding box center [761, 362] width 86 height 33
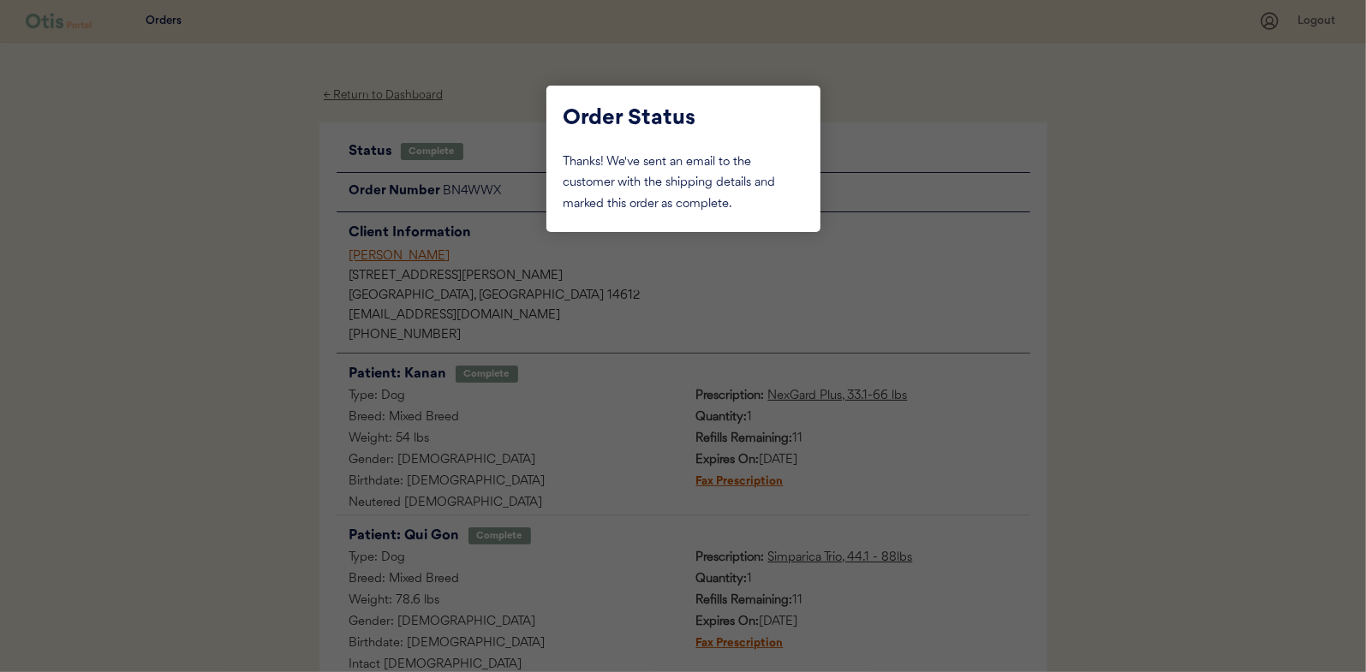
click at [249, 234] on div at bounding box center [683, 336] width 1366 height 672
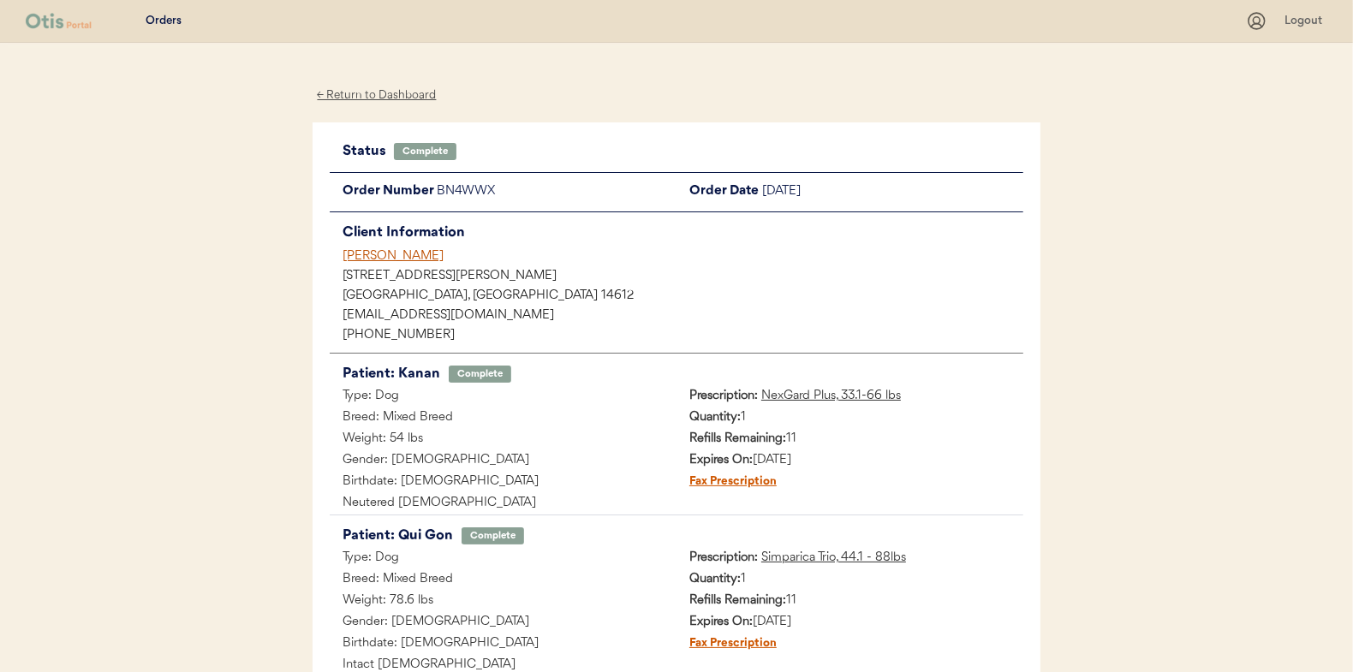
click at [382, 92] on div "← Return to Dashboard" at bounding box center [377, 96] width 128 height 20
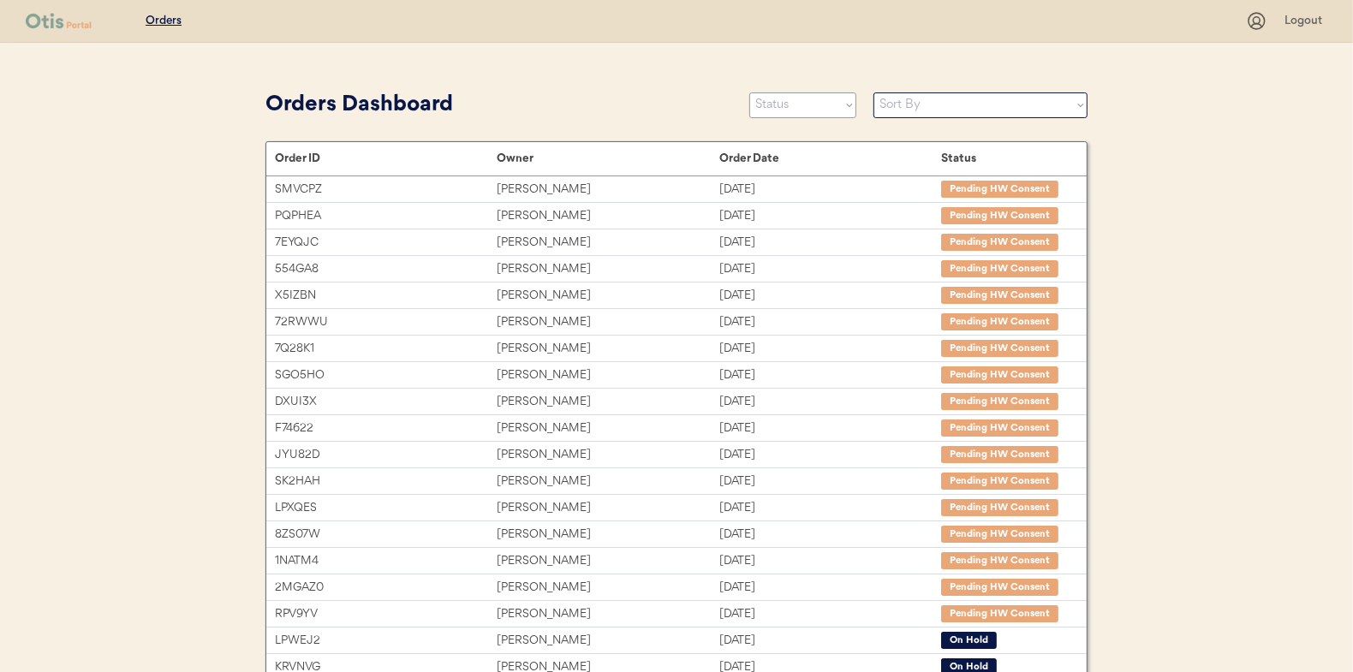
click at [773, 101] on select "Status On Hold New In Progress Complete Pending HW Consent Cancelled" at bounding box center [802, 105] width 107 height 26
click at [749, 92] on select "Status On Hold New In Progress Complete Pending HW Consent Cancelled" at bounding box center [802, 105] width 107 height 26
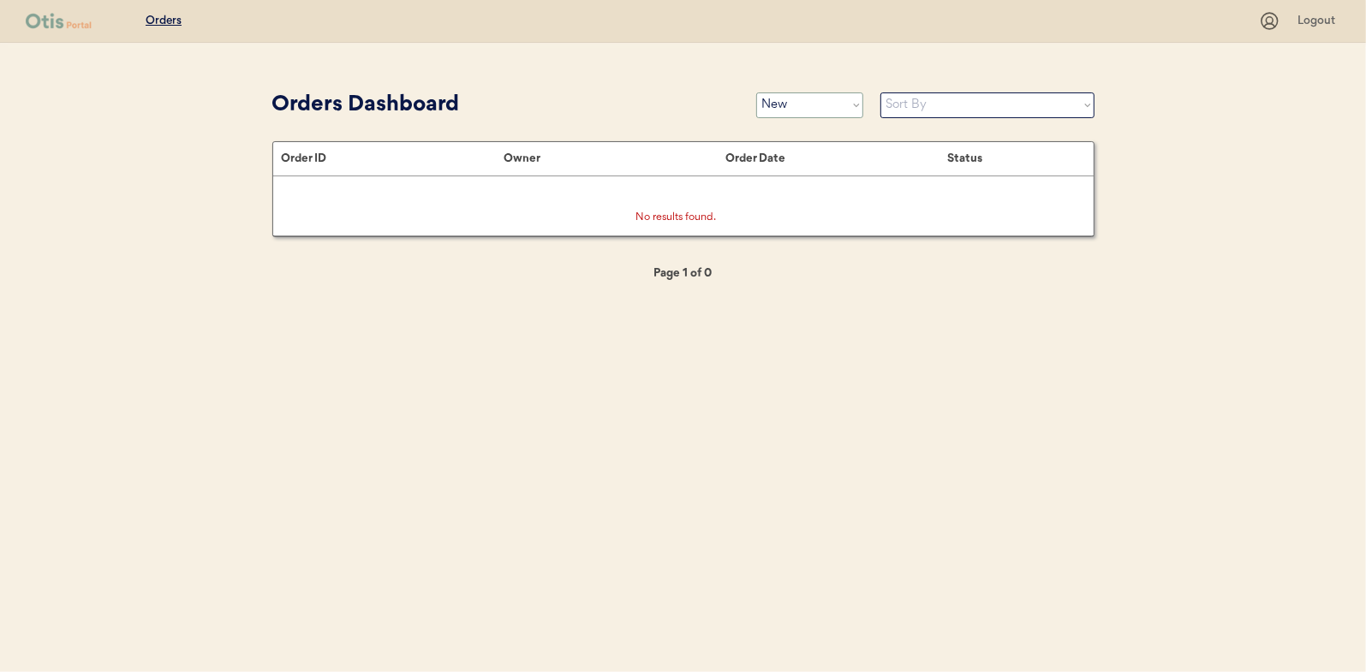
click at [795, 104] on select "Status On Hold New In Progress Complete Pending HW Consent Cancelled" at bounding box center [809, 105] width 107 height 26
click at [756, 92] on select "Status On Hold New In Progress Complete Pending HW Consent Cancelled" at bounding box center [809, 105] width 107 height 26
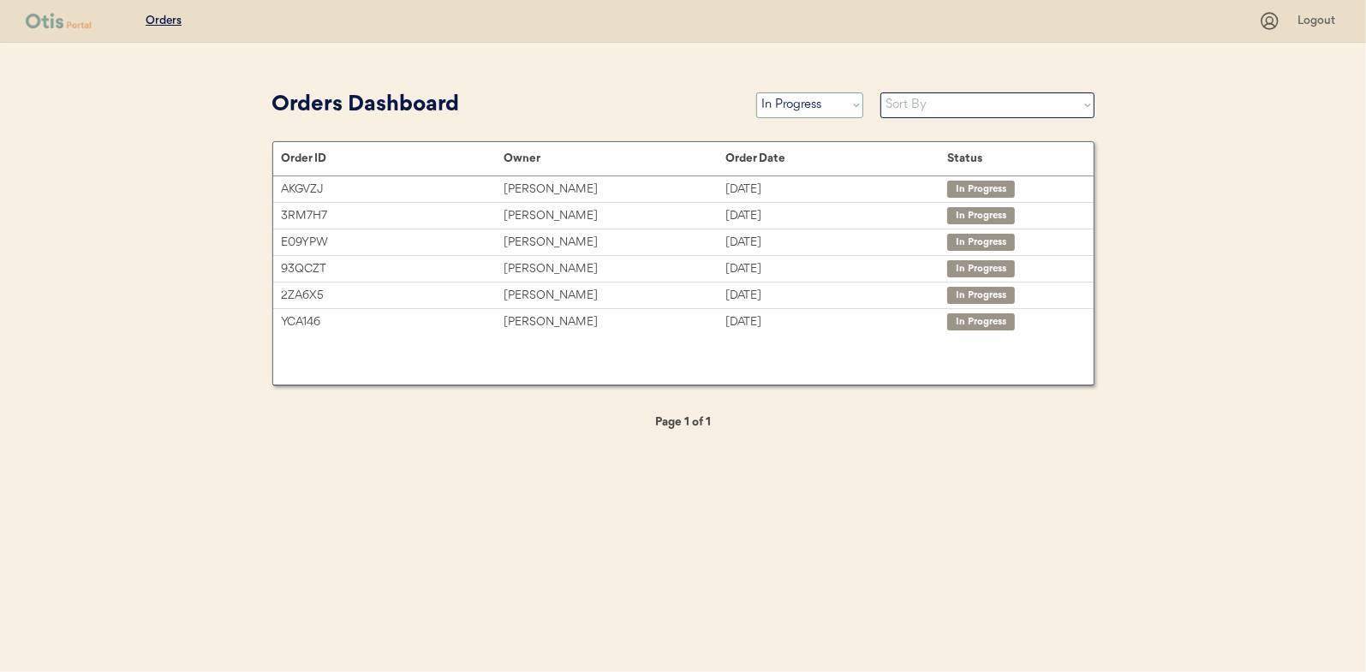
click at [815, 110] on select "Status On Hold New In Progress Complete Pending HW Consent Cancelled" at bounding box center [809, 105] width 107 height 26
click at [756, 92] on select "Status On Hold New In Progress Complete Pending HW Consent Cancelled" at bounding box center [809, 105] width 107 height 26
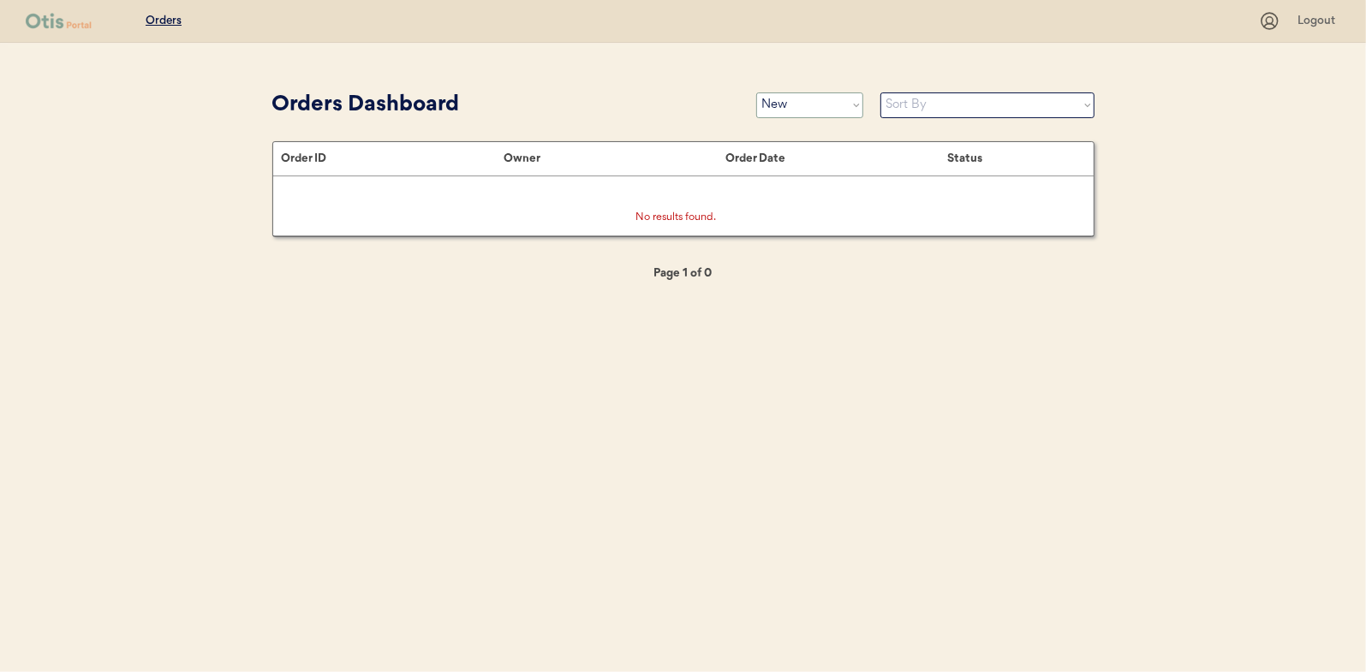
click at [815, 110] on select "Status On Hold New In Progress Complete Pending HW Consent Cancelled" at bounding box center [809, 105] width 107 height 26
select select ""in_progress""
click at [756, 92] on select "Status On Hold New In Progress Complete Pending HW Consent Cancelled" at bounding box center [809, 105] width 107 height 26
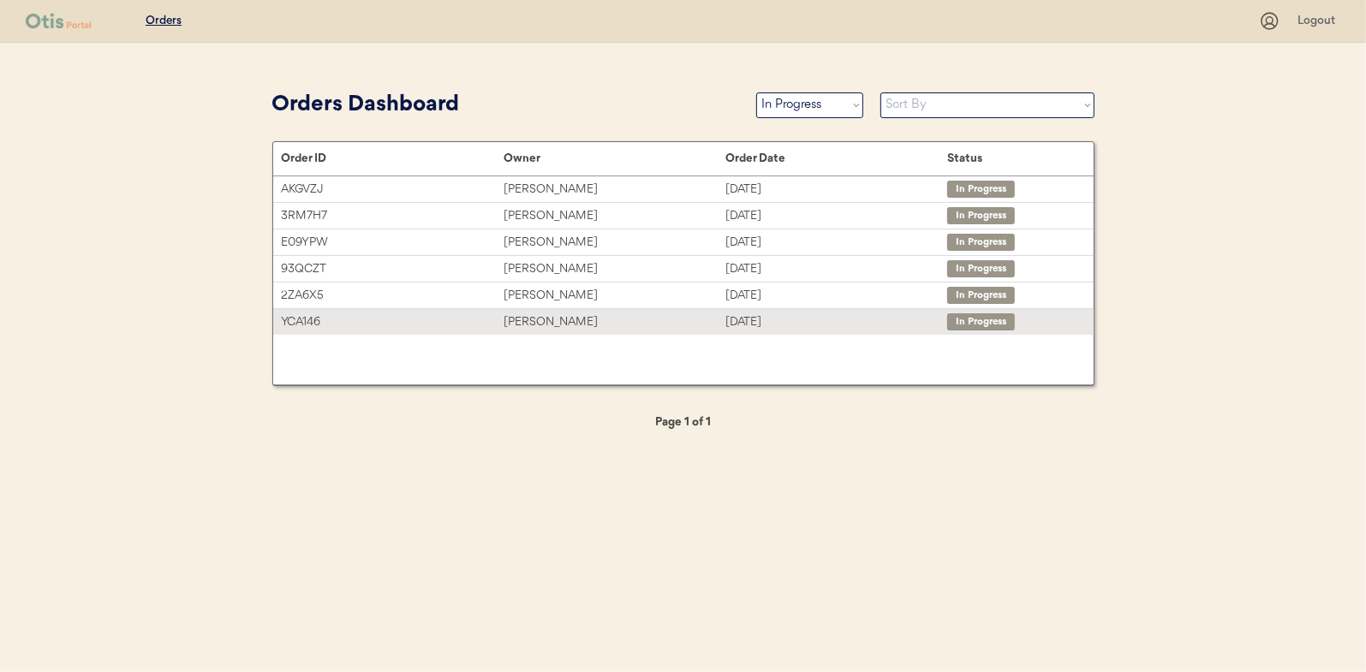
click at [526, 322] on div "Rob Rollins" at bounding box center [615, 323] width 222 height 20
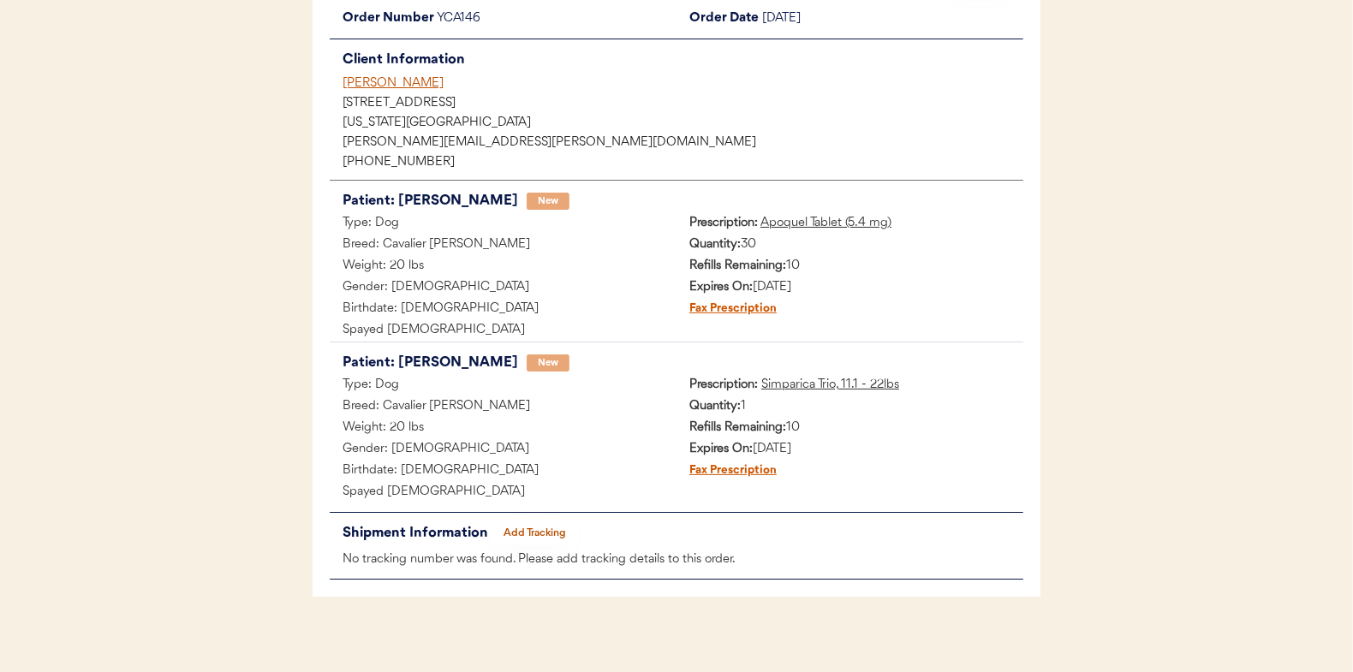
scroll to position [182, 0]
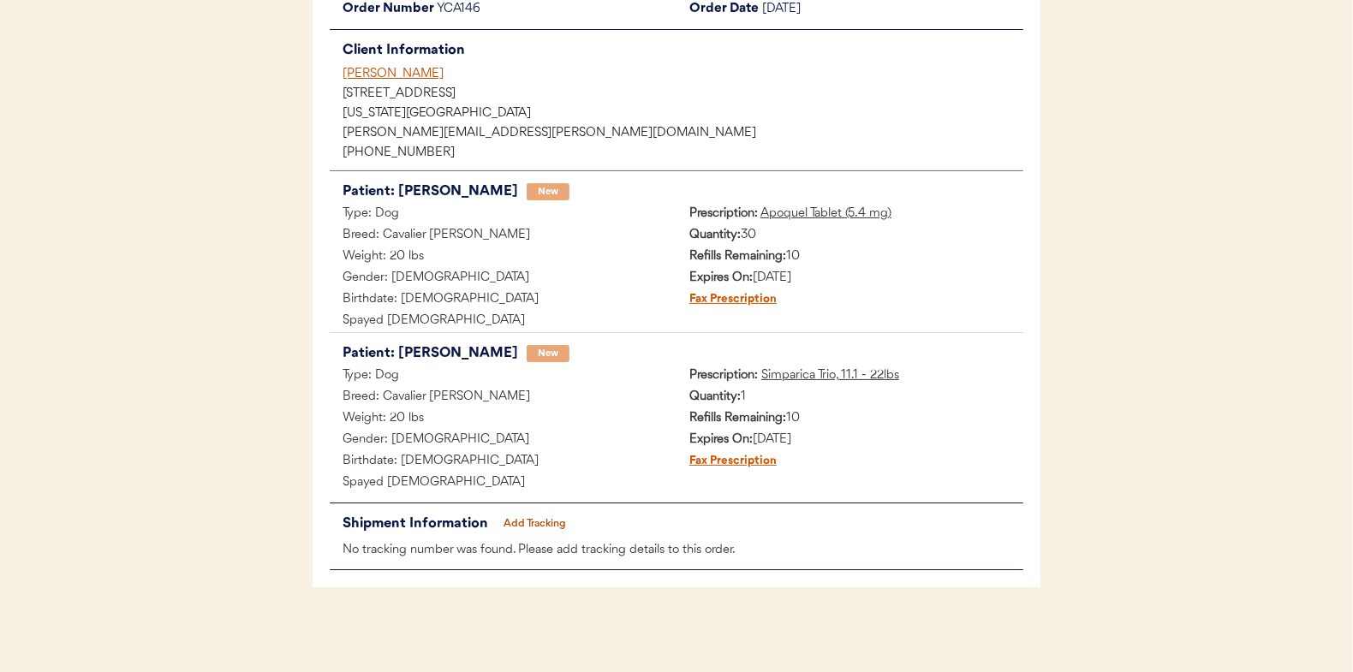
click at [538, 524] on button "Add Tracking" at bounding box center [535, 524] width 86 height 24
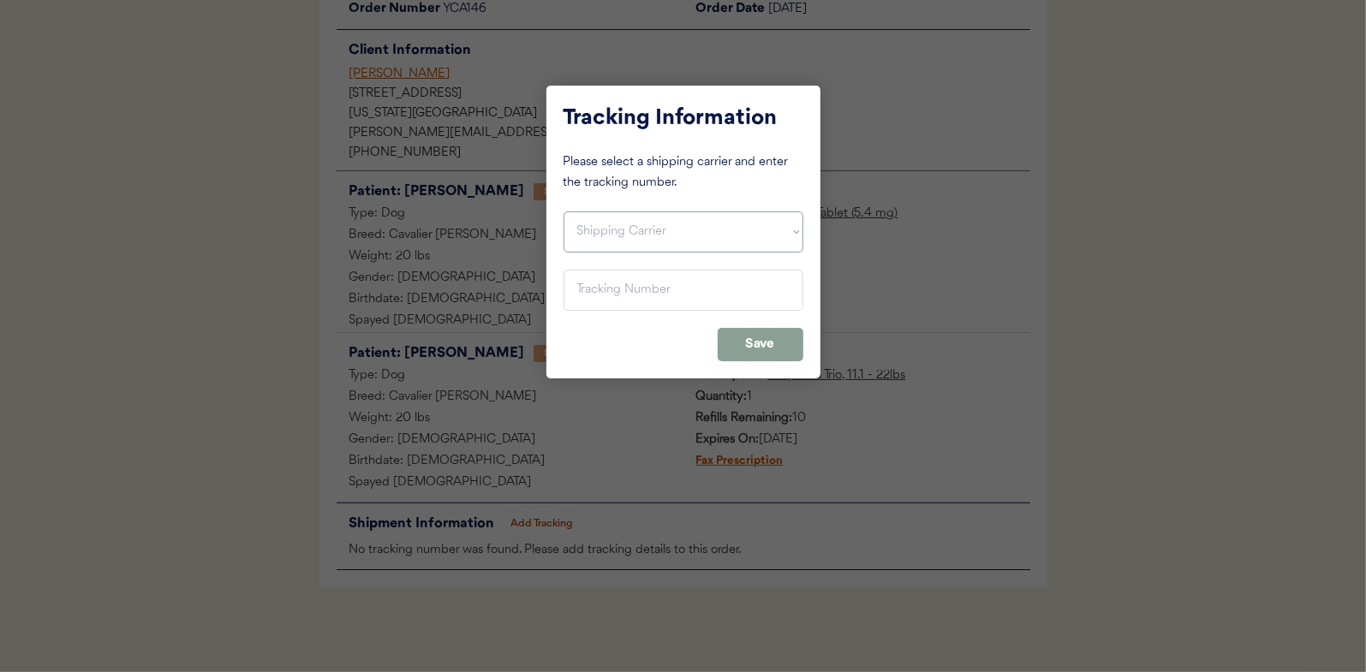
click at [596, 233] on select "Shipping Carrier FedEx FedEx Ground Economy UPS USPS" at bounding box center [684, 232] width 240 height 41
select select ""ups""
click at [564, 212] on select "Shipping Carrier FedEx FedEx Ground Economy UPS USPS" at bounding box center [684, 232] width 240 height 41
click at [600, 295] on input "input" at bounding box center [684, 290] width 240 height 41
paste input "1Z16X77E0209553910"
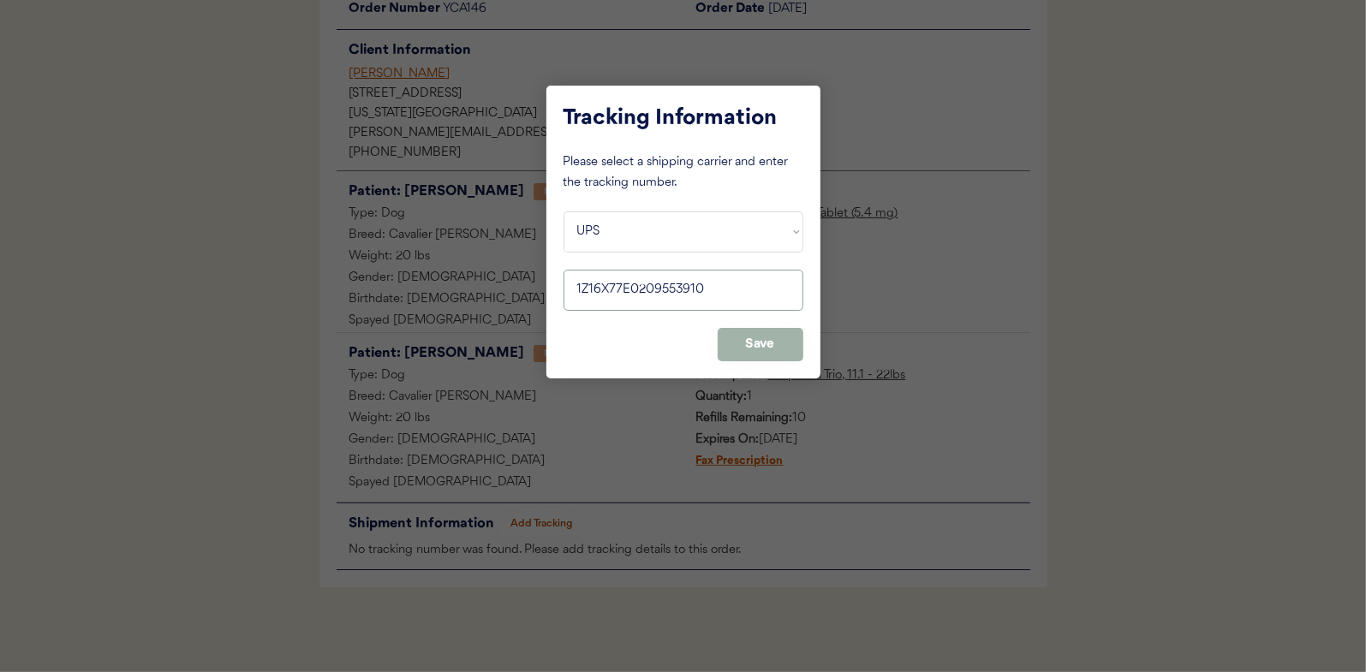
type input "1Z16X77E0209553910"
click at [765, 345] on button "Save" at bounding box center [761, 344] width 86 height 33
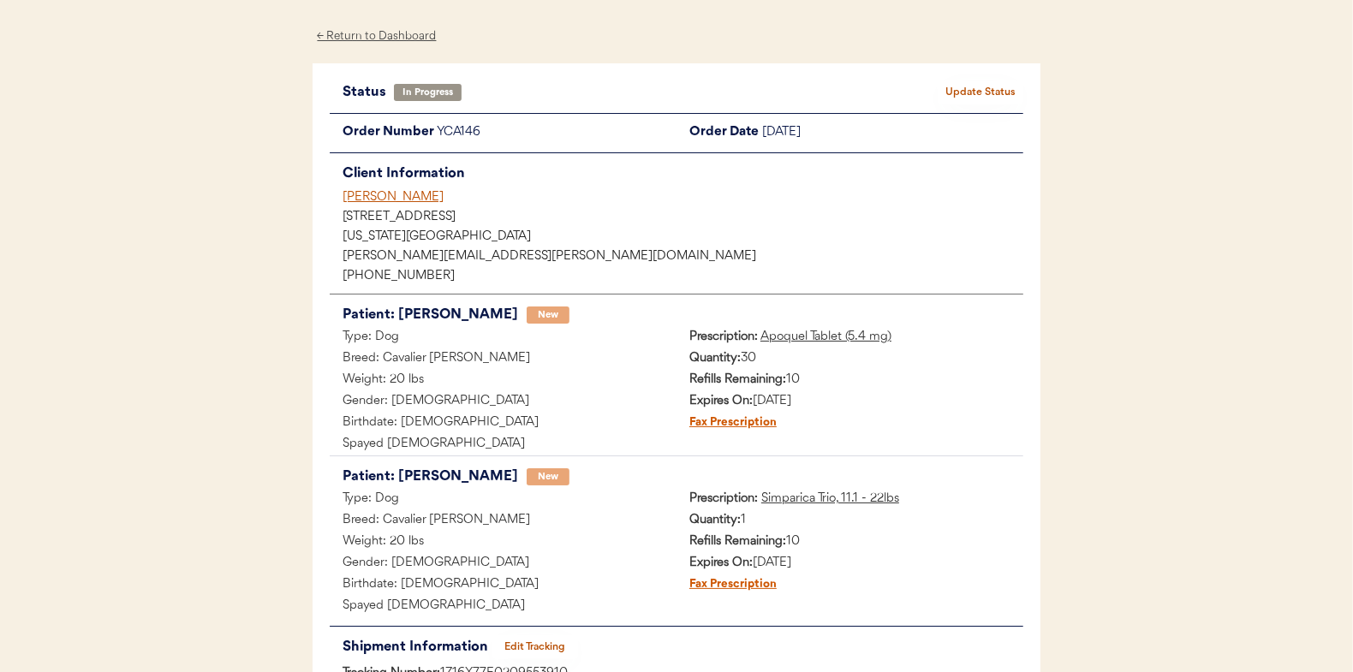
scroll to position [0, 0]
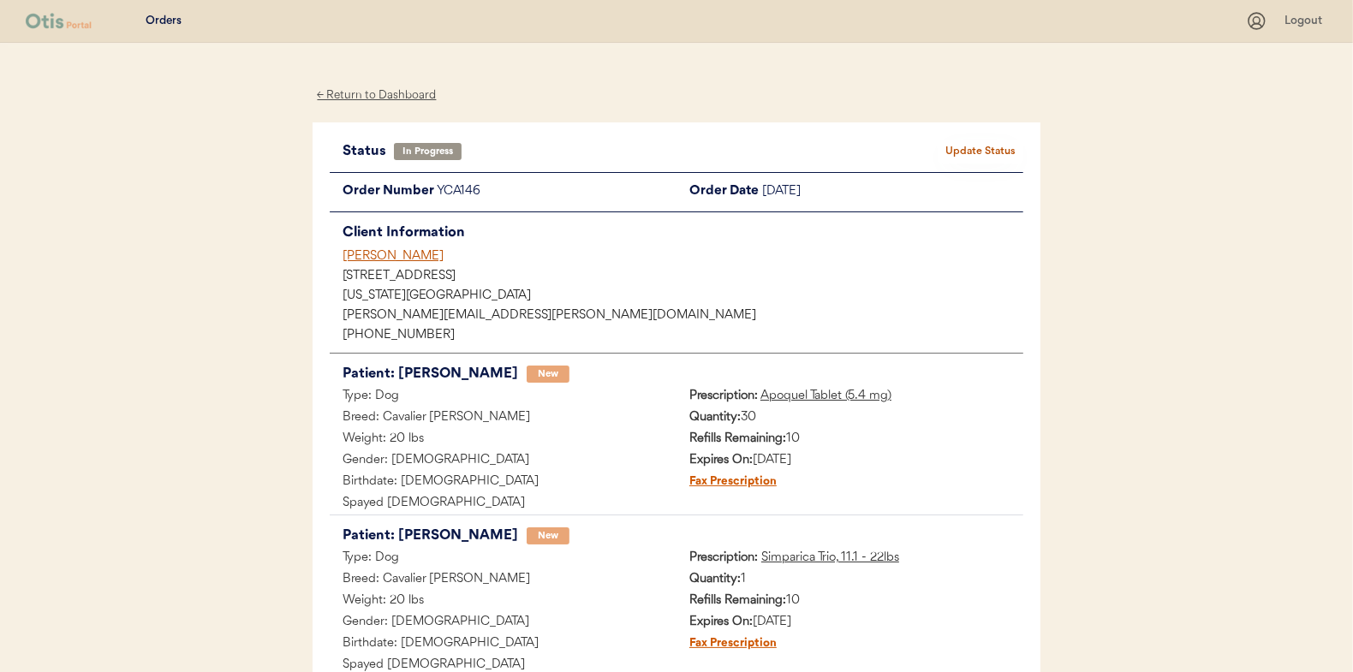
click at [974, 148] on button "Update Status" at bounding box center [981, 152] width 86 height 24
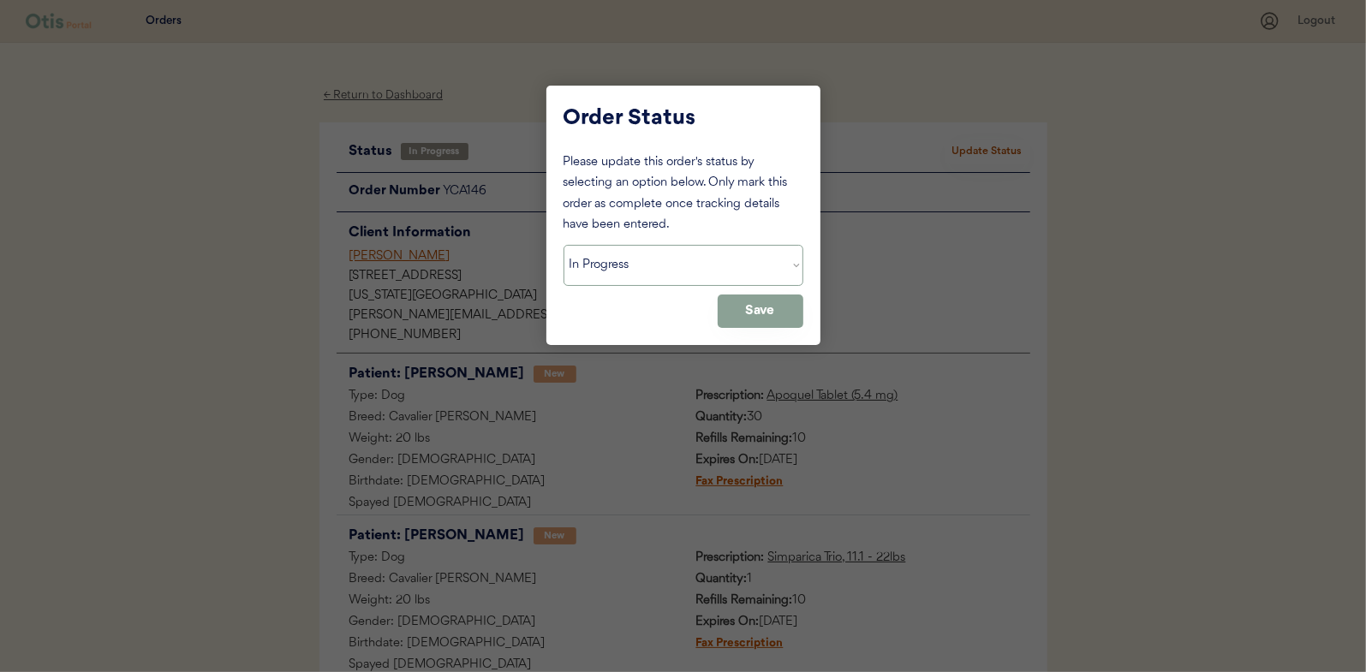
click at [603, 258] on select "Status On Hold New In Progress Complete Pending HW Consent Cancelled" at bounding box center [684, 265] width 240 height 41
select select ""complete""
click at [564, 245] on select "Status On Hold New In Progress Complete Pending HW Consent Cancelled" at bounding box center [684, 265] width 240 height 41
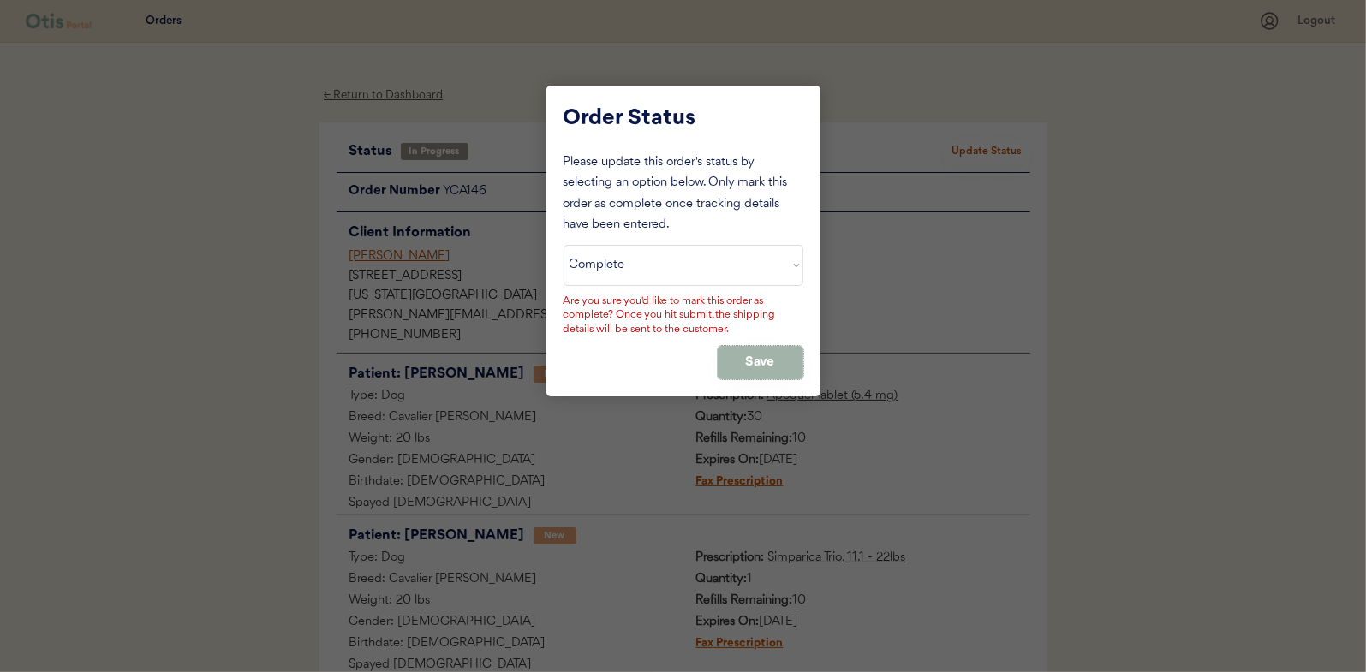
click at [783, 361] on button "Save" at bounding box center [761, 362] width 86 height 33
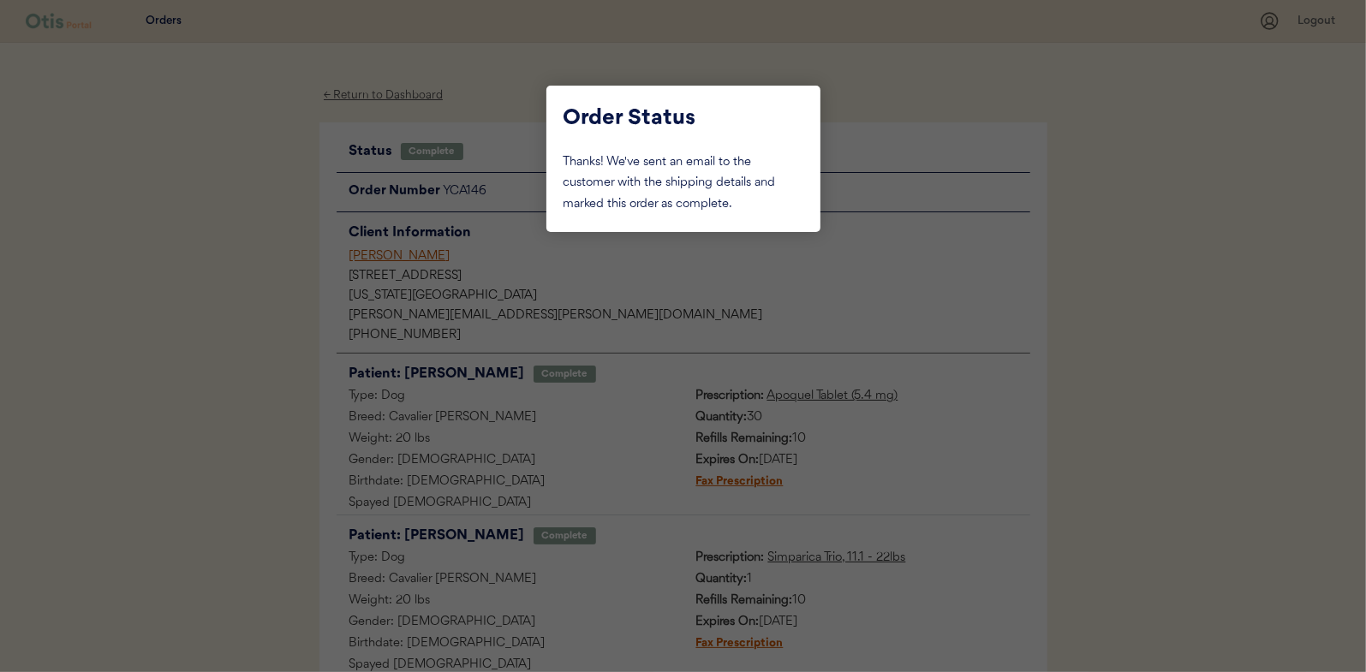
click at [244, 190] on div at bounding box center [683, 336] width 1366 height 672
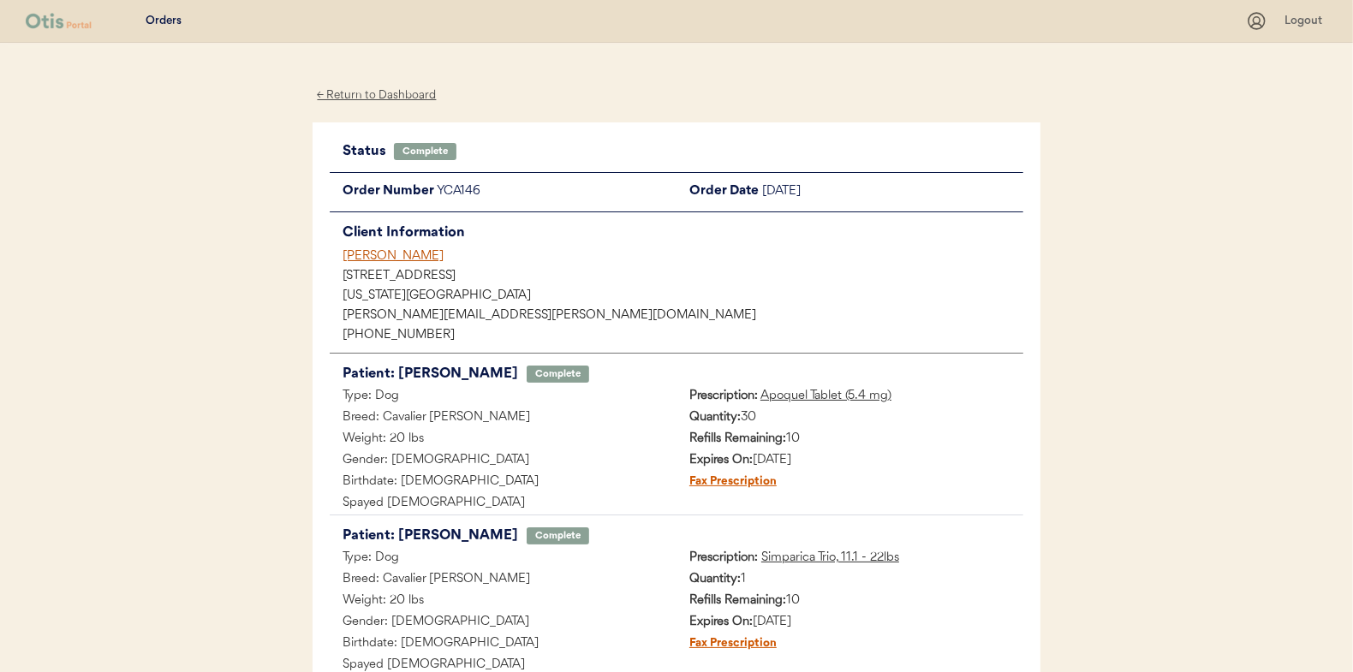
click at [394, 97] on div "← Return to Dashboard" at bounding box center [377, 96] width 128 height 20
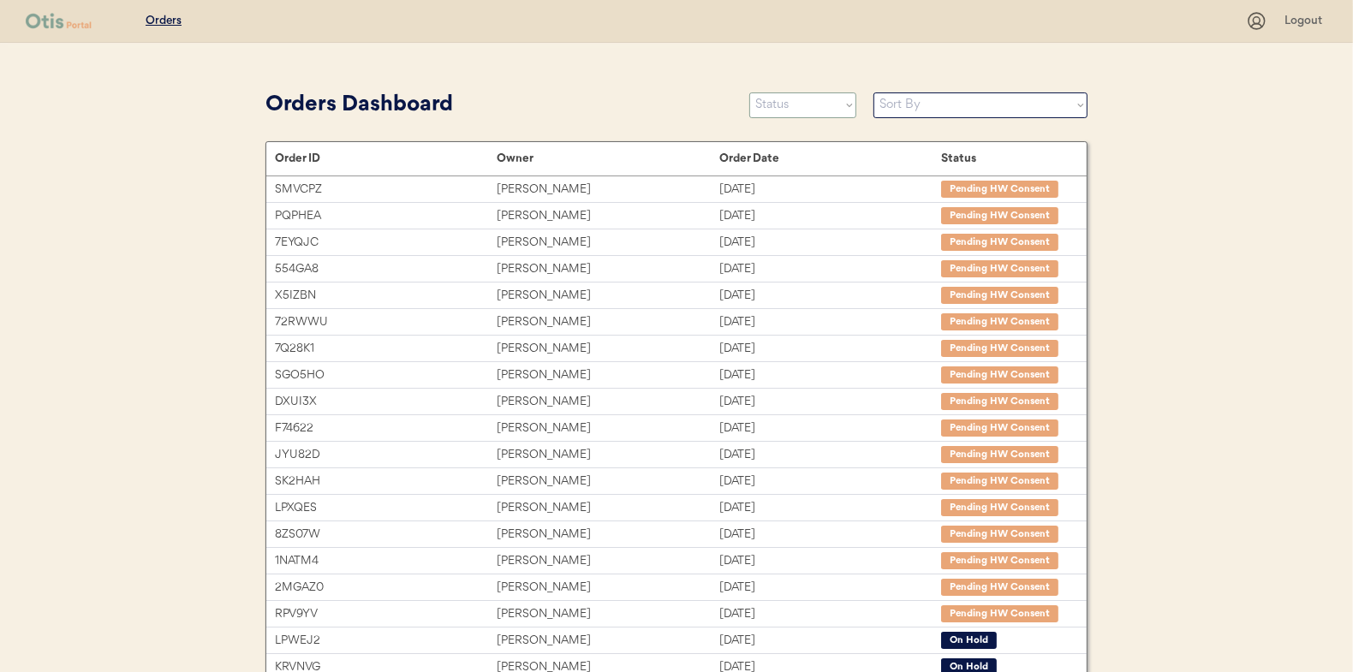
click at [775, 109] on select "Status On Hold New In Progress Complete Pending HW Consent Cancelled" at bounding box center [802, 105] width 107 height 26
select select ""in_progress""
click at [749, 92] on select "Status On Hold New In Progress Complete Pending HW Consent Cancelled" at bounding box center [802, 105] width 107 height 26
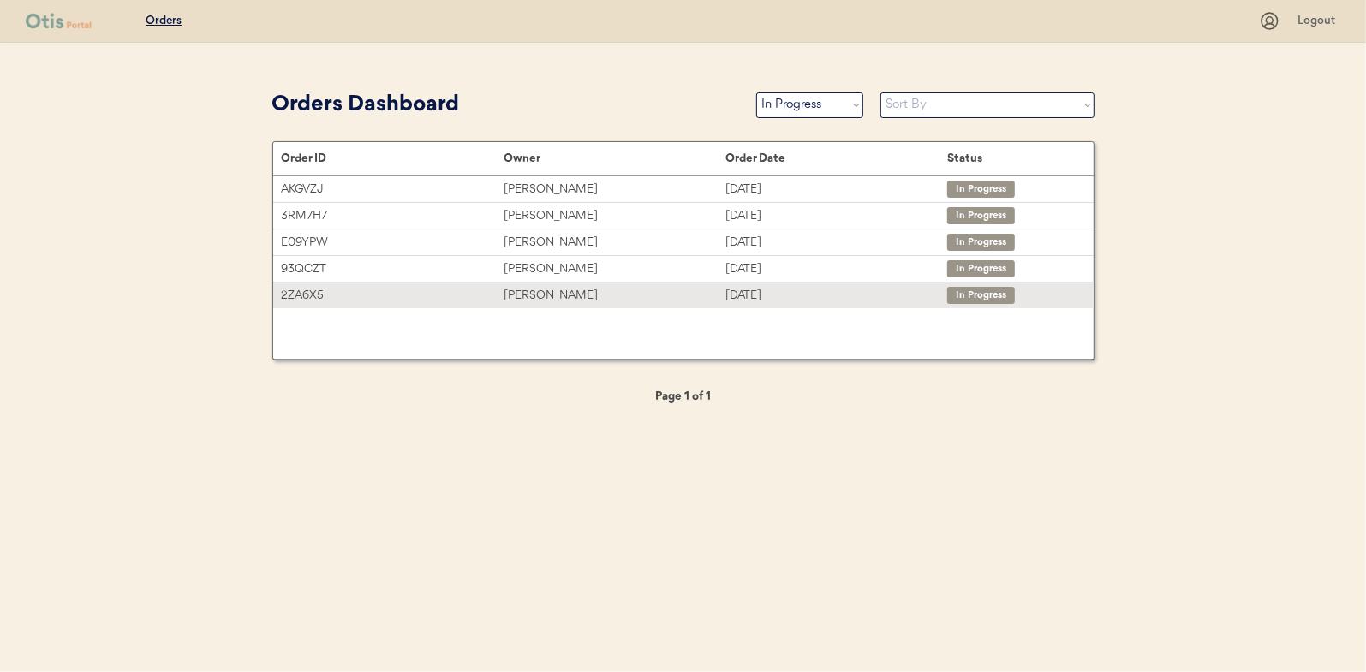
click at [550, 289] on div "[PERSON_NAME]" at bounding box center [615, 296] width 222 height 20
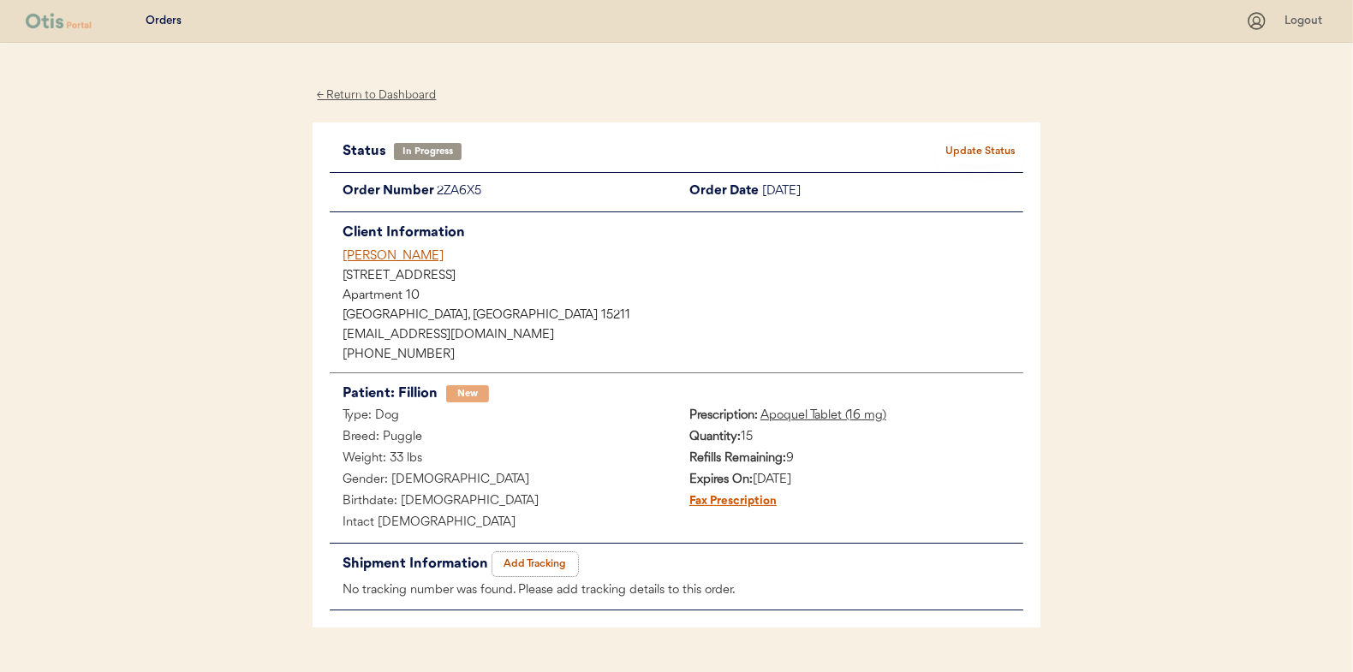
click at [531, 559] on button "Add Tracking" at bounding box center [535, 564] width 86 height 24
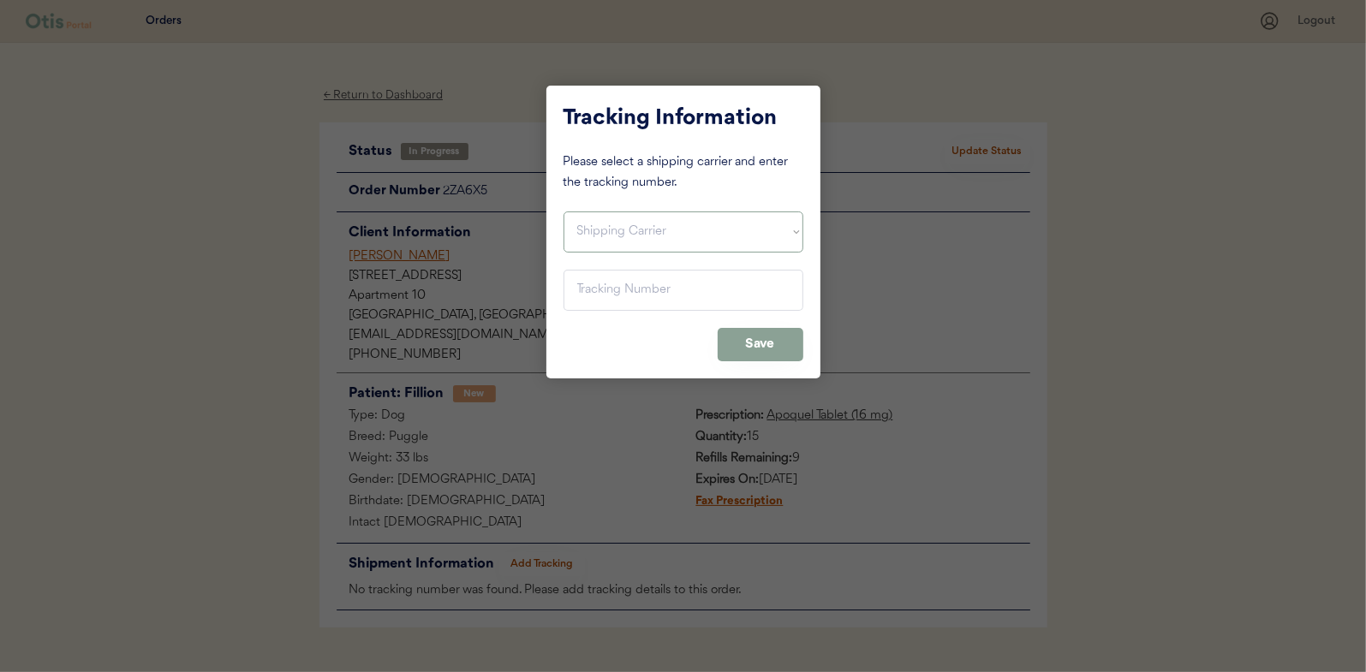
click at [602, 231] on select "Shipping Carrier FedEx FedEx Ground Economy UPS USPS" at bounding box center [684, 232] width 240 height 41
select select ""usps""
click at [564, 212] on select "Shipping Carrier FedEx FedEx Ground Economy UPS USPS" at bounding box center [684, 232] width 240 height 41
click at [585, 296] on input "input" at bounding box center [684, 290] width 240 height 41
paste input "9400150105798023251480"
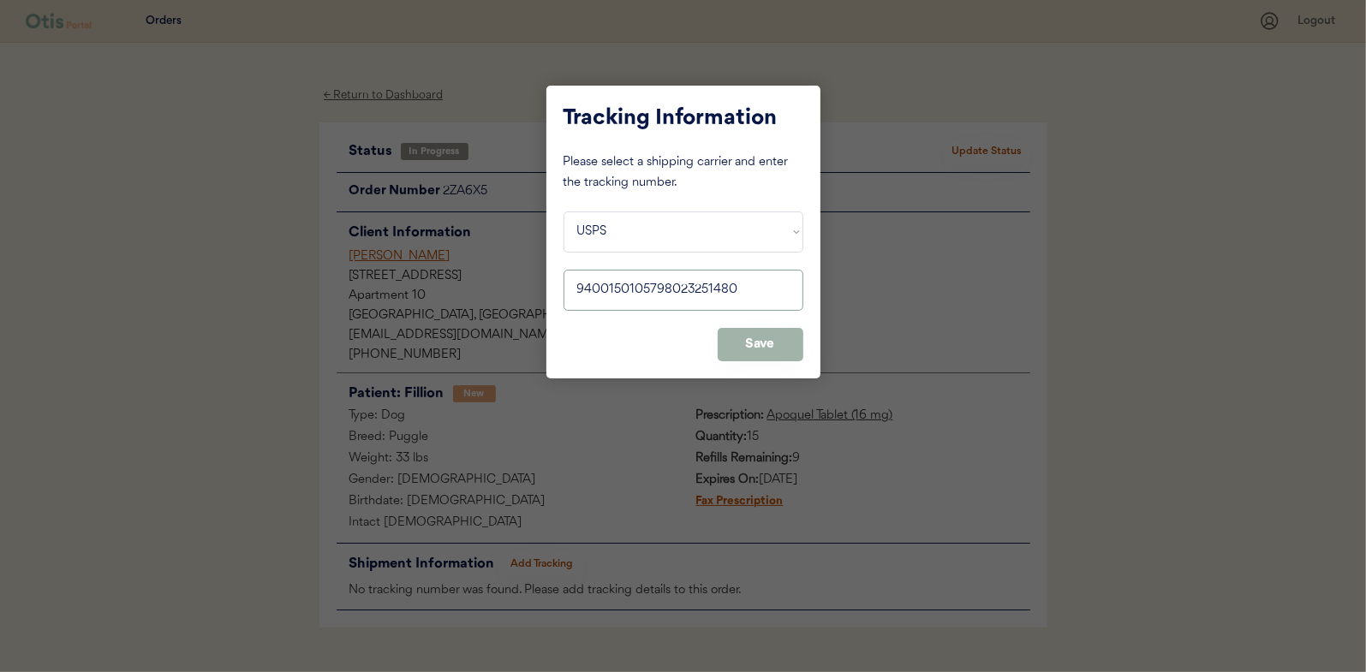
type input "9400150105798023251480"
click at [764, 346] on button "Save" at bounding box center [761, 344] width 86 height 33
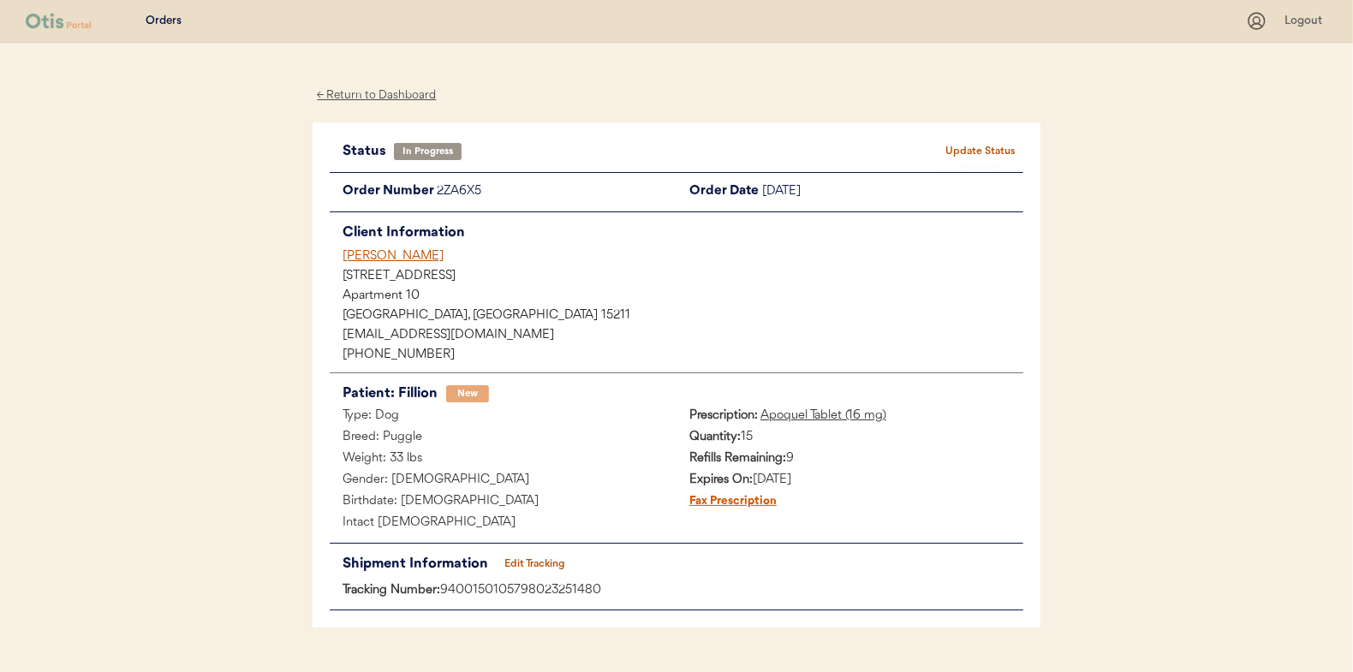
click at [956, 150] on button "Update Status" at bounding box center [981, 152] width 86 height 24
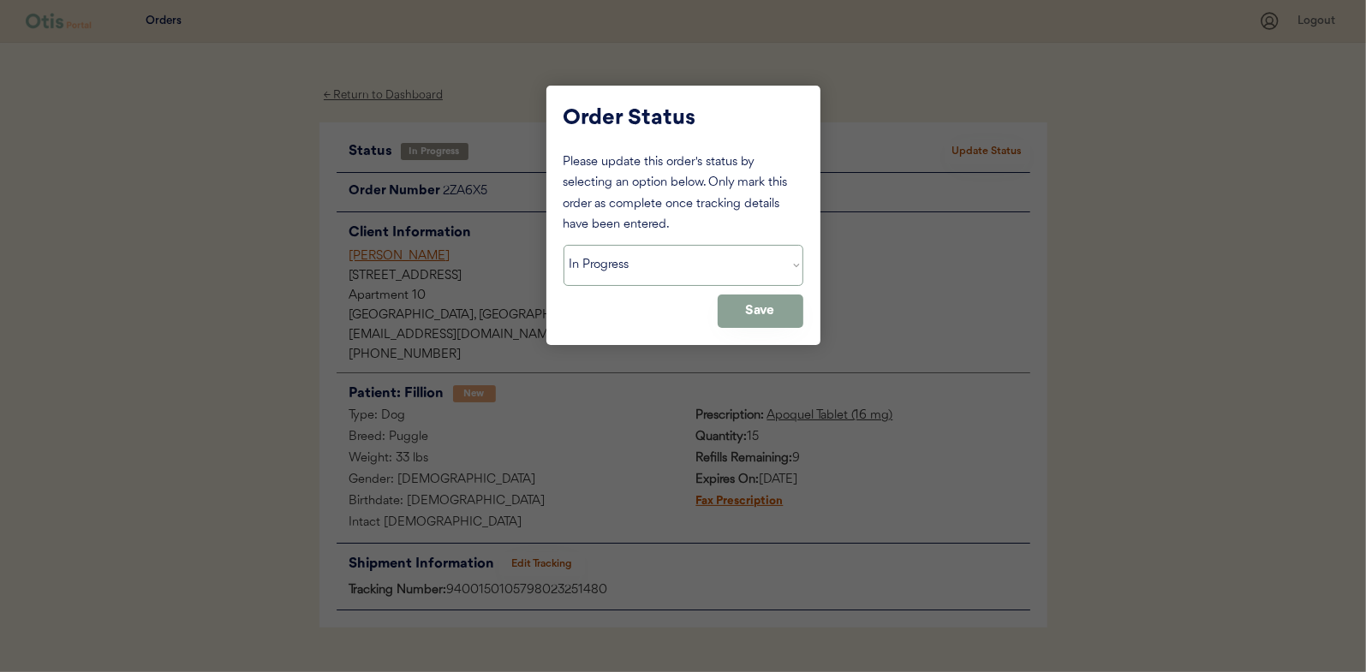
click at [625, 266] on select "Status On Hold New In Progress Complete Pending HW Consent Cancelled" at bounding box center [684, 265] width 240 height 41
select select ""complete""
click at [564, 245] on select "Status On Hold New In Progress Complete Pending HW Consent Cancelled" at bounding box center [684, 265] width 240 height 41
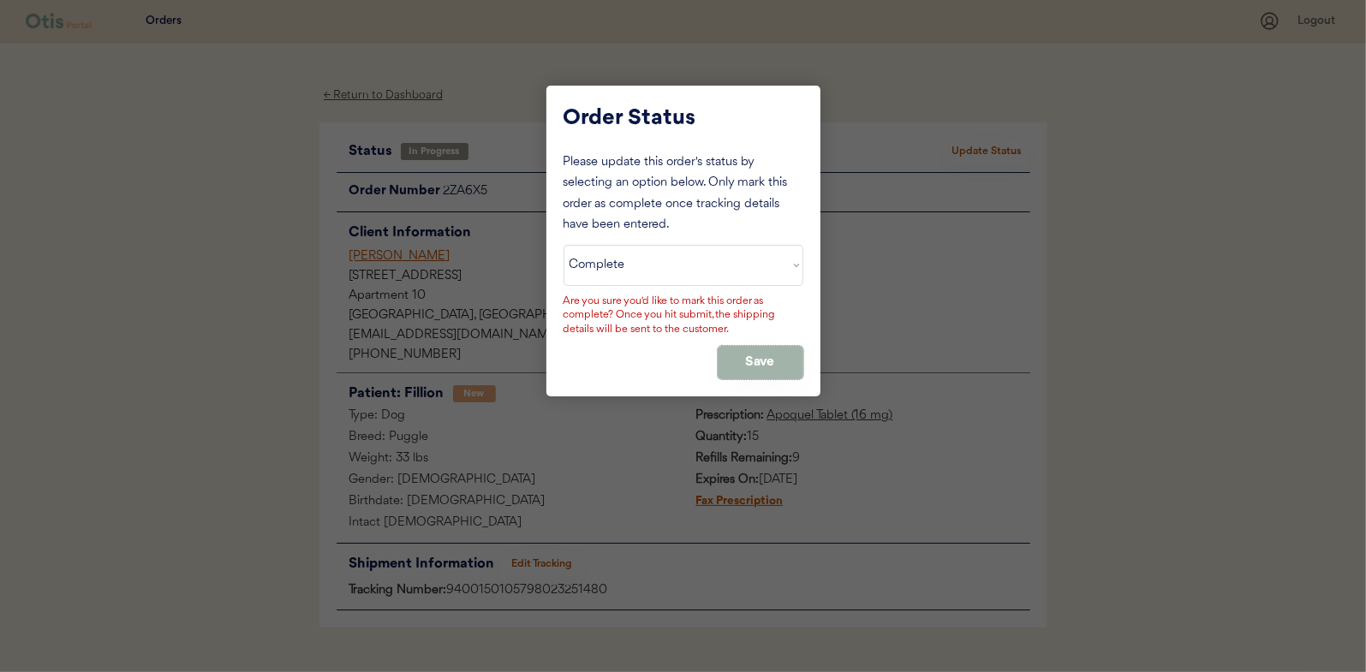
click at [778, 357] on button "Save" at bounding box center [761, 362] width 86 height 33
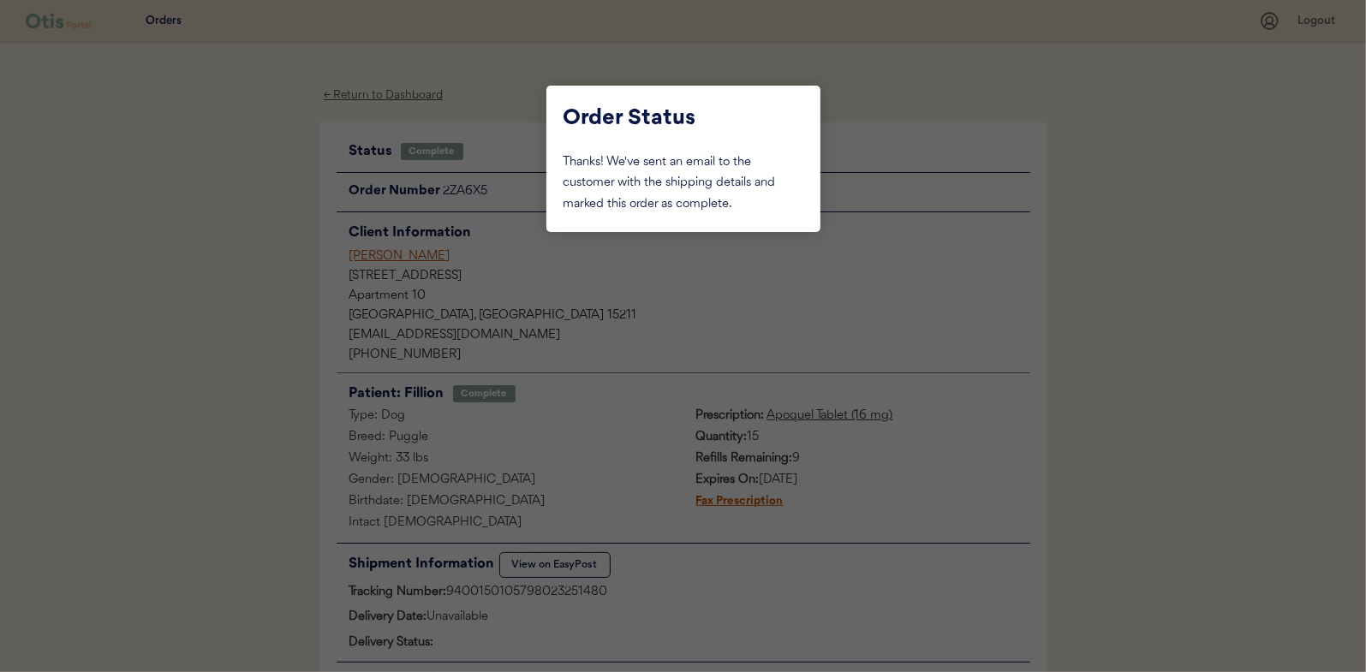
click at [237, 242] on div at bounding box center [683, 336] width 1366 height 672
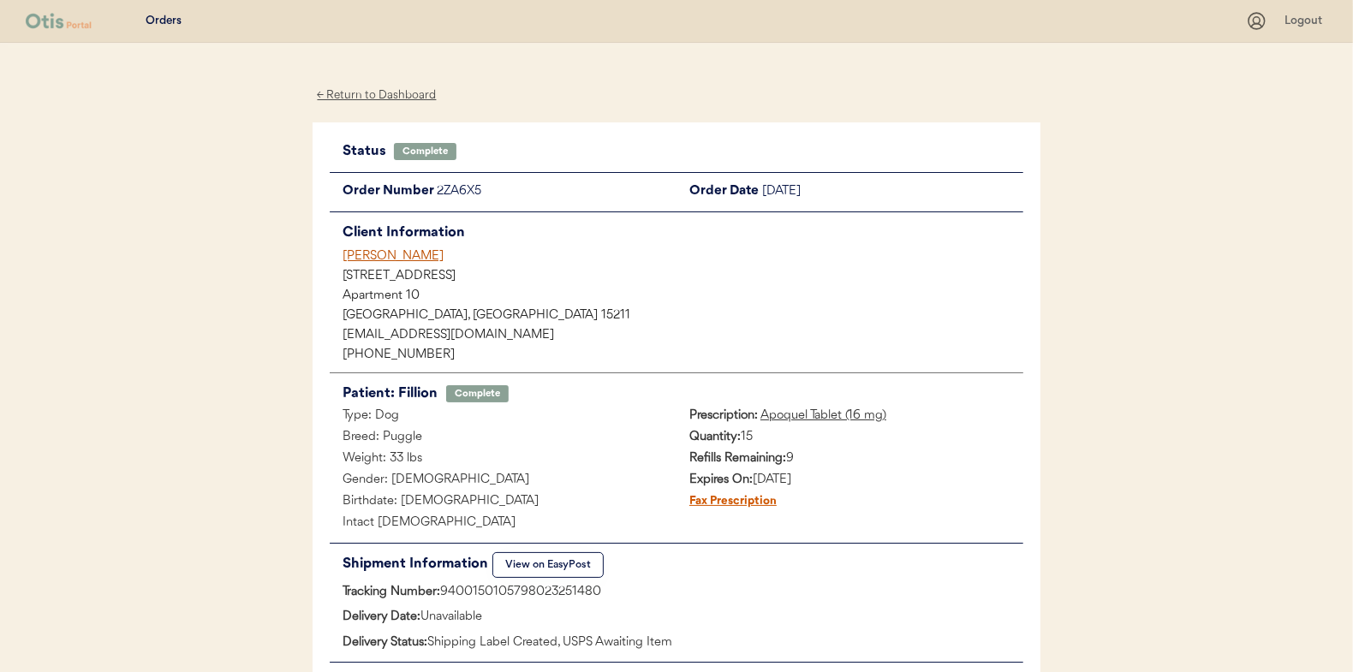
click at [385, 92] on div "← Return to Dashboard" at bounding box center [377, 96] width 128 height 20
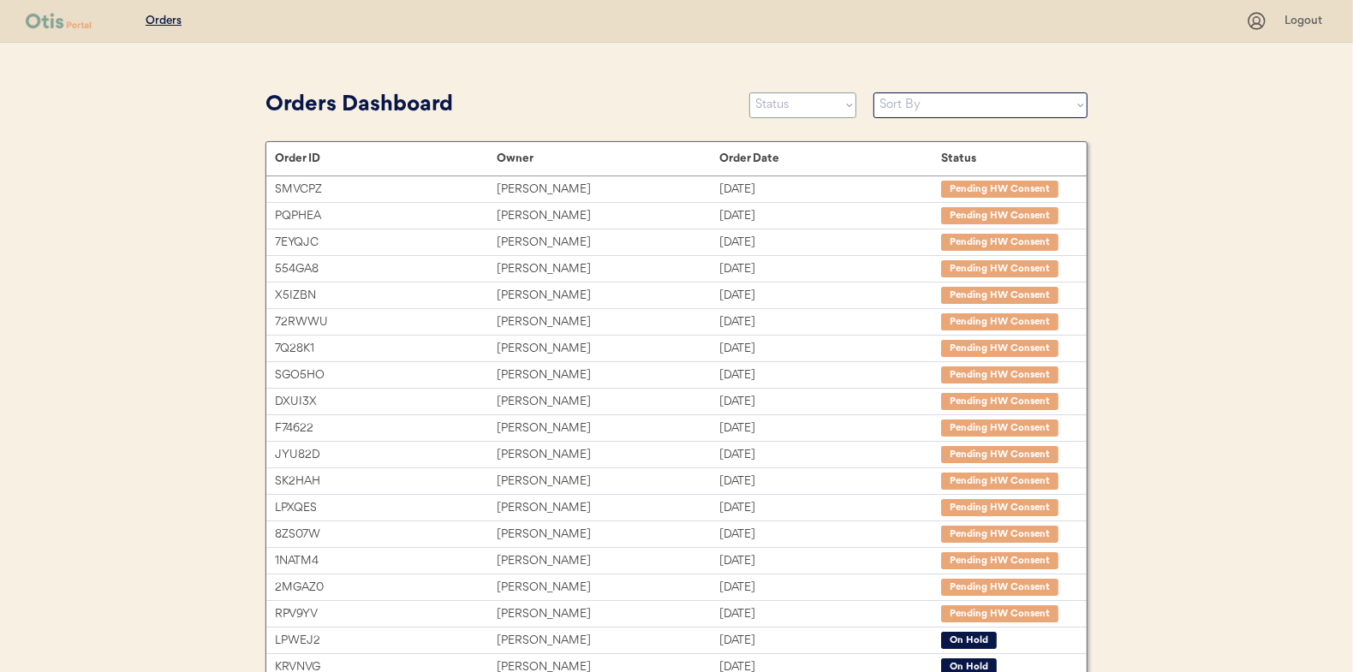
click at [810, 98] on select "Status On Hold New In Progress Complete Pending HW Consent Cancelled" at bounding box center [802, 105] width 107 height 26
select select ""in_progress""
click at [749, 92] on select "Status On Hold New In Progress Complete Pending HW Consent Cancelled" at bounding box center [802, 105] width 107 height 26
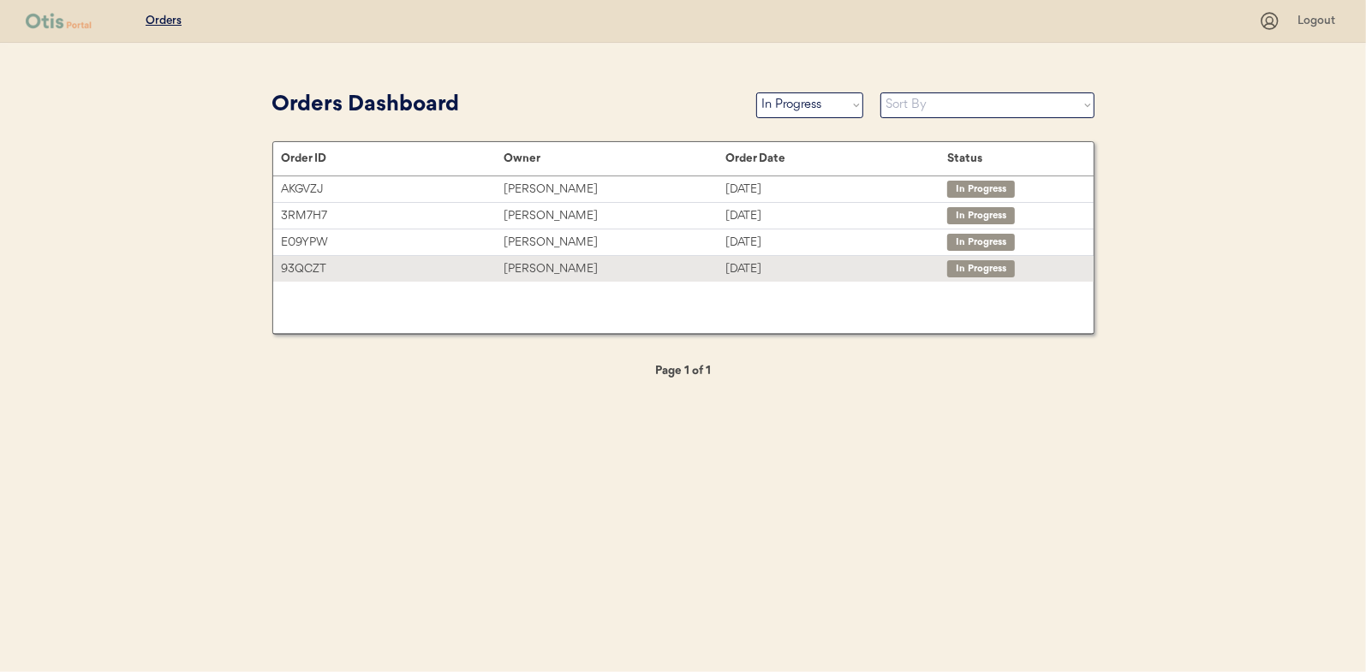
click at [533, 266] on div "[PERSON_NAME]" at bounding box center [615, 270] width 222 height 20
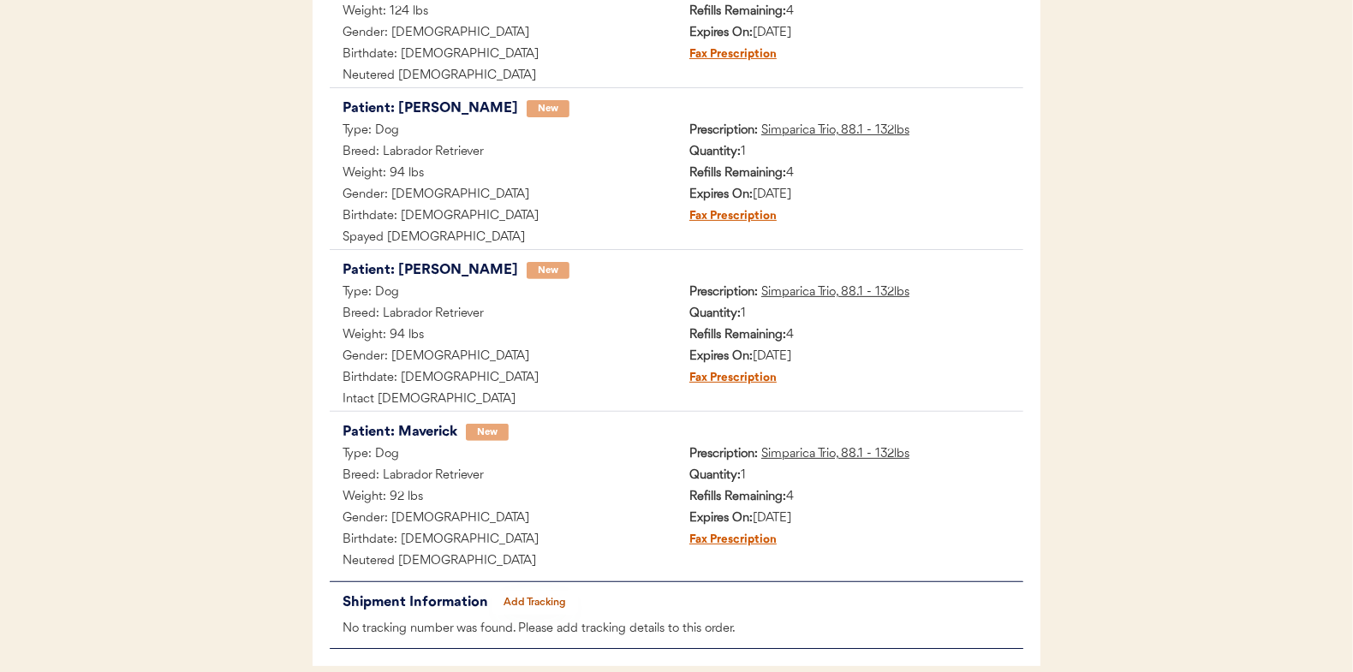
scroll to position [428, 0]
click at [528, 594] on button "Add Tracking" at bounding box center [535, 602] width 86 height 24
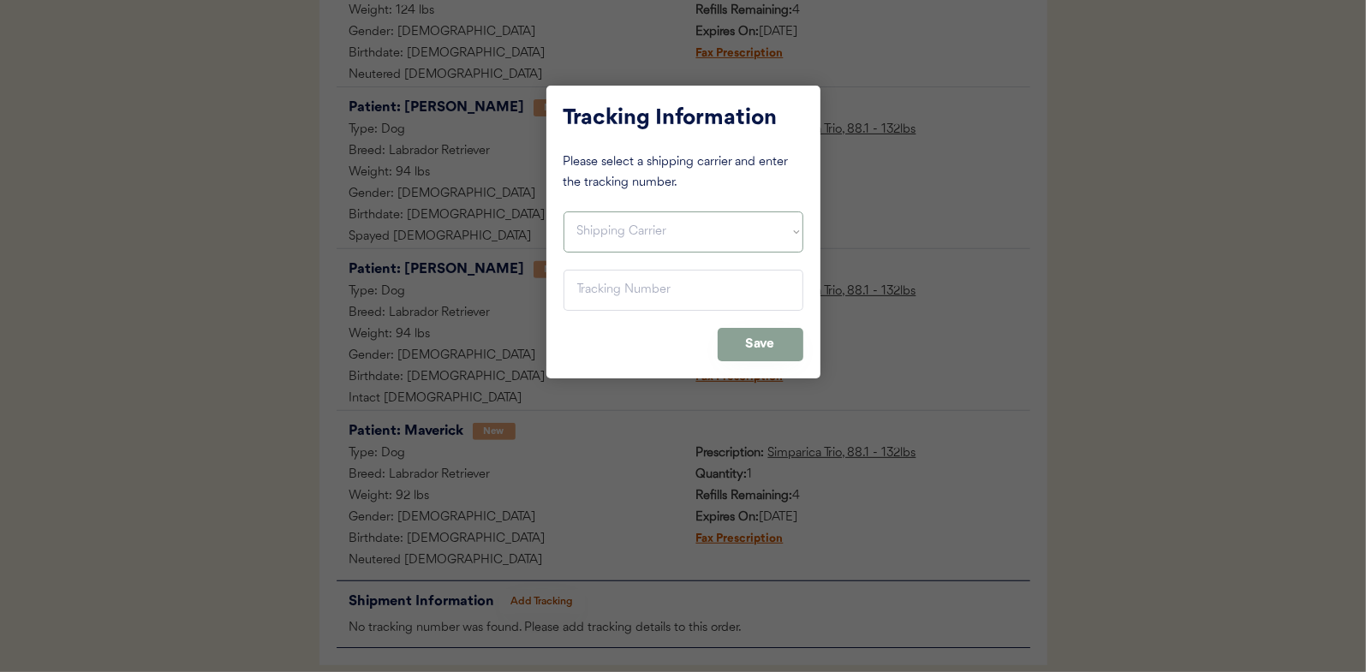
click at [599, 230] on select "Shipping Carrier FedEx FedEx Ground Economy UPS USPS" at bounding box center [684, 232] width 240 height 41
select select ""usps""
click at [564, 212] on select "Shipping Carrier FedEx FedEx Ground Economy UPS USPS" at bounding box center [684, 232] width 240 height 41
click at [594, 285] on input "input" at bounding box center [684, 290] width 240 height 41
paste input "9400150105497023392154"
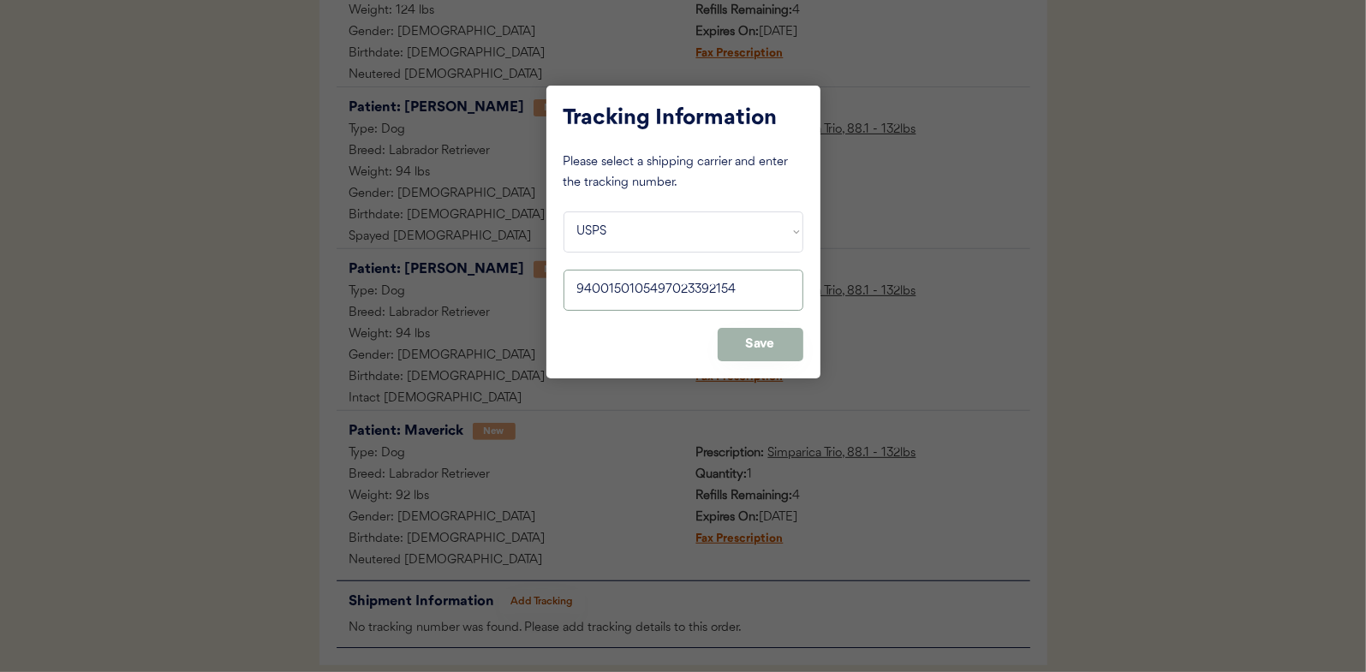
type input "9400150105497023392154"
click at [758, 334] on button "Save" at bounding box center [761, 344] width 86 height 33
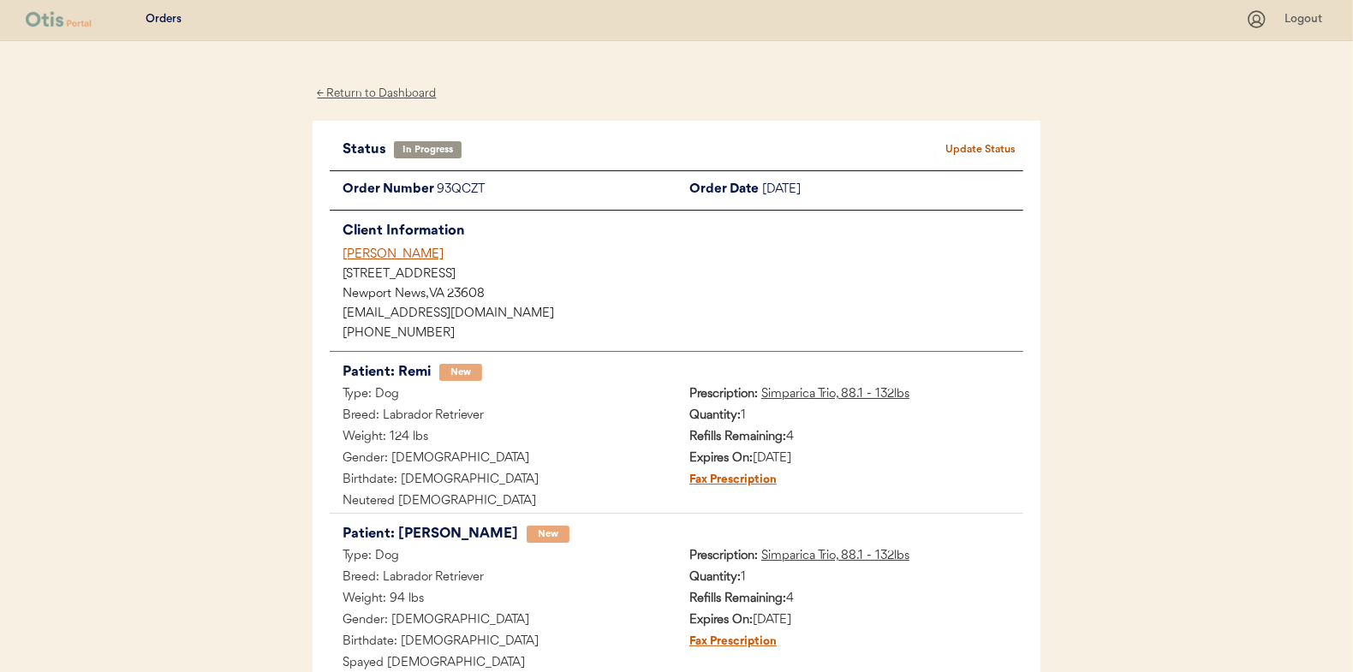
scroll to position [0, 0]
click at [982, 140] on button "Update Status" at bounding box center [981, 152] width 86 height 24
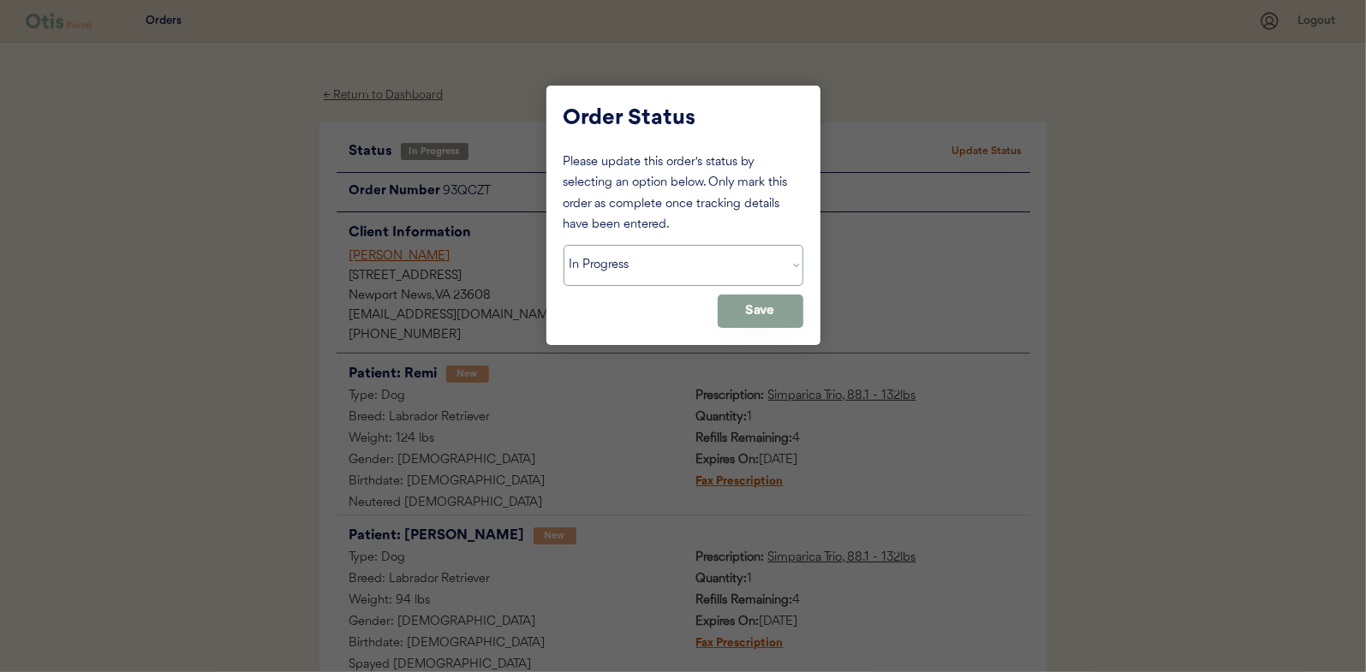
click at [659, 266] on select "Status On Hold New In Progress Complete Pending HW Consent Cancelled" at bounding box center [684, 265] width 240 height 41
select select ""complete""
click at [564, 245] on select "Status On Hold New In Progress Complete Pending HW Consent Cancelled" at bounding box center [684, 265] width 240 height 41
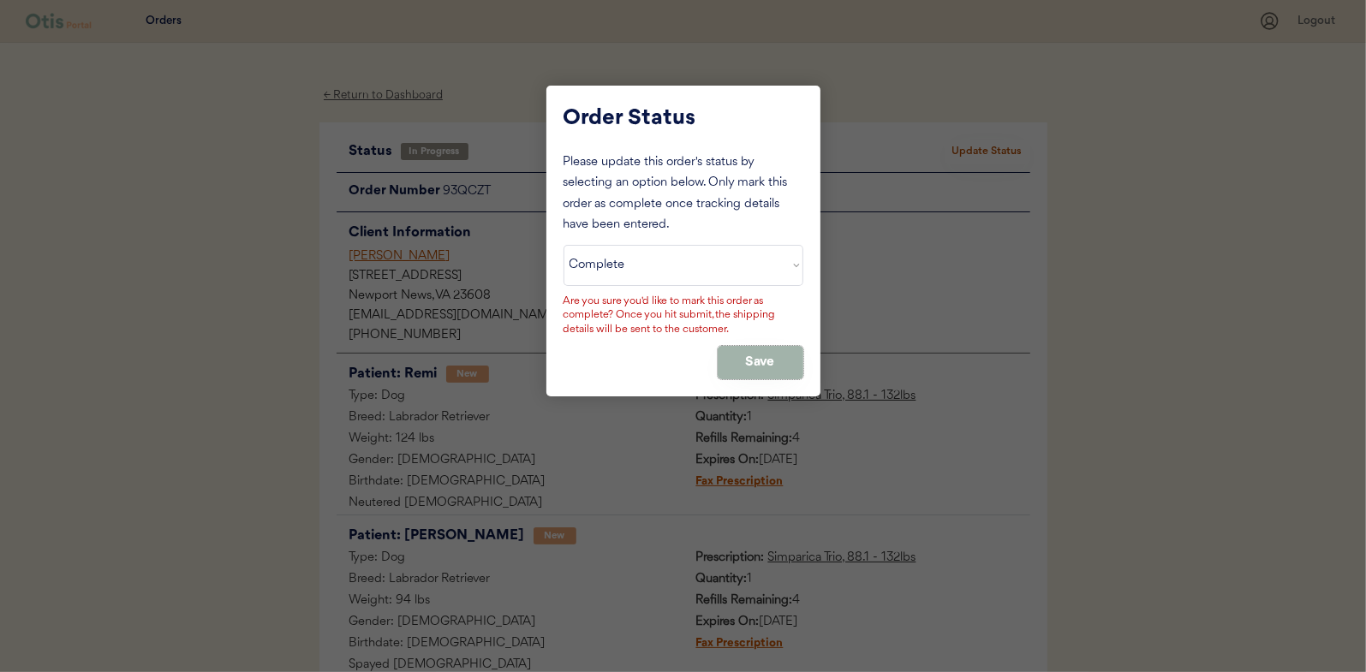
click at [777, 356] on button "Save" at bounding box center [761, 362] width 86 height 33
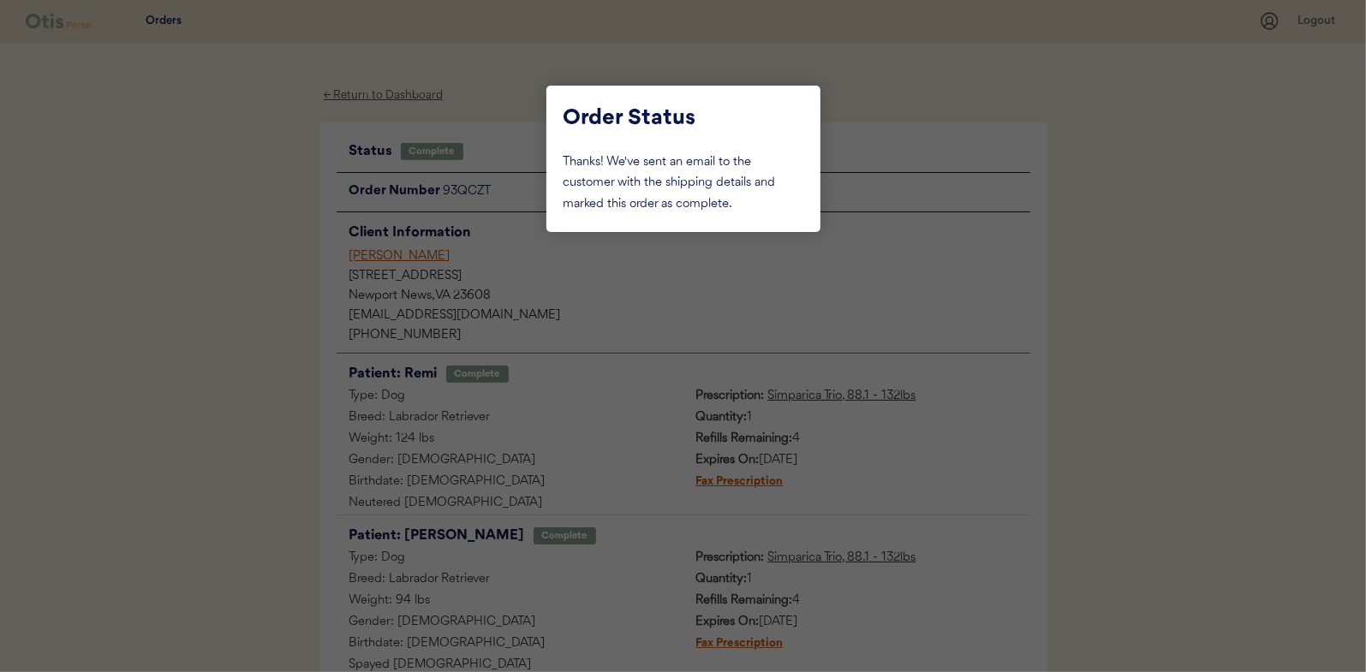
click at [230, 256] on div at bounding box center [683, 336] width 1366 height 672
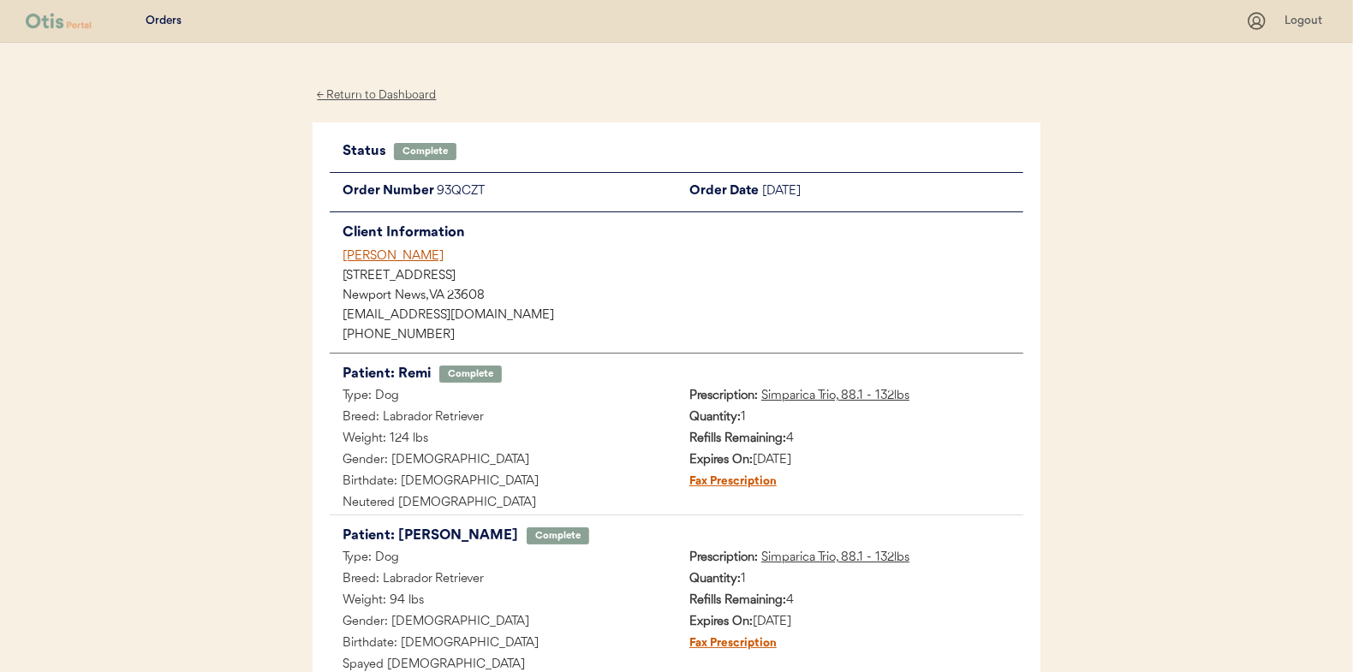
click at [367, 94] on div "← Return to Dashboard" at bounding box center [377, 96] width 128 height 20
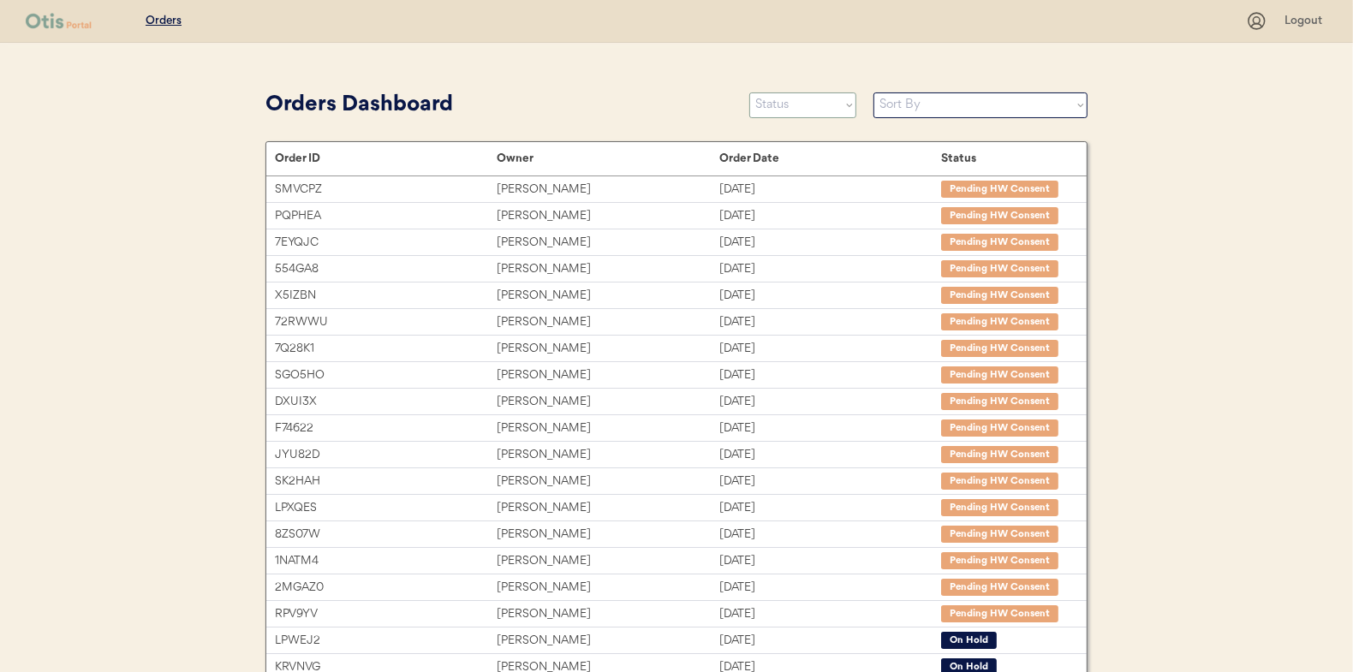
click at [786, 104] on select "Status On Hold New In Progress Complete Pending HW Consent Cancelled" at bounding box center [802, 105] width 107 height 26
select select ""in_progress""
click at [749, 92] on select "Status On Hold New In Progress Complete Pending HW Consent Cancelled" at bounding box center [802, 105] width 107 height 26
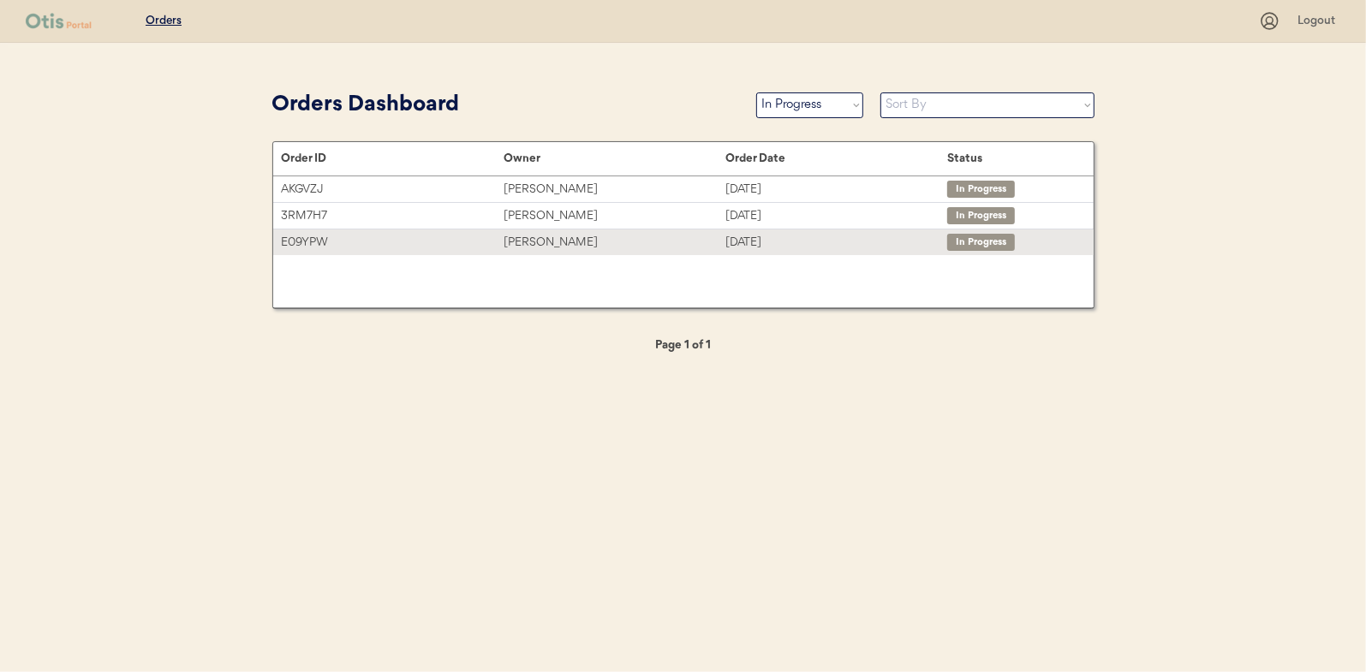
click at [520, 236] on div "Philip Tarantino" at bounding box center [615, 243] width 222 height 20
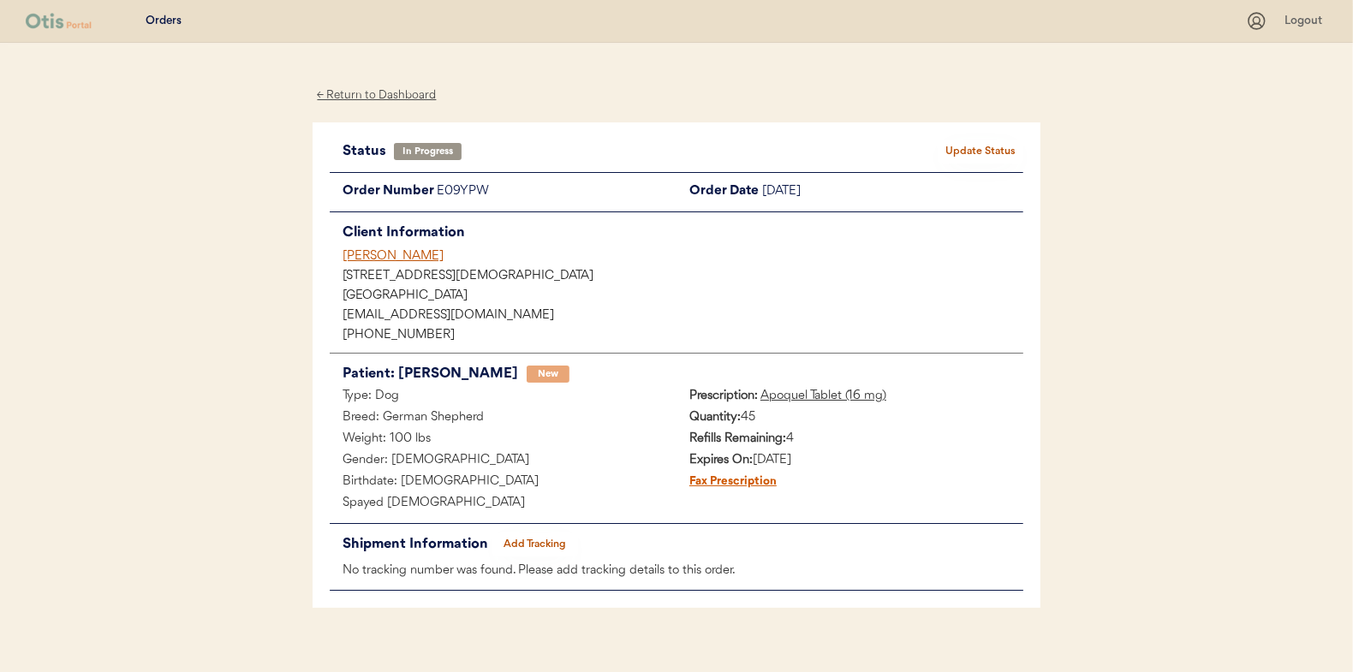
click at [539, 540] on button "Add Tracking" at bounding box center [535, 545] width 86 height 24
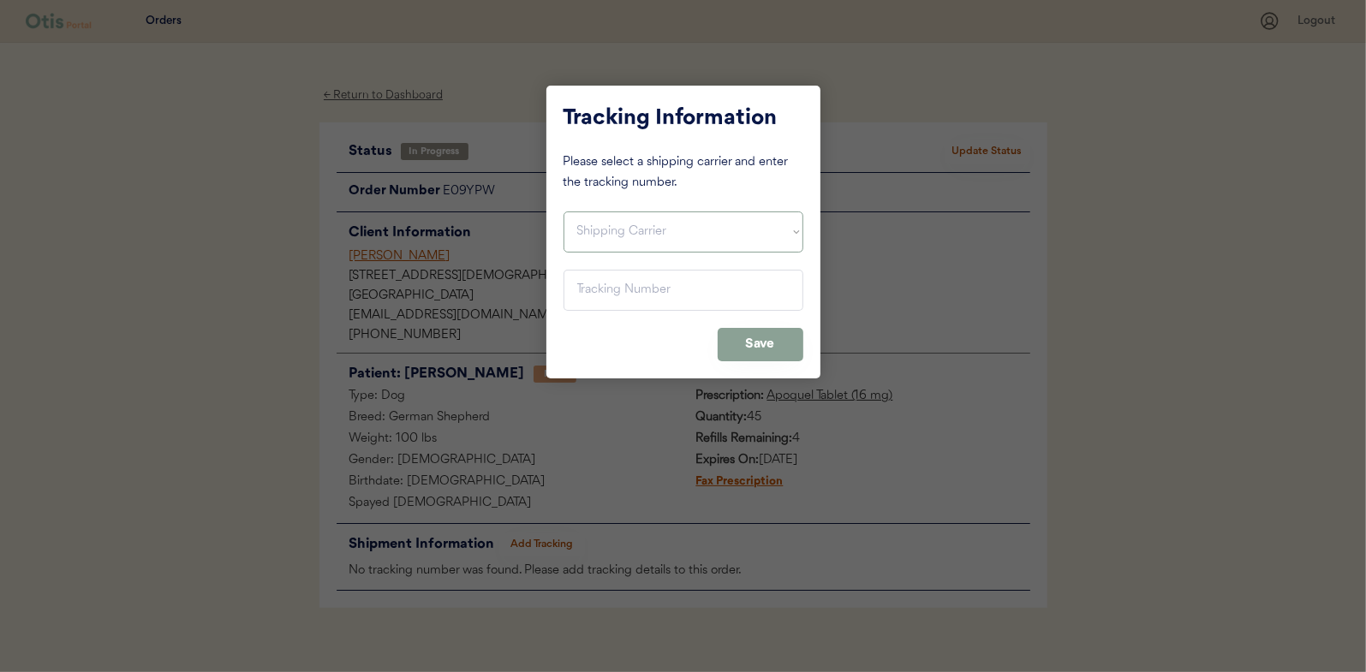
click at [624, 230] on select "Shipping Carrier FedEx FedEx Ground Economy UPS USPS" at bounding box center [684, 232] width 240 height 41
select select ""usps""
click at [564, 212] on select "Shipping Carrier FedEx FedEx Ground Economy UPS USPS" at bounding box center [684, 232] width 240 height 41
click at [582, 292] on input "input" at bounding box center [684, 290] width 240 height 41
paste input "9400150105799023229127"
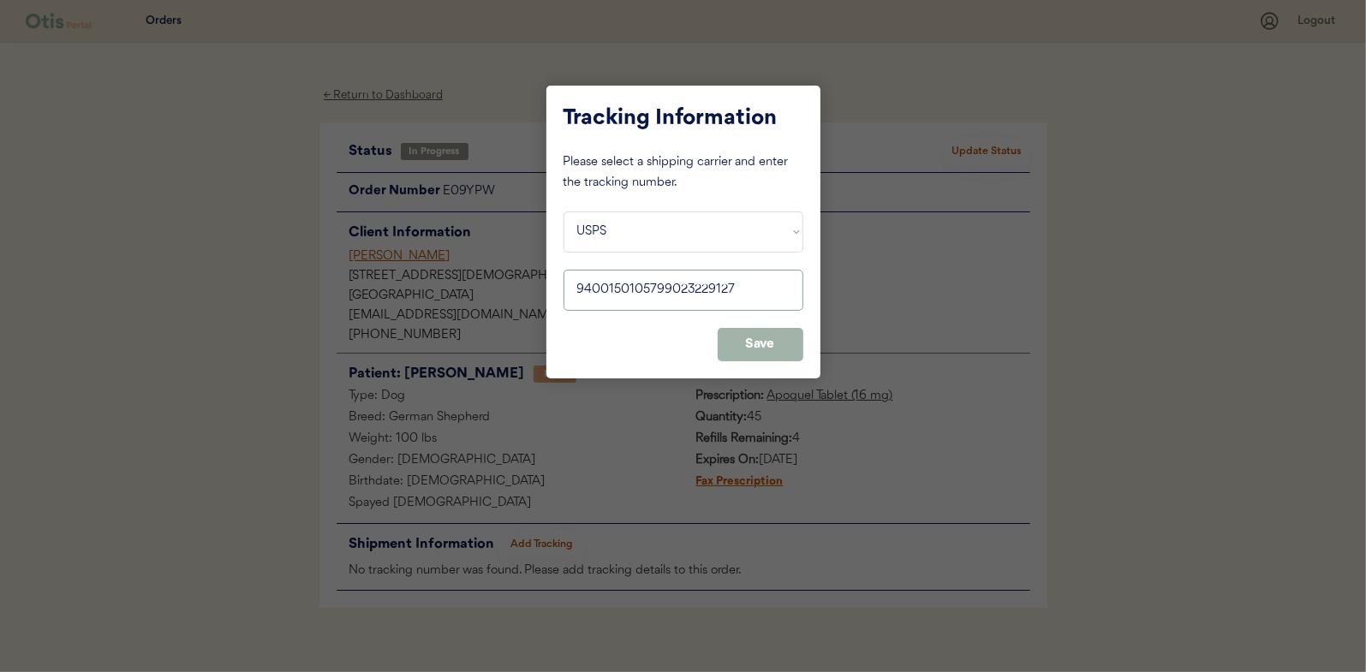
type input "9400150105799023229127"
click at [755, 343] on button "Save" at bounding box center [761, 344] width 86 height 33
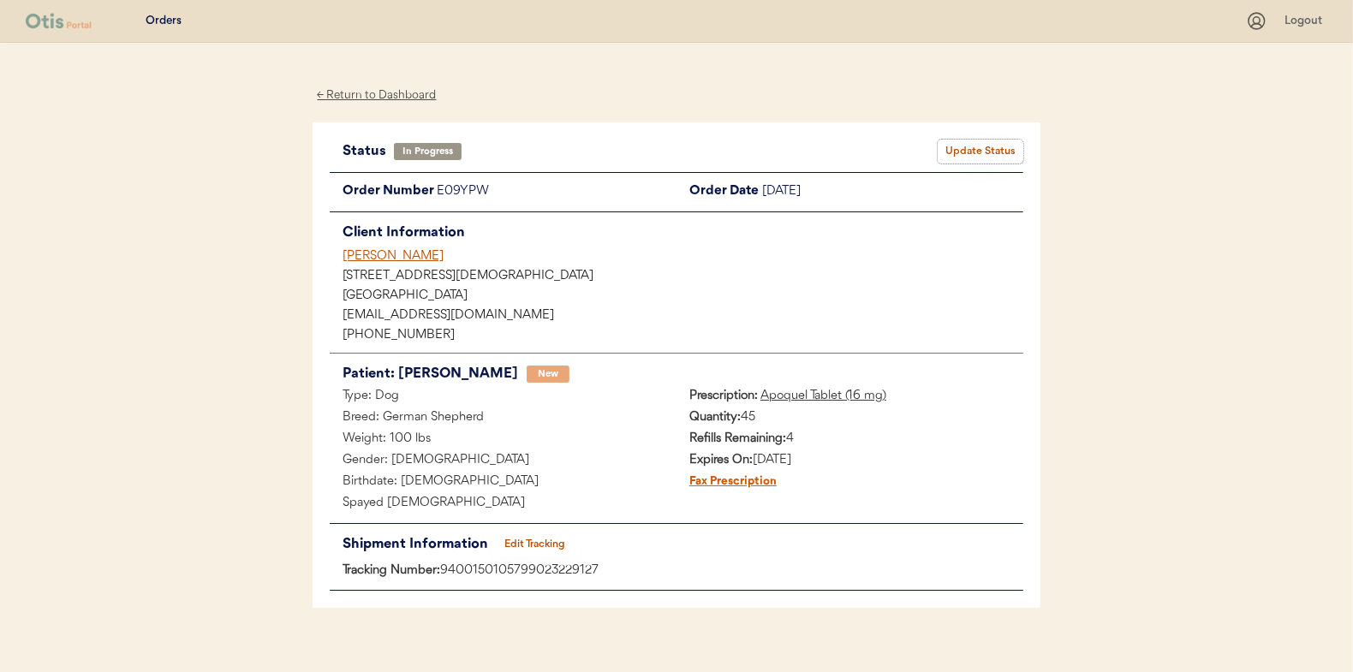
click at [994, 140] on button "Update Status" at bounding box center [981, 152] width 86 height 24
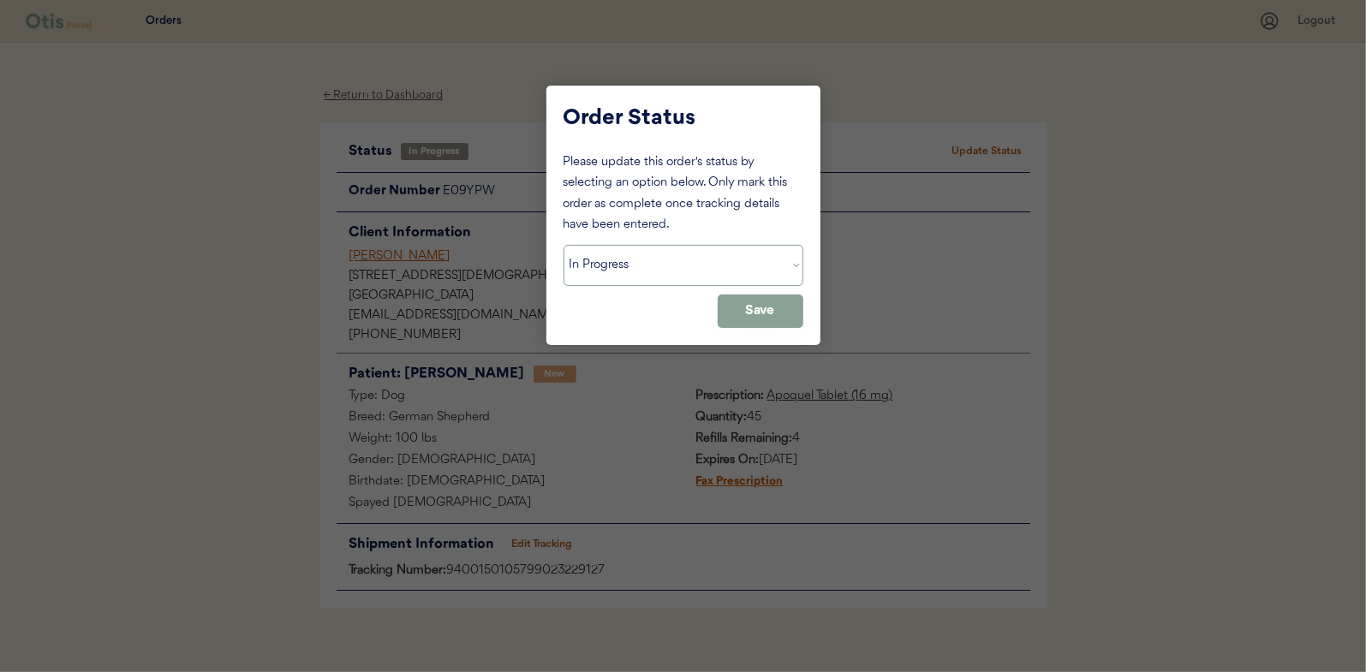
click at [590, 260] on select "Status On Hold New In Progress Complete Pending HW Consent Cancelled" at bounding box center [684, 265] width 240 height 41
select select ""complete""
click at [564, 245] on select "Status On Hold New In Progress Complete Pending HW Consent Cancelled" at bounding box center [684, 265] width 240 height 41
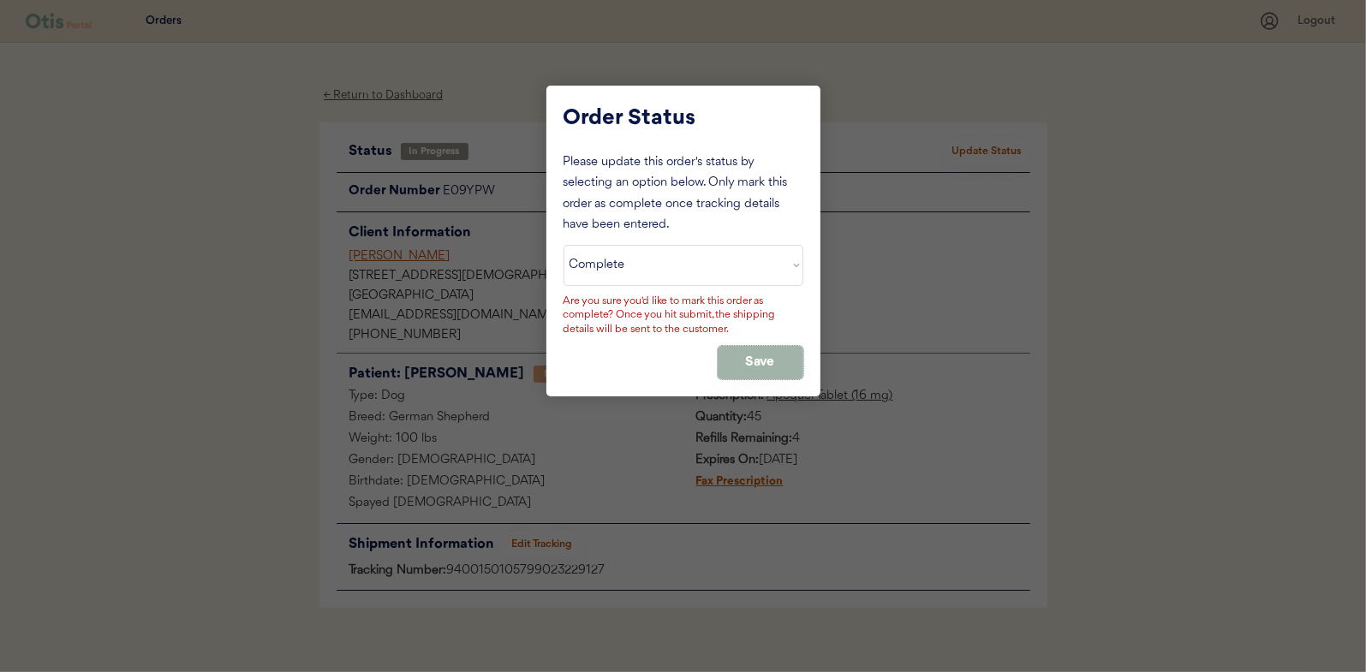
click at [758, 361] on button "Save" at bounding box center [761, 362] width 86 height 33
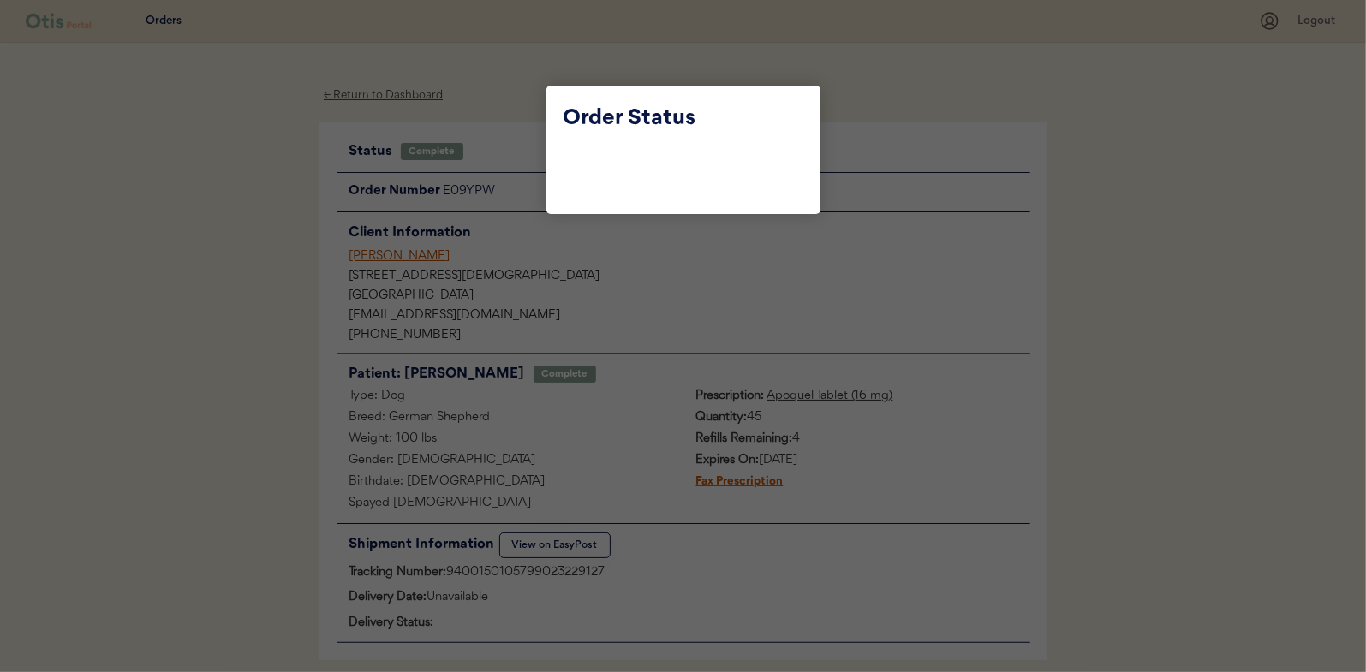
click at [245, 235] on div at bounding box center [683, 336] width 1366 height 672
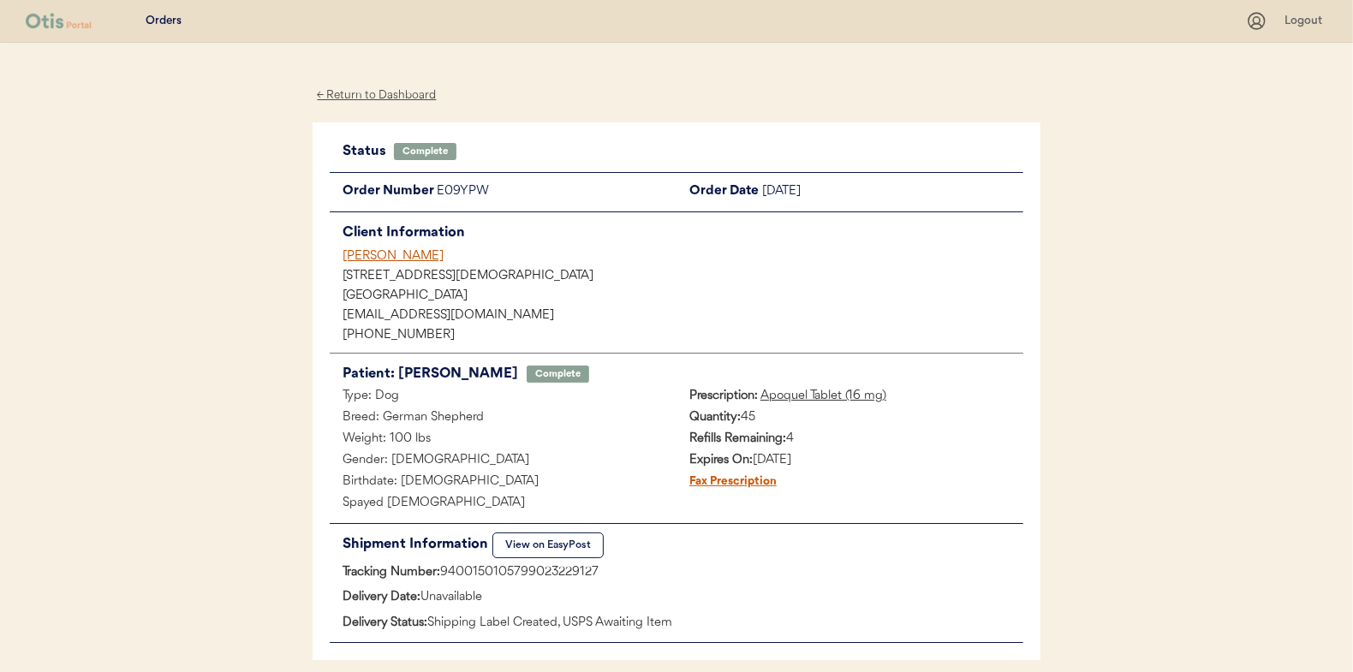
click at [373, 92] on div "← Return to Dashboard" at bounding box center [377, 96] width 128 height 20
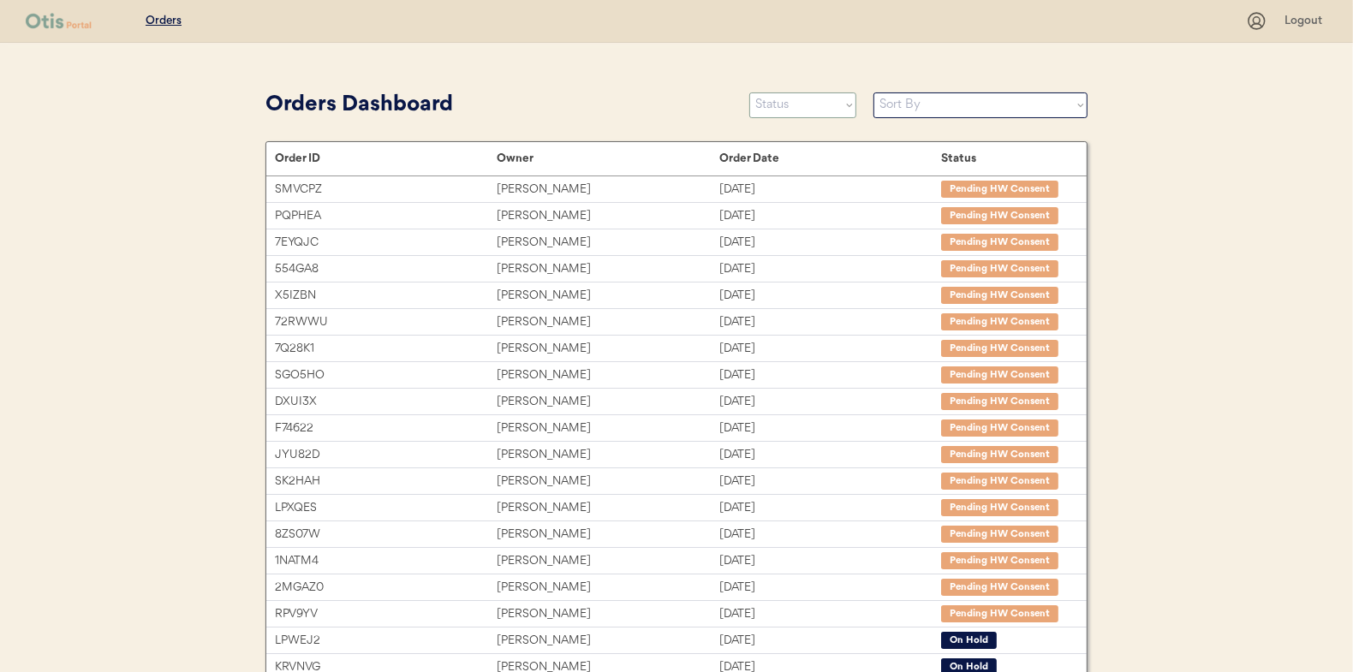
click at [765, 108] on select "Status On Hold New In Progress Complete Pending HW Consent Cancelled" at bounding box center [802, 105] width 107 height 26
select select ""in_progress""
click at [749, 92] on select "Status On Hold New In Progress Complete Pending HW Consent Cancelled" at bounding box center [802, 105] width 107 height 26
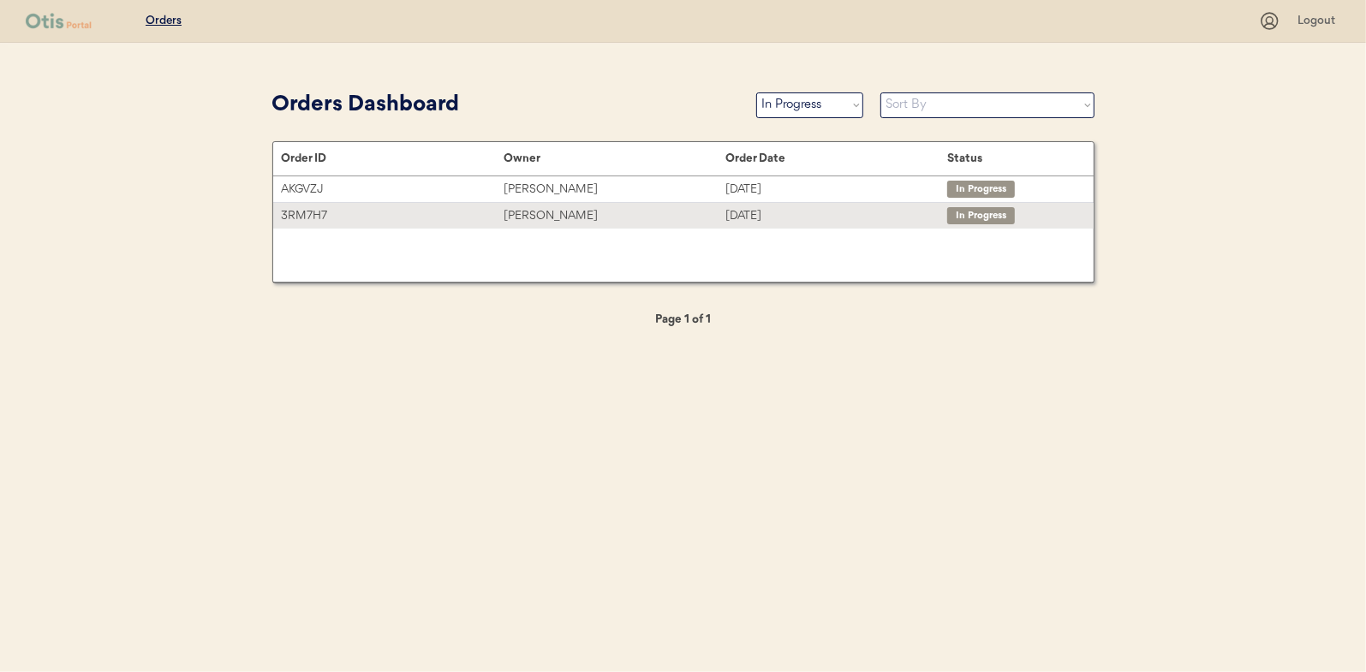
click at [557, 219] on div "[PERSON_NAME]" at bounding box center [615, 216] width 222 height 20
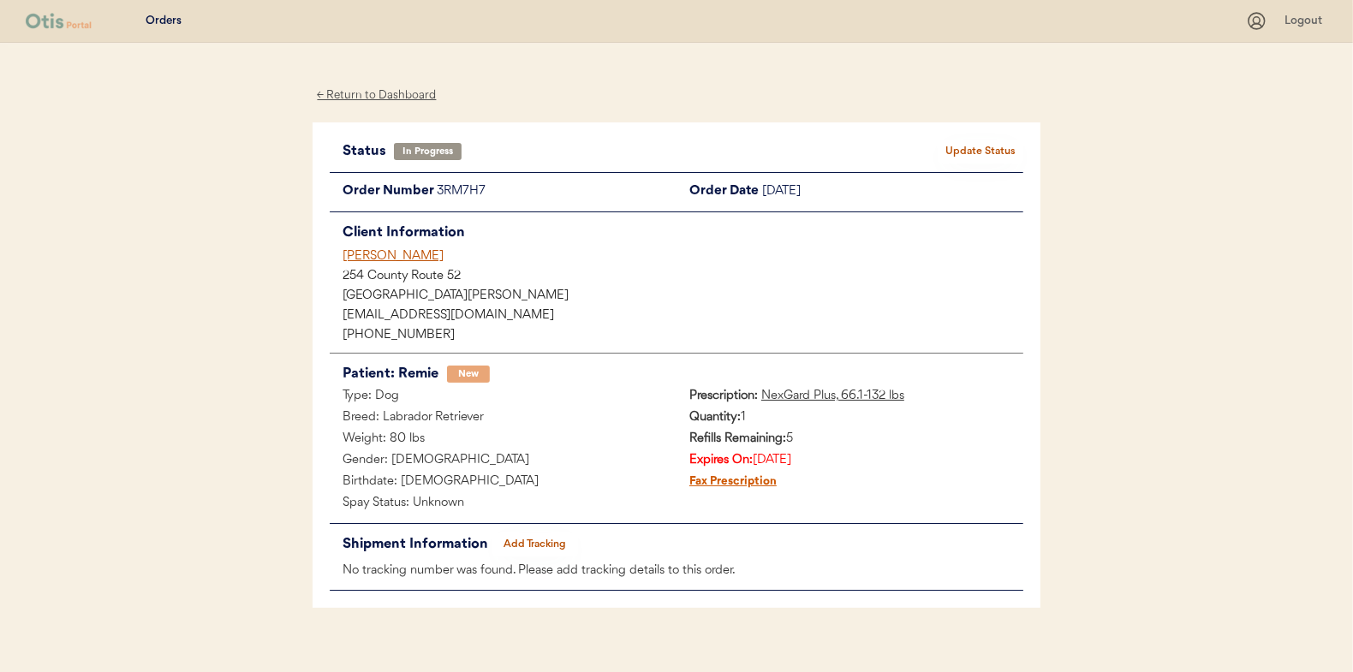
click at [528, 538] on button "Add Tracking" at bounding box center [535, 545] width 86 height 24
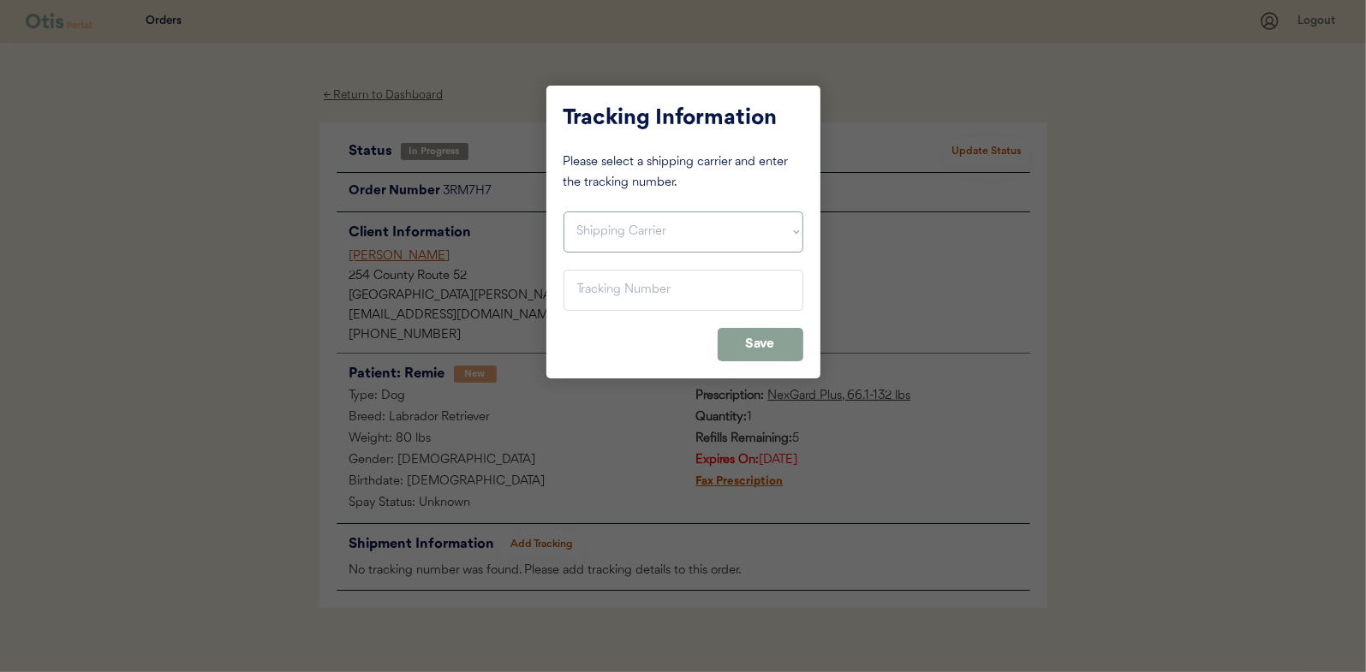
click at [603, 236] on select "Shipping Carrier FedEx FedEx Ground Economy UPS USPS" at bounding box center [684, 232] width 240 height 41
select select ""usps""
click at [564, 212] on select "Shipping Carrier FedEx FedEx Ground Economy UPS USPS" at bounding box center [684, 232] width 240 height 41
click at [589, 295] on input "input" at bounding box center [684, 290] width 240 height 41
paste input "9400150105497023393625"
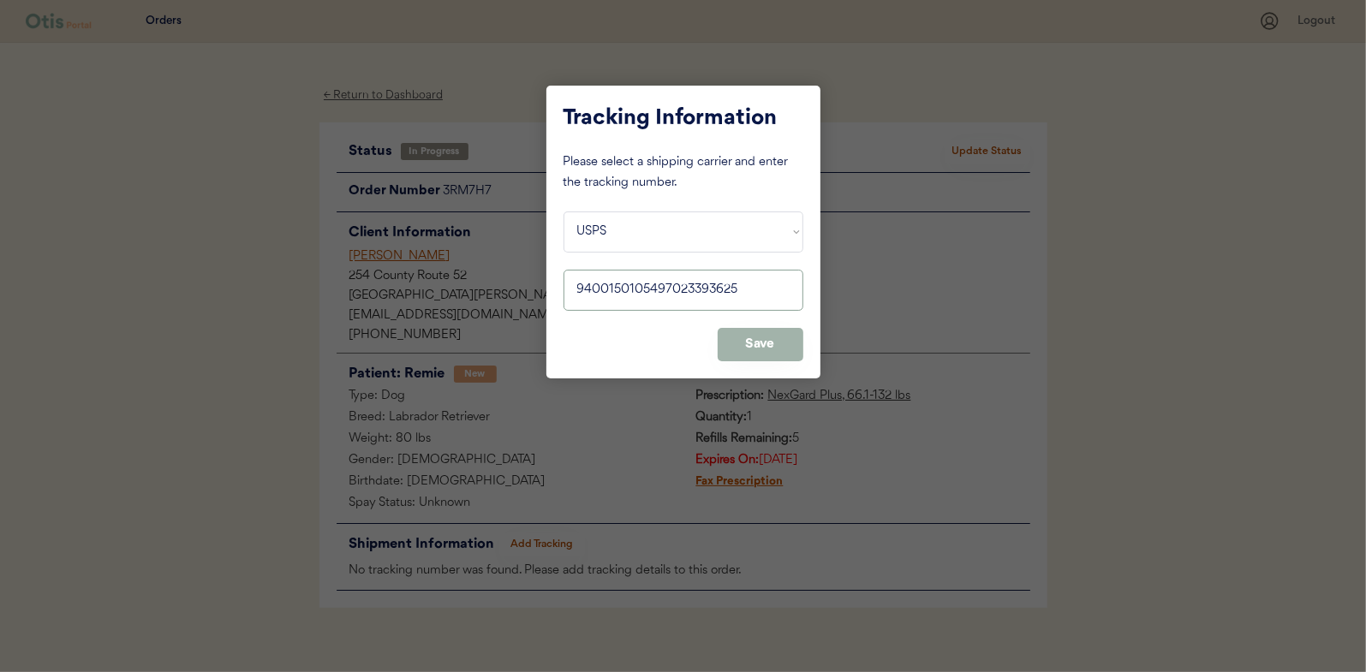
type input "9400150105497023393625"
click at [758, 346] on button "Save" at bounding box center [761, 344] width 86 height 33
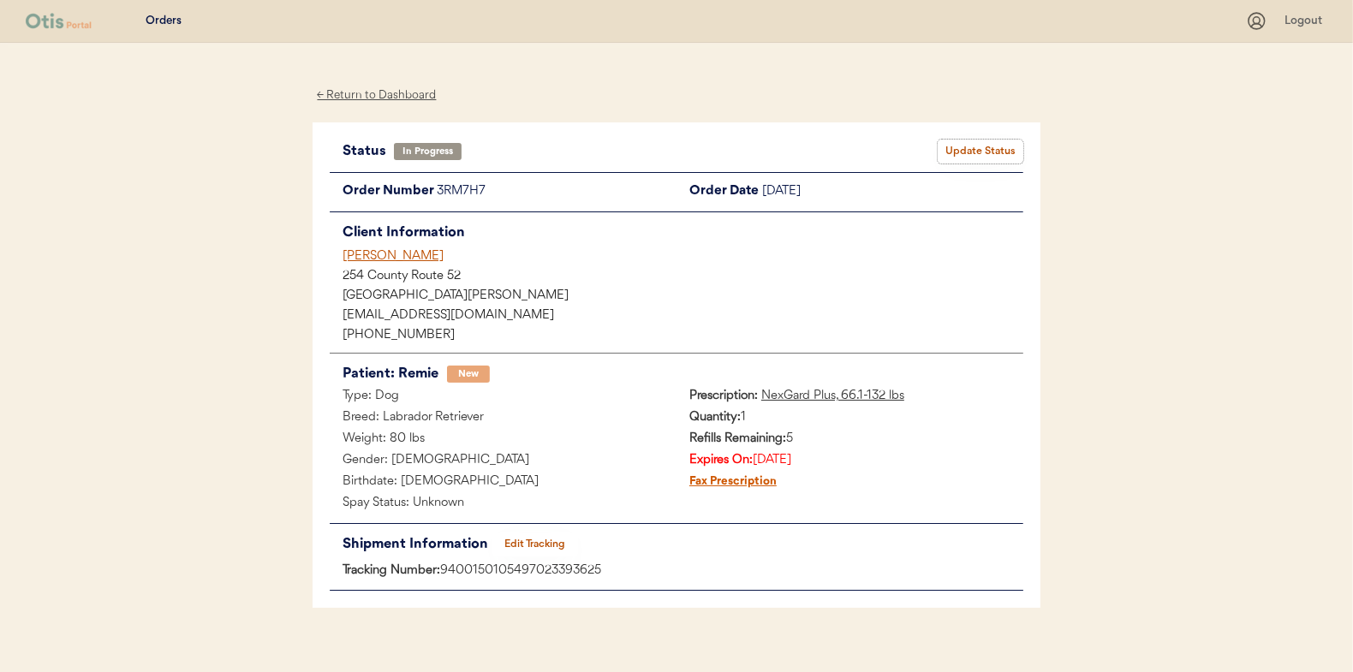
click at [983, 152] on button "Update Status" at bounding box center [981, 152] width 86 height 24
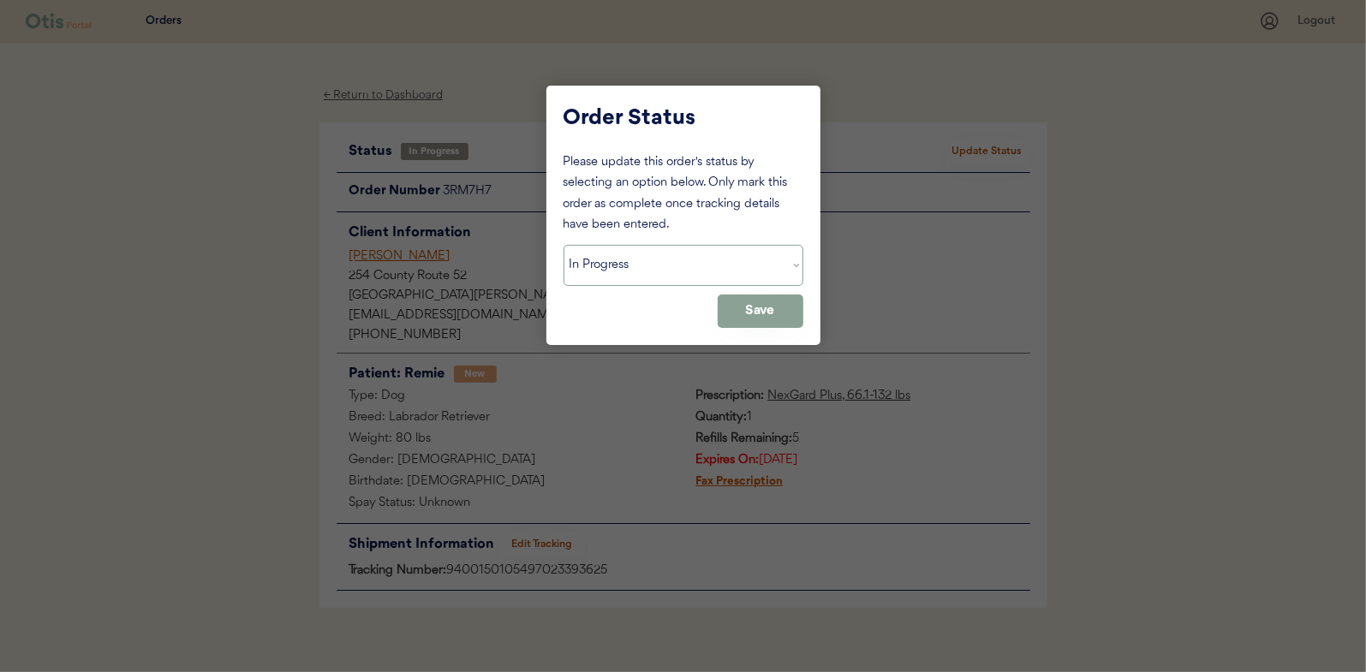
click at [623, 258] on select "Status On Hold New In Progress Complete Pending HW Consent Cancelled" at bounding box center [684, 265] width 240 height 41
select select ""complete""
click at [564, 245] on select "Status On Hold New In Progress Complete Pending HW Consent Cancelled" at bounding box center [684, 265] width 240 height 41
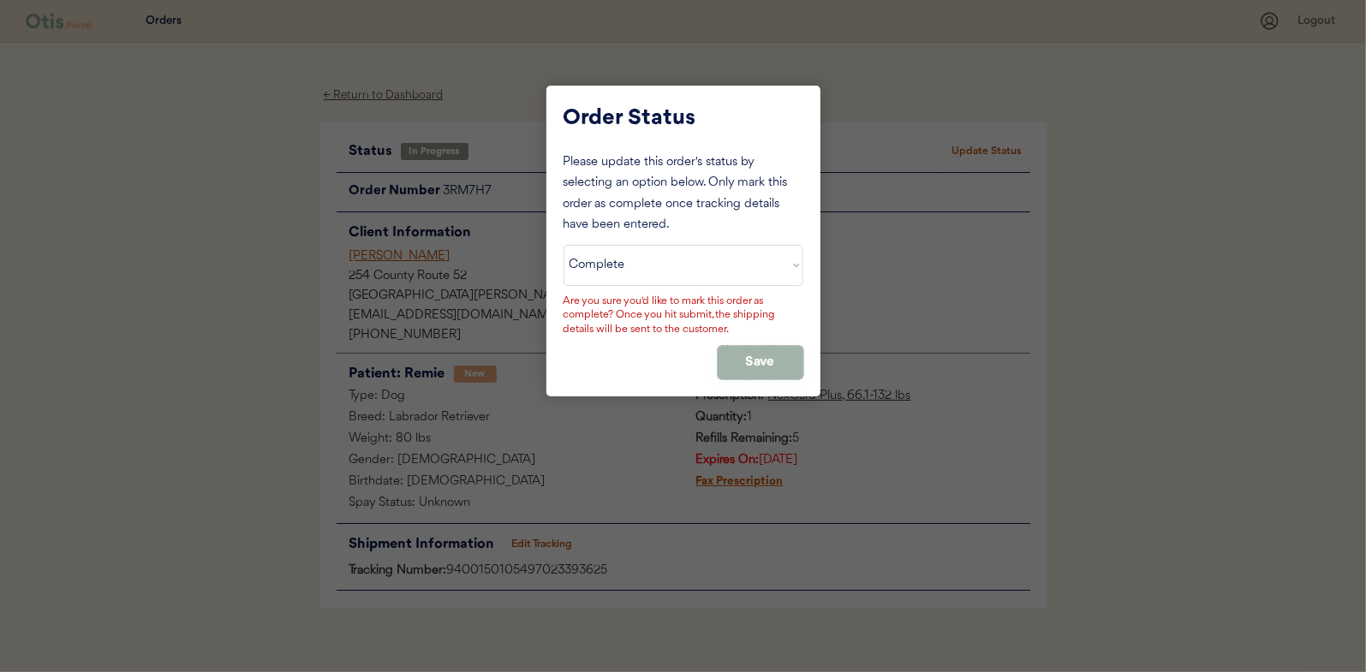
click at [757, 361] on button "Save" at bounding box center [761, 362] width 86 height 33
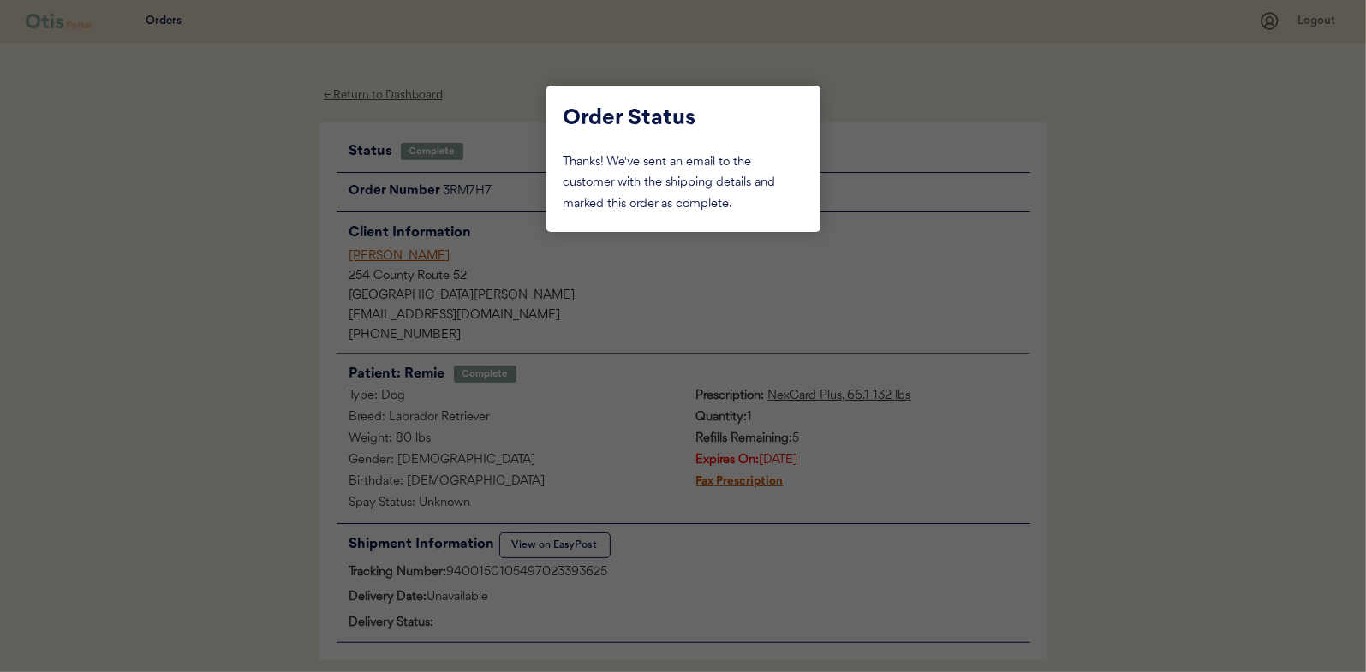
click at [260, 230] on div at bounding box center [683, 336] width 1366 height 672
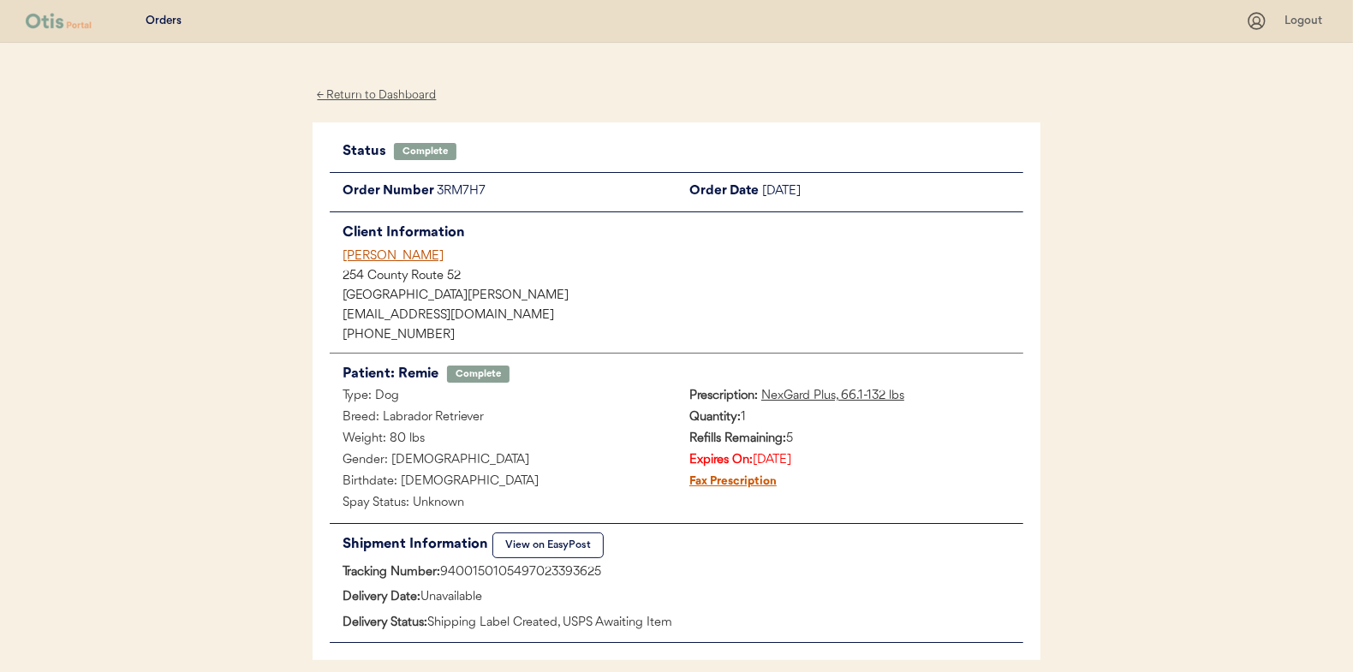
click at [366, 94] on div "← Return to Dashboard" at bounding box center [377, 96] width 128 height 20
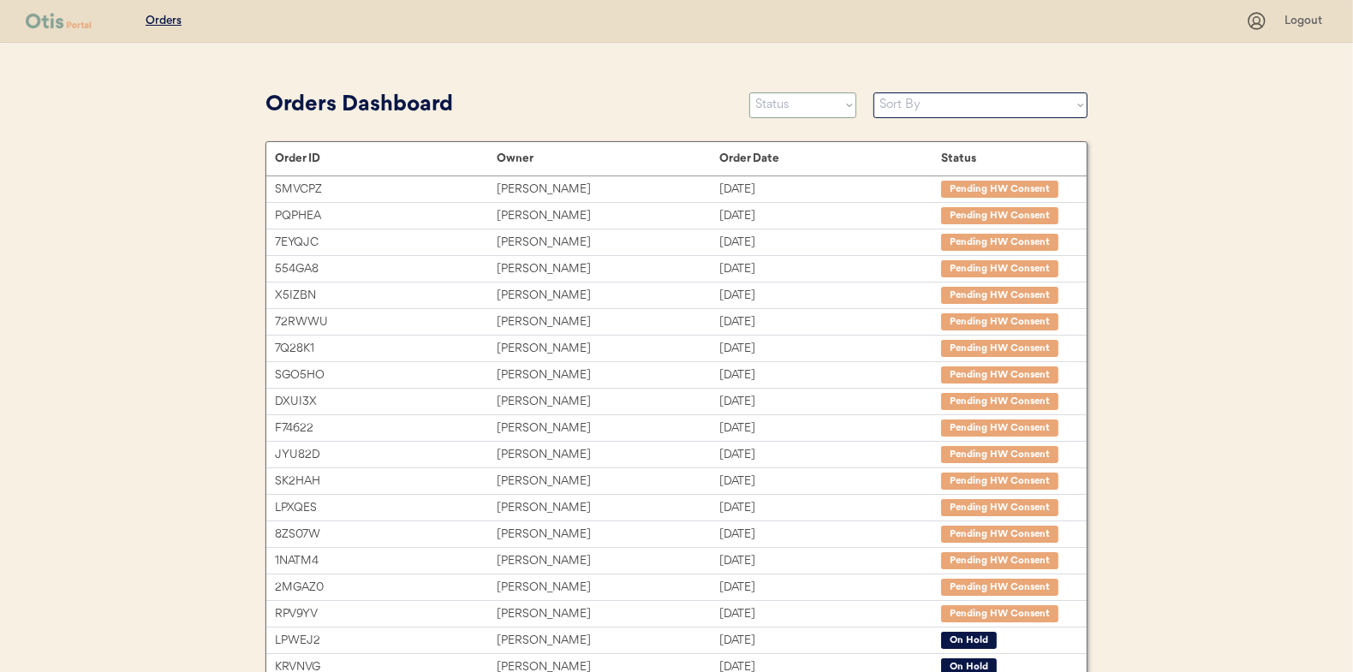
click at [788, 98] on select "Status On Hold New In Progress Complete Pending HW Consent Cancelled" at bounding box center [802, 105] width 107 height 26
select select ""in_progress""
click at [749, 92] on select "Status On Hold New In Progress Complete Pending HW Consent Cancelled" at bounding box center [802, 105] width 107 height 26
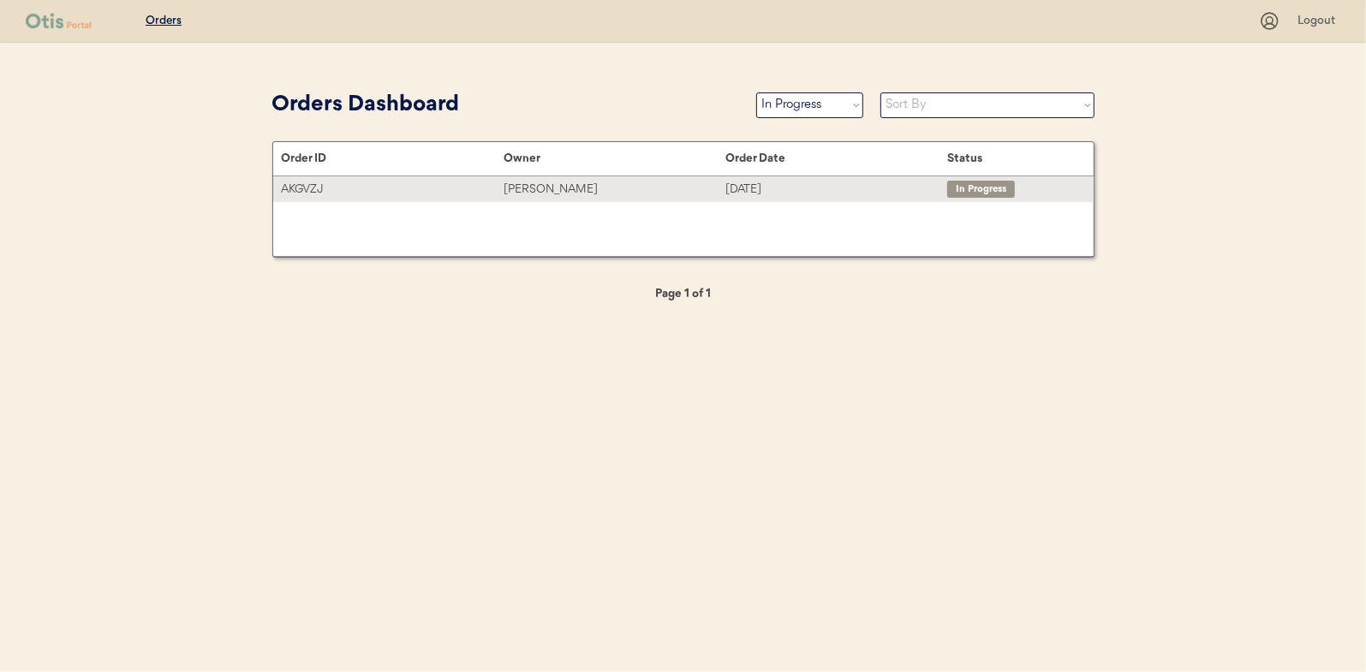
click at [541, 184] on div "[PERSON_NAME]" at bounding box center [615, 190] width 222 height 20
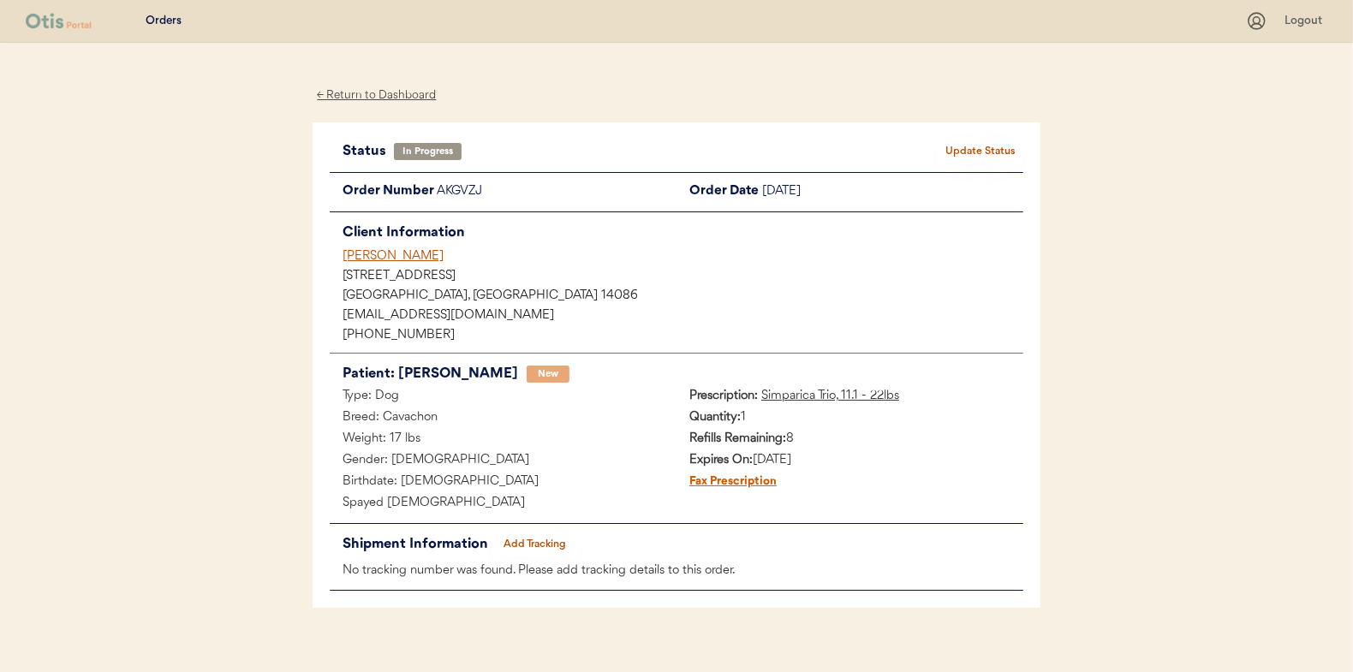
click at [524, 542] on button "Add Tracking" at bounding box center [535, 545] width 86 height 24
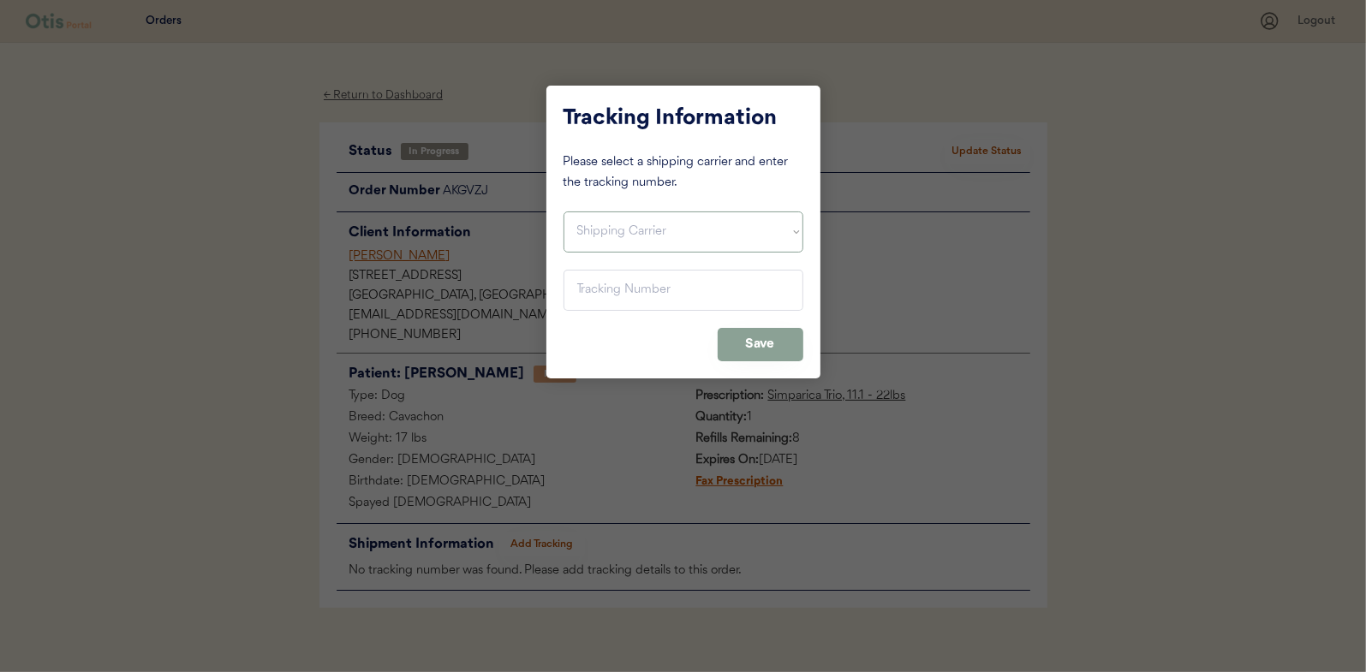
click at [630, 244] on select "Shipping Carrier FedEx FedEx Ground Economy UPS USPS" at bounding box center [684, 232] width 240 height 41
select select ""usps""
click at [564, 212] on select "Shipping Carrier FedEx FedEx Ground Economy UPS USPS" at bounding box center [684, 232] width 240 height 41
click at [577, 289] on input "input" at bounding box center [684, 290] width 240 height 41
paste input "9400150105496024884439"
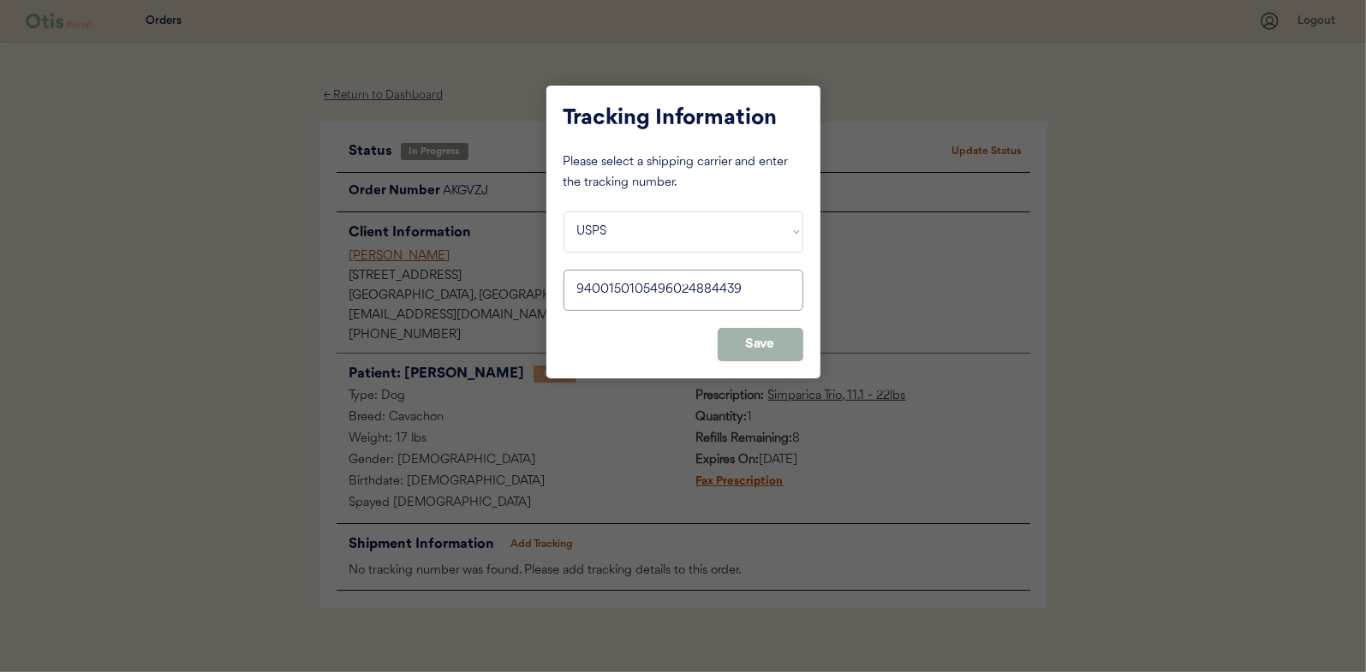
type input "9400150105496024884439"
click at [756, 347] on button "Save" at bounding box center [761, 344] width 86 height 33
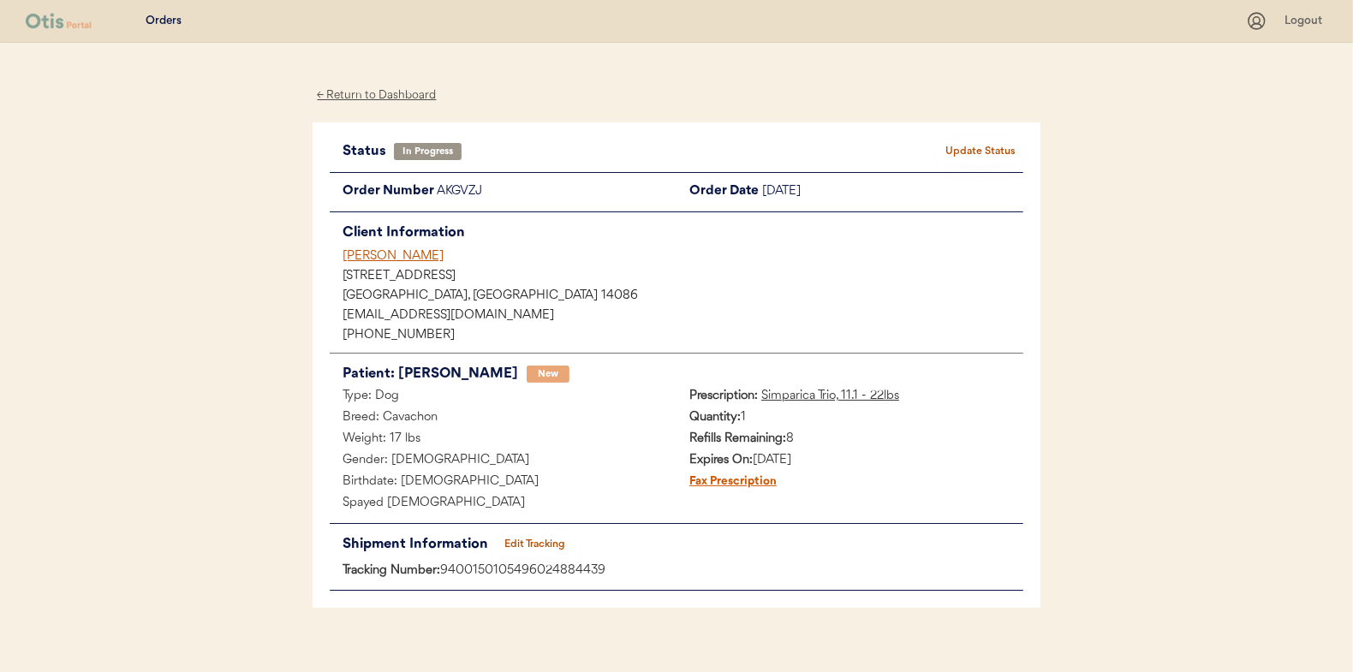
click at [975, 147] on button "Update Status" at bounding box center [981, 152] width 86 height 24
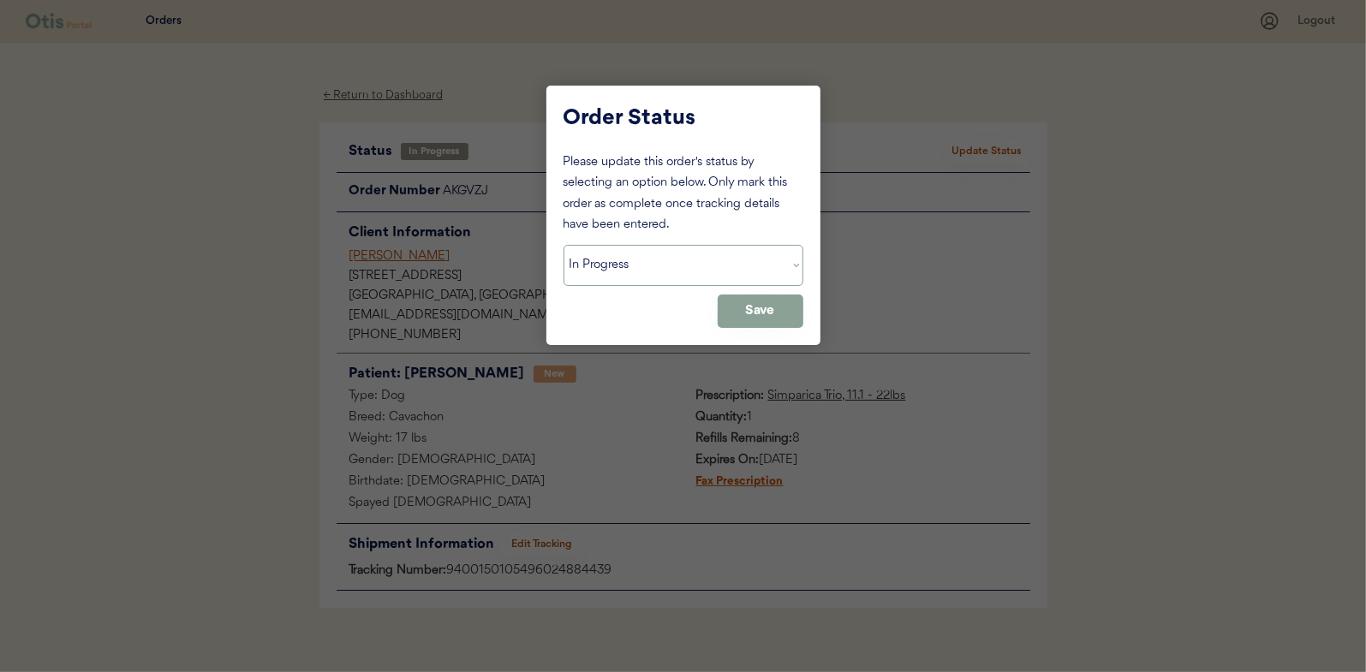
click at [640, 260] on select "Status On Hold New In Progress Complete Pending HW Consent Cancelled" at bounding box center [684, 265] width 240 height 41
select select ""complete""
click at [564, 245] on select "Status On Hold New In Progress Complete Pending HW Consent Cancelled" at bounding box center [684, 265] width 240 height 41
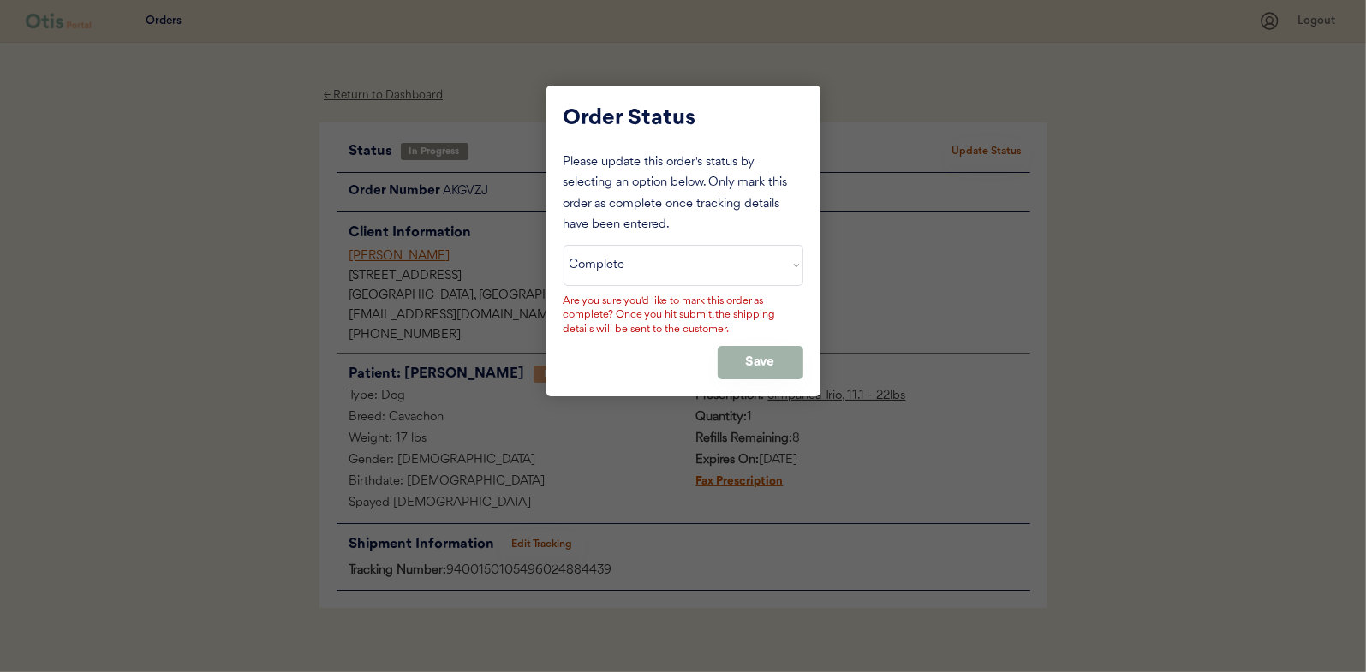
click at [745, 364] on button "Save" at bounding box center [761, 362] width 86 height 33
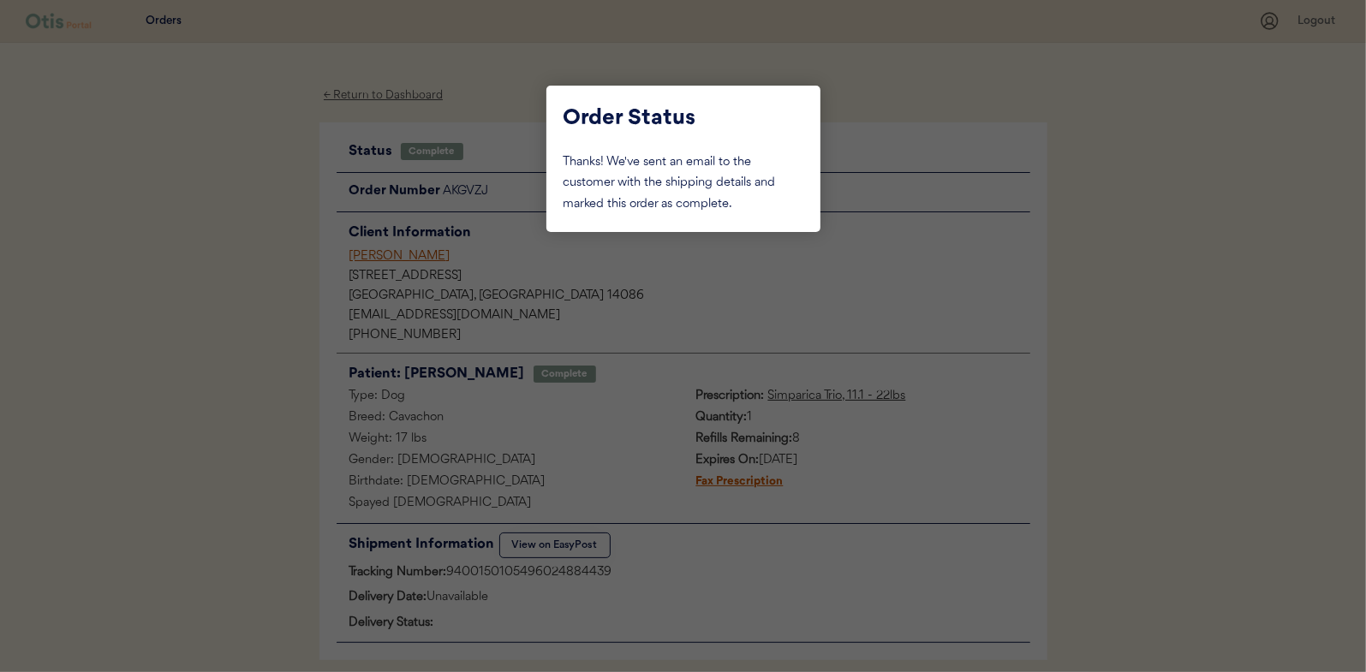
click at [236, 217] on div at bounding box center [683, 336] width 1366 height 672
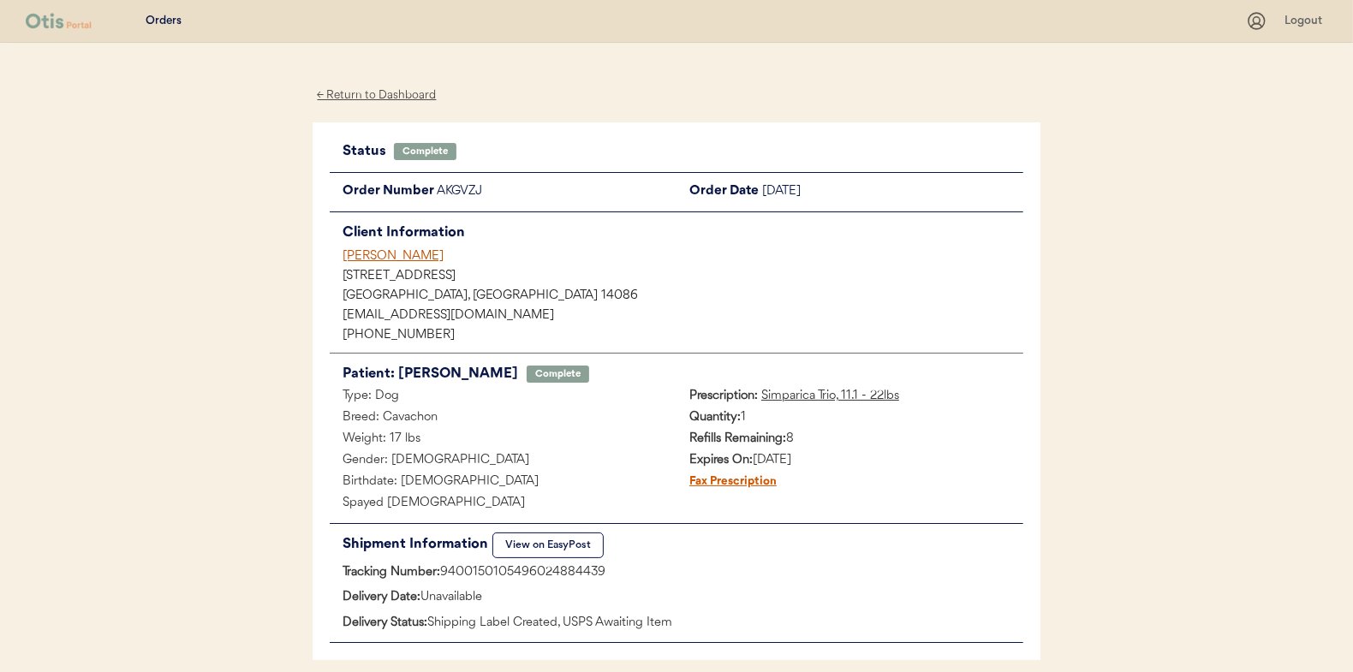
click at [364, 97] on div "← Return to Dashboard" at bounding box center [377, 96] width 128 height 20
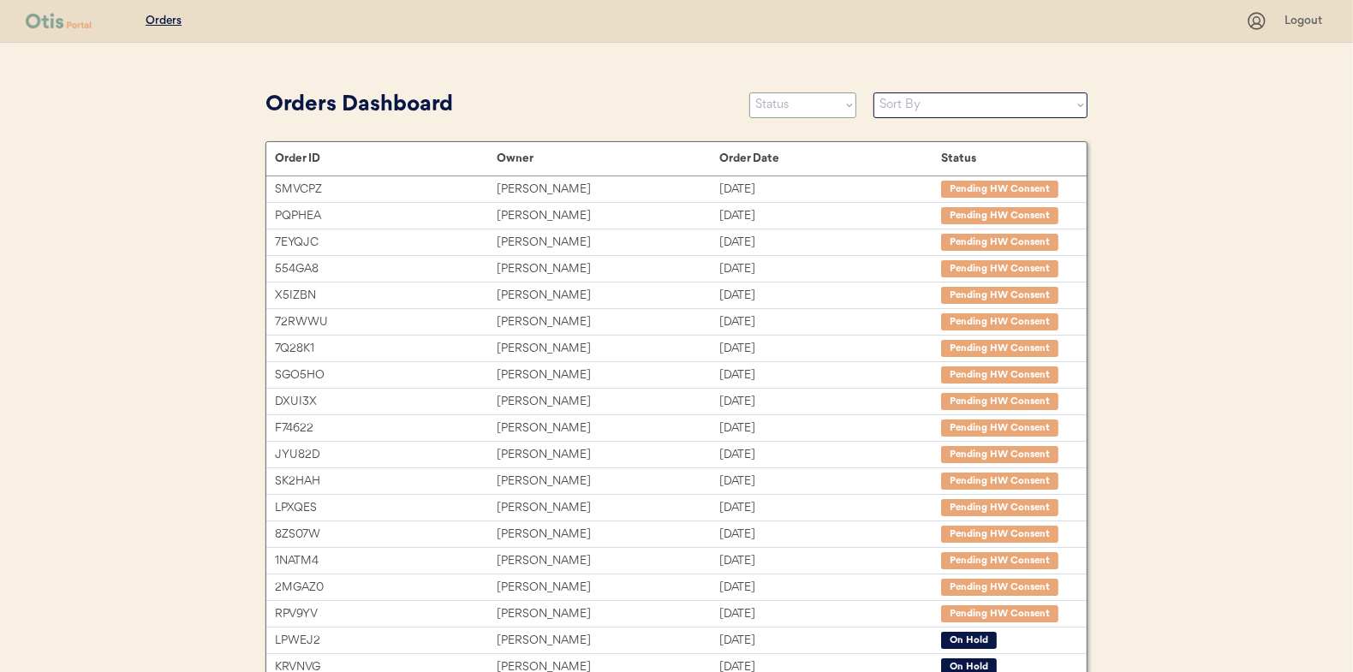
click at [797, 110] on select "Status On Hold New In Progress Complete Pending HW Consent Cancelled" at bounding box center [802, 105] width 107 height 26
click at [749, 92] on select "Status On Hold New In Progress Complete Pending HW Consent Cancelled" at bounding box center [802, 105] width 107 height 26
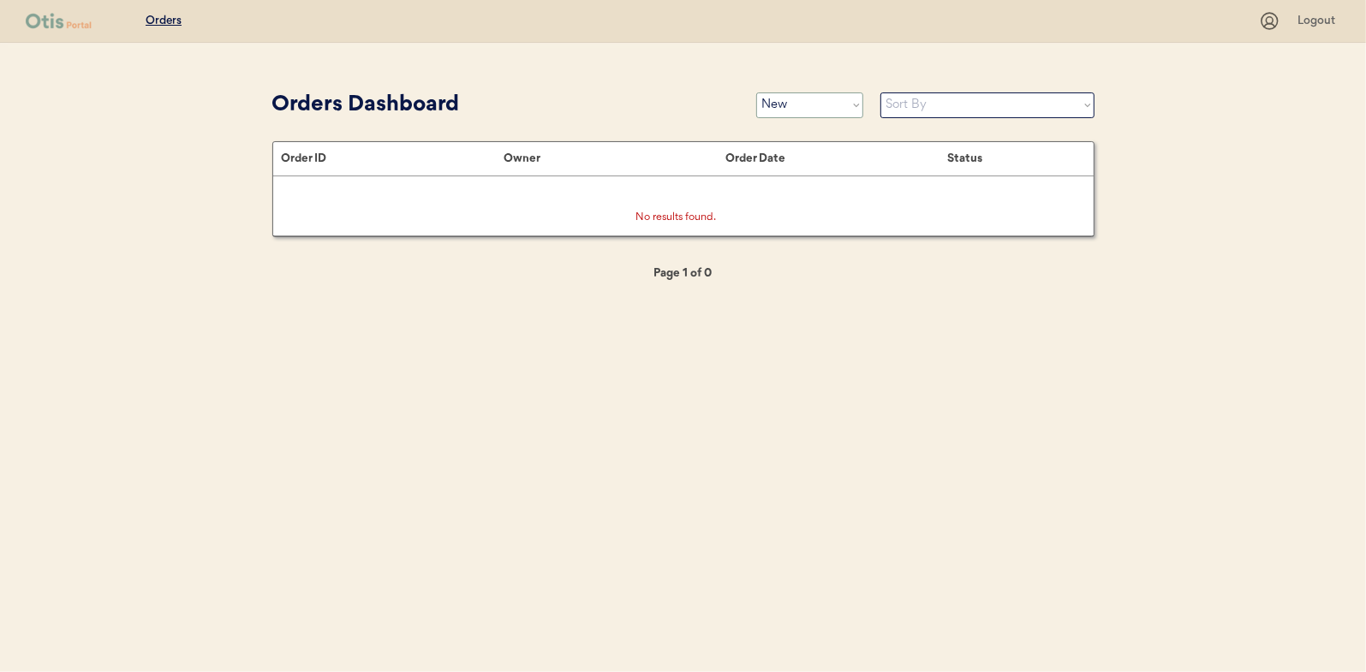
click at [775, 116] on select "Status On Hold New In Progress Complete Pending HW Consent Cancelled" at bounding box center [809, 105] width 107 height 26
click at [756, 92] on select "Status On Hold New In Progress Complete Pending HW Consent Cancelled" at bounding box center [809, 105] width 107 height 26
click at [799, 101] on select "Status On Hold New In Progress Complete Pending HW Consent Cancelled" at bounding box center [809, 105] width 107 height 26
select select ""new""
click at [756, 92] on select "Status On Hold New In Progress Complete Pending HW Consent Cancelled" at bounding box center [809, 105] width 107 height 26
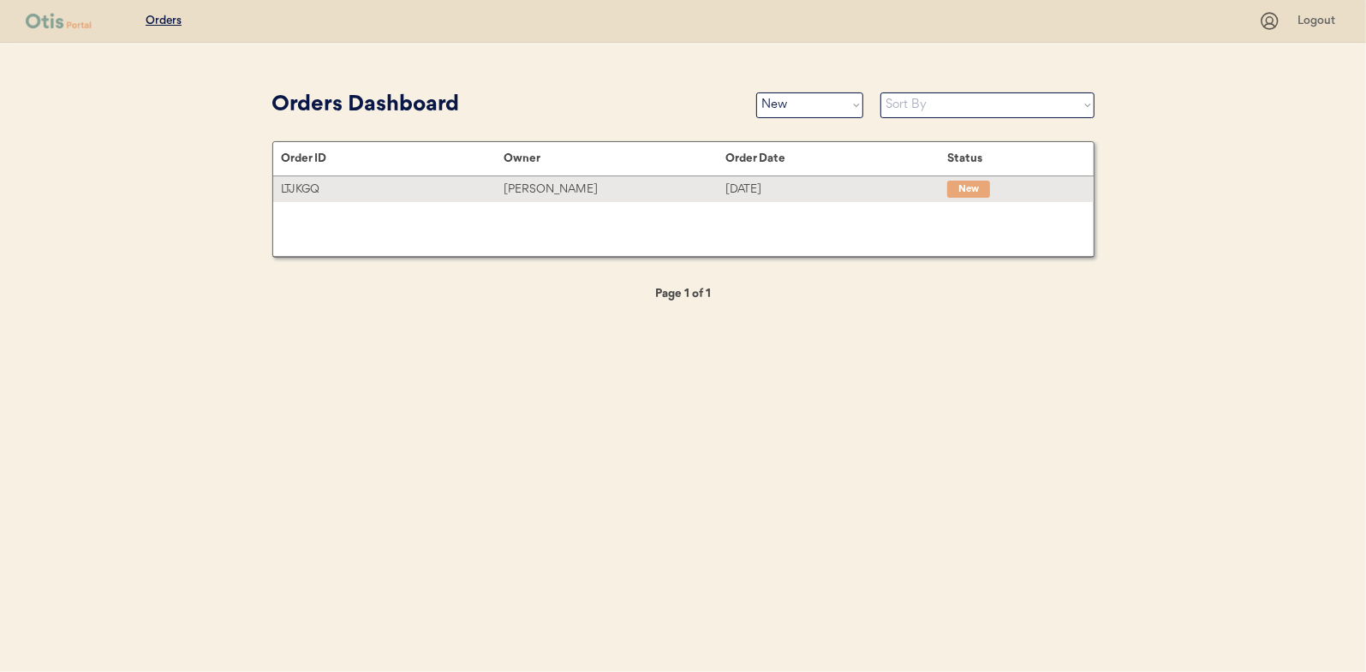
click at [552, 188] on div "[PERSON_NAME]" at bounding box center [615, 190] width 222 height 20
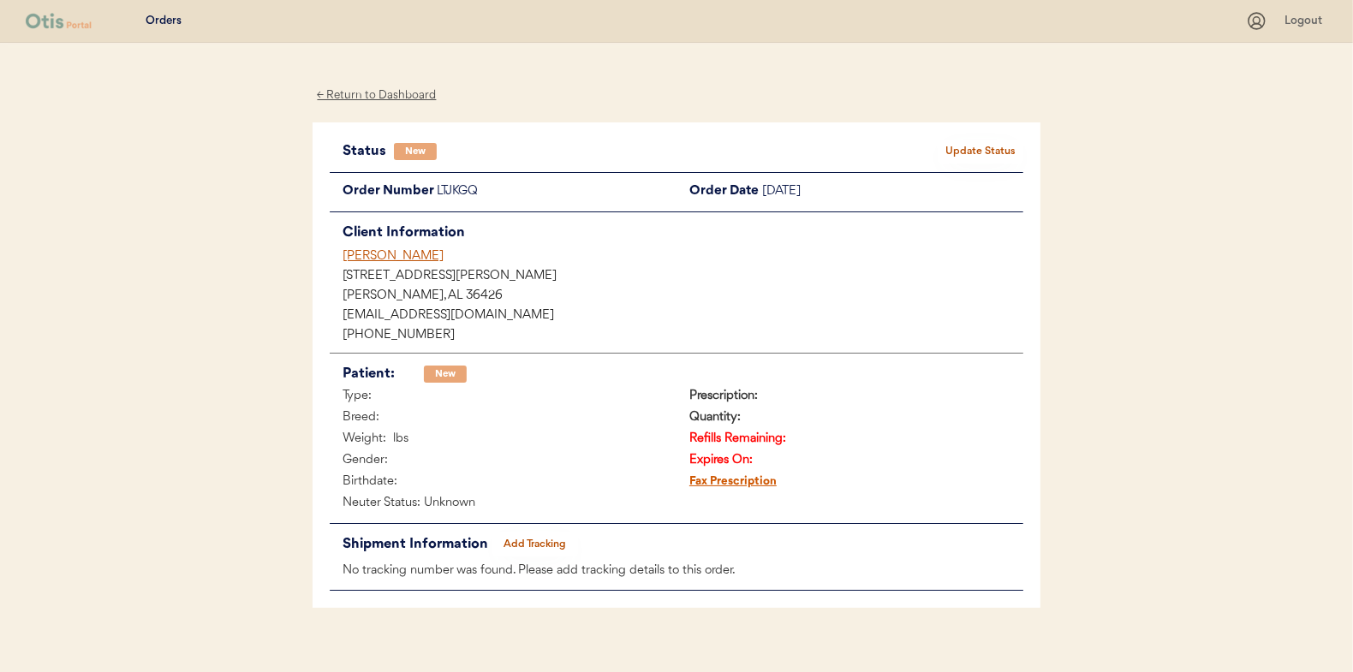
click at [385, 89] on div "← Return to Dashboard" at bounding box center [377, 96] width 128 height 20
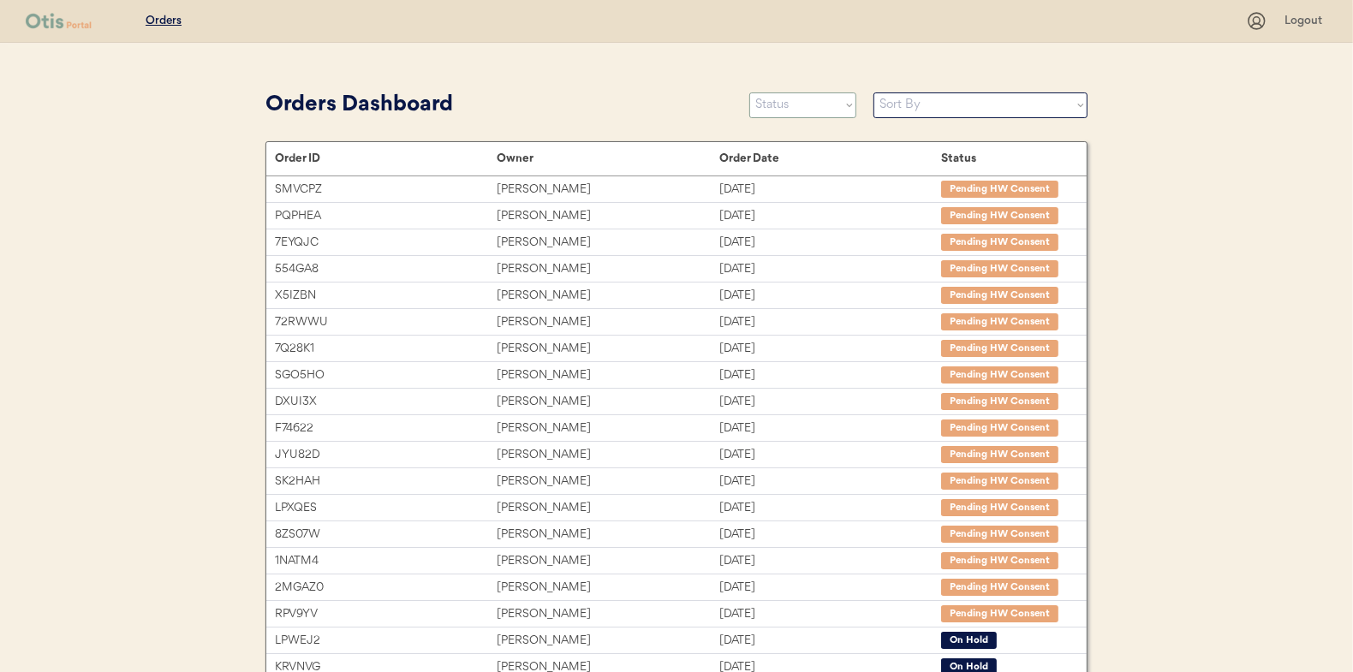
drag, startPoint x: 783, startPoint y: 107, endPoint x: 780, endPoint y: 118, distance: 11.4
click at [783, 107] on select "Status On Hold New In Progress Complete Pending HW Consent Cancelled" at bounding box center [802, 105] width 107 height 26
select select ""new""
click at [749, 92] on select "Status On Hold New In Progress Complete Pending HW Consent Cancelled" at bounding box center [802, 105] width 107 height 26
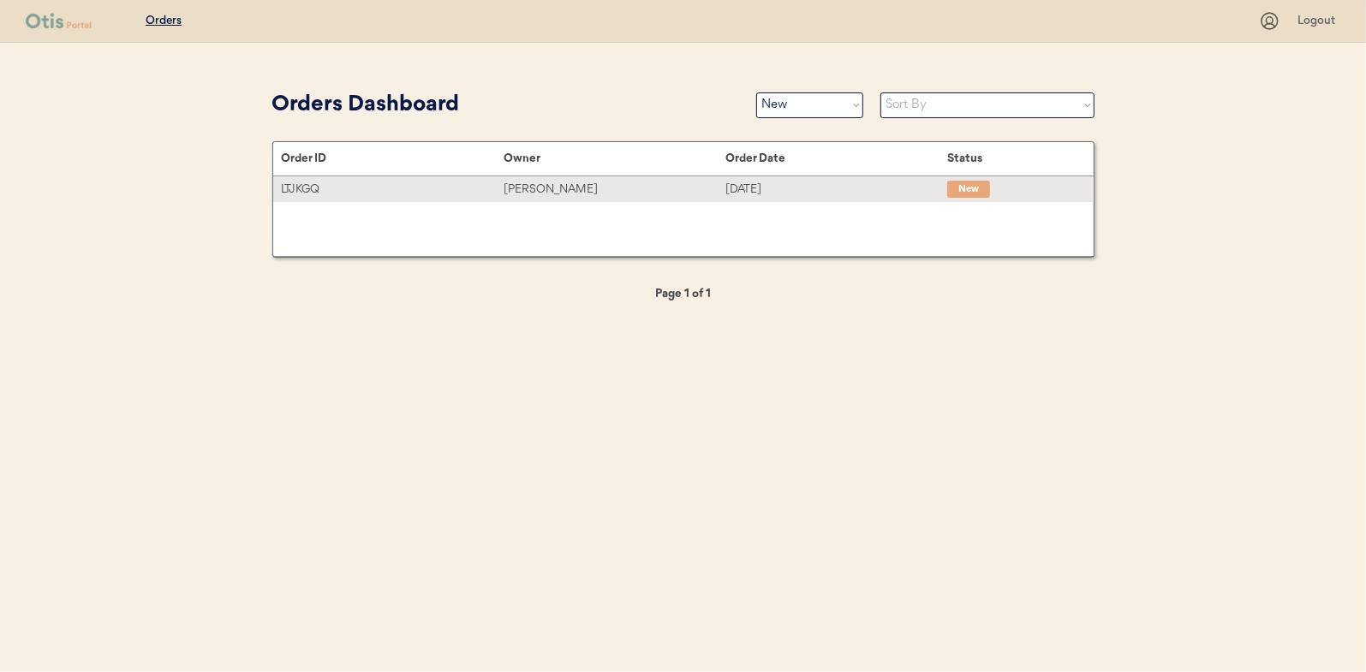
click at [558, 183] on div "[PERSON_NAME]" at bounding box center [615, 190] width 222 height 20
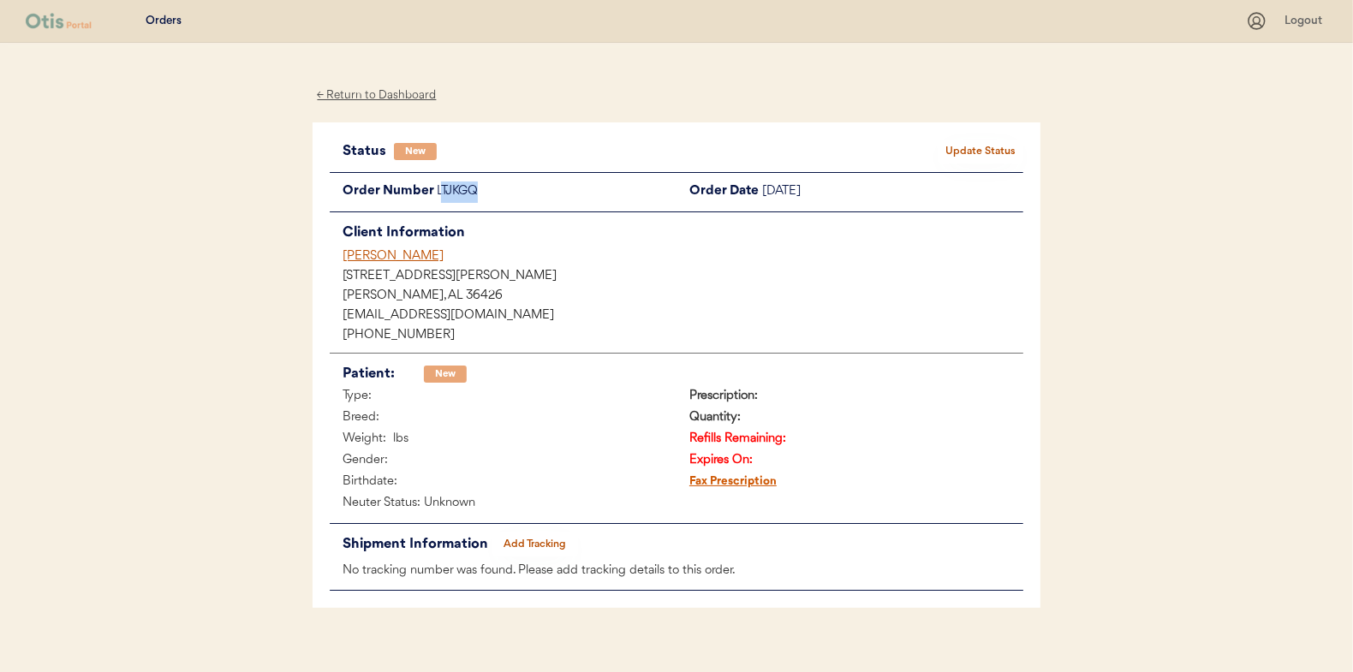
drag, startPoint x: 482, startPoint y: 188, endPoint x: 440, endPoint y: 188, distance: 42.0
click at [440, 188] on div "LTJKGQ" at bounding box center [557, 192] width 240 height 21
drag, startPoint x: 440, startPoint y: 188, endPoint x: 485, endPoint y: 188, distance: 44.5
click at [485, 188] on div "LTJKGQ" at bounding box center [557, 192] width 240 height 21
drag, startPoint x: 485, startPoint y: 188, endPoint x: 457, endPoint y: 188, distance: 27.4
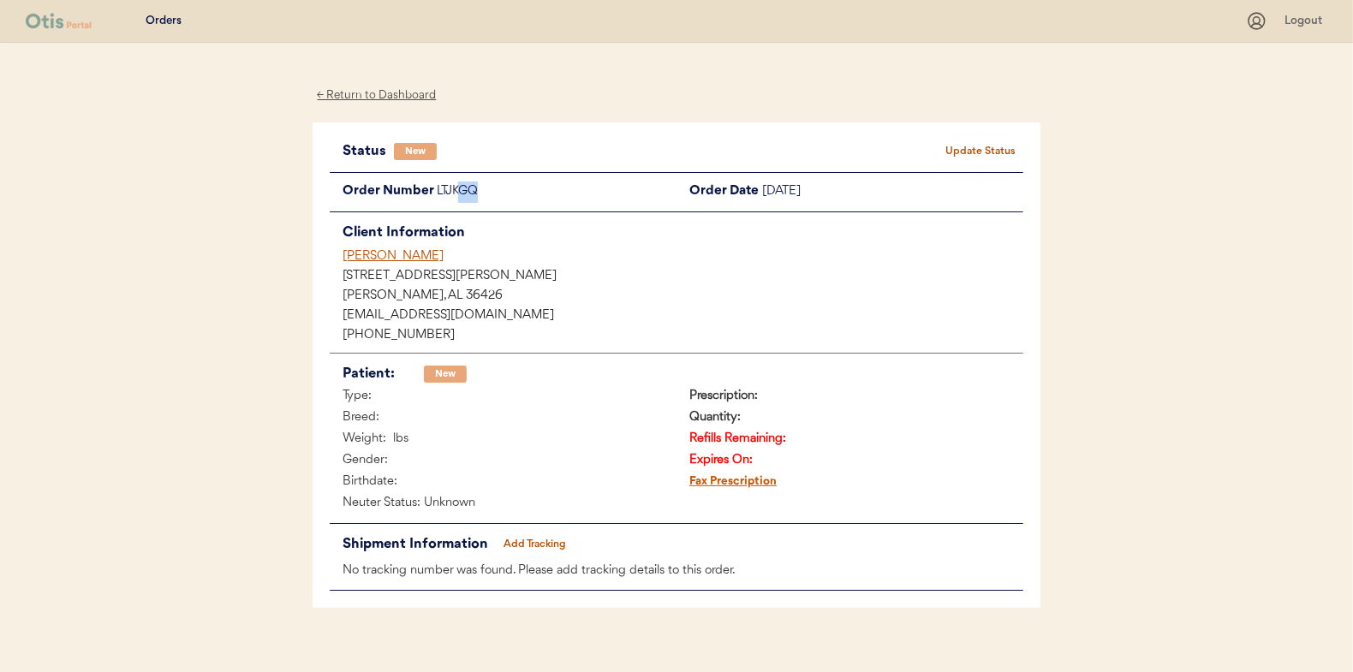
click at [457, 188] on div "LTJKGQ" at bounding box center [557, 192] width 240 height 21
drag, startPoint x: 457, startPoint y: 188, endPoint x: 474, endPoint y: 188, distance: 16.3
click at [474, 188] on div "LTJKGQ" at bounding box center [557, 192] width 240 height 21
click at [488, 189] on div "LTJKGQ" at bounding box center [557, 192] width 240 height 21
drag, startPoint x: 486, startPoint y: 190, endPoint x: 435, endPoint y: 185, distance: 51.6
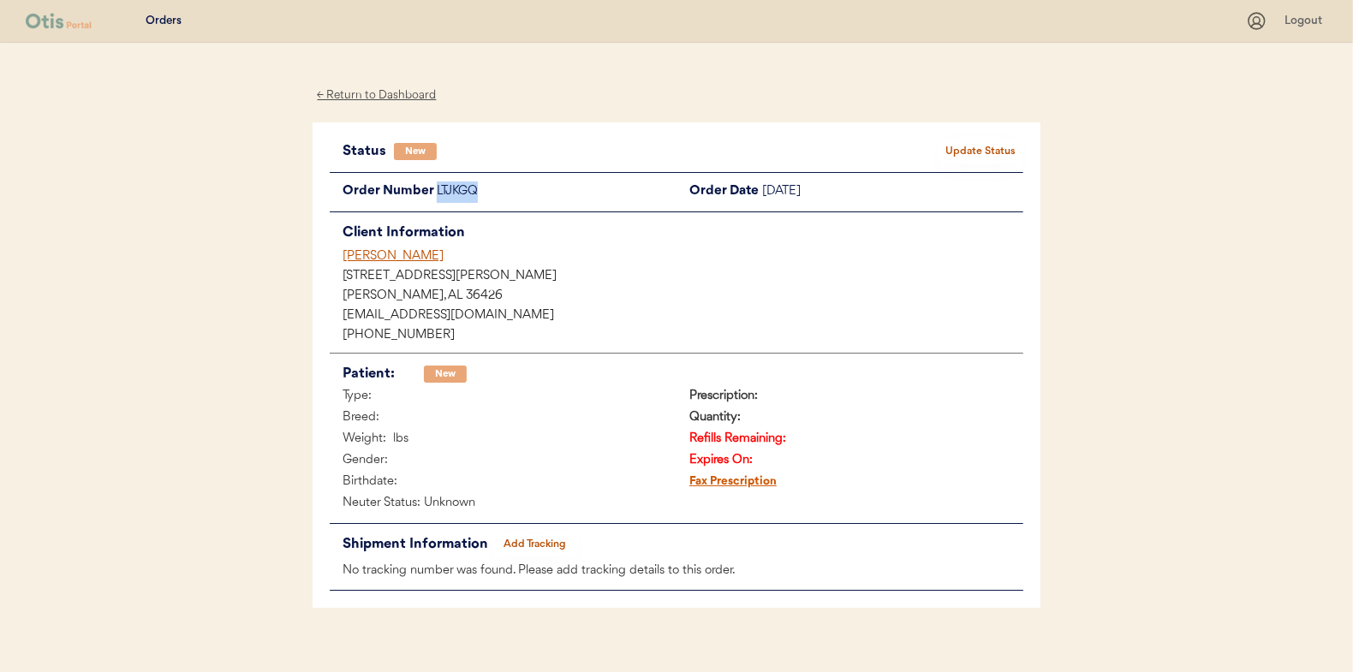
click at [435, 185] on div "Order Number LTJKGQ" at bounding box center [503, 192] width 347 height 21
copy div "LTJKGQ"
click at [986, 155] on button "Update Status" at bounding box center [981, 152] width 86 height 24
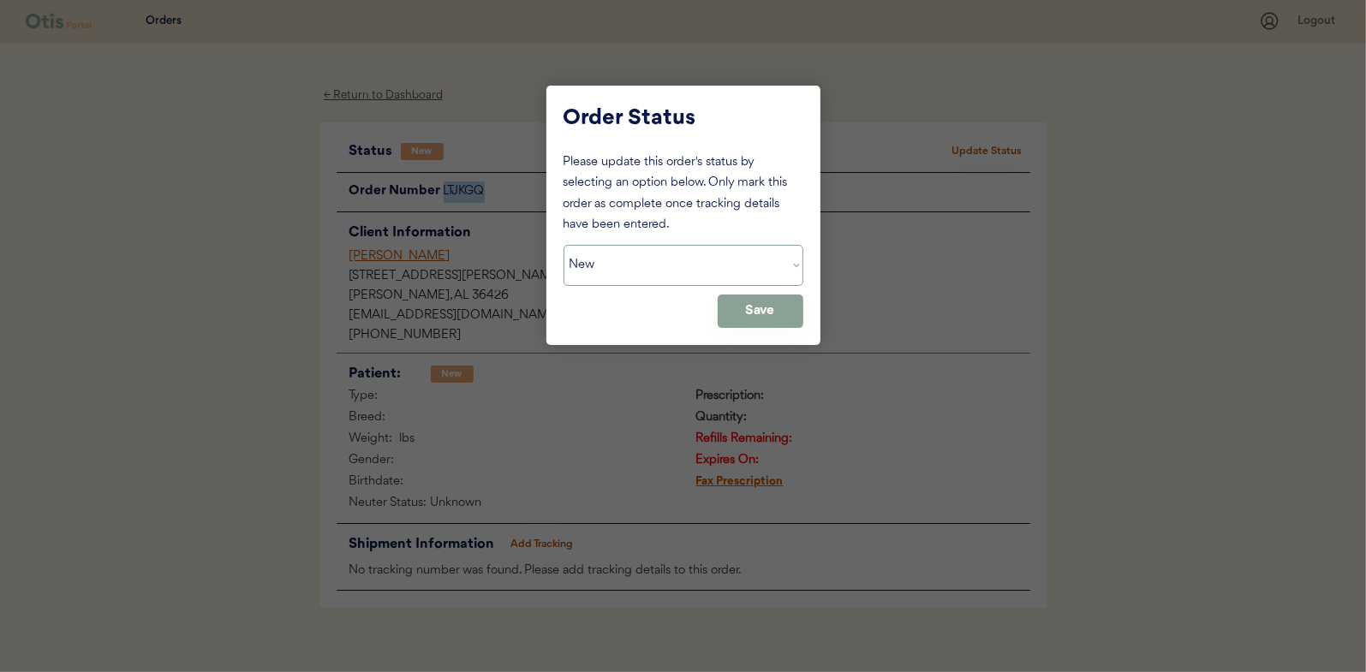
click at [697, 258] on select "Status On Hold New In Progress Complete Pending HW Consent Cancelled" at bounding box center [684, 265] width 240 height 41
select select ""on_hold""
click at [564, 245] on select "Status On Hold New In Progress Complete Pending HW Consent Cancelled" at bounding box center [684, 265] width 240 height 41
click at [778, 308] on button "Save" at bounding box center [761, 311] width 86 height 33
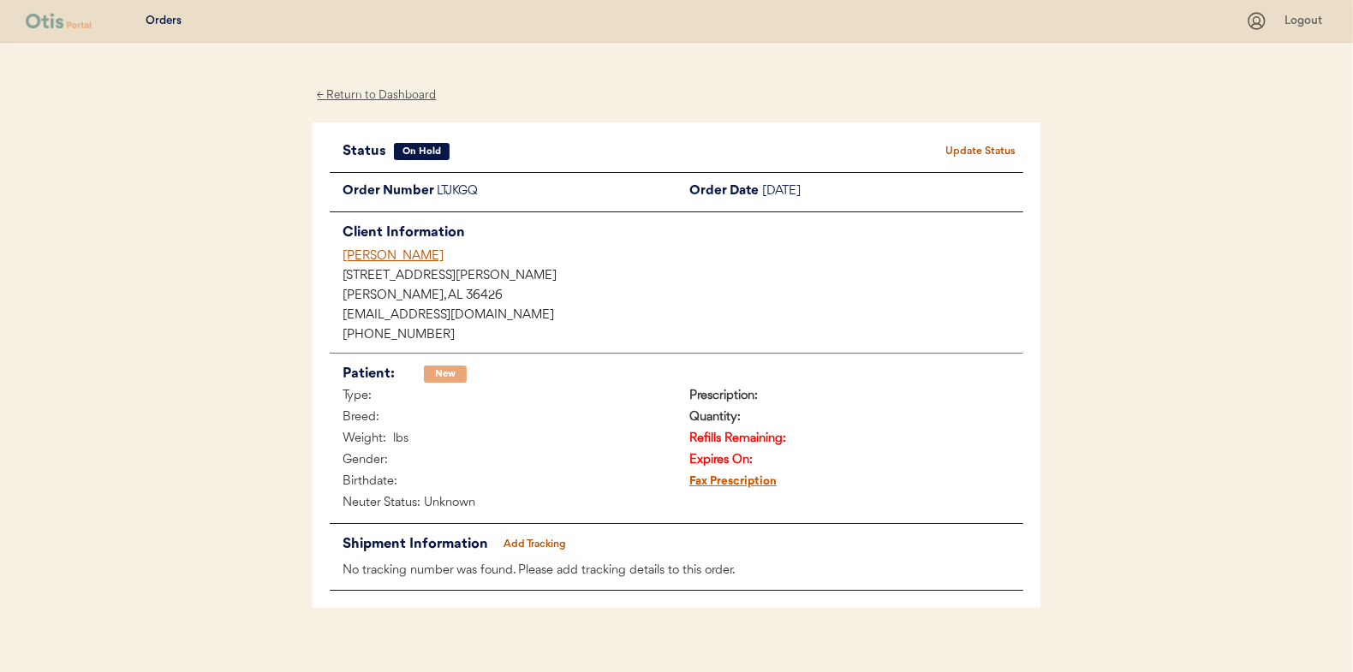
click at [371, 99] on div "← Return to Dashboard" at bounding box center [377, 96] width 128 height 20
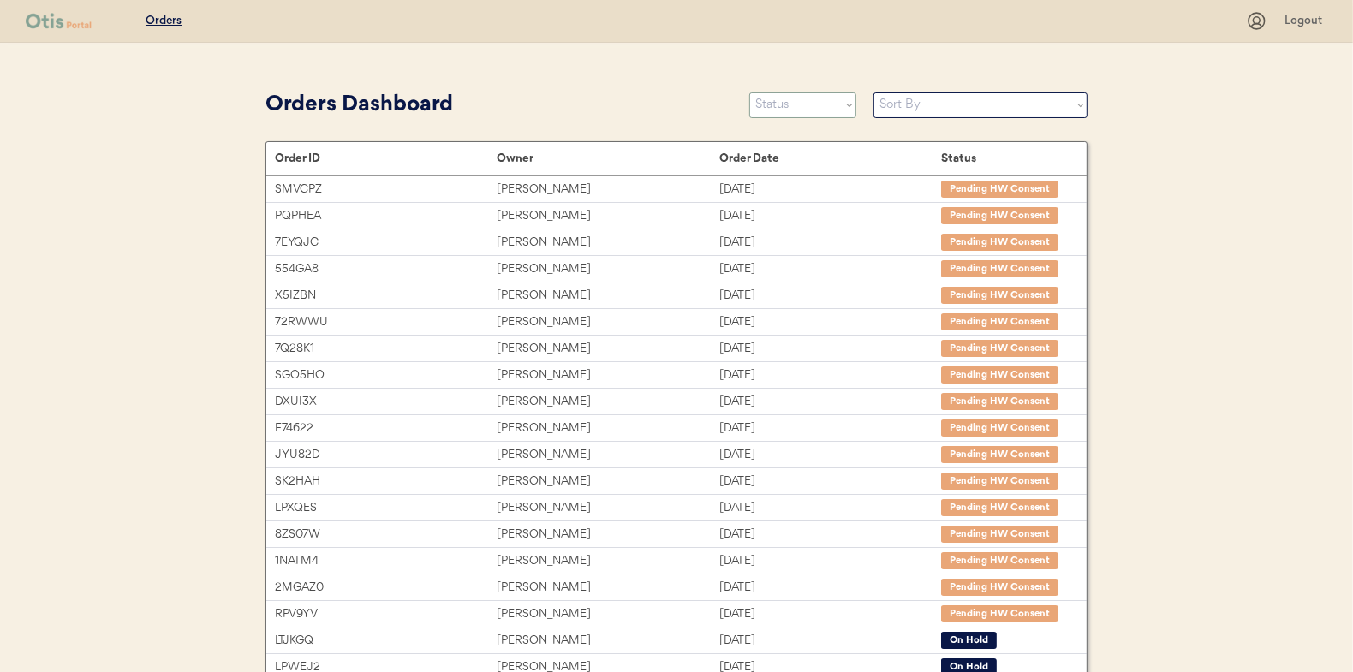
click at [784, 92] on select "Status On Hold New In Progress Complete Pending HW Consent Cancelled" at bounding box center [802, 105] width 107 height 26
select select ""new""
click at [749, 92] on select "Status On Hold New In Progress Complete Pending HW Consent Cancelled" at bounding box center [802, 105] width 107 height 26
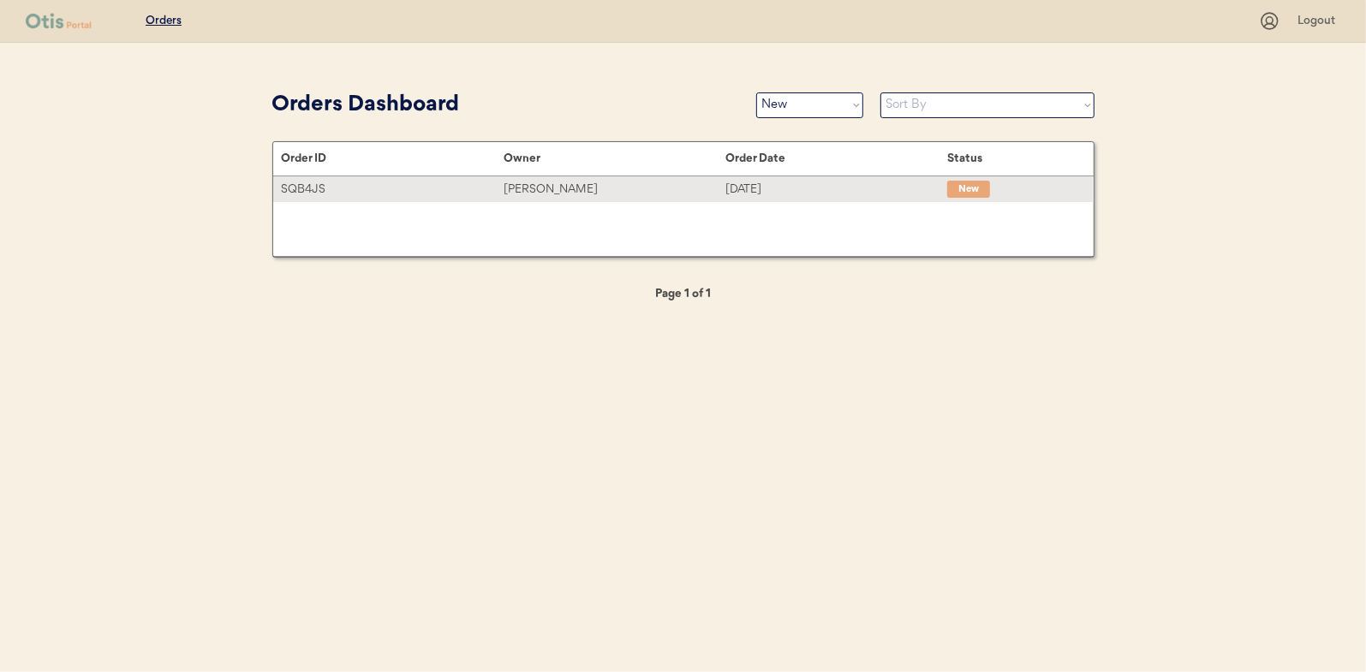
click at [533, 191] on div "[PERSON_NAME]" at bounding box center [615, 190] width 222 height 20
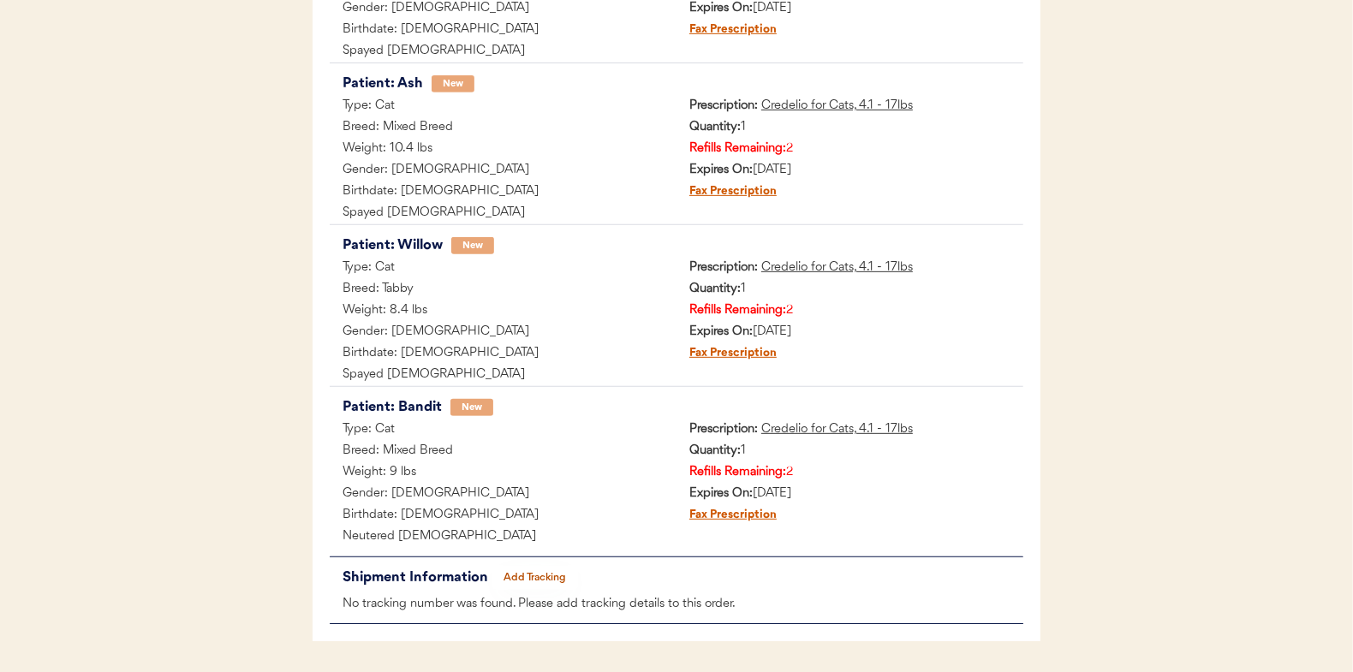
scroll to position [623, 0]
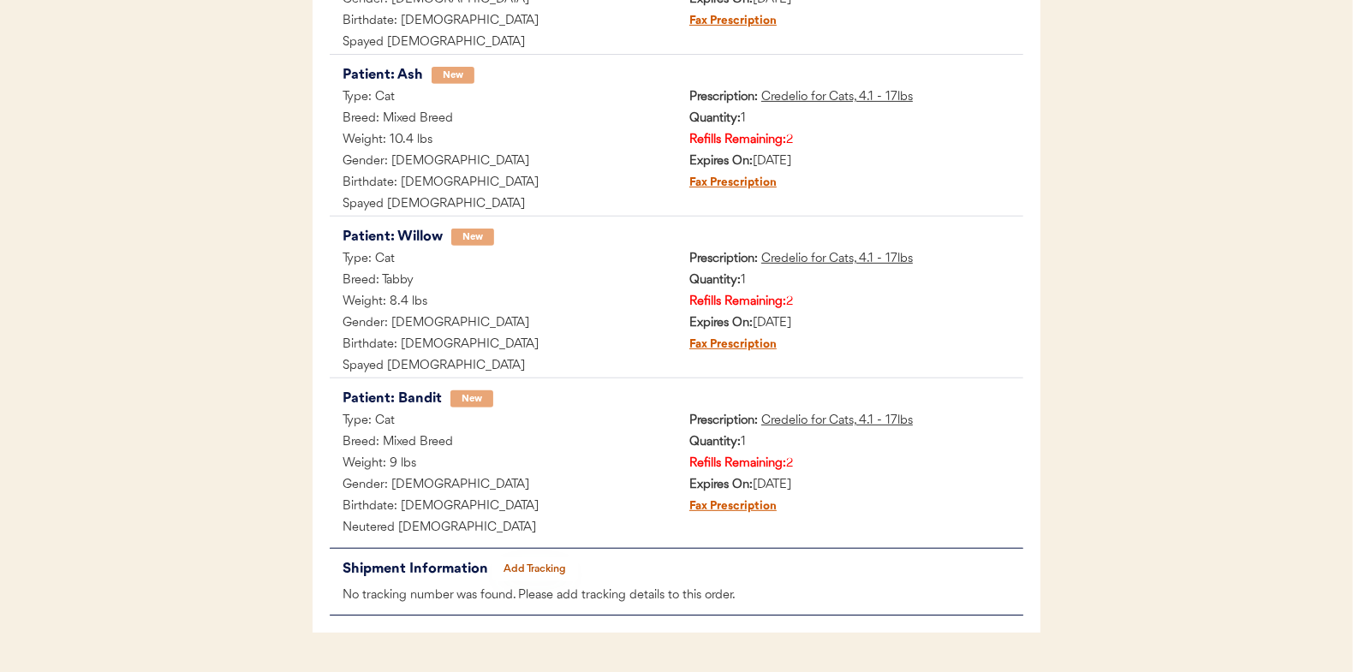
click at [246, 425] on div "Orders Logout ← Return to Dashboard Status New Update Status Order Number SQB4J…" at bounding box center [676, 47] width 1353 height 1341
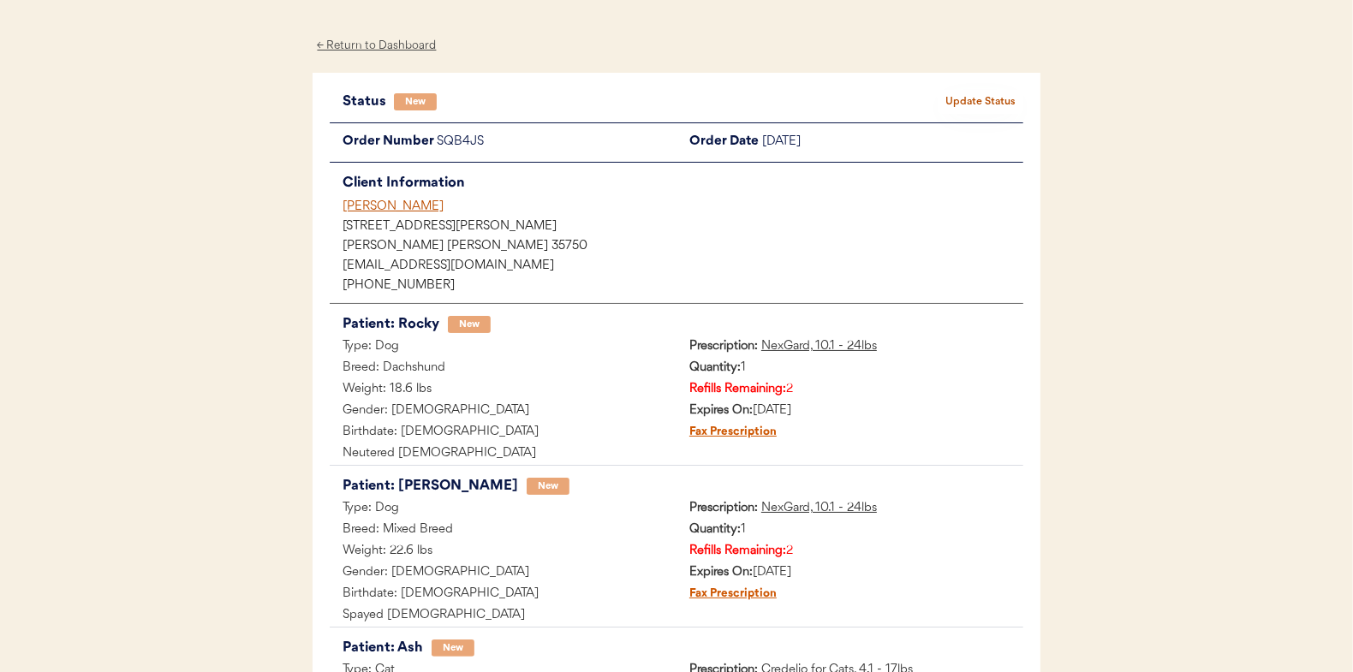
scroll to position [0, 0]
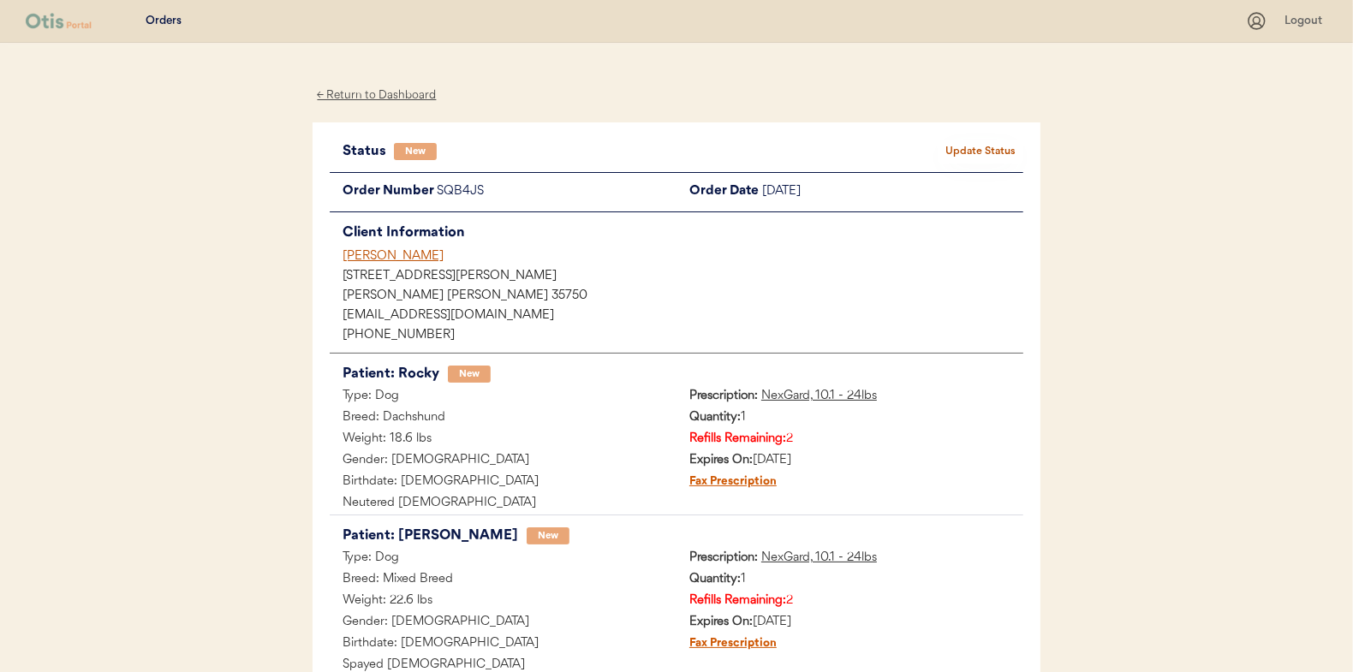
click at [999, 152] on button "Update Status" at bounding box center [981, 152] width 86 height 24
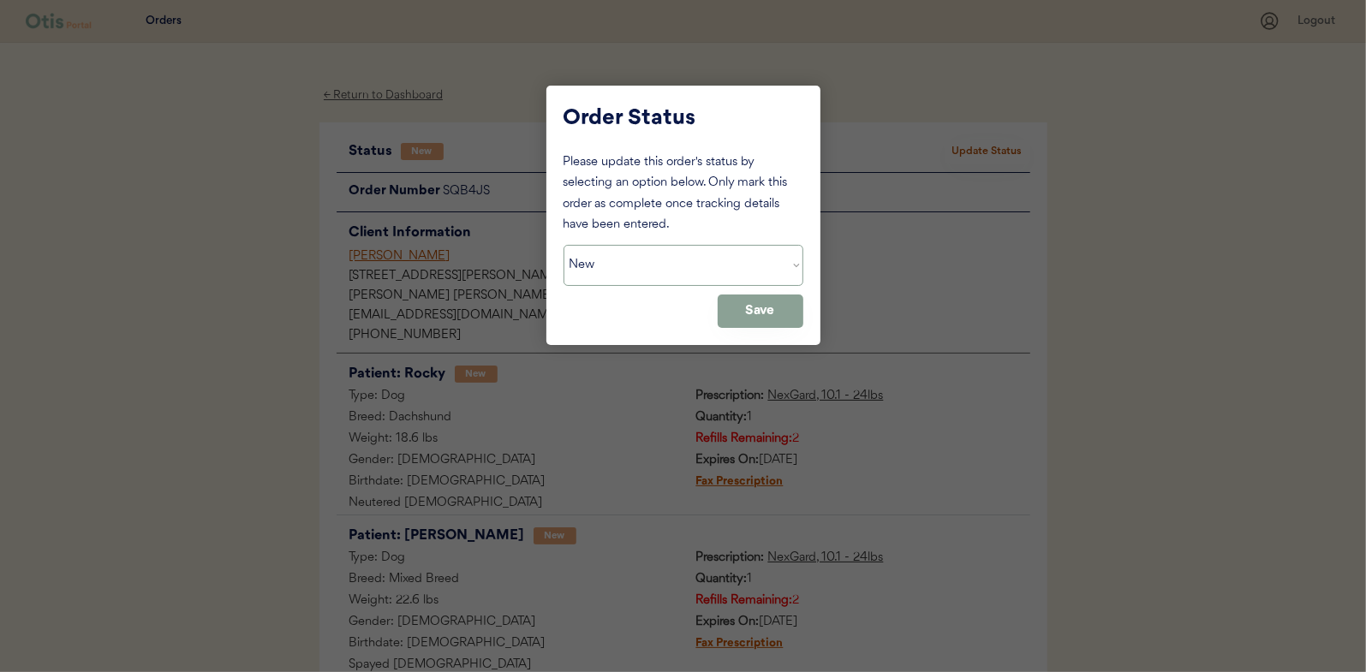
click at [622, 255] on select "Status On Hold New In Progress Complete Pending HW Consent Cancelled" at bounding box center [684, 265] width 240 height 41
select select ""in_progress""
click at [564, 245] on select "Status On Hold New In Progress Complete Pending HW Consent Cancelled" at bounding box center [684, 265] width 240 height 41
click at [766, 312] on button "Save" at bounding box center [761, 311] width 86 height 33
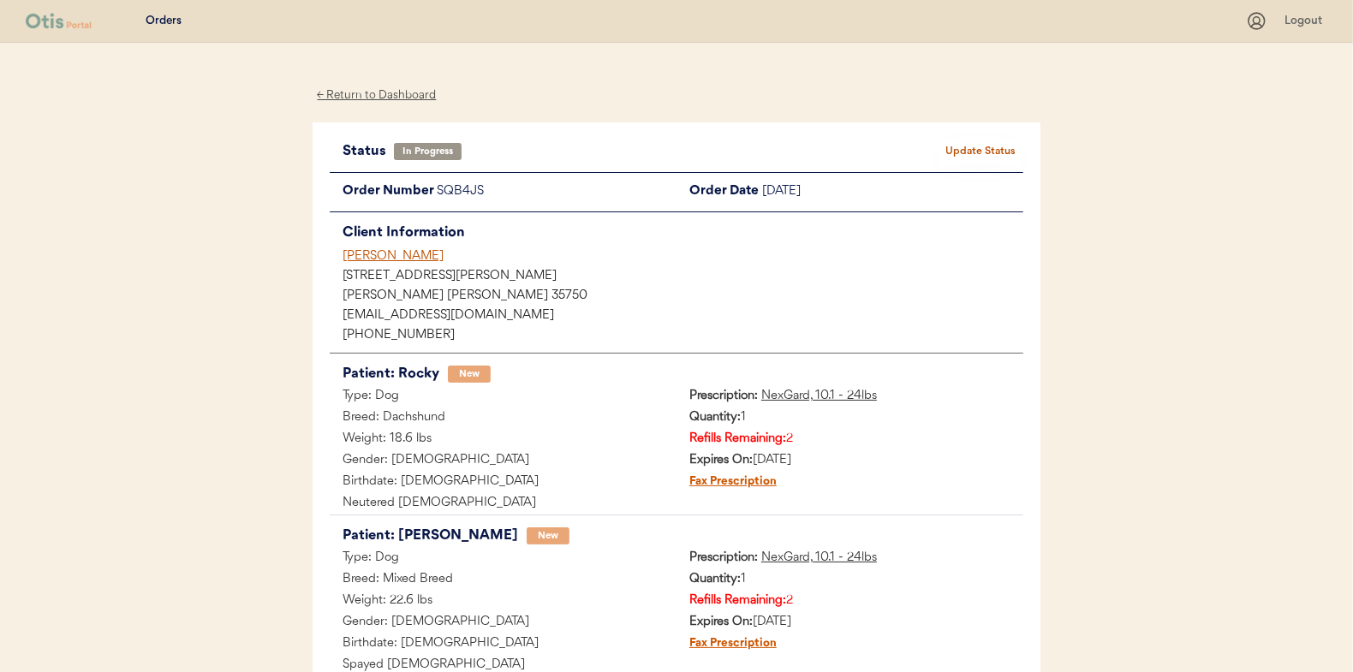
click at [388, 92] on div "← Return to Dashboard" at bounding box center [377, 96] width 128 height 20
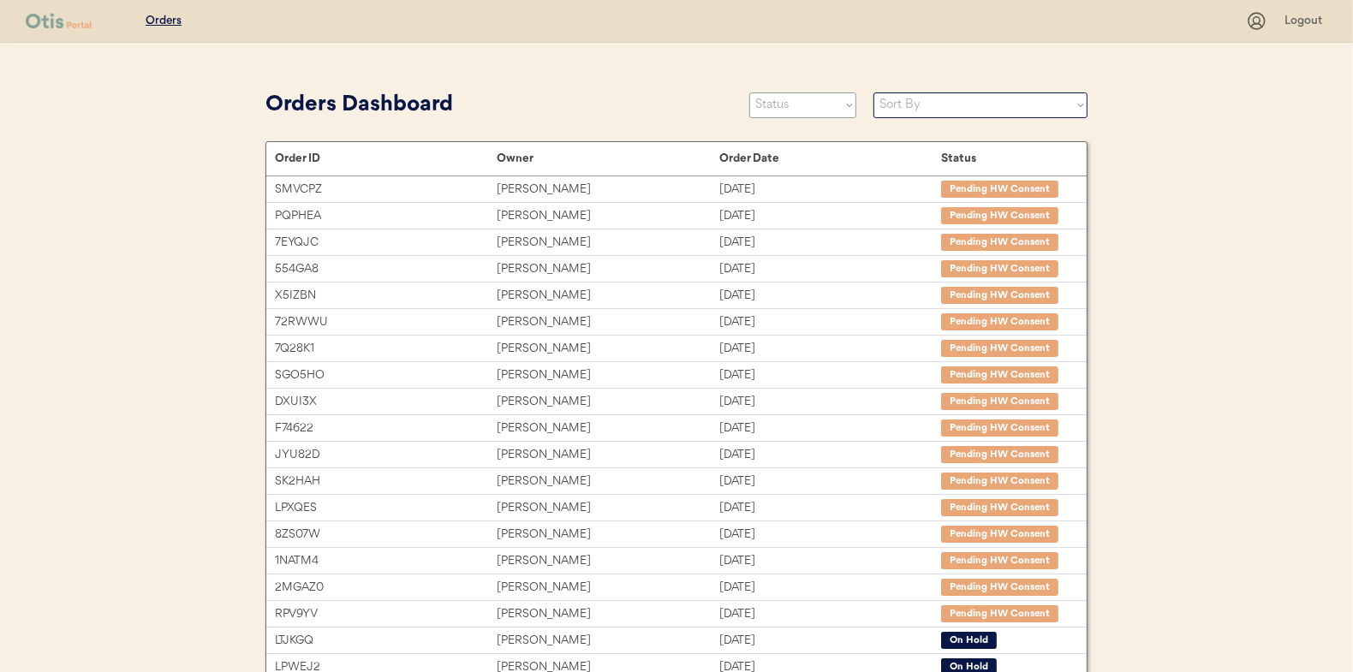
click at [782, 96] on select "Status On Hold New In Progress Complete Pending HW Consent Cancelled" at bounding box center [802, 105] width 107 height 26
select select ""new""
click at [749, 92] on select "Status On Hold New In Progress Complete Pending HW Consent Cancelled" at bounding box center [802, 105] width 107 height 26
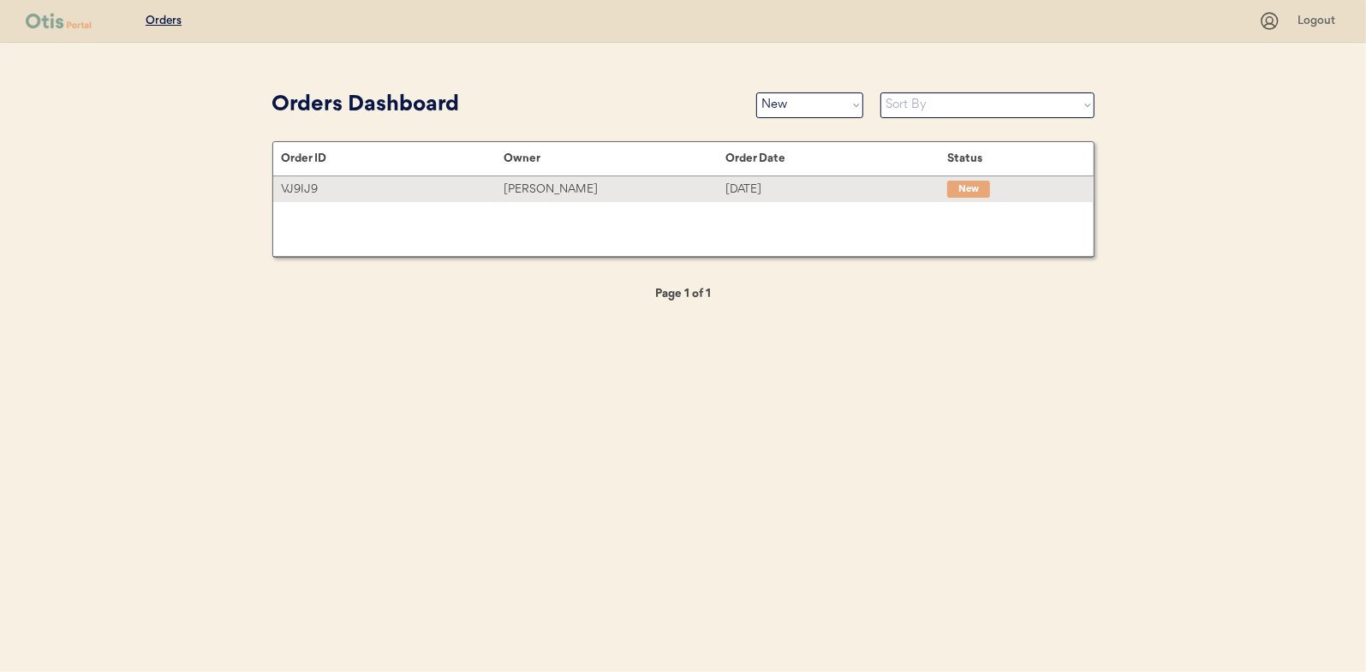
click at [554, 191] on div "[PERSON_NAME]" at bounding box center [615, 190] width 222 height 20
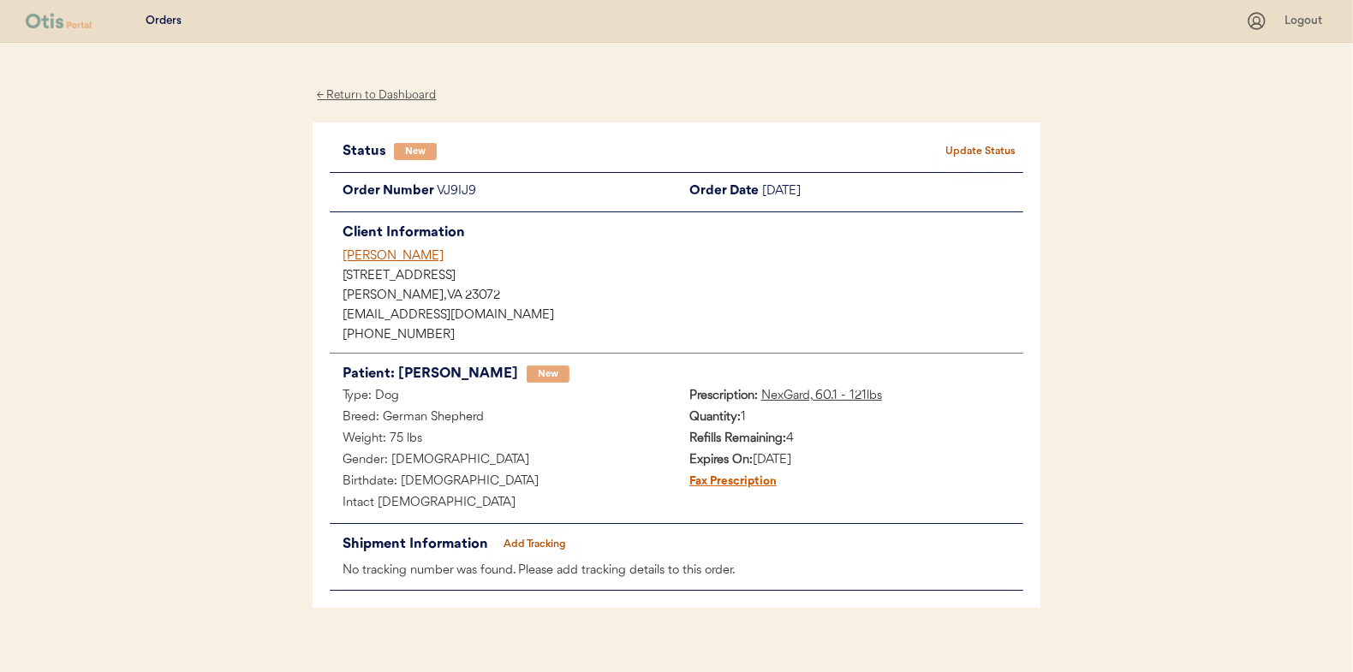
click at [382, 92] on div "← Return to Dashboard" at bounding box center [377, 96] width 128 height 20
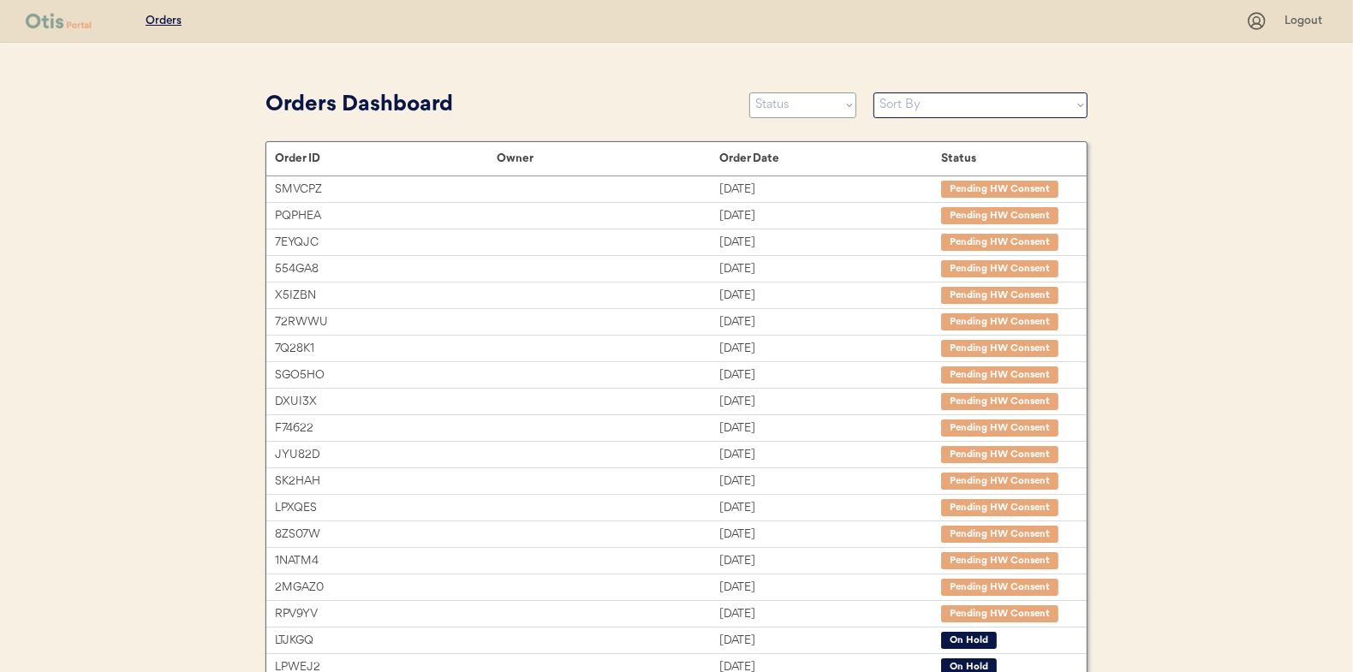
click at [815, 110] on select "Status On Hold New In Progress Complete Pending HW Consent Cancelled" at bounding box center [802, 105] width 107 height 26
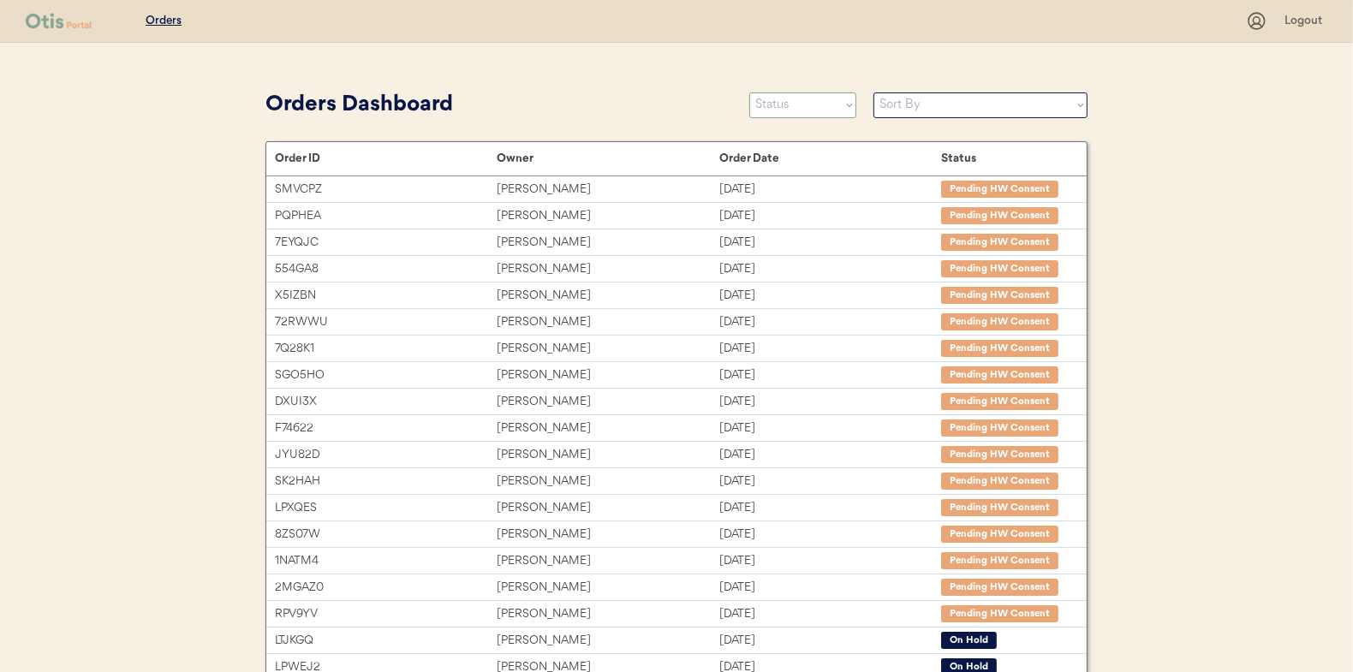
select select ""new""
click at [749, 92] on select "Status On Hold New In Progress Complete Pending HW Consent Cancelled" at bounding box center [802, 105] width 107 height 26
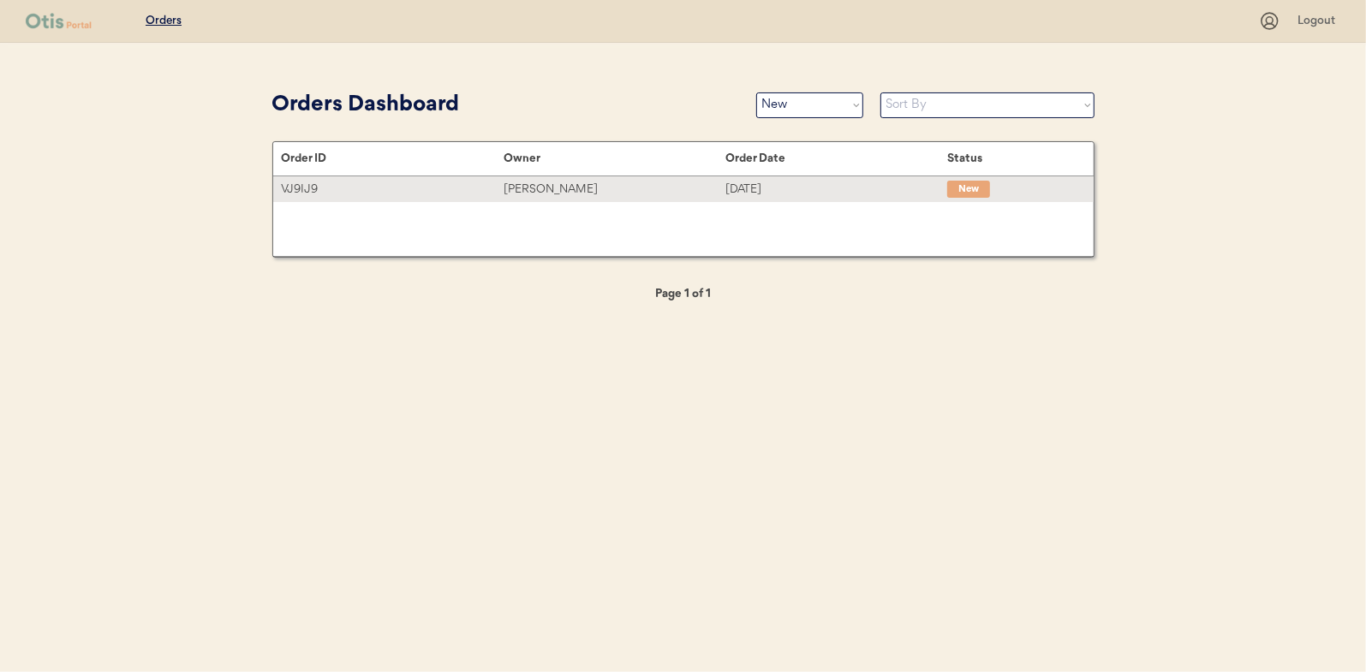
click at [542, 188] on div "[PERSON_NAME]" at bounding box center [615, 190] width 222 height 20
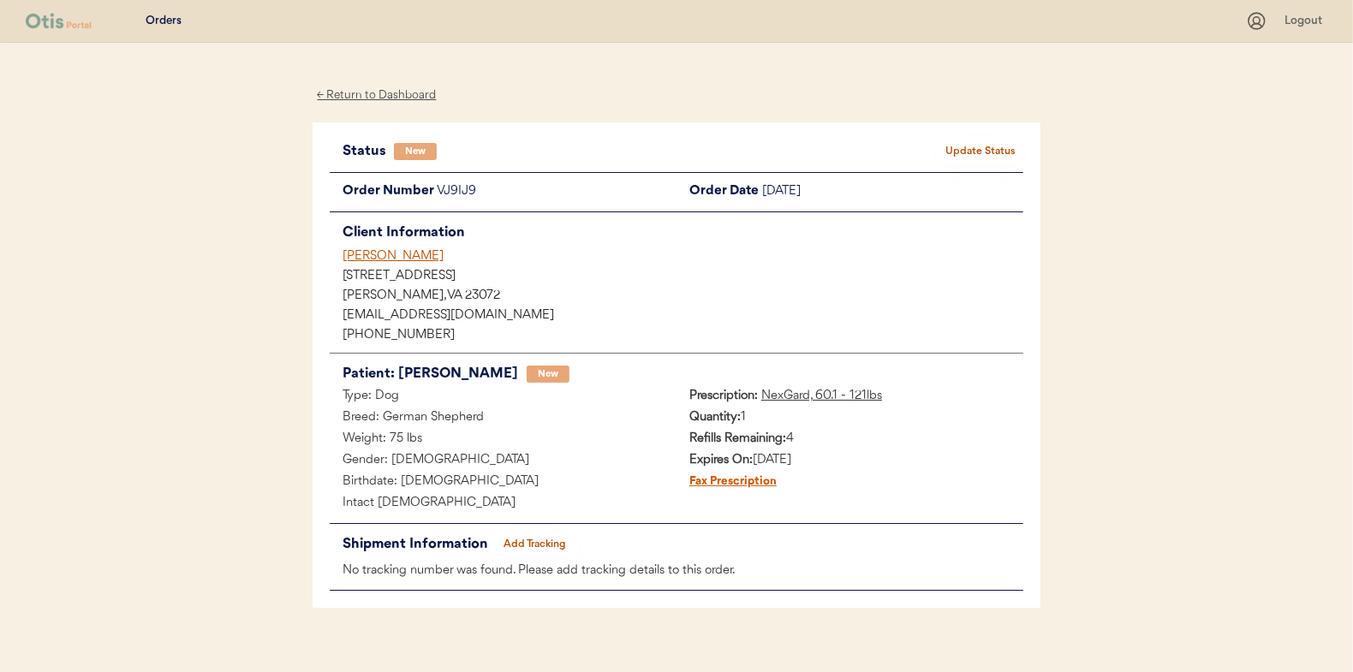
click at [385, 92] on div "← Return to Dashboard" at bounding box center [377, 96] width 128 height 20
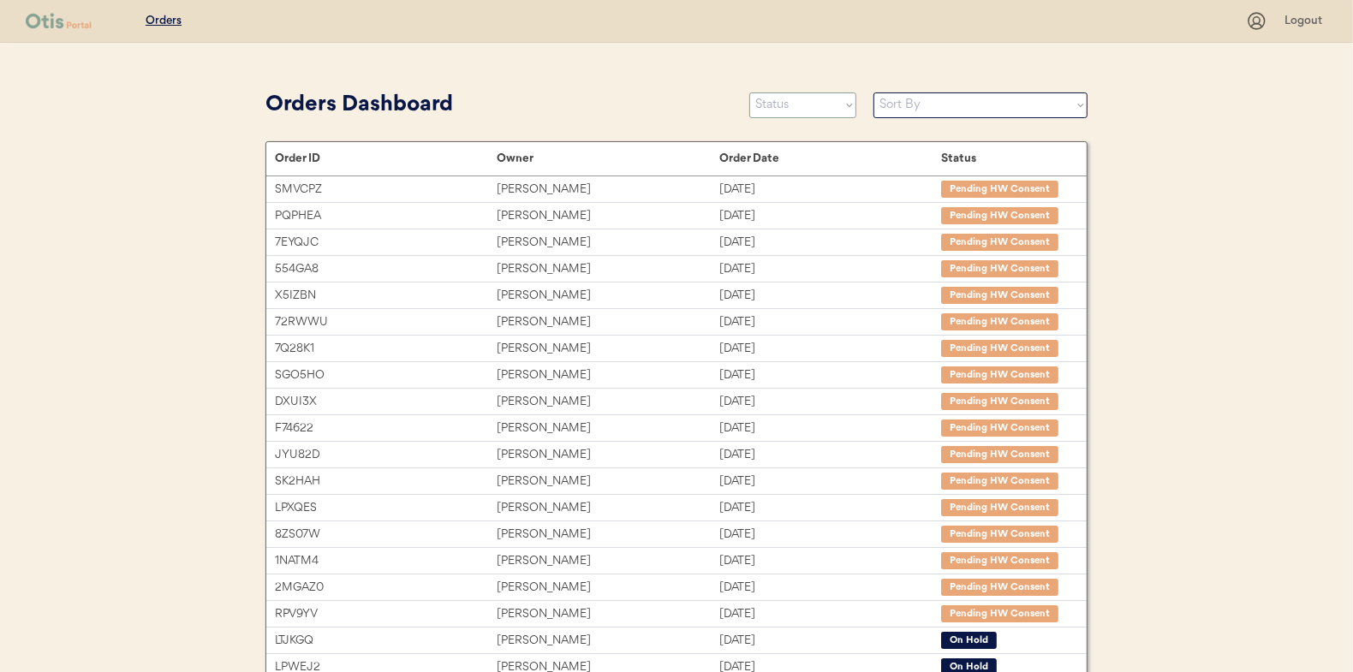
click at [785, 101] on select "Status On Hold New In Progress Complete Pending HW Consent Cancelled" at bounding box center [802, 105] width 107 height 26
select select ""new""
click at [749, 92] on select "Status On Hold New In Progress Complete Pending HW Consent Cancelled" at bounding box center [802, 105] width 107 height 26
